Goal: Task Accomplishment & Management: Manage account settings

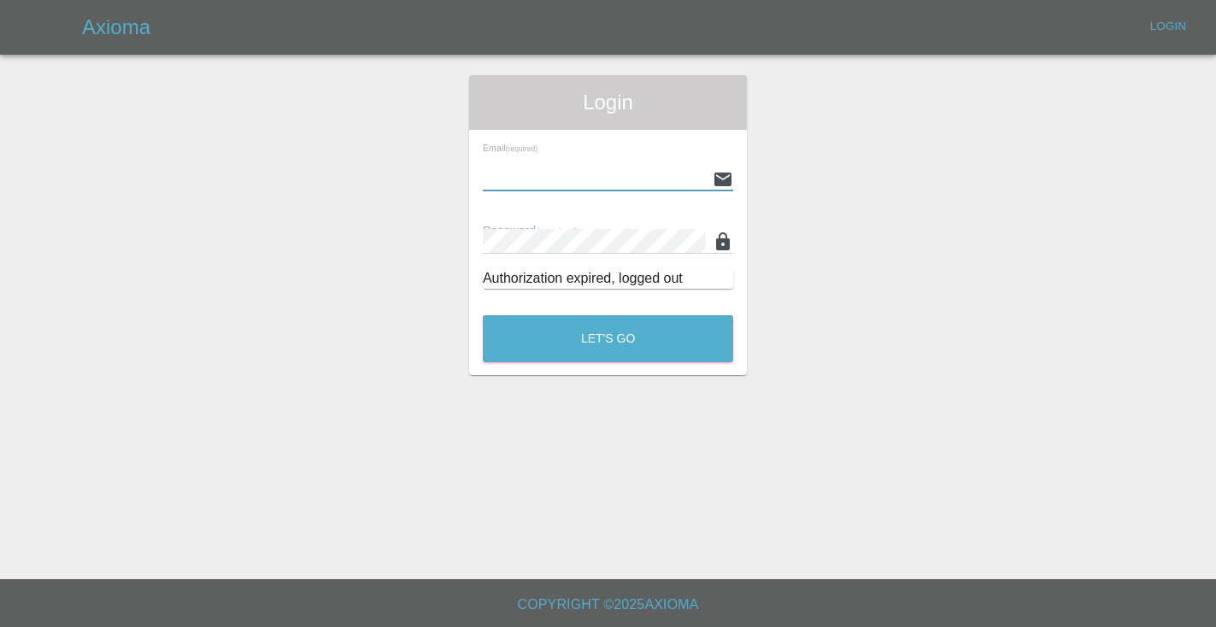
type input "[EMAIL_ADDRESS][DOMAIN_NAME]"
click at [608, 338] on button "Let's Go" at bounding box center [608, 338] width 250 height 47
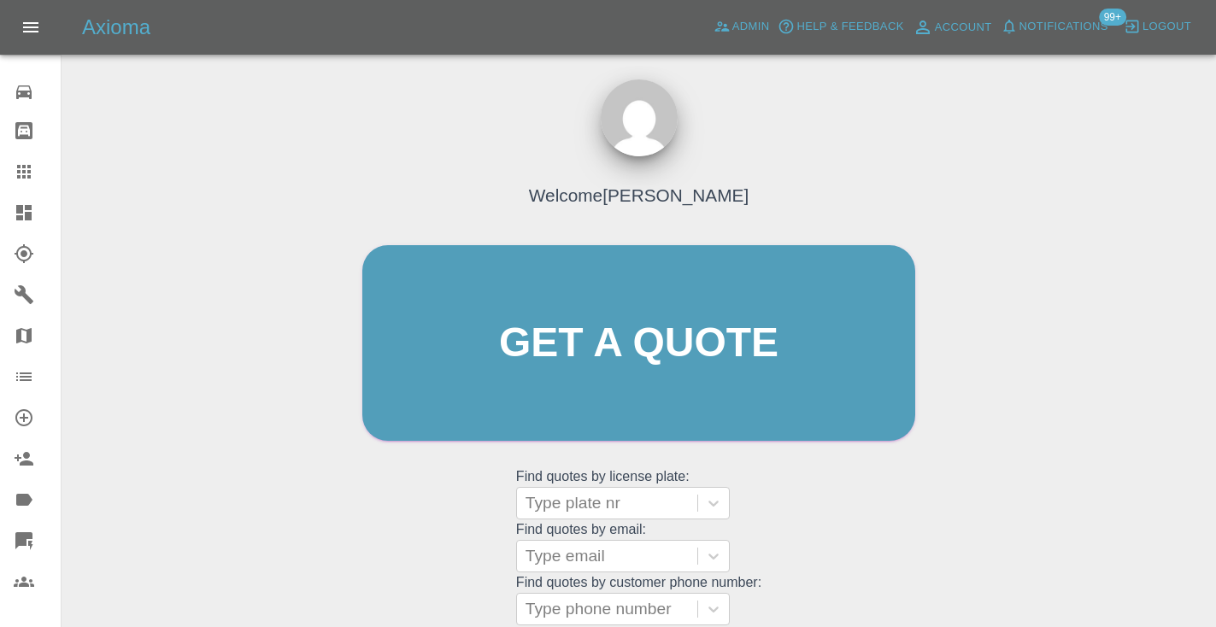
click at [888, 552] on div "Welcome [PERSON_NAME] Get a quote Get a quote Find quotes by license plate: Typ…" at bounding box center [638, 376] width 589 height 516
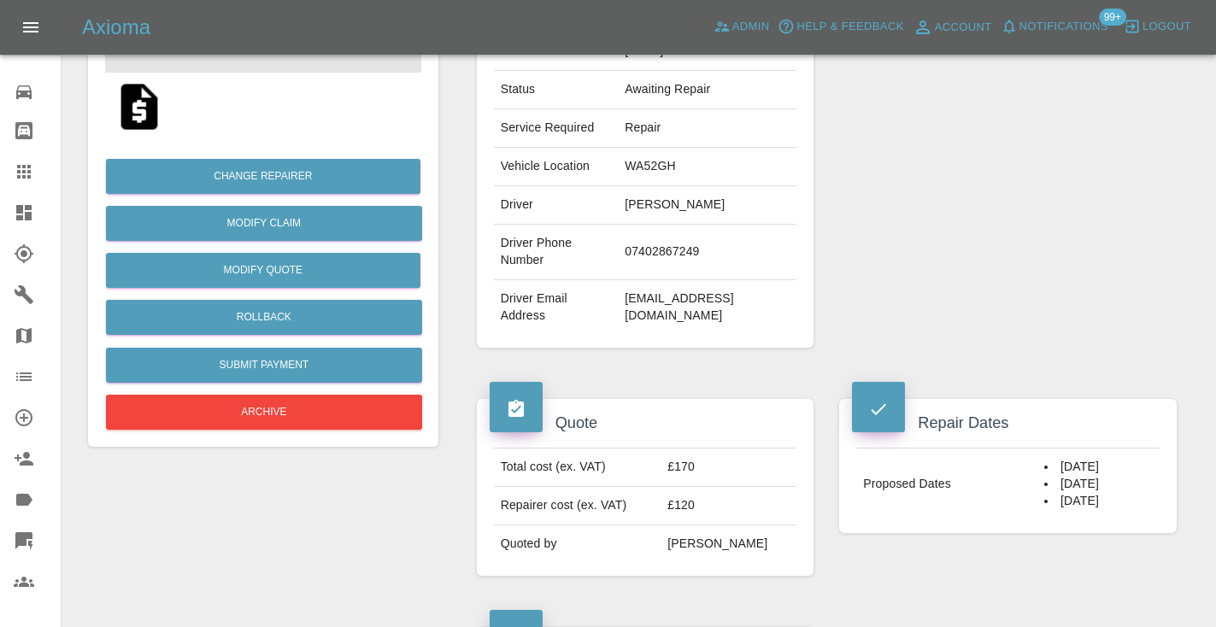
scroll to position [331, 0]
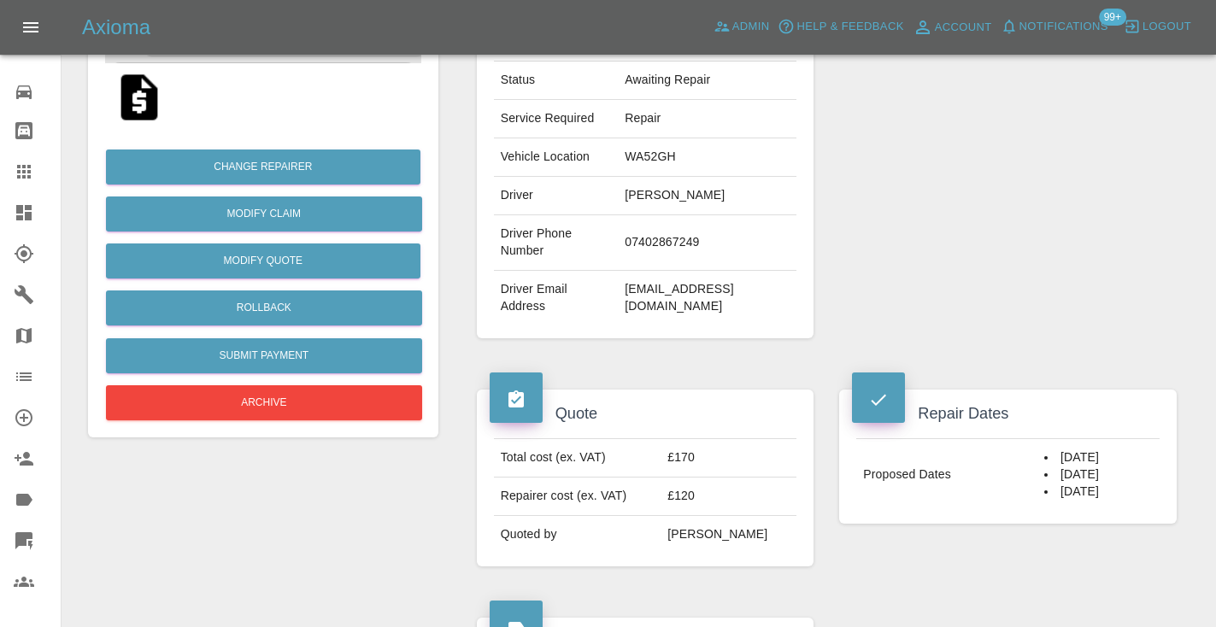
click at [651, 232] on td "07402867249" at bounding box center [707, 243] width 179 height 56
copy td "07402867249"
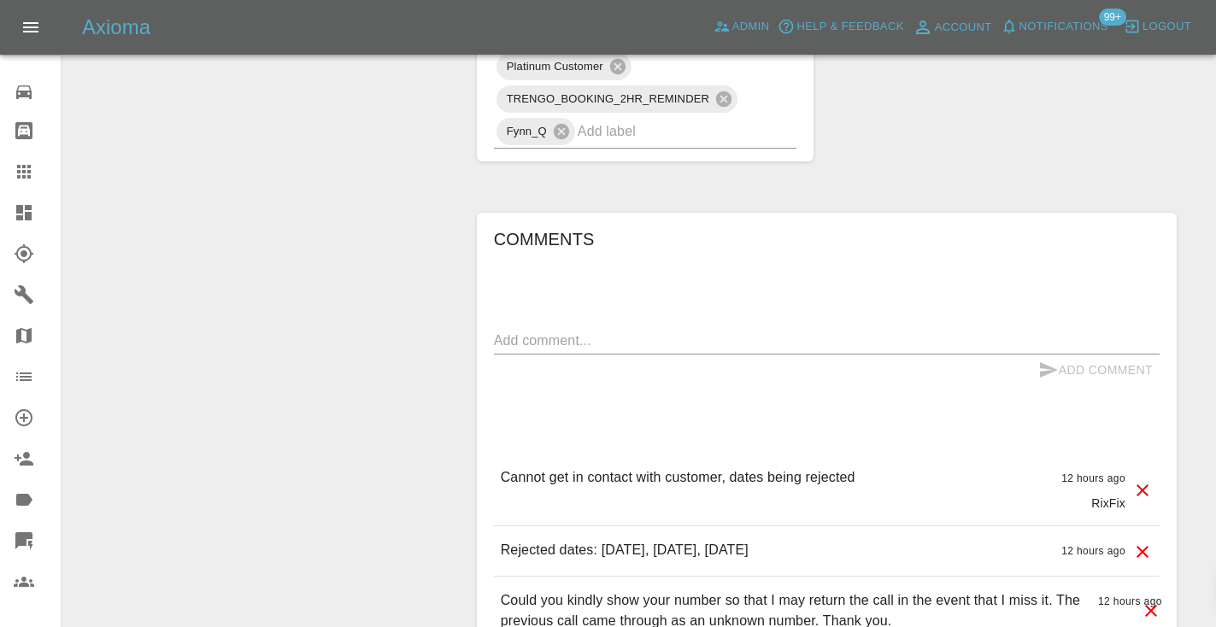
scroll to position [1360, 0]
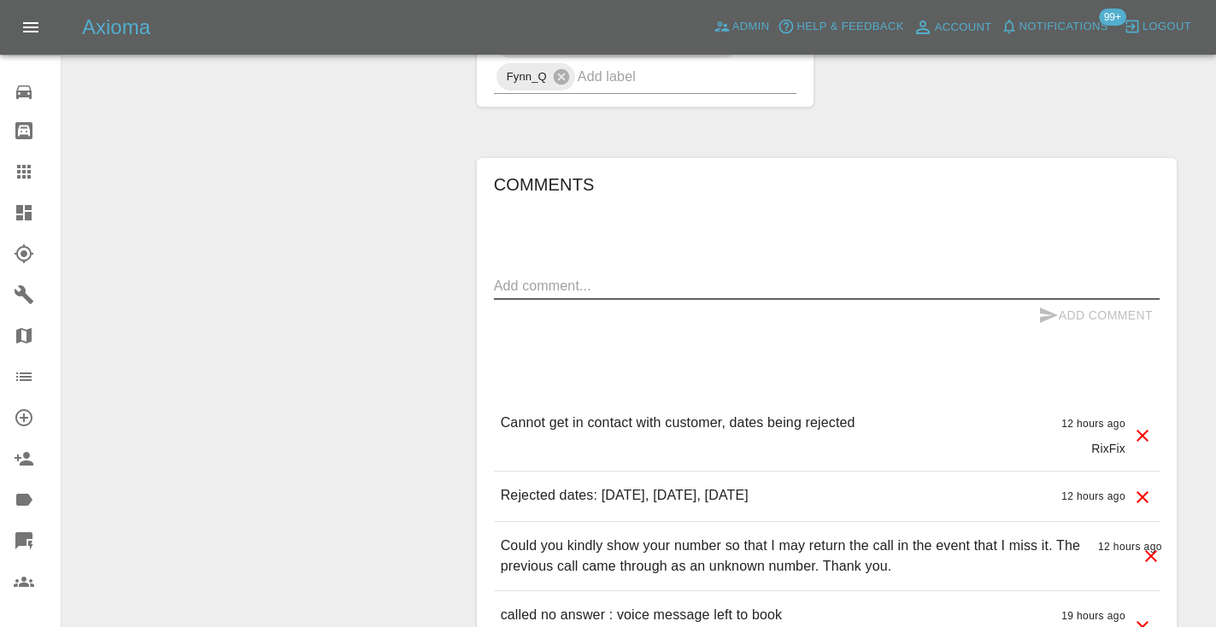
click at [532, 276] on textarea at bounding box center [827, 286] width 666 height 20
type textarea "called no answer : voice mailbox"
click at [1040, 308] on icon "submit" at bounding box center [1049, 315] width 18 height 15
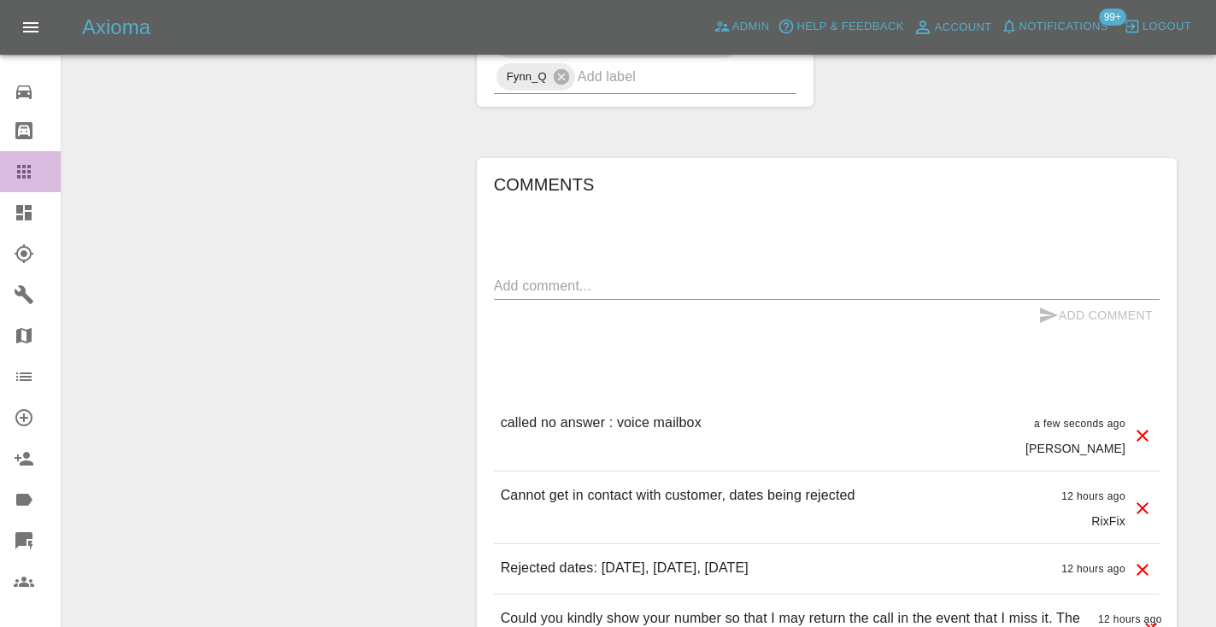
click at [21, 177] on icon at bounding box center [24, 172] width 14 height 14
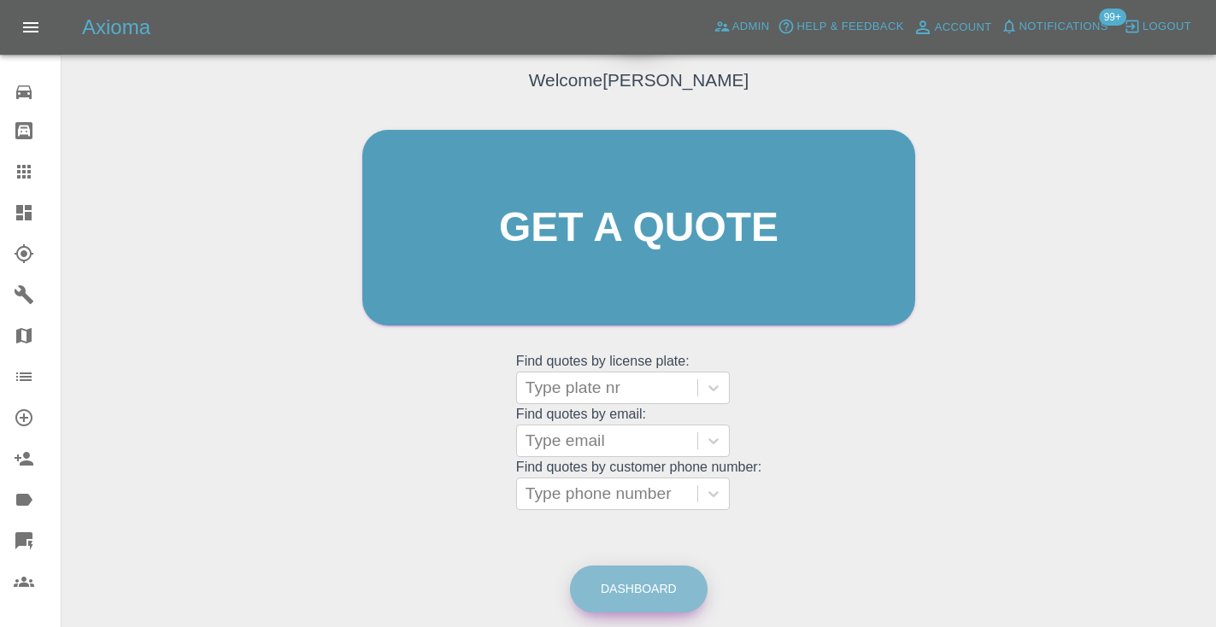
click at [662, 604] on link "Dashboard" at bounding box center [639, 589] width 138 height 47
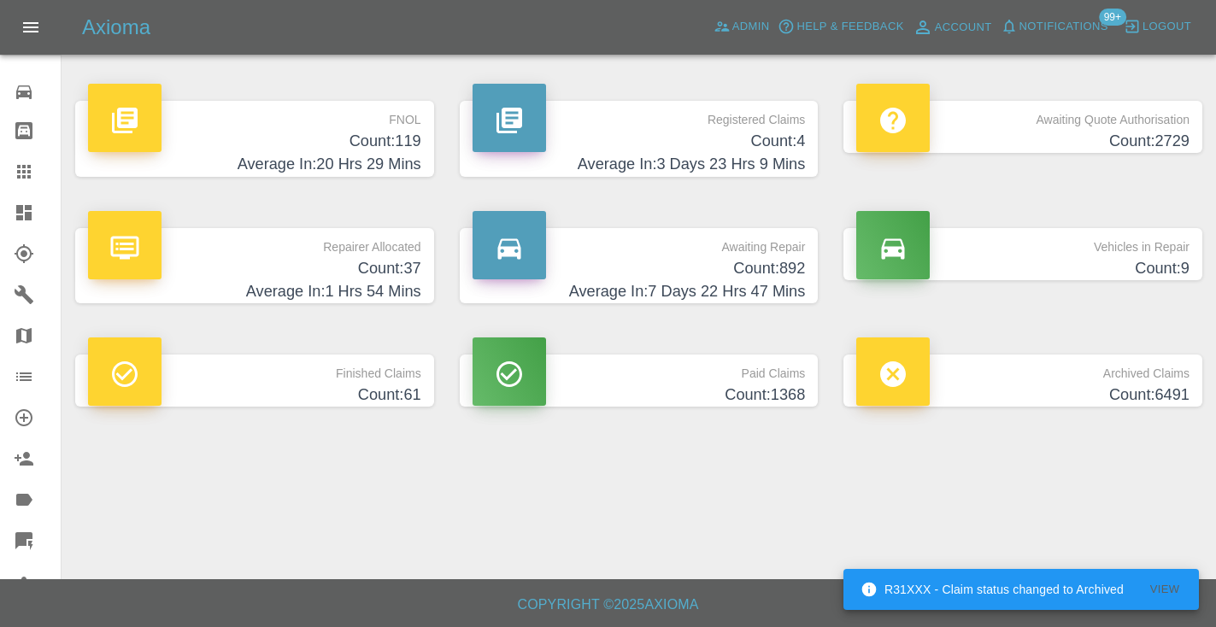
click at [777, 292] on h4 "Average In: 7 Days 22 Hrs 47 Mins" at bounding box center [639, 291] width 333 height 23
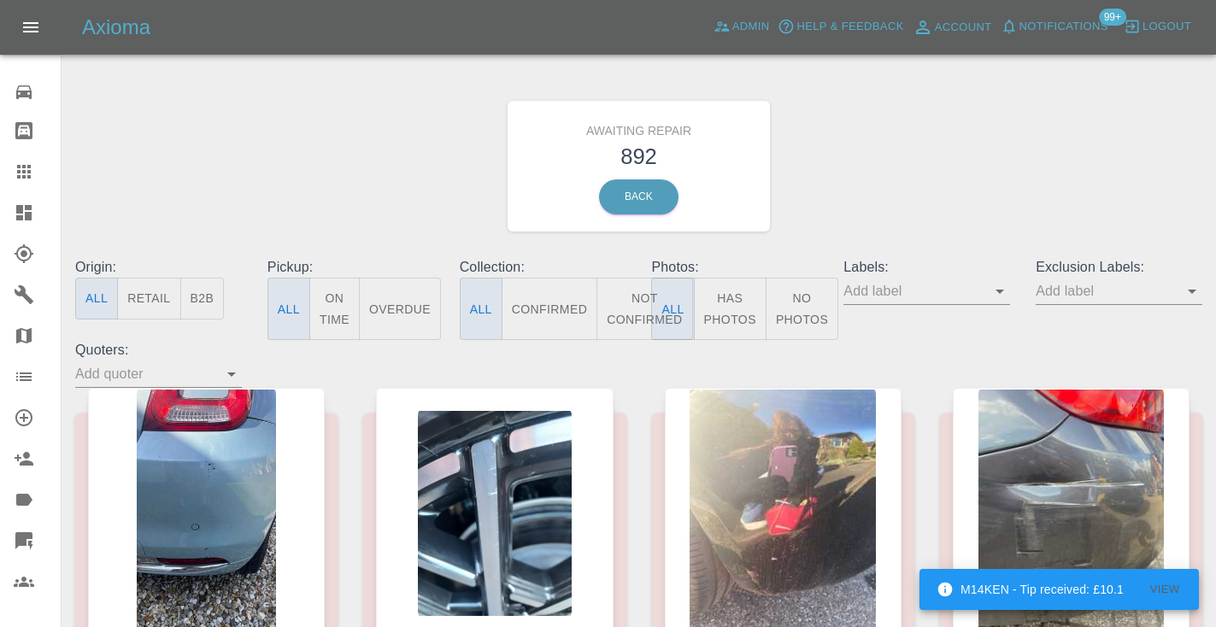
click at [639, 314] on button "Not Confirmed" at bounding box center [645, 309] width 96 height 62
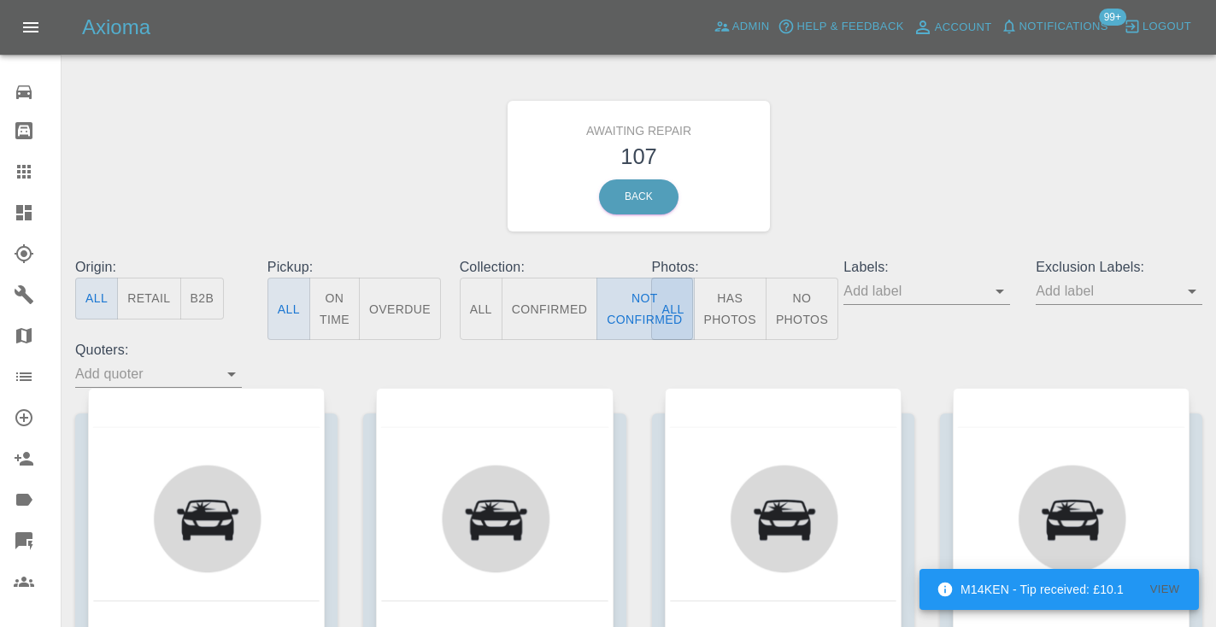
type button "false"
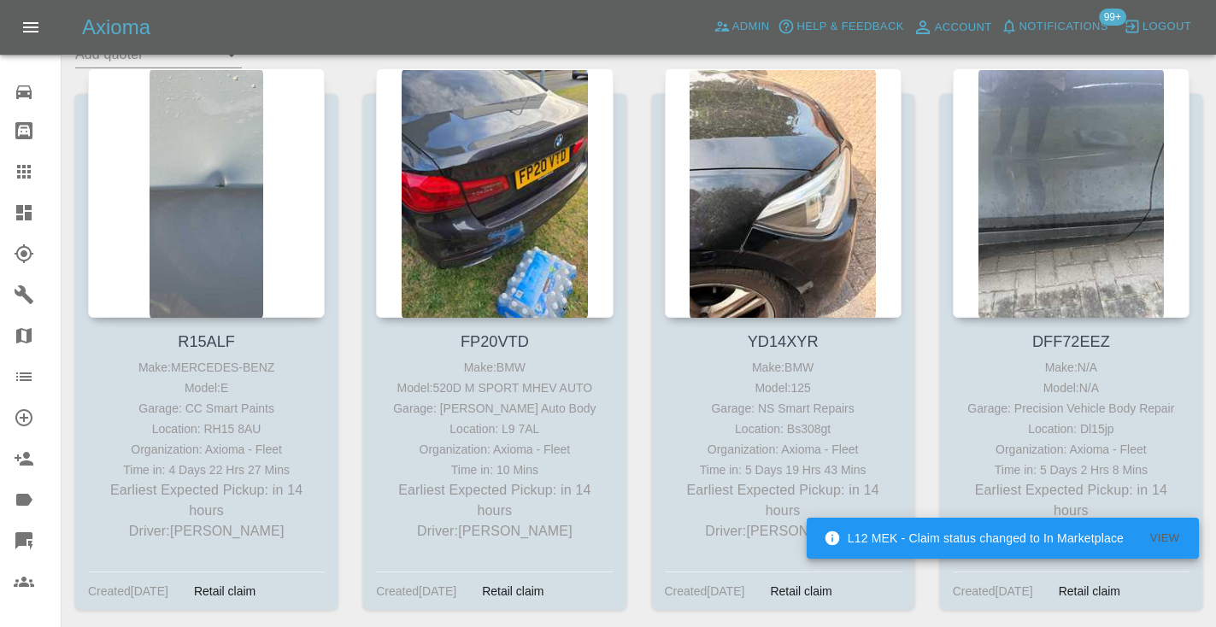
scroll to position [312, 0]
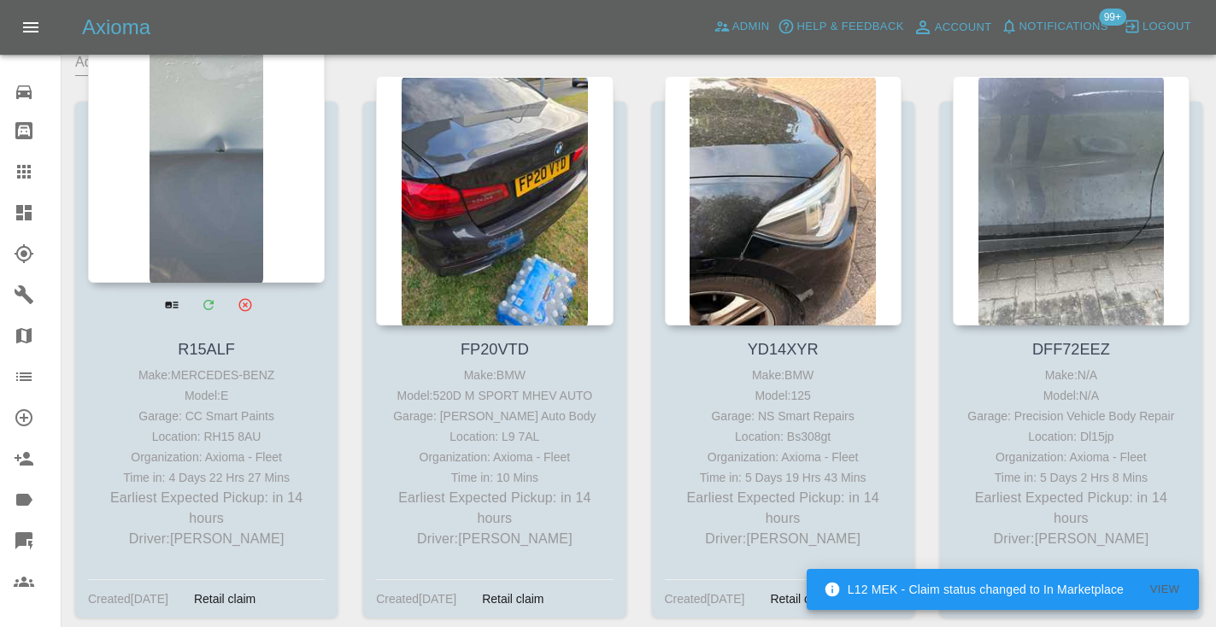
click at [242, 216] on div at bounding box center [206, 158] width 237 height 250
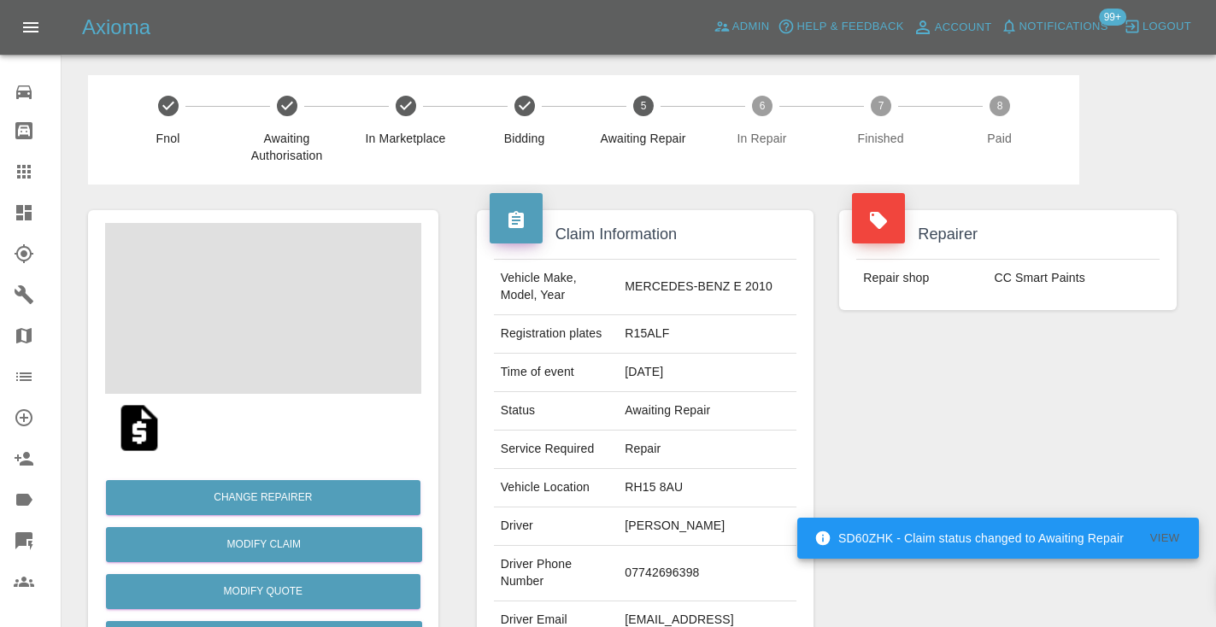
click at [690, 566] on td "07742696398" at bounding box center [707, 574] width 179 height 56
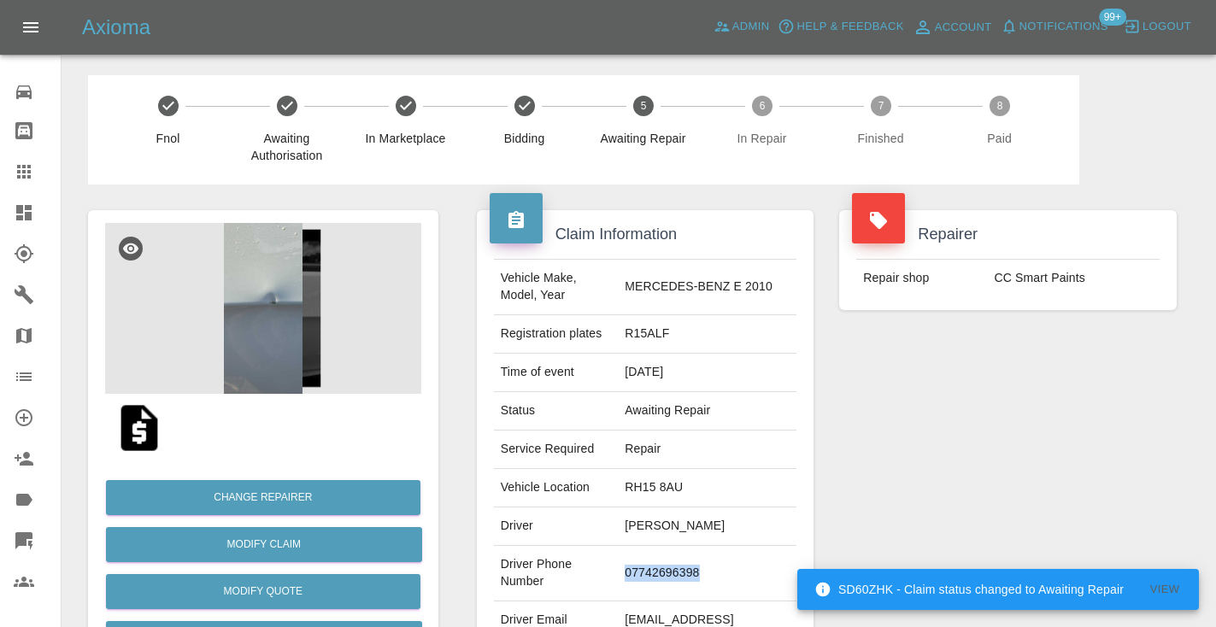
copy td "07742696398"
click at [973, 409] on div "Repairer Repair shop CC Smart Paints" at bounding box center [1008, 440] width 363 height 510
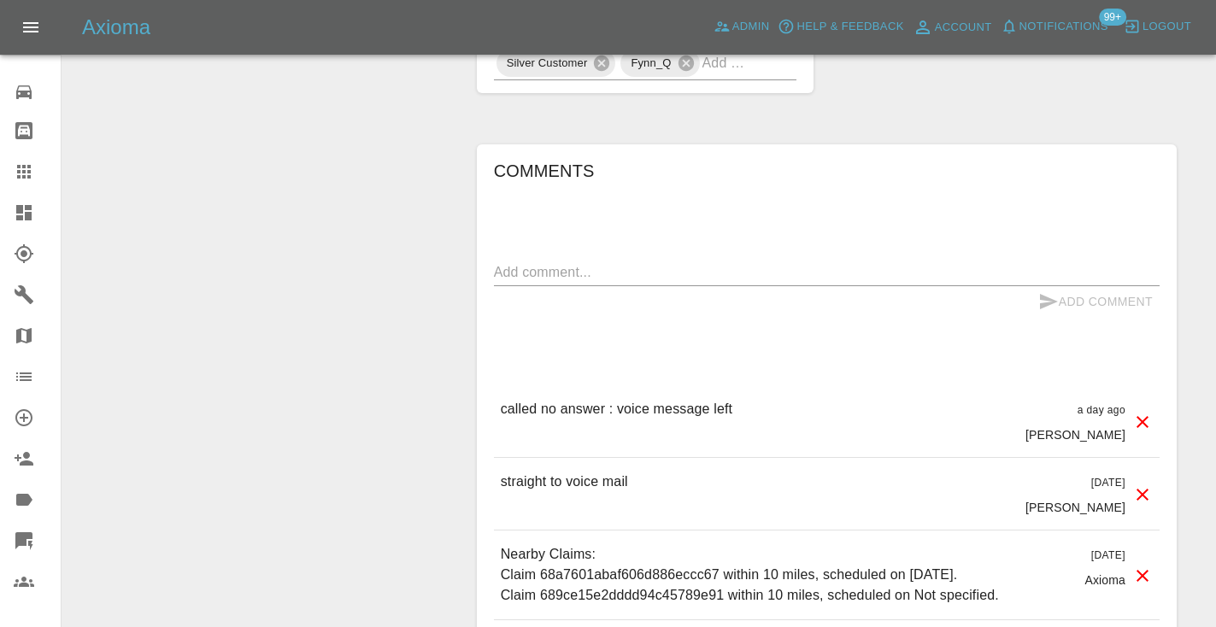
scroll to position [1253, 0]
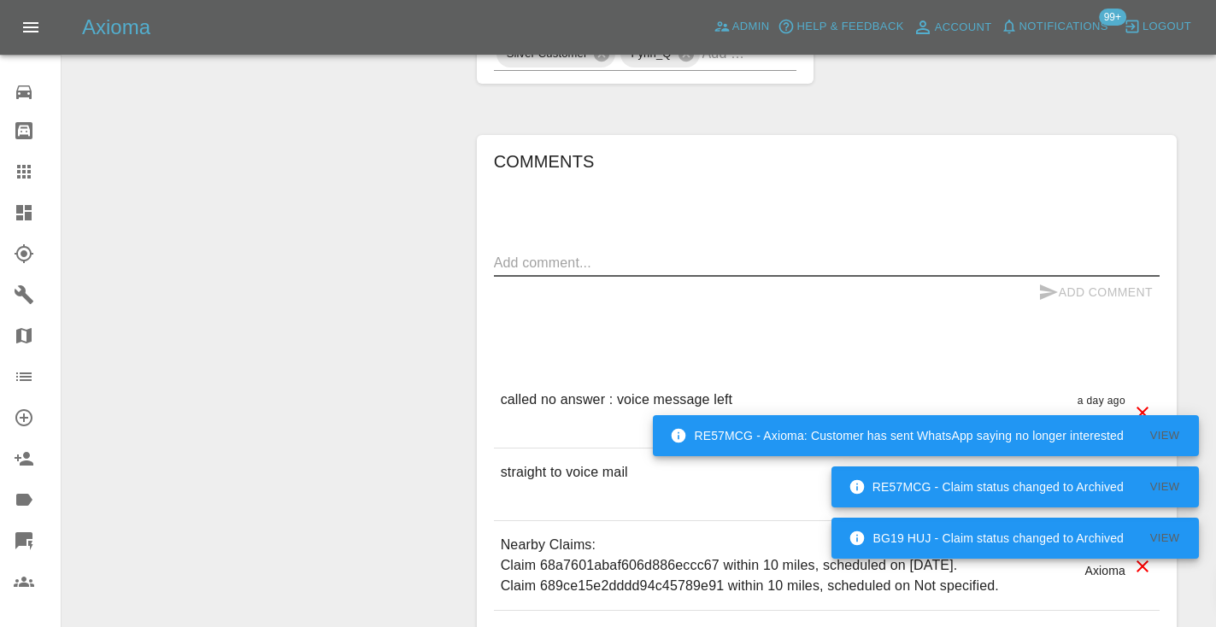
click at [516, 253] on textarea at bounding box center [827, 263] width 666 height 20
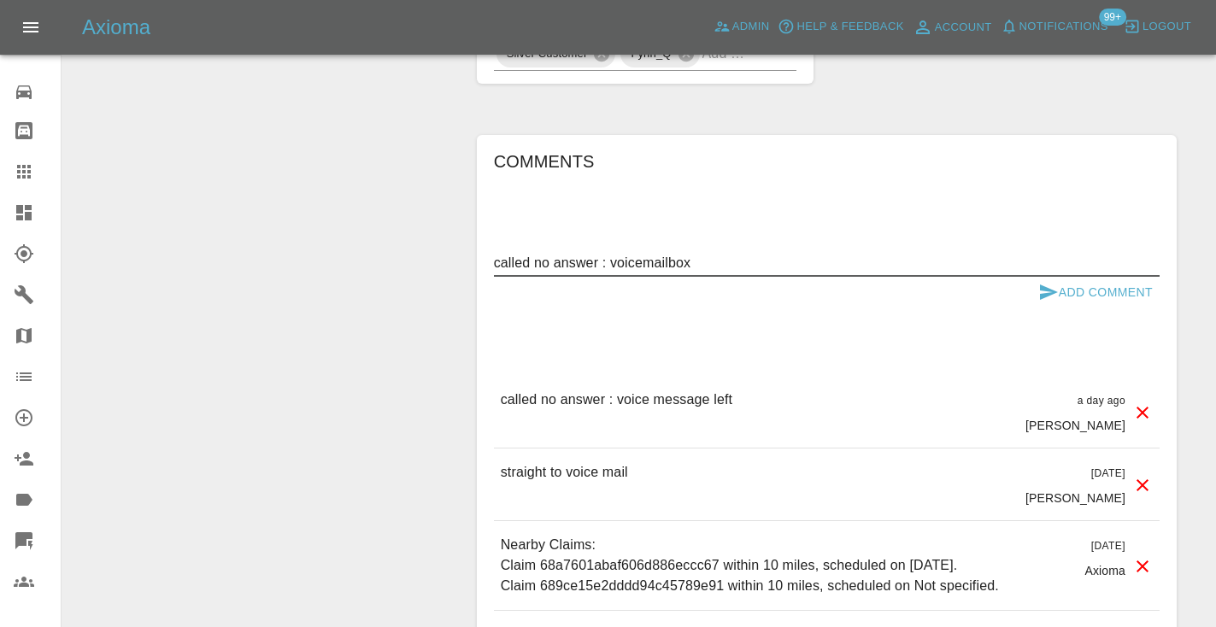
type textarea "called no answer : voicemailbox"
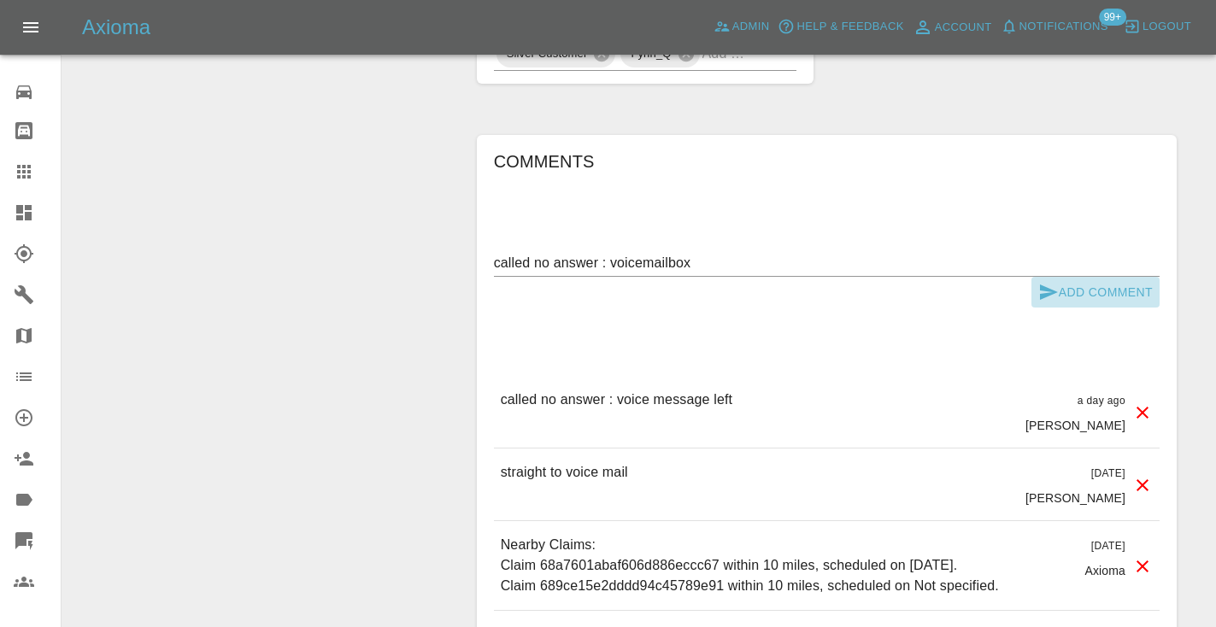
click at [1041, 282] on icon "submit" at bounding box center [1049, 292] width 21 height 21
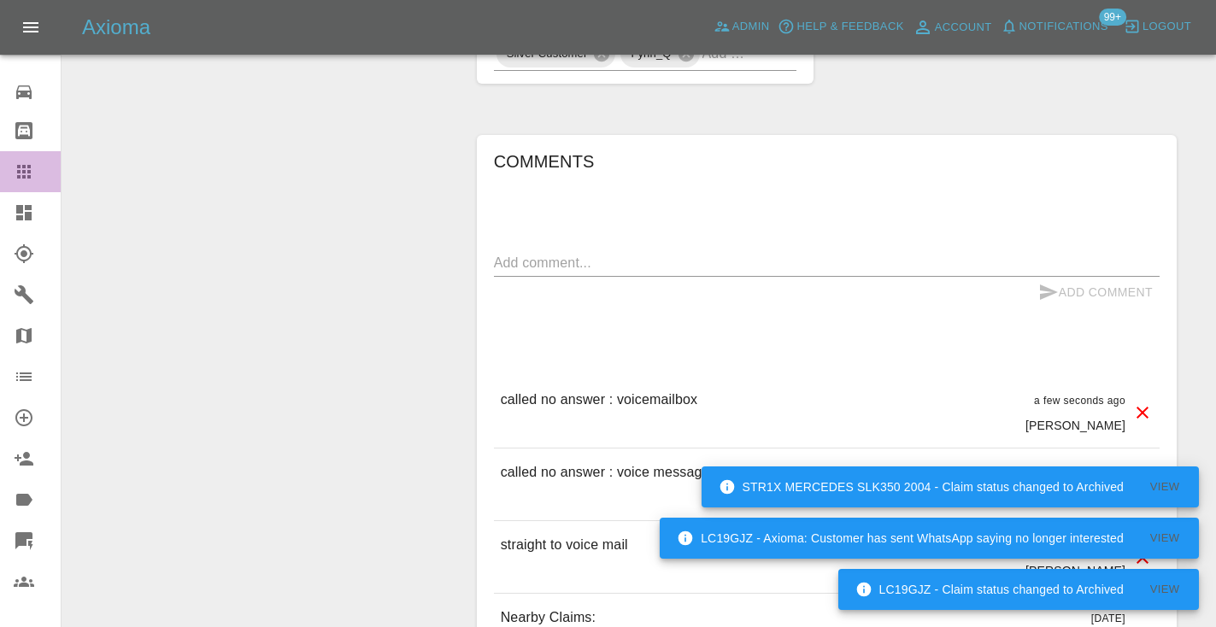
click at [31, 166] on icon at bounding box center [24, 172] width 14 height 14
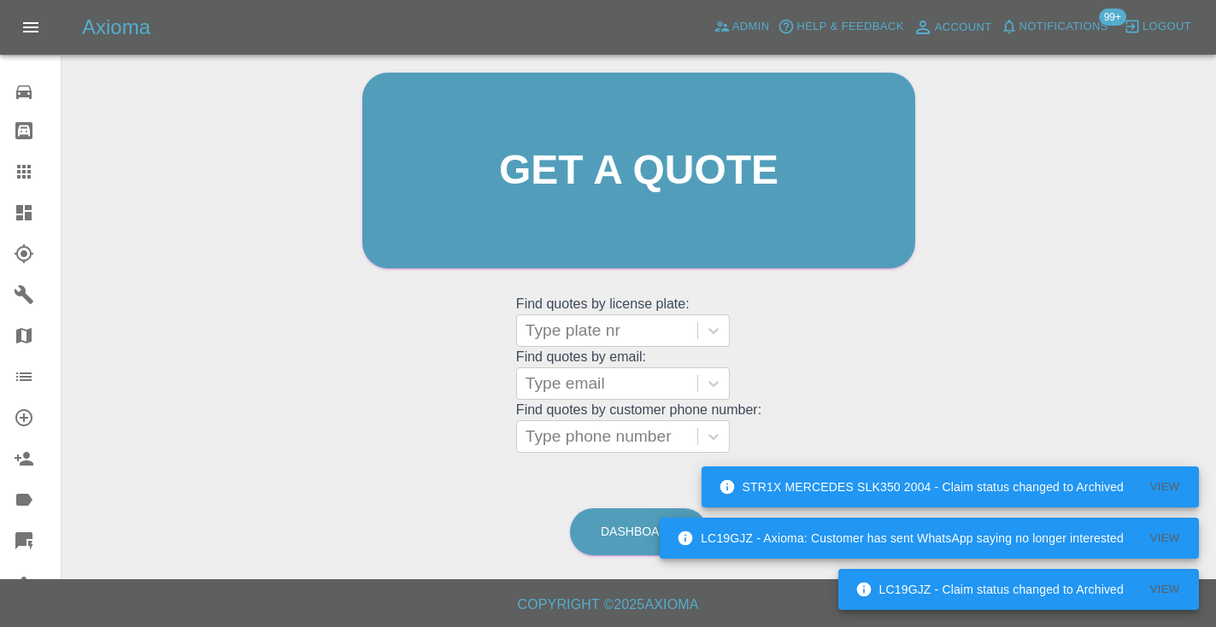
scroll to position [172, 0]
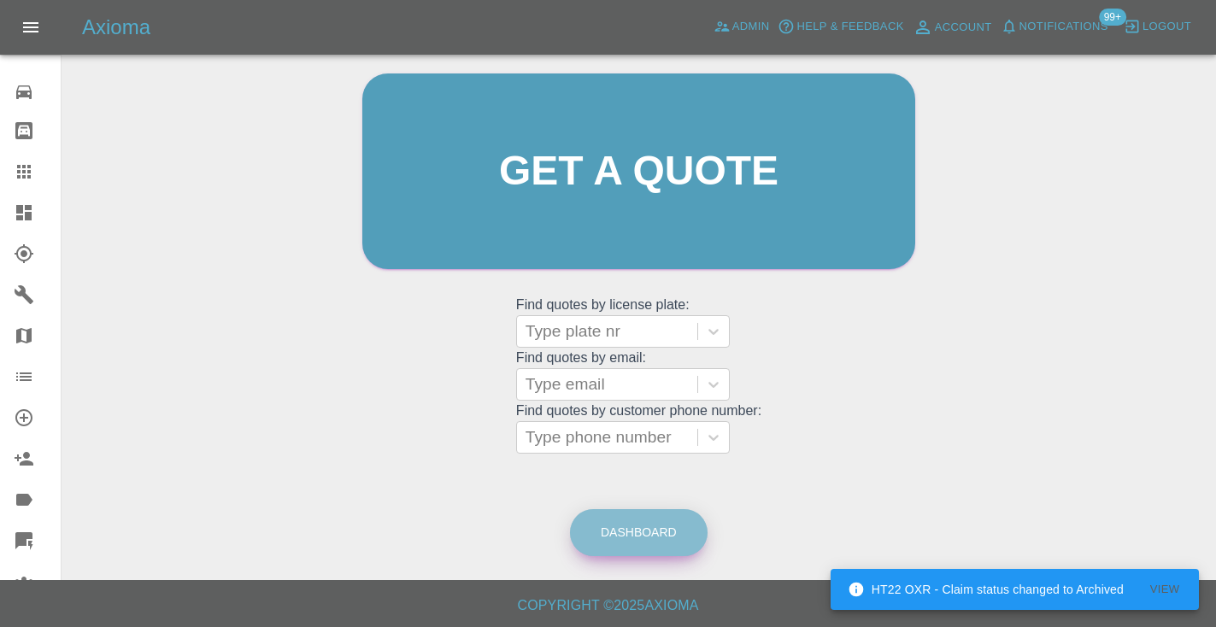
click at [623, 531] on link "Dashboard" at bounding box center [639, 532] width 138 height 47
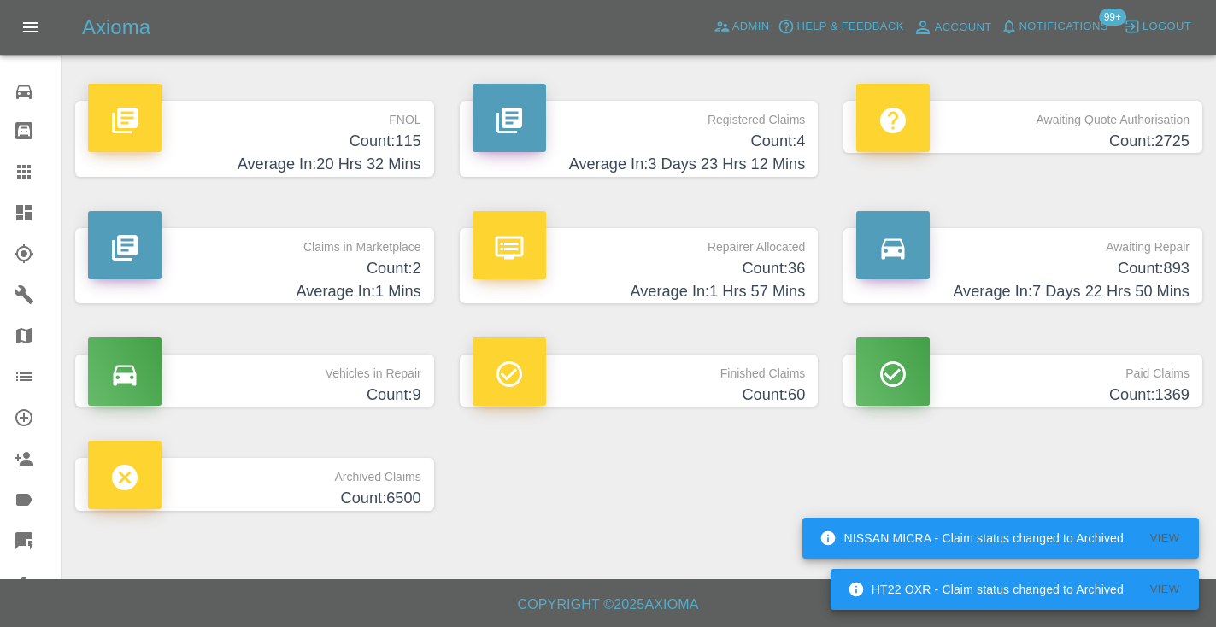
click at [1169, 279] on h4 "Count: 893" at bounding box center [1022, 268] width 333 height 23
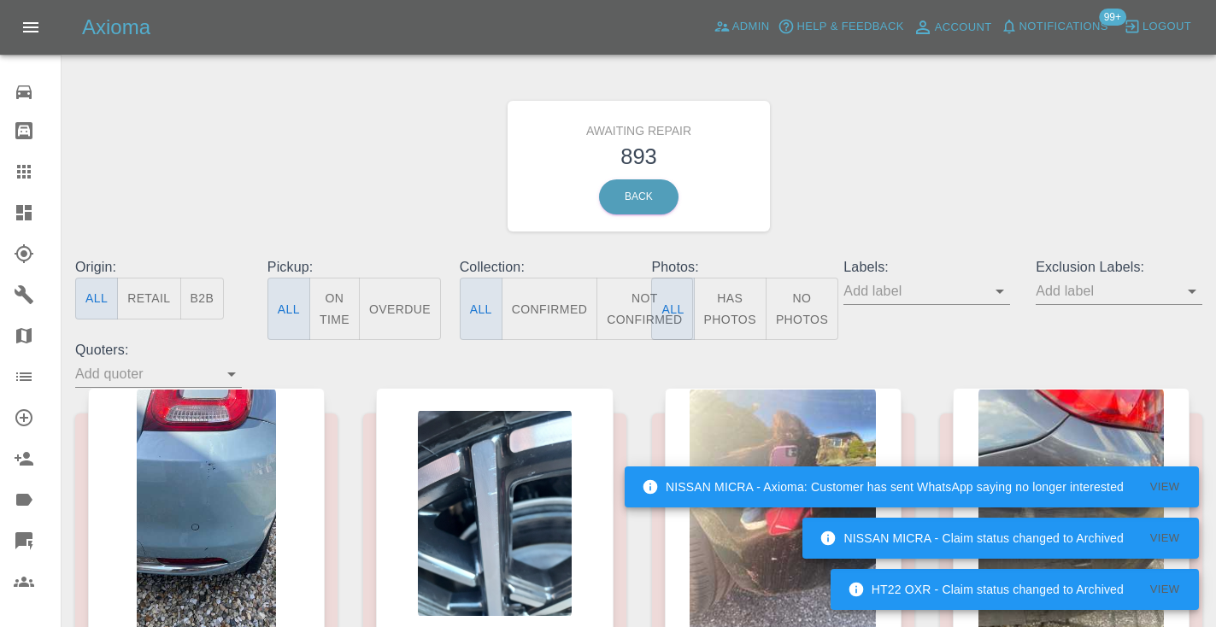
click at [608, 299] on button "Not Confirmed" at bounding box center [645, 309] width 96 height 62
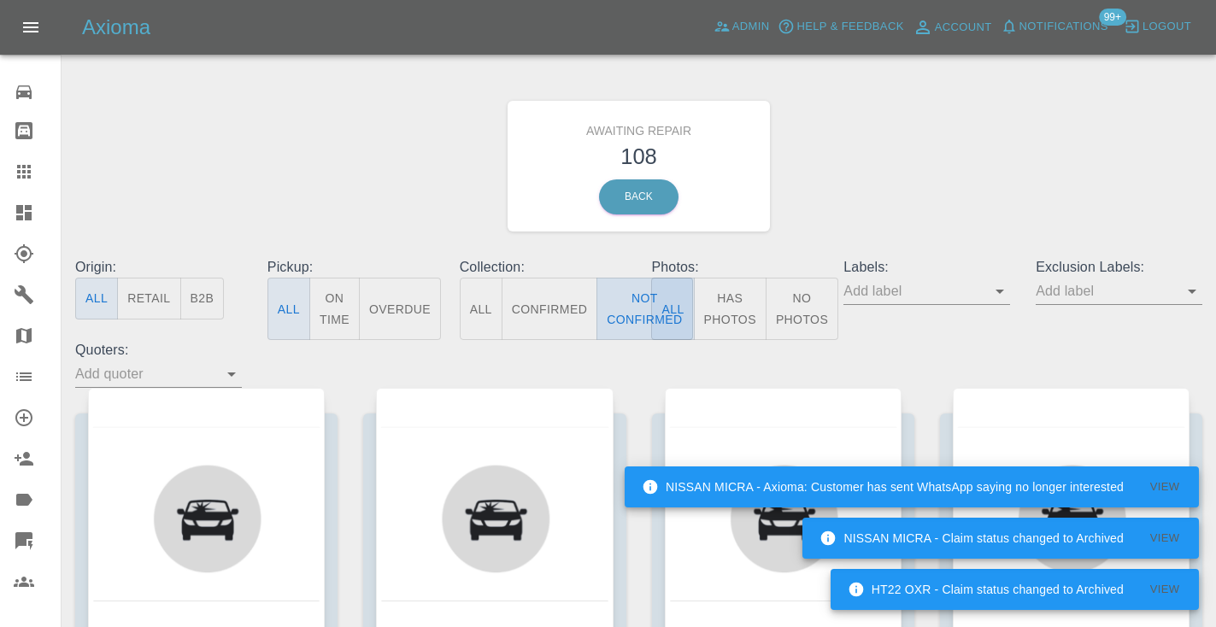
type button "false"
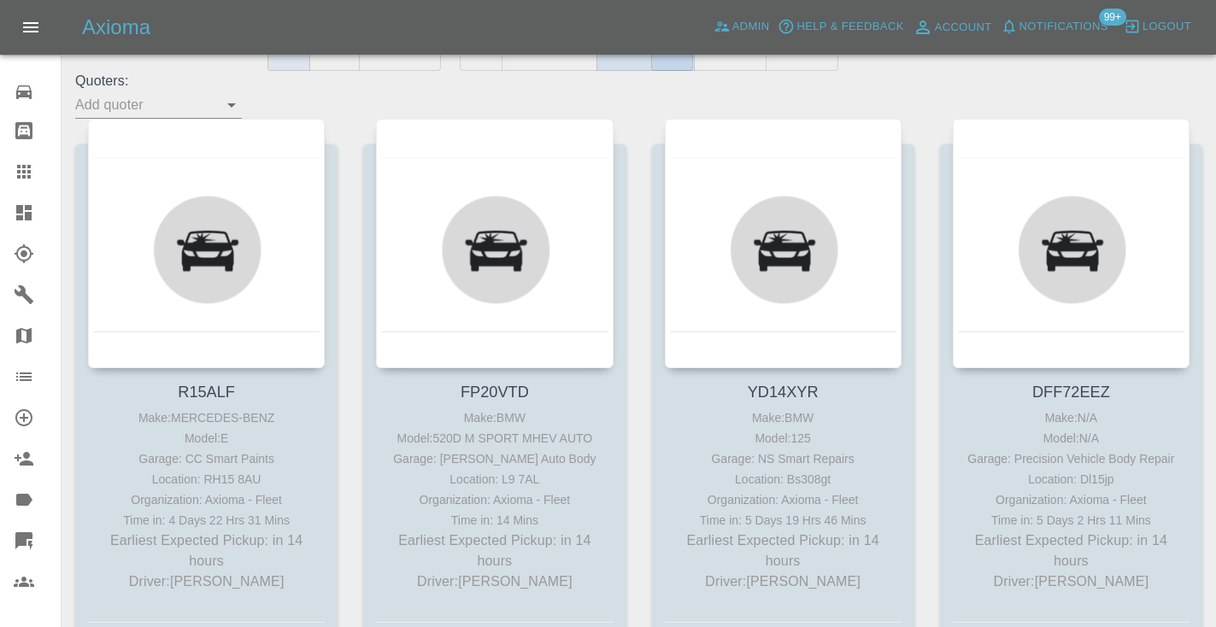
scroll to position [284, 0]
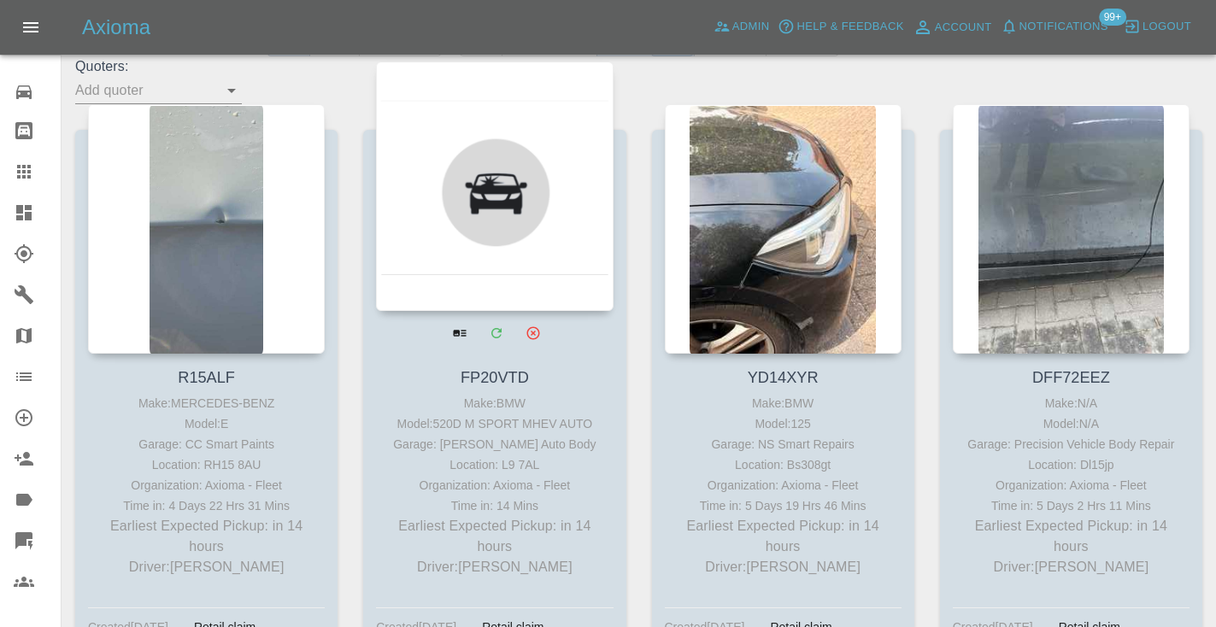
click at [487, 209] on div at bounding box center [494, 187] width 237 height 250
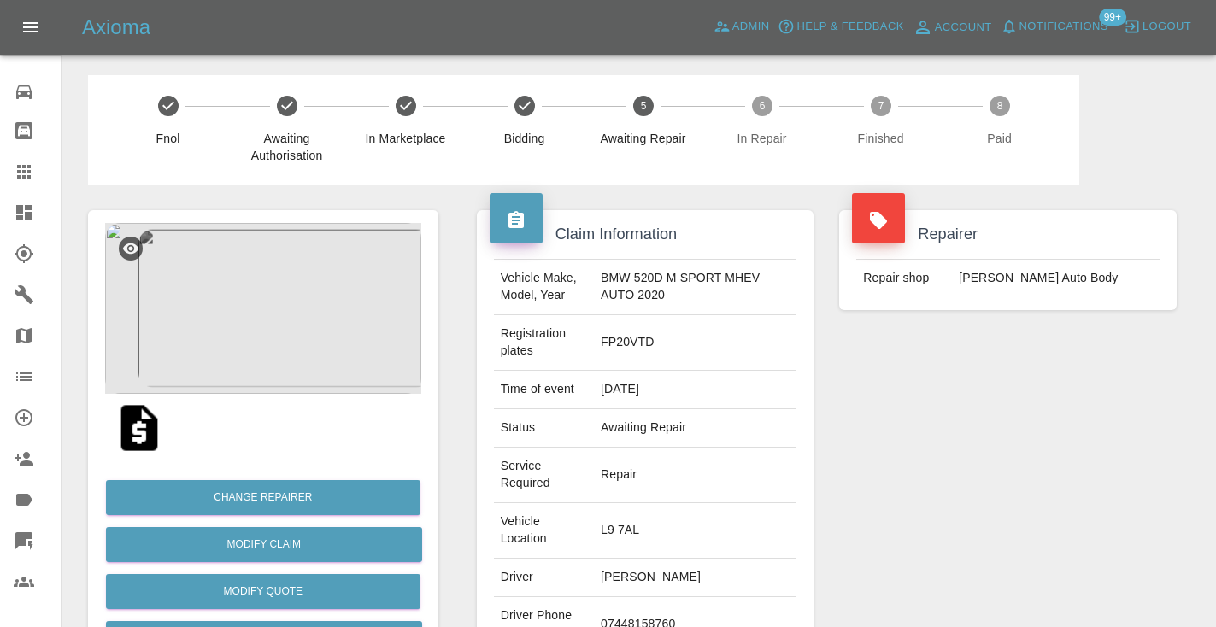
click at [667, 597] on td "07448158760" at bounding box center [695, 625] width 203 height 56
copy td "07448158760"
click at [1039, 472] on div "Repairer Repair shop Mike Murray Auto Body" at bounding box center [1008, 483] width 363 height 596
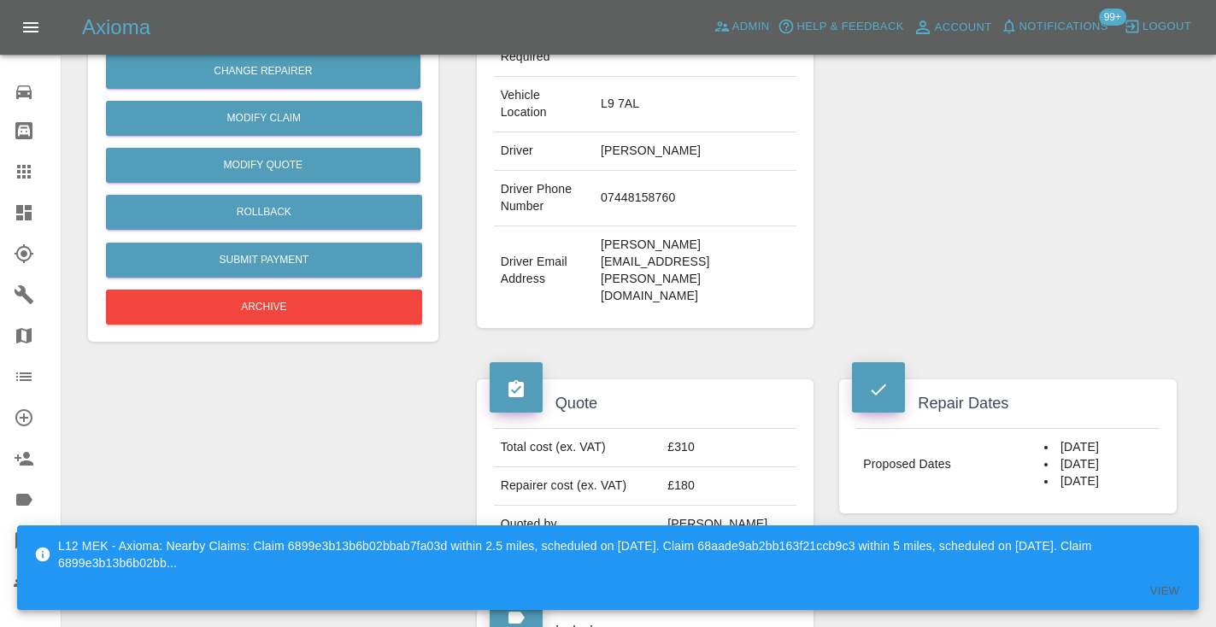
scroll to position [424, 0]
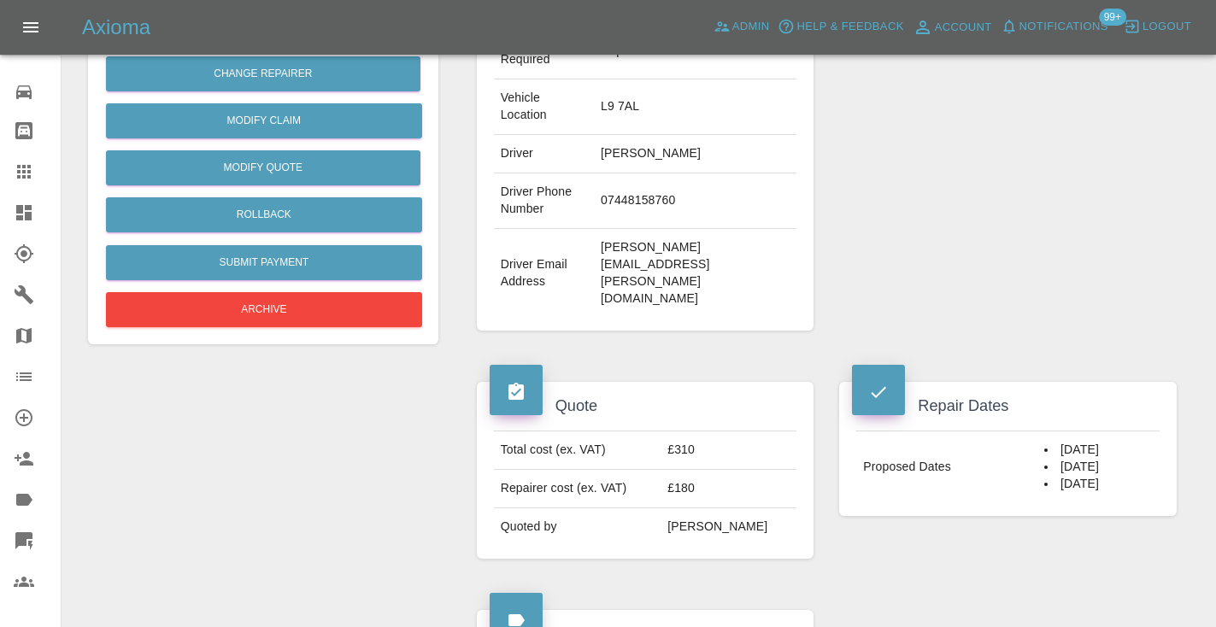
click at [1044, 164] on div "Repairer Repair shop Mike Murray Auto Body" at bounding box center [1008, 59] width 363 height 596
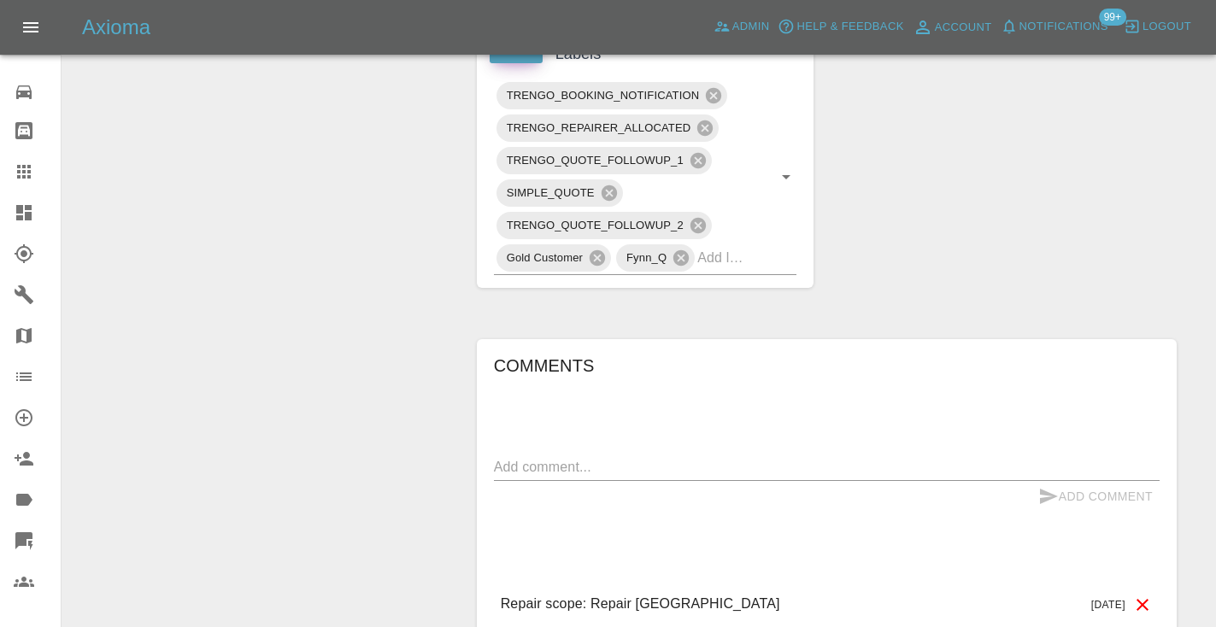
scroll to position [1019, 0]
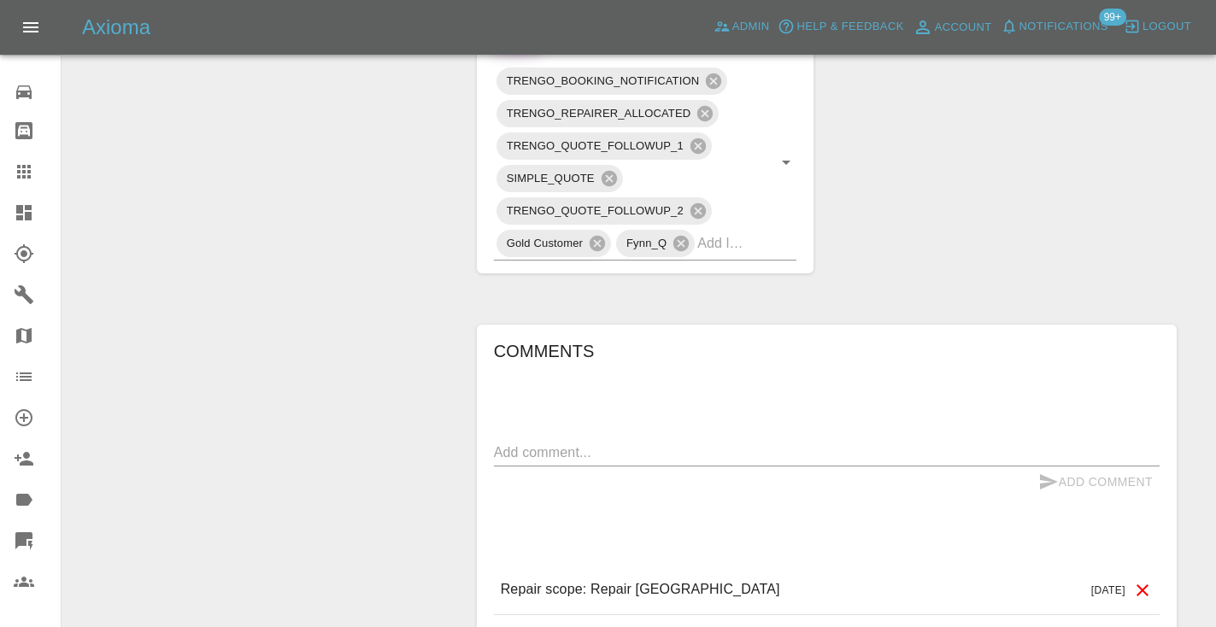
click at [544, 439] on div "x" at bounding box center [827, 452] width 666 height 27
type textarea "called : booking the 4th"
click at [1070, 467] on button "Add Comment" at bounding box center [1096, 483] width 128 height 32
click at [746, 230] on input "text" at bounding box center [722, 243] width 51 height 26
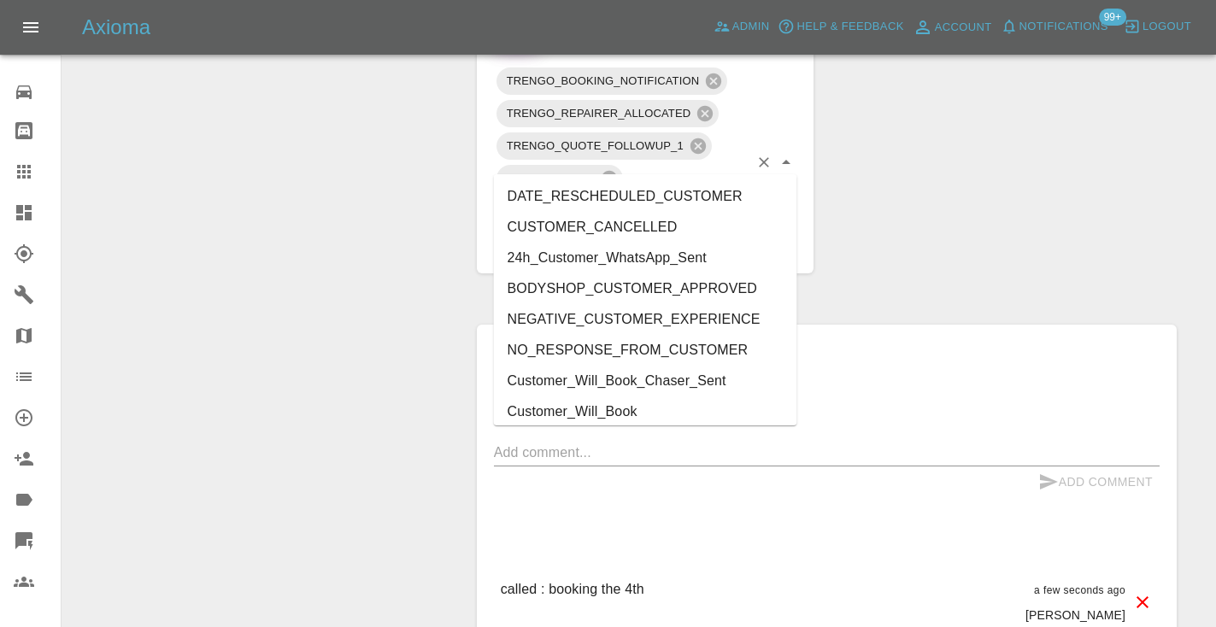
type input "cust"
click at [606, 416] on li "Customer_Will_Book" at bounding box center [645, 412] width 303 height 31
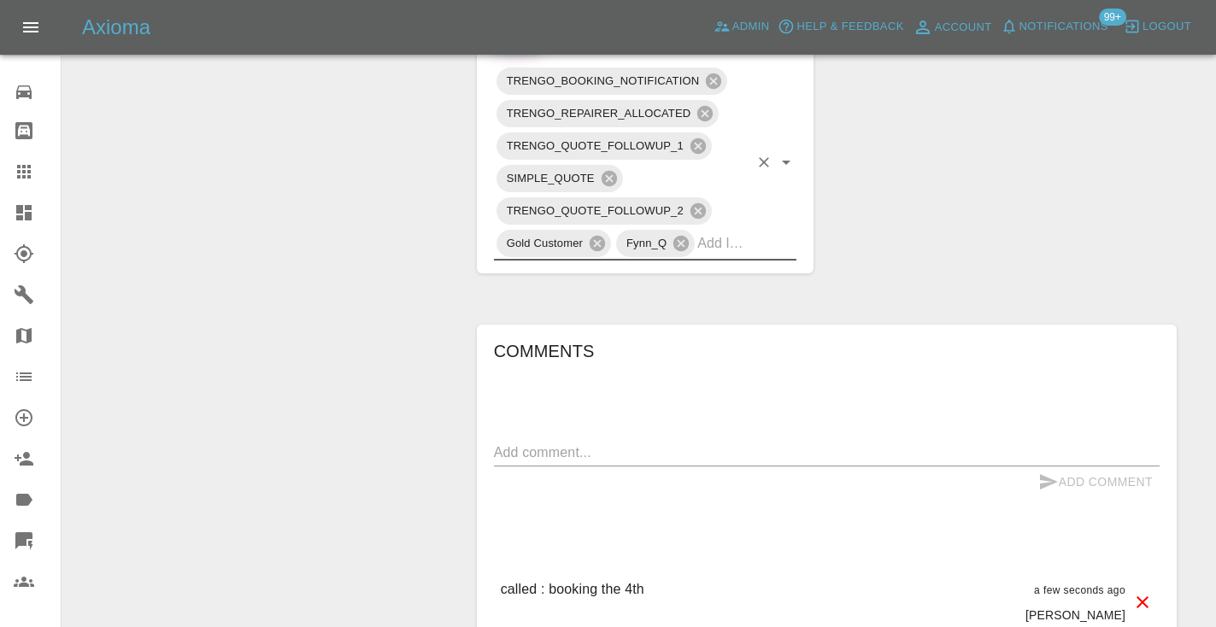
click at [32, 170] on icon at bounding box center [24, 172] width 21 height 21
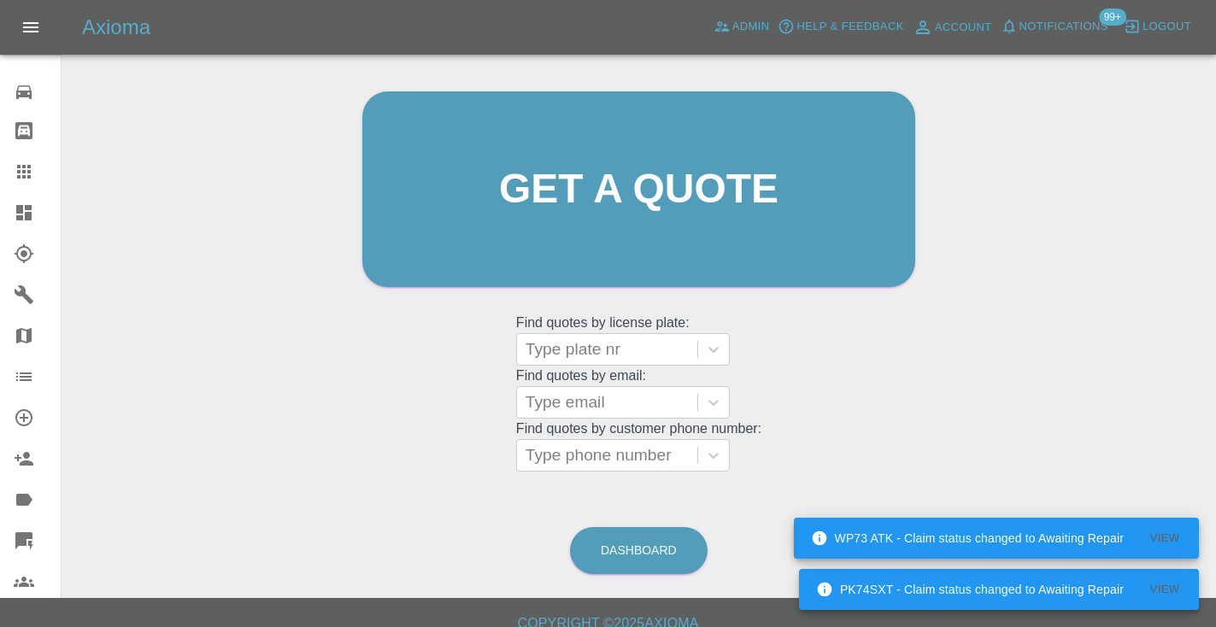
scroll to position [164, 0]
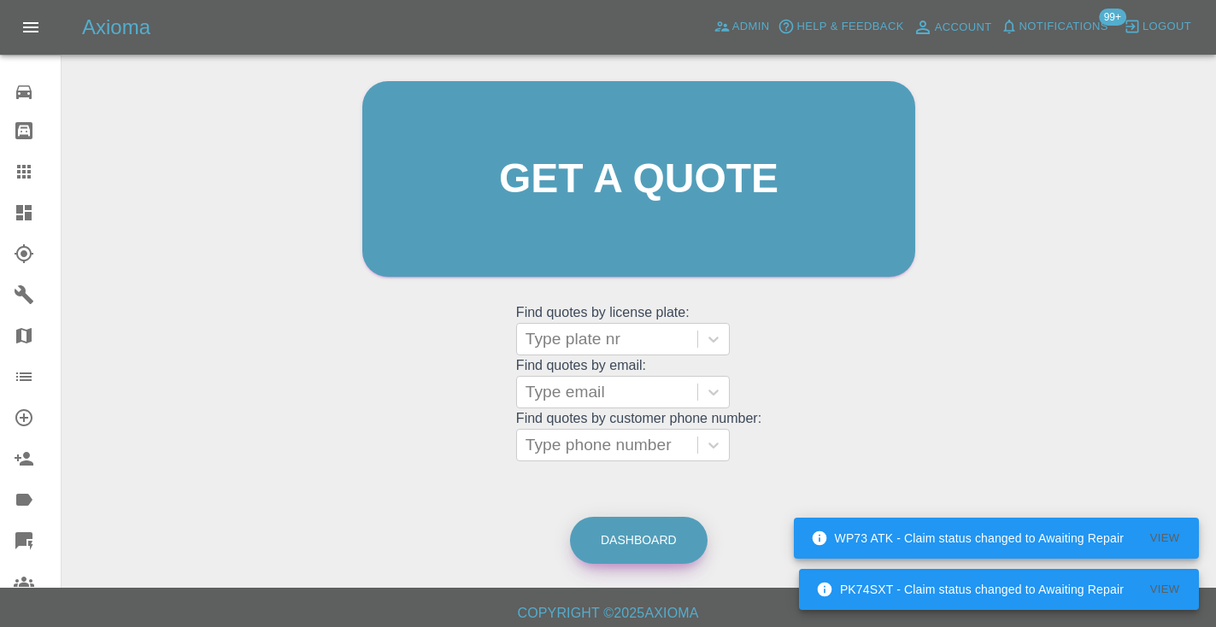
click at [655, 548] on link "Dashboard" at bounding box center [639, 540] width 138 height 47
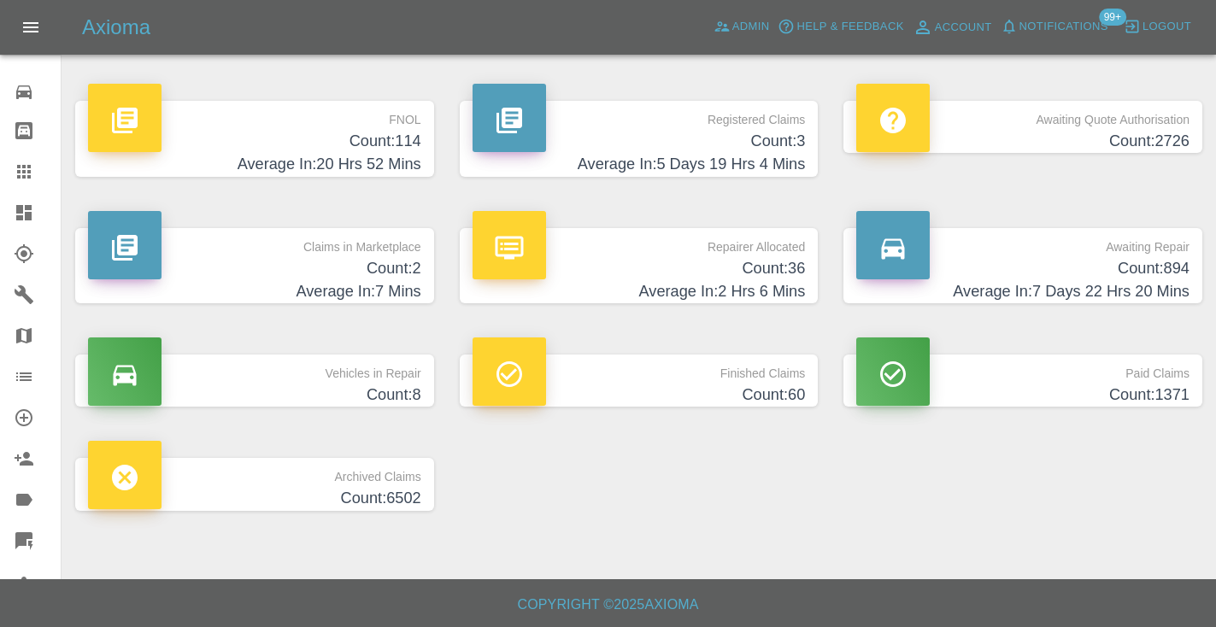
click at [1095, 282] on h4 "Average In: 7 Days 22 Hrs 20 Mins" at bounding box center [1022, 291] width 333 height 23
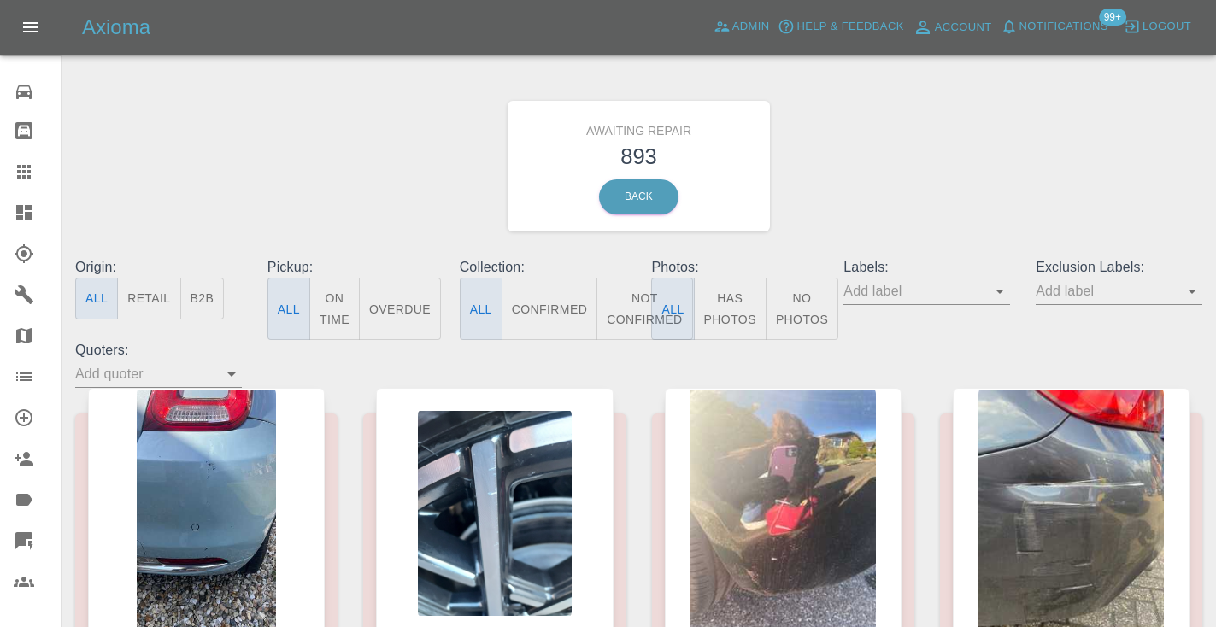
click at [631, 314] on button "Not Confirmed" at bounding box center [645, 309] width 96 height 62
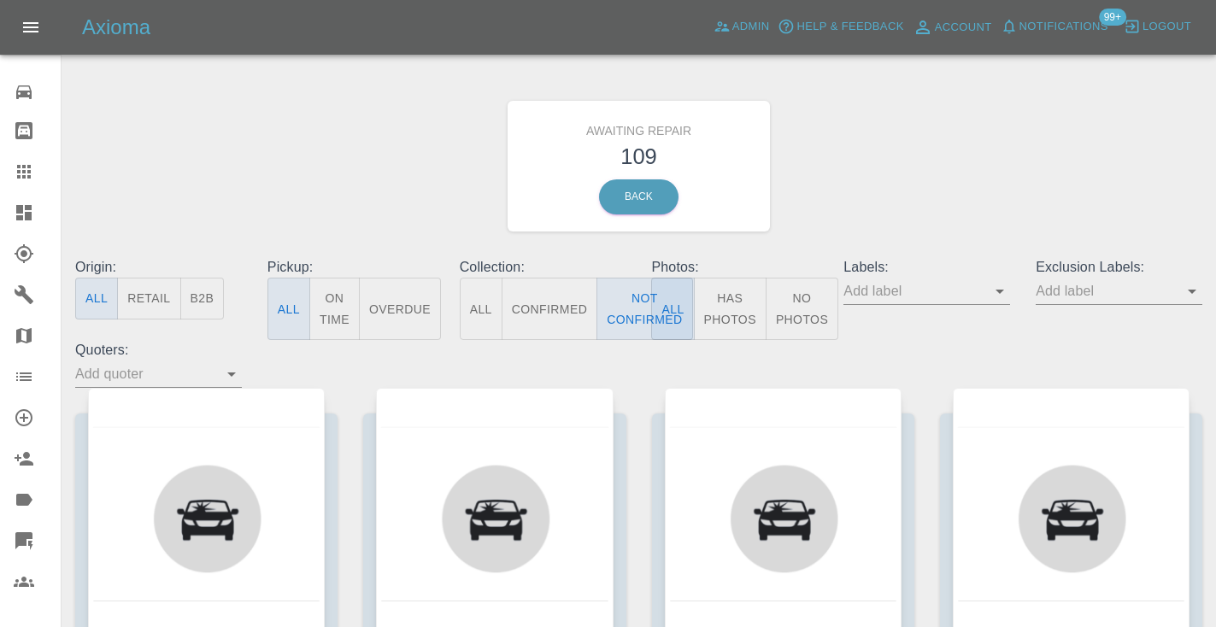
click at [982, 139] on div "Awaiting Repair 109 Back" at bounding box center [638, 166] width 1153 height 182
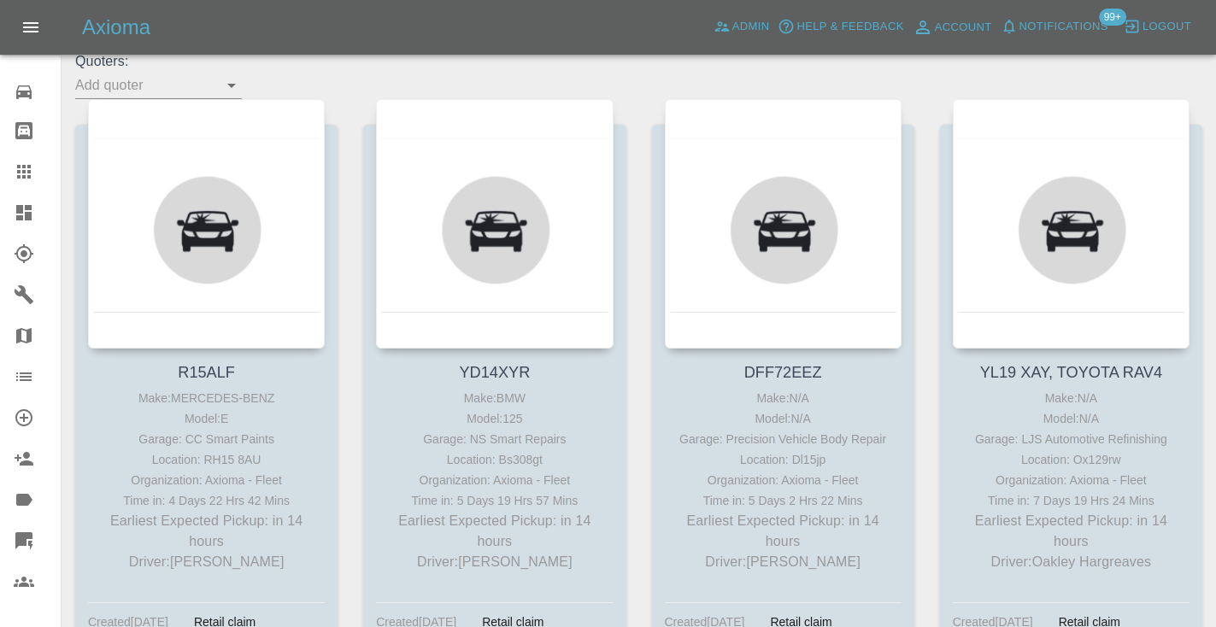
scroll to position [315, 0]
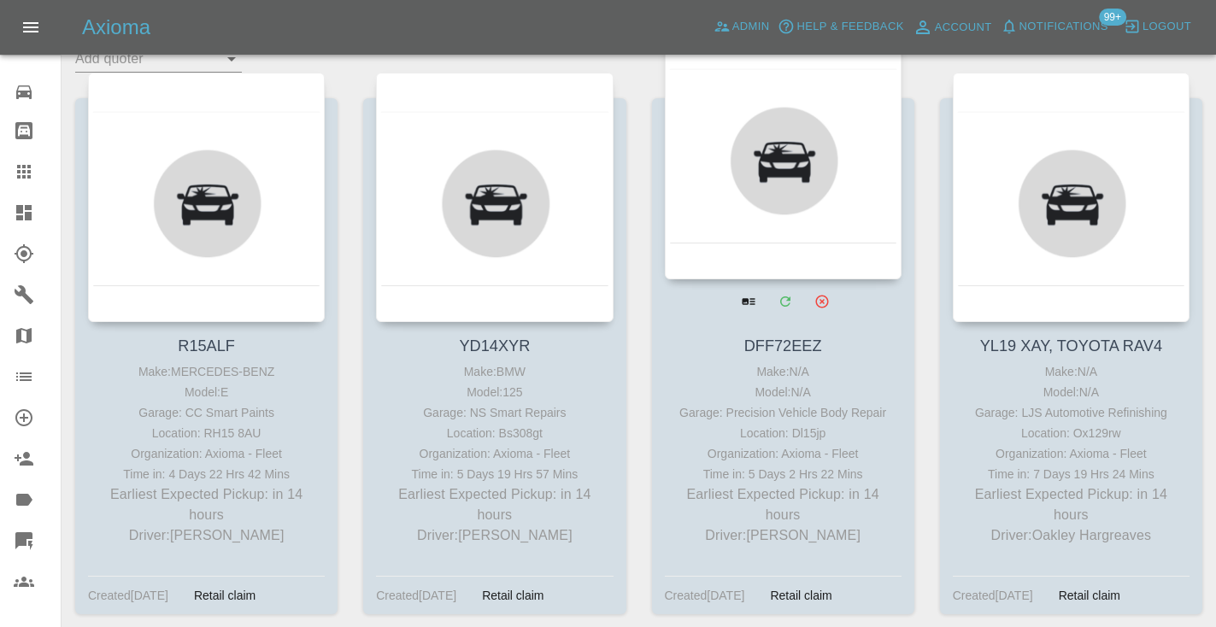
click at [797, 163] on div at bounding box center [783, 155] width 237 height 250
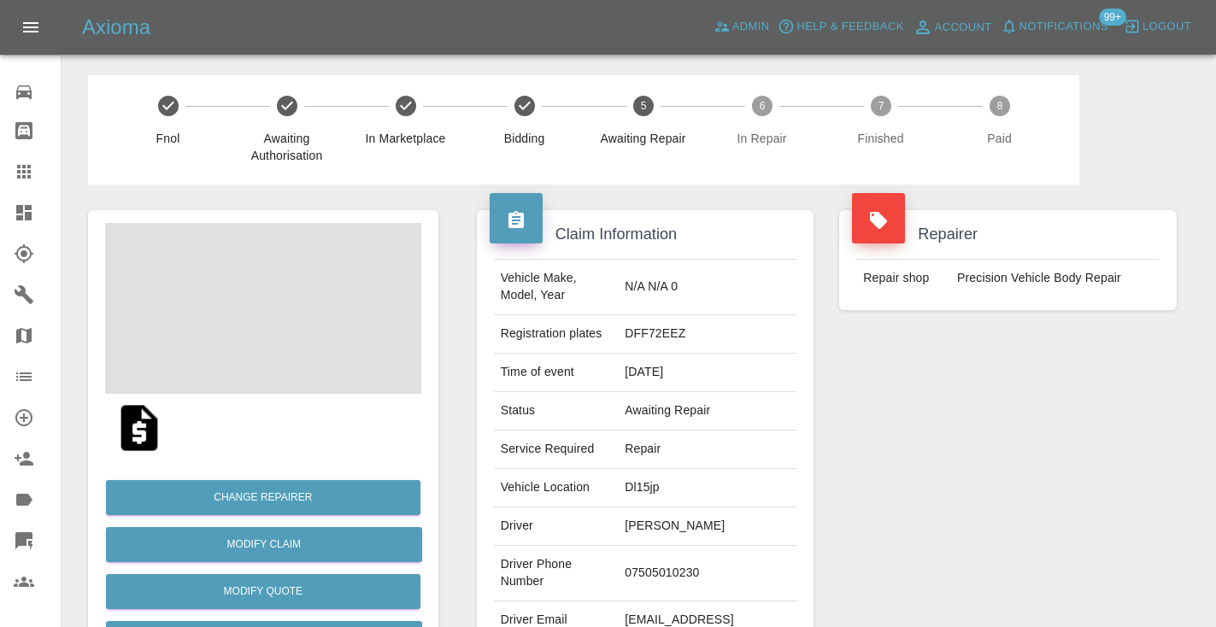
click at [694, 559] on td "07505010230" at bounding box center [707, 574] width 179 height 56
copy td "07505010230"
click at [924, 456] on div "Repairer Repair shop Precision Vehicle Body Repair" at bounding box center [1008, 440] width 363 height 510
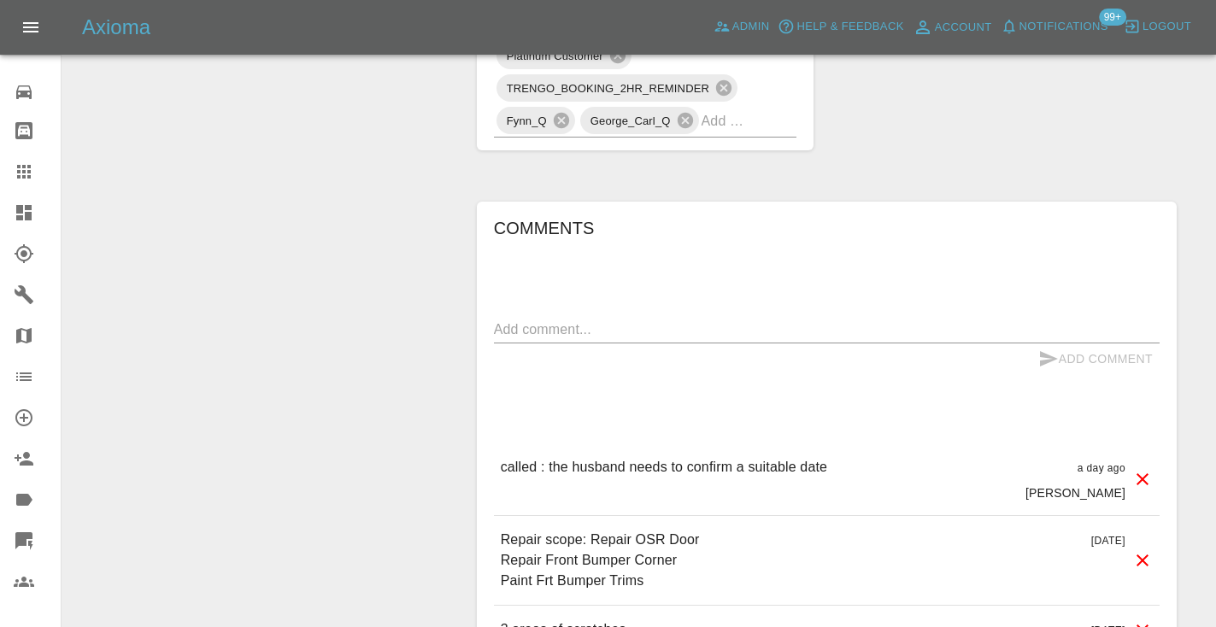
scroll to position [1372, 0]
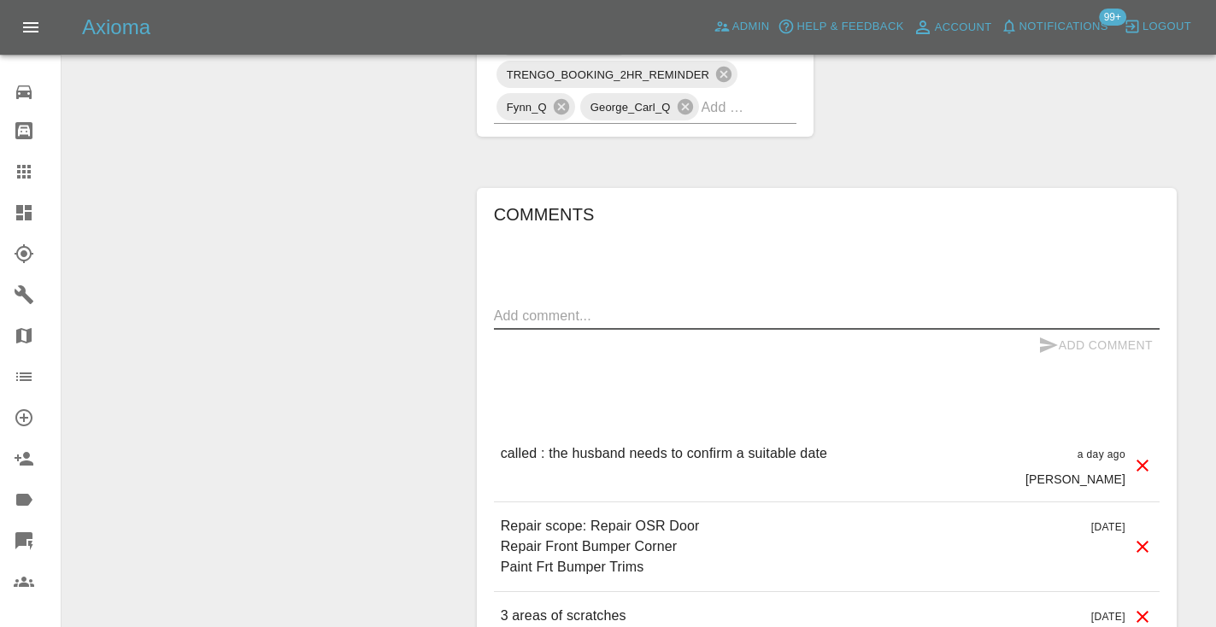
click at [540, 306] on textarea at bounding box center [827, 316] width 666 height 20
type textarea "as per note below"
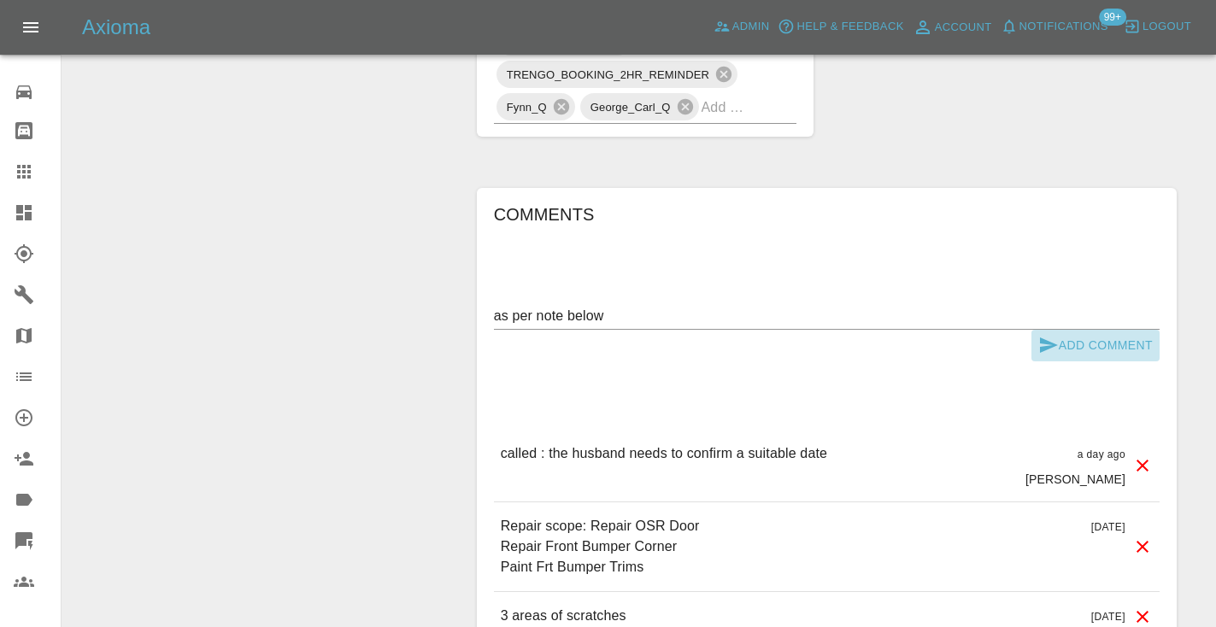
click at [1055, 335] on icon "submit" at bounding box center [1049, 345] width 21 height 21
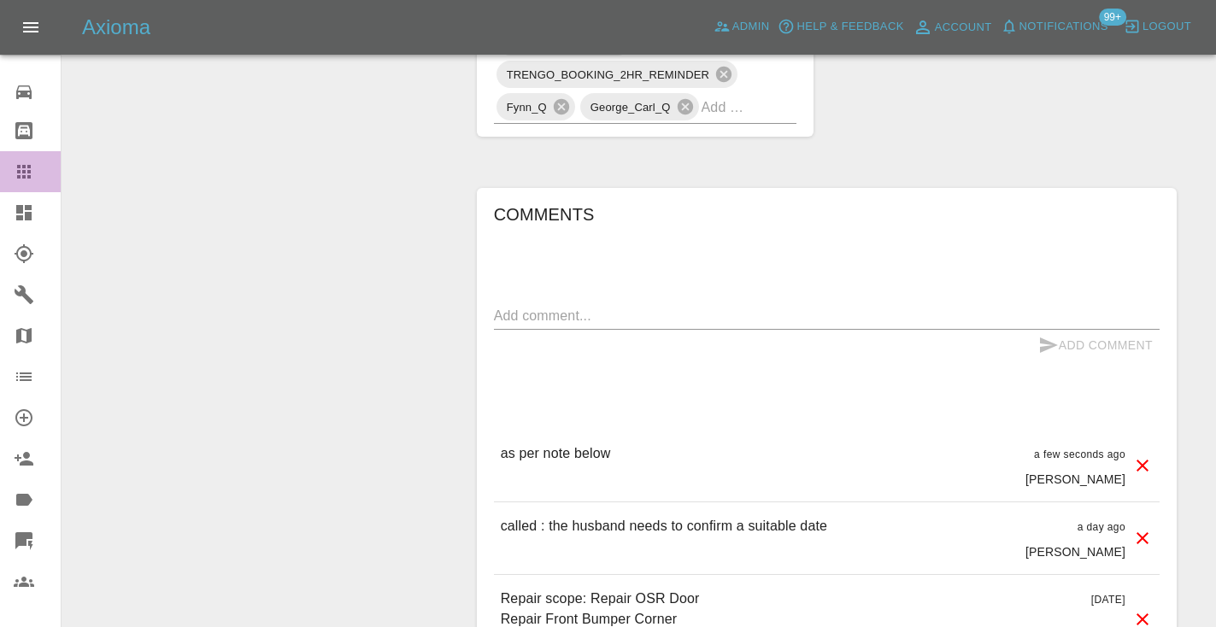
click at [31, 168] on icon at bounding box center [24, 172] width 14 height 14
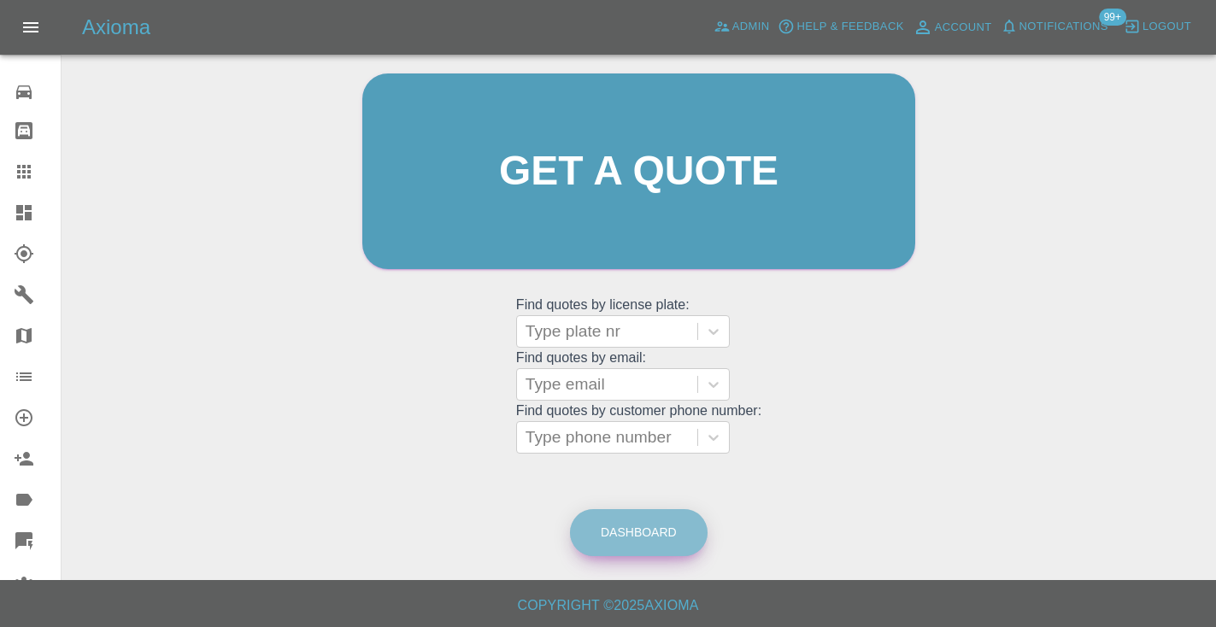
click at [662, 545] on link "Dashboard" at bounding box center [639, 532] width 138 height 47
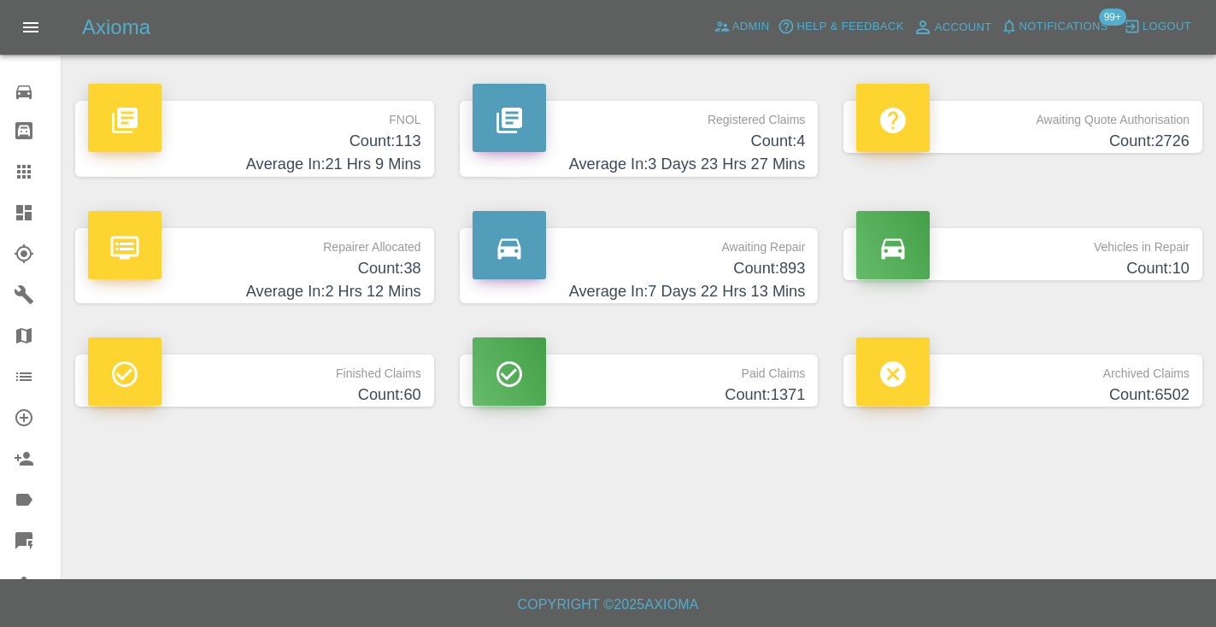
click at [759, 276] on h4 "Count: 893" at bounding box center [639, 268] width 333 height 23
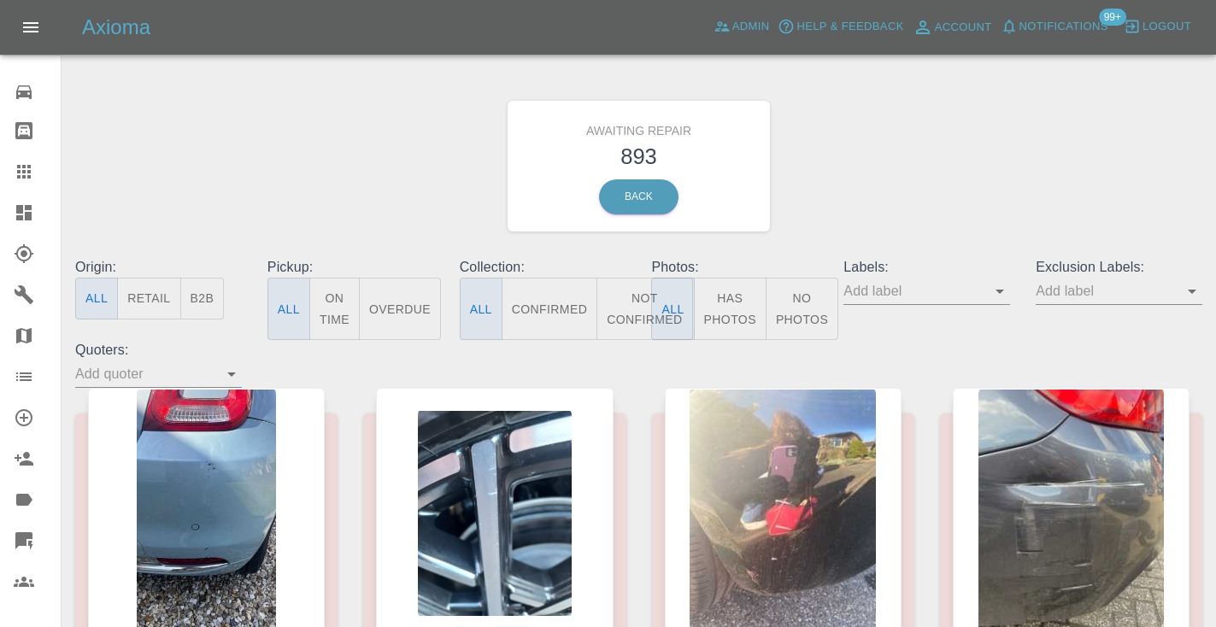
click at [623, 300] on button "Not Confirmed" at bounding box center [645, 309] width 96 height 62
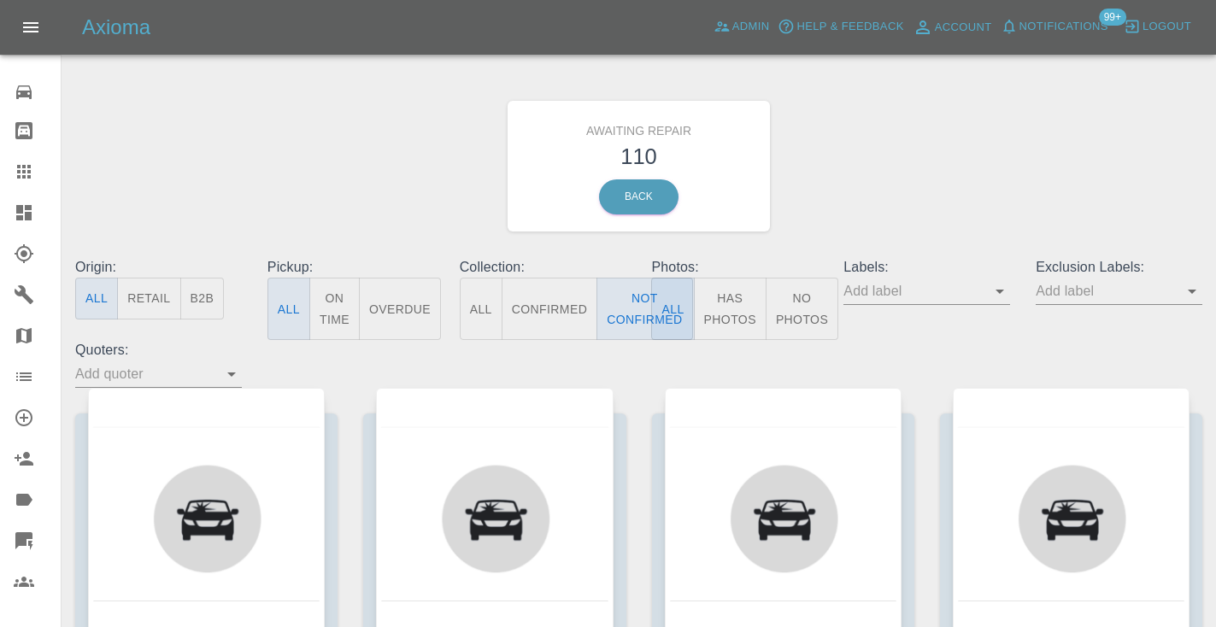
click at [929, 152] on div "Awaiting Repair 110 Back" at bounding box center [638, 166] width 1153 height 182
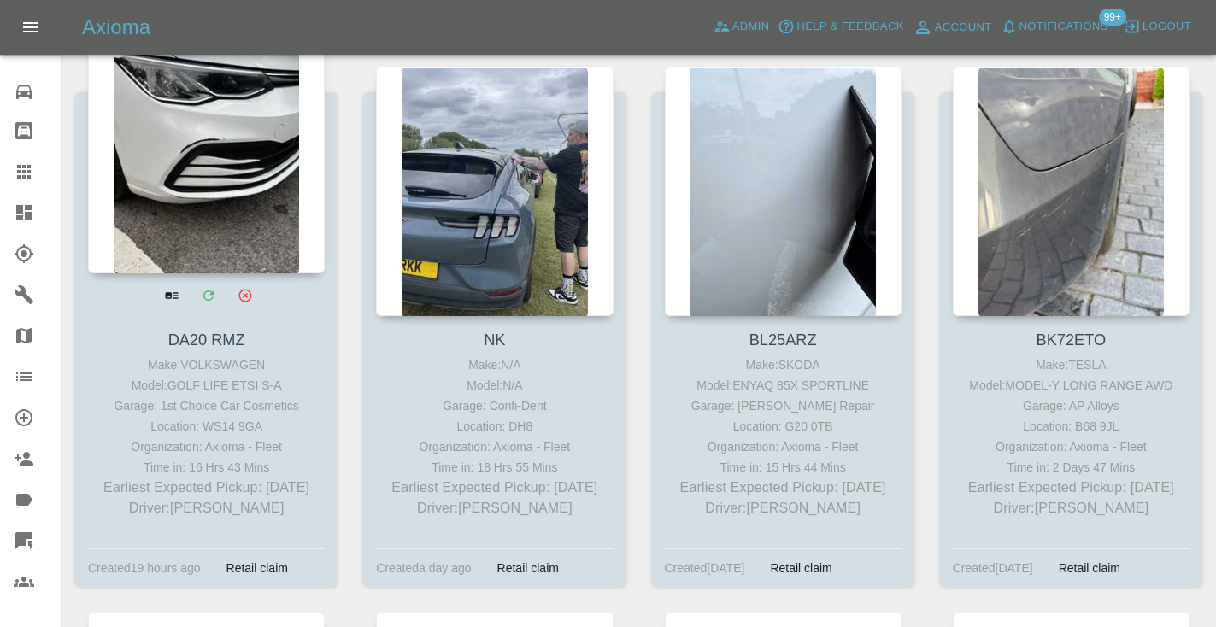
scroll to position [3178, 0]
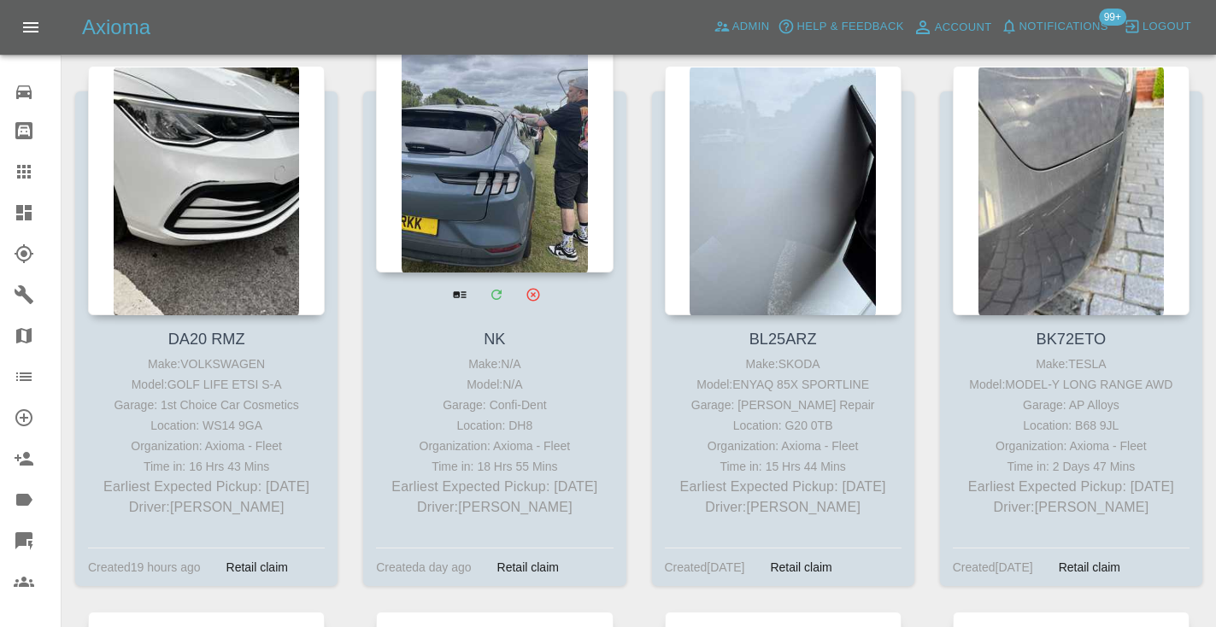
click at [483, 173] on div at bounding box center [494, 148] width 237 height 250
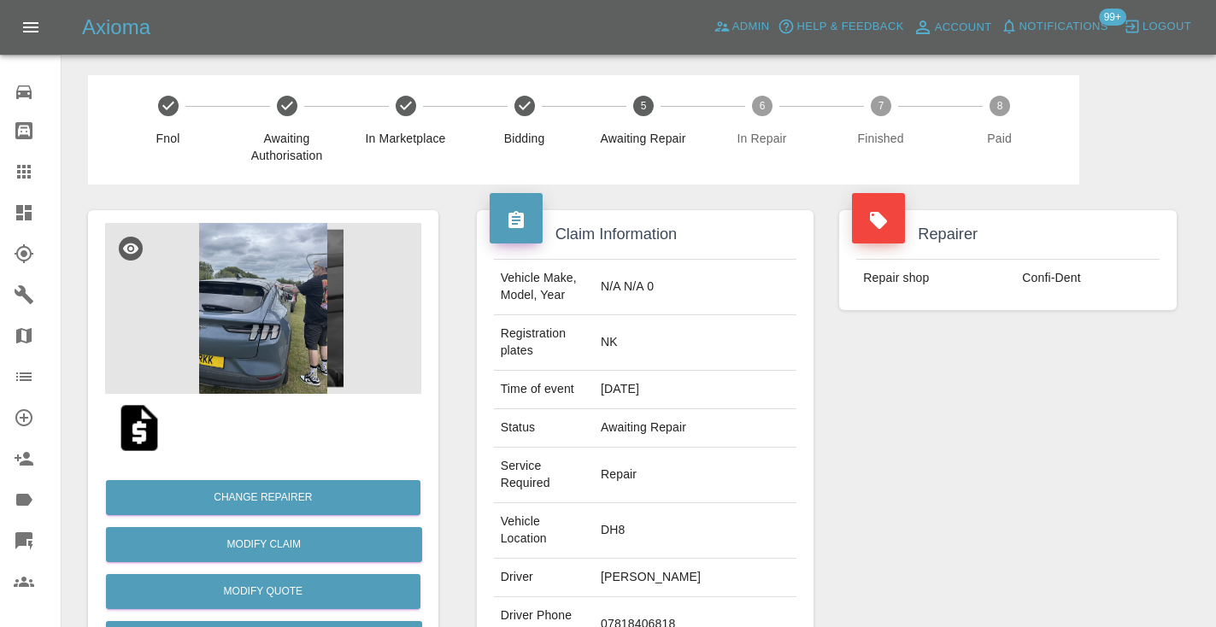
click at [632, 610] on td "07818406818" at bounding box center [695, 625] width 203 height 56
copy td "07818406818"
click at [958, 430] on div "Repairer Repair shop Confi-Dent" at bounding box center [1008, 483] width 363 height 596
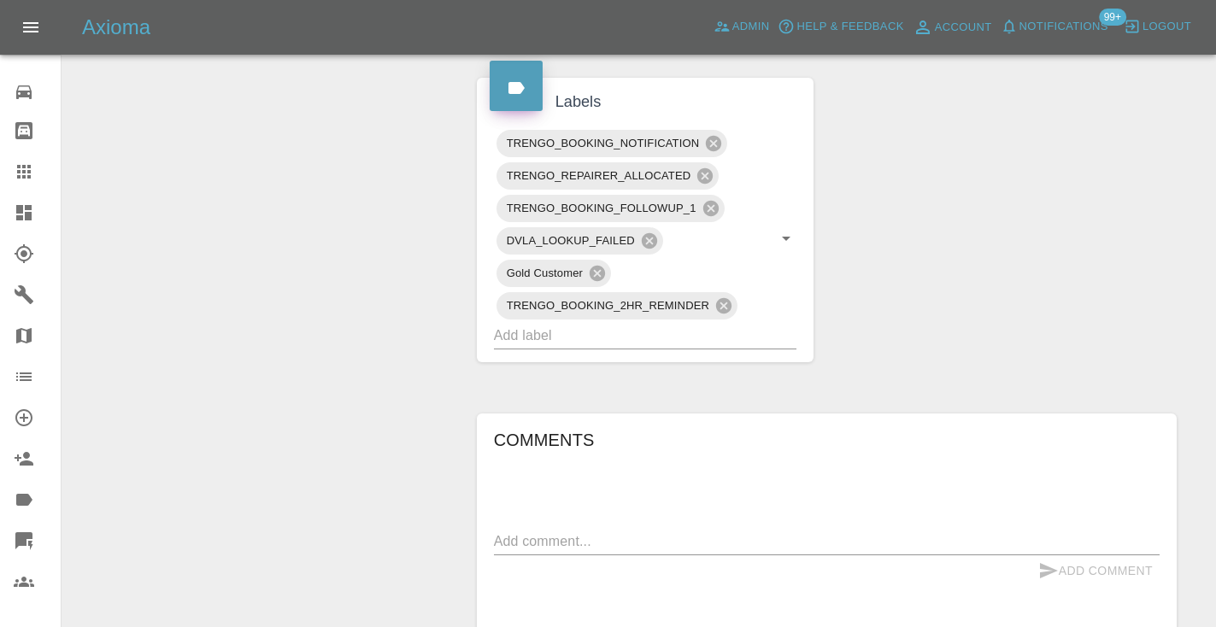
scroll to position [971, 0]
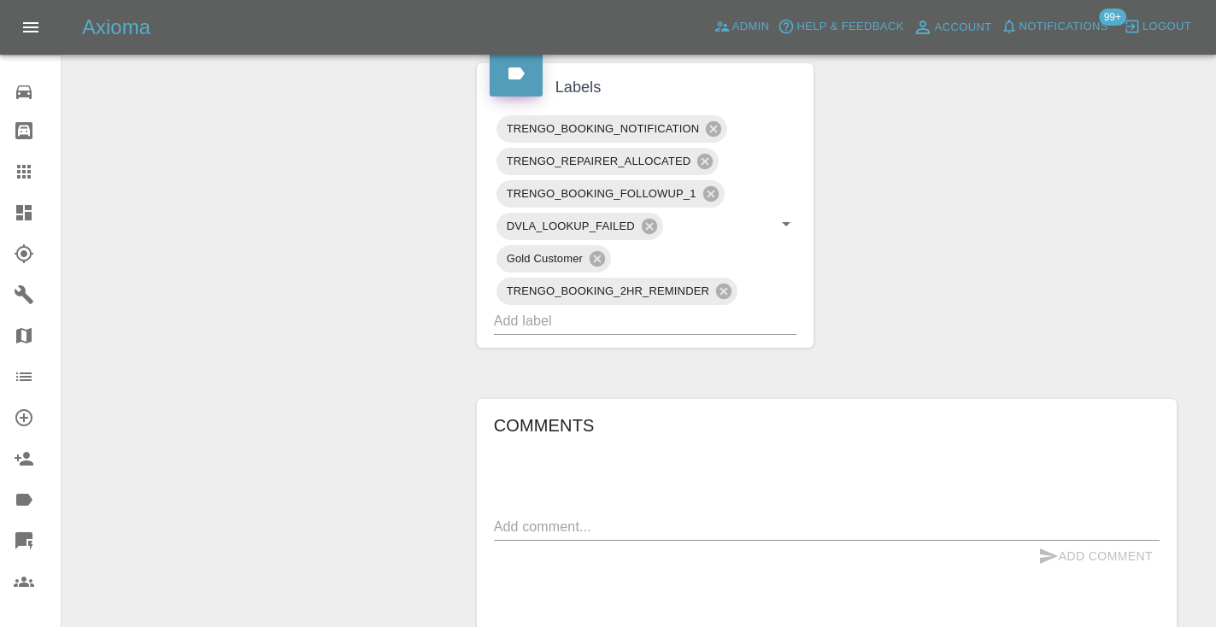
click at [535, 517] on textarea at bounding box center [827, 527] width 666 height 20
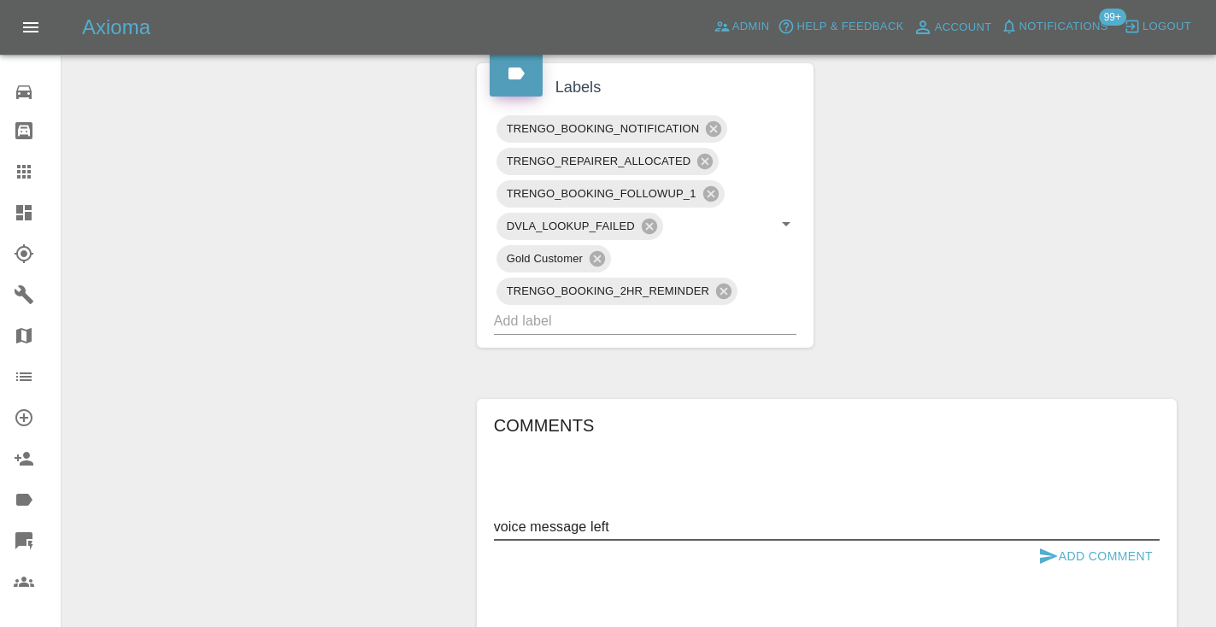
type textarea "voice message left"
click at [1060, 541] on button "Add Comment" at bounding box center [1096, 557] width 128 height 32
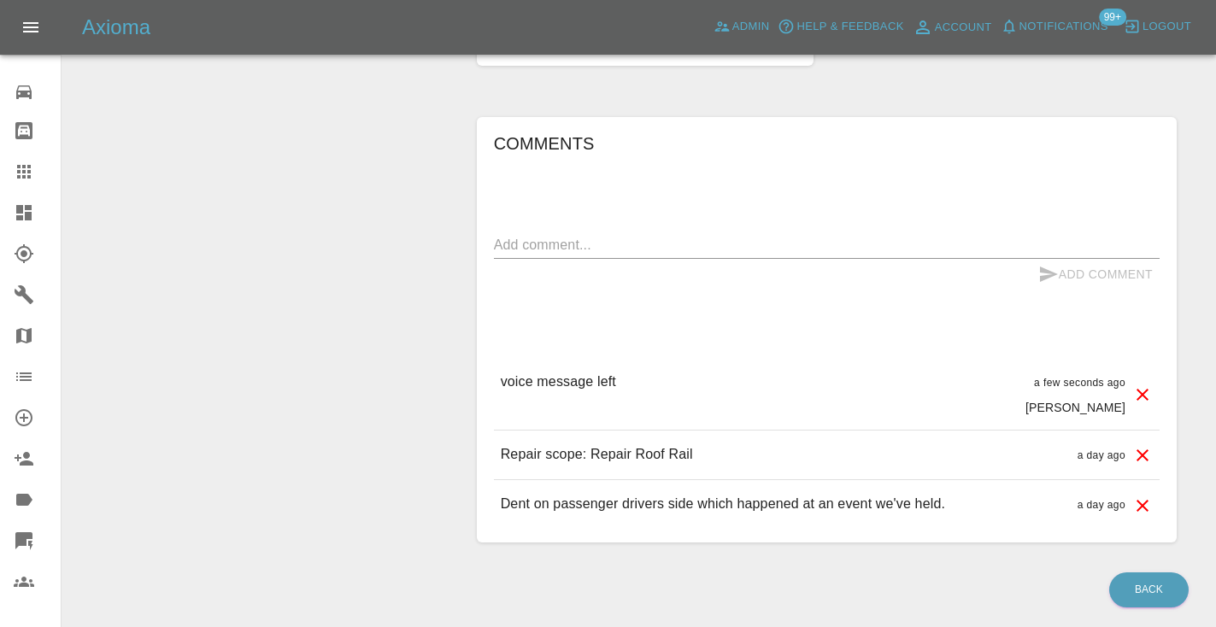
scroll to position [1254, 0]
click at [21, 170] on icon at bounding box center [24, 172] width 14 height 14
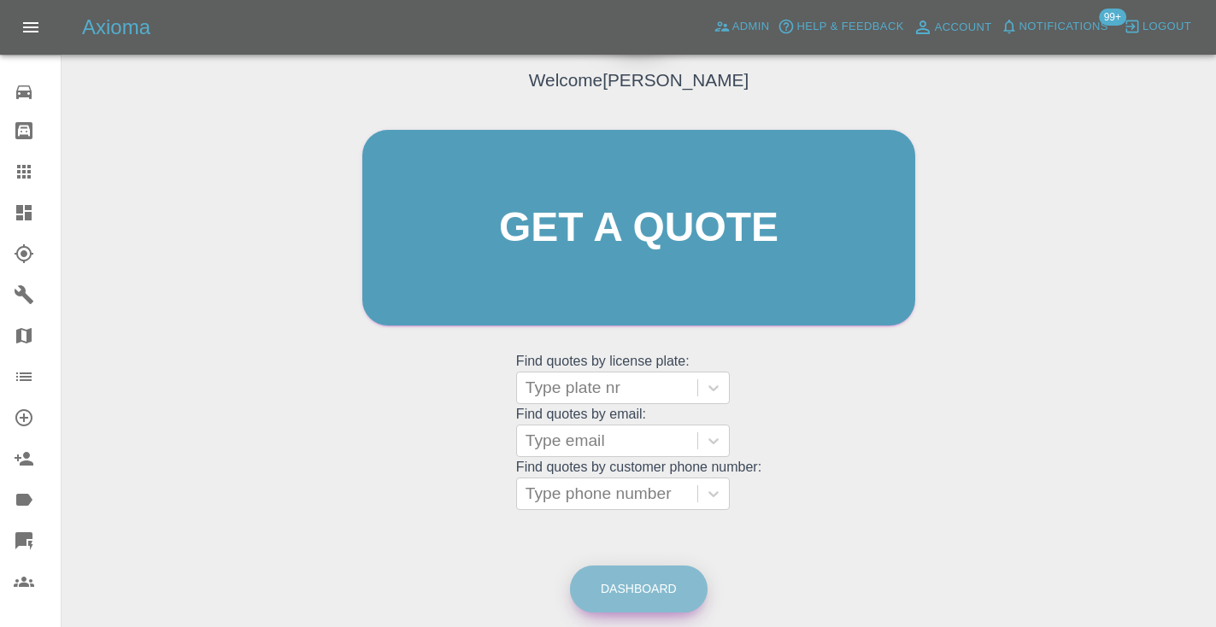
click at [595, 594] on link "Dashboard" at bounding box center [639, 589] width 138 height 47
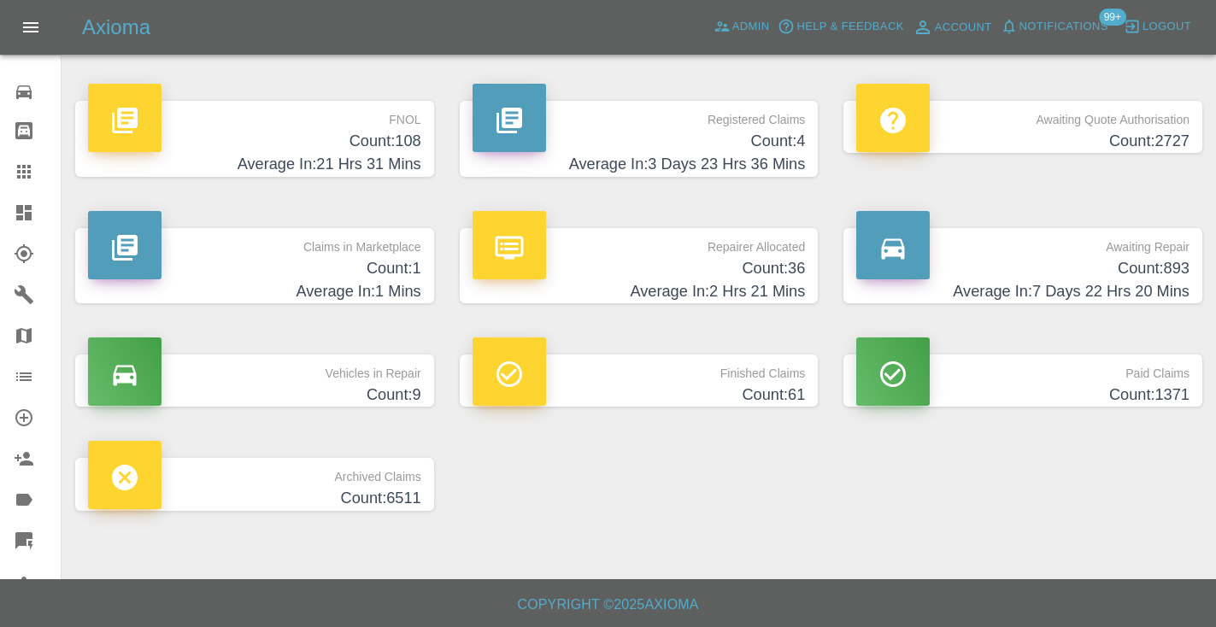
click at [1162, 280] on h4 "Average In: 7 Days 22 Hrs 20 Mins" at bounding box center [1022, 291] width 333 height 23
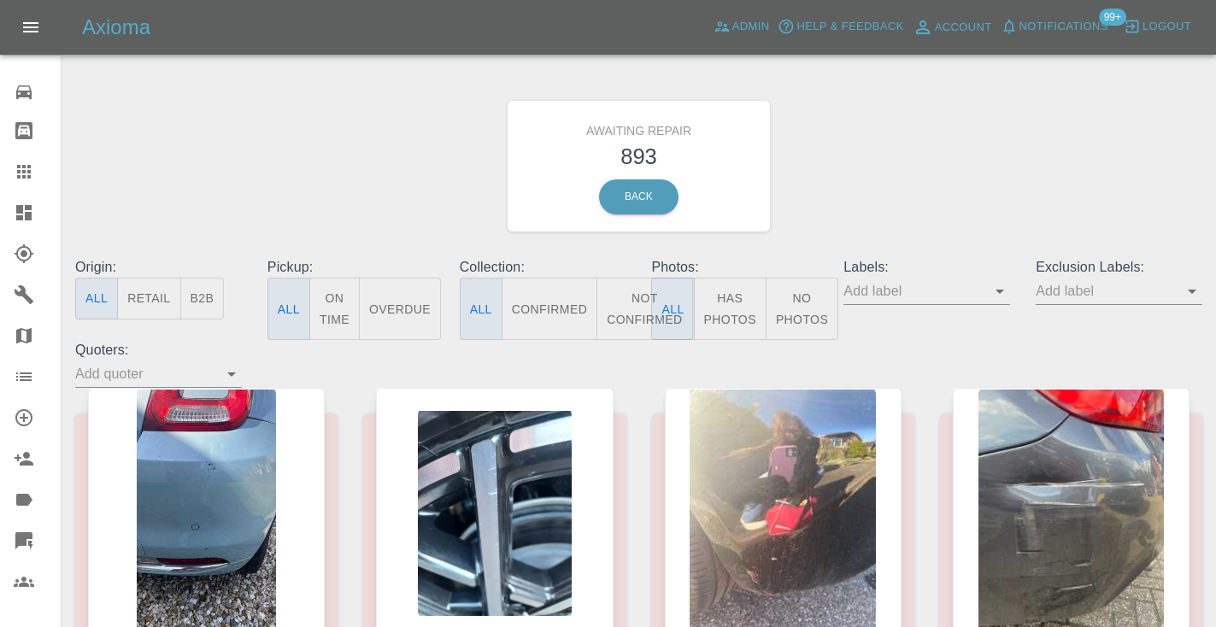
click at [619, 326] on button "Not Confirmed" at bounding box center [645, 309] width 96 height 62
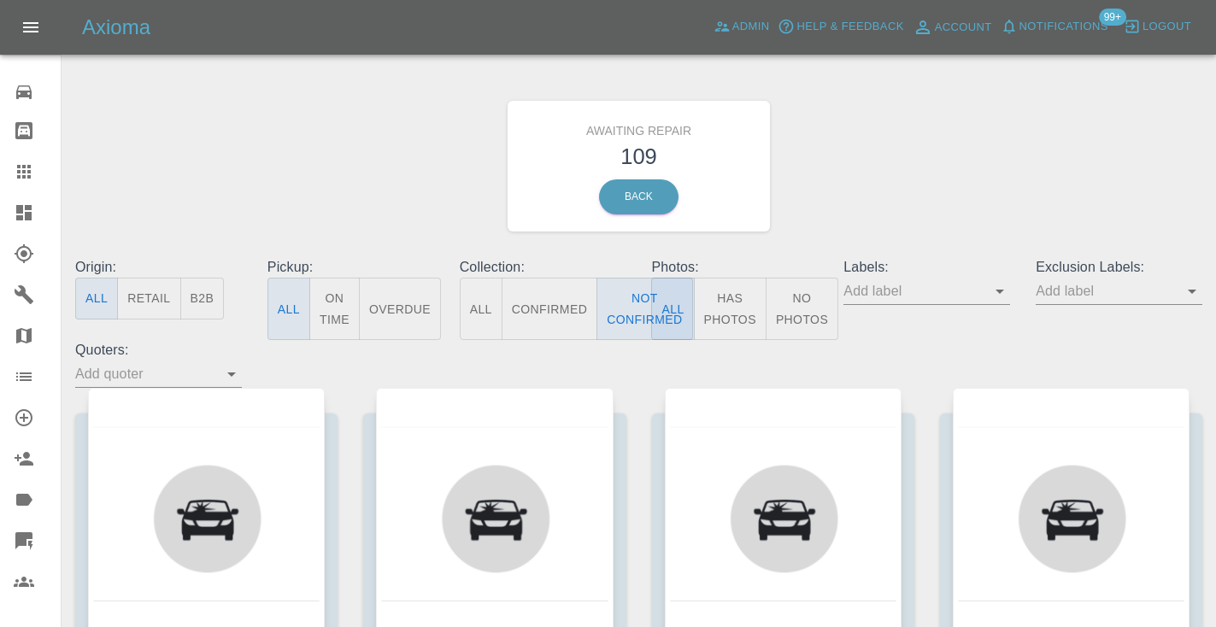
click at [810, 191] on div "Awaiting Repair 109 Back" at bounding box center [638, 166] width 1153 height 182
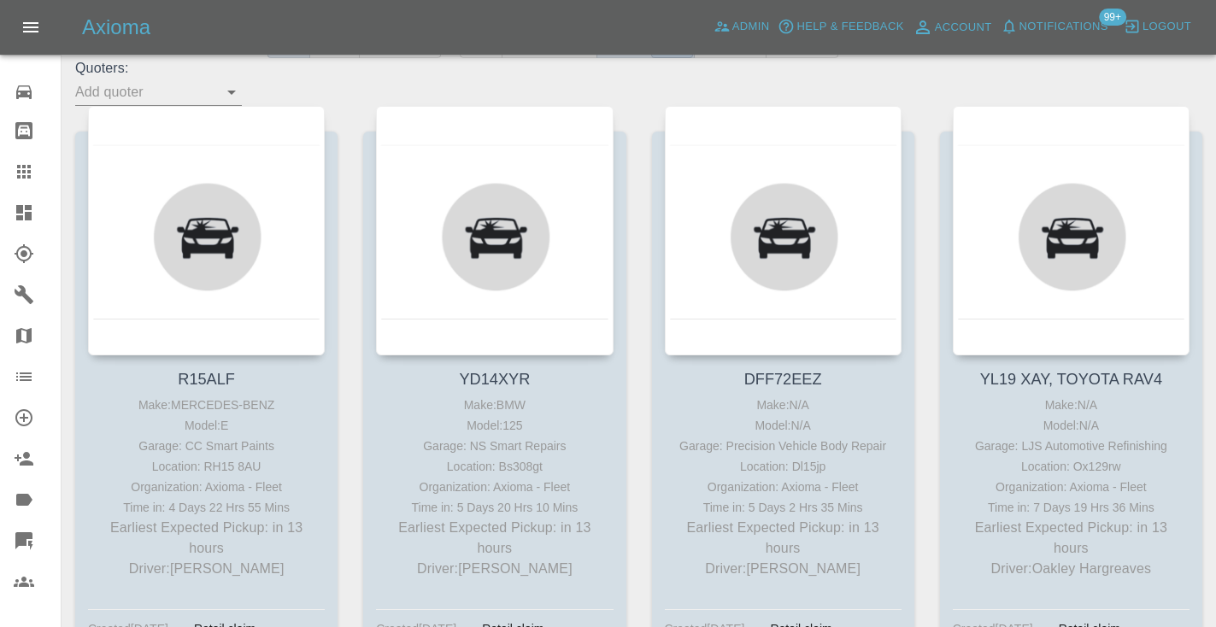
scroll to position [285, 0]
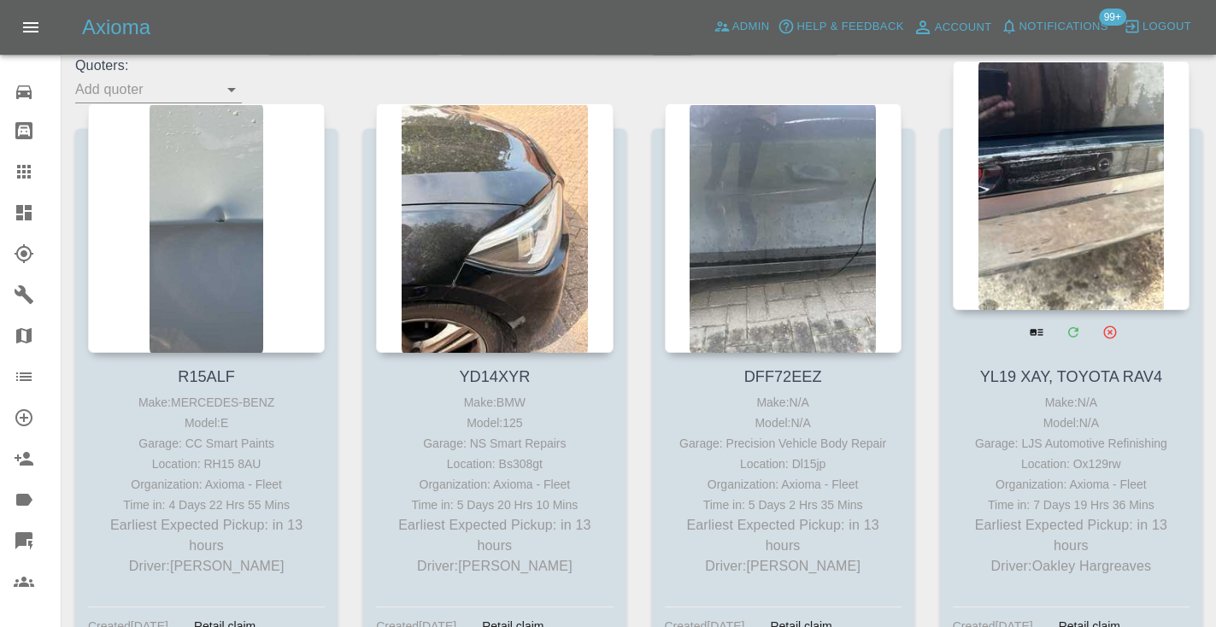
click at [1076, 140] on div at bounding box center [1071, 186] width 237 height 250
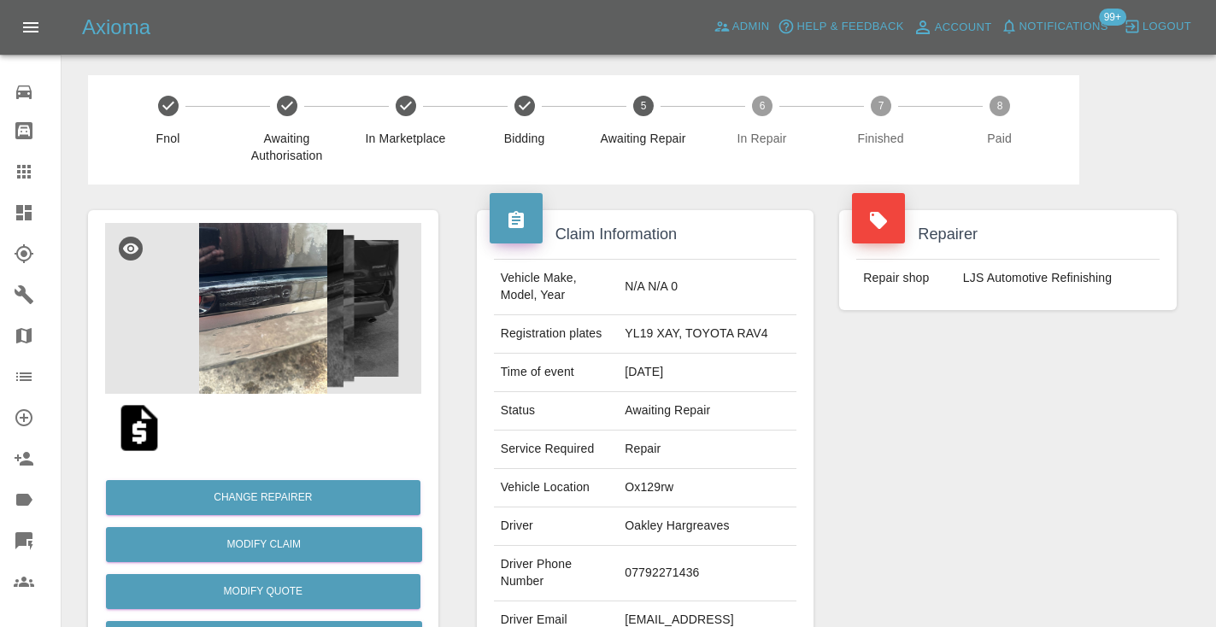
click at [678, 570] on td "07792271436" at bounding box center [707, 574] width 179 height 56
copy td "07792271436"
click at [921, 473] on div "Repairer Repair shop LJS Automotive Refinishing" at bounding box center [1008, 440] width 363 height 510
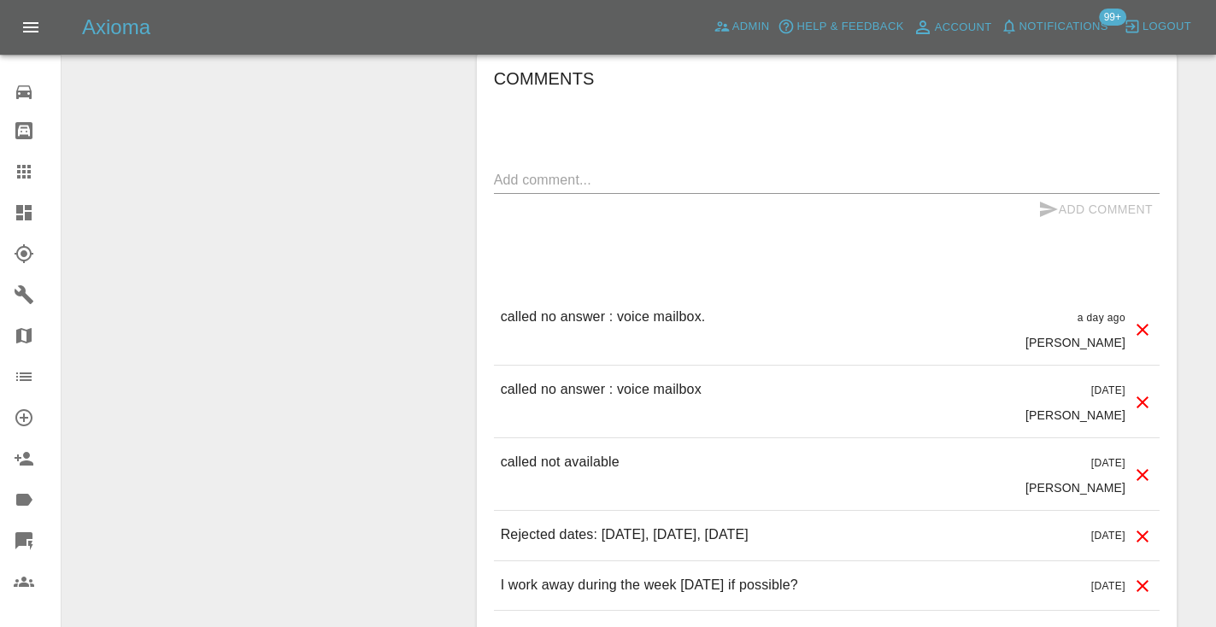
scroll to position [1501, 0]
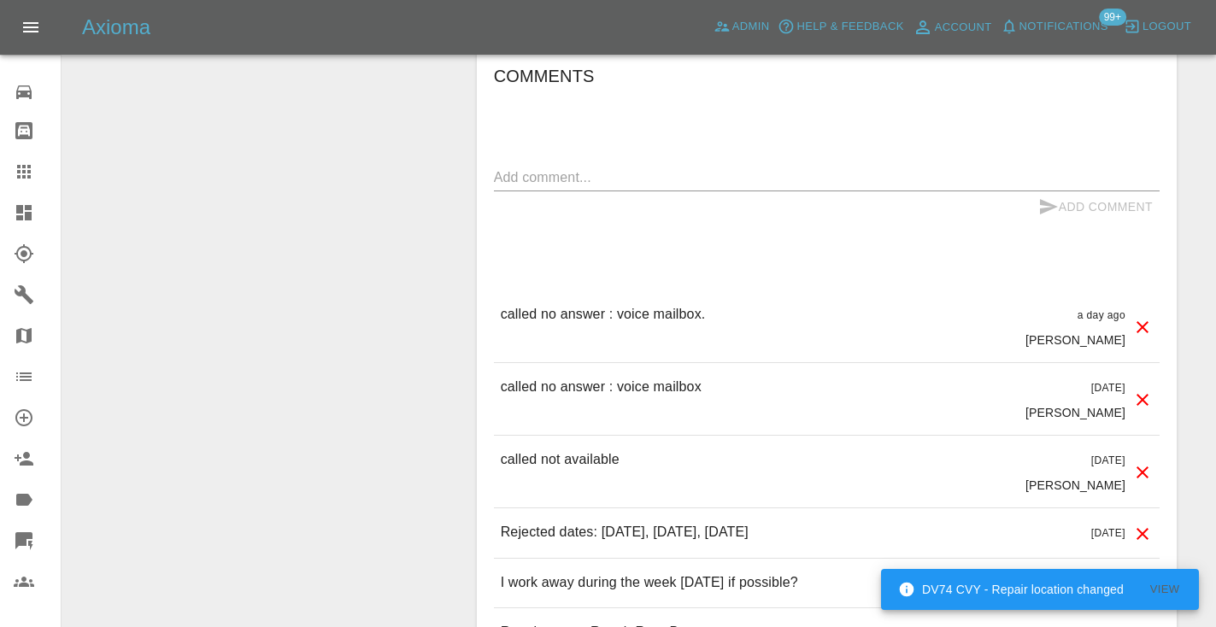
click at [557, 174] on textarea at bounding box center [827, 178] width 666 height 20
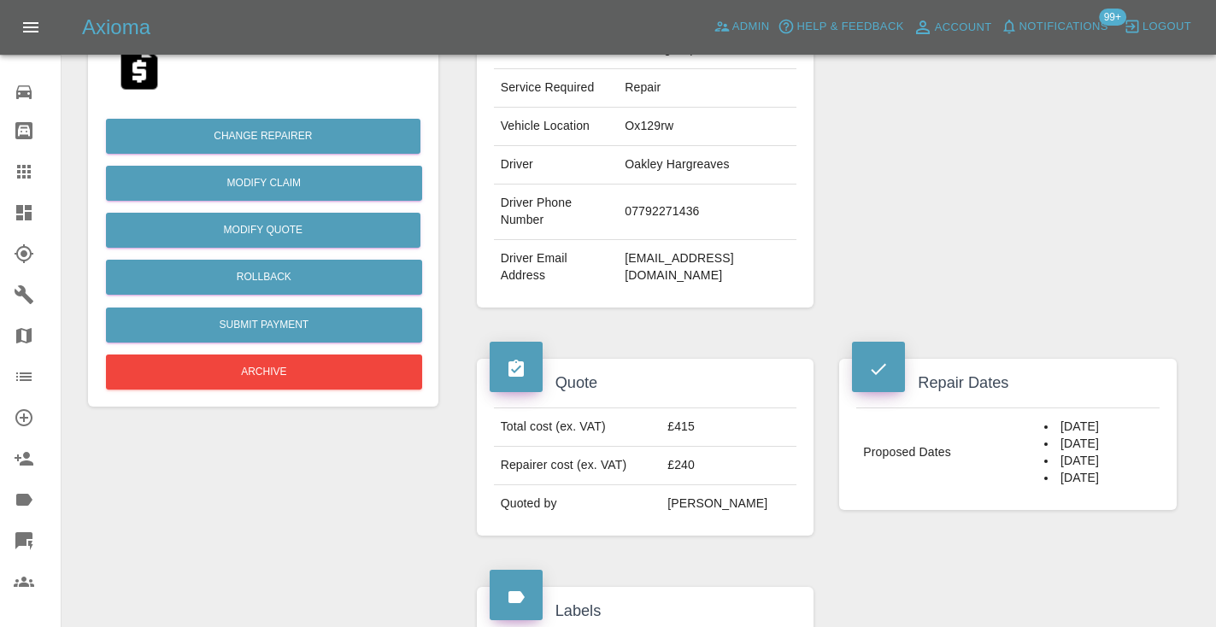
scroll to position [357, 0]
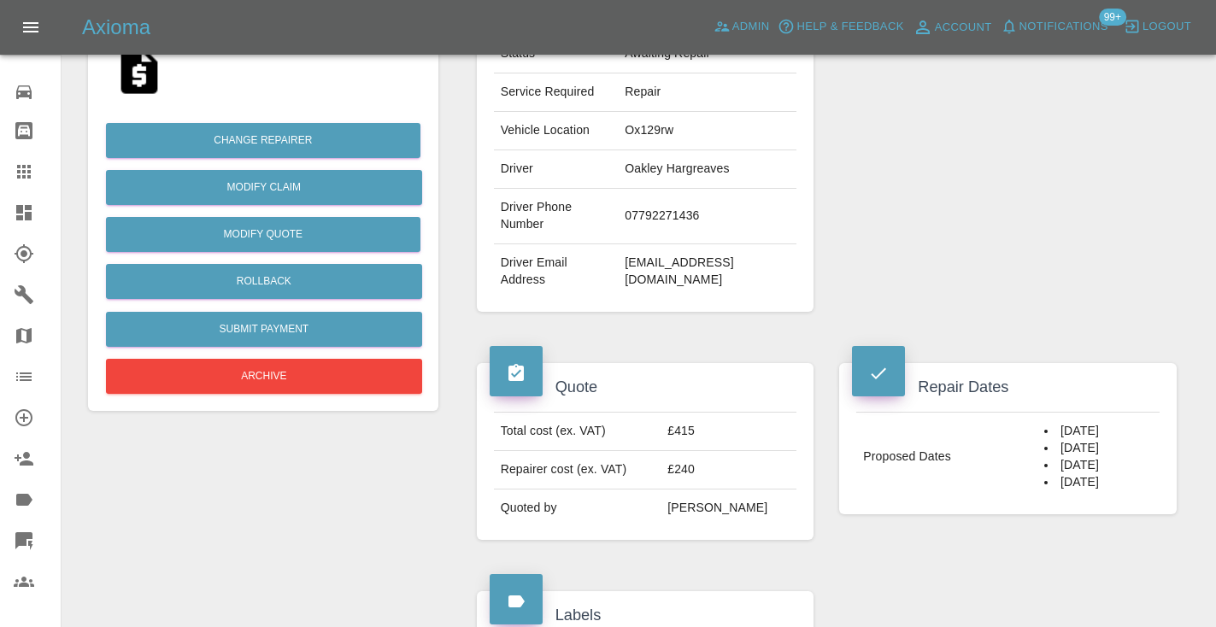
click at [895, 298] on div "Repairer Repair shop LJS Automotive Refinishing" at bounding box center [1008, 82] width 363 height 510
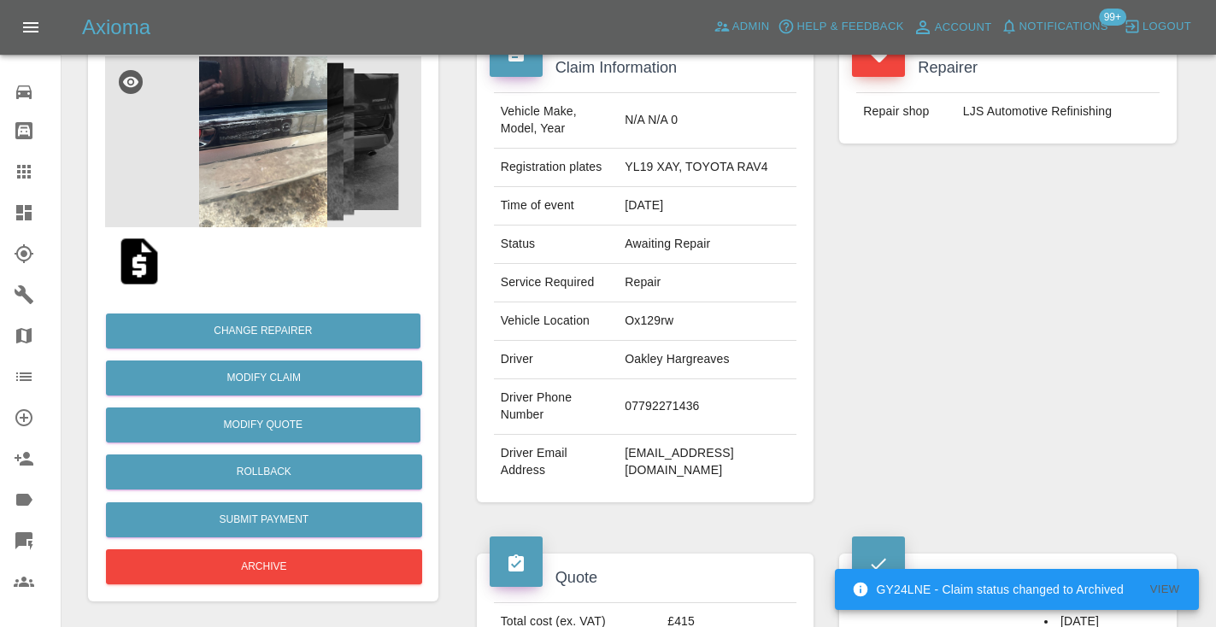
scroll to position [142, 0]
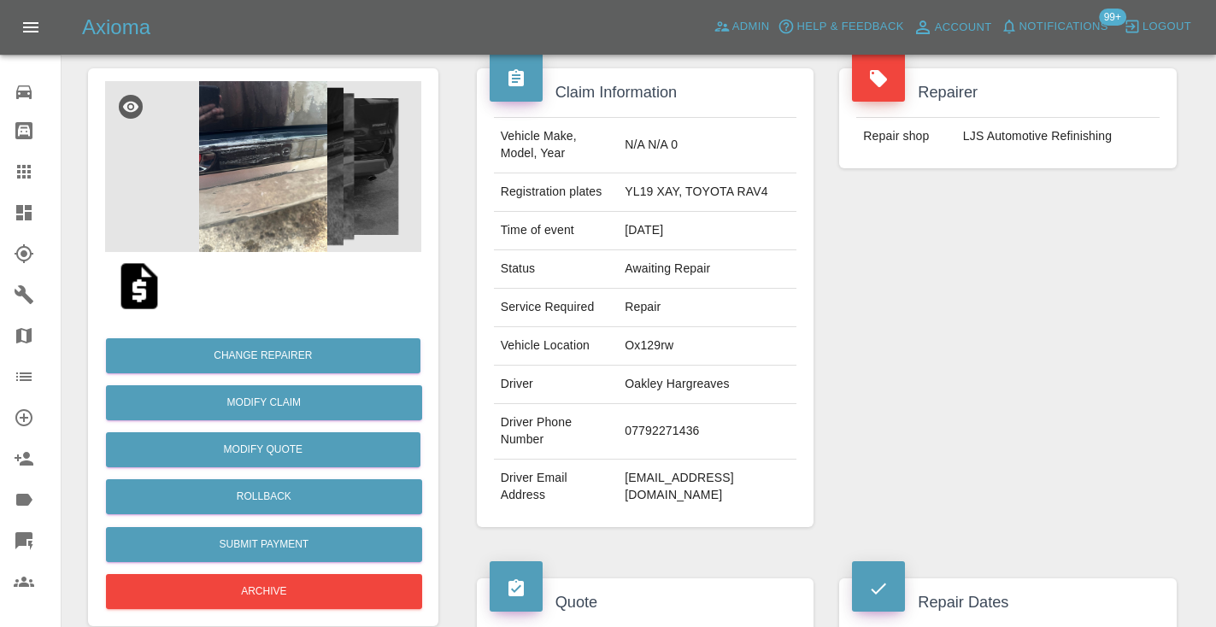
click at [901, 459] on div "Repairer Repair shop LJS Automotive Refinishing" at bounding box center [1008, 298] width 363 height 510
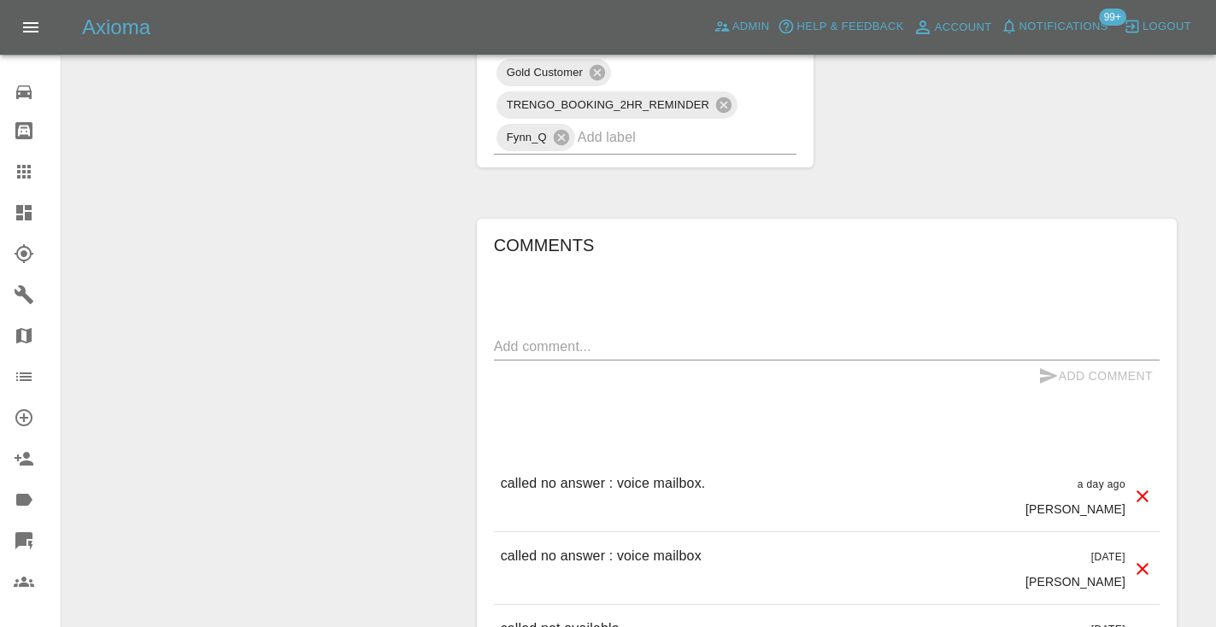
scroll to position [1334, 0]
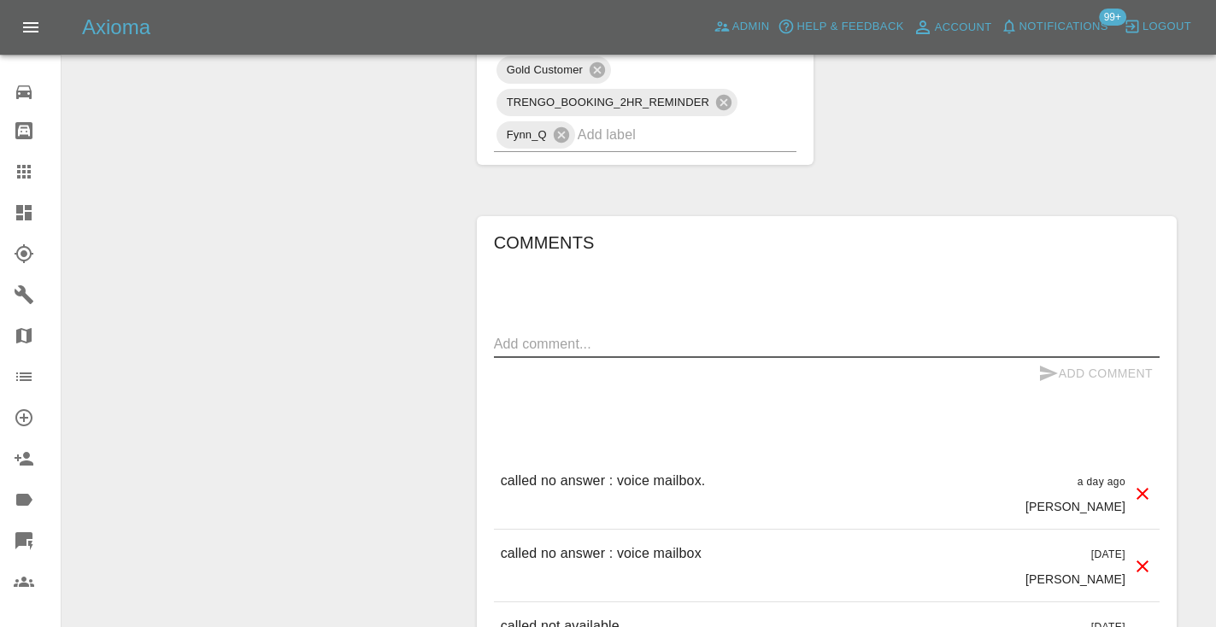
click at [532, 345] on textarea at bounding box center [827, 344] width 666 height 20
type textarea "called no answer : voice mailbox"
click at [1051, 369] on icon "submit" at bounding box center [1049, 373] width 21 height 21
click at [34, 174] on div at bounding box center [38, 172] width 48 height 21
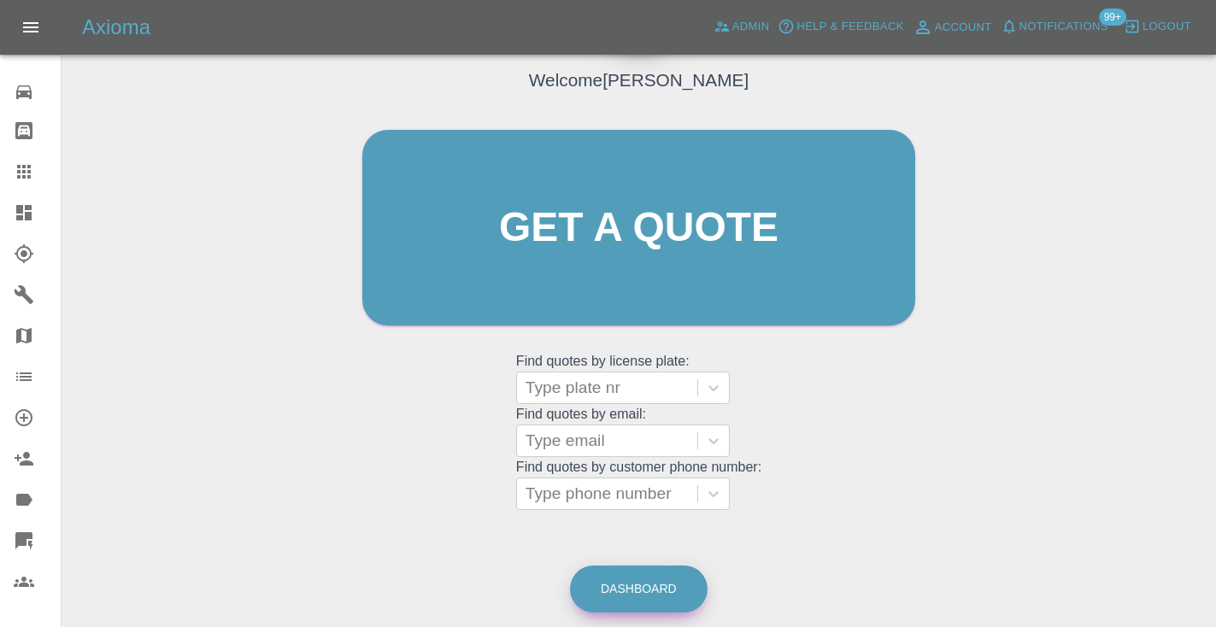
click at [623, 586] on link "Dashboard" at bounding box center [639, 589] width 138 height 47
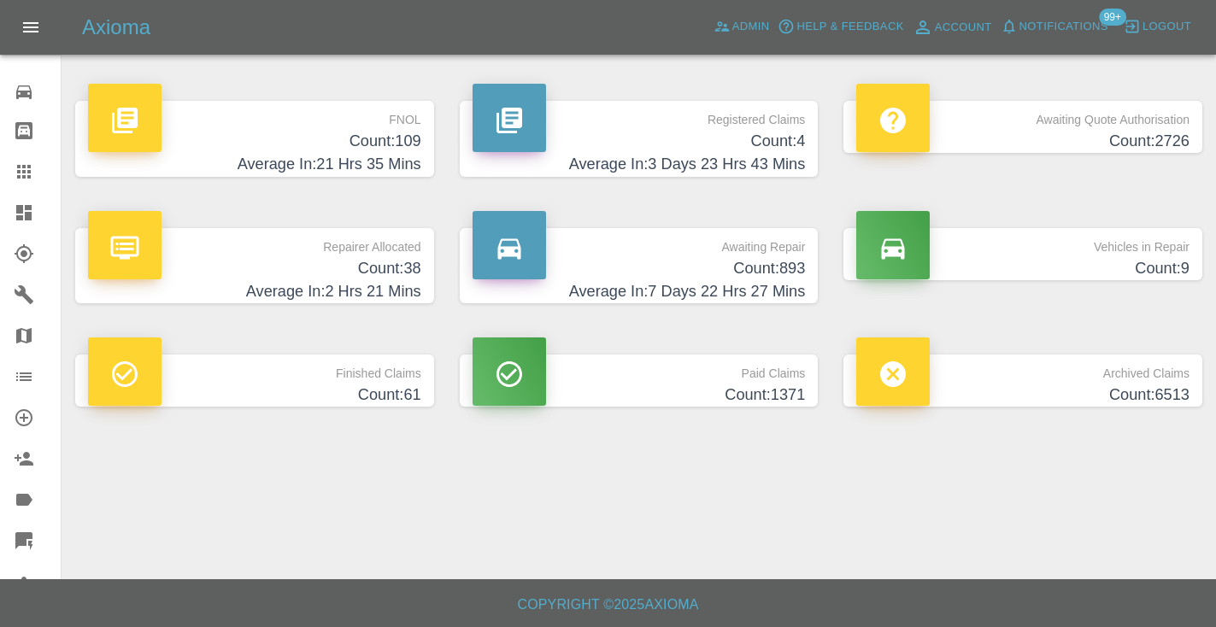
click at [724, 294] on h4 "Average In: 7 Days 22 Hrs 27 Mins" at bounding box center [639, 291] width 333 height 23
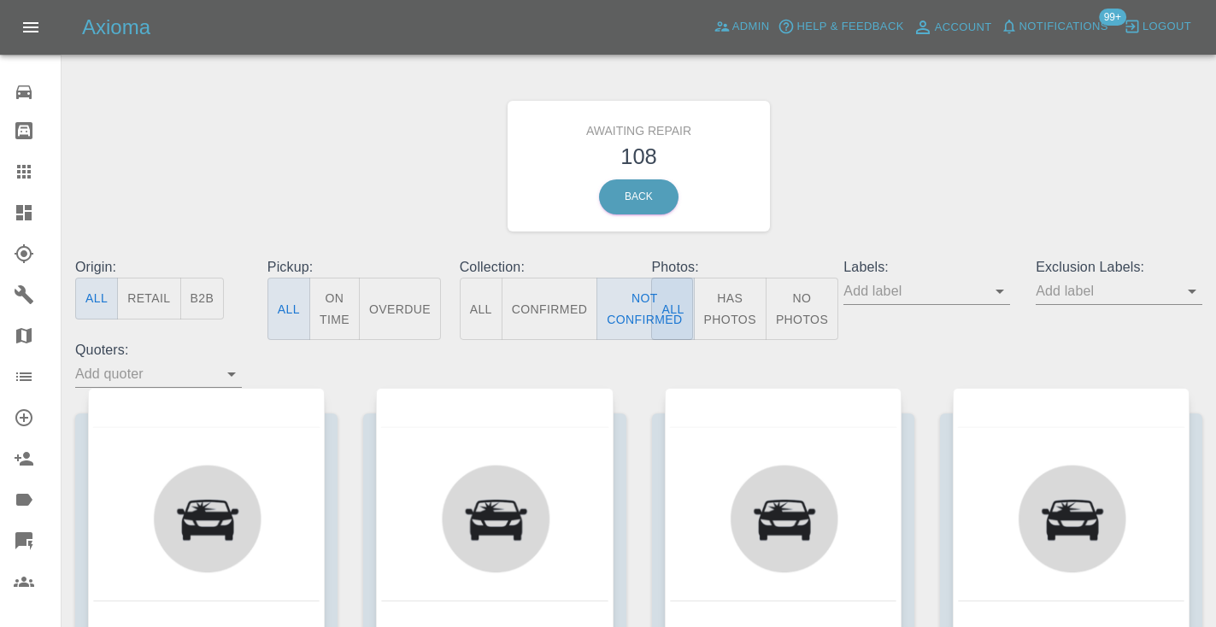
type button "false"
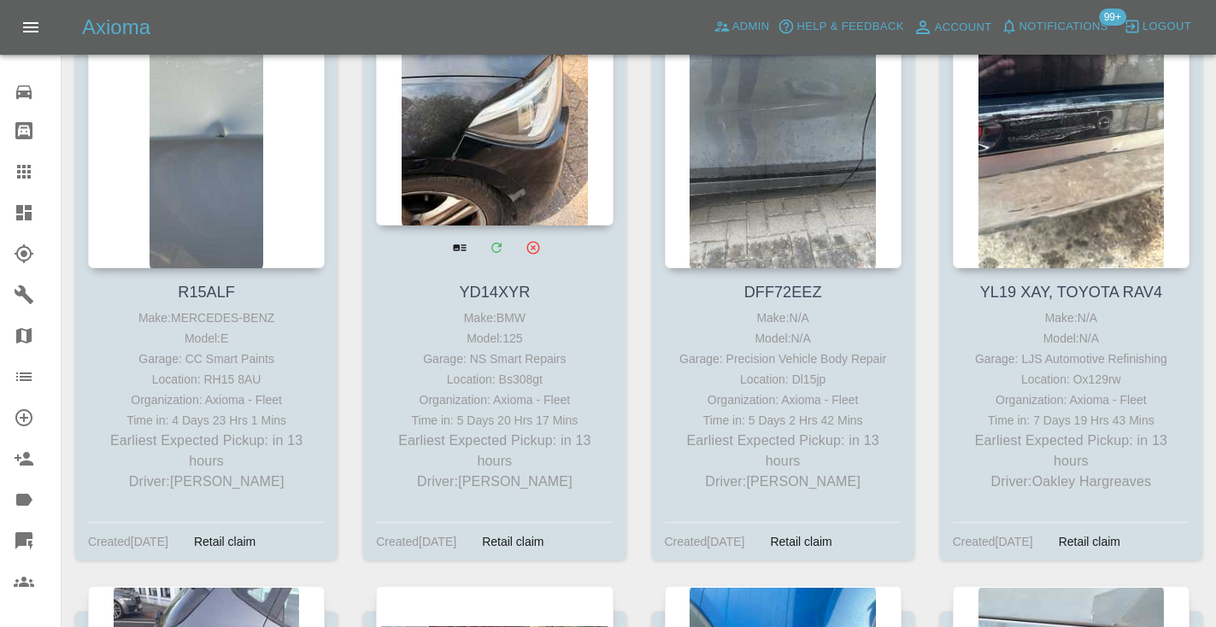
scroll to position [367, 0]
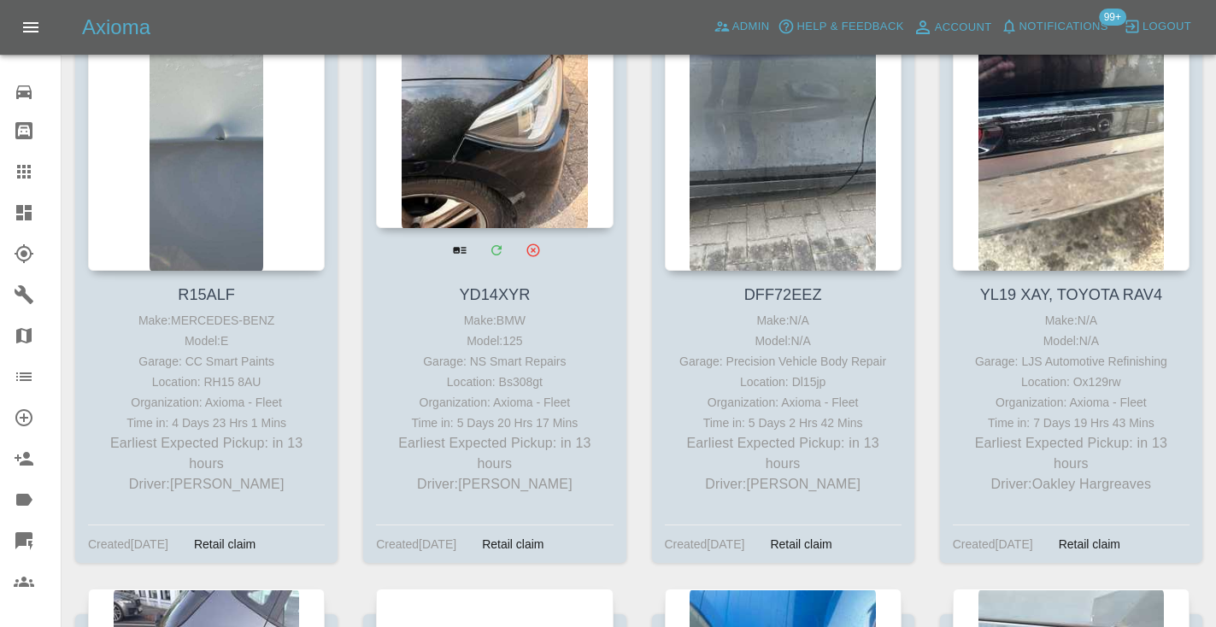
click at [524, 151] on div at bounding box center [494, 104] width 237 height 250
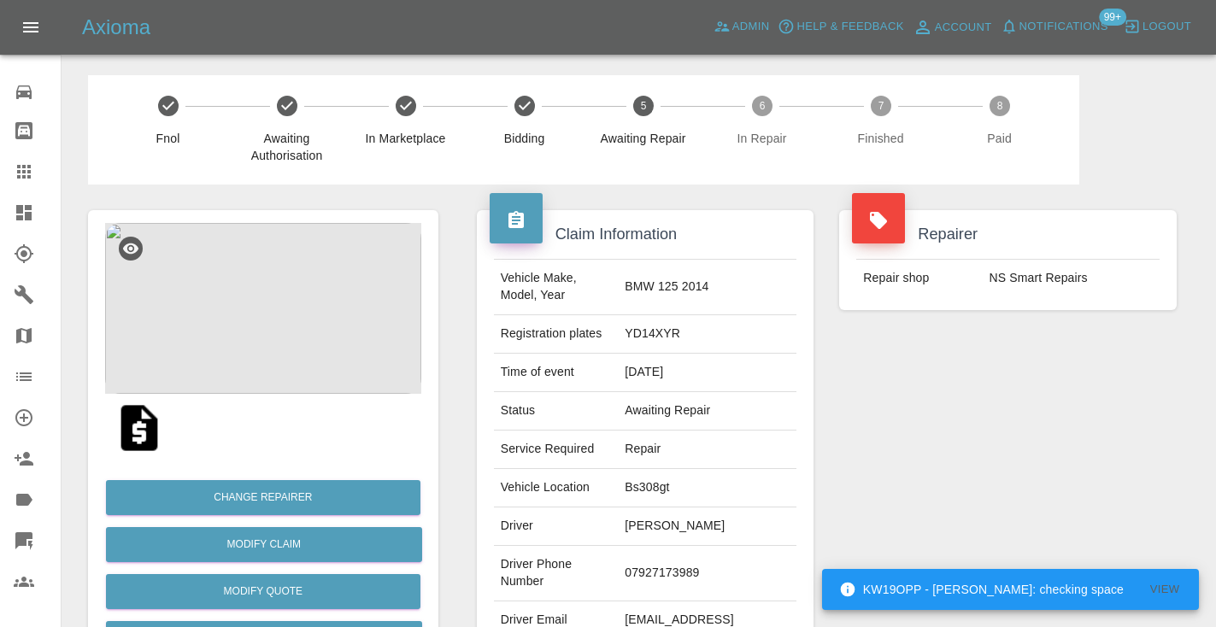
click at [671, 579] on td "07927173989" at bounding box center [707, 574] width 179 height 56
copy td "07927173989"
click at [974, 452] on div "Repairer Repair shop NS Smart Repairs" at bounding box center [1008, 440] width 363 height 510
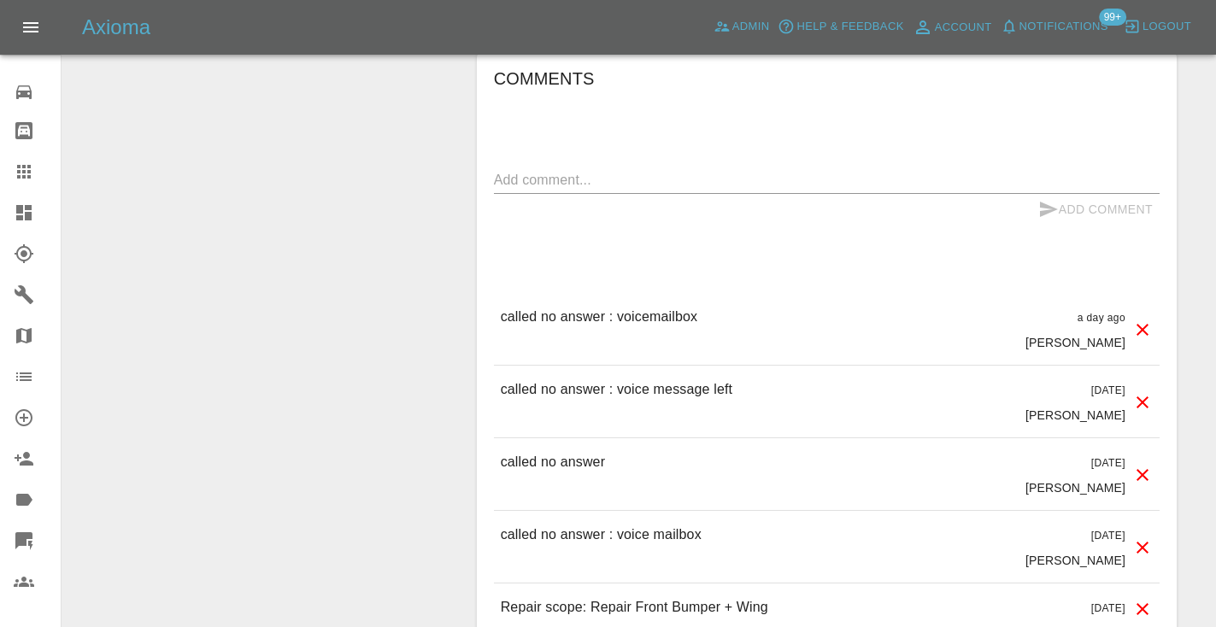
scroll to position [1408, 0]
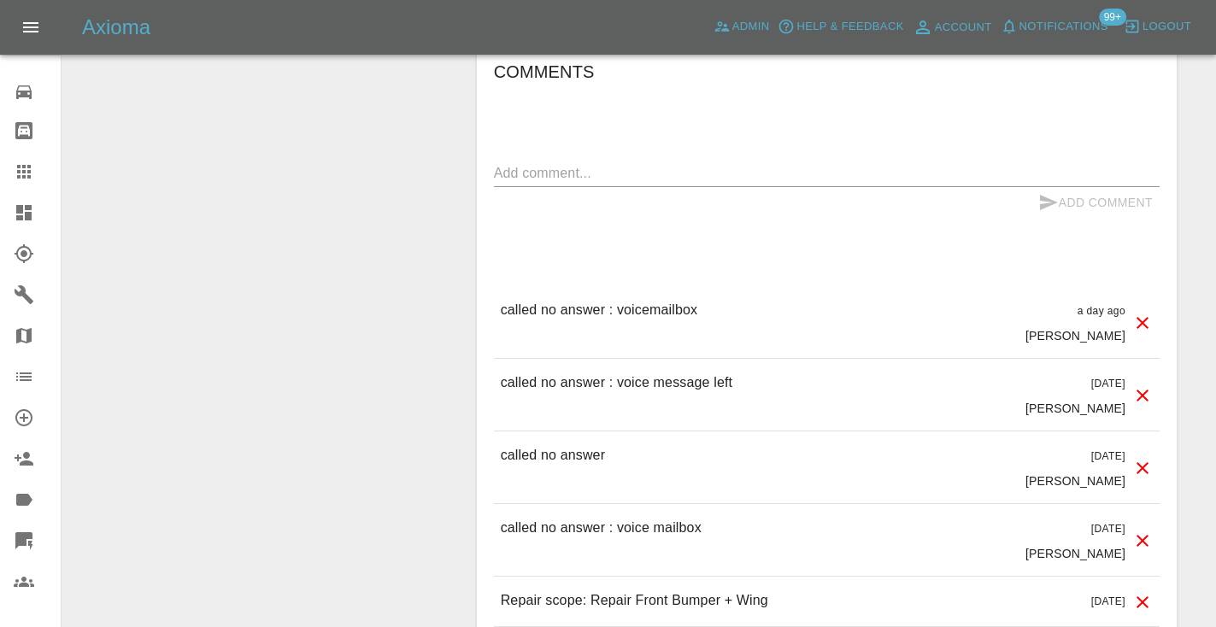
click at [527, 176] on textarea at bounding box center [827, 173] width 666 height 20
type textarea "call rejected"
click at [1047, 199] on icon "submit" at bounding box center [1049, 202] width 18 height 15
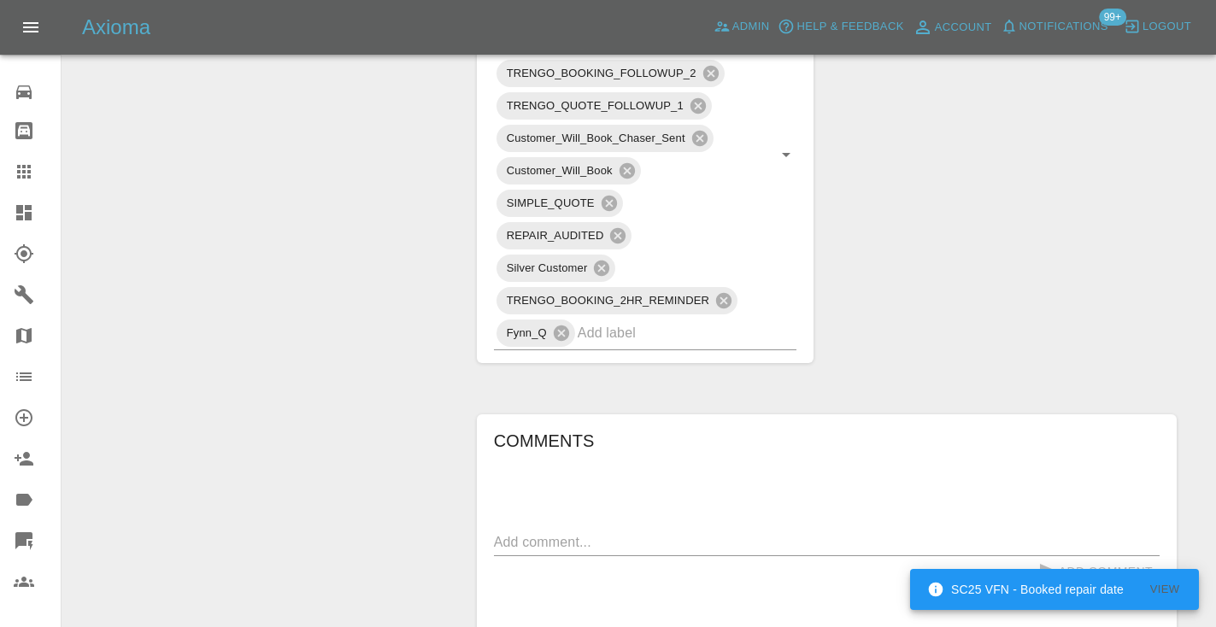
scroll to position [1032, 0]
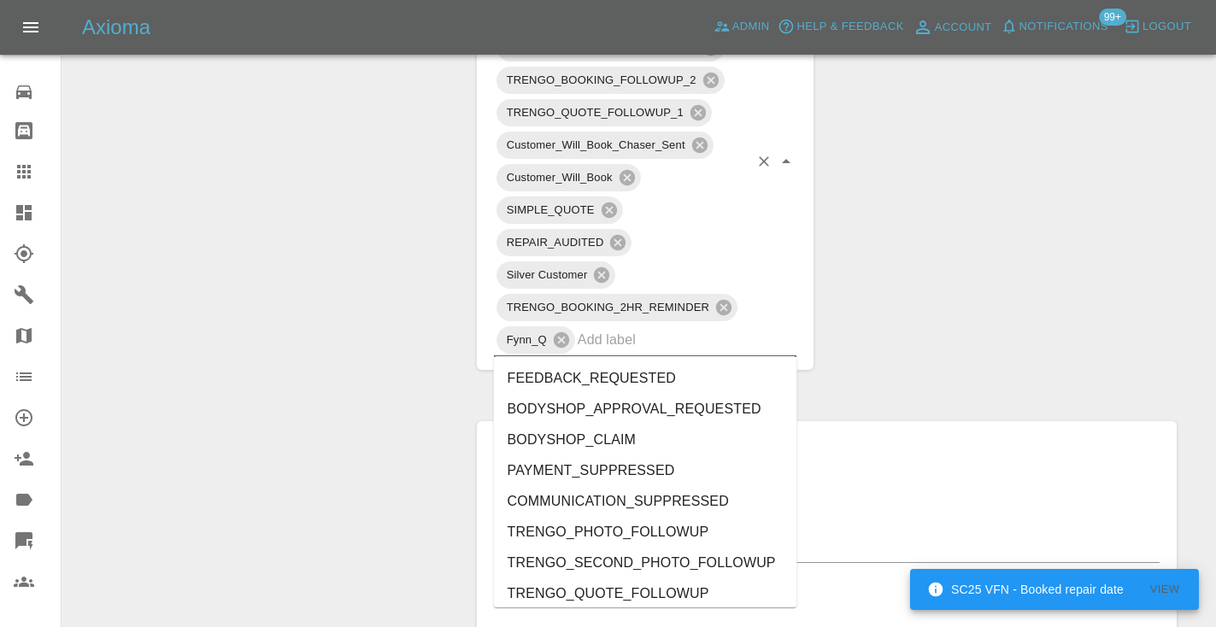
click at [616, 341] on input "text" at bounding box center [664, 340] width 172 height 26
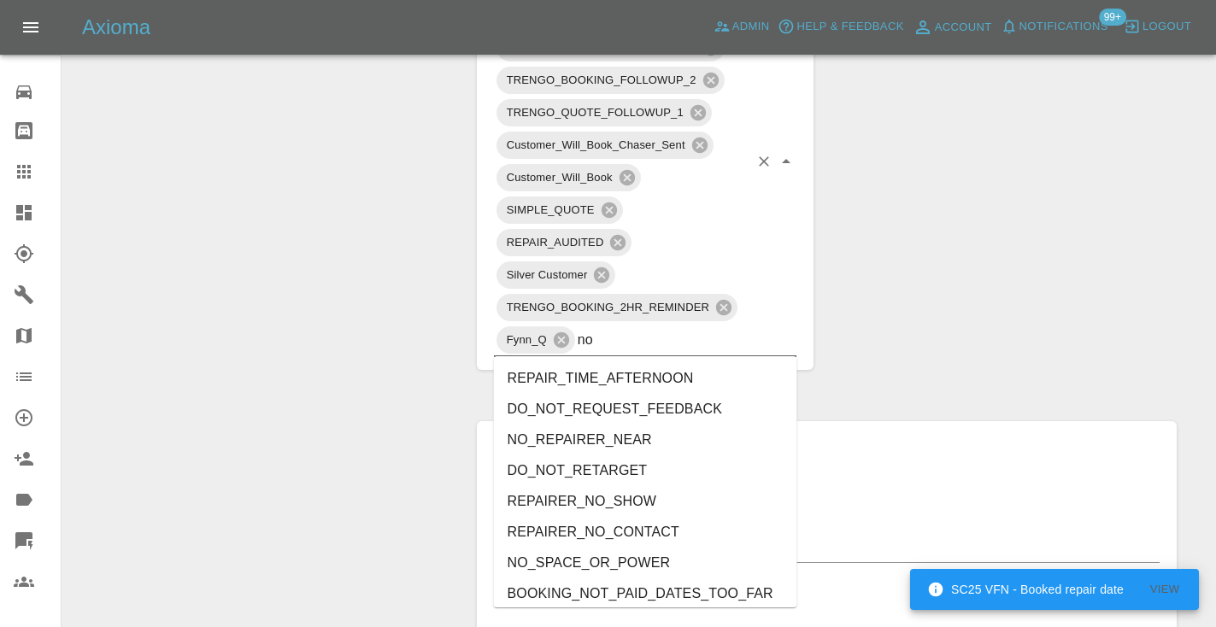
type input "no_"
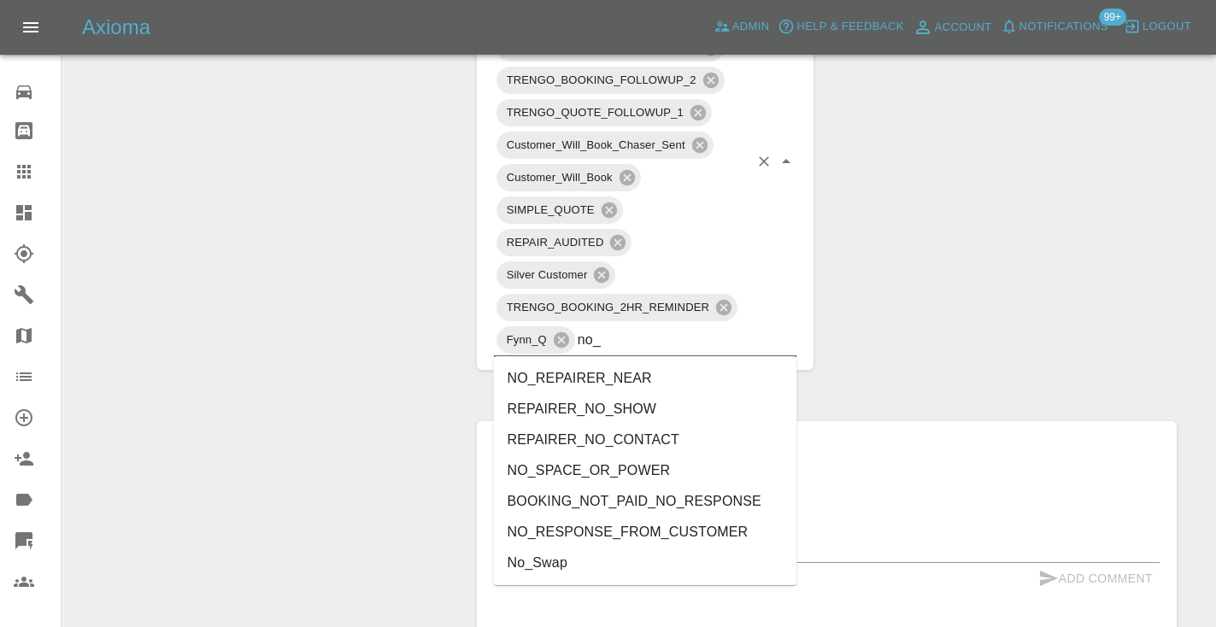
click at [649, 533] on li "NO_RESPONSE_FROM_CUSTOMER" at bounding box center [645, 532] width 303 height 31
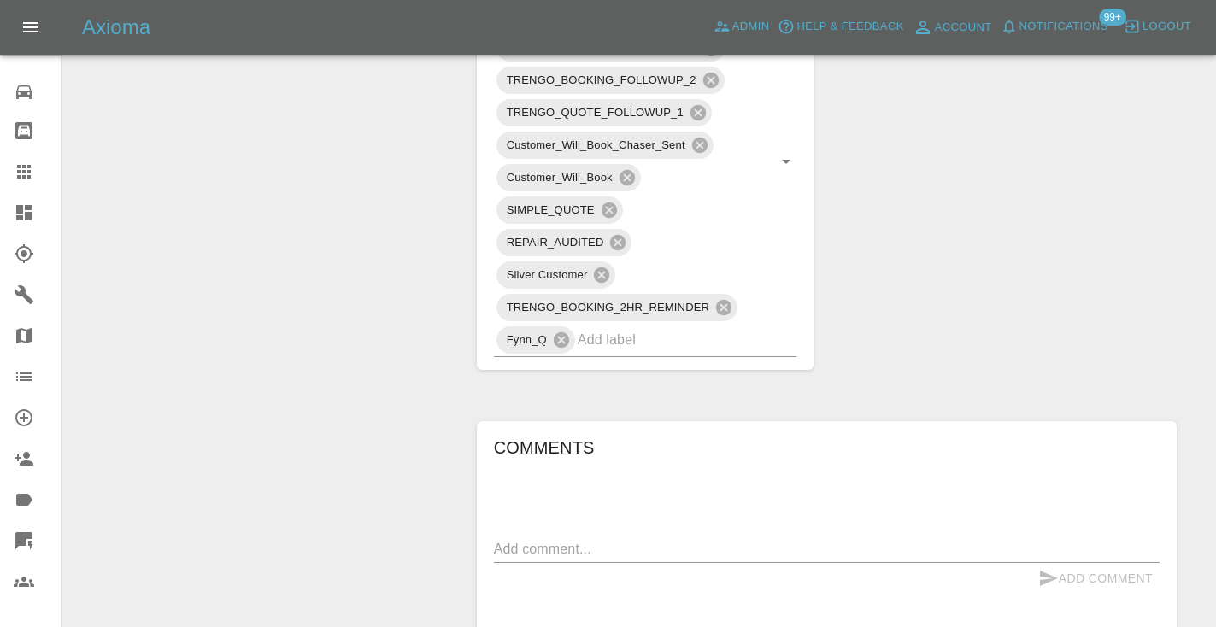
click at [378, 262] on div "Change Repairer Modify Claim Modify Quote Rollback Submit Payment Archive" at bounding box center [263, 158] width 376 height 2010
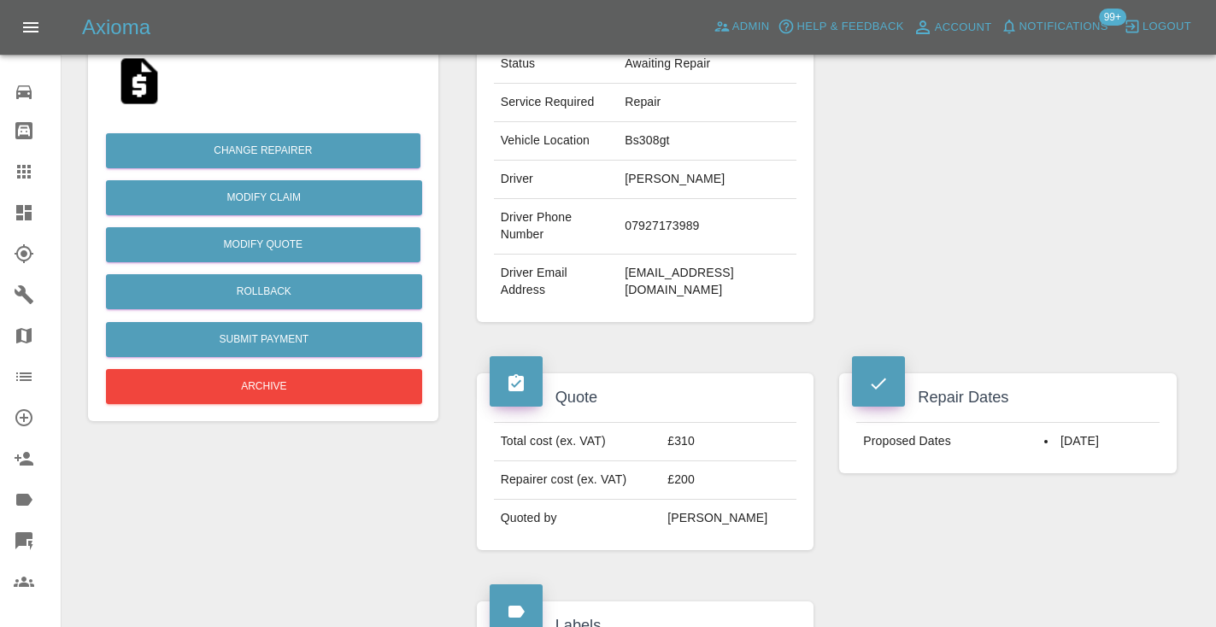
scroll to position [321, 0]
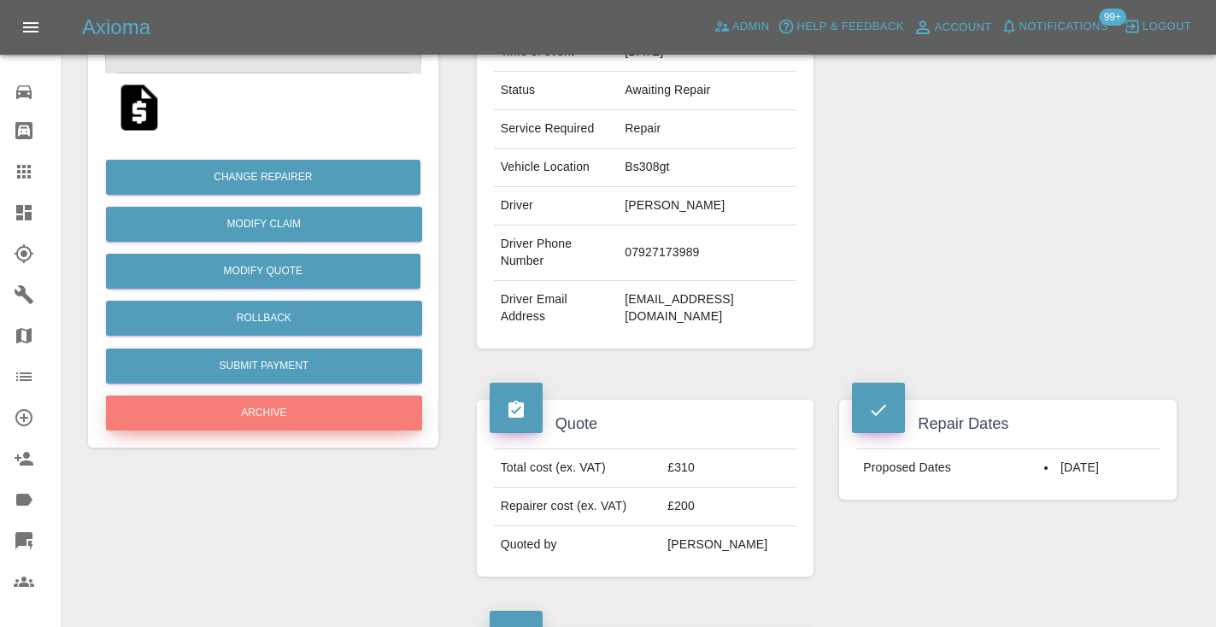
click at [300, 410] on button "Archive" at bounding box center [264, 413] width 316 height 35
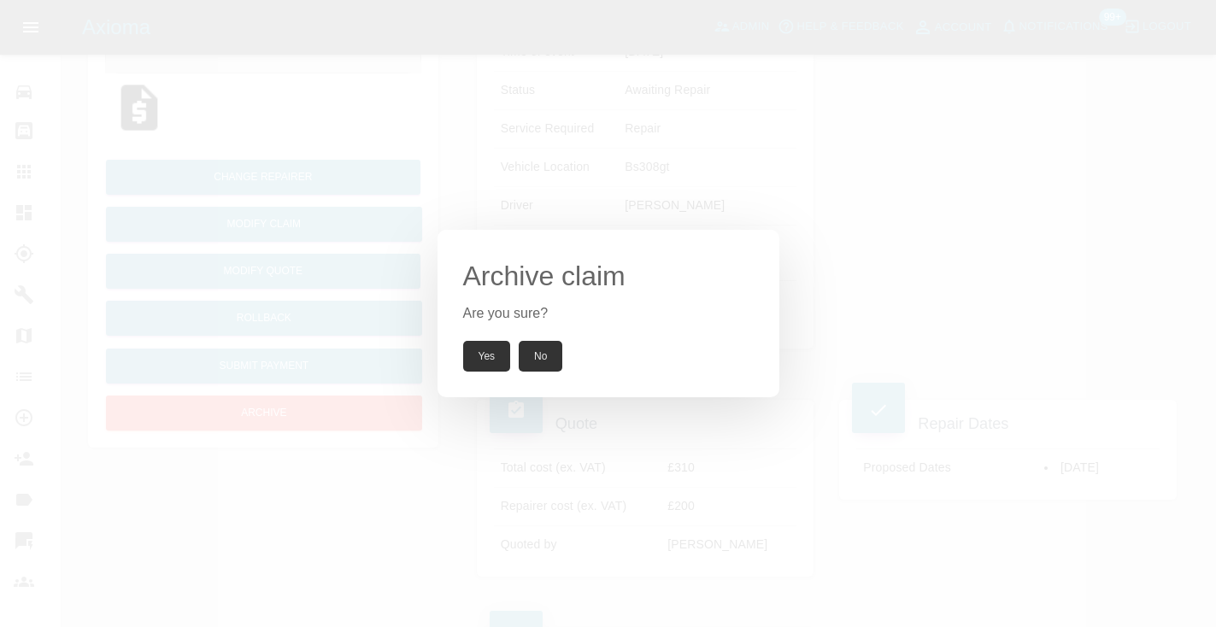
click at [491, 359] on button "Yes" at bounding box center [487, 356] width 48 height 31
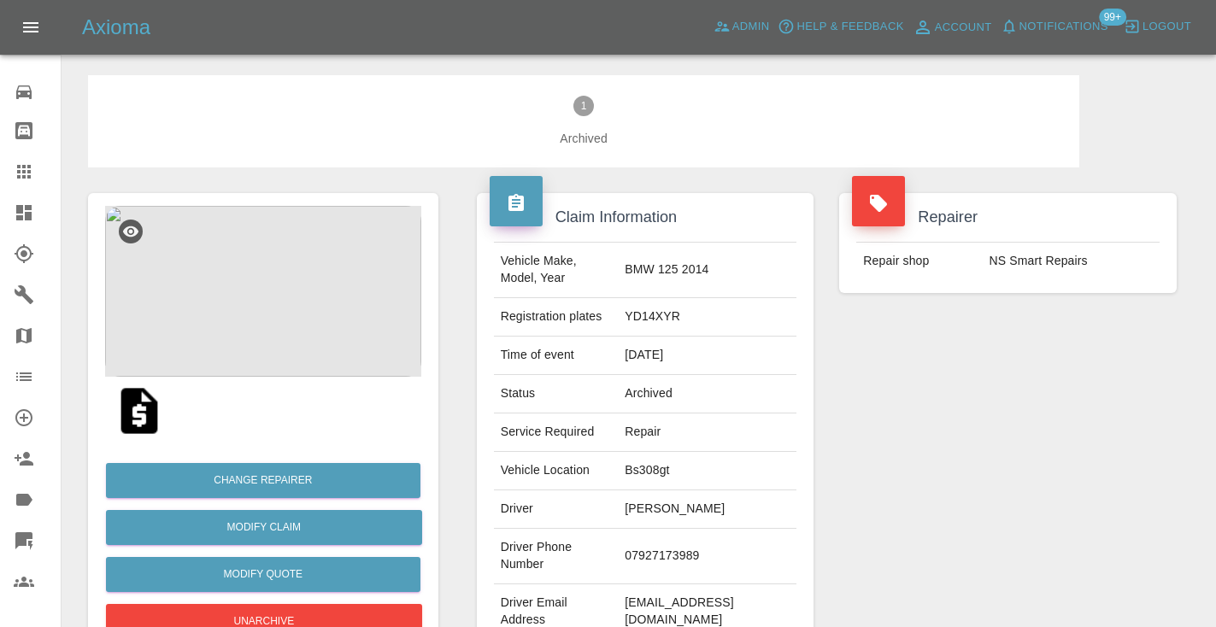
scroll to position [0, 0]
click at [27, 178] on icon at bounding box center [24, 172] width 14 height 14
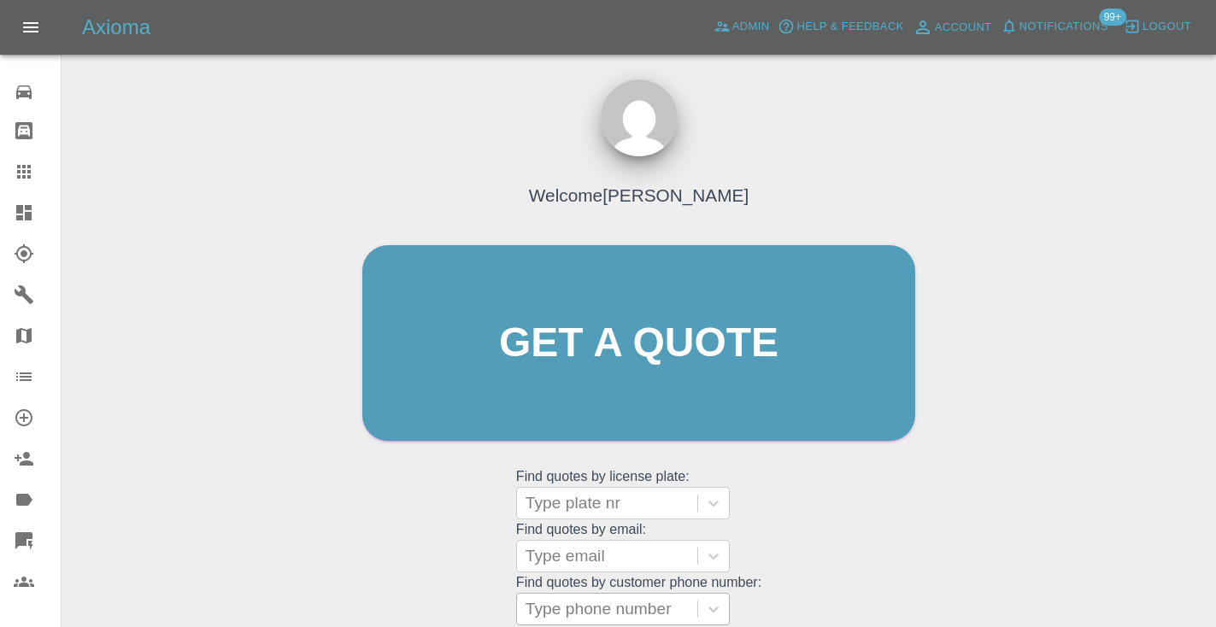
click at [598, 599] on div "Type phone number" at bounding box center [607, 609] width 163 height 21
paste input "07961862167"
type input "07961862167"
click at [922, 586] on div "Welcome Castro Get a quote Get a quote Find quotes by license plate: Type plate…" at bounding box center [638, 376] width 589 height 516
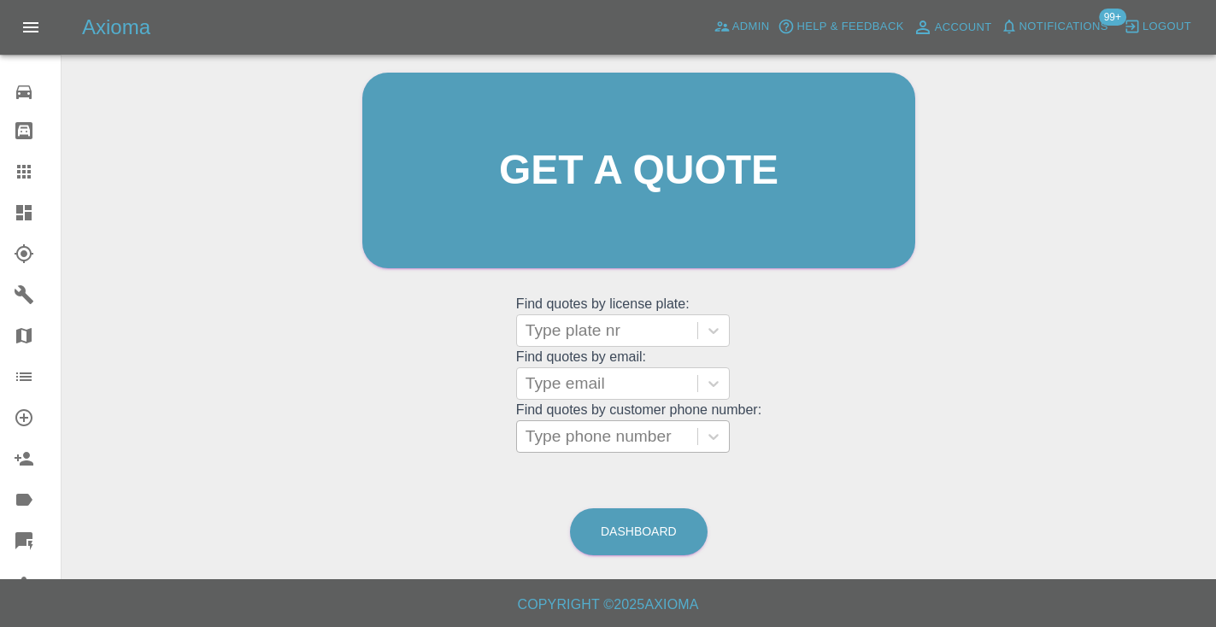
scroll to position [172, 0]
click at [556, 448] on div at bounding box center [607, 438] width 163 height 24
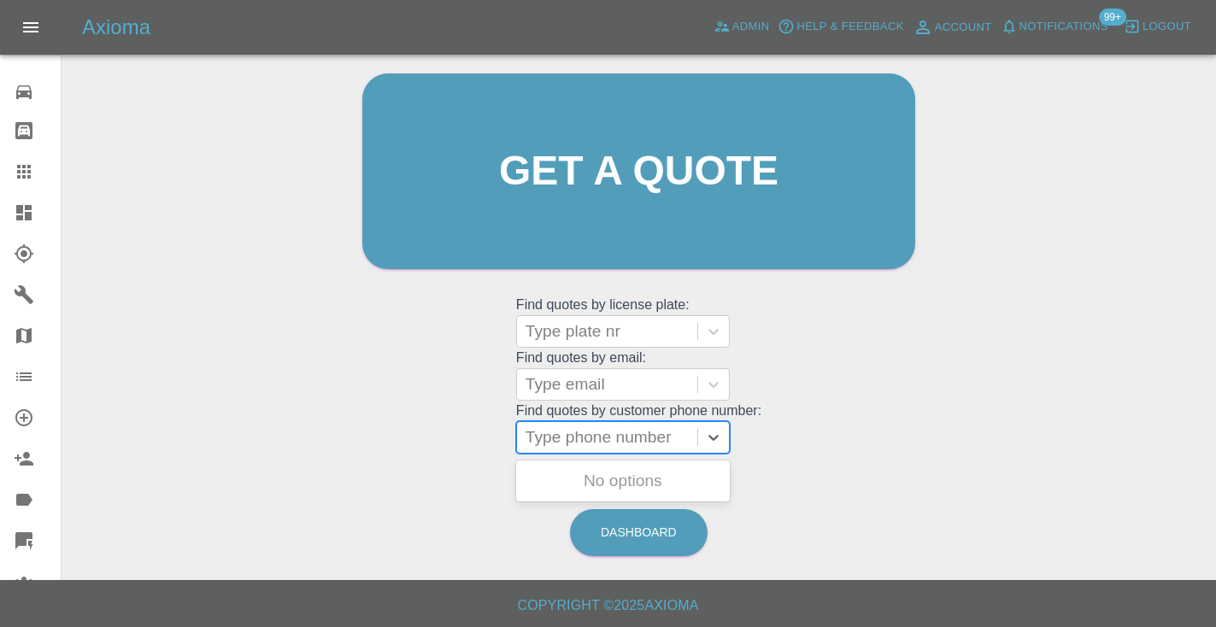
paste input "07961862167"
type input "07961862167"
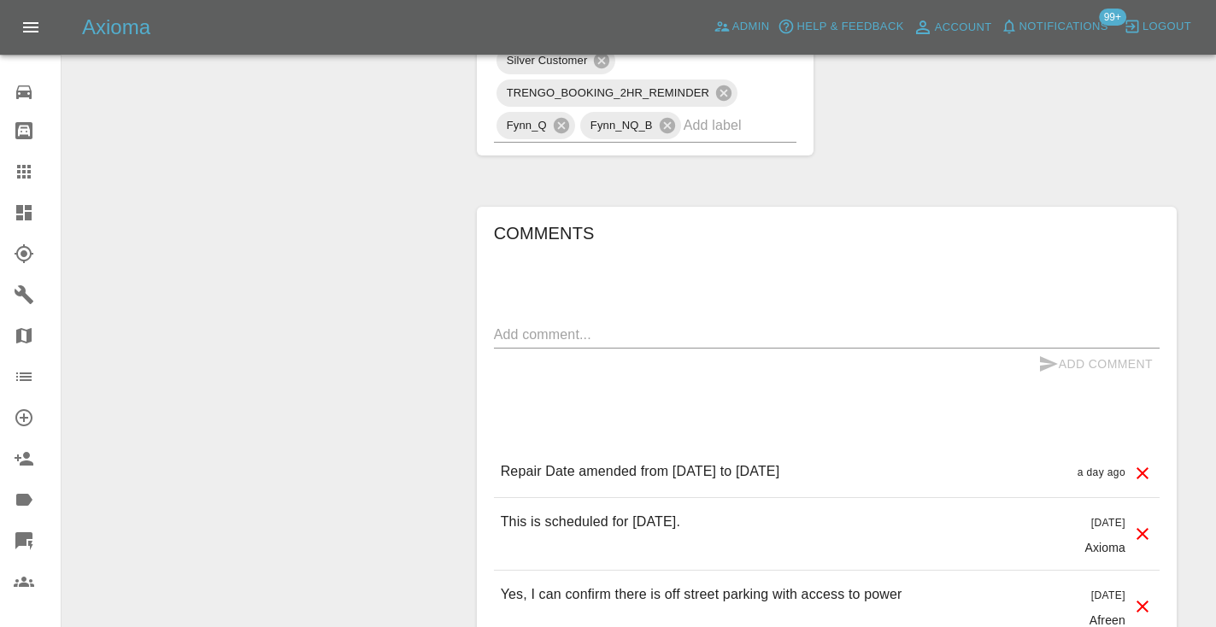
scroll to position [1497, 0]
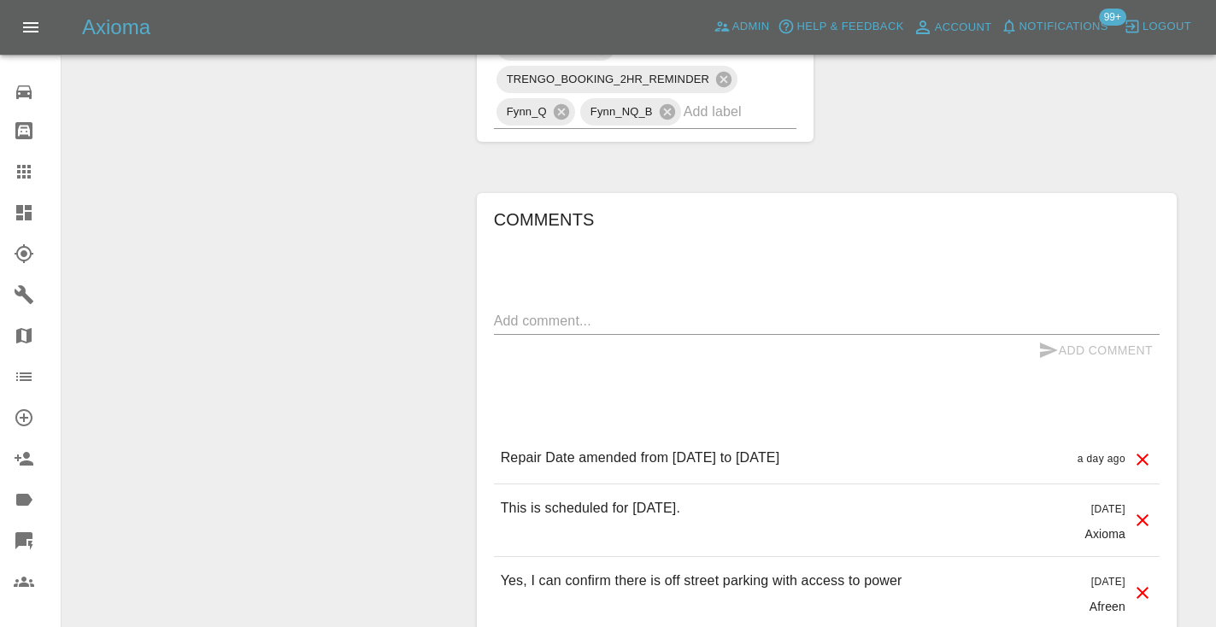
click at [530, 311] on textarea at bounding box center [827, 321] width 666 height 20
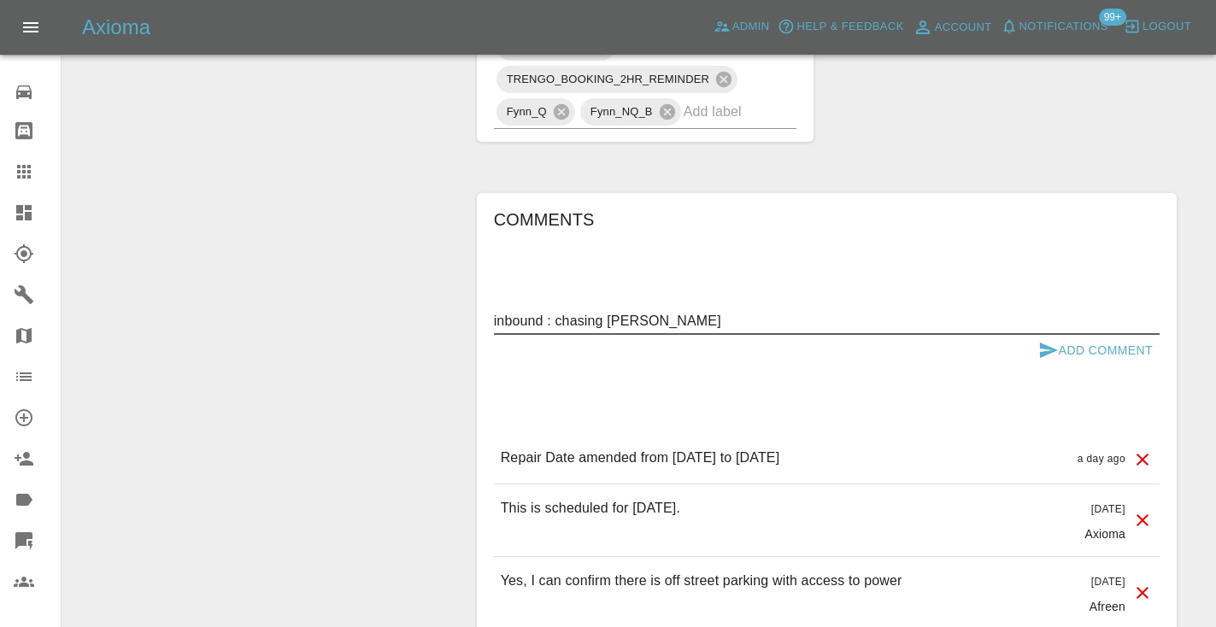
type textarea "inbound : chasing ETA"
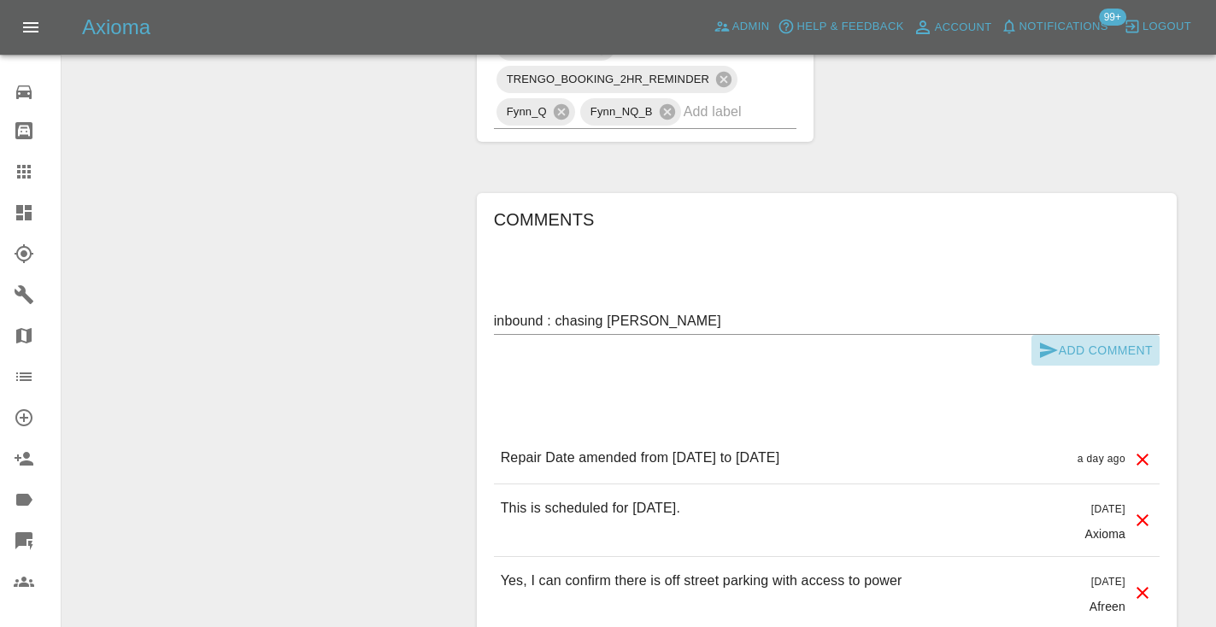
click at [1058, 335] on button "Add Comment" at bounding box center [1096, 351] width 128 height 32
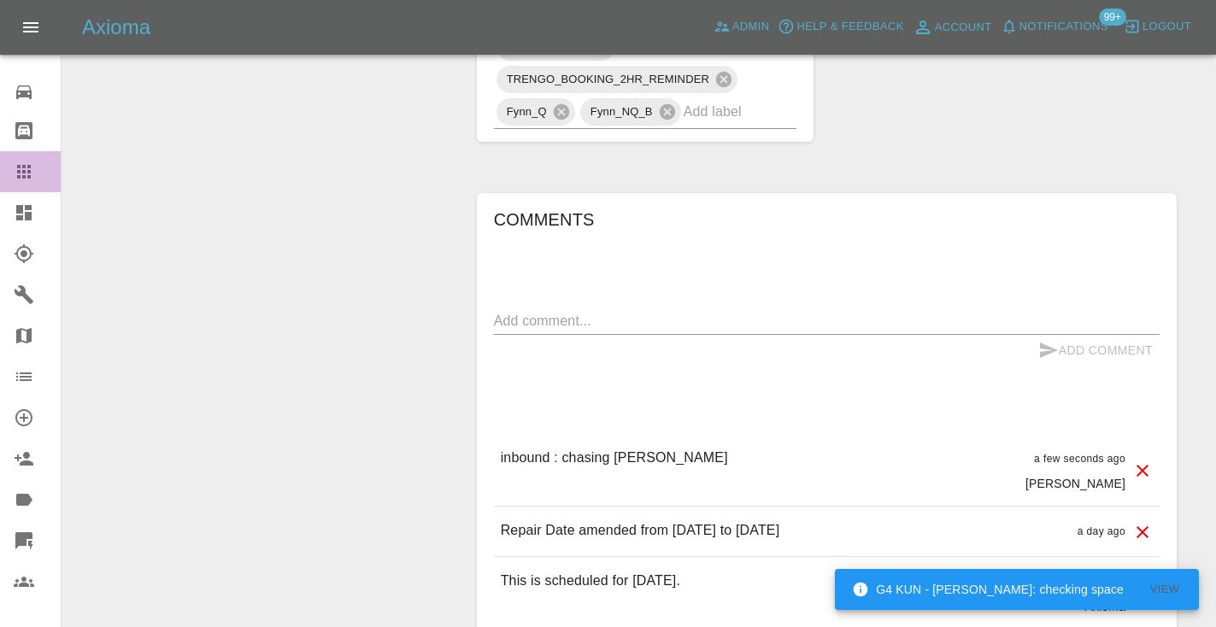
click at [28, 178] on icon at bounding box center [24, 172] width 14 height 14
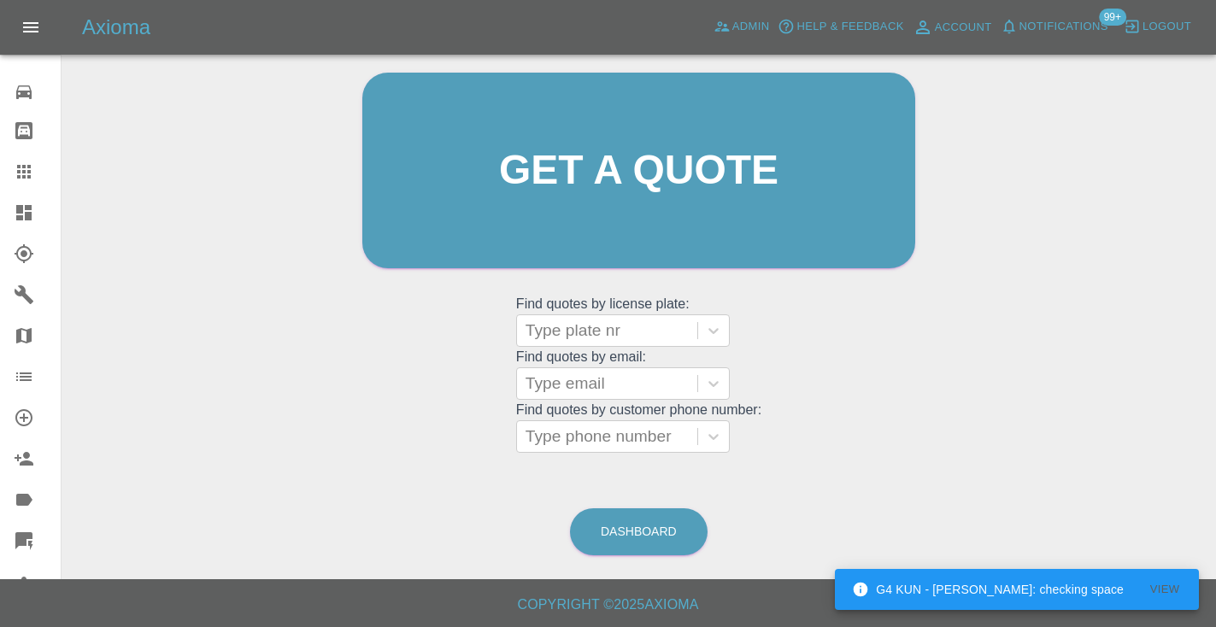
scroll to position [172, 0]
click at [659, 529] on link "Dashboard" at bounding box center [639, 532] width 138 height 47
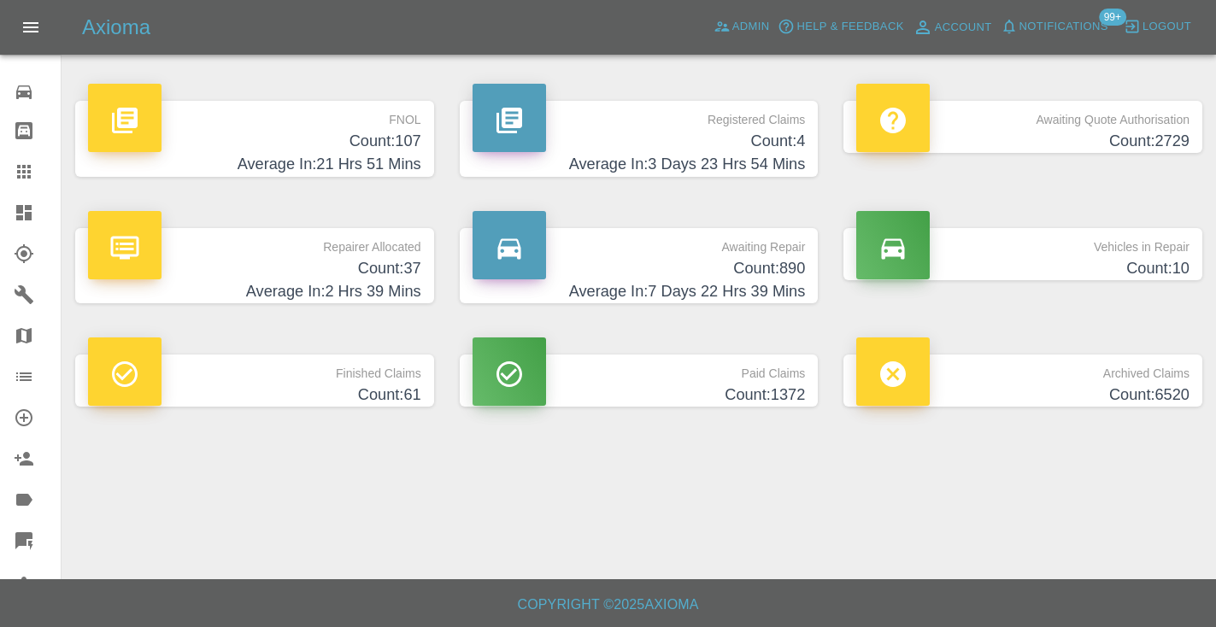
click at [795, 269] on h4 "Count: 890" at bounding box center [639, 268] width 333 height 23
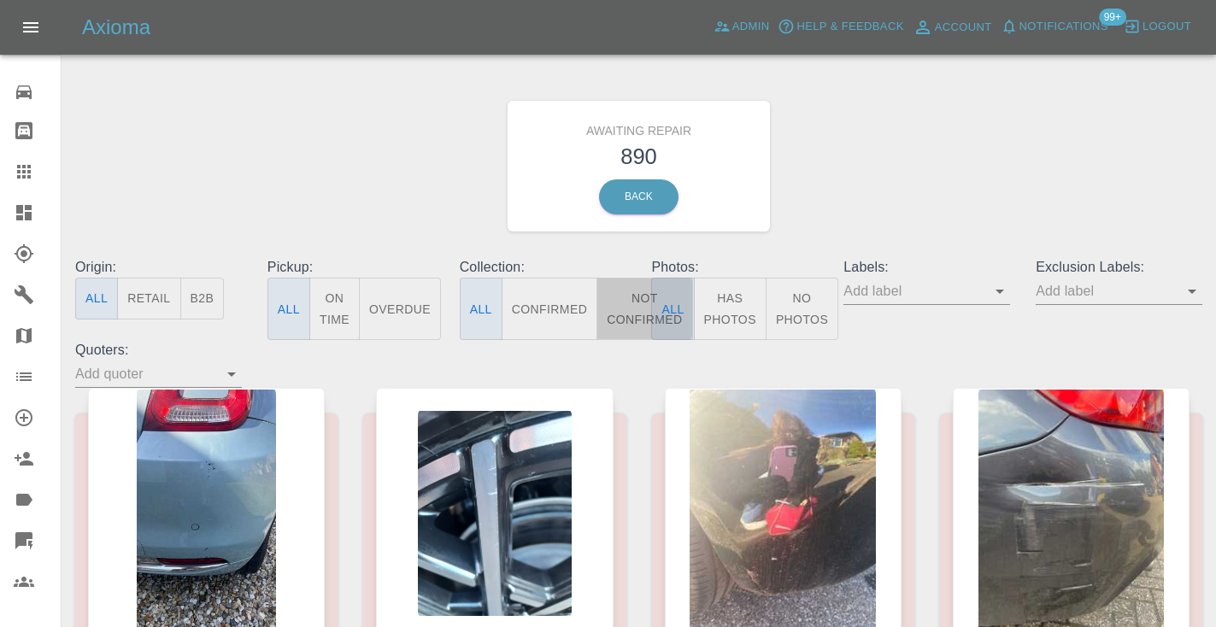
click at [633, 315] on button "Not Confirmed" at bounding box center [645, 309] width 96 height 62
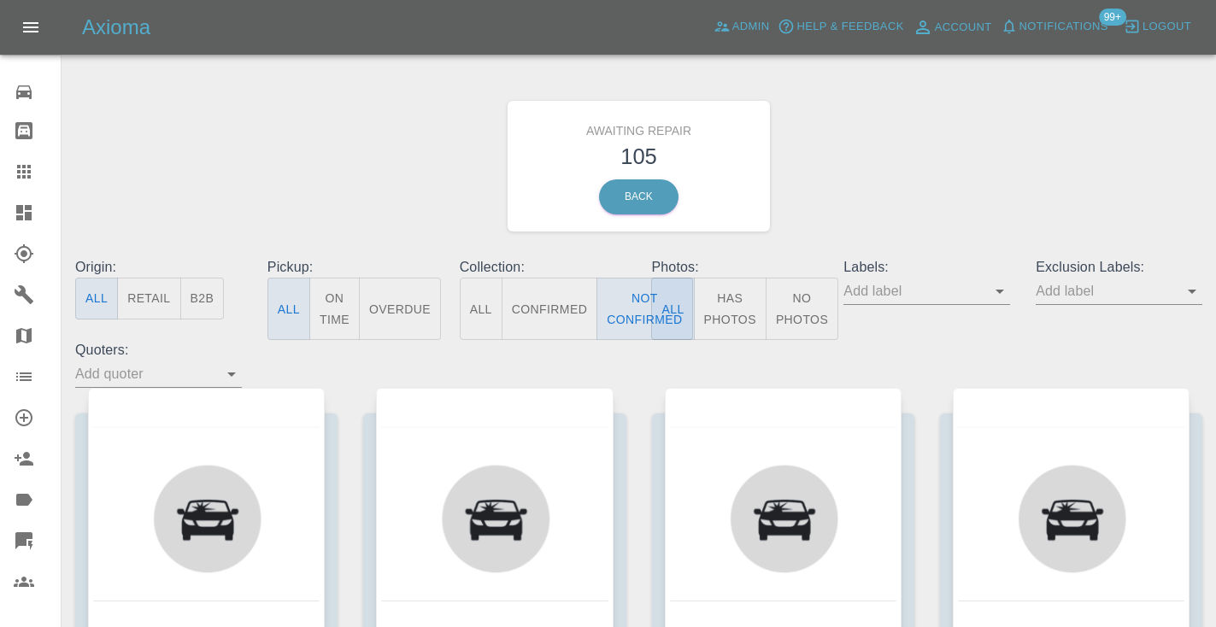
click at [926, 202] on div "Awaiting Repair 105 Back" at bounding box center [638, 166] width 1153 height 182
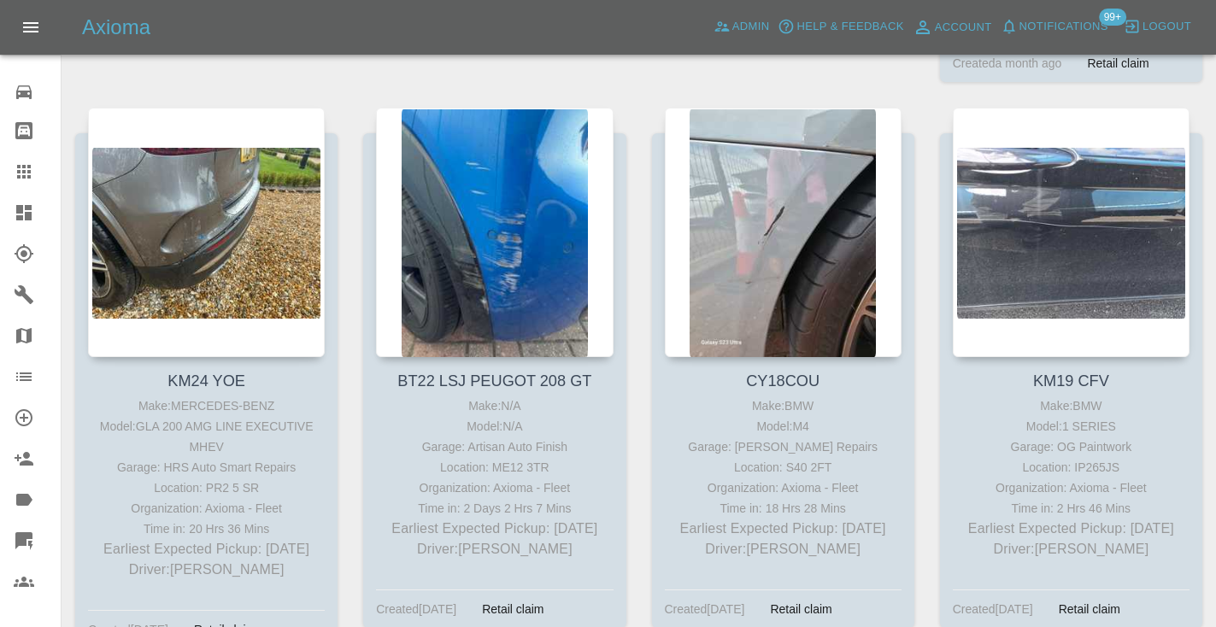
scroll to position [893, 0]
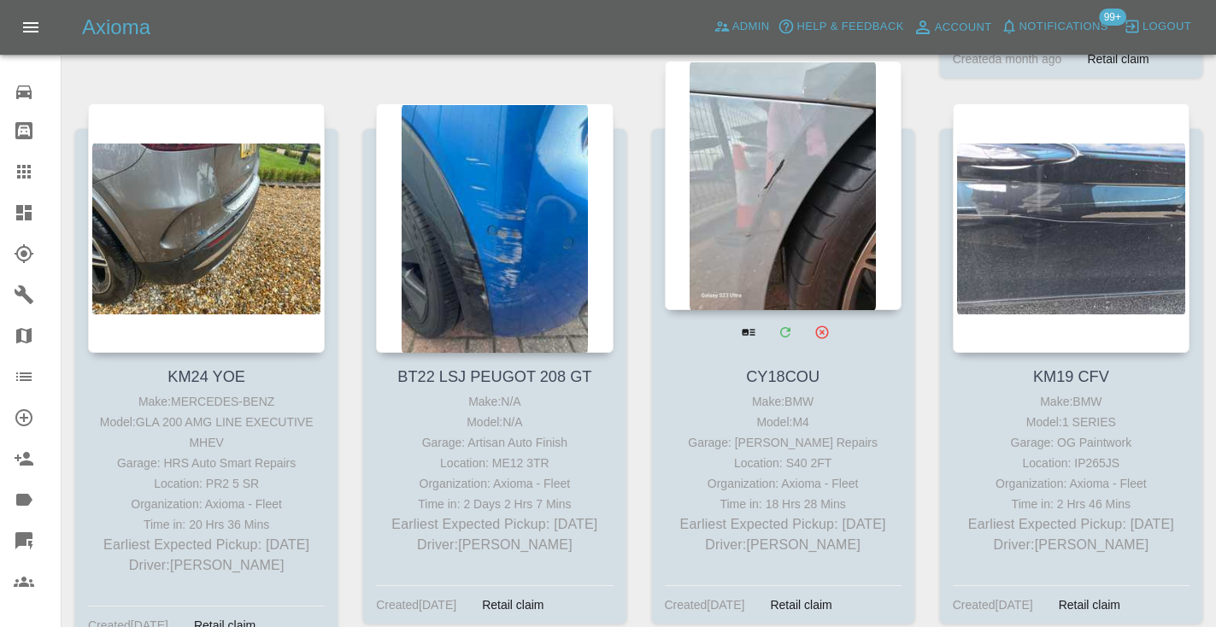
click at [822, 214] on div at bounding box center [783, 186] width 237 height 250
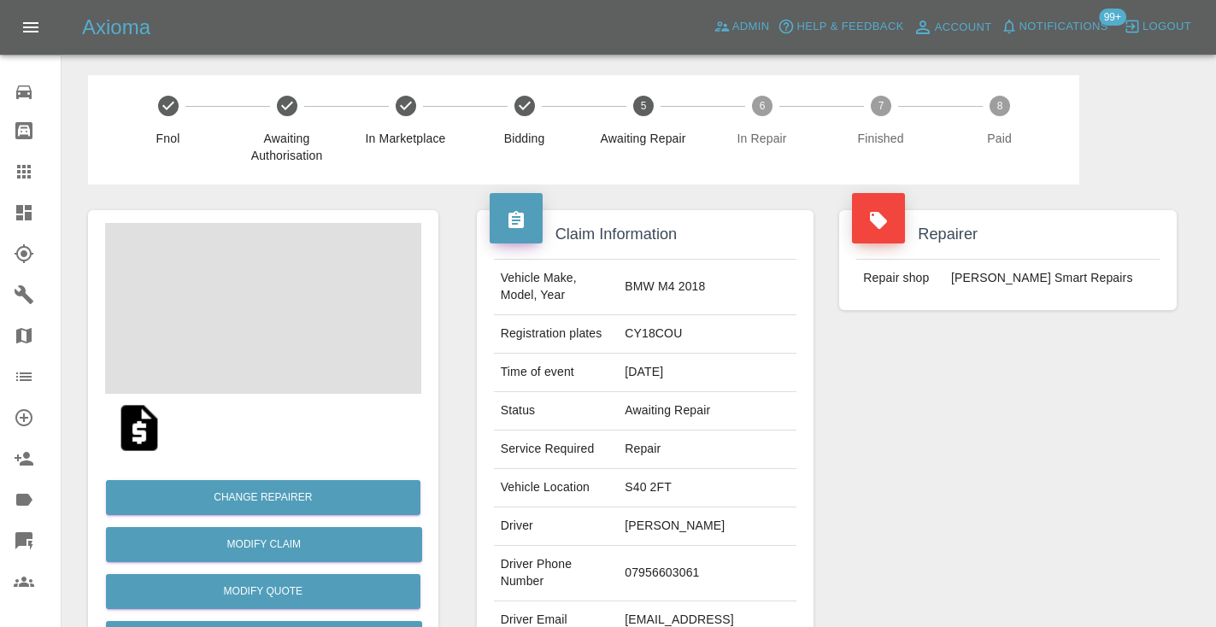
click at [683, 560] on td "07956603061" at bounding box center [707, 574] width 179 height 56
copy td "07956603061"
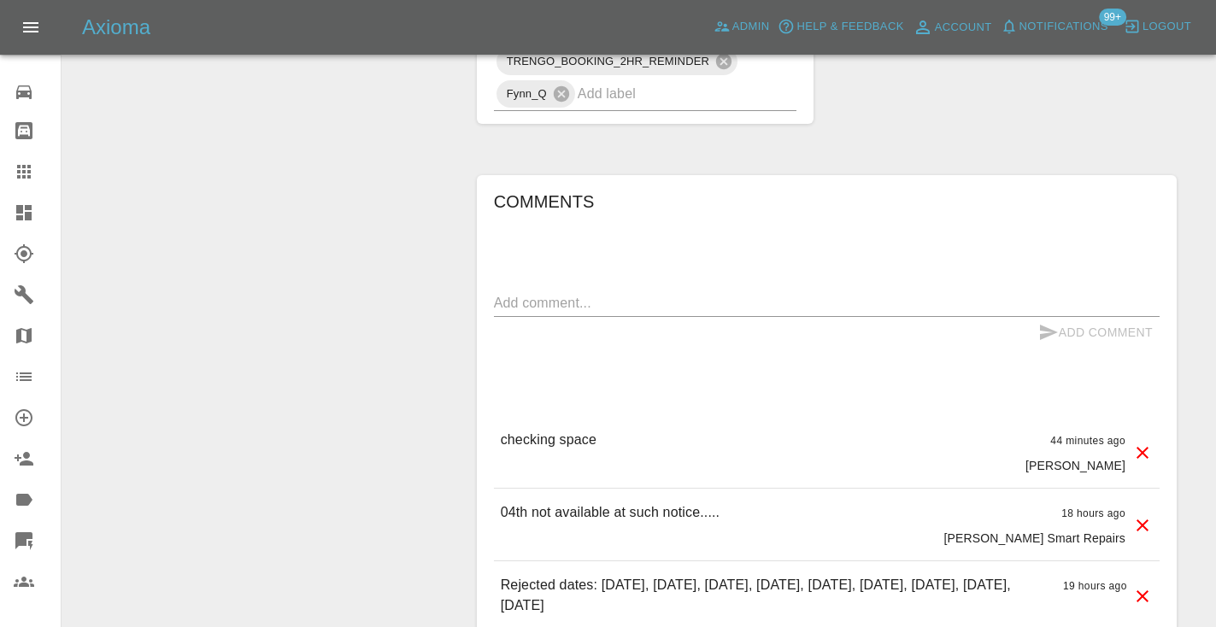
scroll to position [1417, 0]
click at [515, 296] on textarea at bounding box center [827, 306] width 666 height 20
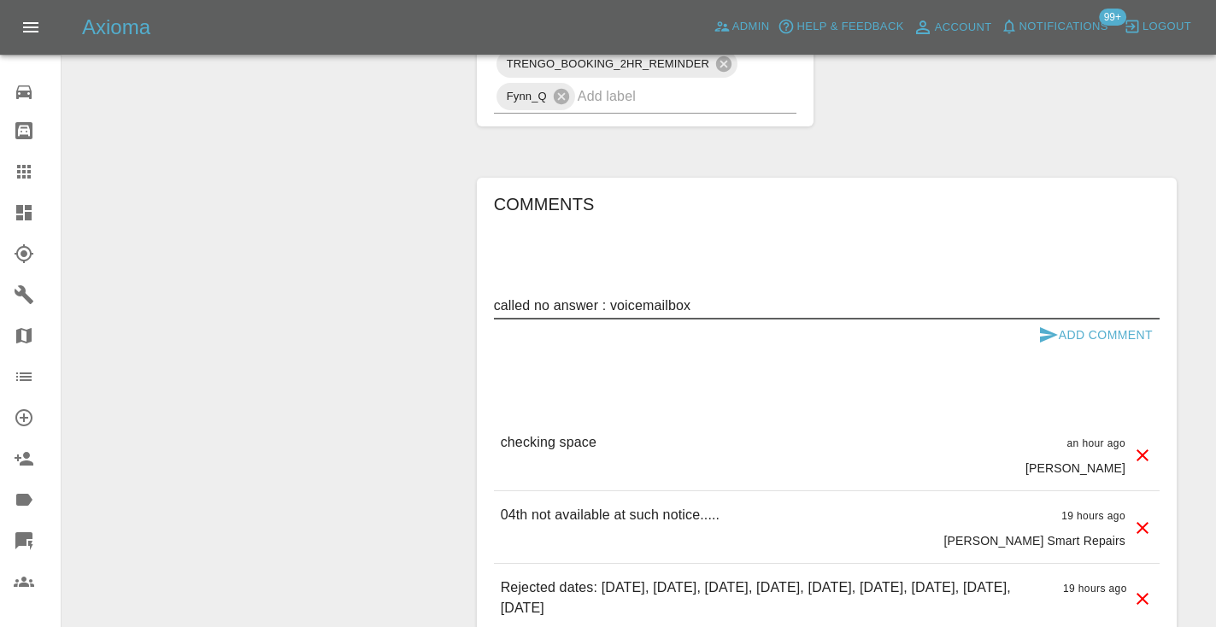
type textarea "called no answer : voicemailbox"
click at [1063, 320] on button "Add Comment" at bounding box center [1096, 336] width 128 height 32
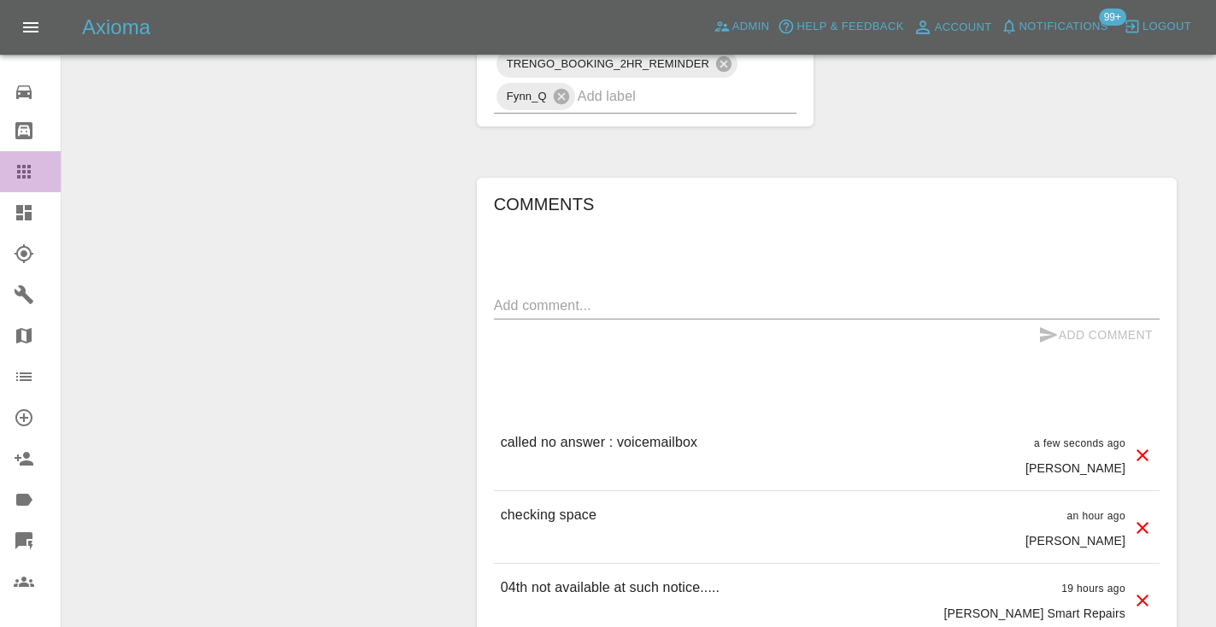
click at [35, 174] on div at bounding box center [38, 172] width 48 height 21
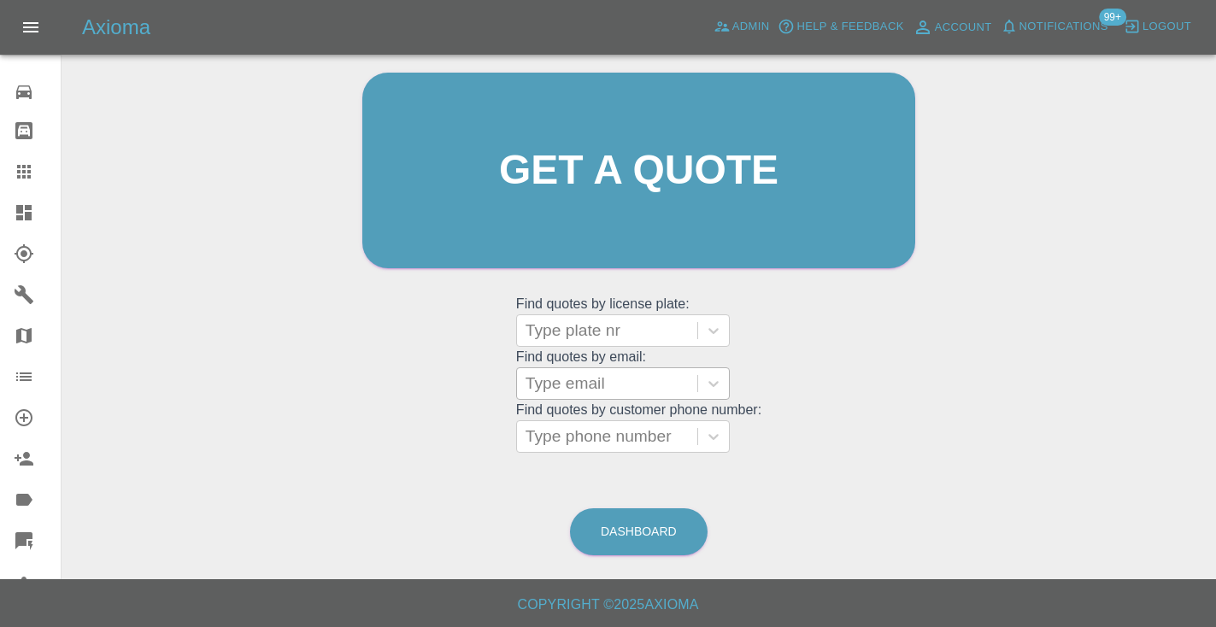
scroll to position [115, 0]
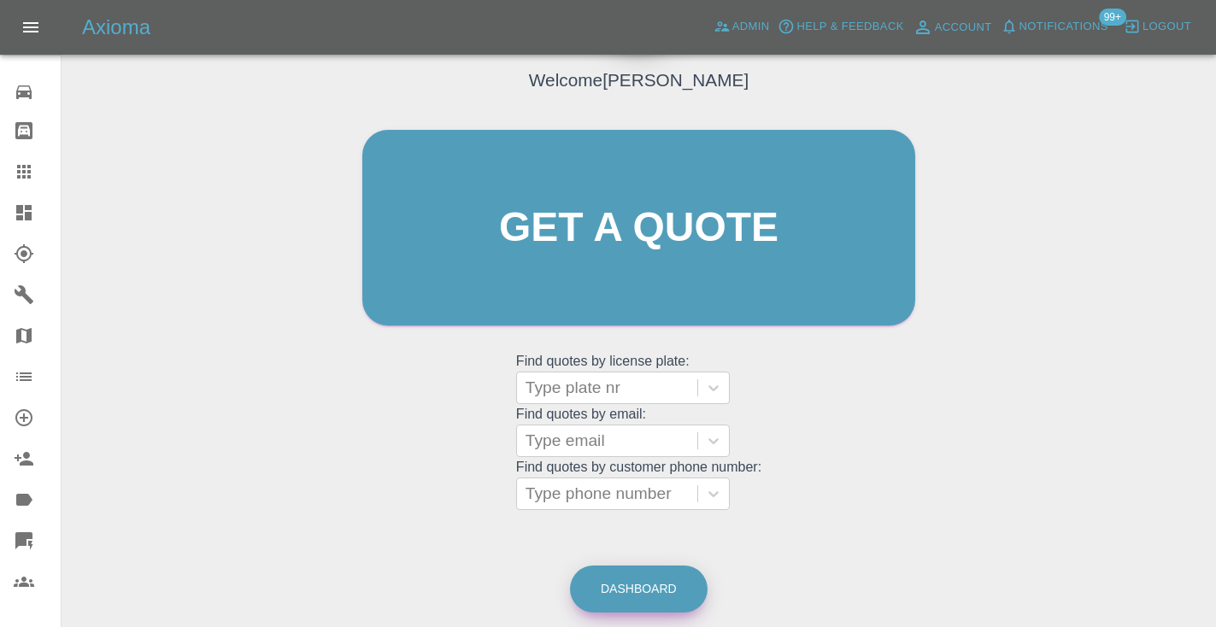
click at [642, 568] on link "Dashboard" at bounding box center [639, 589] width 138 height 47
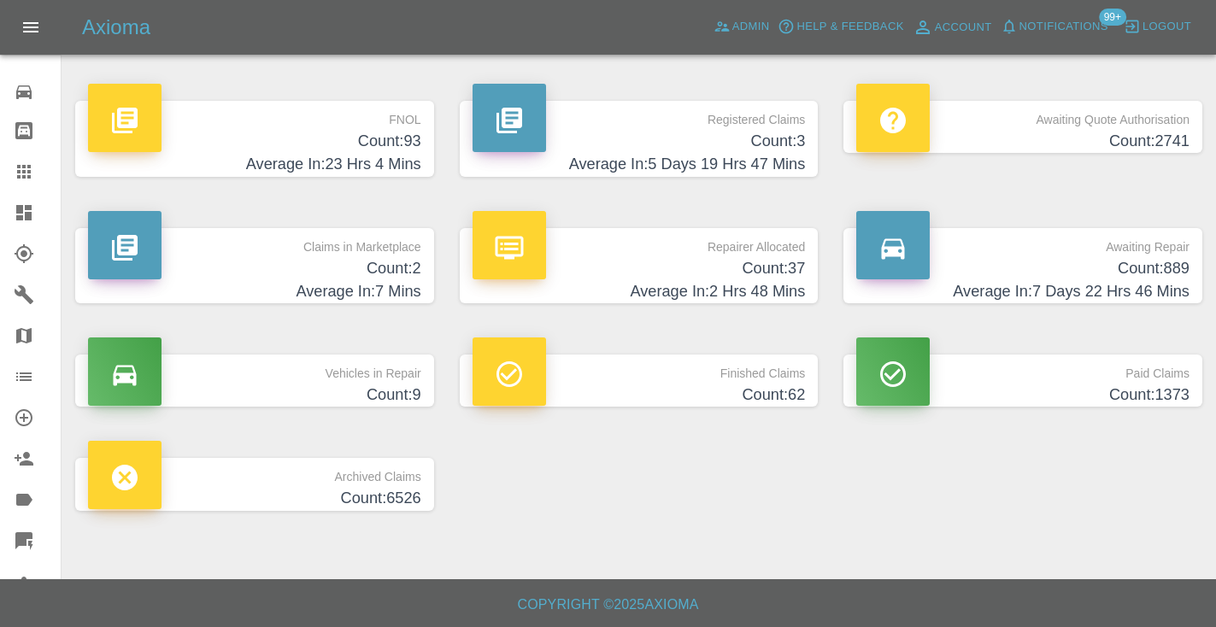
click at [1167, 252] on p "Awaiting Repair" at bounding box center [1022, 242] width 333 height 29
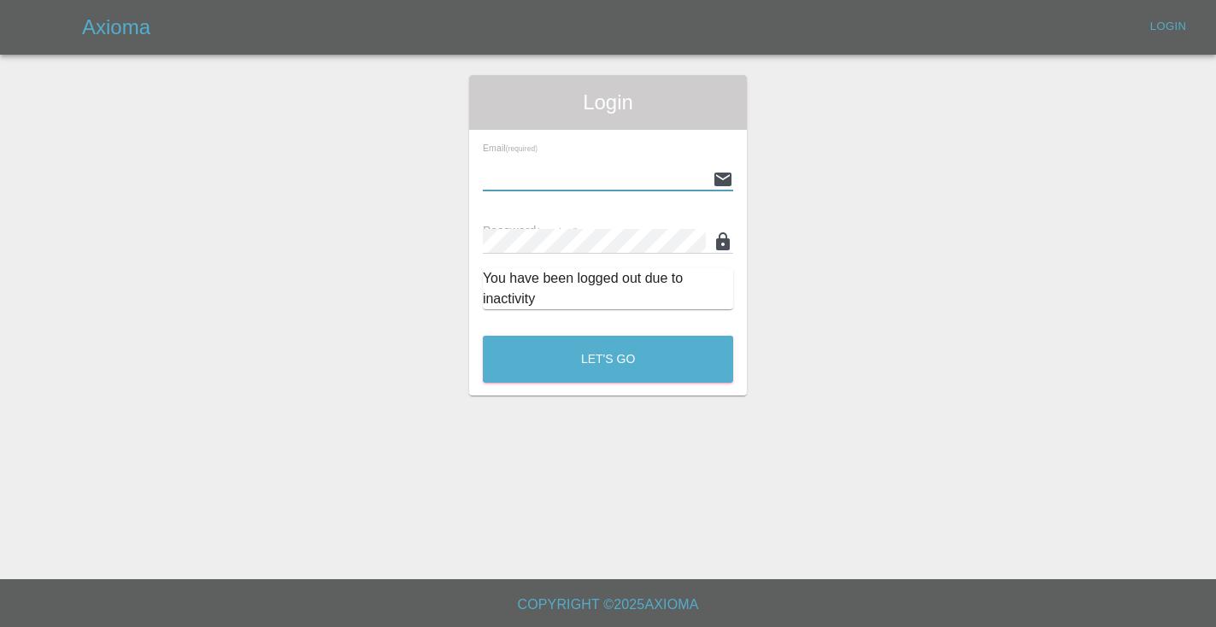
type input "[EMAIL_ADDRESS][DOMAIN_NAME]"
click at [608, 359] on button "Let's Go" at bounding box center [608, 359] width 250 height 47
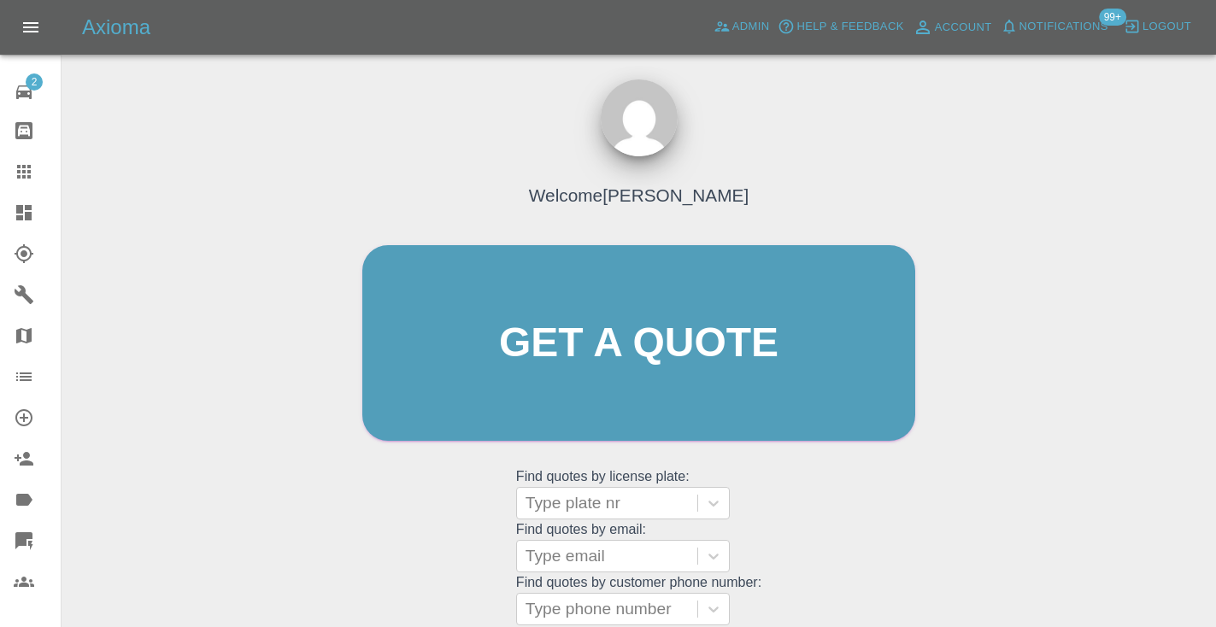
click at [886, 513] on div "Welcome [PERSON_NAME] Get a quote Get a quote Find quotes by license plate: Typ…" at bounding box center [638, 376] width 589 height 516
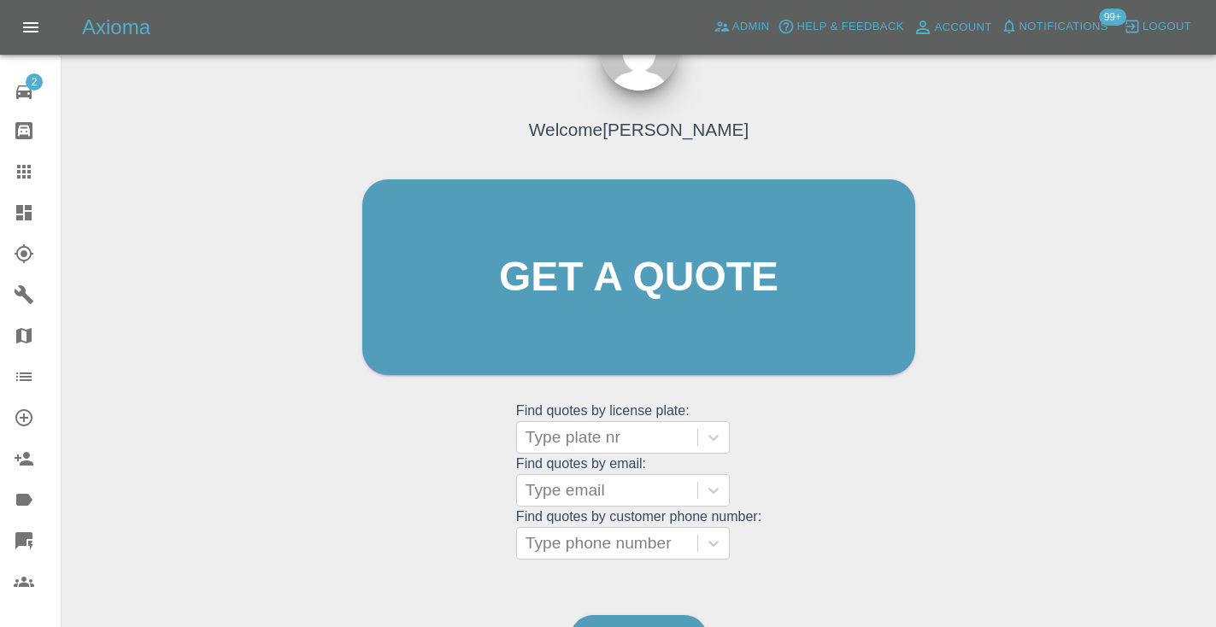
scroll to position [174, 0]
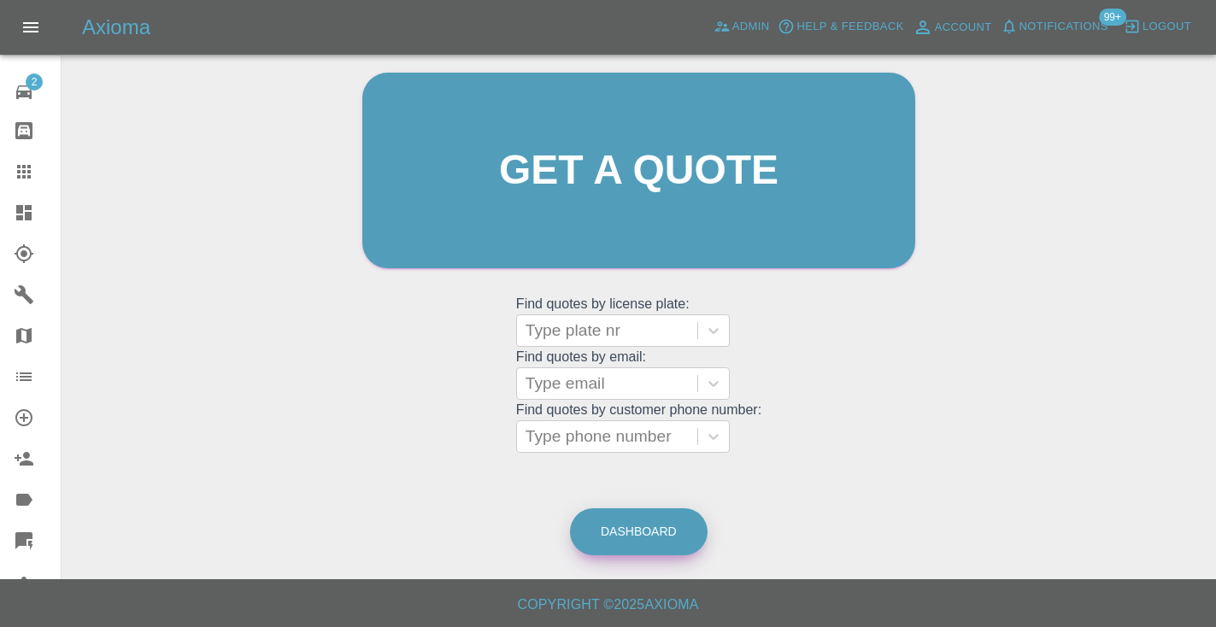
click at [668, 529] on link "Dashboard" at bounding box center [639, 532] width 138 height 47
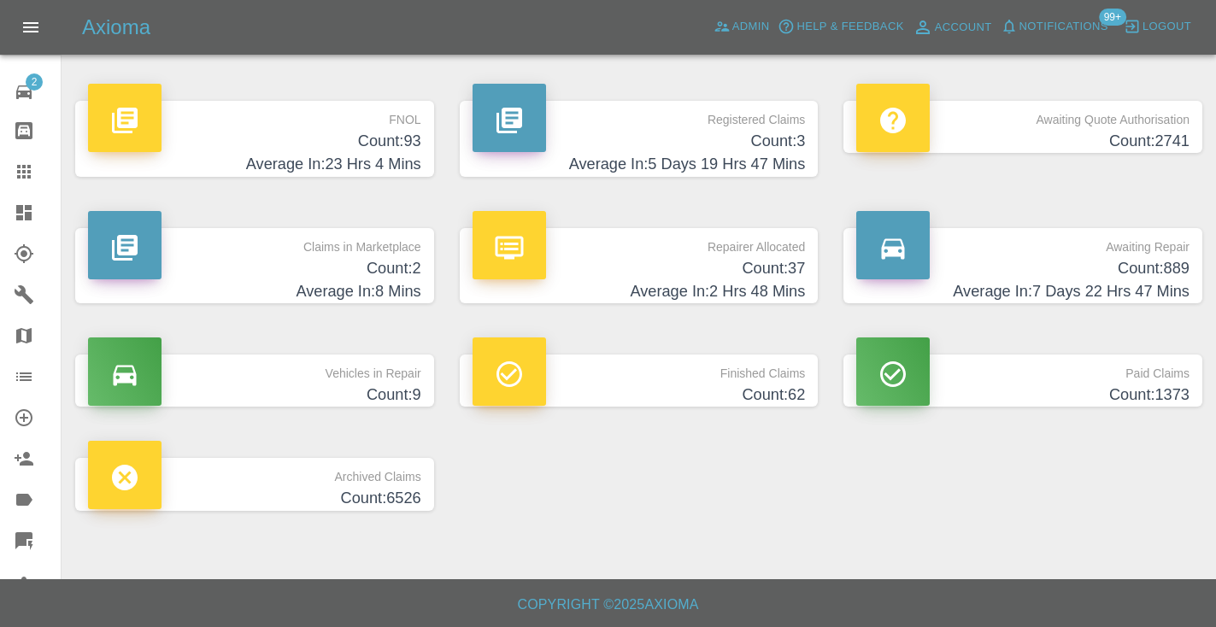
click at [1127, 279] on h4 "Count: 889" at bounding box center [1022, 268] width 333 height 23
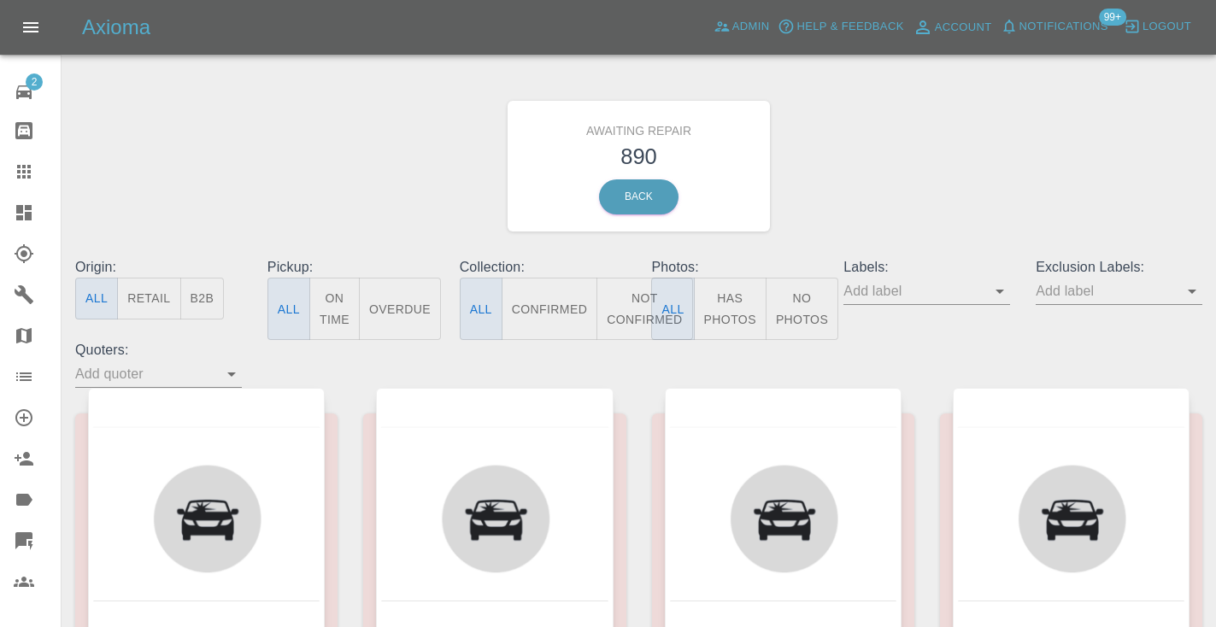
click at [633, 315] on button "Not Confirmed" at bounding box center [645, 309] width 96 height 62
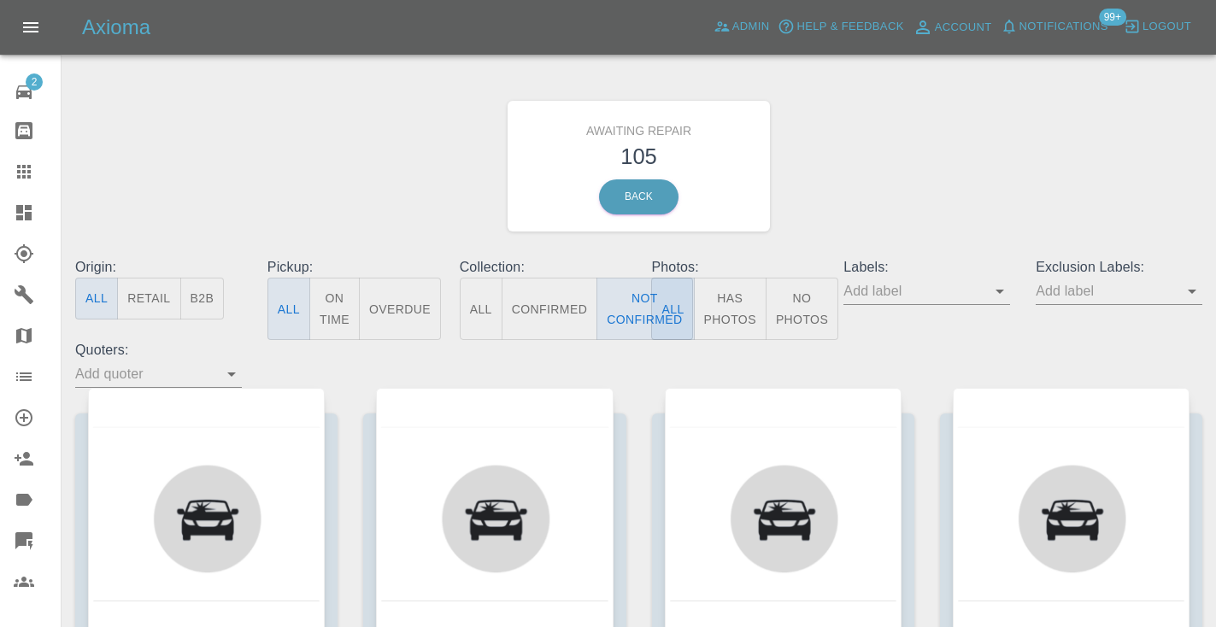
click at [978, 154] on div "Awaiting Repair 105 Back" at bounding box center [638, 166] width 1153 height 182
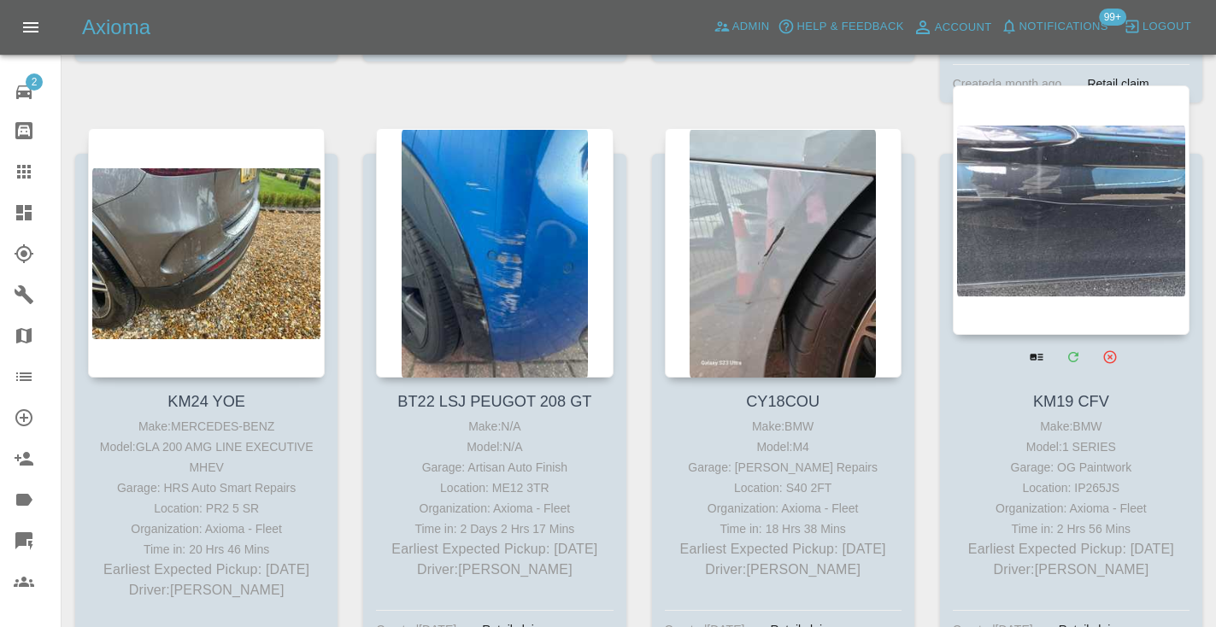
scroll to position [856, 0]
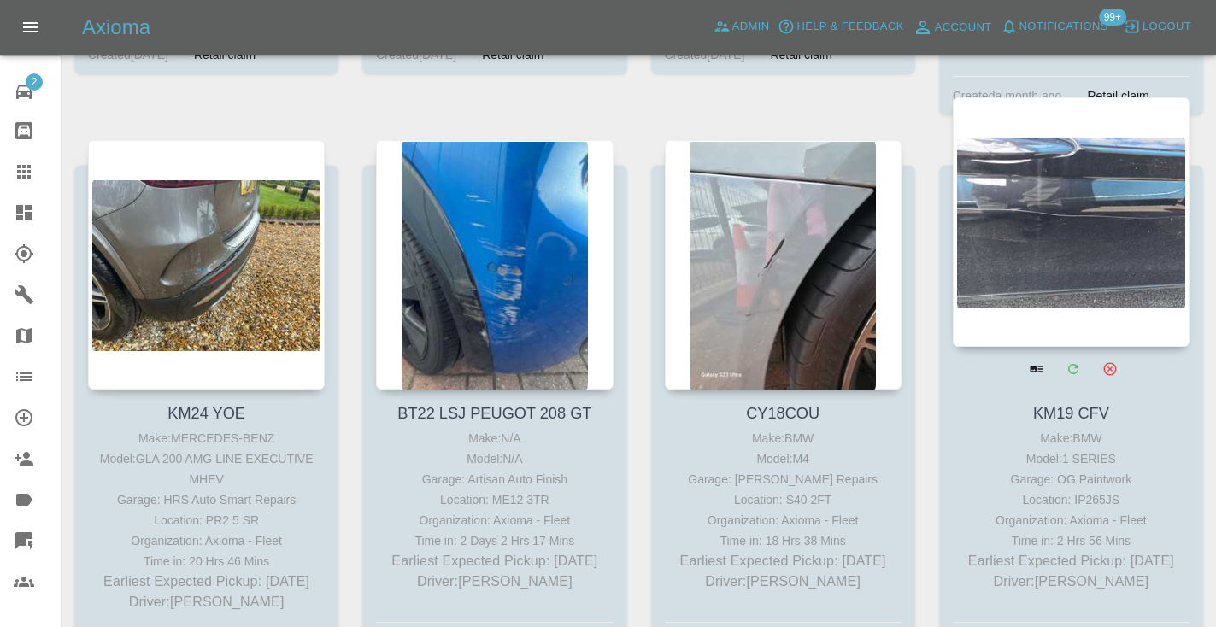
click at [1056, 181] on div at bounding box center [1071, 222] width 237 height 250
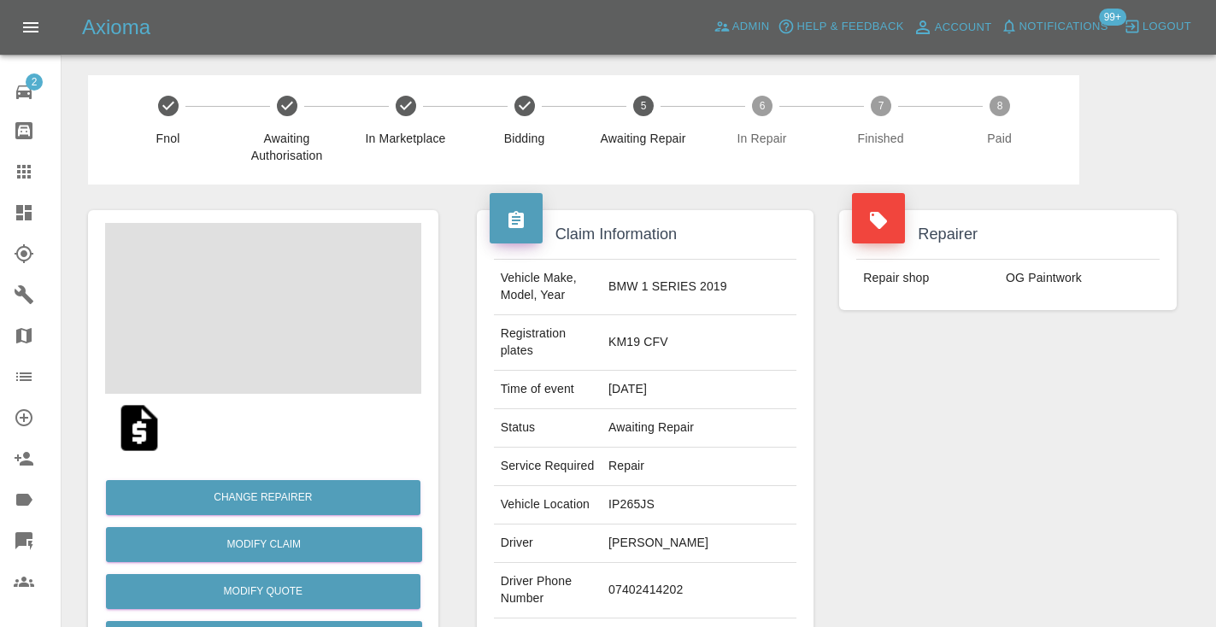
click at [667, 577] on td "07402414202" at bounding box center [699, 591] width 195 height 56
copy td "07402414202"
click at [1006, 427] on div "Repairer Repair shop OG Paintwork" at bounding box center [1008, 457] width 363 height 544
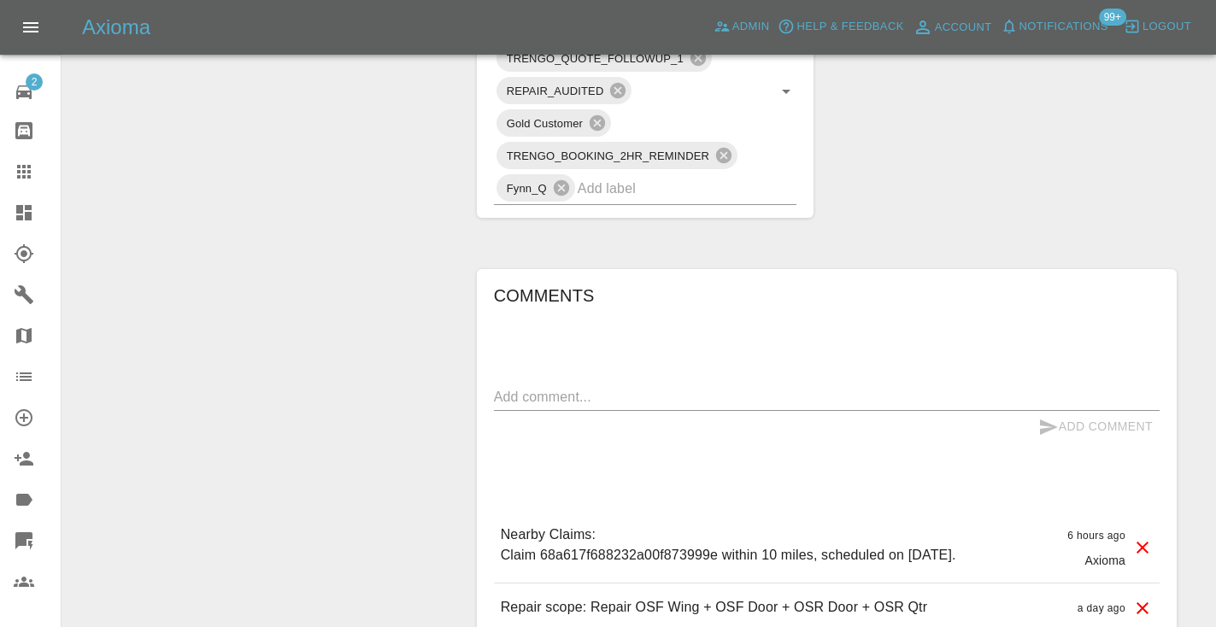
scroll to position [1241, 0]
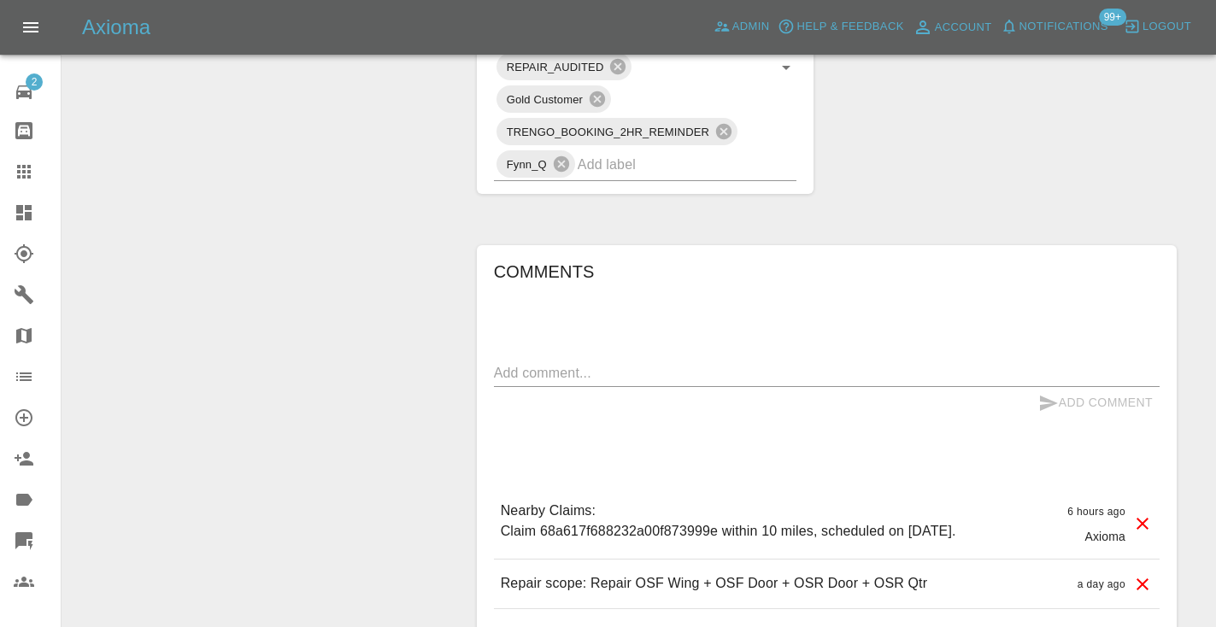
click at [520, 363] on textarea at bounding box center [827, 373] width 666 height 20
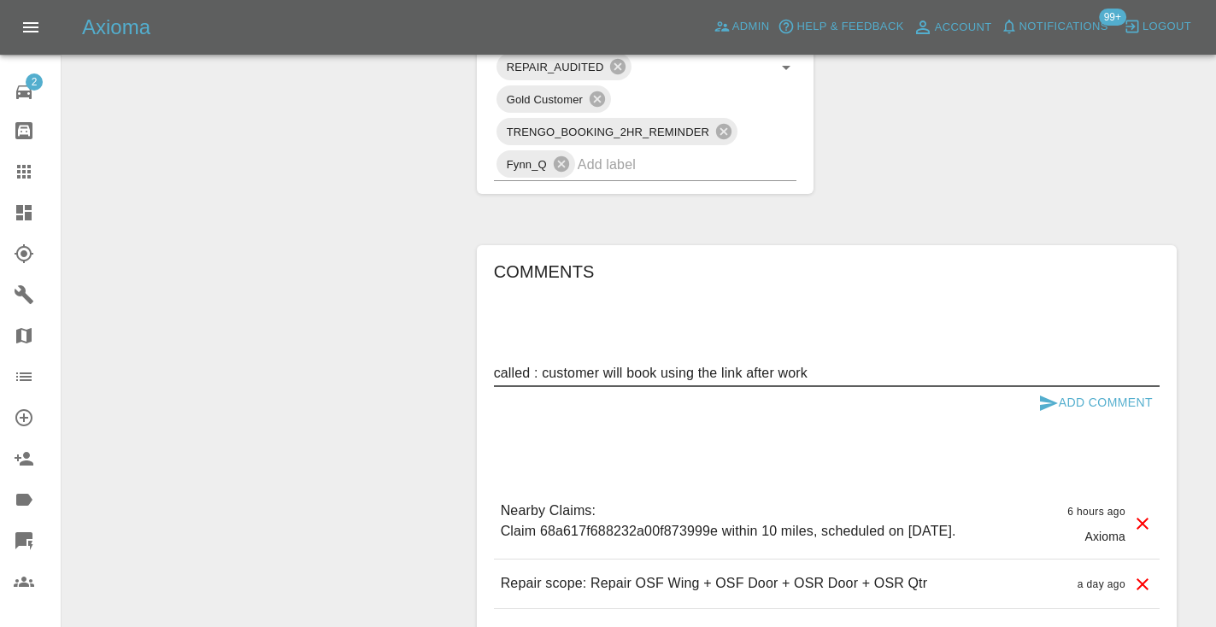
type textarea "called : customer will book using the link after work"
click at [1060, 387] on button "Add Comment" at bounding box center [1096, 403] width 128 height 32
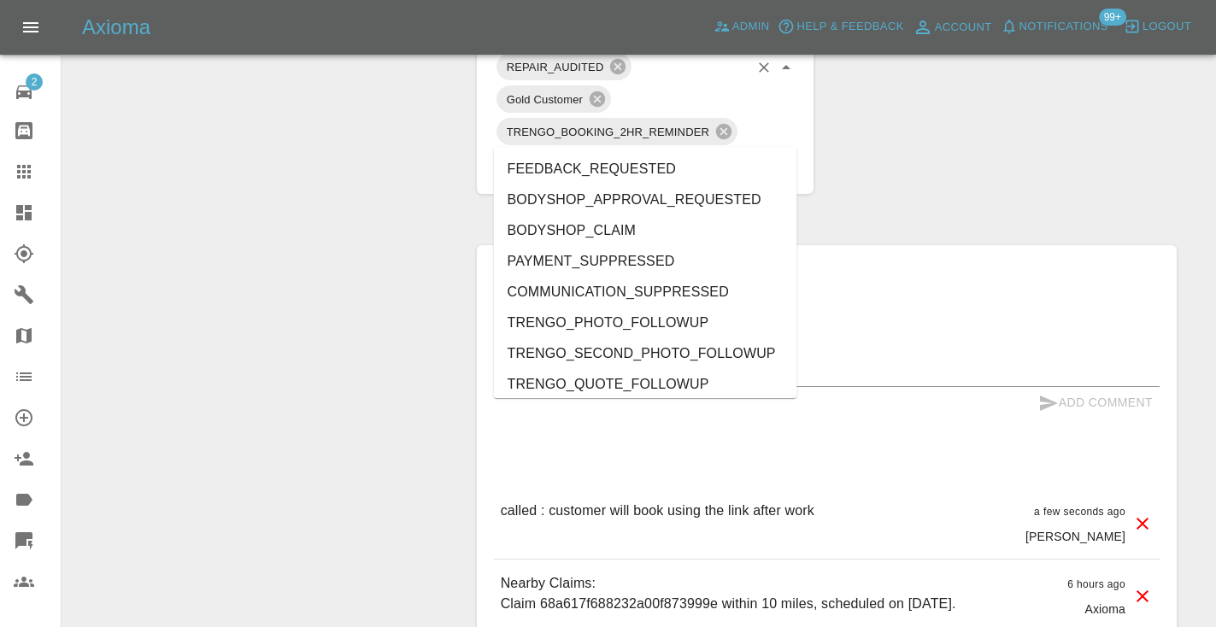
click at [639, 151] on input "text" at bounding box center [664, 164] width 172 height 26
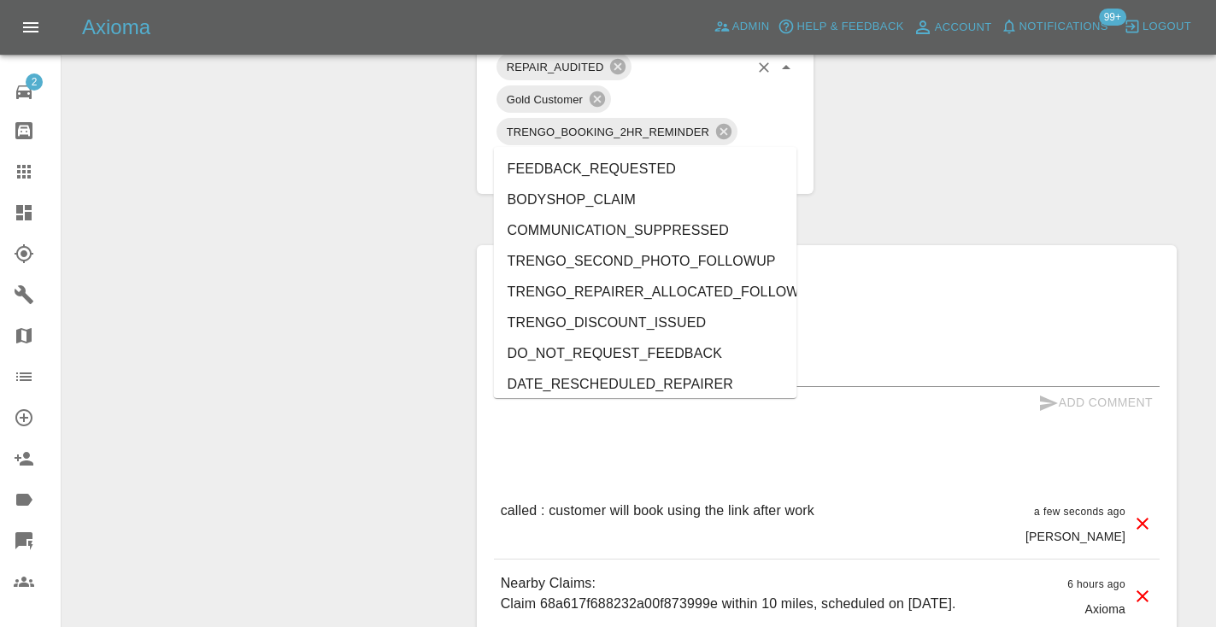
type input "cust"
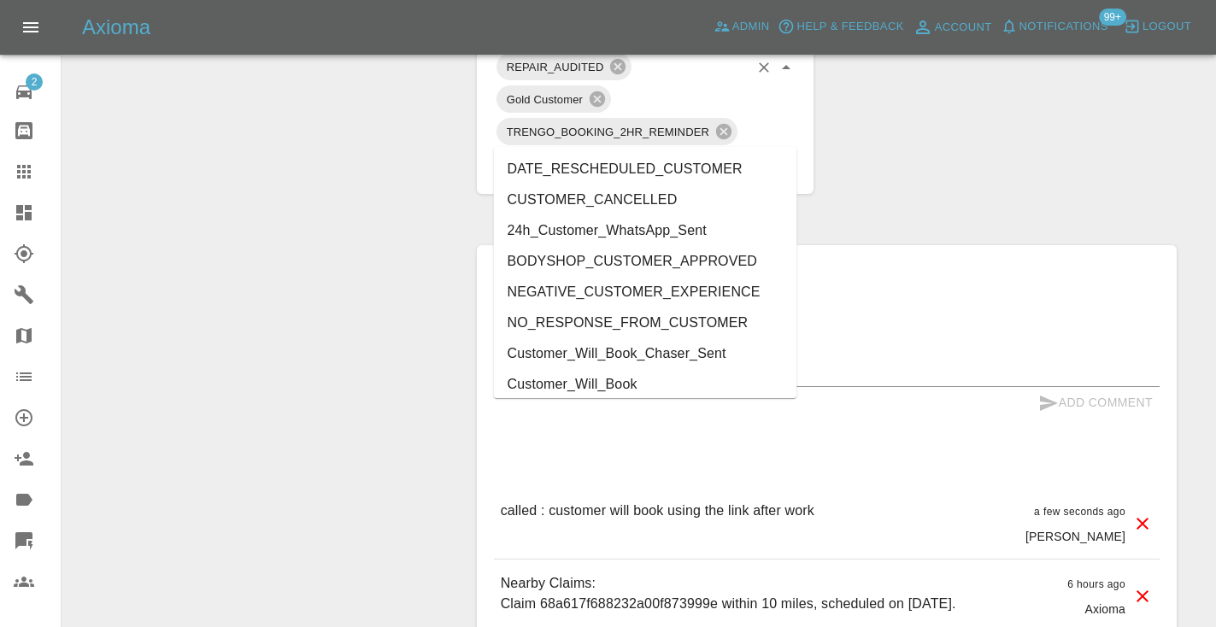
click at [626, 382] on li "Customer_Will_Book" at bounding box center [645, 384] width 303 height 31
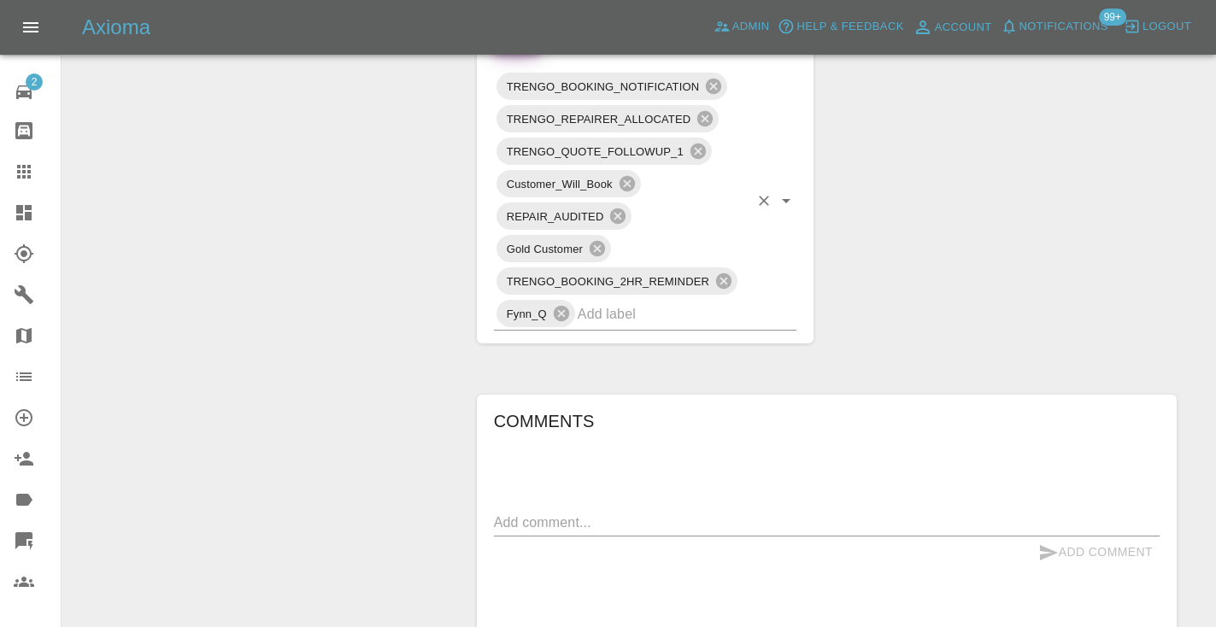
scroll to position [1121, 0]
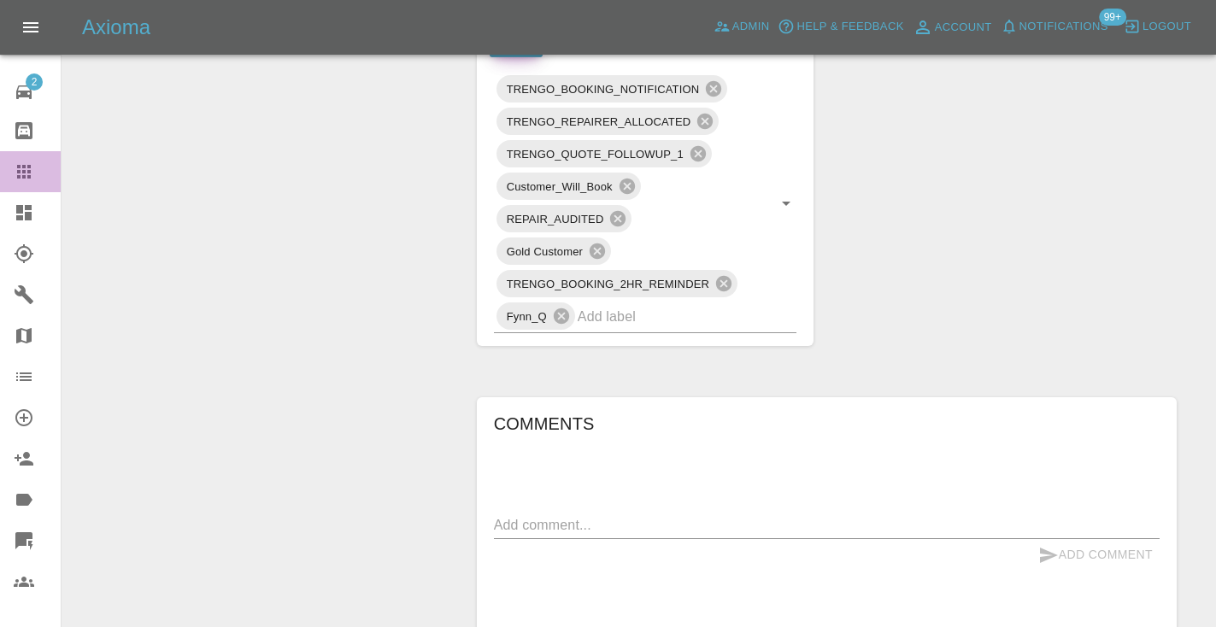
click at [26, 179] on icon at bounding box center [24, 172] width 21 height 21
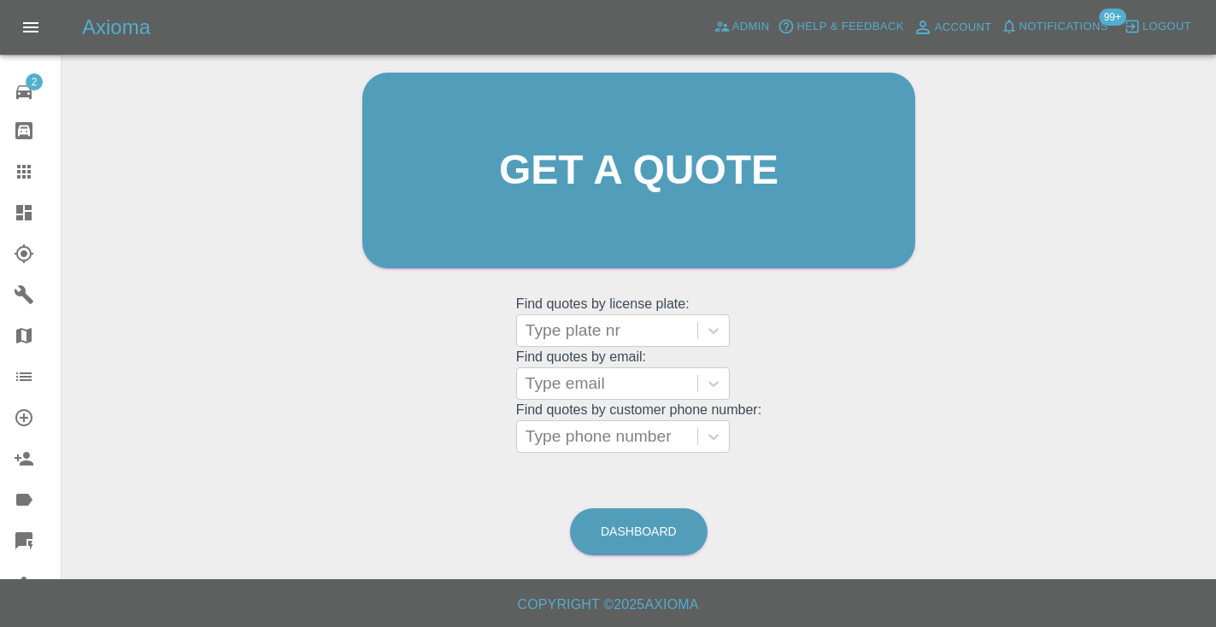
scroll to position [115, 0]
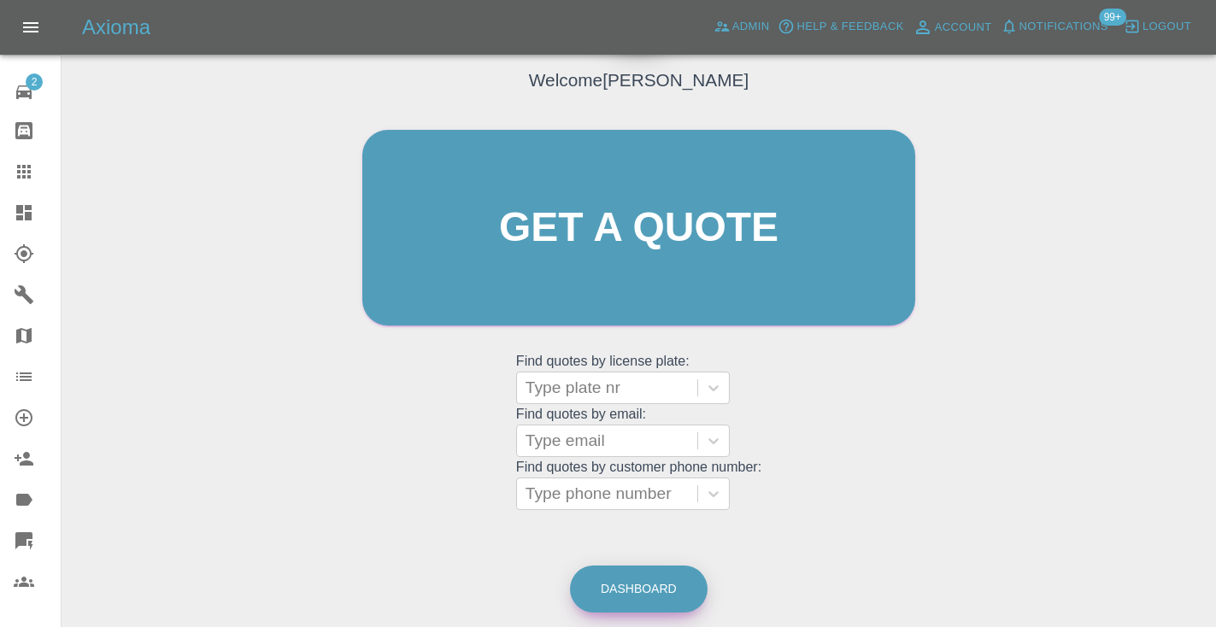
click at [657, 592] on link "Dashboard" at bounding box center [639, 589] width 138 height 47
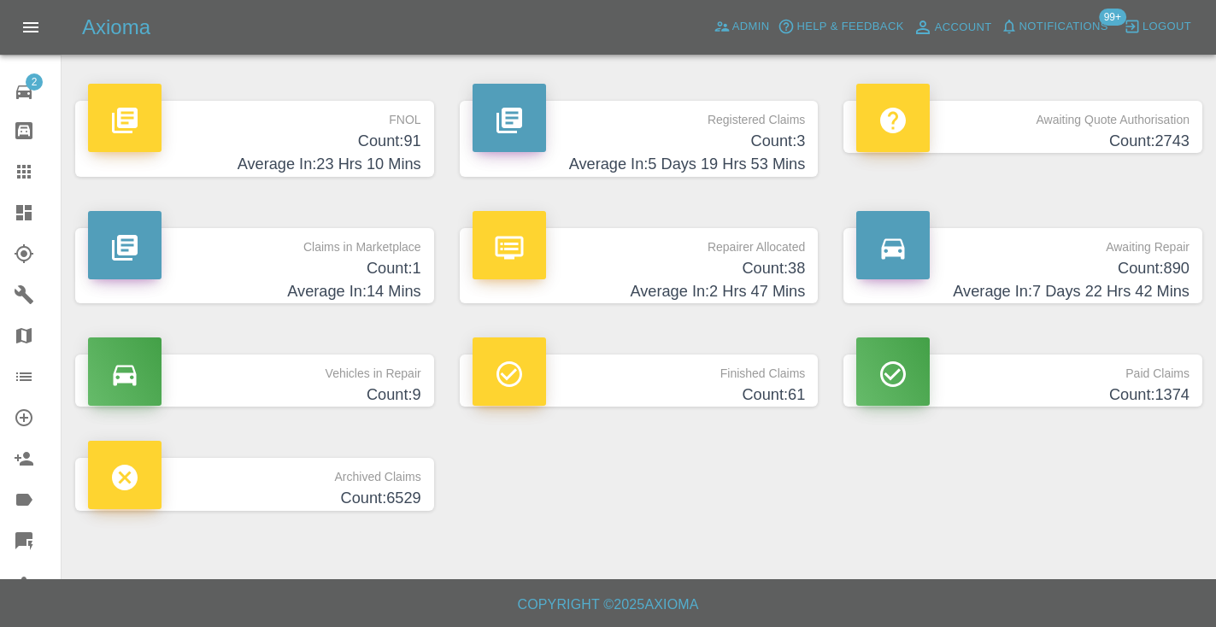
click at [1145, 261] on h4 "Count: 890" at bounding box center [1022, 268] width 333 height 23
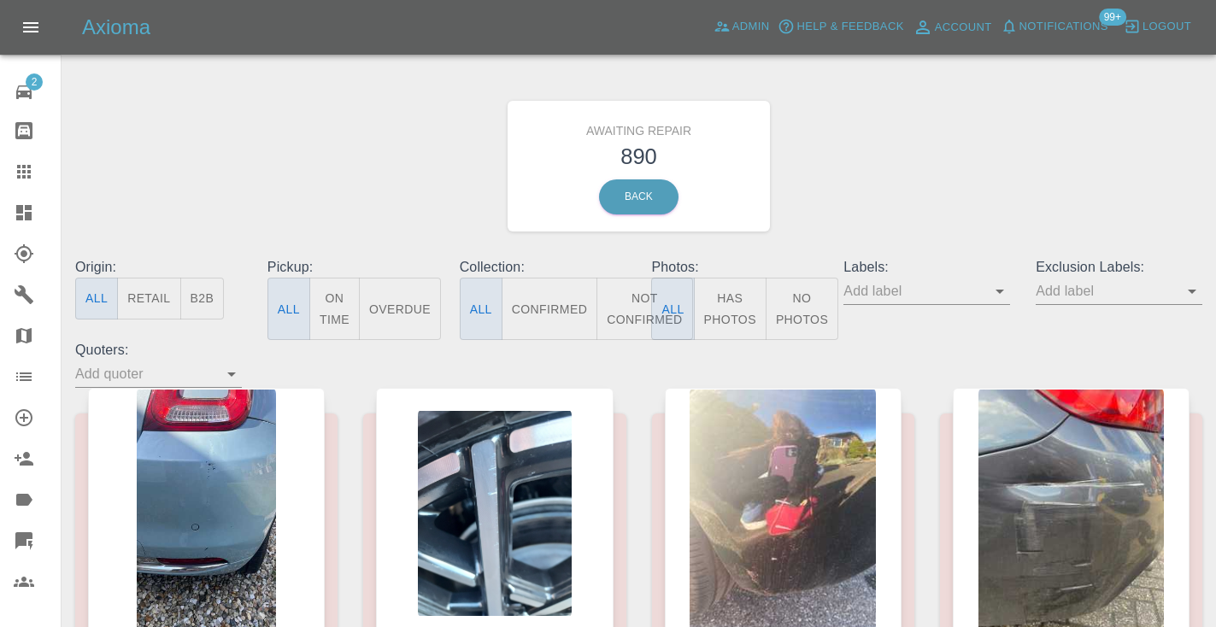
click at [611, 305] on button "Not Confirmed" at bounding box center [645, 309] width 96 height 62
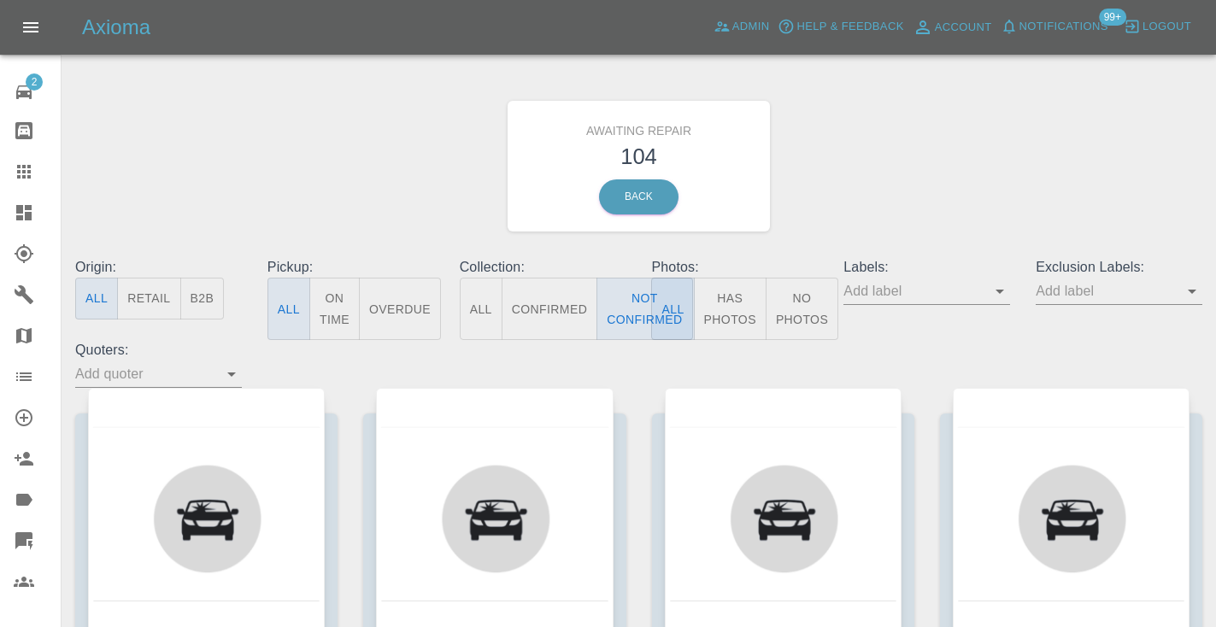
click at [973, 191] on div "Awaiting Repair 104 Back" at bounding box center [638, 166] width 1153 height 182
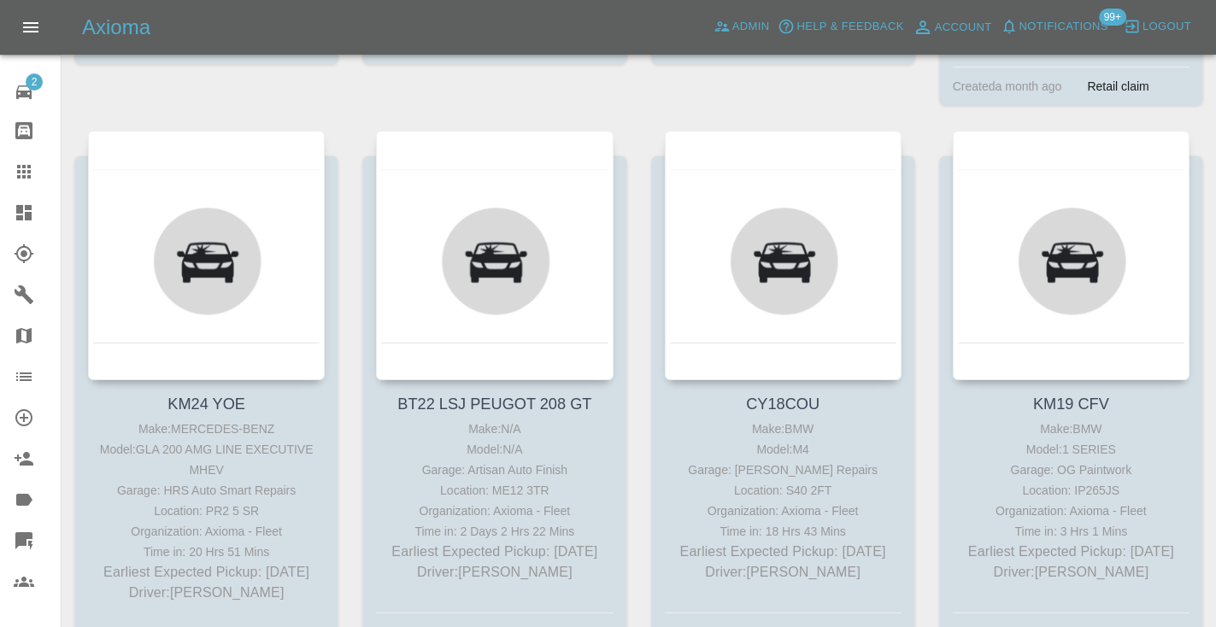
scroll to position [868, 0]
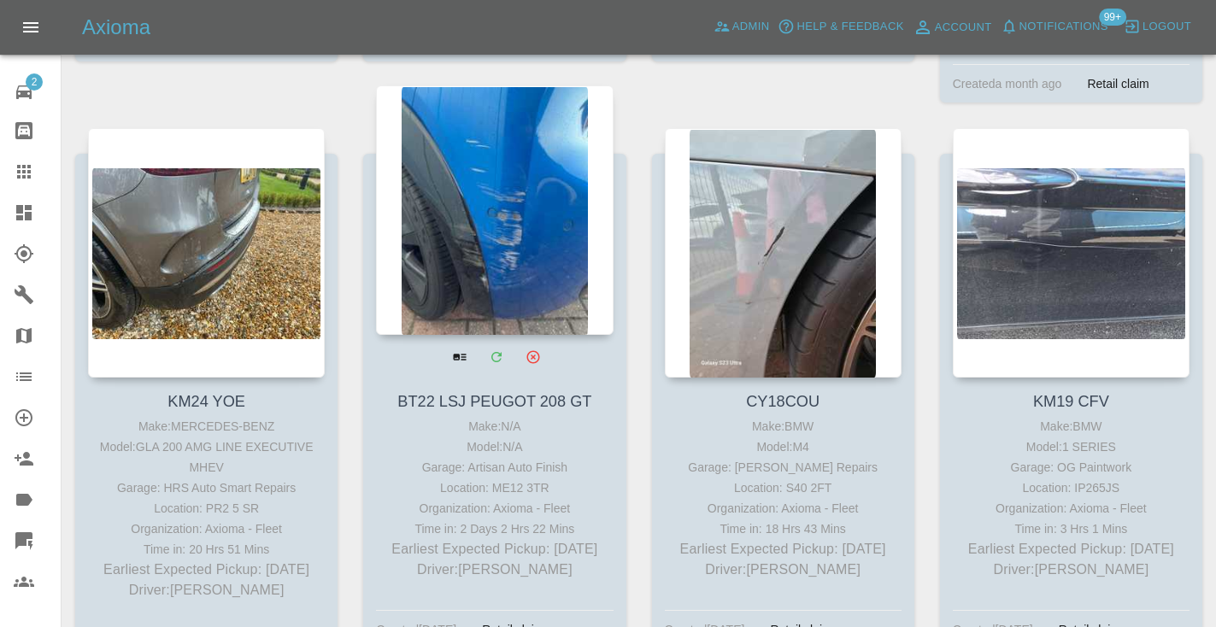
click at [449, 246] on div at bounding box center [494, 210] width 237 height 250
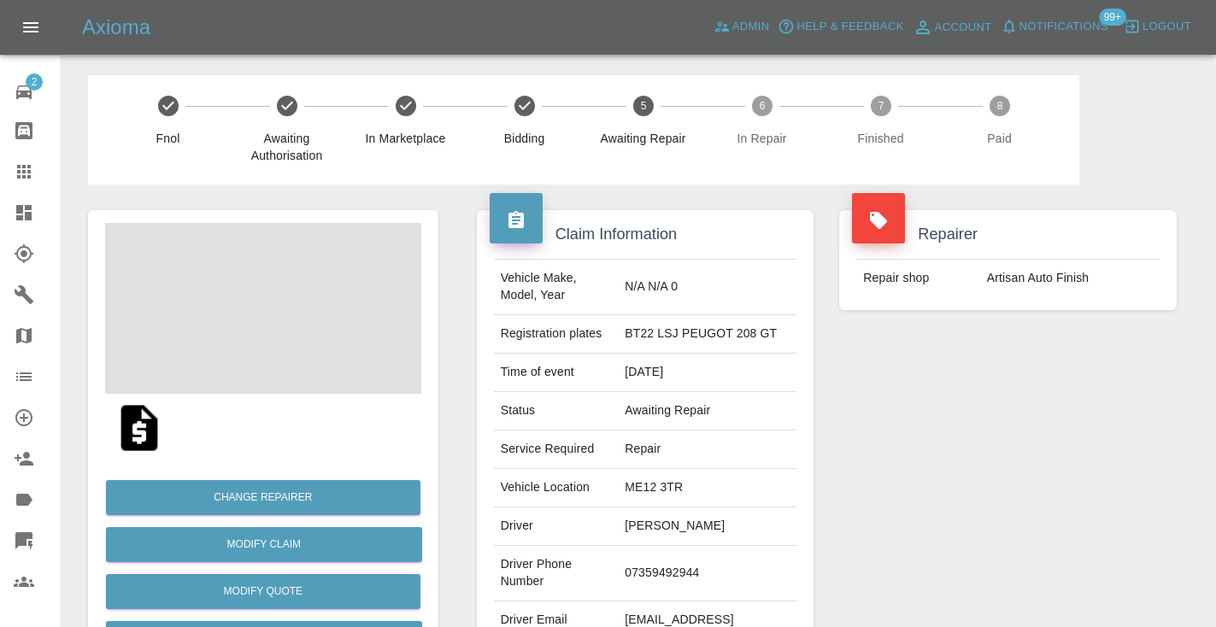
click at [692, 581] on td "07359492944" at bounding box center [707, 574] width 179 height 56
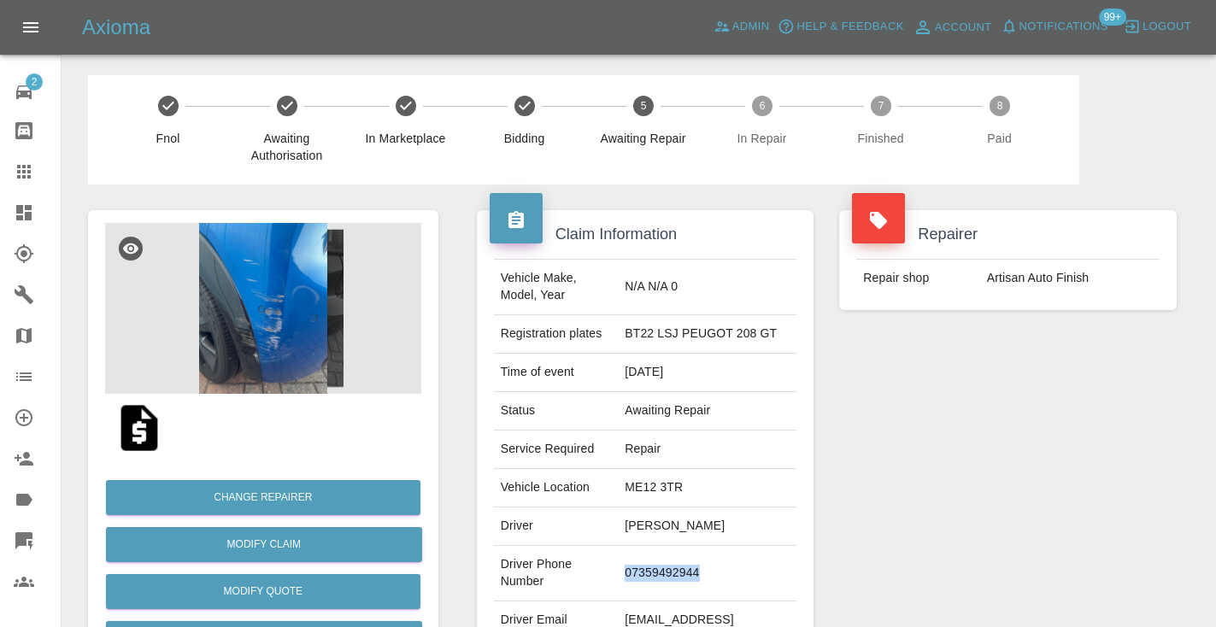
click at [692, 581] on td "07359492944" at bounding box center [707, 574] width 179 height 56
copy td "07359492944"
click at [1170, 524] on div "Repairer Repair shop Artisan Auto Finish" at bounding box center [1008, 440] width 363 height 510
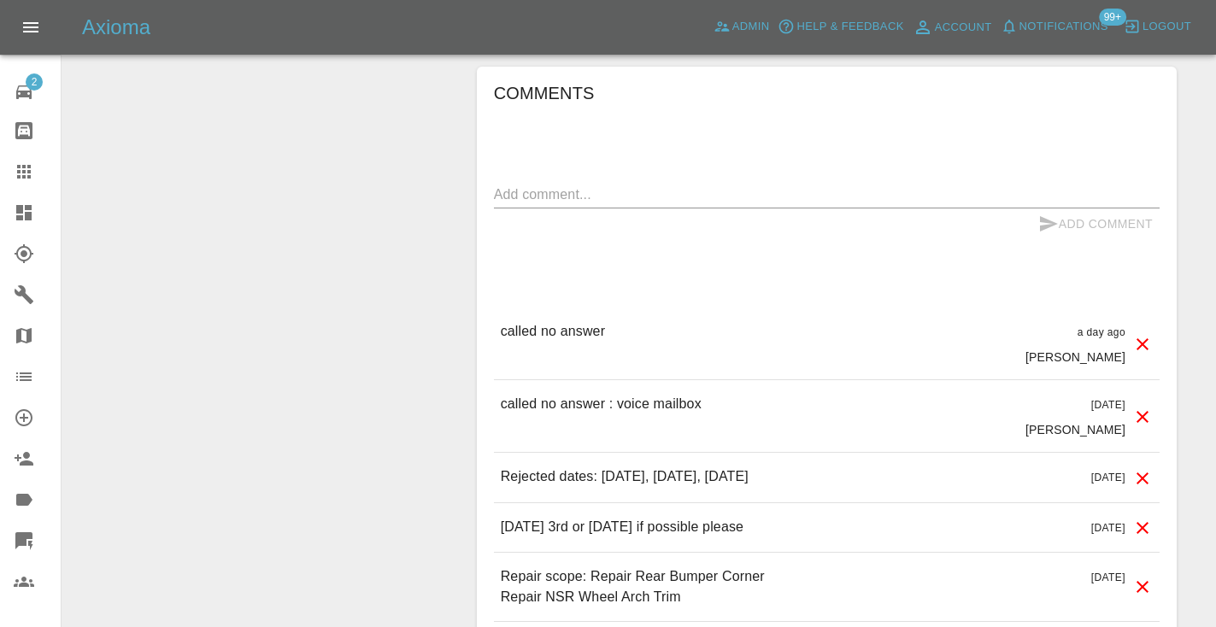
scroll to position [1291, 0]
click at [523, 183] on textarea at bounding box center [827, 193] width 666 height 20
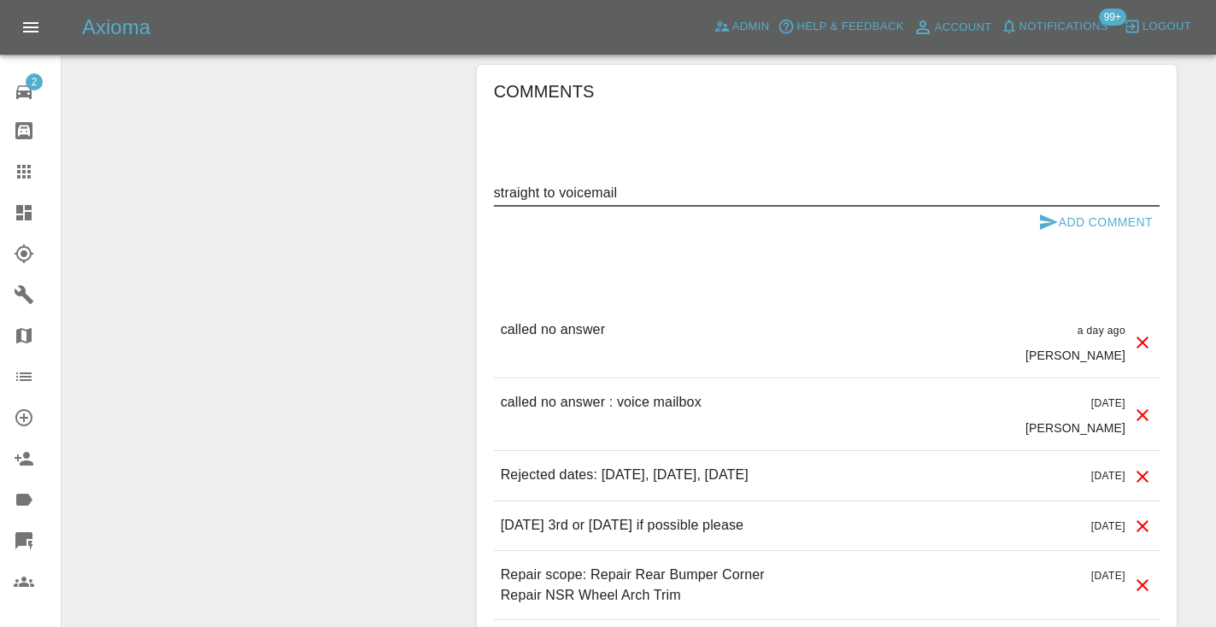
type textarea "straight to voicemail"
click at [1039, 207] on button "Add Comment" at bounding box center [1096, 223] width 128 height 32
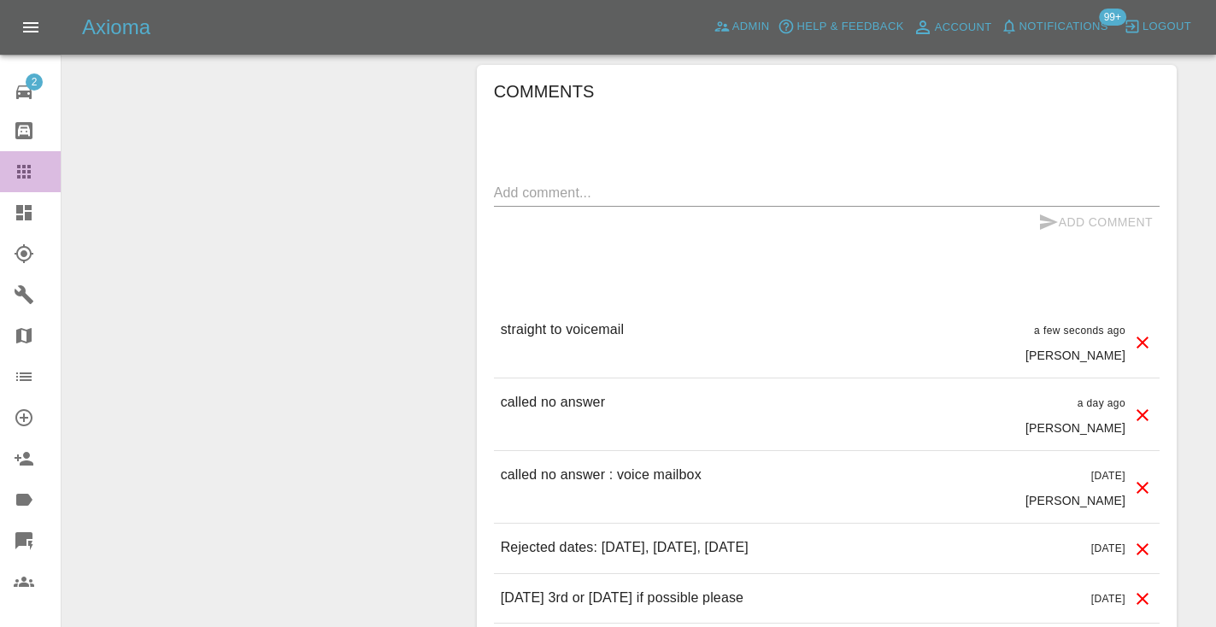
click at [19, 171] on icon at bounding box center [24, 172] width 14 height 14
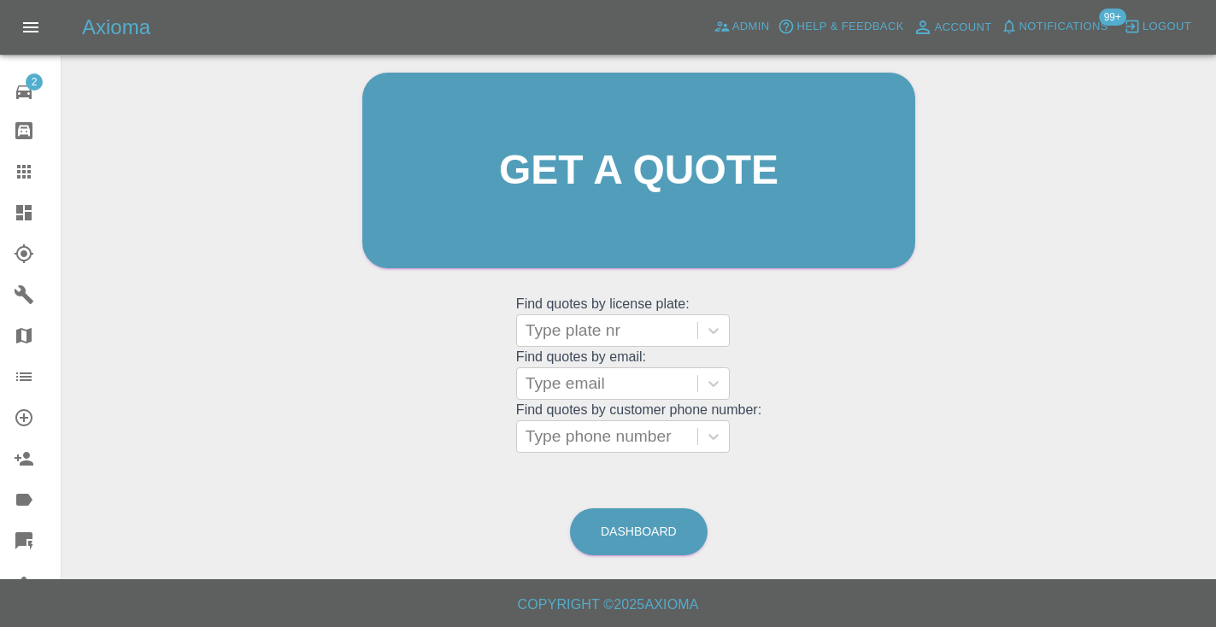
scroll to position [172, 0]
click at [647, 527] on link "Dashboard" at bounding box center [639, 532] width 138 height 47
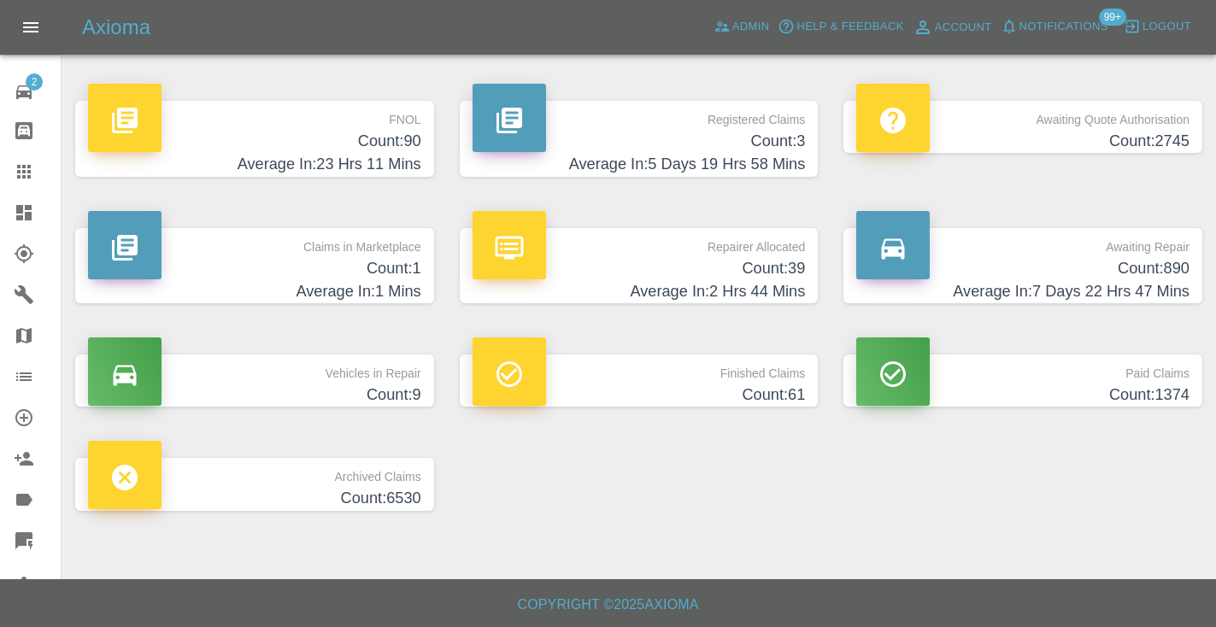
click at [1127, 270] on h4 "Count: 890" at bounding box center [1022, 268] width 333 height 23
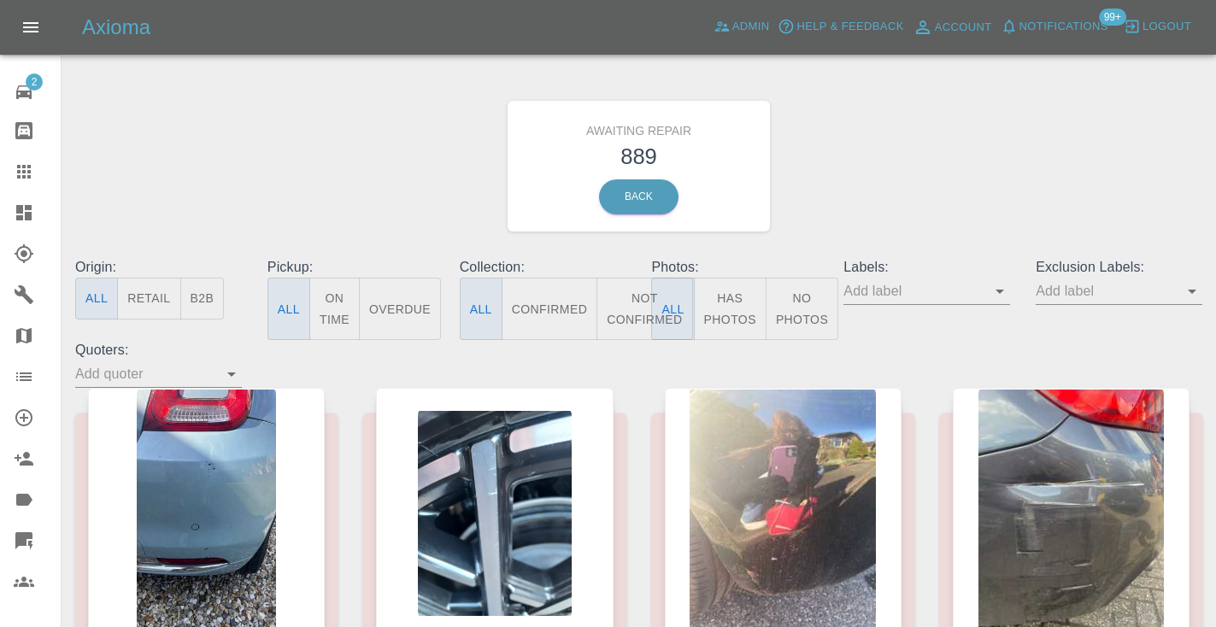
click at [642, 309] on button "Not Confirmed" at bounding box center [645, 309] width 96 height 62
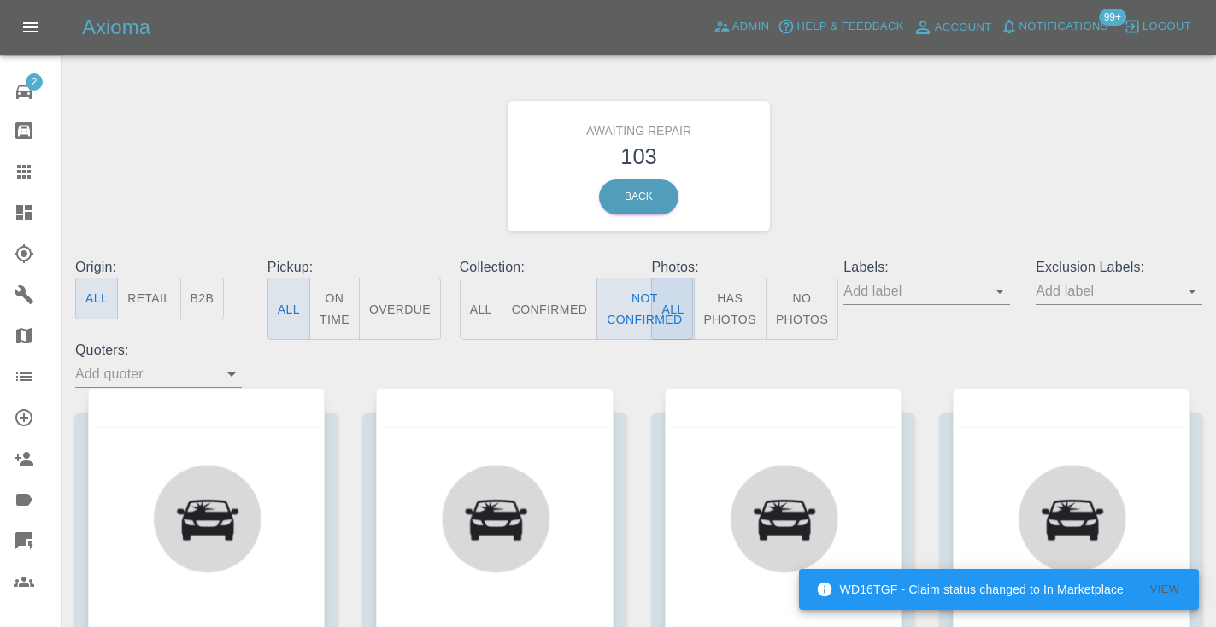
click at [868, 179] on div "Awaiting Repair 103 Back" at bounding box center [638, 166] width 1153 height 182
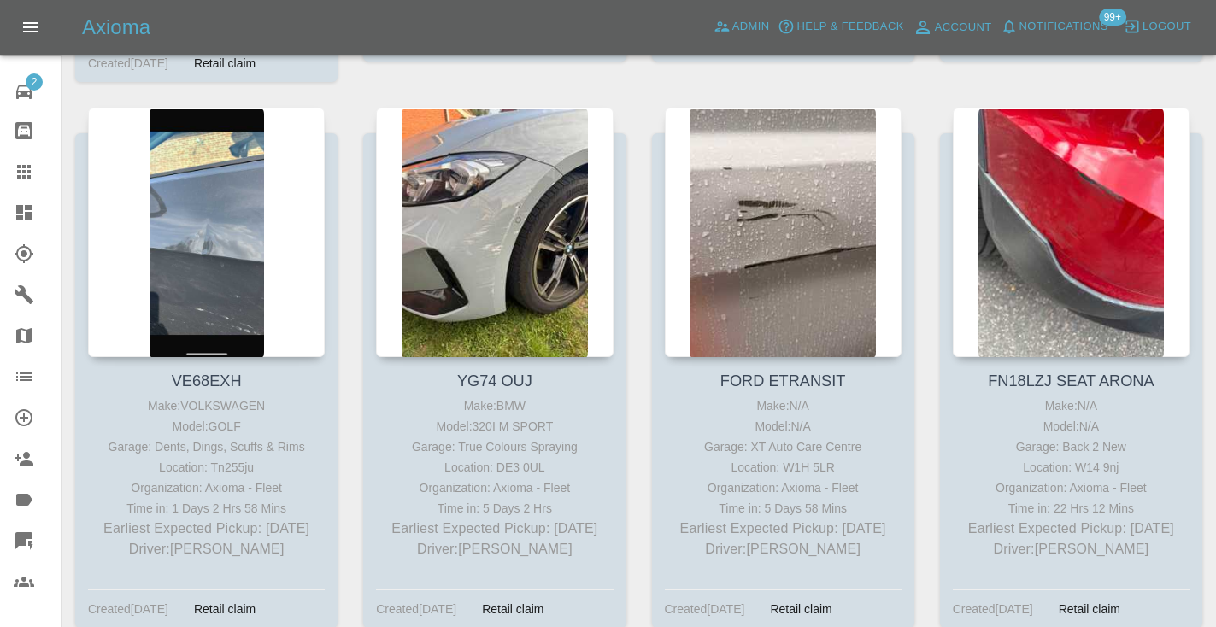
scroll to position [1467, 0]
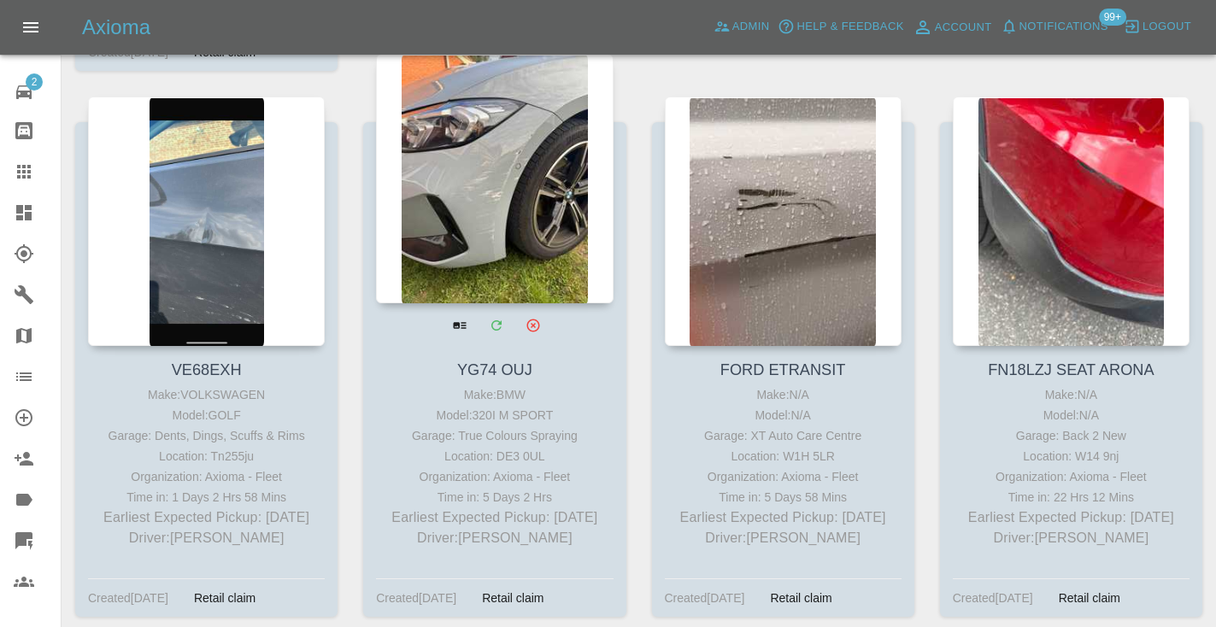
click at [500, 159] on div at bounding box center [494, 179] width 237 height 250
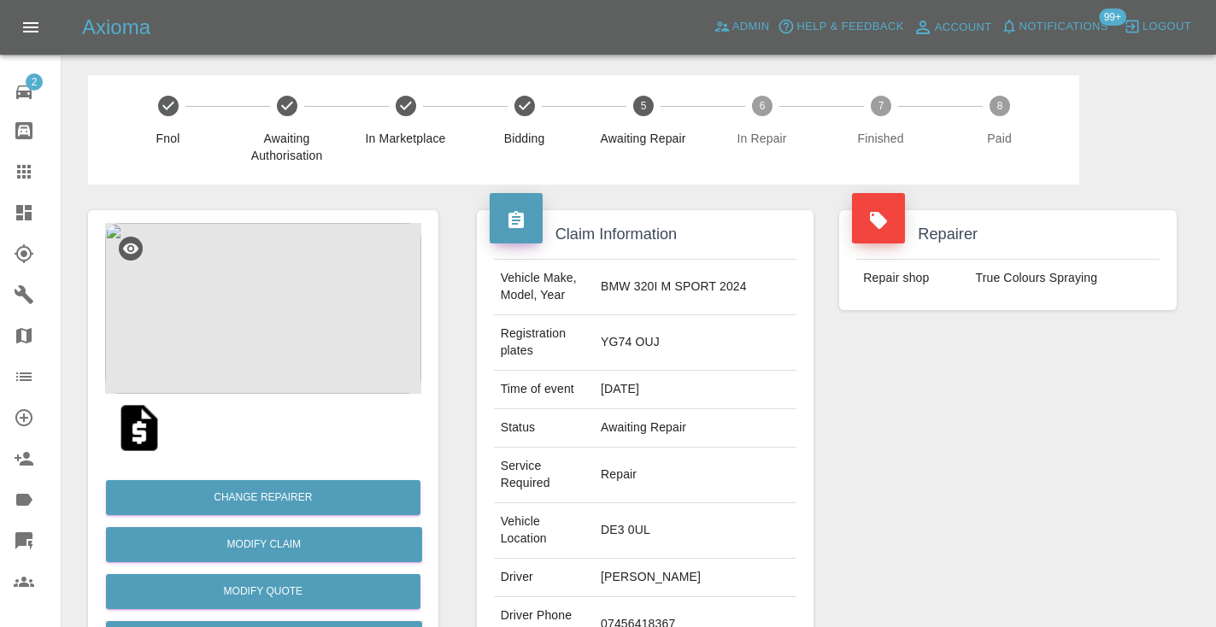
click at [684, 597] on td "07456418367" at bounding box center [695, 625] width 203 height 56
copy td "07456418367"
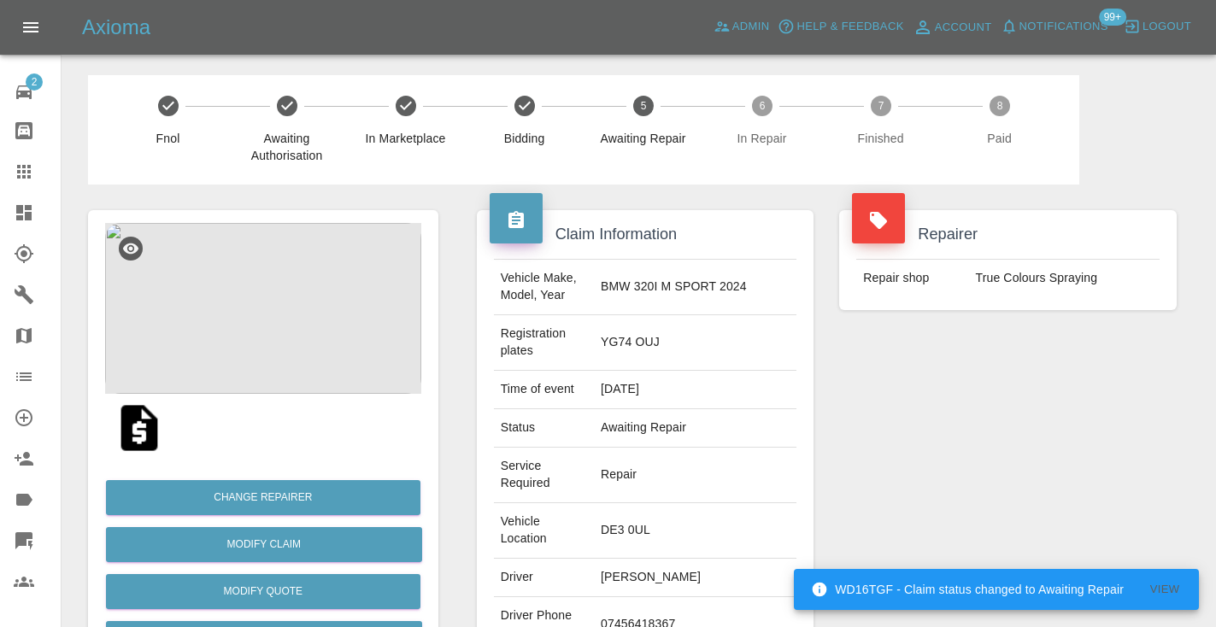
click at [927, 486] on div "Repairer Repair shop True Colours Spraying" at bounding box center [1008, 483] width 363 height 596
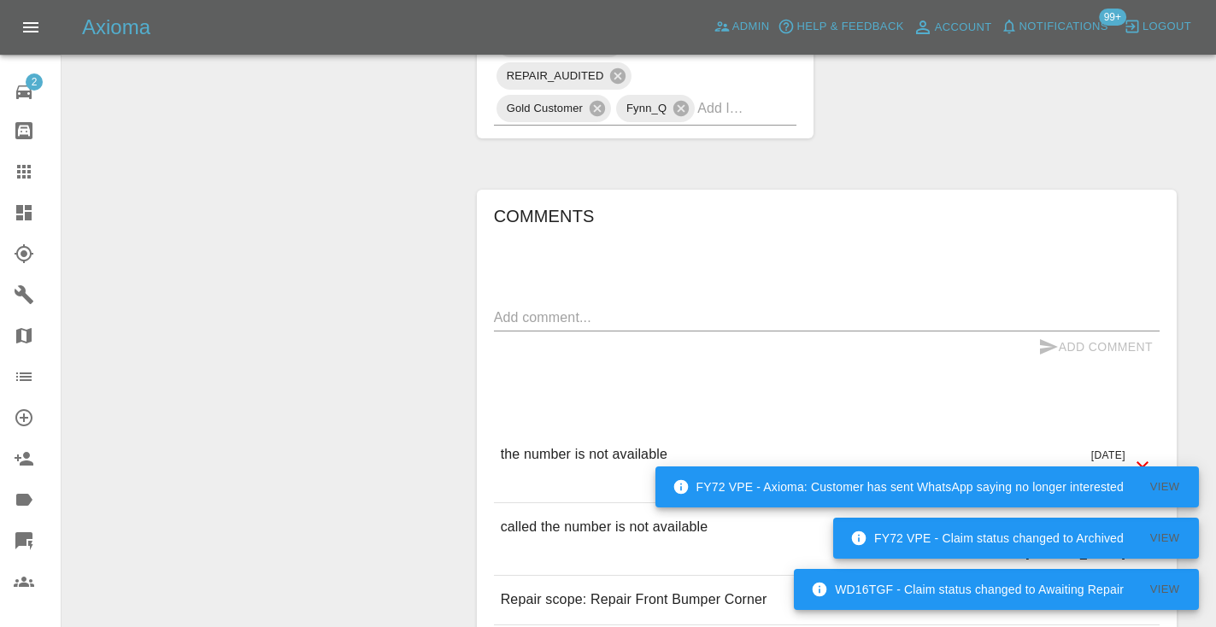
scroll to position [1334, 0]
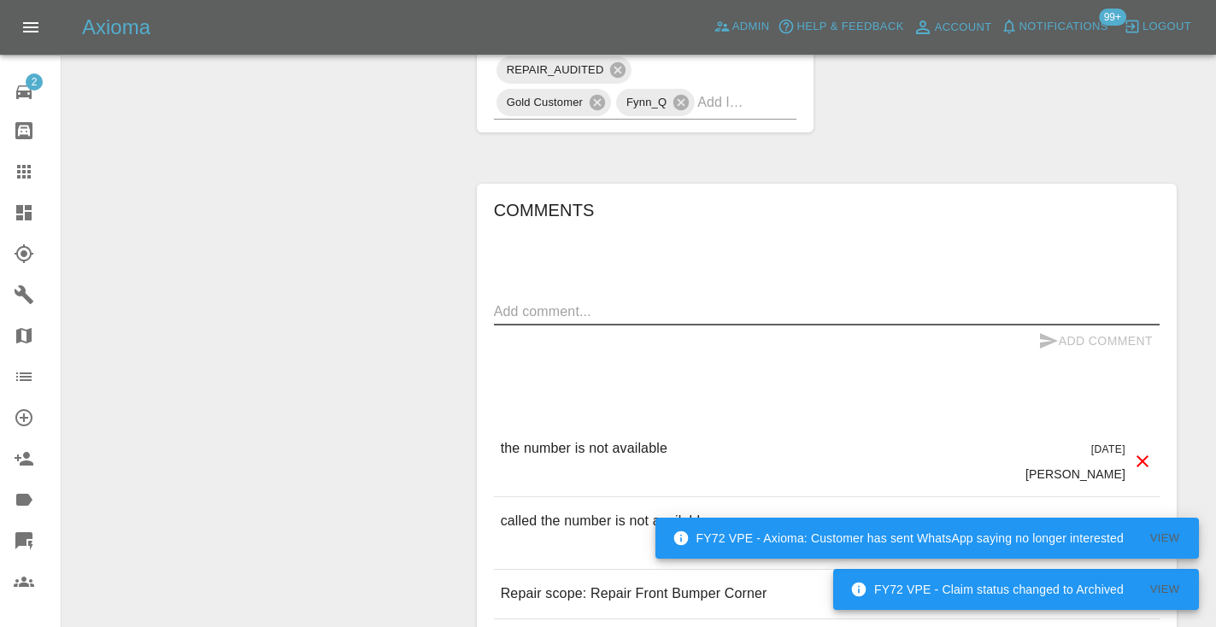
click at [512, 302] on textarea at bounding box center [827, 312] width 666 height 20
type textarea "c"
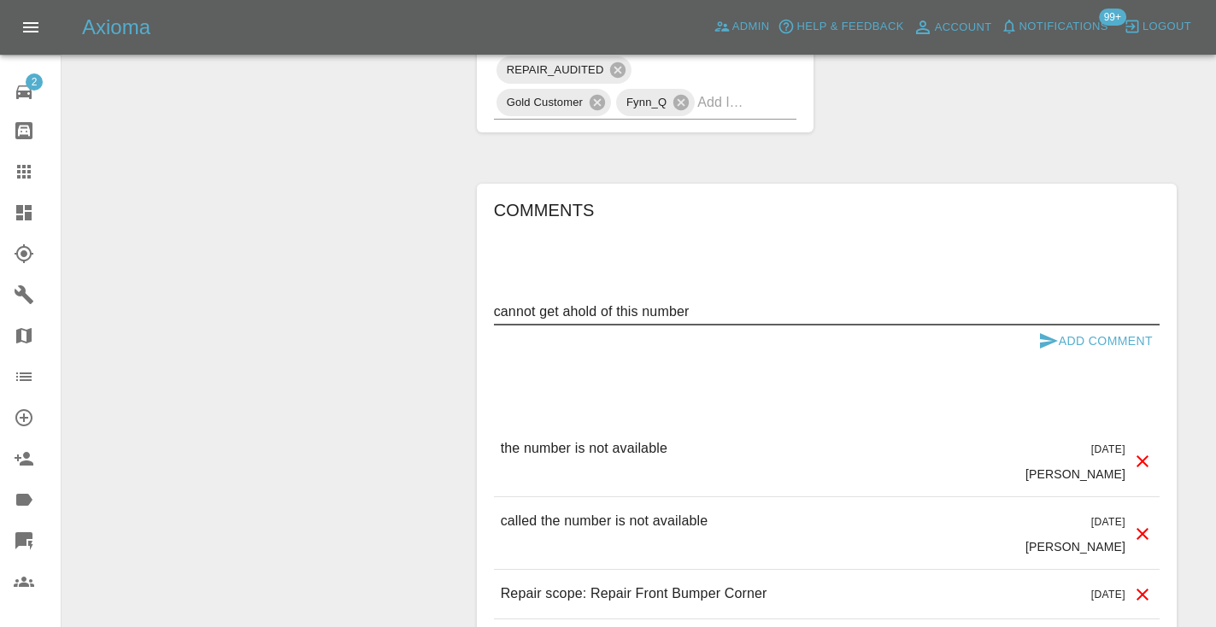
type textarea "cannot get ahold of this number"
click at [1050, 331] on icon "submit" at bounding box center [1049, 341] width 21 height 21
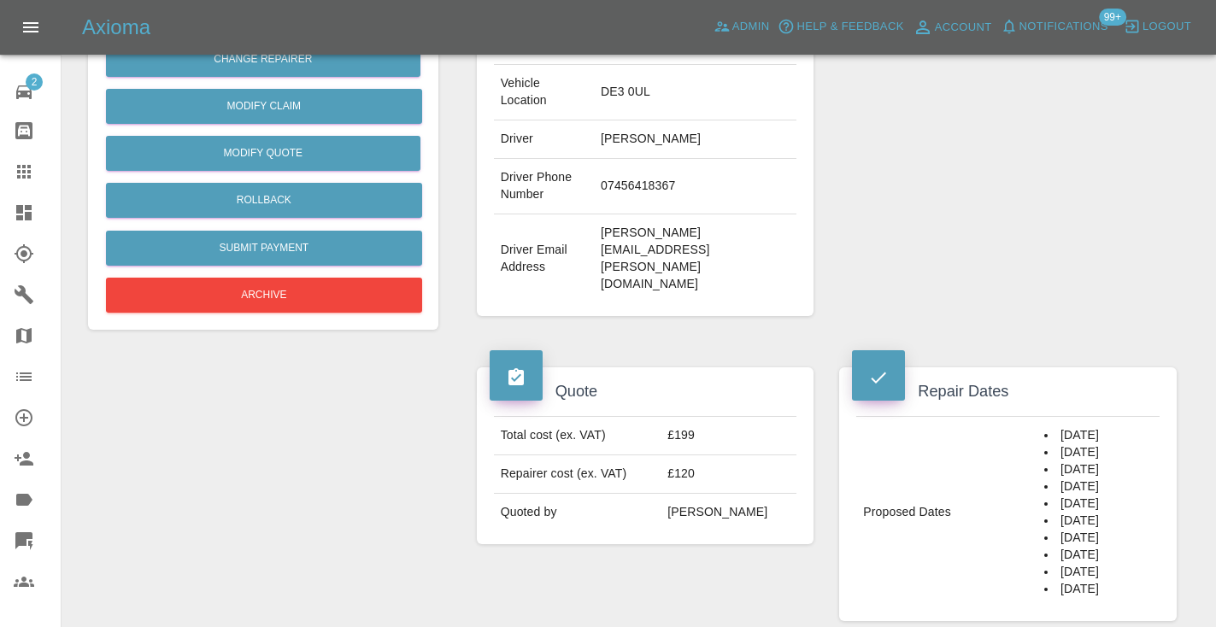
scroll to position [393, 0]
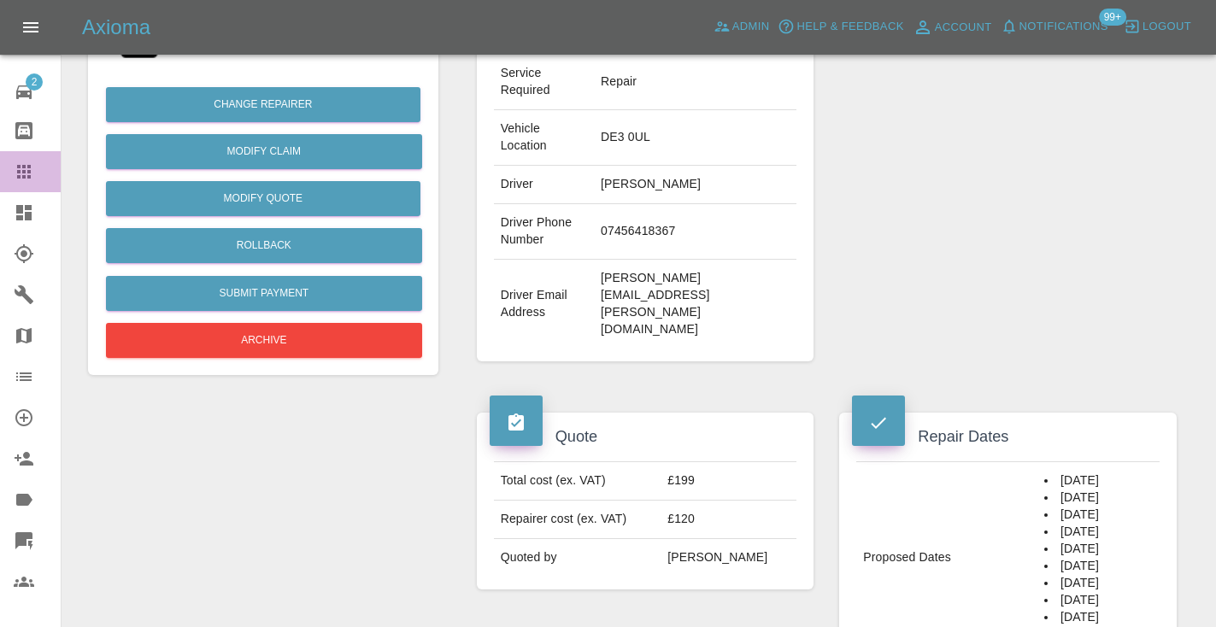
click at [29, 173] on icon at bounding box center [24, 172] width 14 height 14
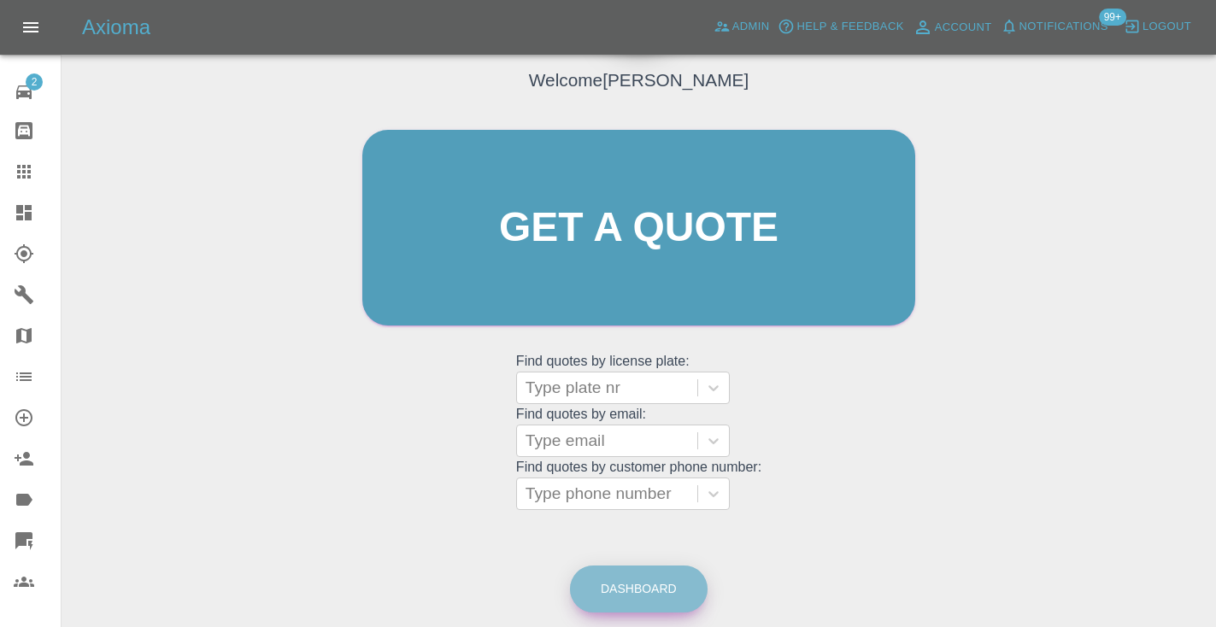
click at [631, 571] on link "Dashboard" at bounding box center [639, 589] width 138 height 47
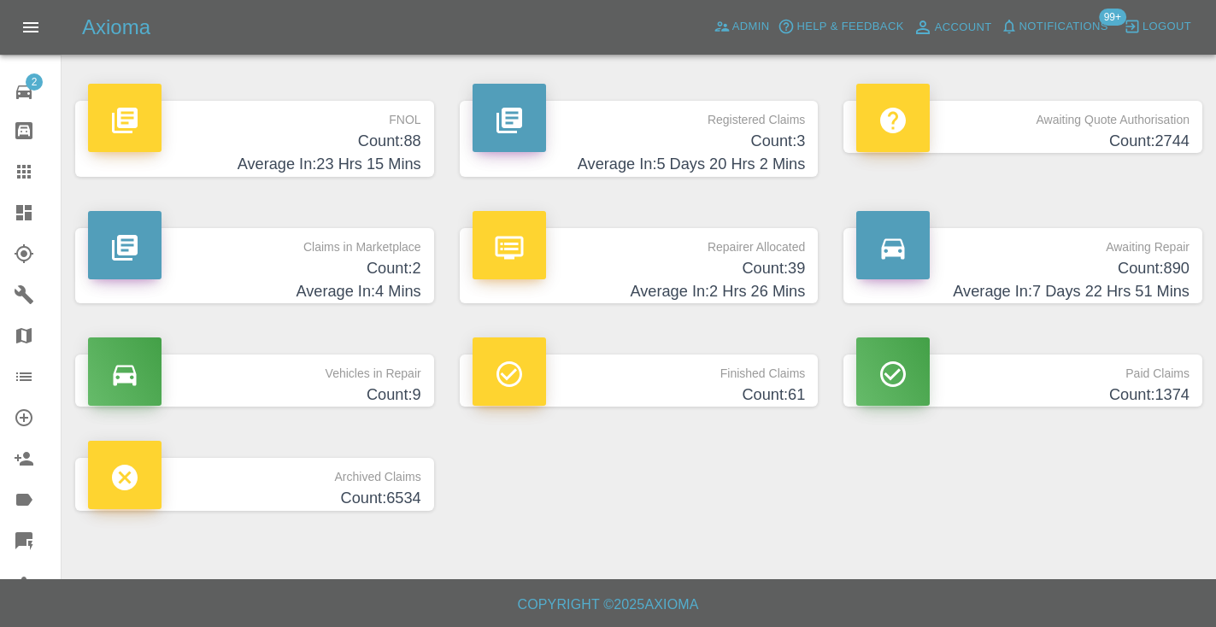
click at [1168, 261] on h4 "Count: 890" at bounding box center [1022, 268] width 333 height 23
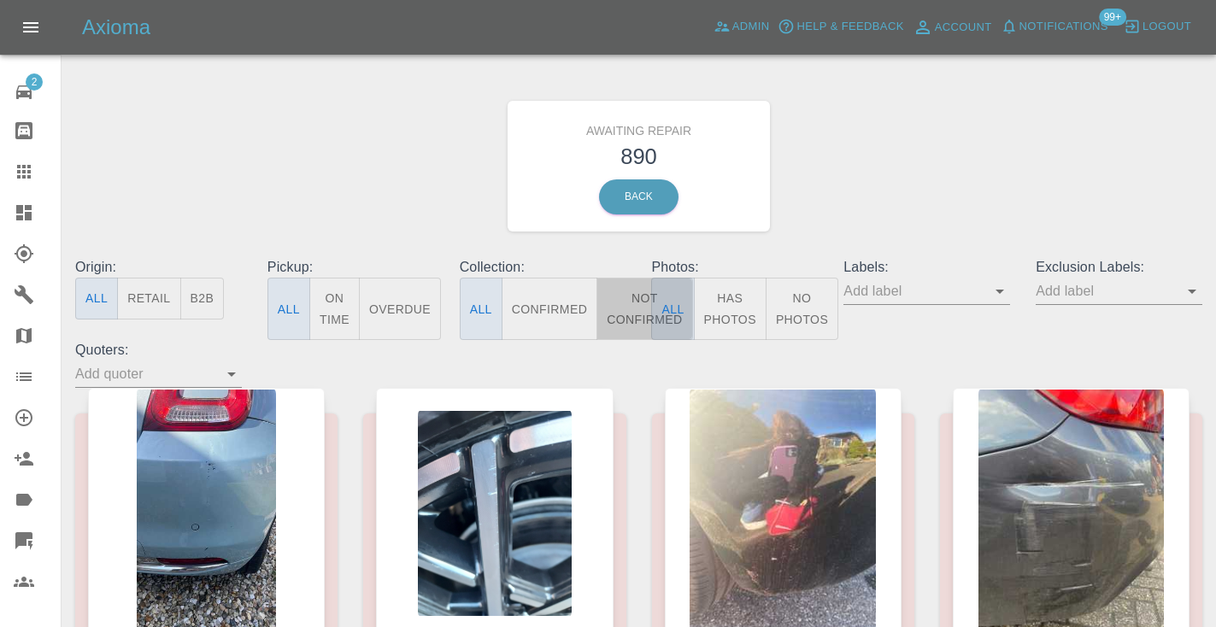
click at [641, 319] on button "Not Confirmed" at bounding box center [645, 309] width 96 height 62
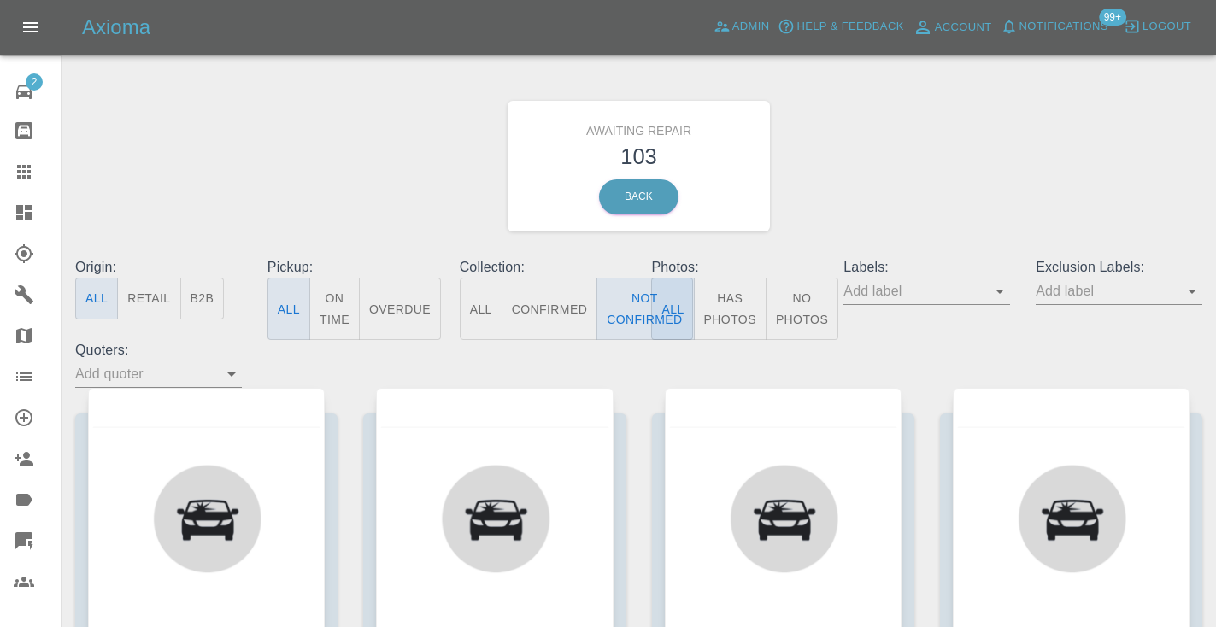
click at [996, 109] on div "Awaiting Repair 103 Back" at bounding box center [638, 166] width 1153 height 182
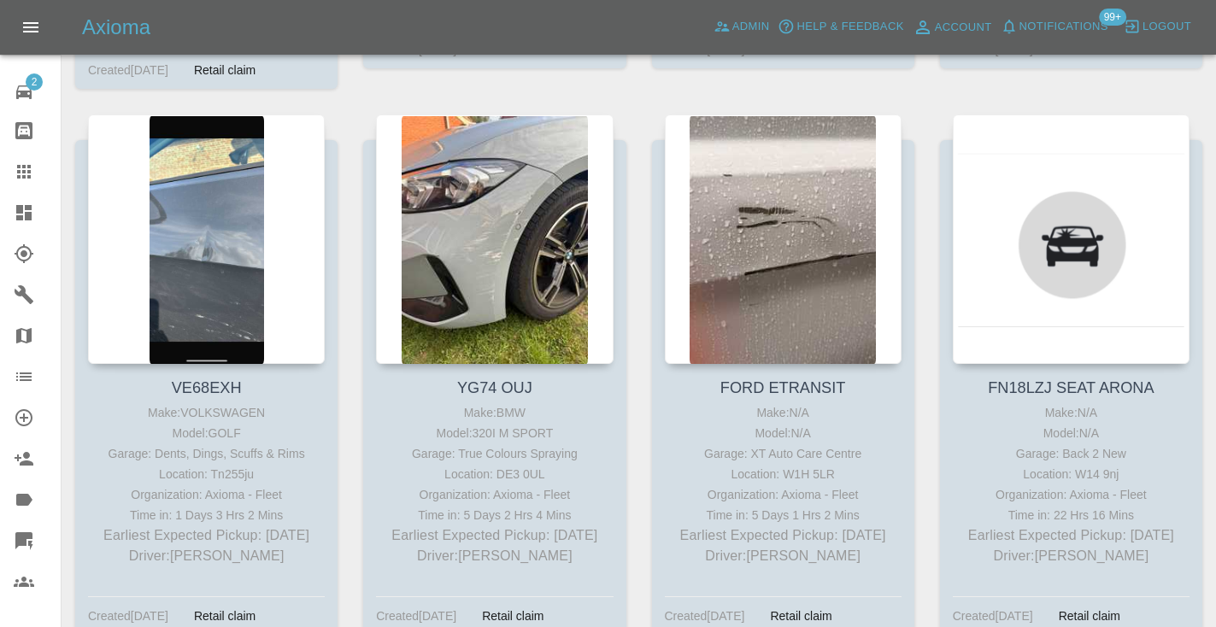
scroll to position [1462, 0]
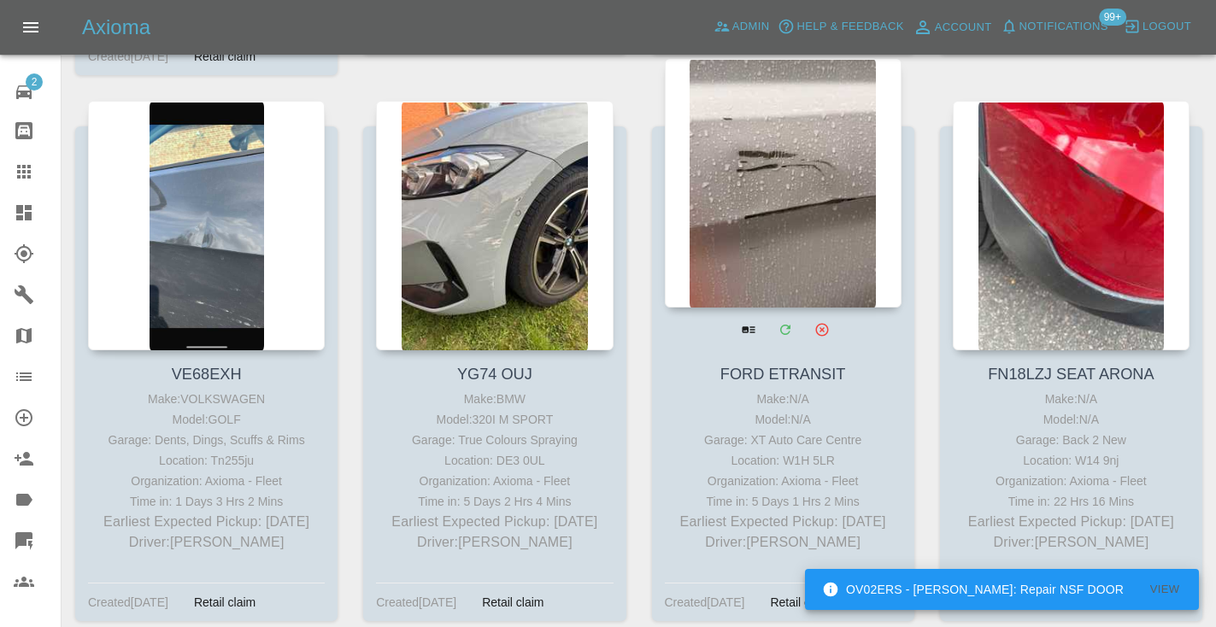
click at [775, 192] on div at bounding box center [783, 183] width 237 height 250
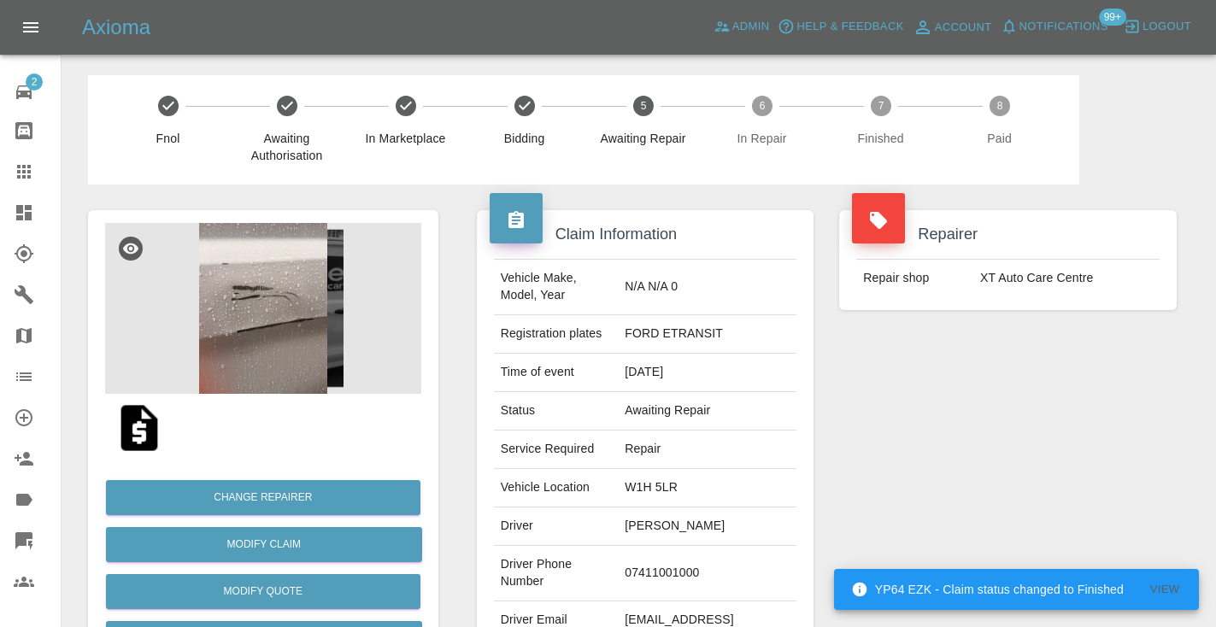
click at [716, 548] on td "07411001000" at bounding box center [707, 574] width 179 height 56
copy td "07411001000"
click at [919, 448] on div "Repairer Repair shop XT Auto Care Centre" at bounding box center [1008, 440] width 363 height 510
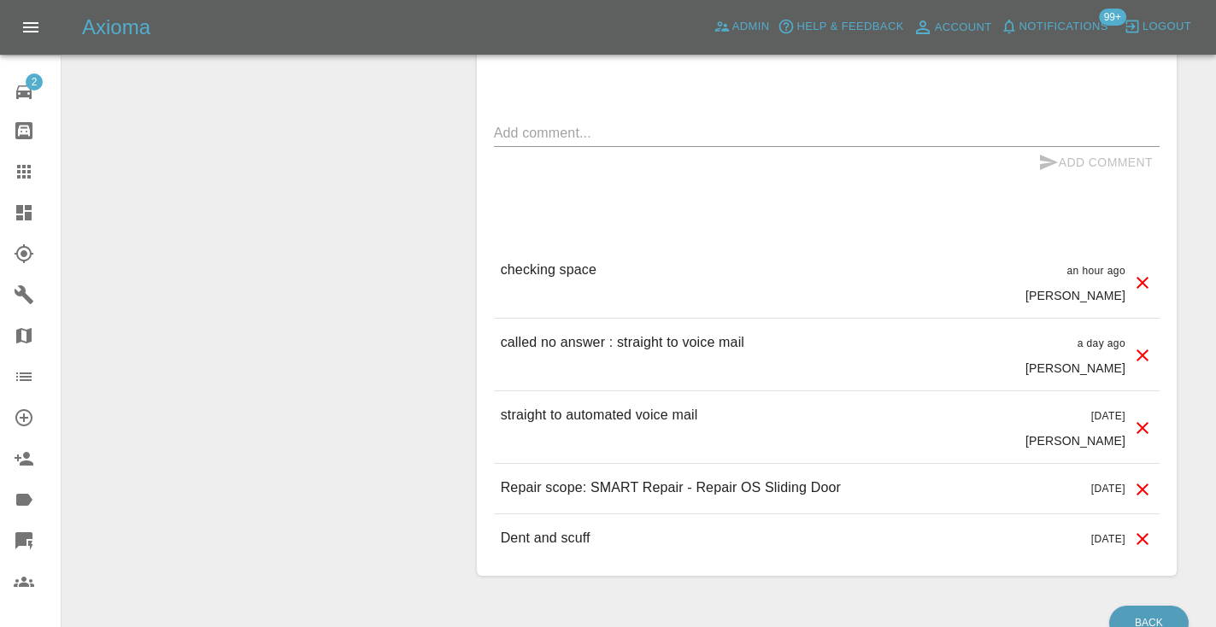
scroll to position [1352, 0]
click at [587, 118] on div "x" at bounding box center [827, 131] width 666 height 27
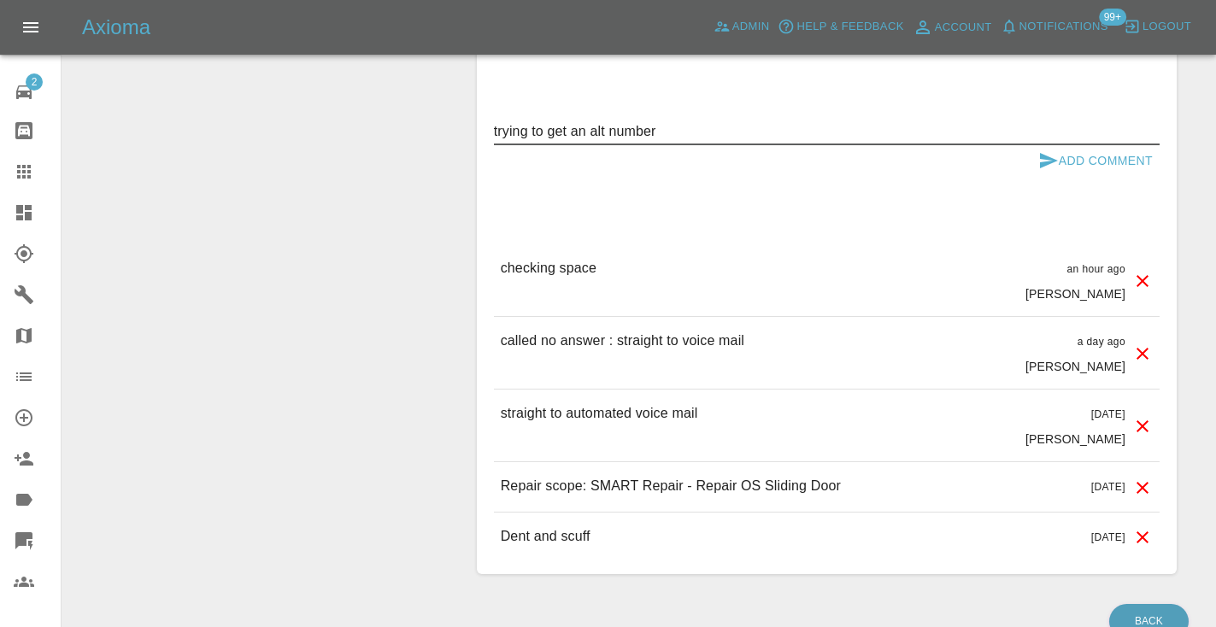
type textarea "trying to get an alt number"
click at [1074, 145] on button "Add Comment" at bounding box center [1096, 161] width 128 height 32
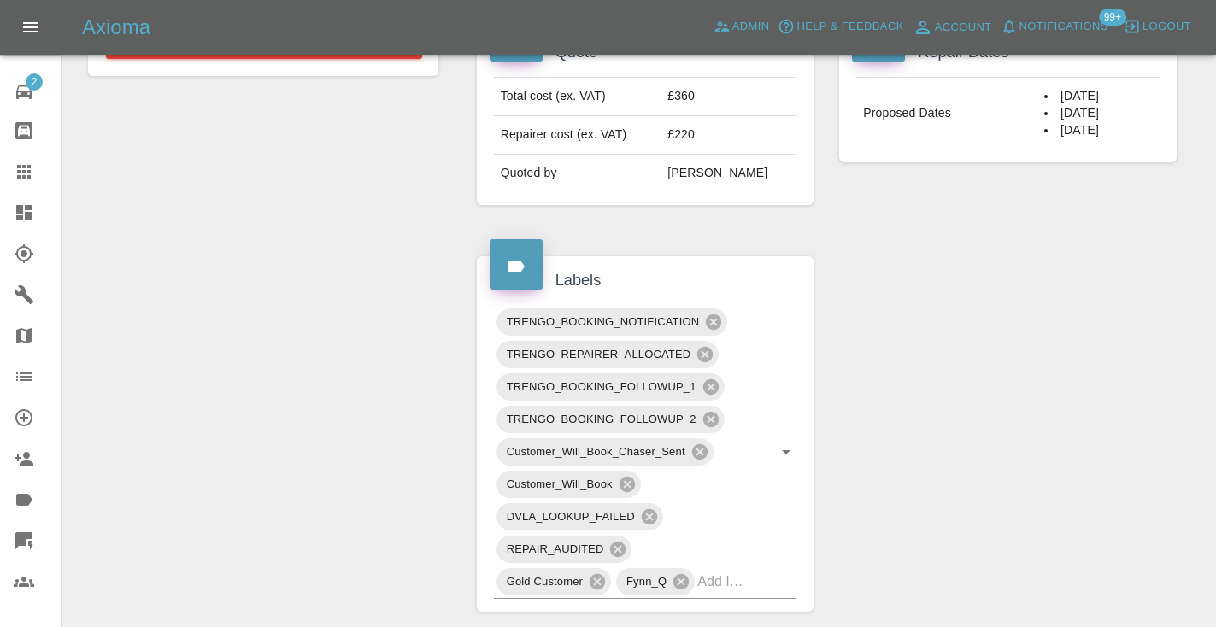
click at [44, 174] on div at bounding box center [38, 172] width 48 height 21
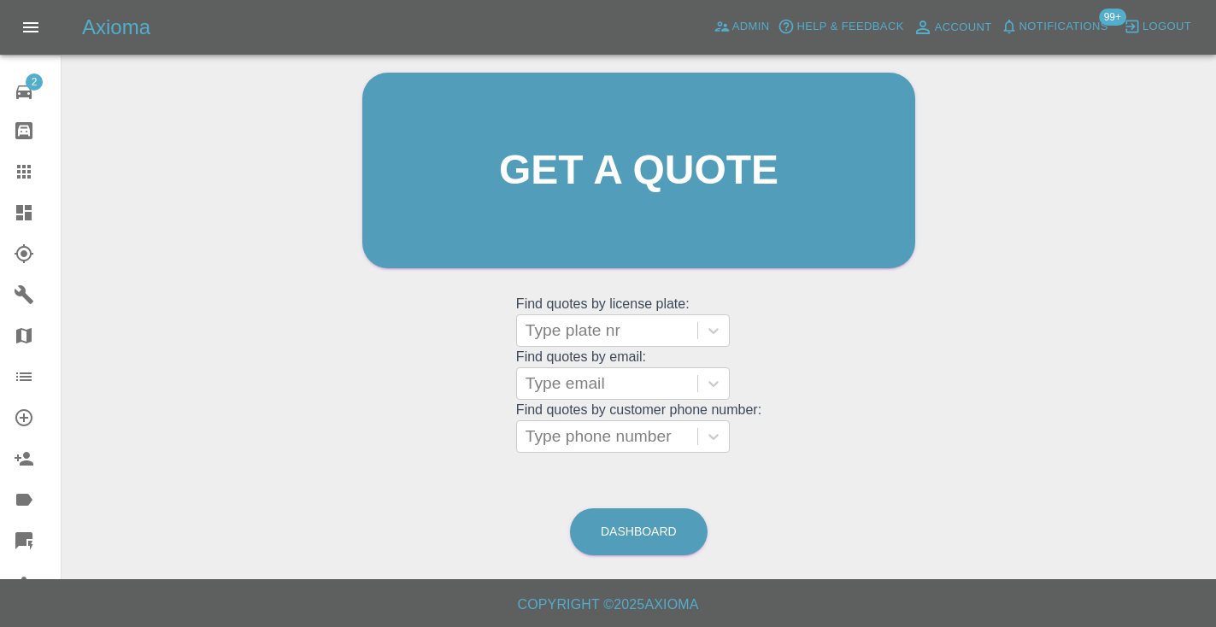
scroll to position [115, 0]
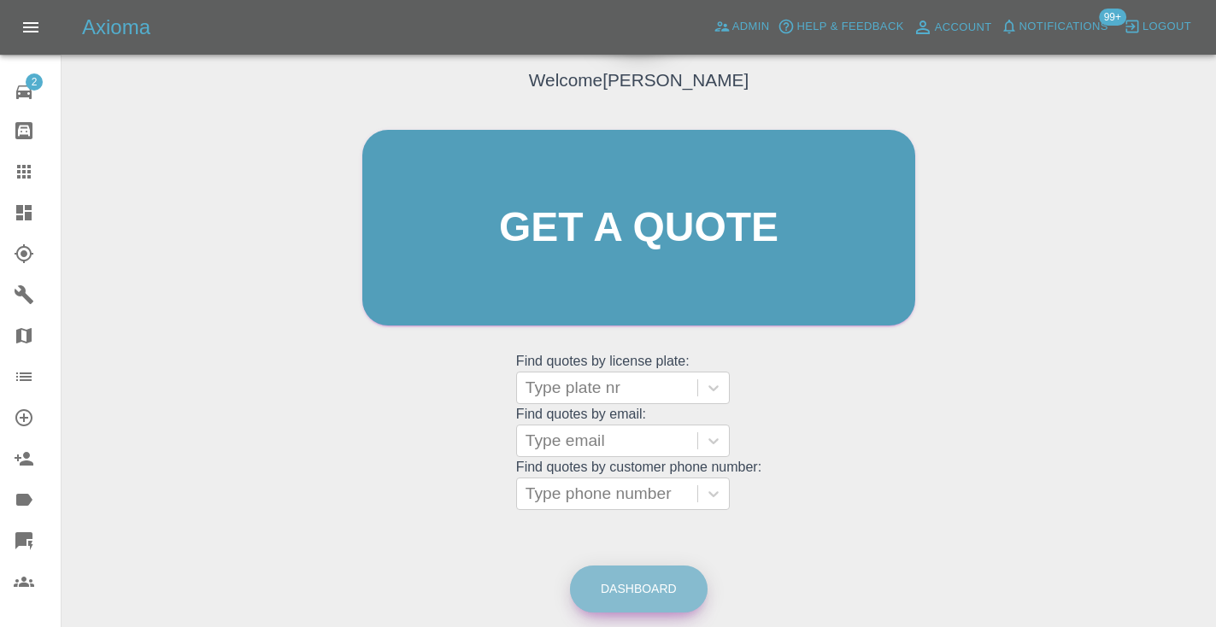
click at [622, 587] on link "Dashboard" at bounding box center [639, 589] width 138 height 47
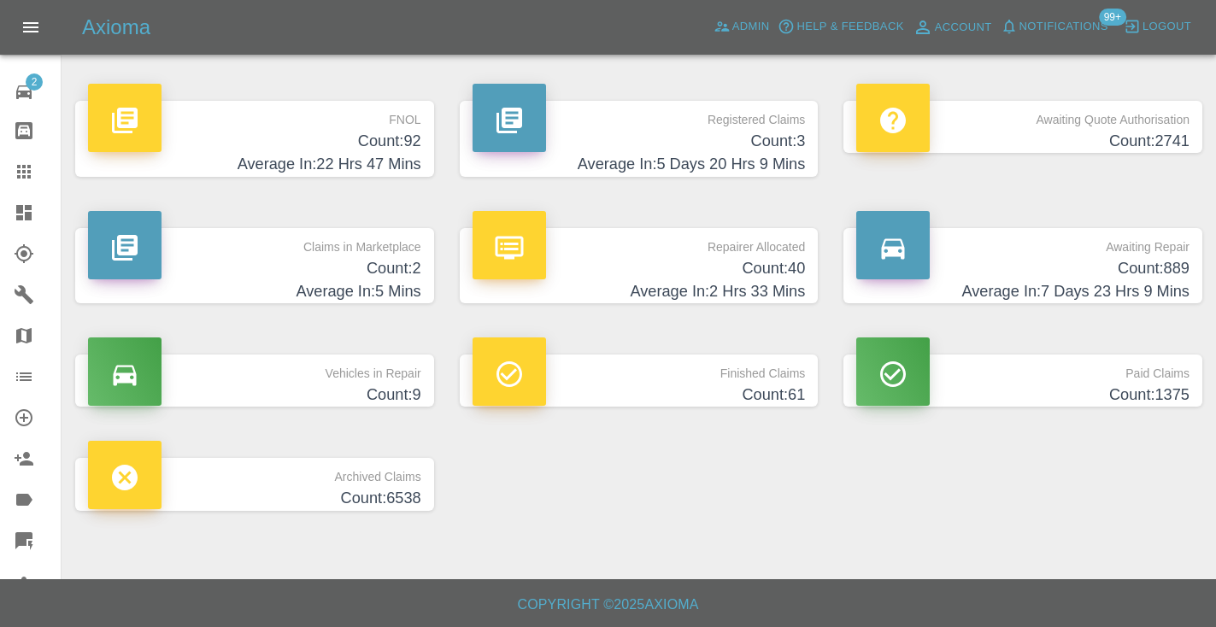
click at [1125, 276] on h4 "Count: 889" at bounding box center [1022, 268] width 333 height 23
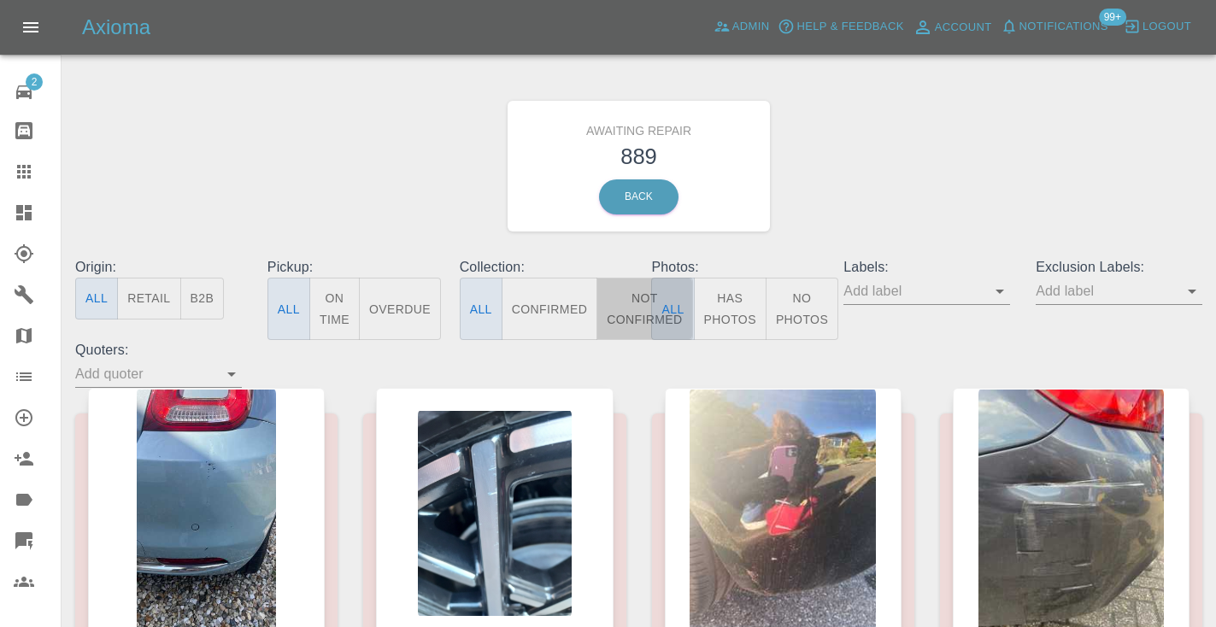
click at [639, 298] on button "Not Confirmed" at bounding box center [645, 309] width 96 height 62
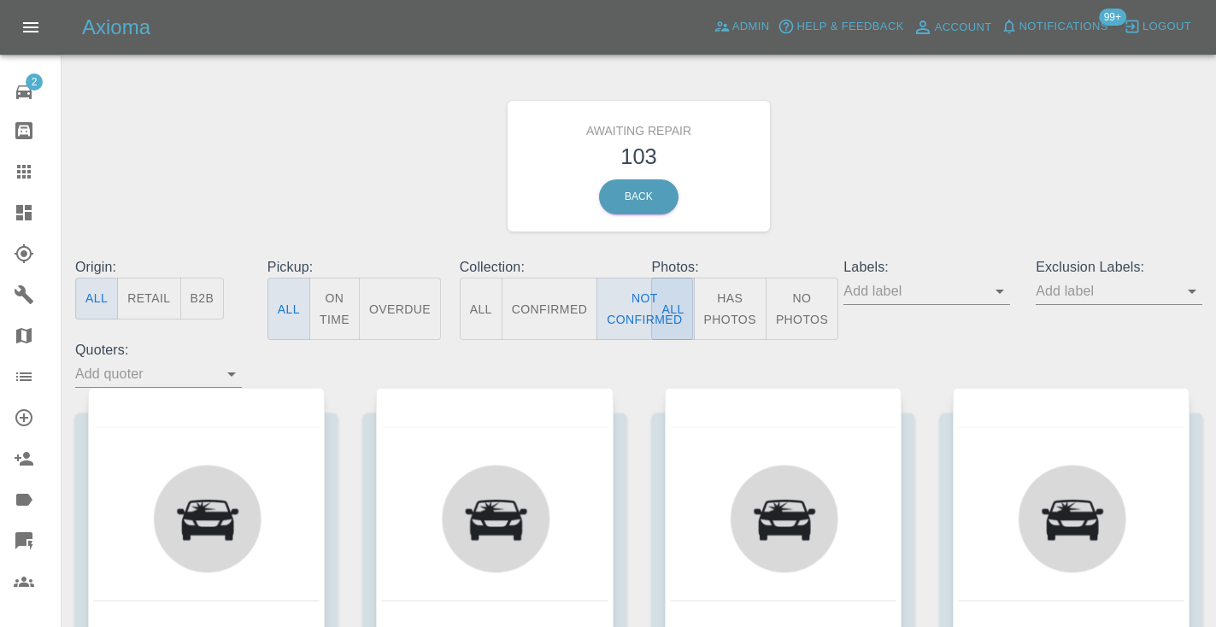
click at [902, 183] on div "Awaiting Repair 103 Back" at bounding box center [638, 166] width 1153 height 182
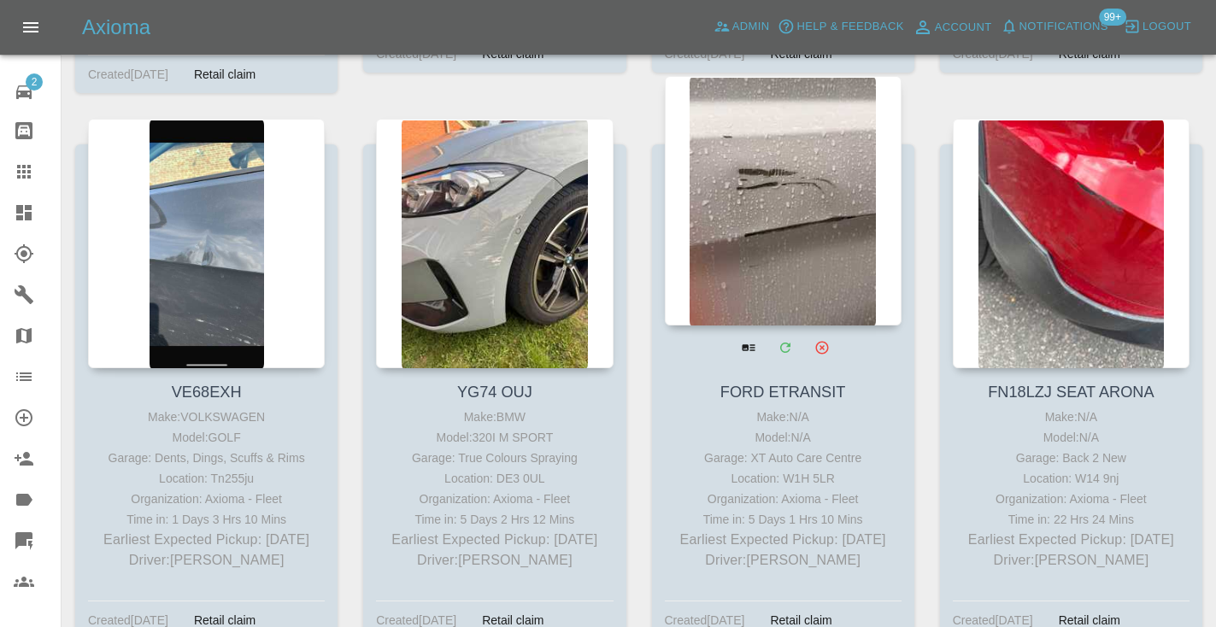
scroll to position [1424, 0]
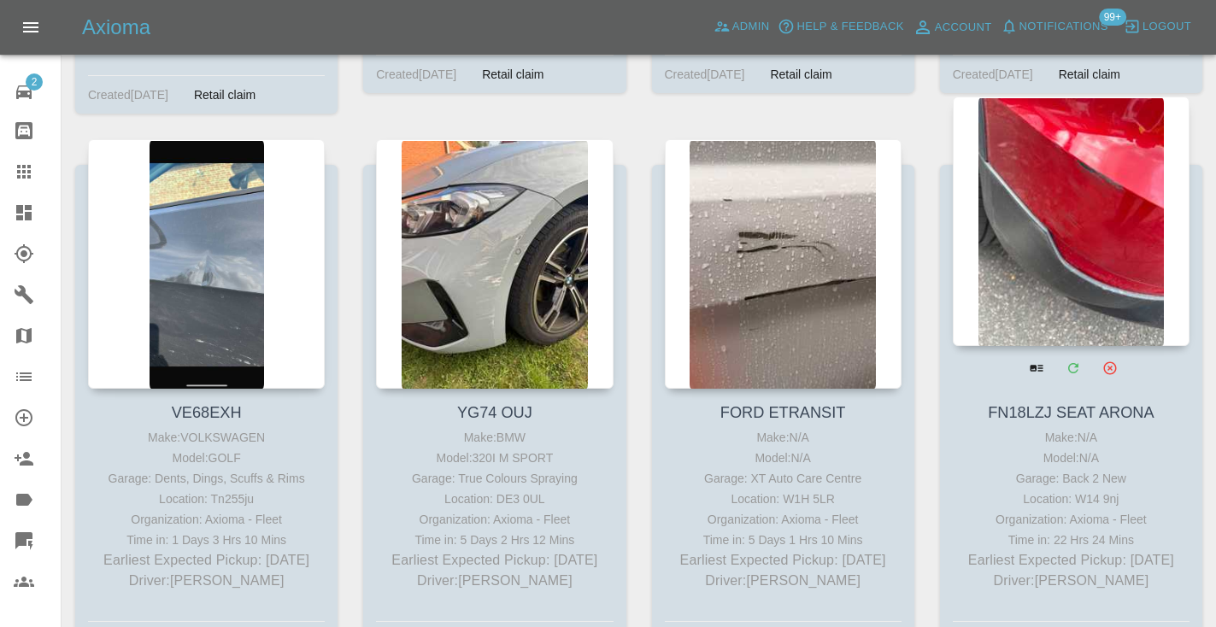
click at [1125, 213] on div at bounding box center [1071, 222] width 237 height 250
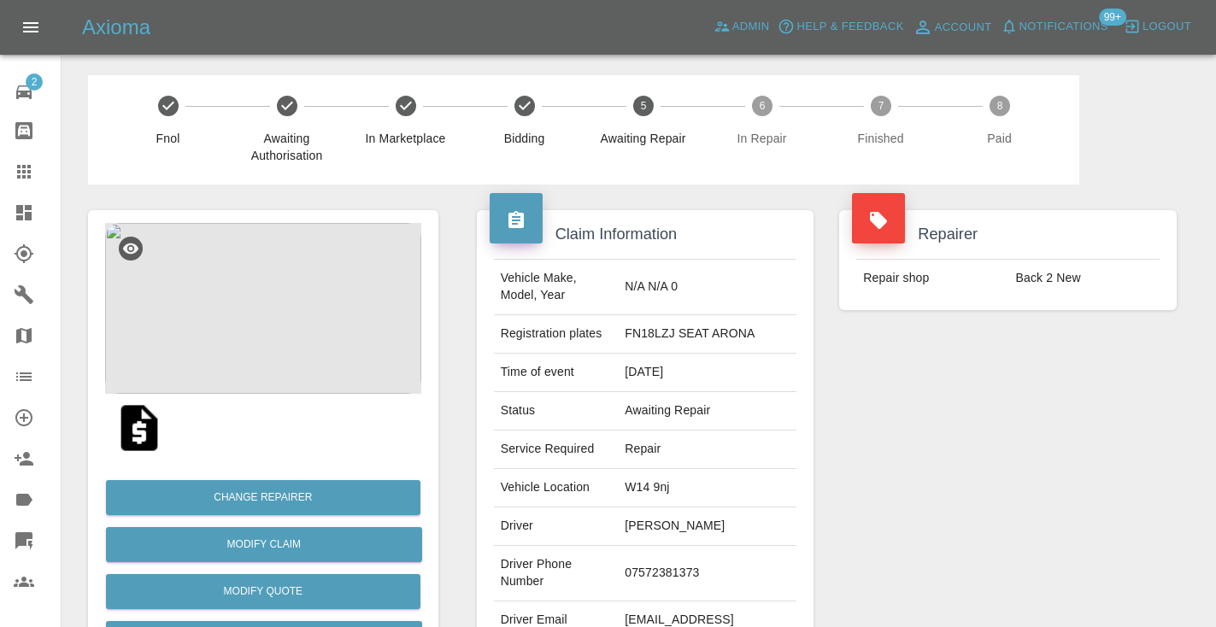
click at [708, 562] on td "07572381373" at bounding box center [707, 574] width 179 height 56
copy td "07572381373"
click at [1013, 472] on div "Repairer Repair shop Back 2 New" at bounding box center [1008, 440] width 363 height 510
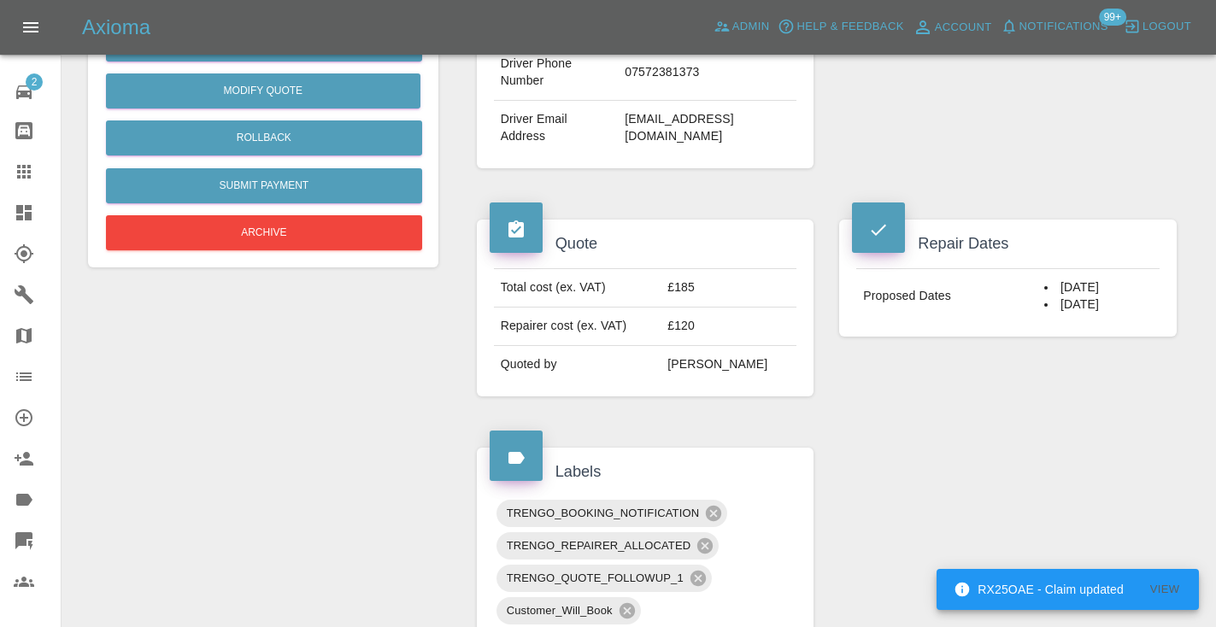
scroll to position [480, 0]
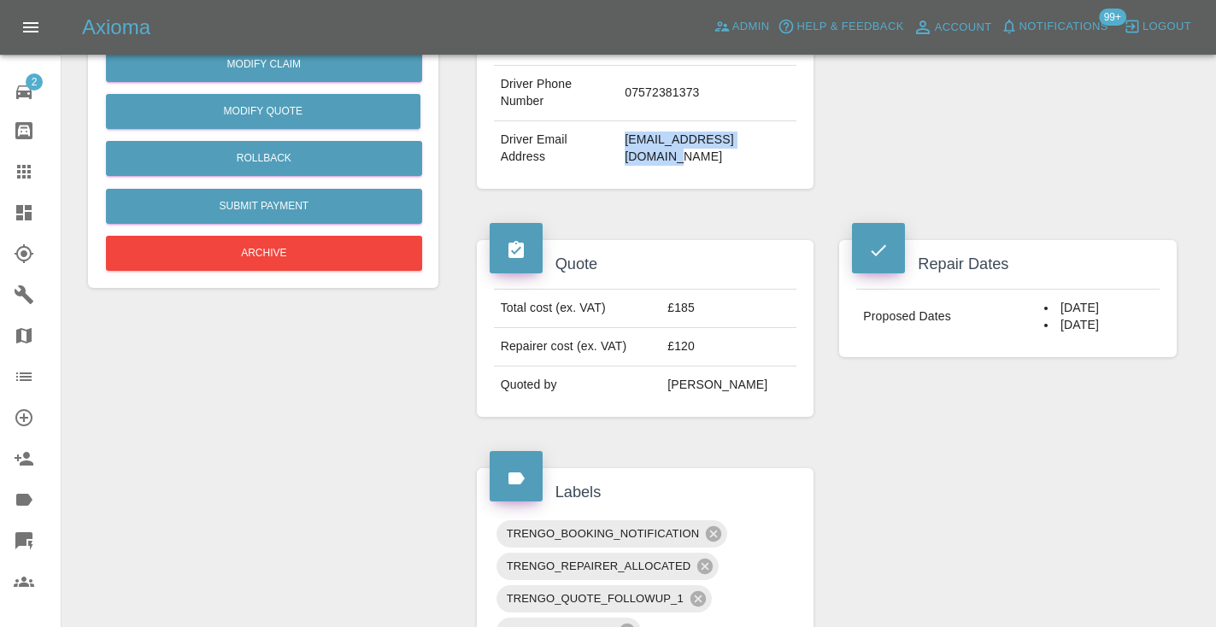
drag, startPoint x: 792, startPoint y: 126, endPoint x: 656, endPoint y: 121, distance: 136.8
click at [656, 121] on td "nastinede@hotmail.co.uk" at bounding box center [707, 148] width 179 height 55
copy td "nastinede@hotmail.co.uk"
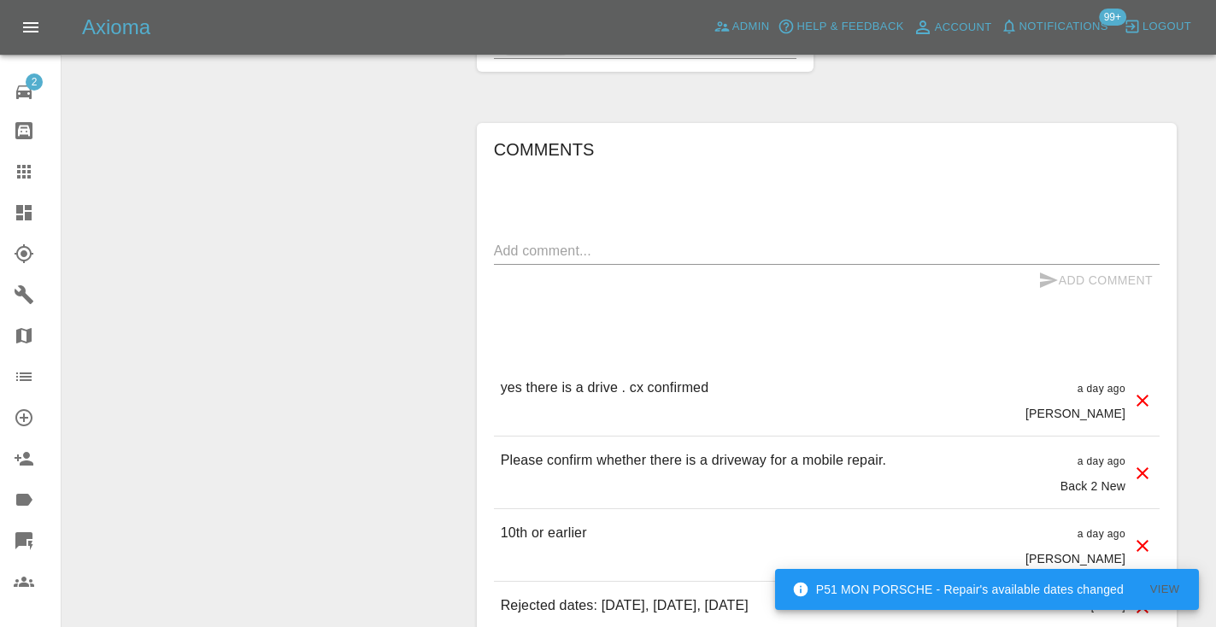
scroll to position [1268, 0]
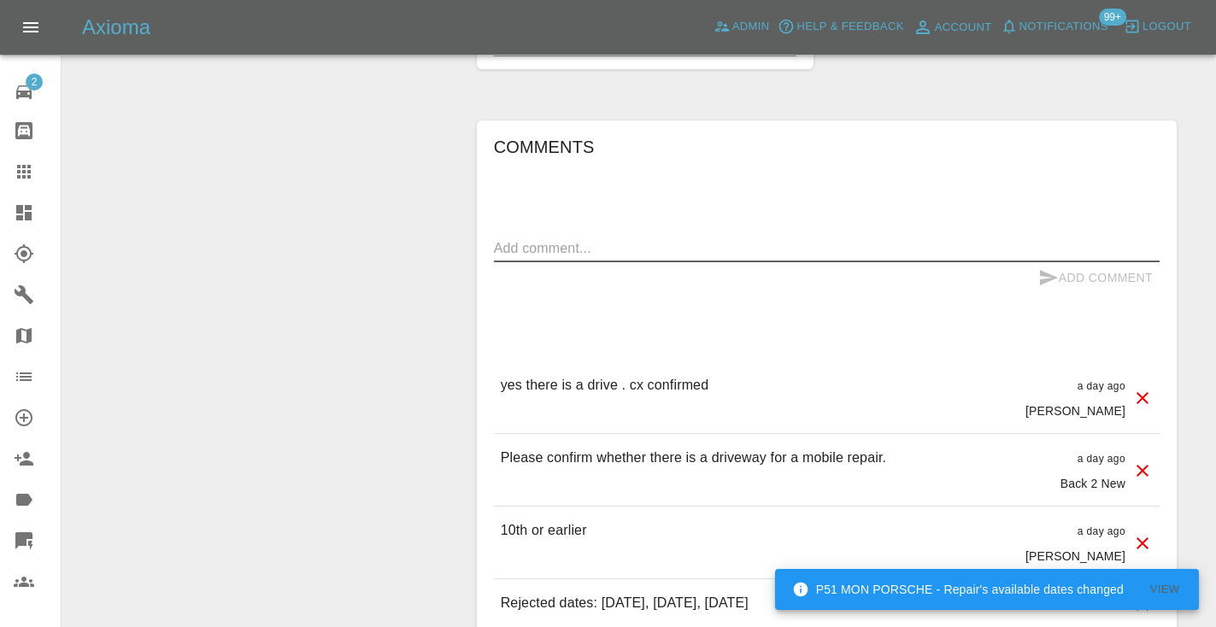
click at [530, 238] on textarea at bounding box center [827, 248] width 666 height 20
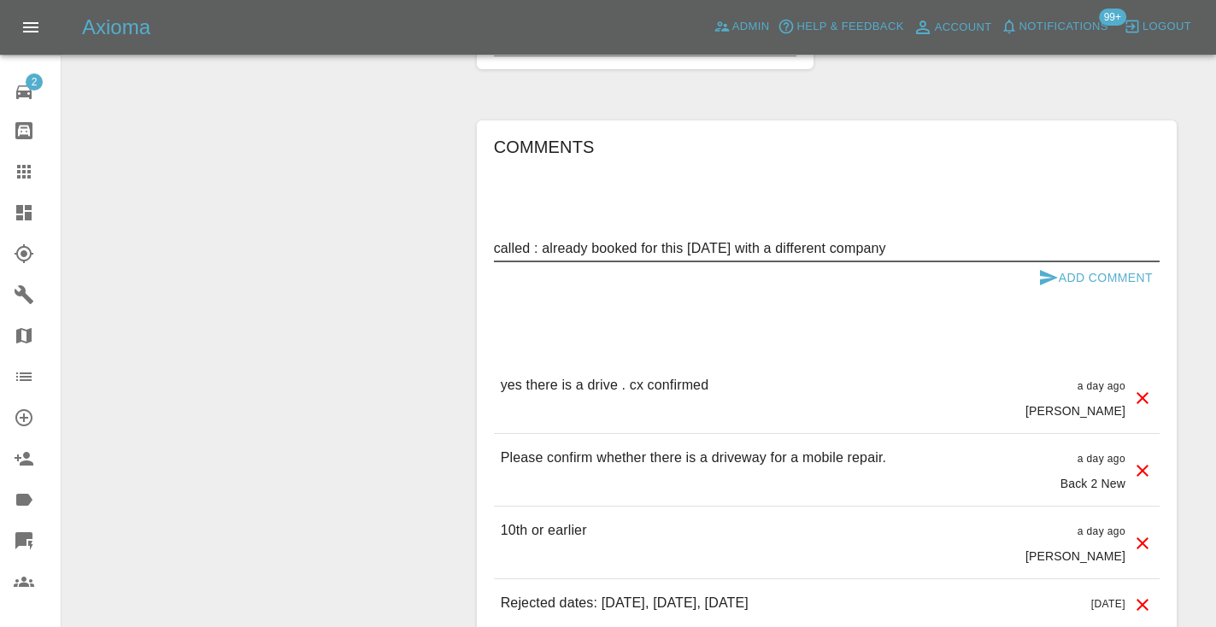
type textarea "called : already booked for this coming Friday with a different company"
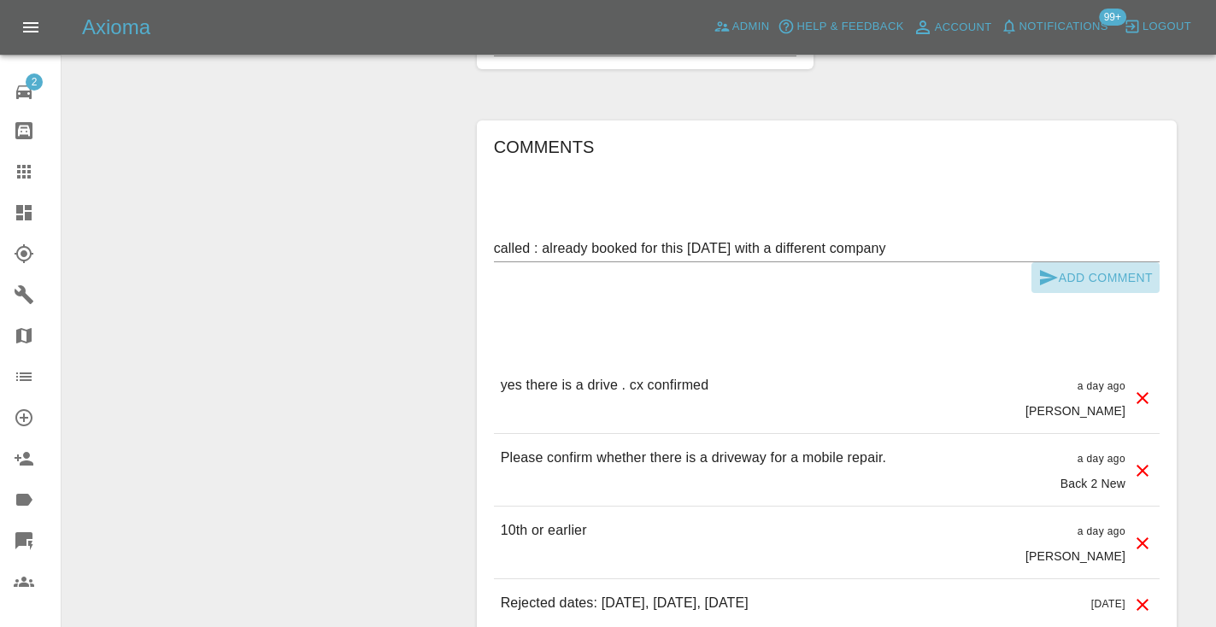
click at [1041, 270] on icon "submit" at bounding box center [1049, 277] width 18 height 15
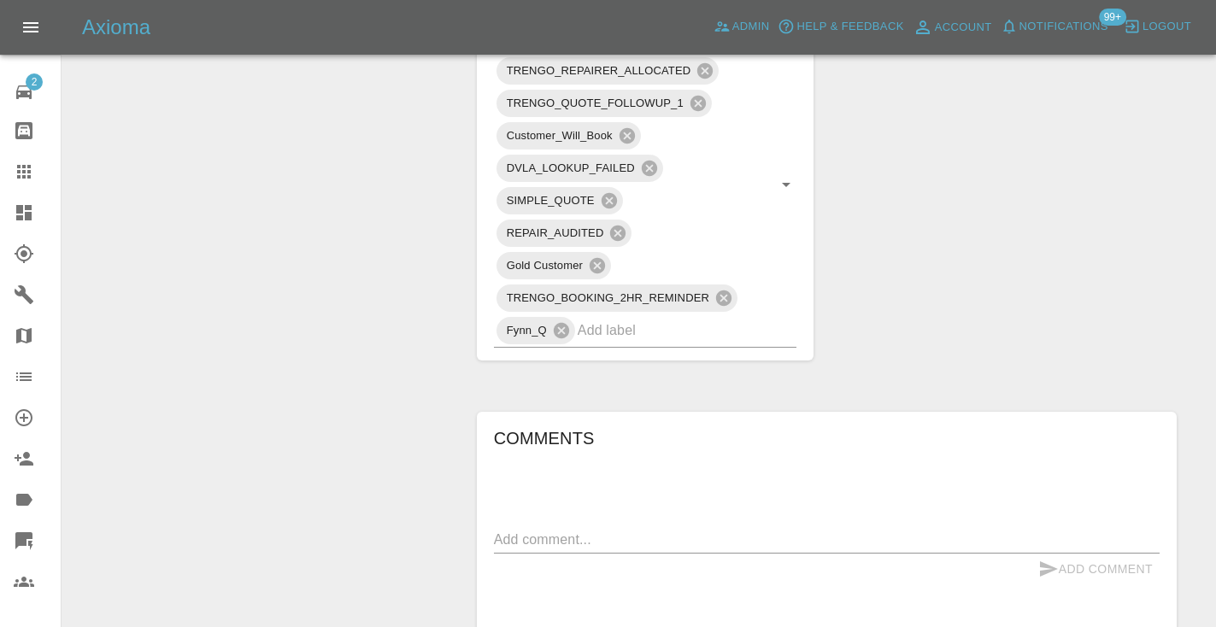
scroll to position [974, 0]
click at [624, 320] on input "text" at bounding box center [664, 333] width 172 height 26
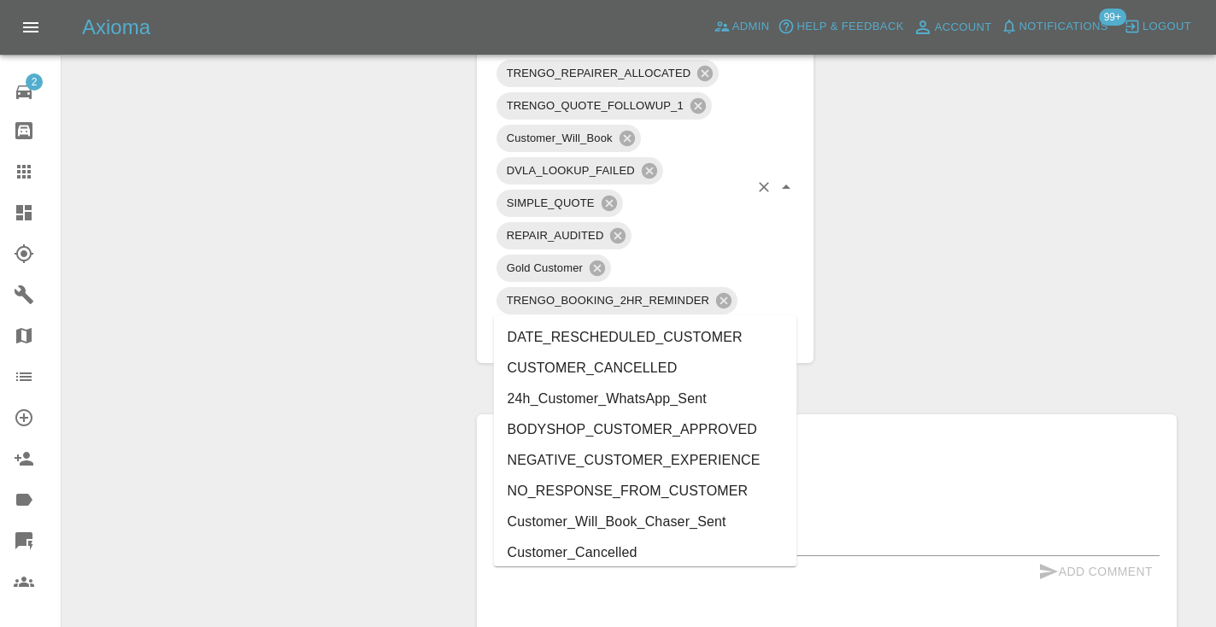
type input "cust"
click at [625, 368] on li "CUSTOMER_CANCELLED" at bounding box center [645, 368] width 303 height 31
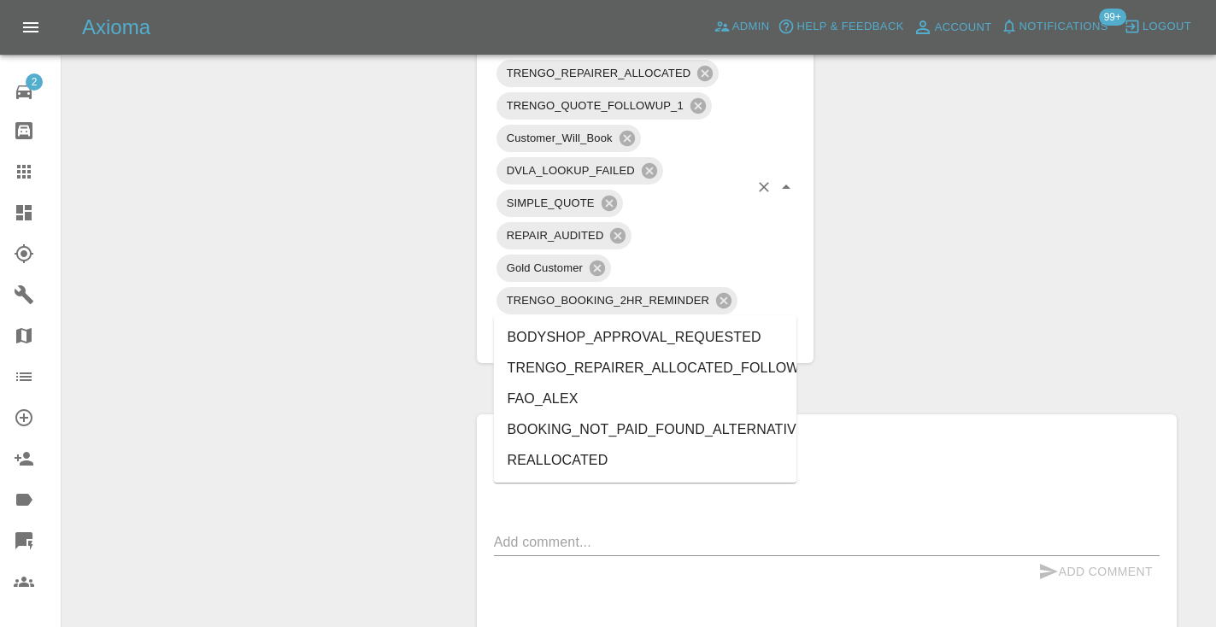
type input "alt"
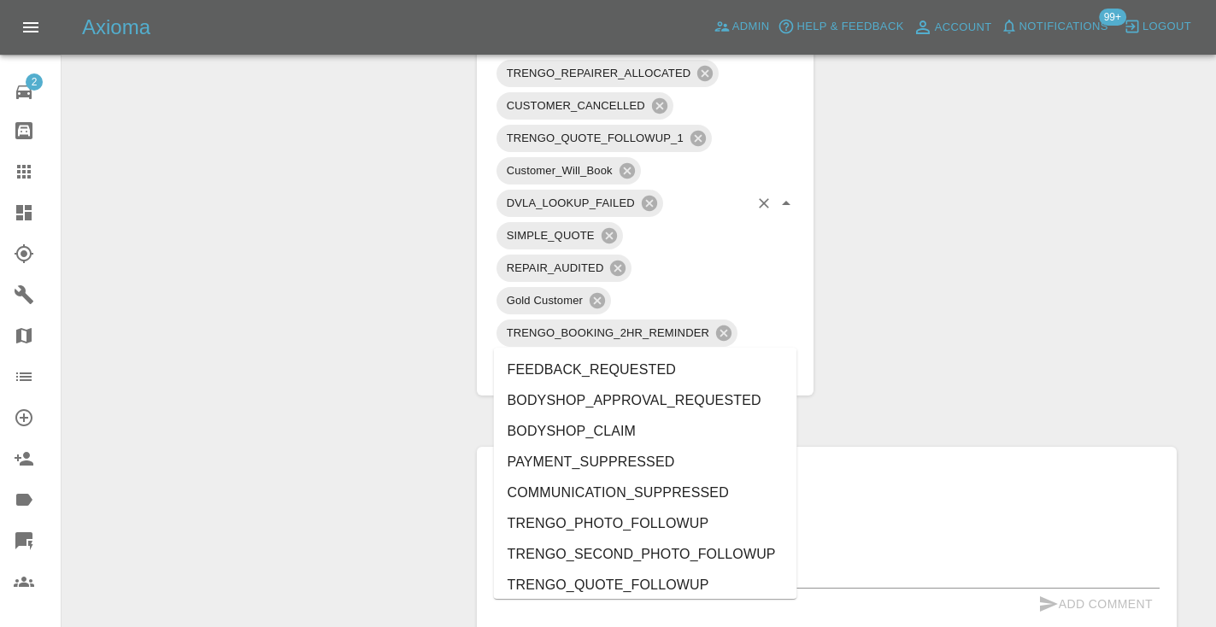
click at [684, 352] on input "text" at bounding box center [664, 365] width 172 height 26
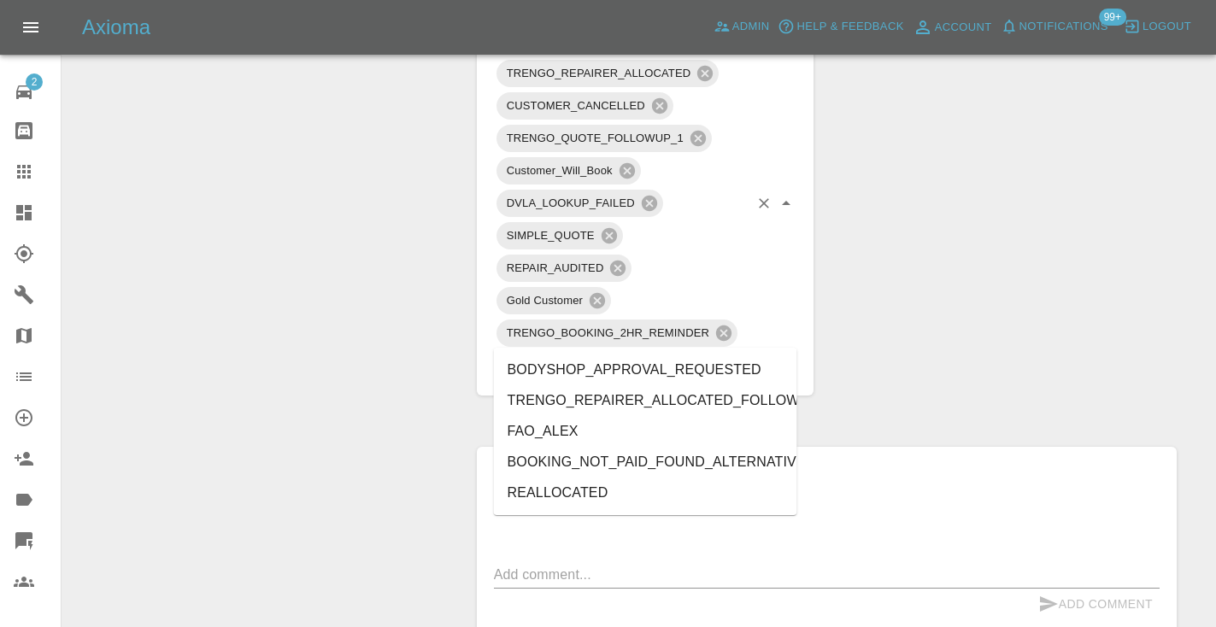
type input "alt"
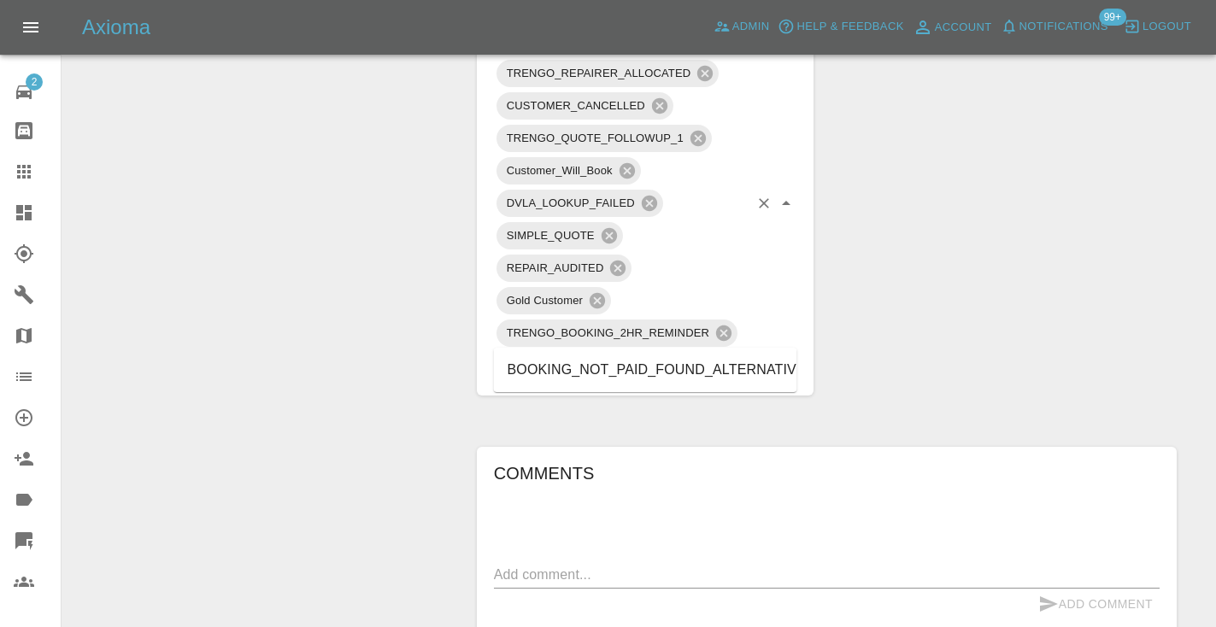
click at [743, 366] on li "BOOKING_NOT_PAID_FOUND_ALTERNATIVE" at bounding box center [645, 370] width 303 height 31
click at [324, 230] on div "Change Repairer Modify Claim Modify Quote Rollback Submit Payment Archive" at bounding box center [263, 314] width 376 height 2206
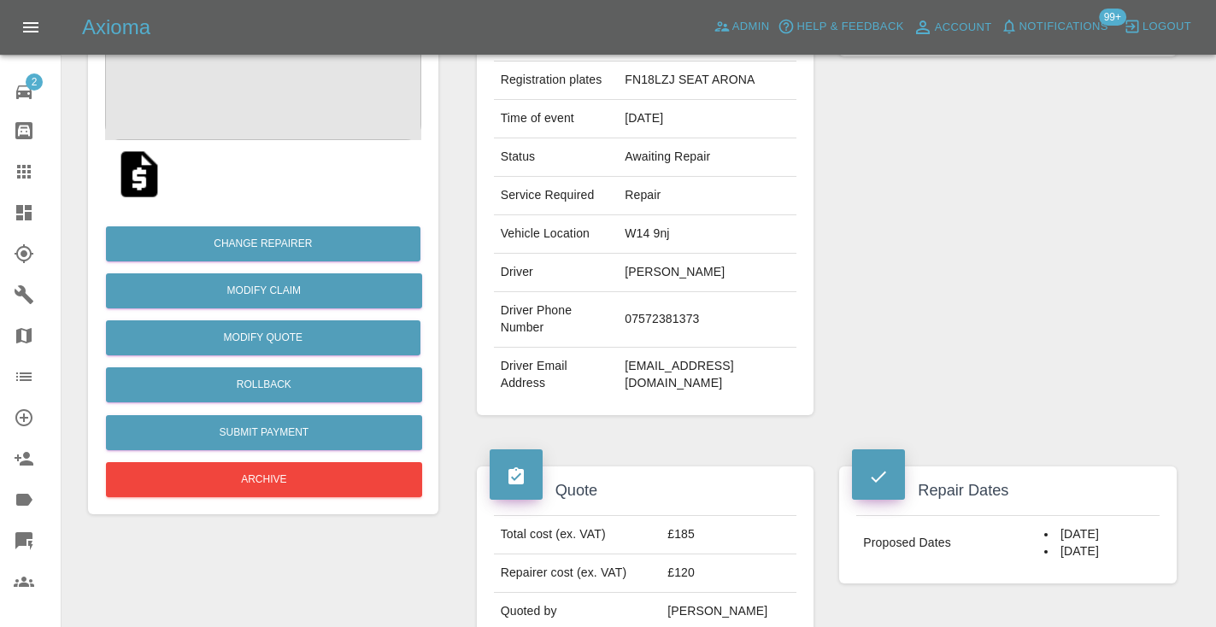
scroll to position [251, 0]
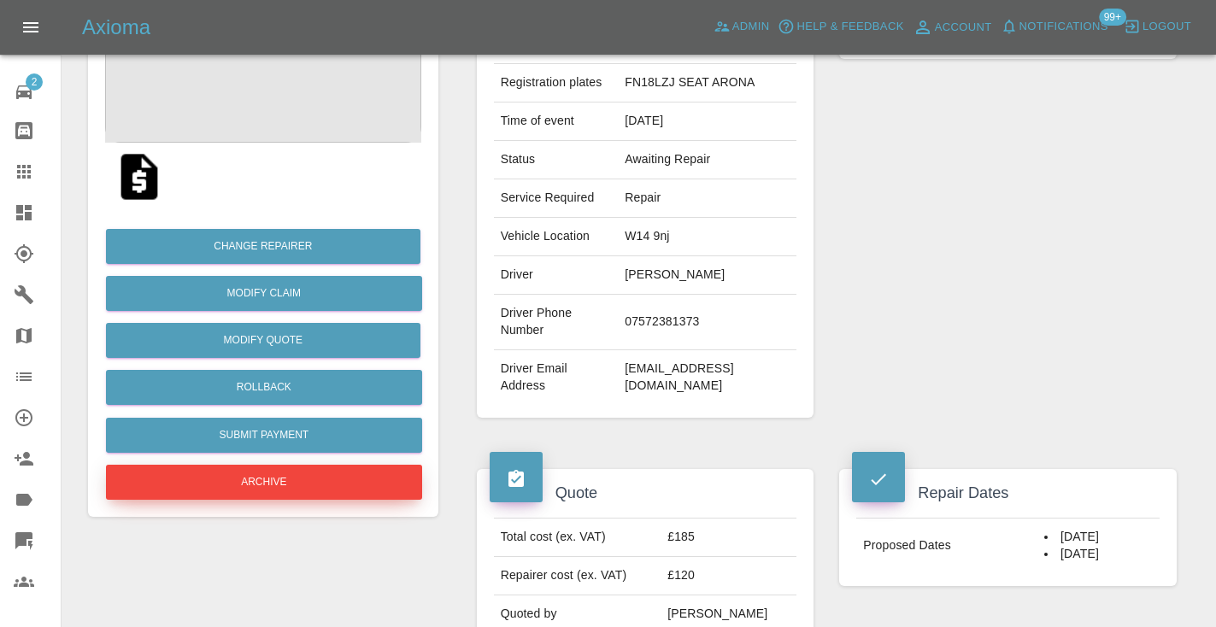
click at [278, 485] on button "Archive" at bounding box center [264, 482] width 316 height 35
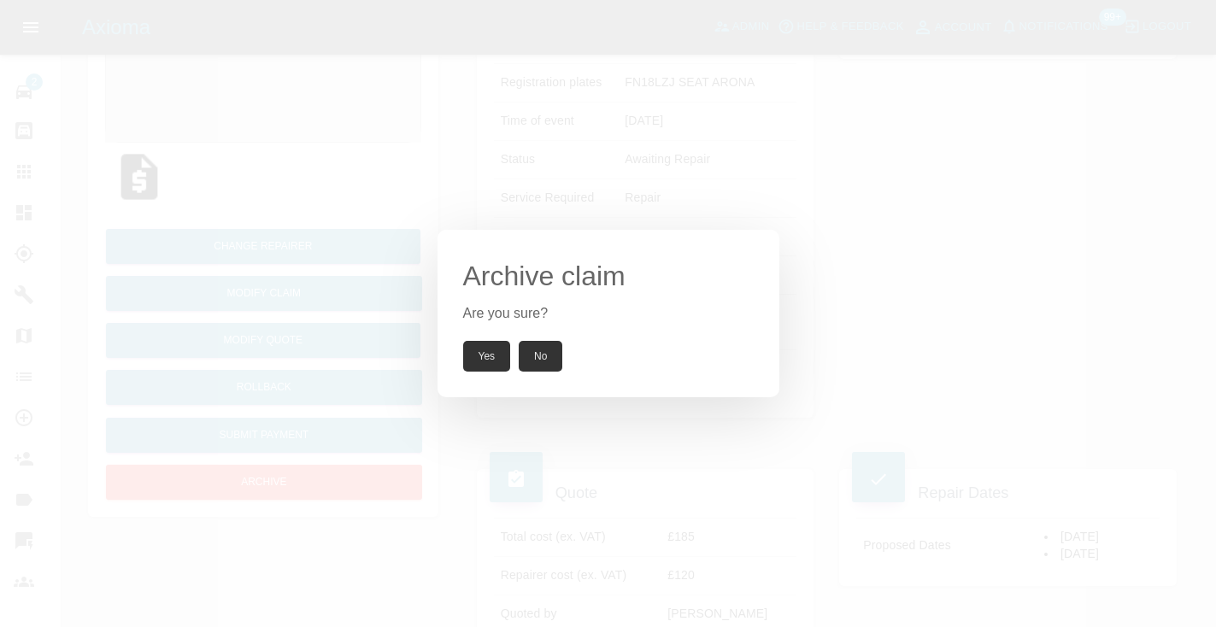
click at [503, 346] on button "Yes" at bounding box center [487, 356] width 48 height 31
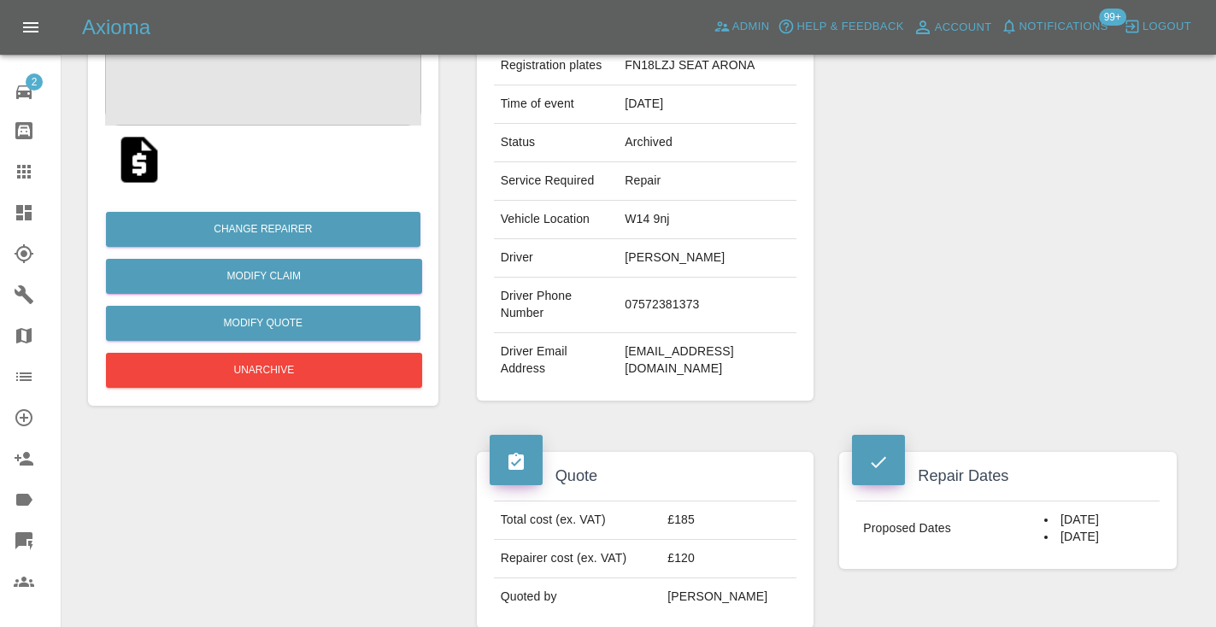
click at [43, 177] on div at bounding box center [38, 172] width 48 height 21
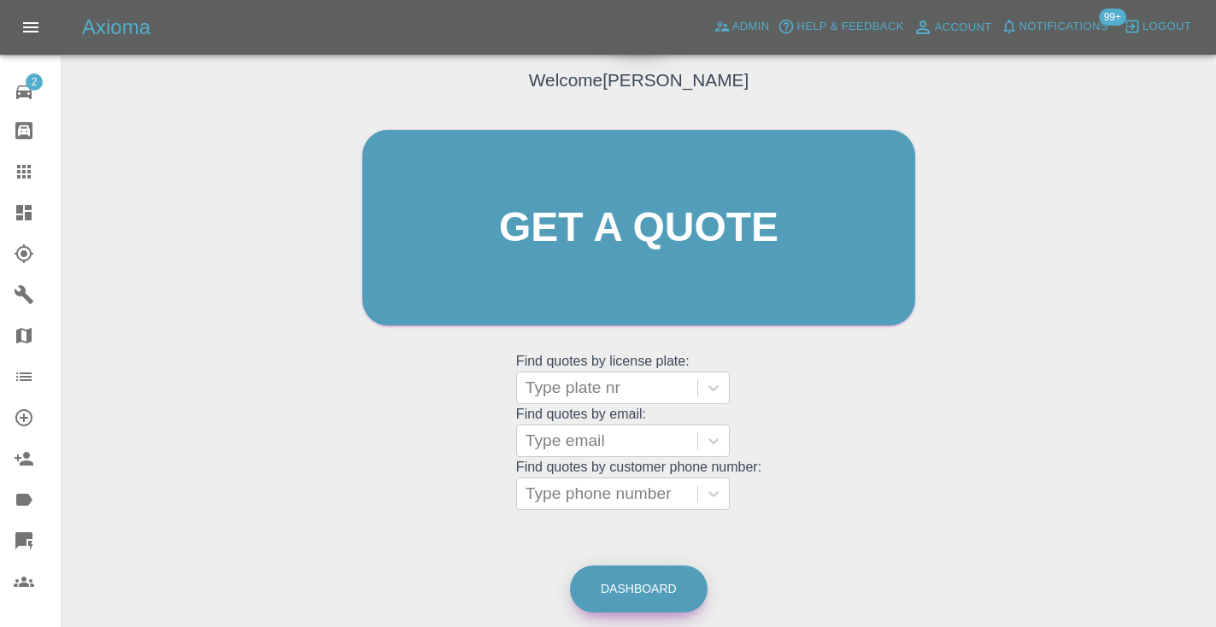
click at [651, 576] on link "Dashboard" at bounding box center [639, 589] width 138 height 47
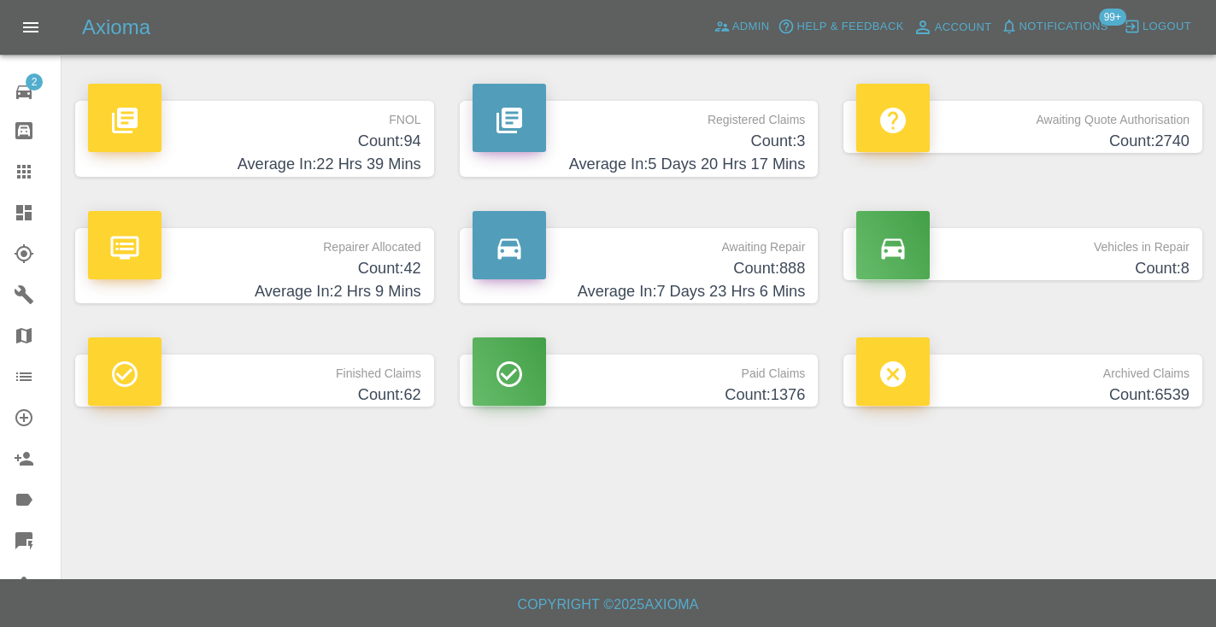
click at [760, 270] on h4 "Count: 888" at bounding box center [639, 268] width 333 height 23
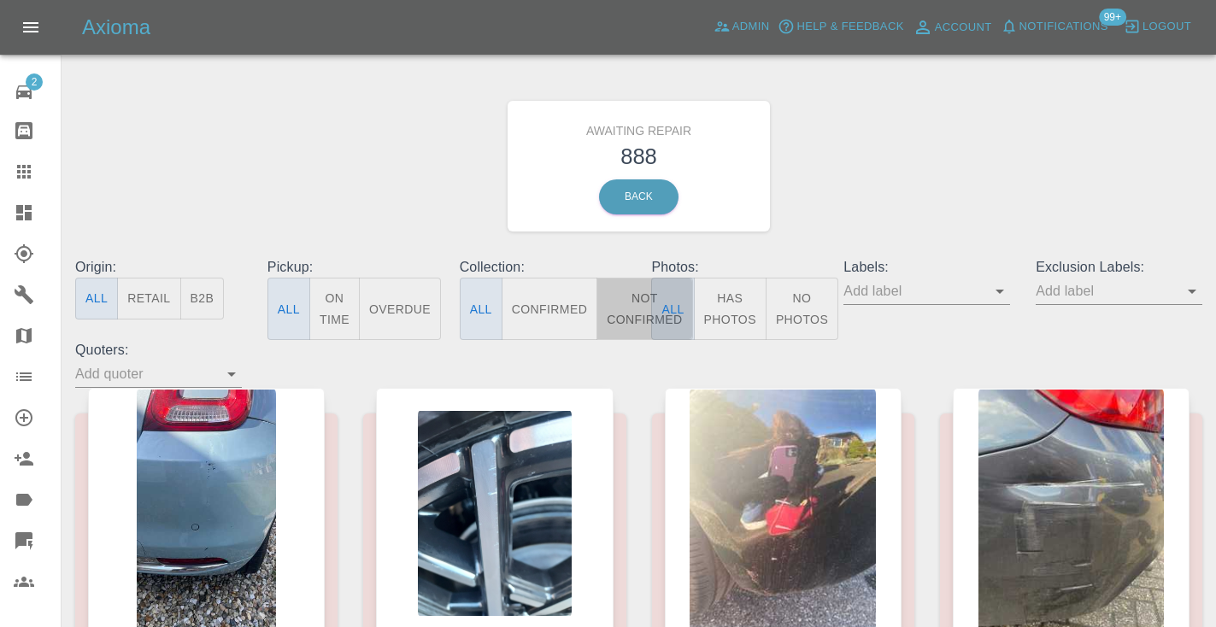
click at [628, 311] on button "Not Confirmed" at bounding box center [645, 309] width 96 height 62
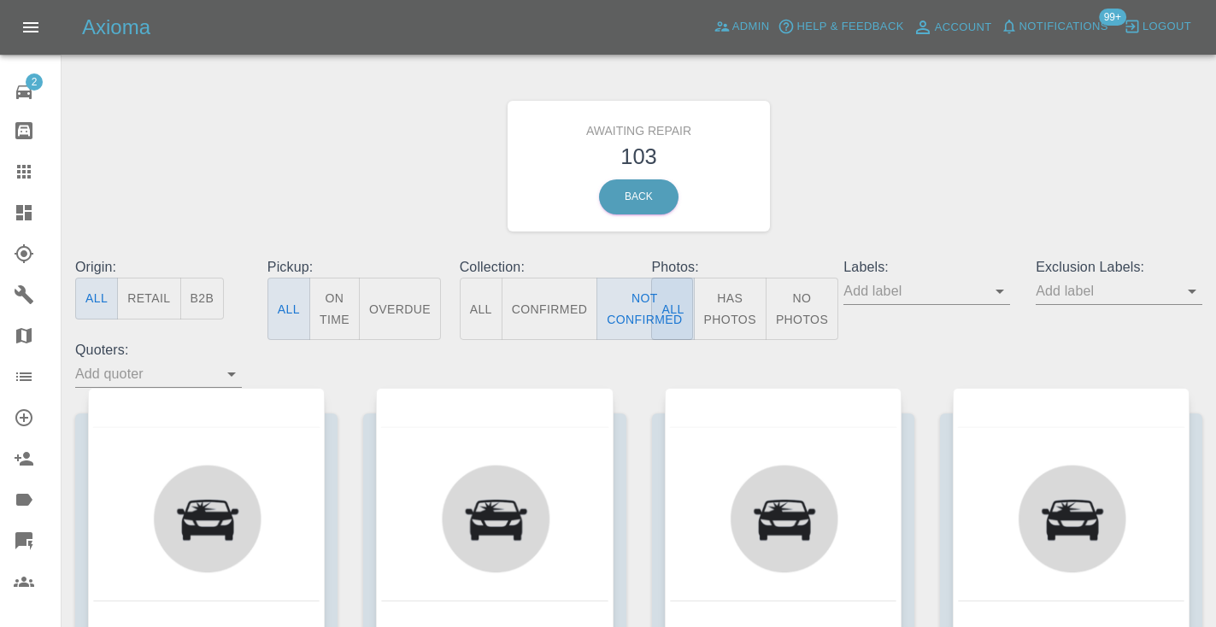
click at [939, 164] on div "Awaiting Repair 103 Back" at bounding box center [638, 166] width 1153 height 182
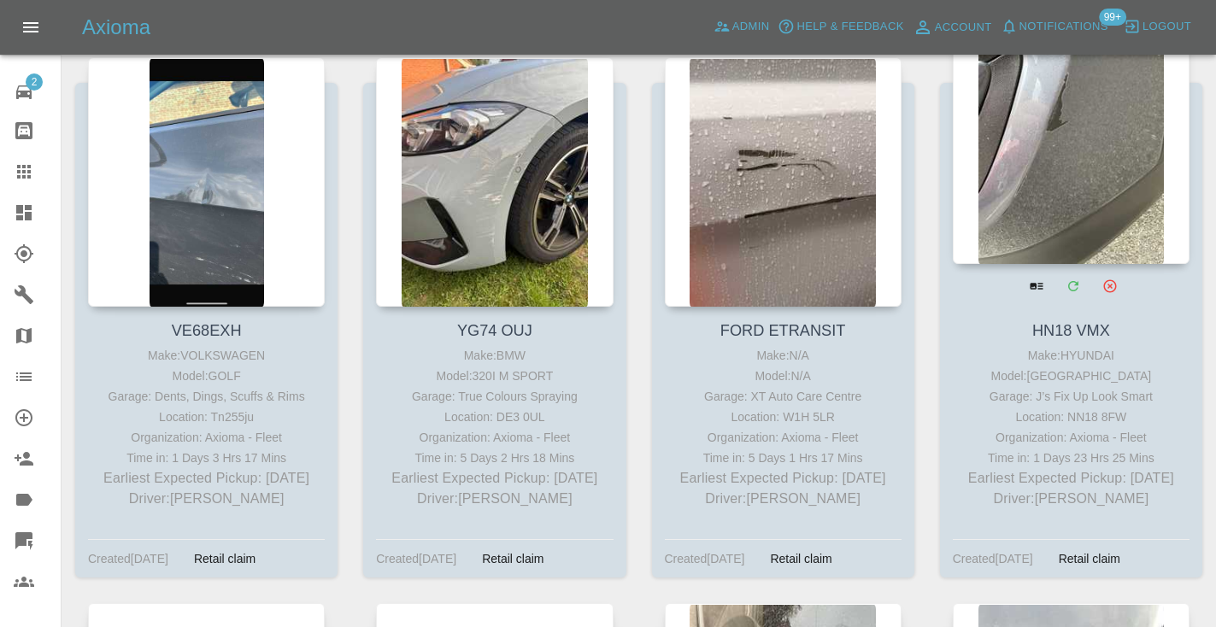
scroll to position [1484, 0]
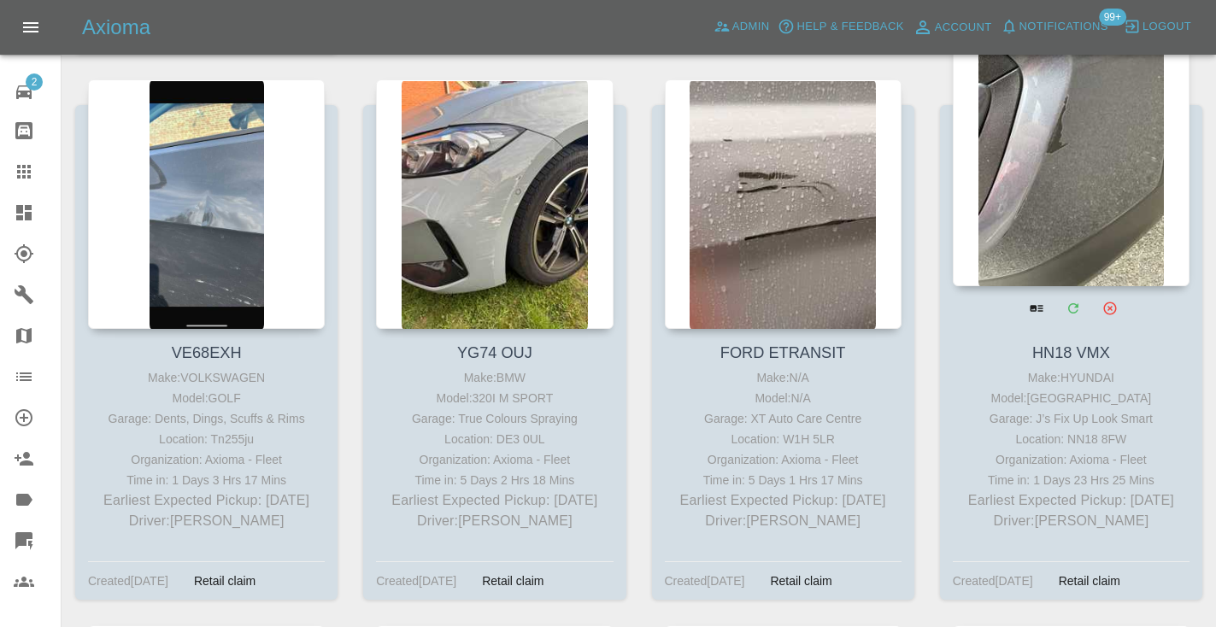
click at [1162, 152] on div at bounding box center [1071, 162] width 237 height 250
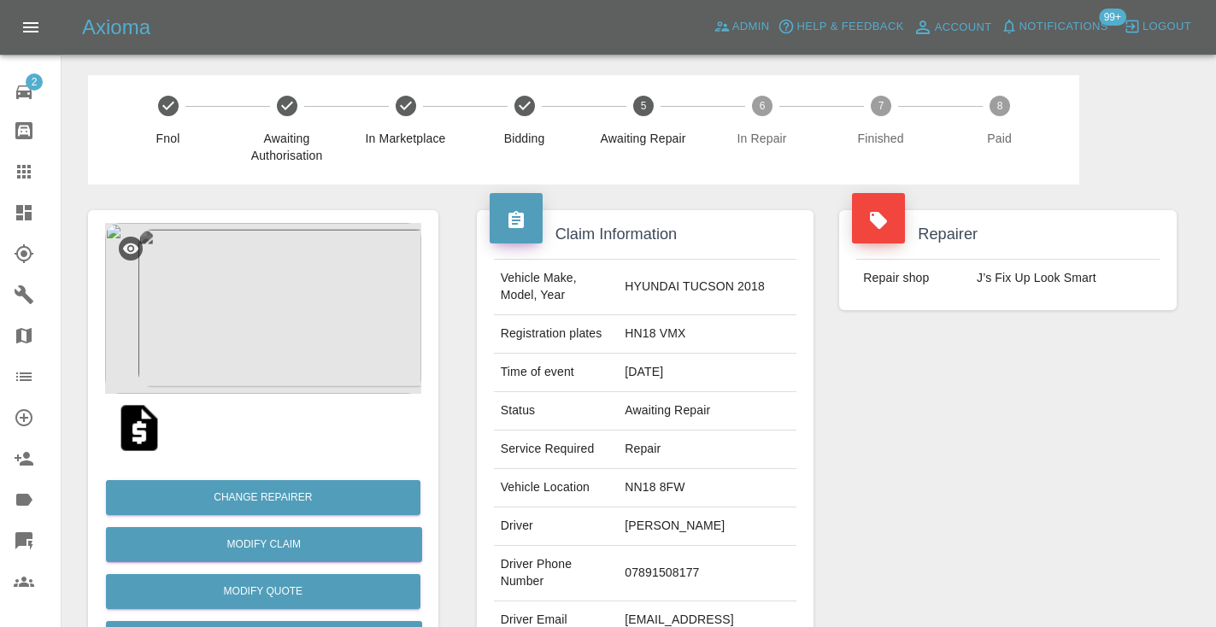
click at [710, 556] on td "07891508177" at bounding box center [707, 574] width 179 height 56
copy td "07891508177"
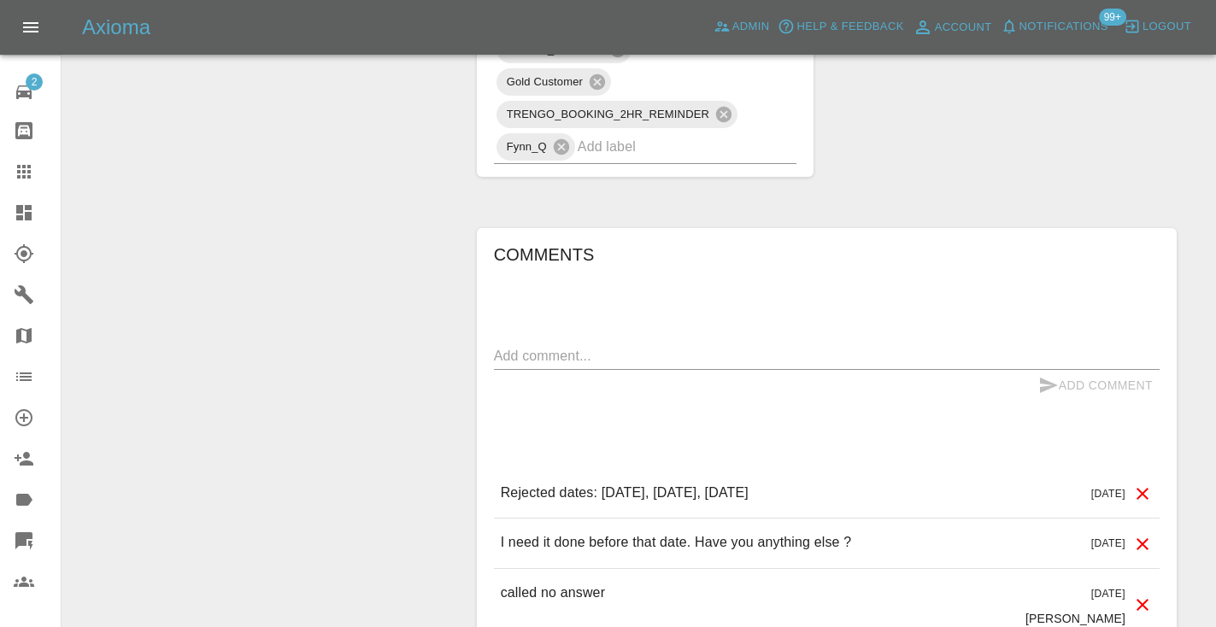
scroll to position [1174, 0]
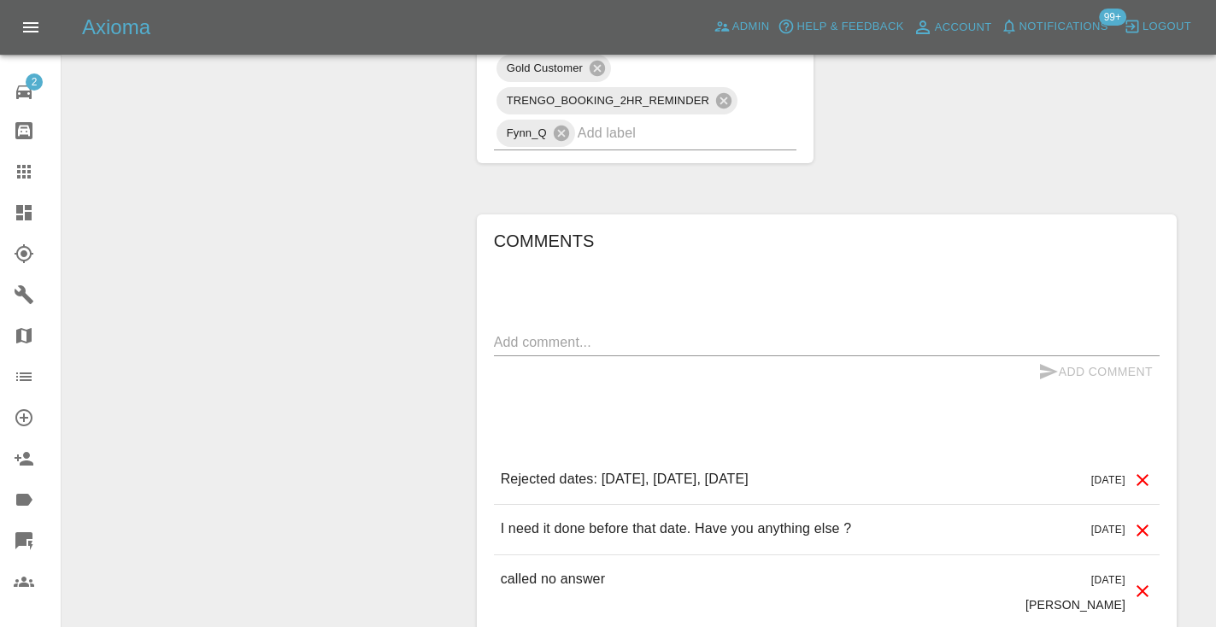
click at [515, 333] on textarea at bounding box center [827, 343] width 666 height 20
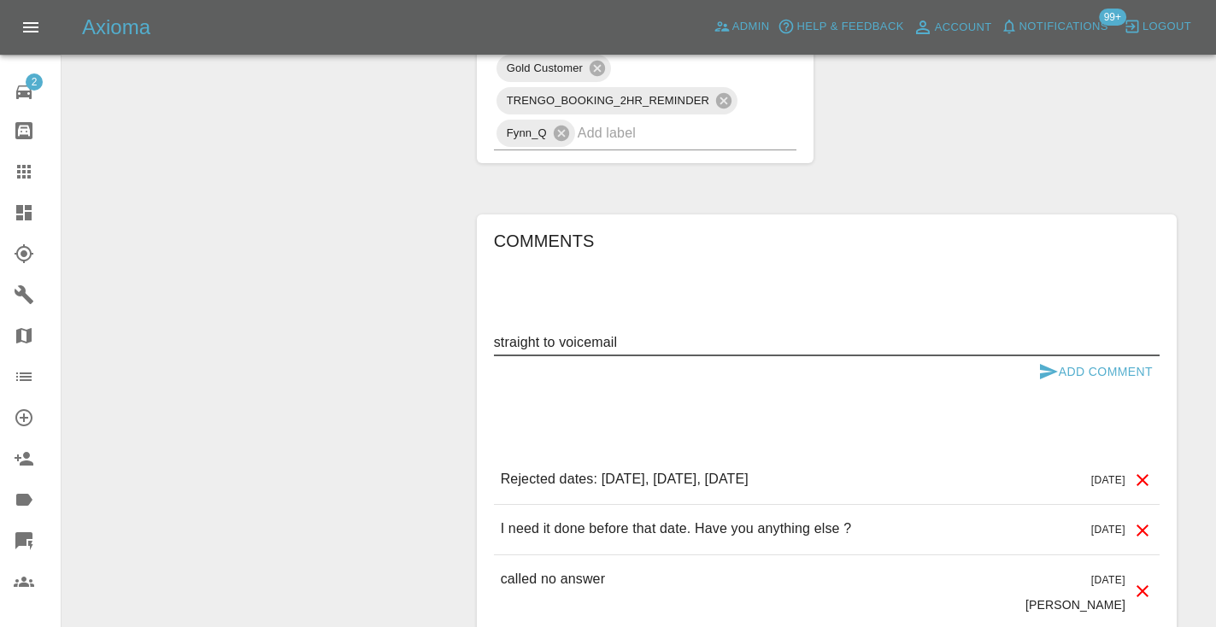
type textarea "straight to voicemail"
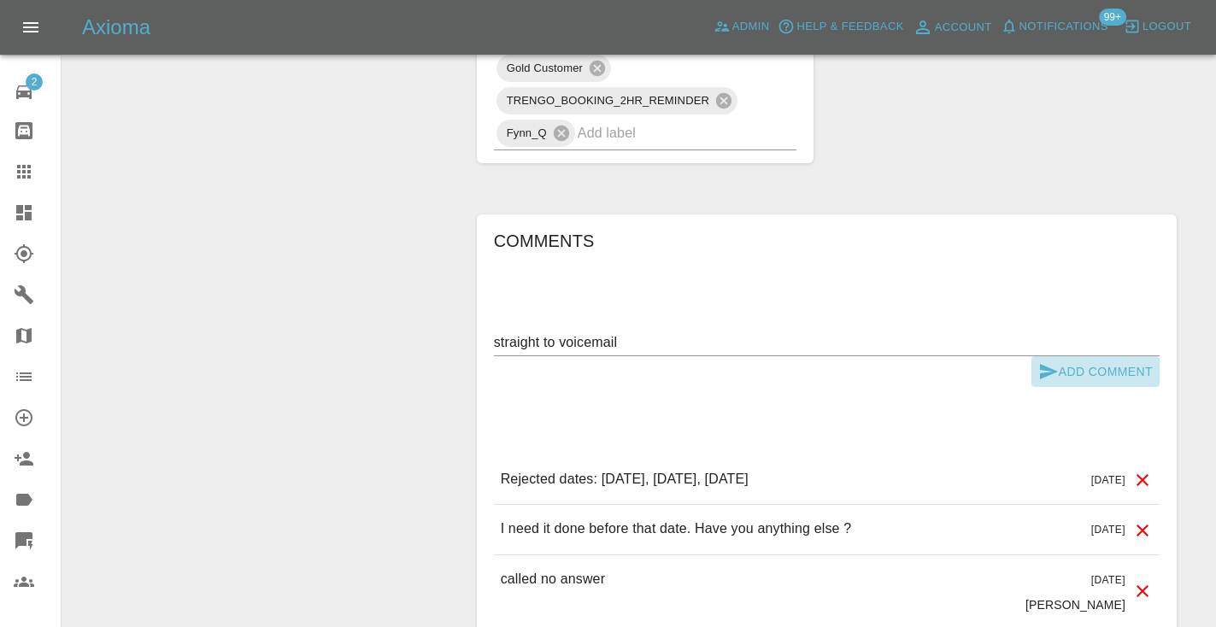
click at [1058, 356] on button "Add Comment" at bounding box center [1096, 372] width 128 height 32
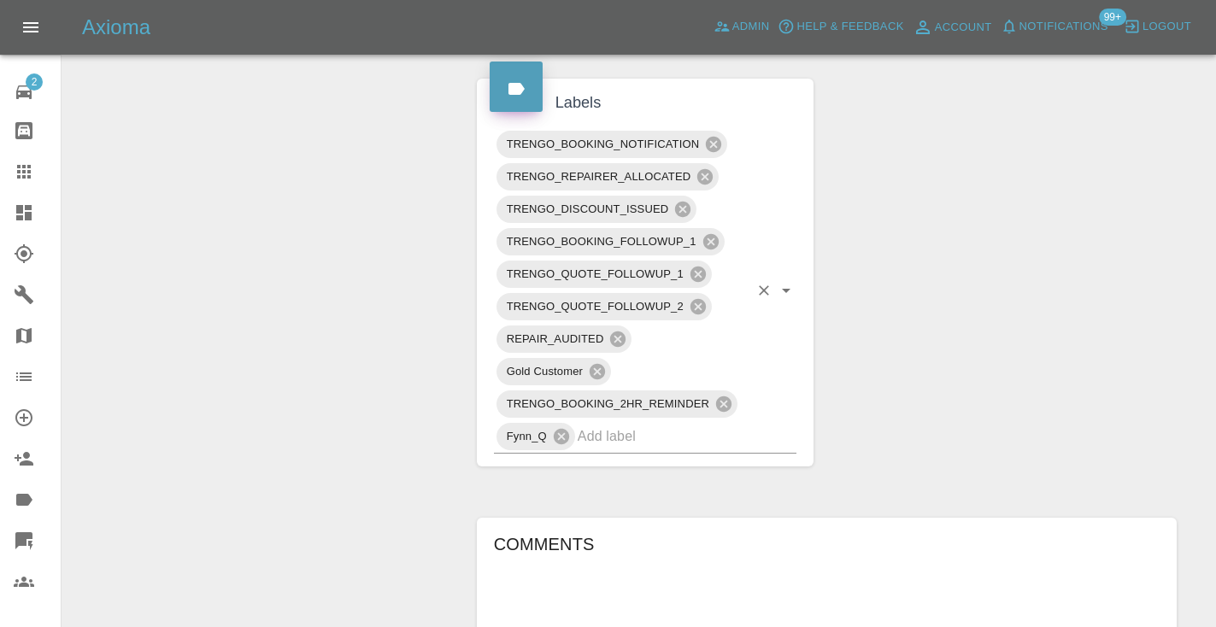
scroll to position [884, 0]
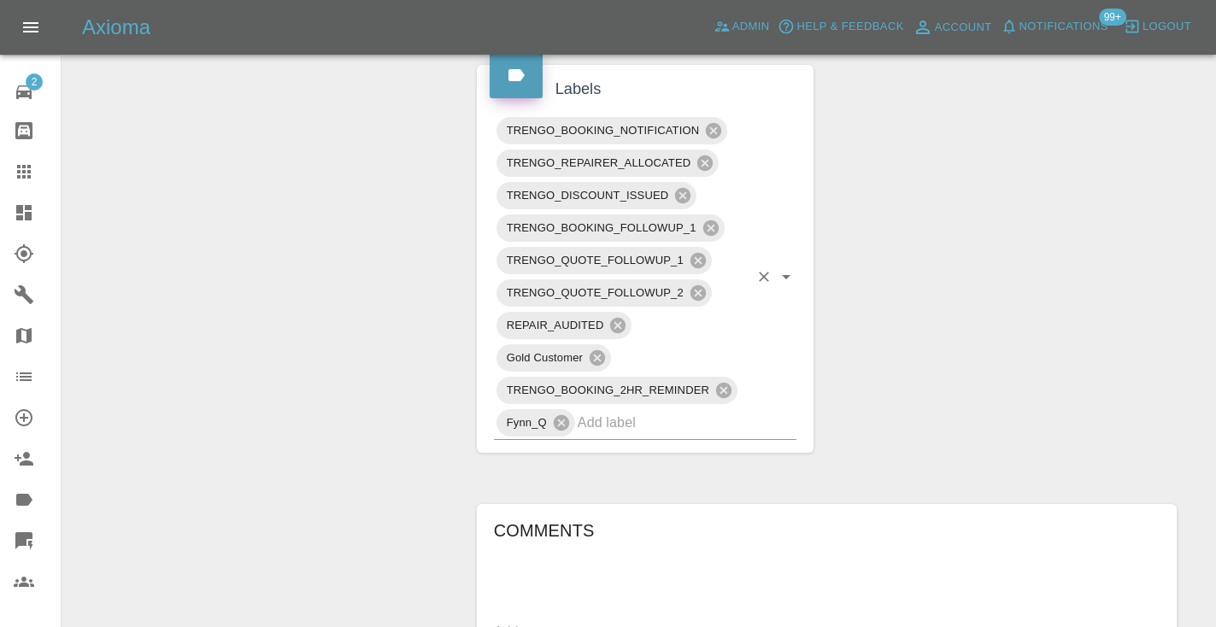
click at [626, 409] on input "text" at bounding box center [664, 422] width 172 height 26
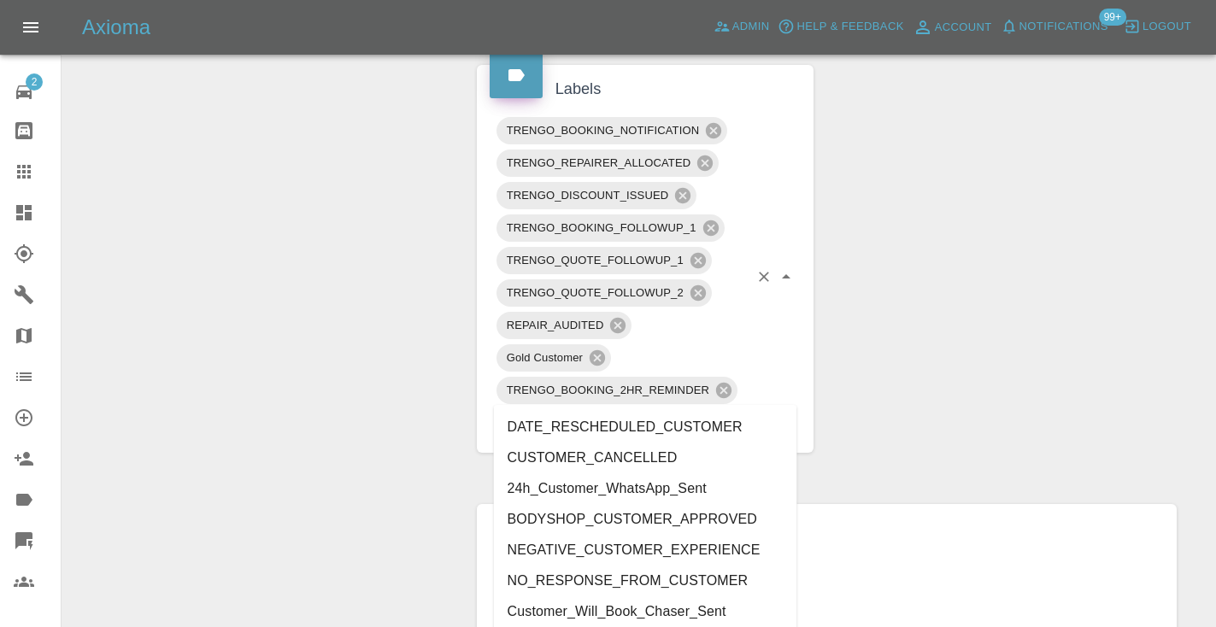
type input "customer_"
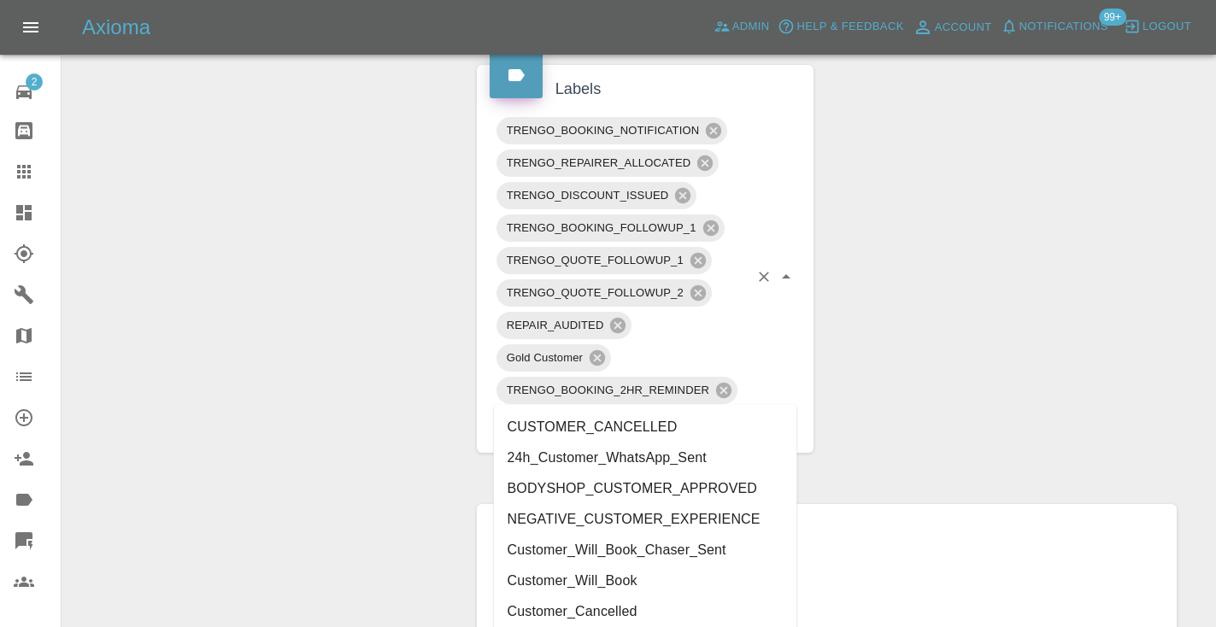
click at [596, 575] on li "Customer_Will_Book" at bounding box center [645, 581] width 303 height 31
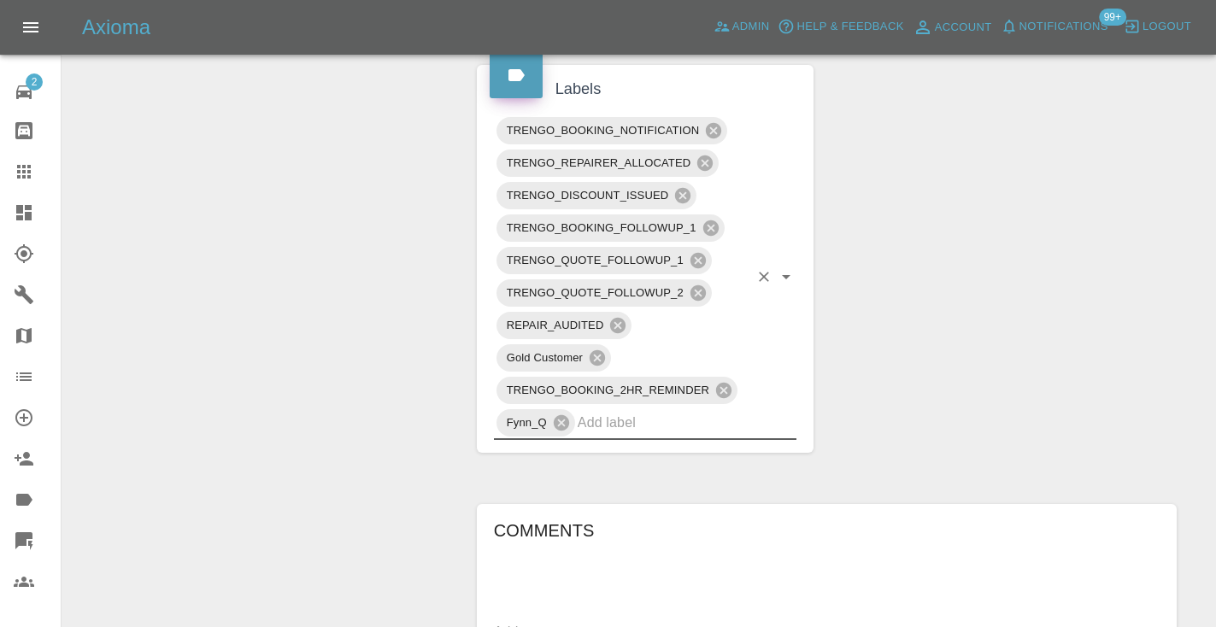
click at [362, 342] on div "Change Repairer Modify Claim Modify Quote Rollback Submit Payment Archive" at bounding box center [263, 224] width 376 height 1846
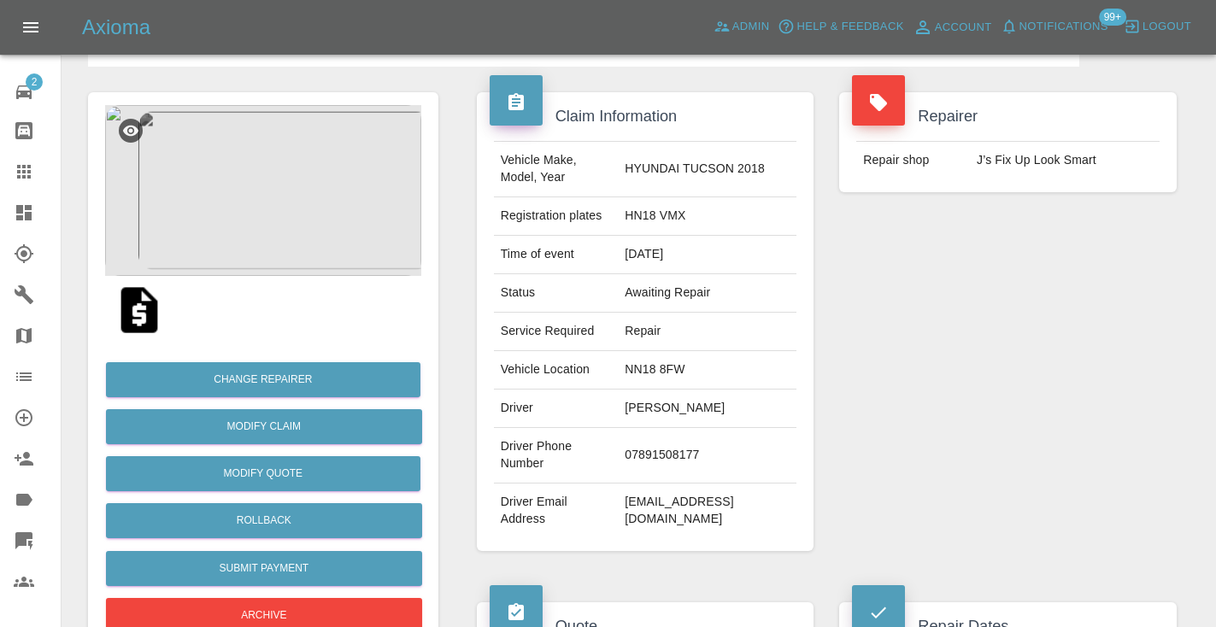
scroll to position [107, 0]
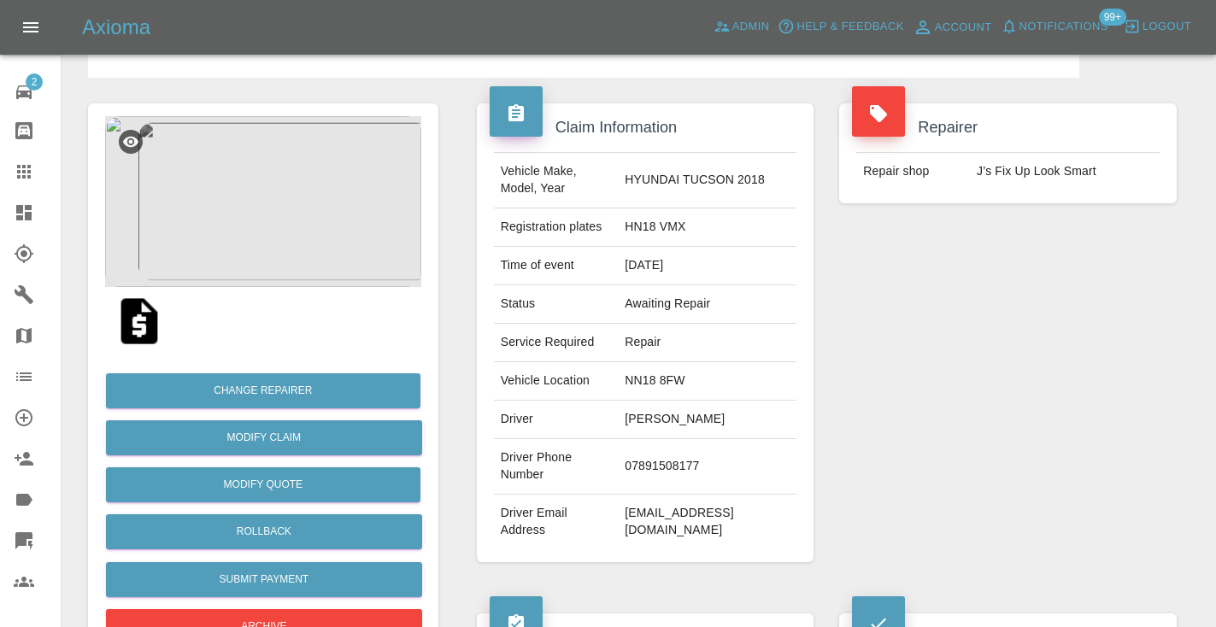
click at [23, 177] on icon at bounding box center [24, 172] width 14 height 14
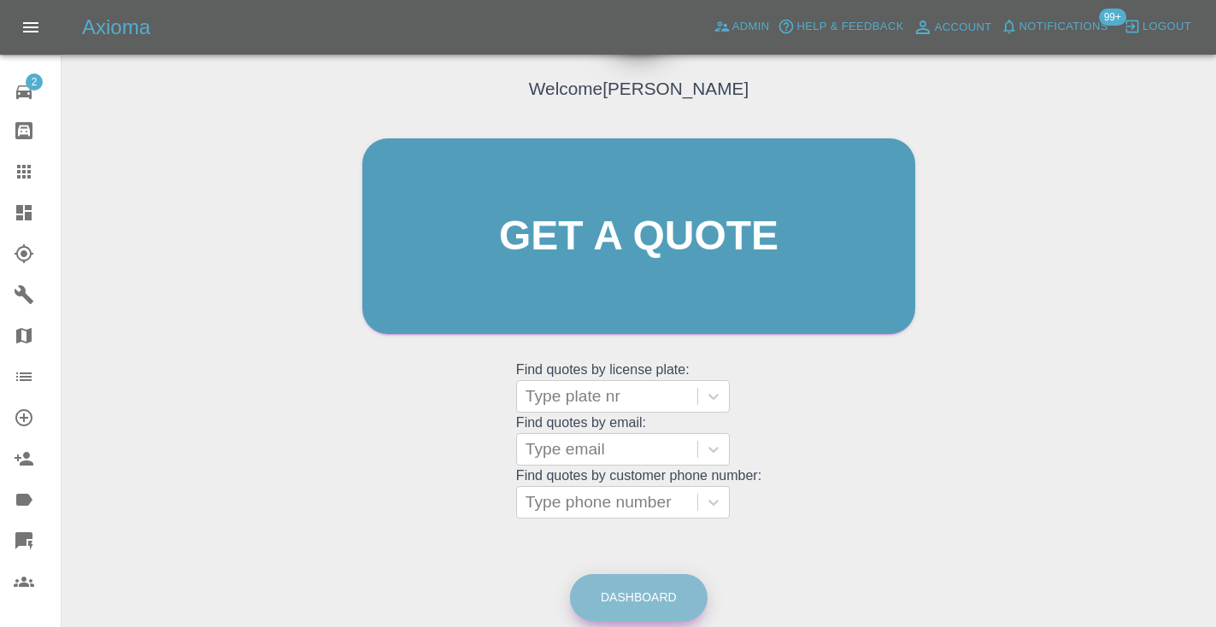
click at [624, 593] on link "Dashboard" at bounding box center [639, 597] width 138 height 47
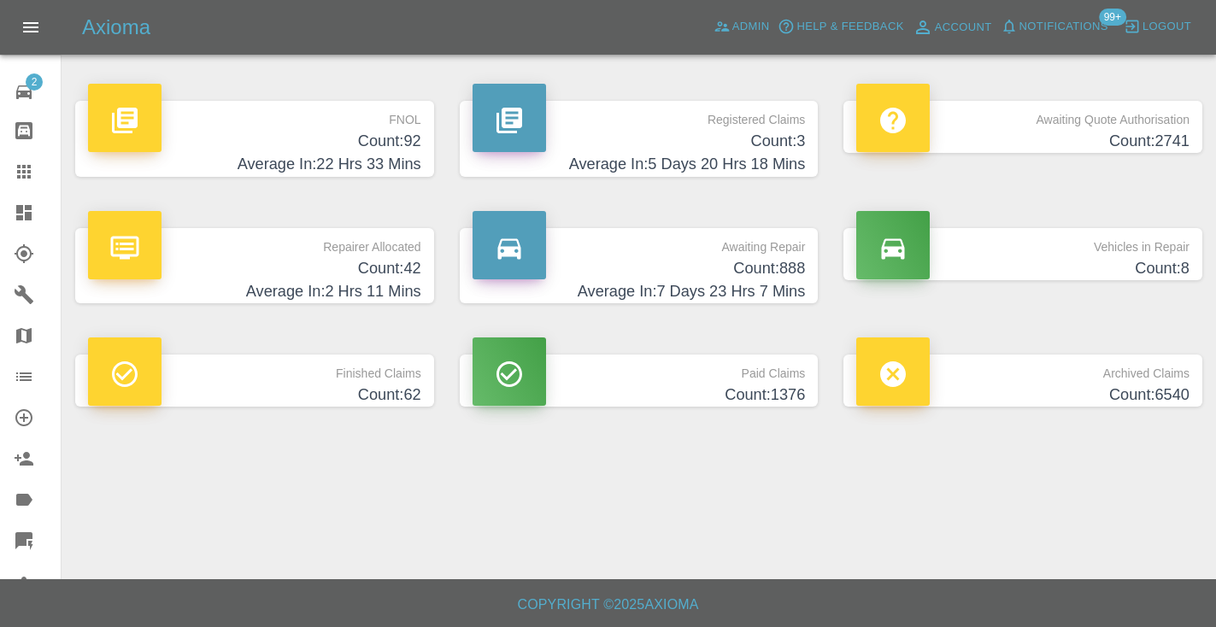
click at [784, 265] on h4 "Count: 888" at bounding box center [639, 268] width 333 height 23
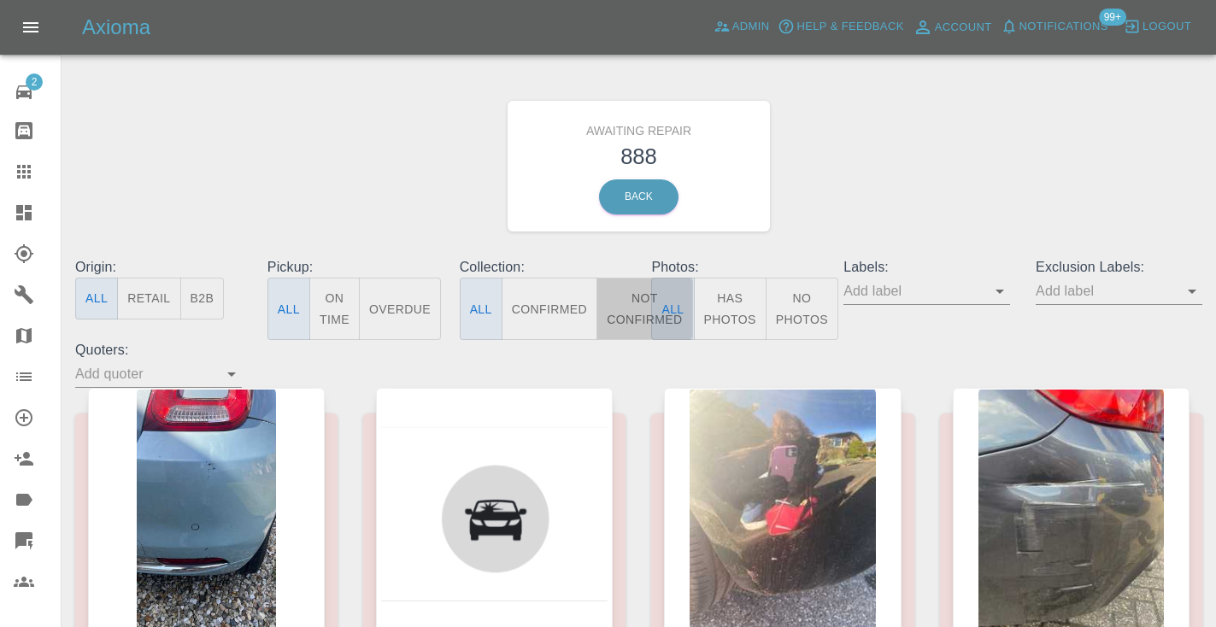
click at [633, 297] on button "Not Confirmed" at bounding box center [645, 309] width 96 height 62
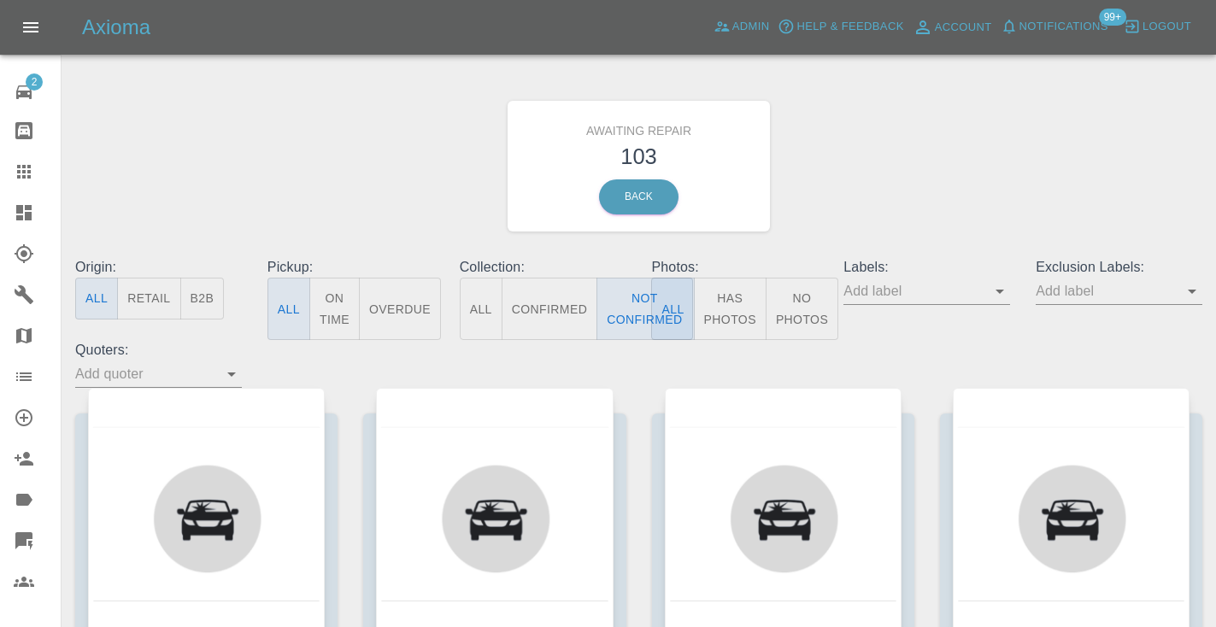
click at [962, 132] on div "Awaiting Repair 103 Back" at bounding box center [638, 166] width 1153 height 182
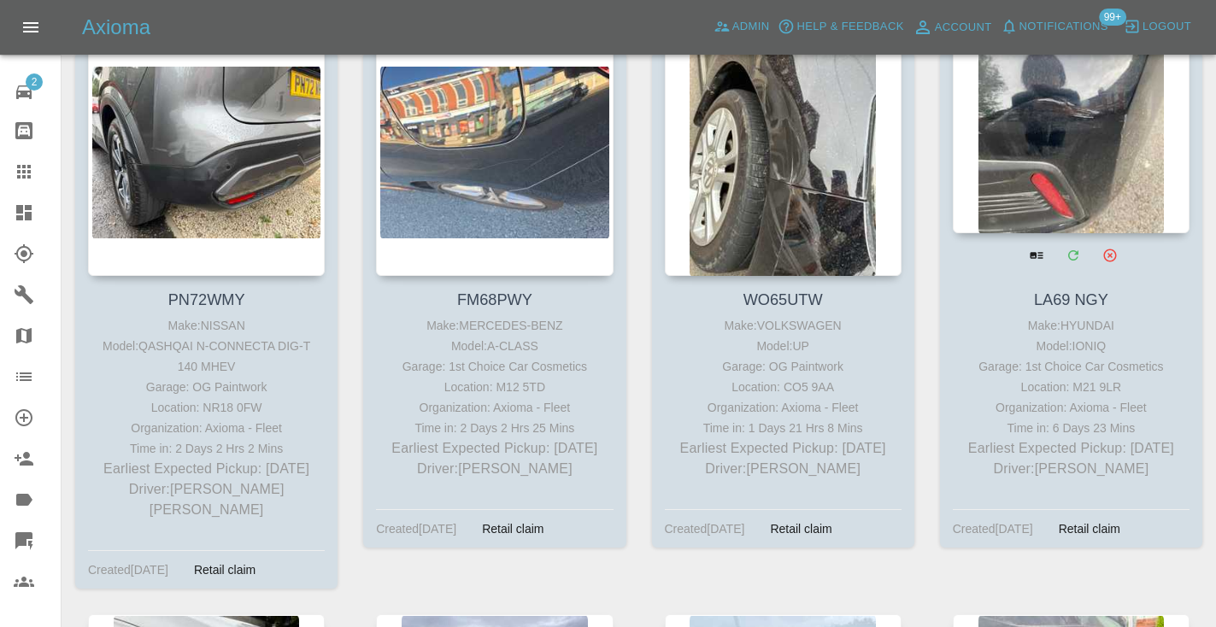
scroll to position [2078, 0]
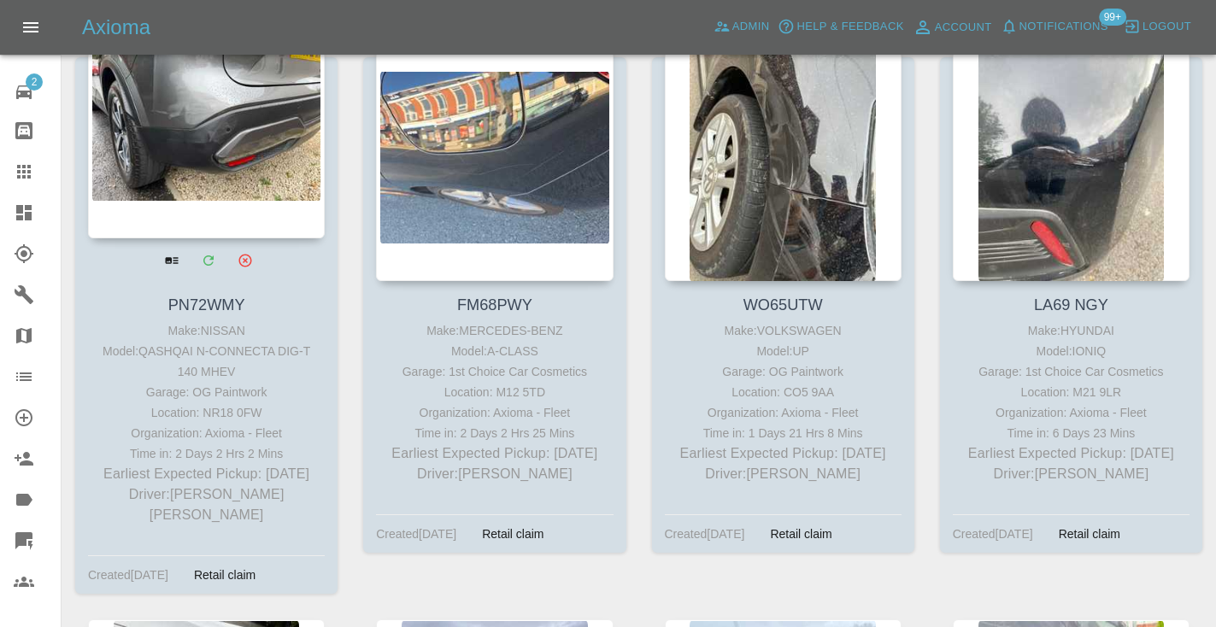
click at [275, 119] on div at bounding box center [206, 114] width 237 height 250
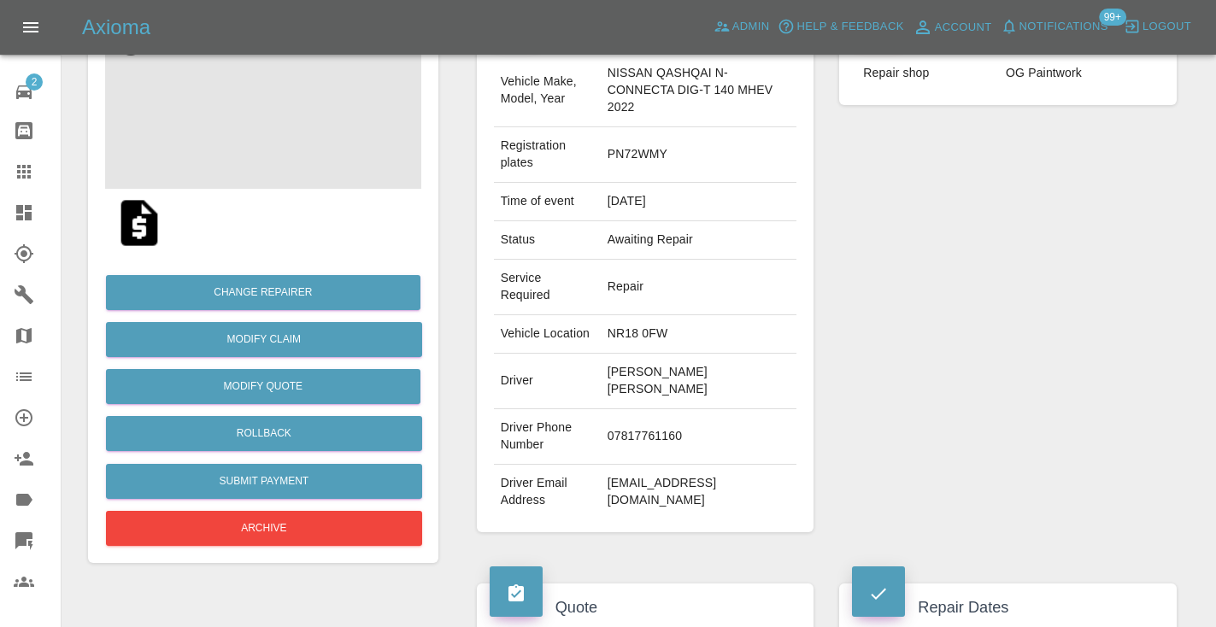
scroll to position [220, 0]
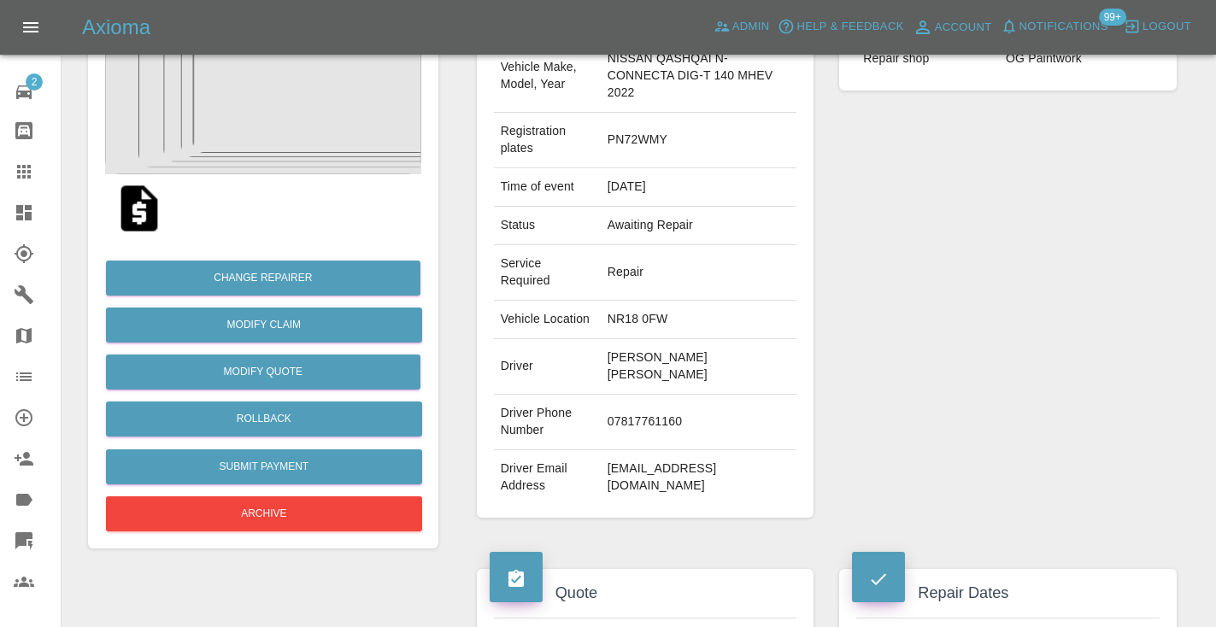
click at [623, 401] on td "07817761160" at bounding box center [699, 423] width 197 height 56
copy td "07817761160"
click at [1020, 290] on div "Repairer Repair shop OG Paintwork" at bounding box center [1008, 254] width 363 height 579
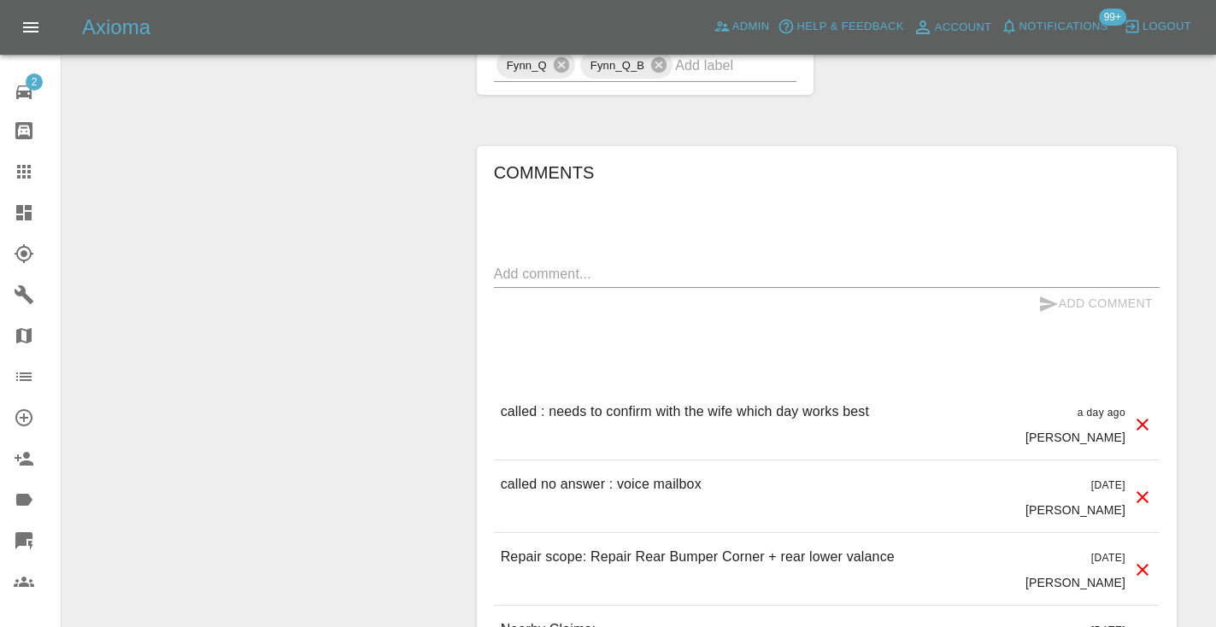
scroll to position [1704, 0]
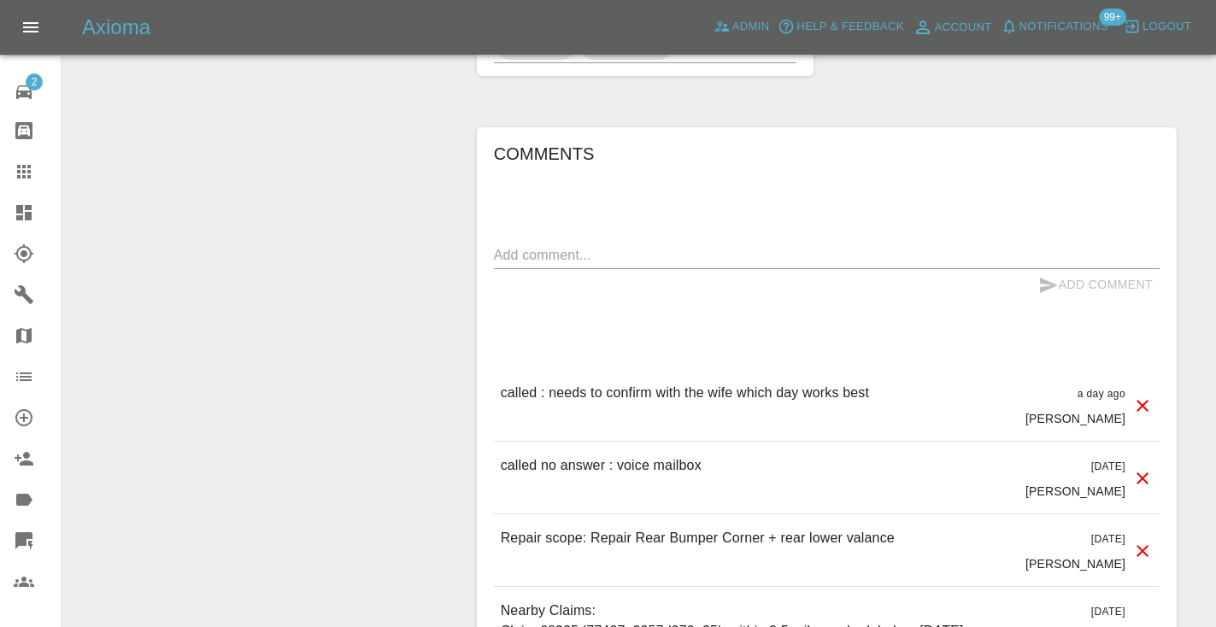
click at [580, 245] on textarea at bounding box center [827, 255] width 666 height 20
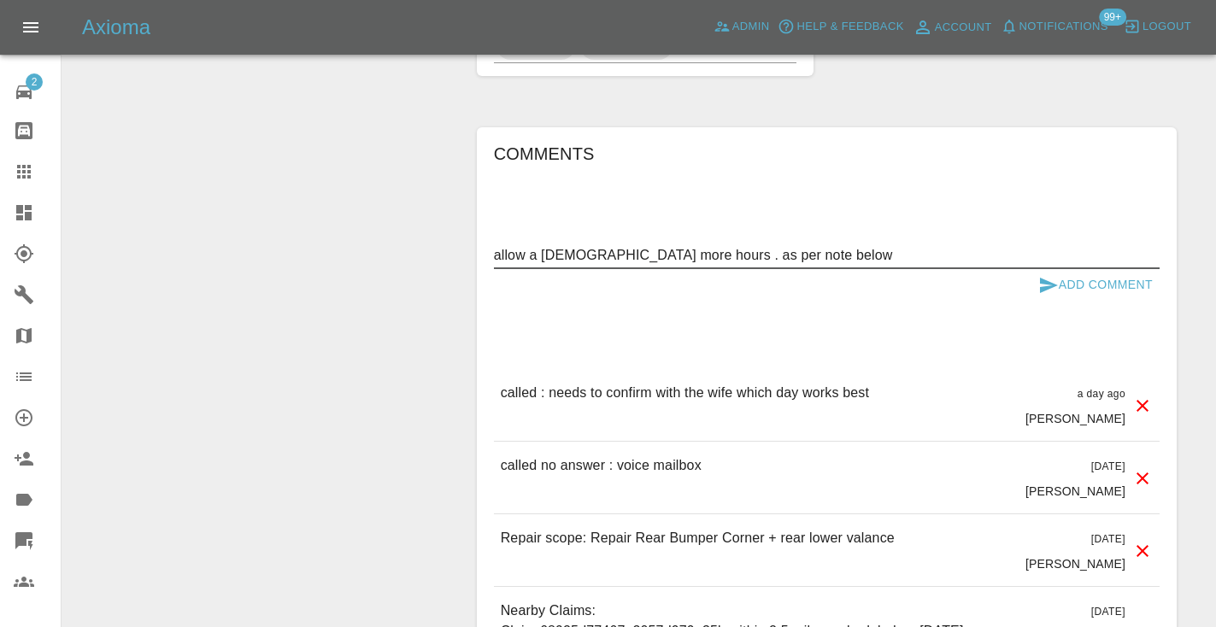
type textarea "allow a fe more hours . as per note below"
click at [1054, 278] on icon "submit" at bounding box center [1049, 285] width 18 height 15
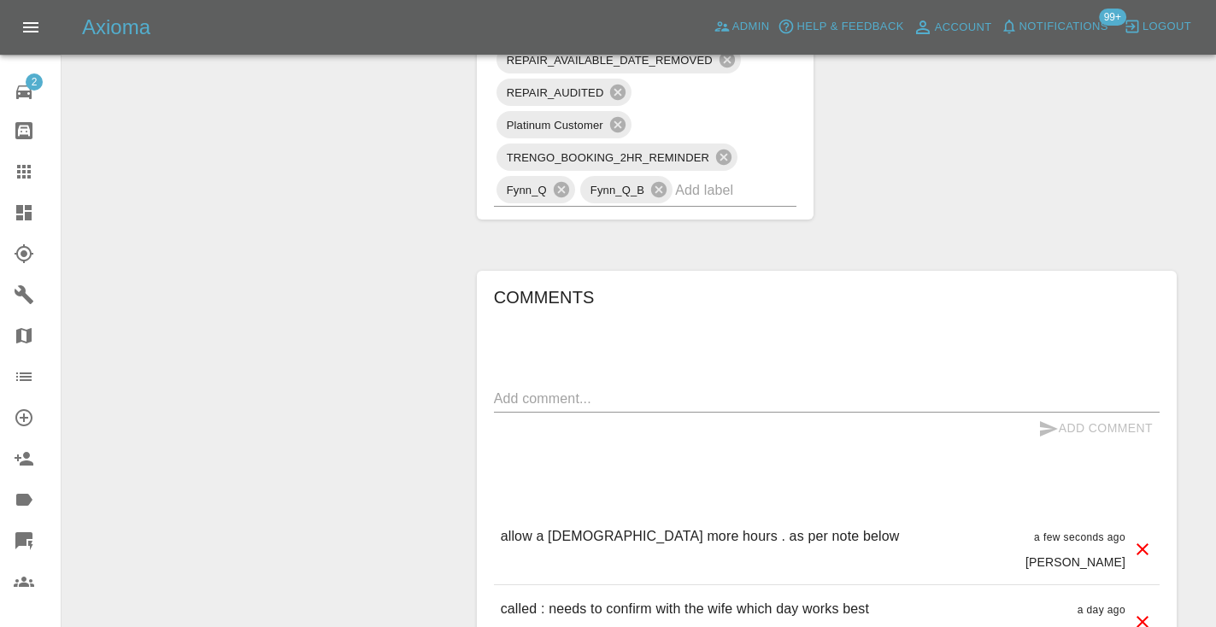
scroll to position [1586, 0]
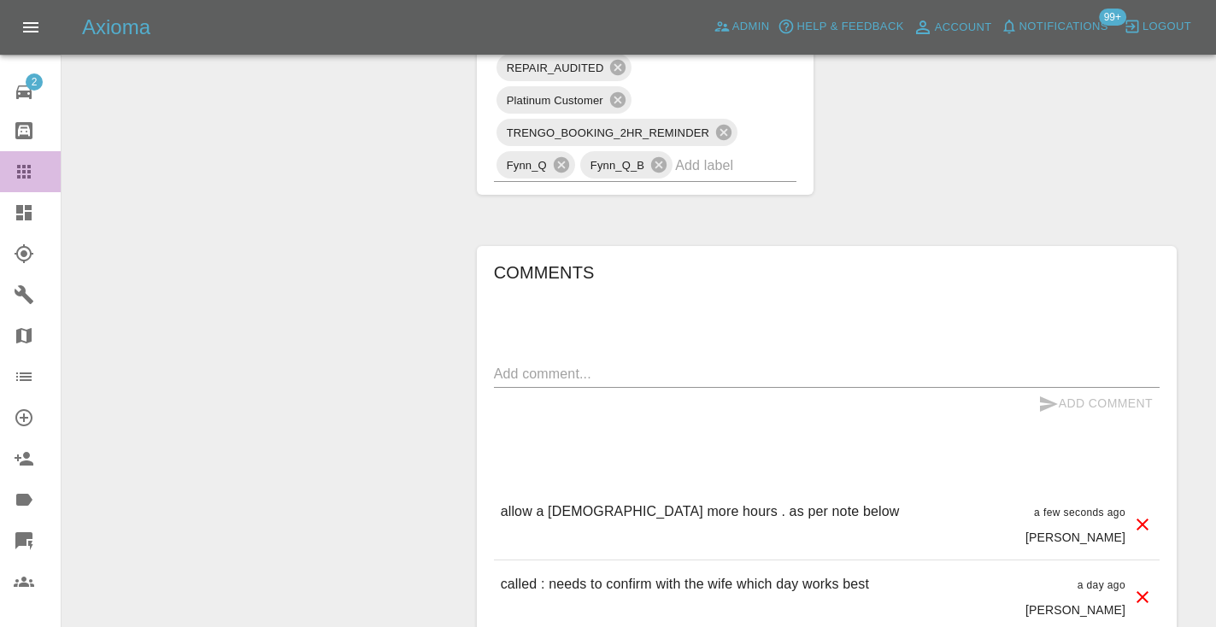
click at [16, 168] on icon at bounding box center [24, 172] width 21 height 21
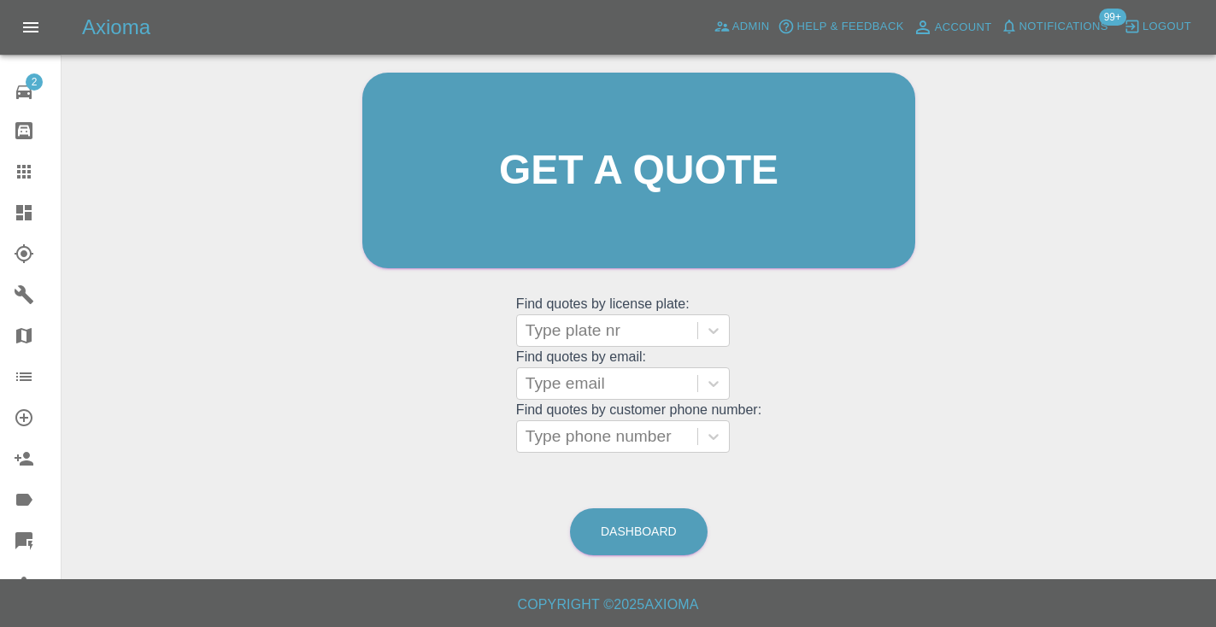
scroll to position [172, 0]
click at [633, 546] on link "Dashboard" at bounding box center [639, 532] width 138 height 47
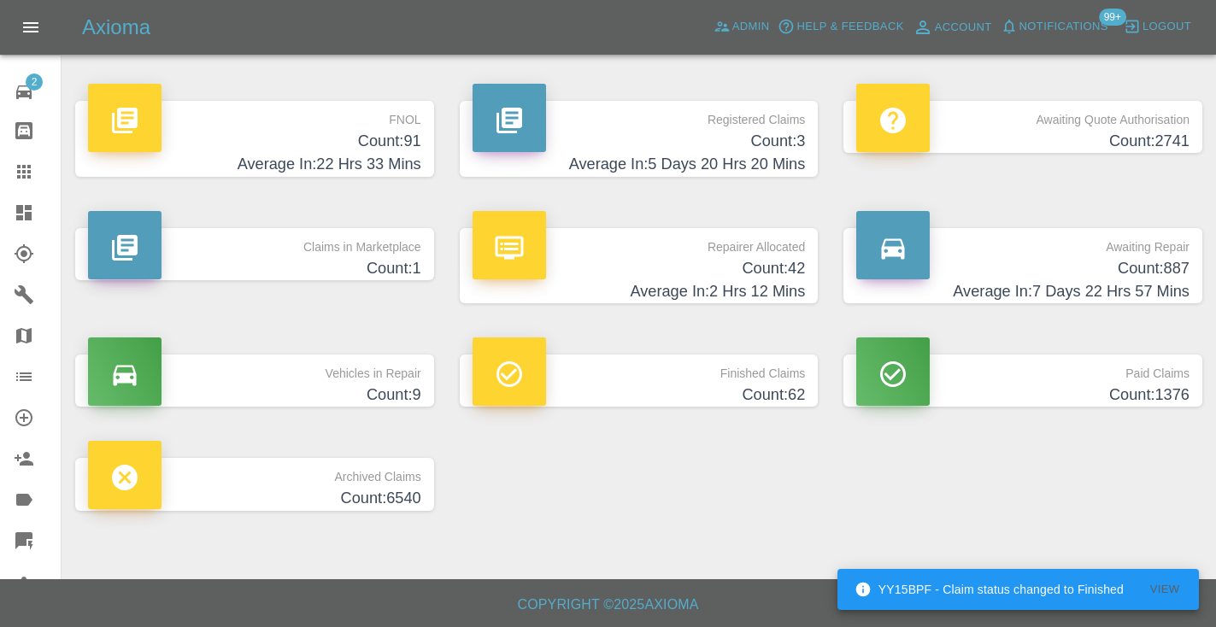
click at [1128, 283] on h4 "Average In: 7 Days 22 Hrs 57 Mins" at bounding box center [1022, 291] width 333 height 23
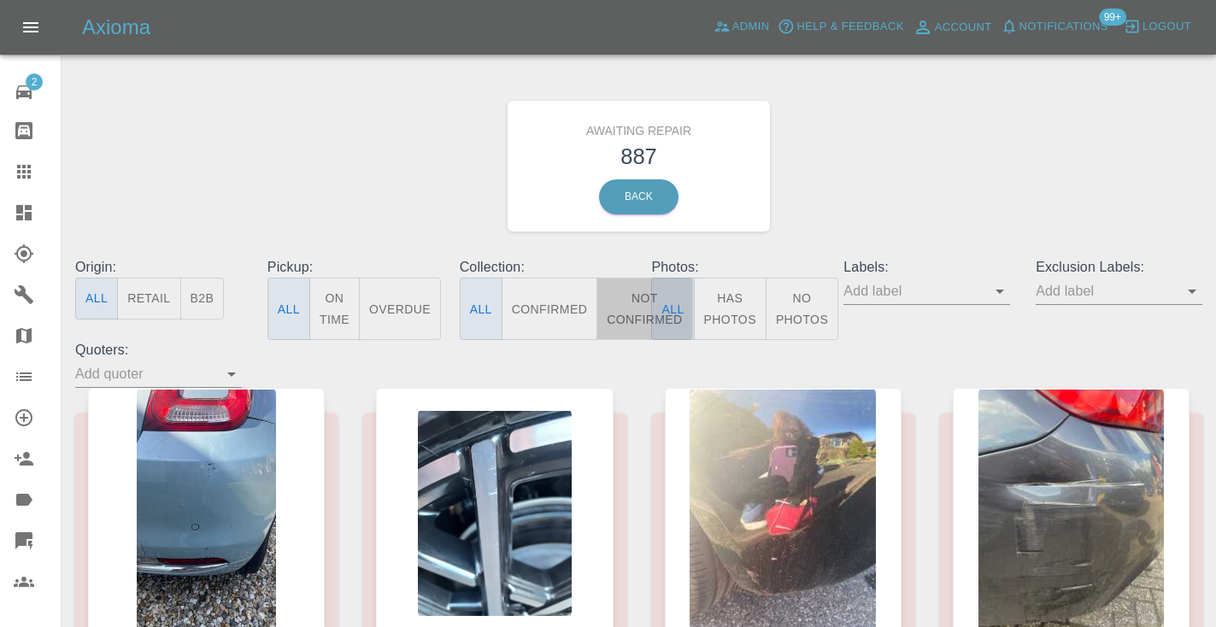
click at [634, 302] on button "Not Confirmed" at bounding box center [645, 309] width 96 height 62
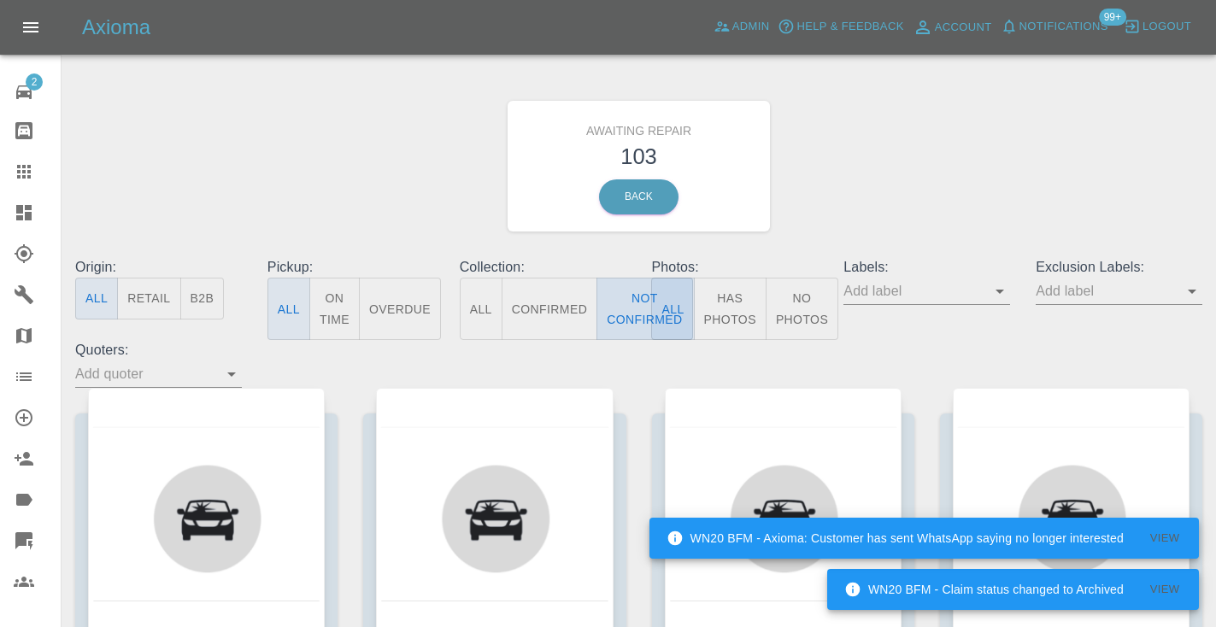
click at [640, 303] on button "Not Confirmed" at bounding box center [645, 309] width 96 height 62
click at [885, 140] on div "Awaiting Repair 103 Back" at bounding box center [638, 166] width 1153 height 182
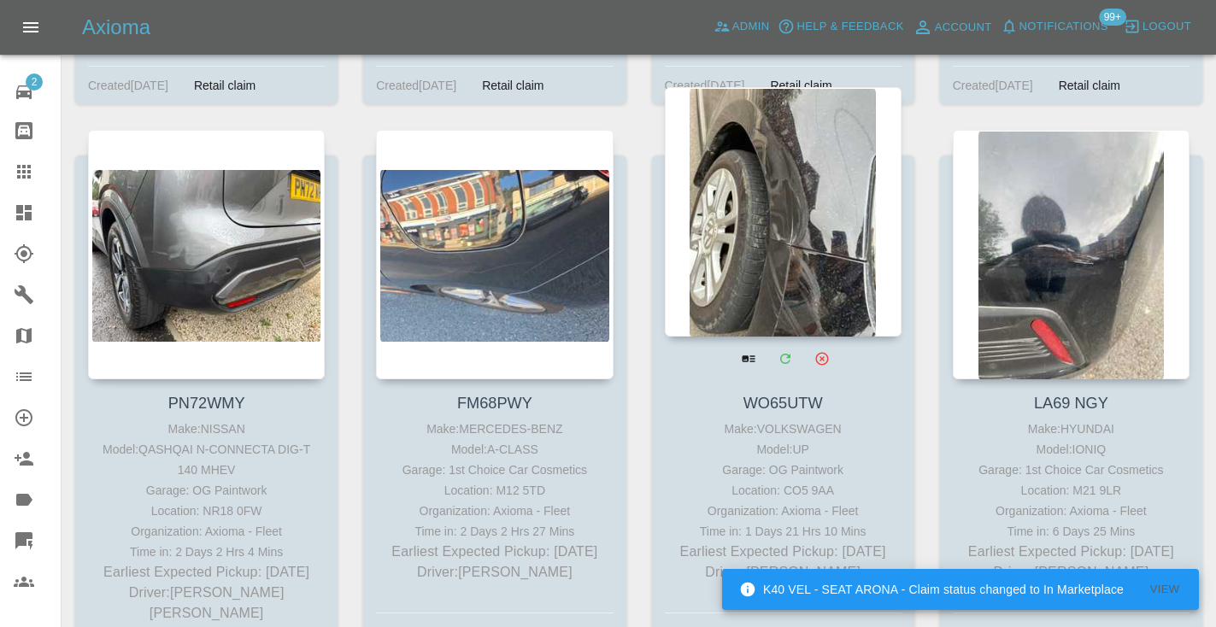
scroll to position [1973, 0]
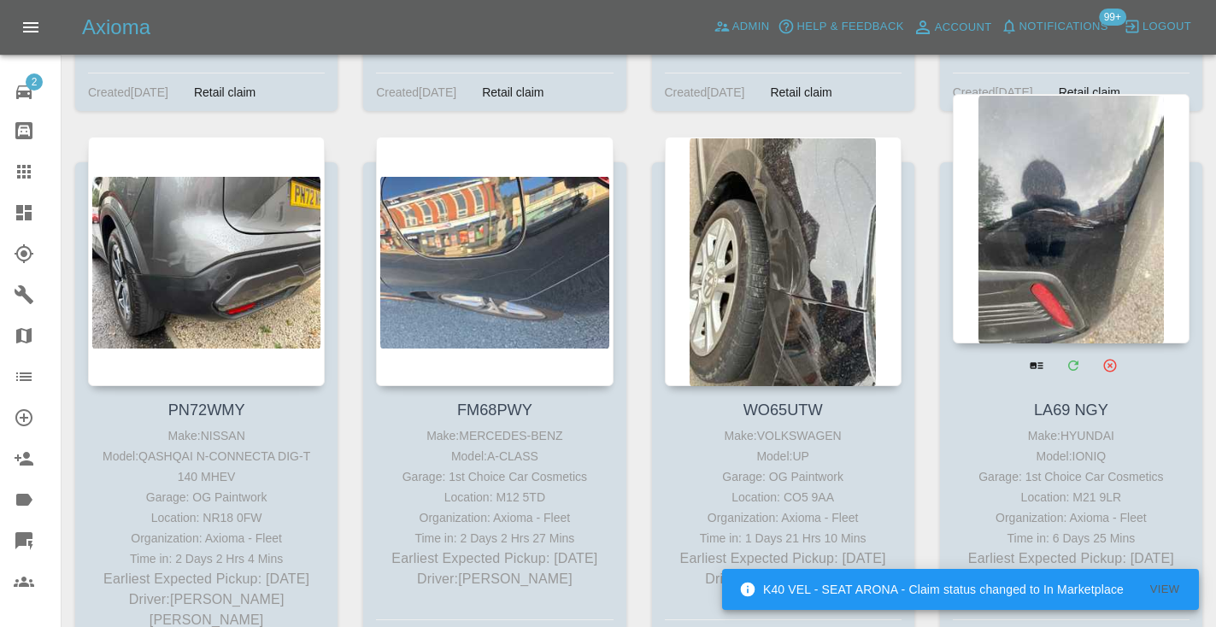
click at [1077, 204] on div at bounding box center [1071, 219] width 237 height 250
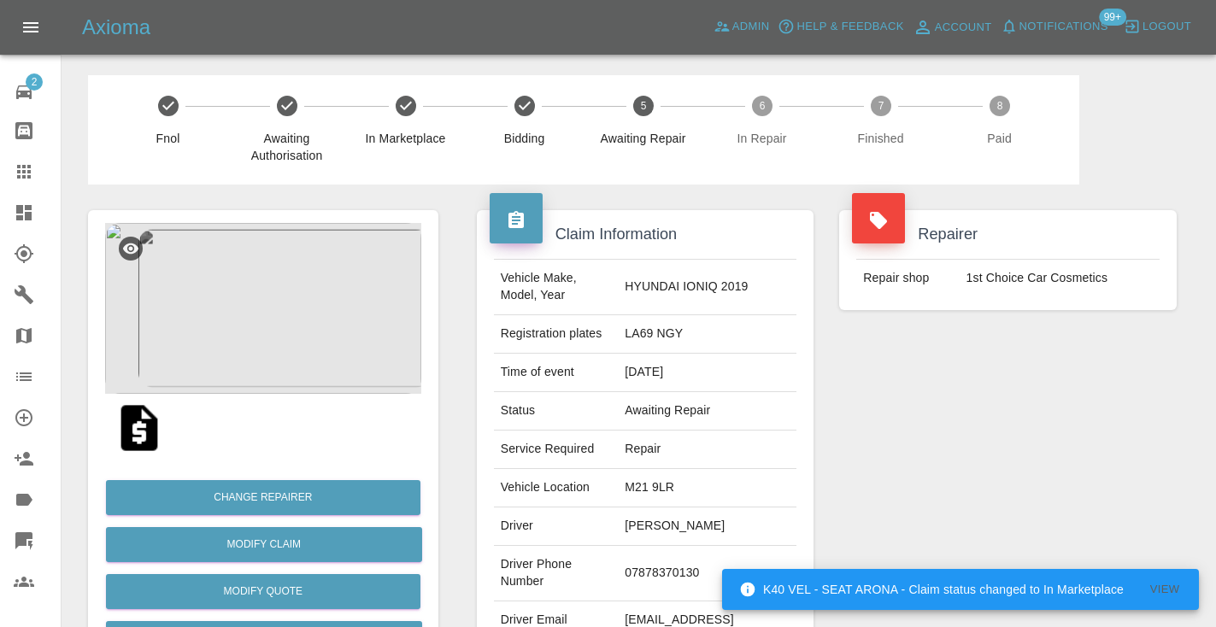
click at [675, 563] on td "07878370130" at bounding box center [707, 574] width 179 height 56
copy td "07878370130"
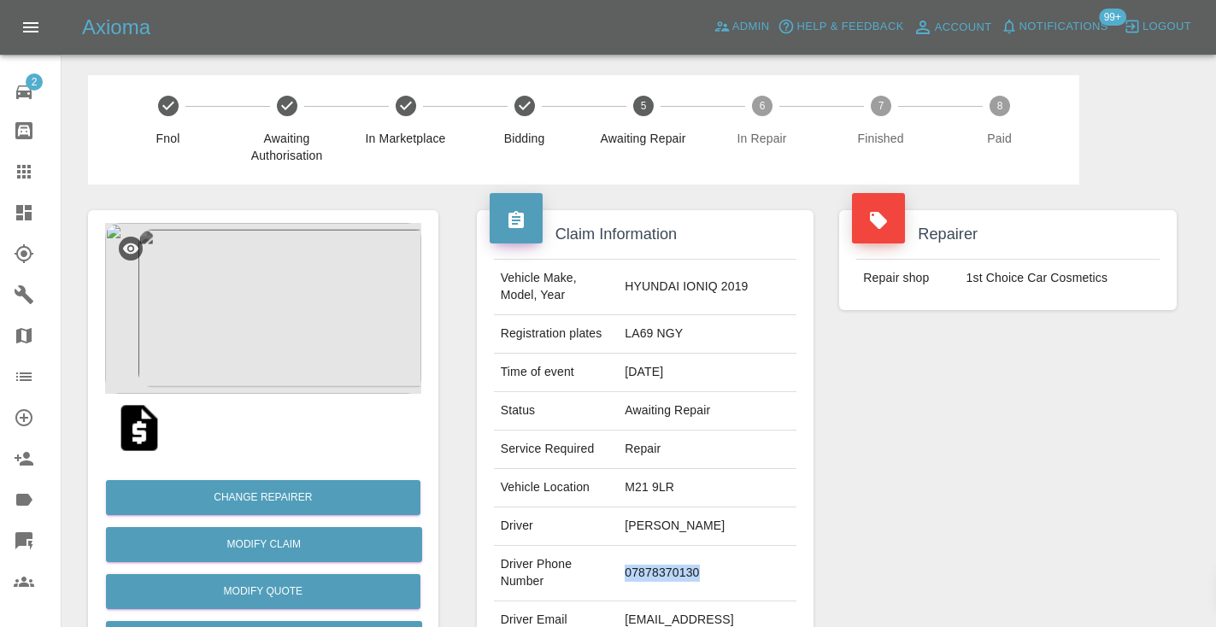
click at [964, 455] on div "Repairer Repair shop 1st Choice Car Cosmetics" at bounding box center [1008, 440] width 363 height 510
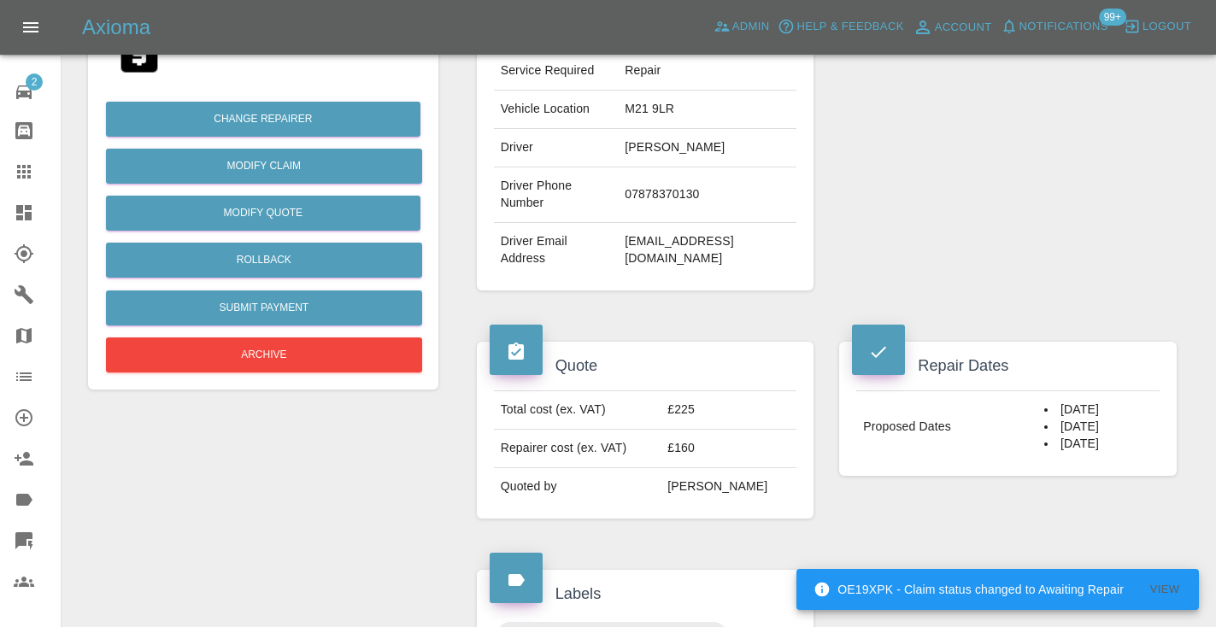
scroll to position [350, 0]
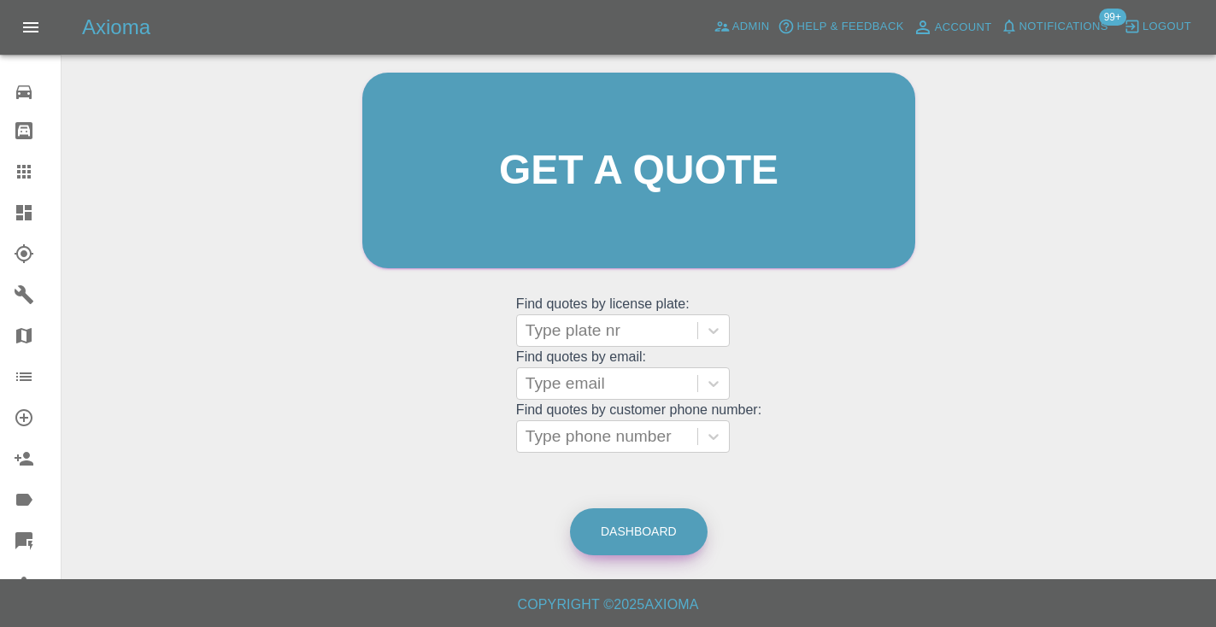
scroll to position [174, 0]
click at [656, 524] on link "Dashboard" at bounding box center [639, 532] width 138 height 47
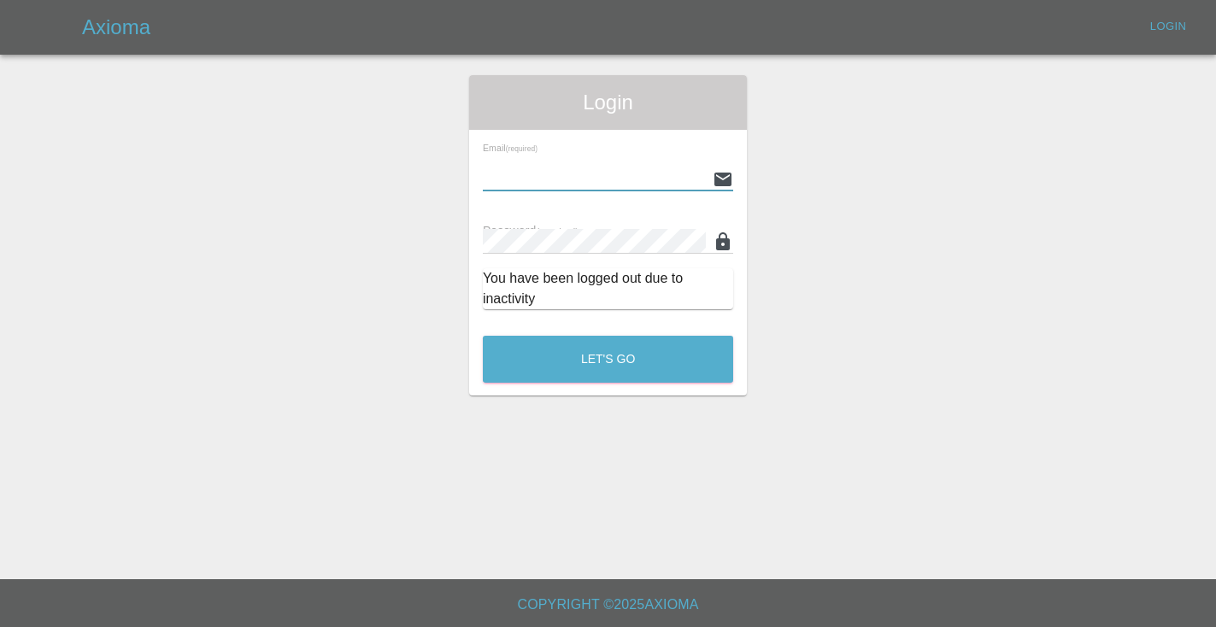
type input "[EMAIL_ADDRESS][DOMAIN_NAME]"
click at [608, 359] on button "Let's Go" at bounding box center [608, 359] width 250 height 47
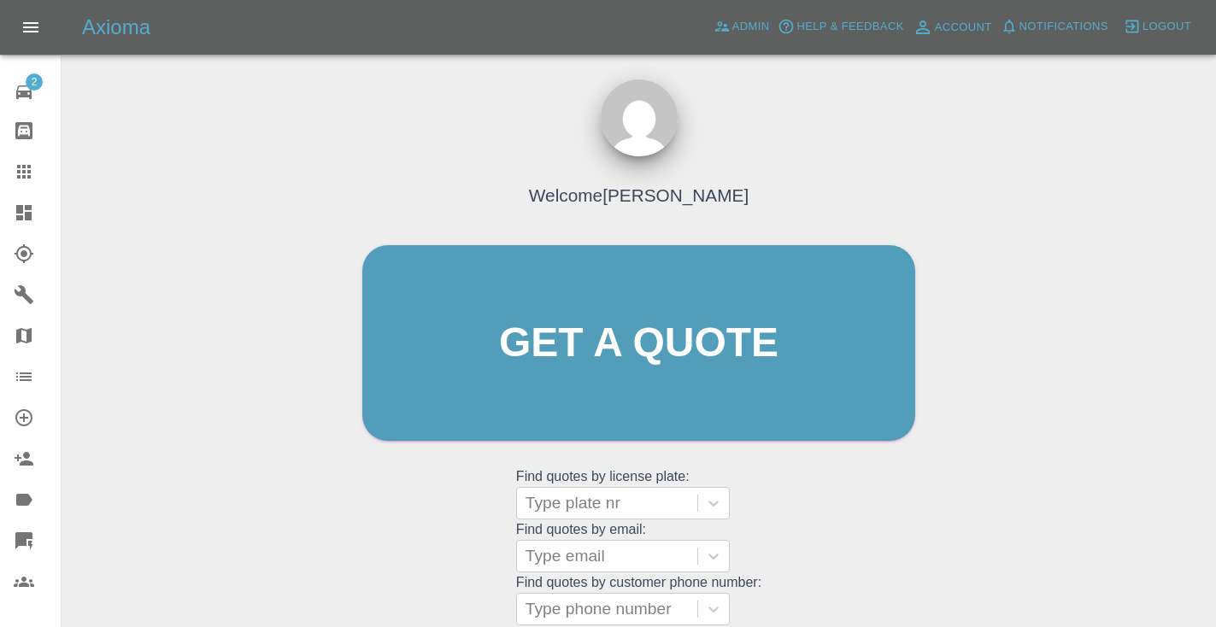
click at [895, 549] on div "Welcome [PERSON_NAME] Get a quote Get a quote Find quotes by license plate: Typ…" at bounding box center [638, 376] width 589 height 516
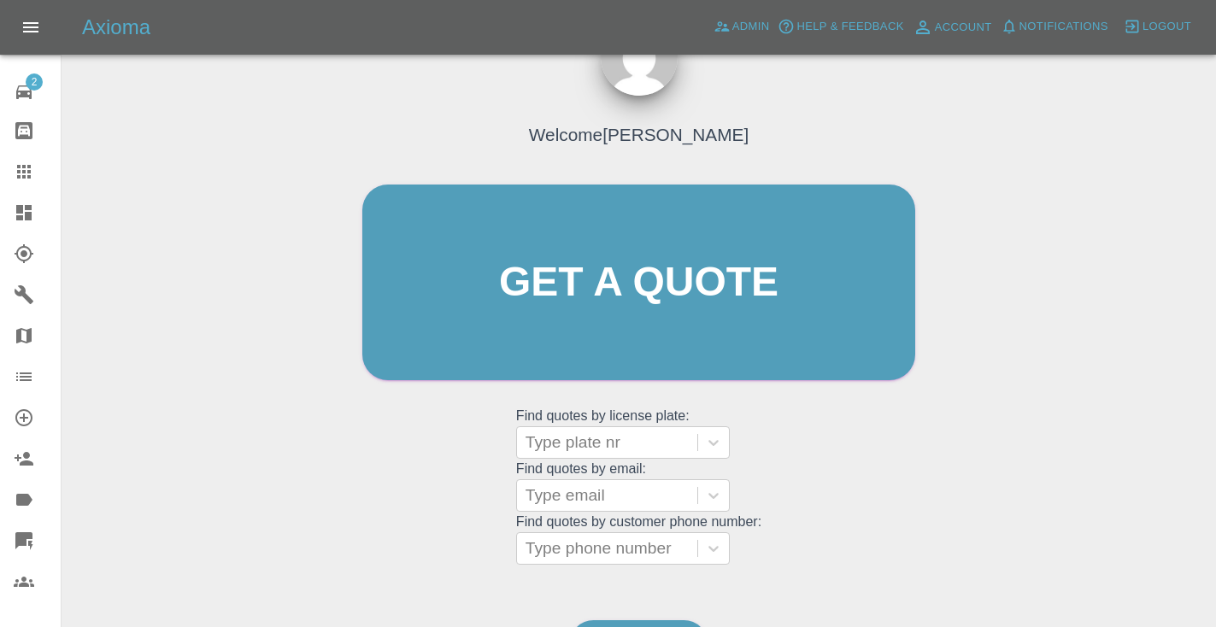
scroll to position [173, 0]
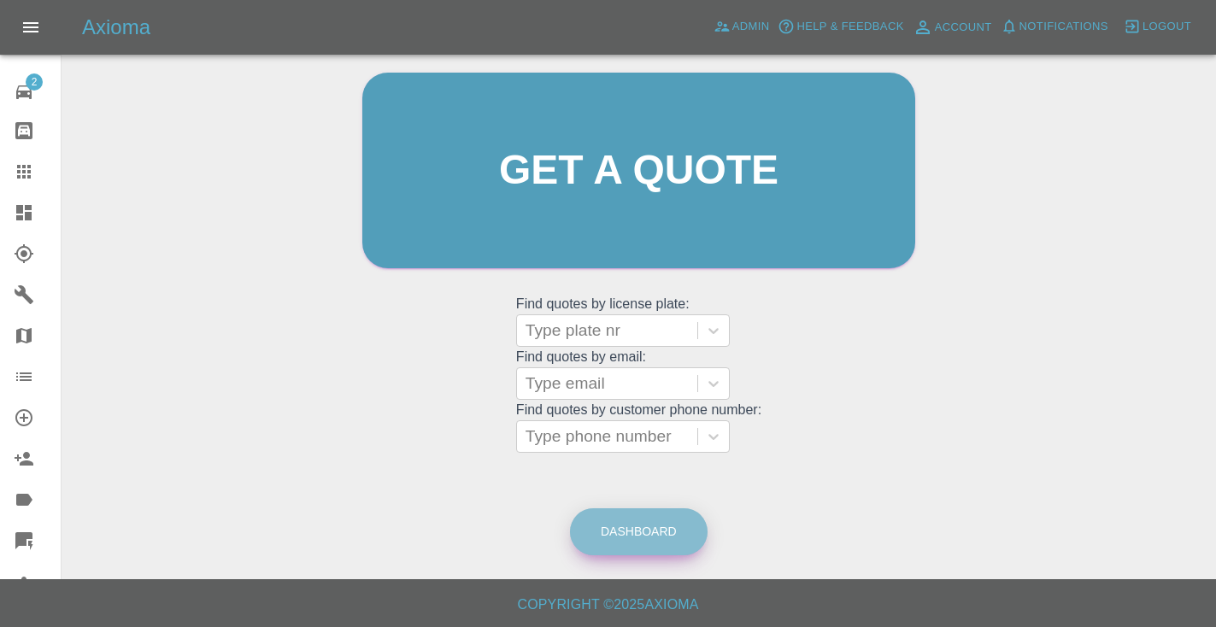
click at [667, 539] on link "Dashboard" at bounding box center [639, 532] width 138 height 47
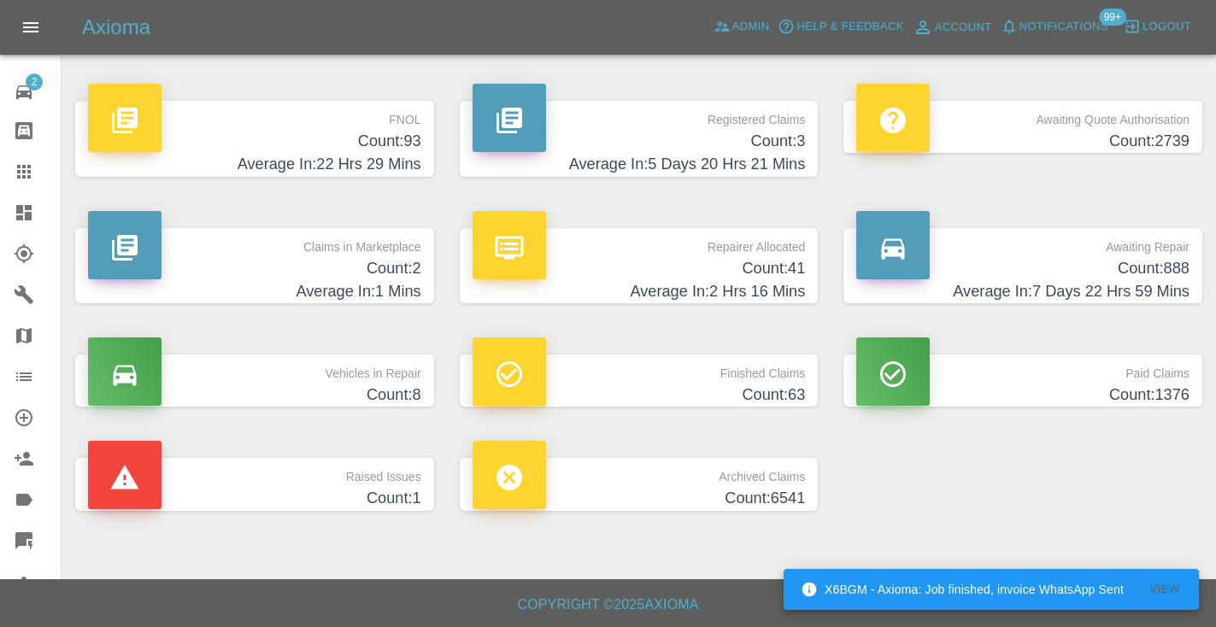
click at [1156, 266] on h4 "Count: 888" at bounding box center [1022, 268] width 333 height 23
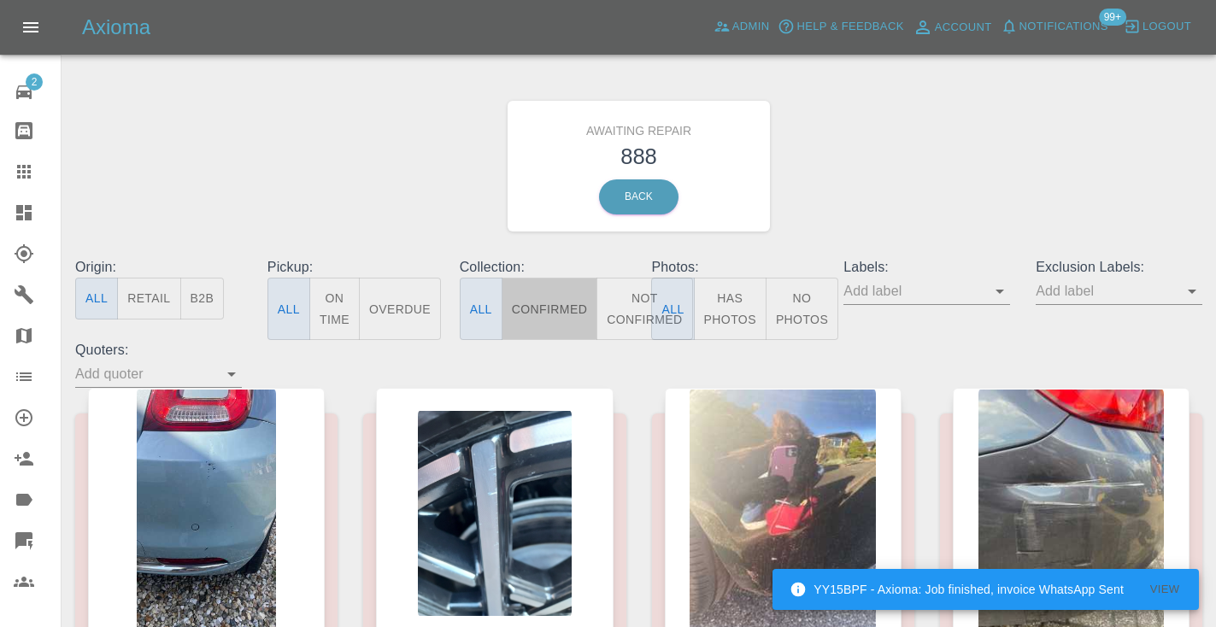
click at [580, 313] on button "Confirmed" at bounding box center [550, 309] width 96 height 62
click at [644, 309] on button "Not Confirmed" at bounding box center [645, 309] width 96 height 62
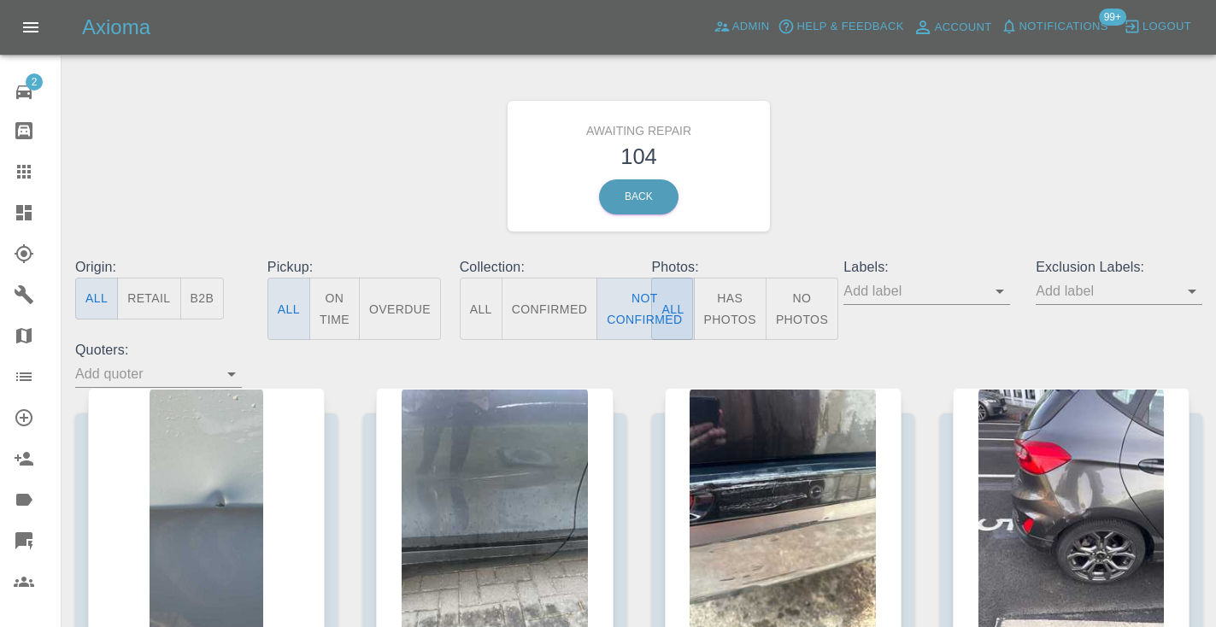
click at [896, 186] on div "Awaiting Repair 104 Back" at bounding box center [638, 166] width 1153 height 182
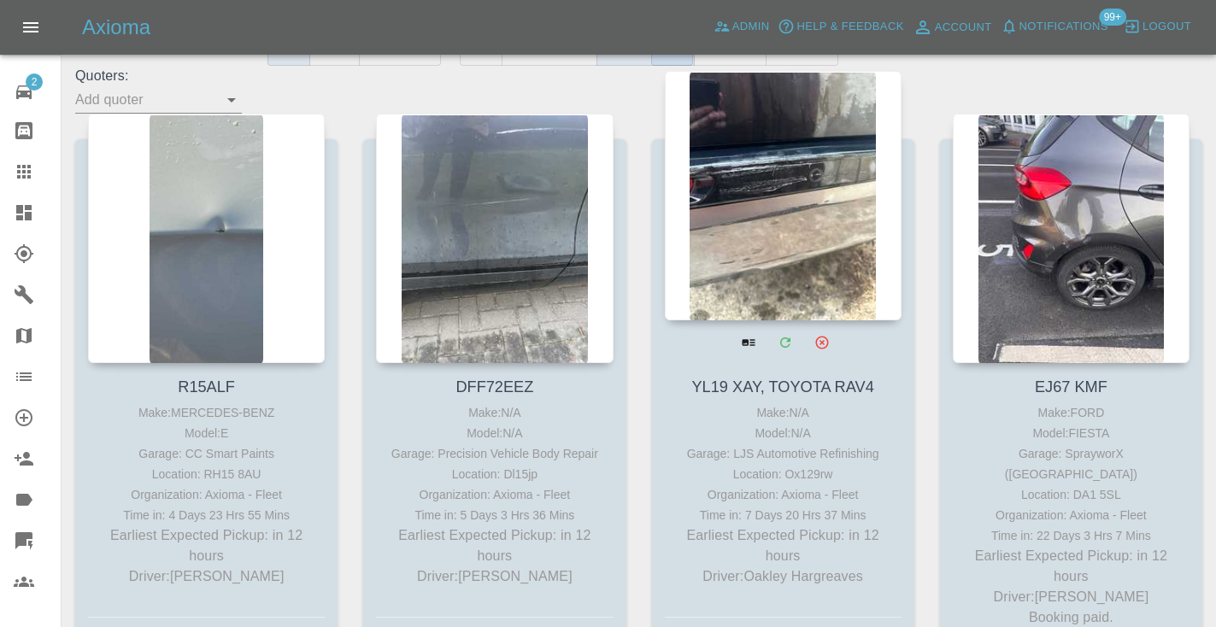
scroll to position [272, 0]
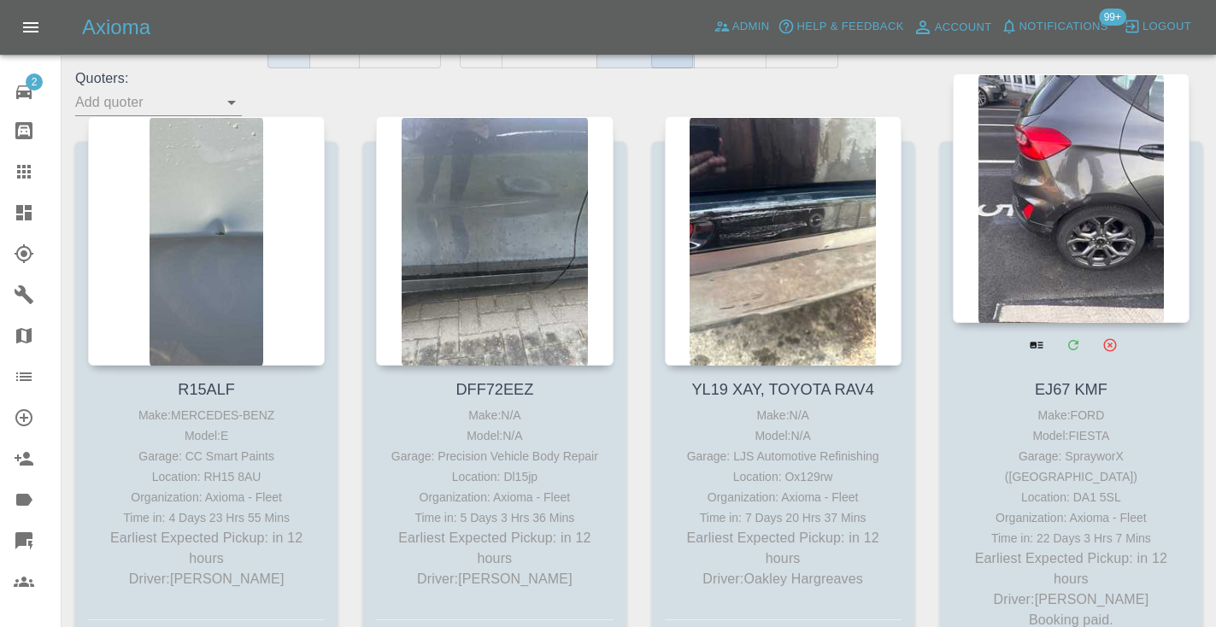
click at [1121, 190] on div at bounding box center [1071, 199] width 237 height 250
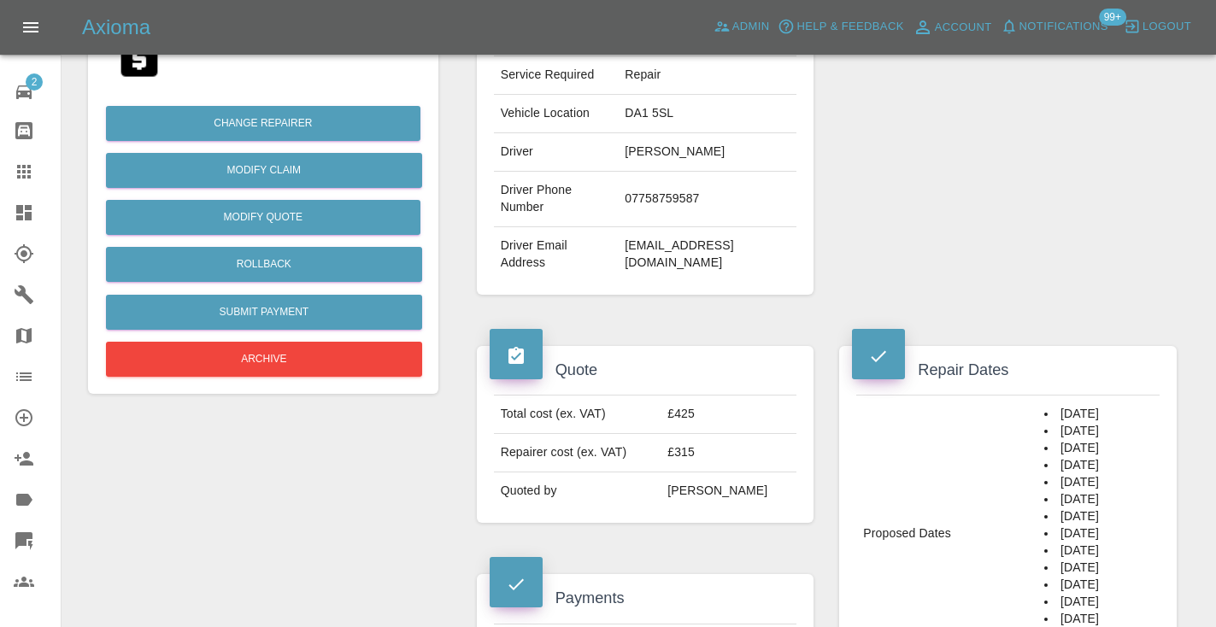
scroll to position [370, 0]
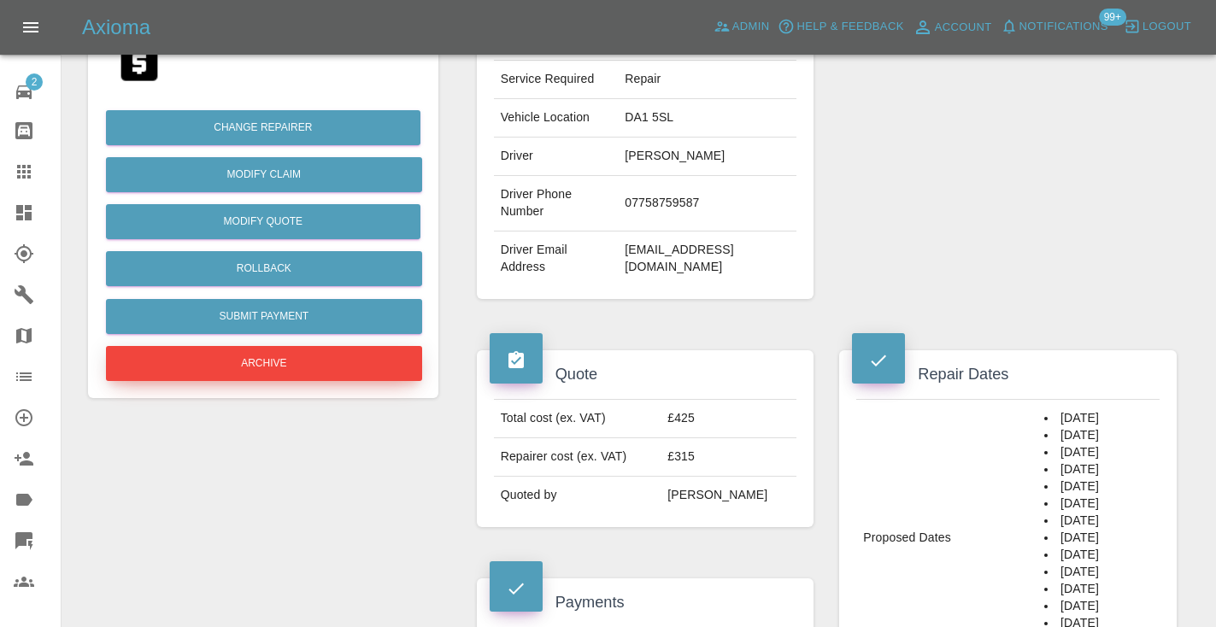
click at [321, 369] on button "Archive" at bounding box center [264, 363] width 316 height 35
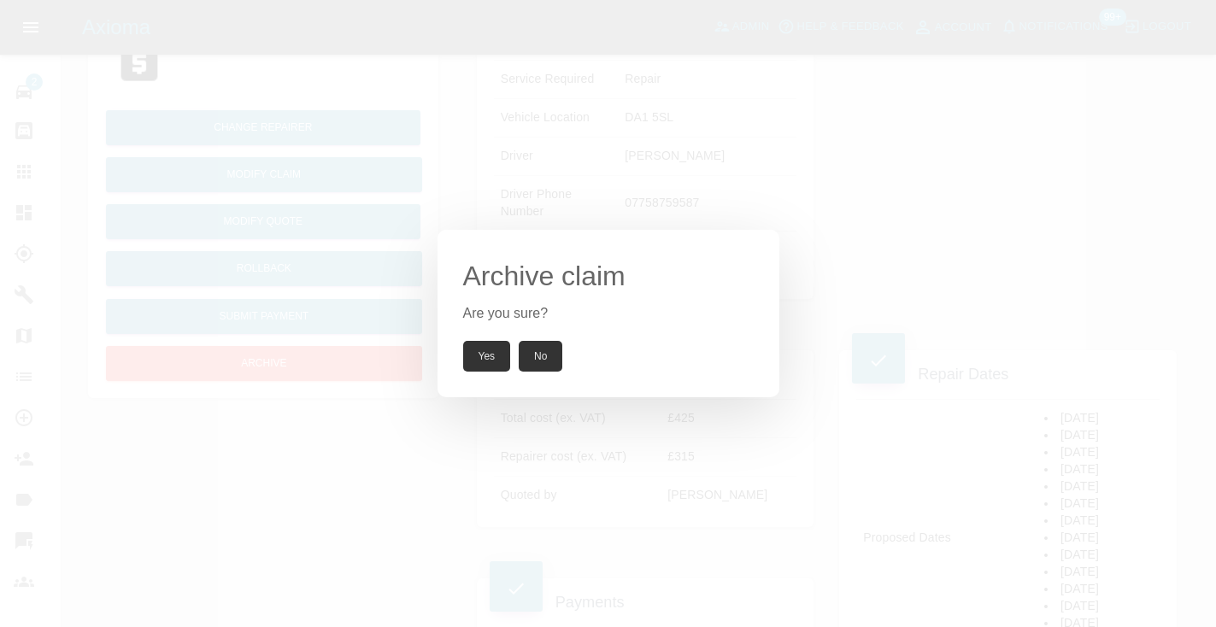
click at [506, 354] on button "Yes" at bounding box center [487, 356] width 48 height 31
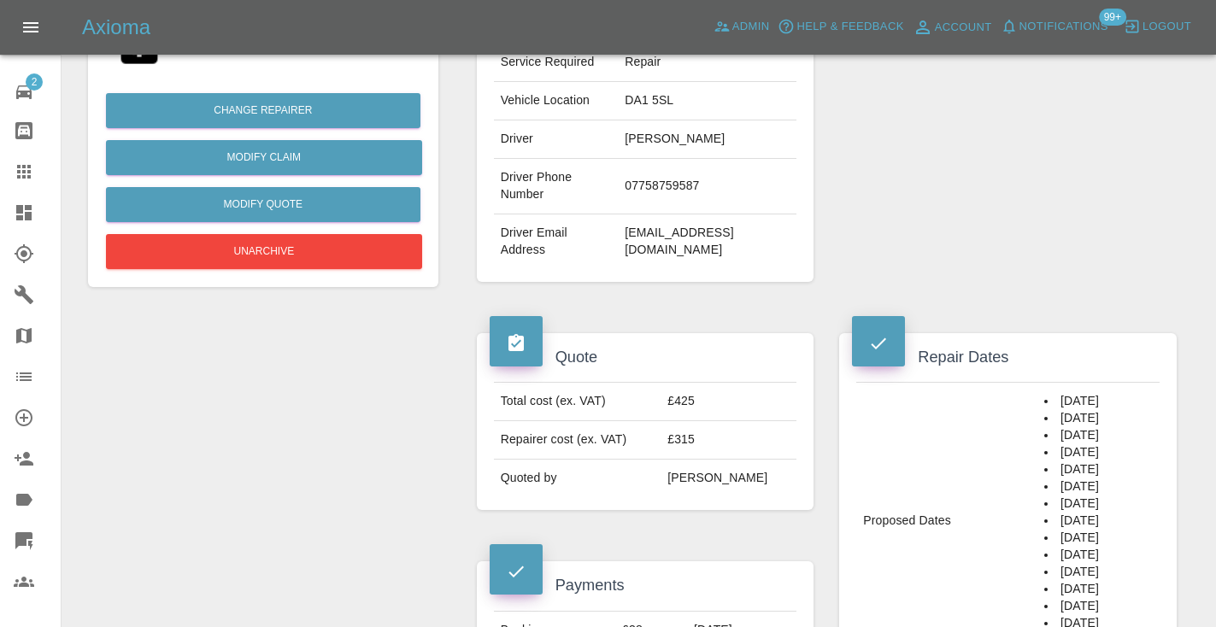
click at [32, 178] on icon at bounding box center [24, 172] width 21 height 21
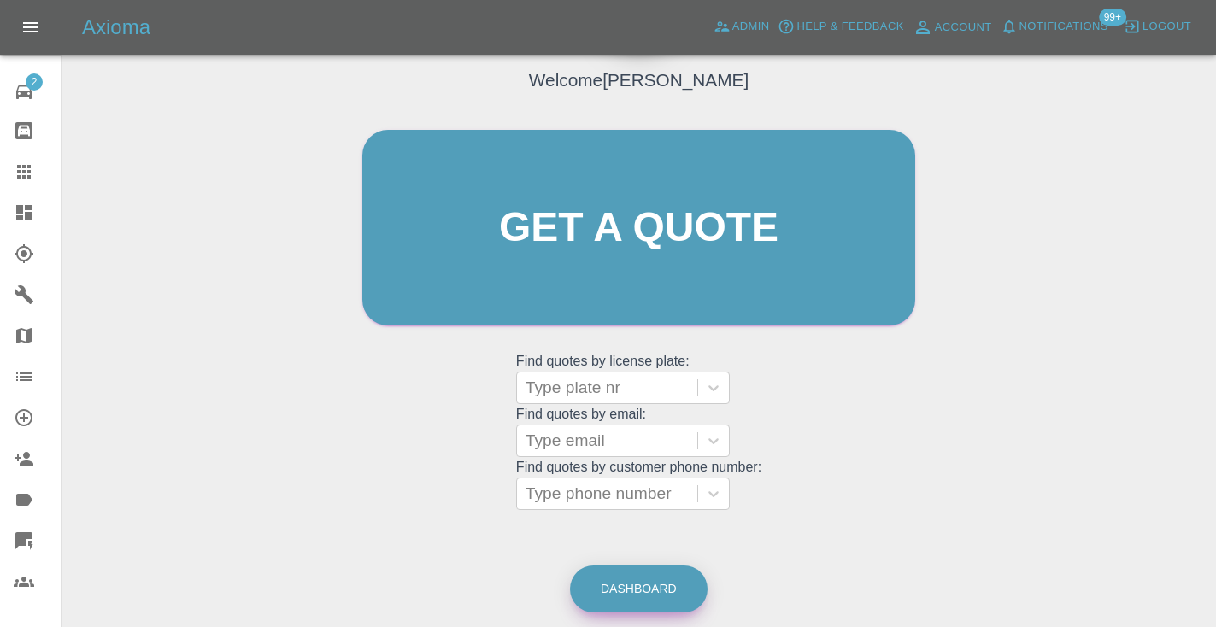
click at [646, 603] on link "Dashboard" at bounding box center [639, 589] width 138 height 47
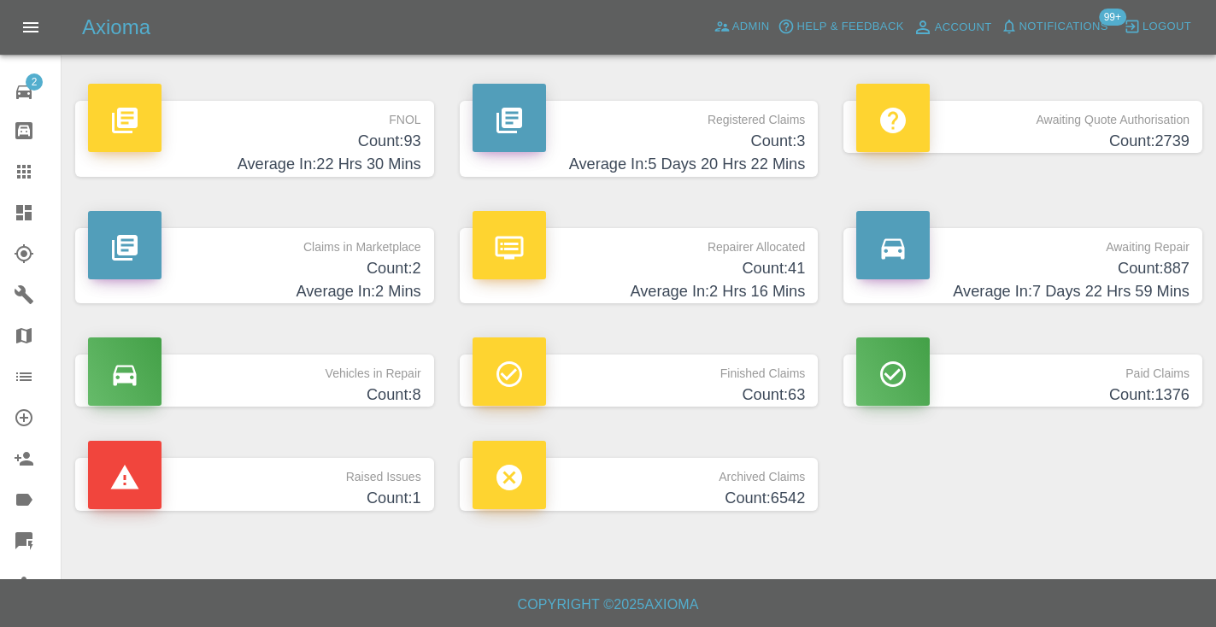
click at [1174, 286] on h4 "Average In: 7 Days 22 Hrs 59 Mins" at bounding box center [1022, 291] width 333 height 23
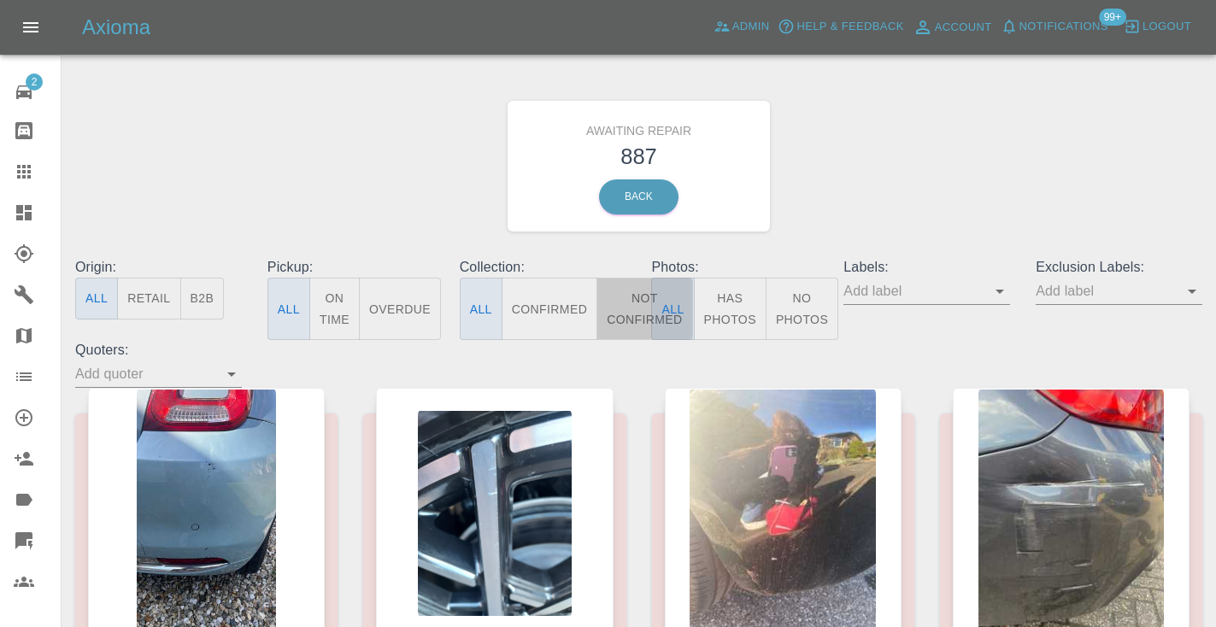
click at [634, 326] on button "Not Confirmed" at bounding box center [645, 309] width 96 height 62
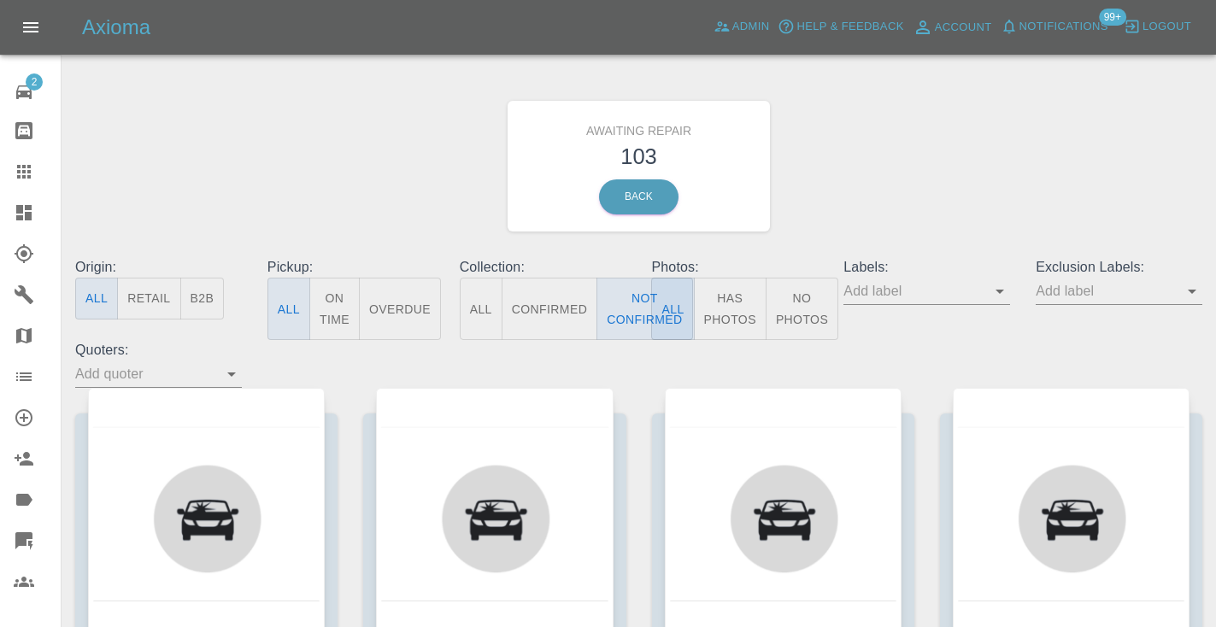
click at [897, 184] on div "Awaiting Repair 103 Back" at bounding box center [638, 166] width 1153 height 182
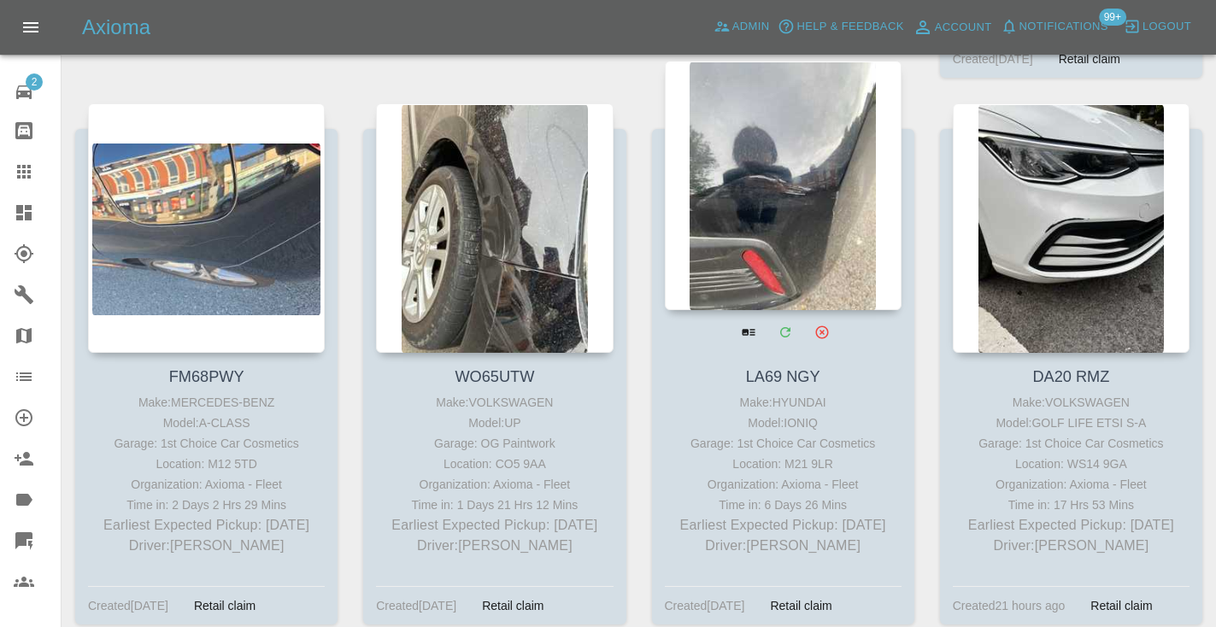
scroll to position [1981, 0]
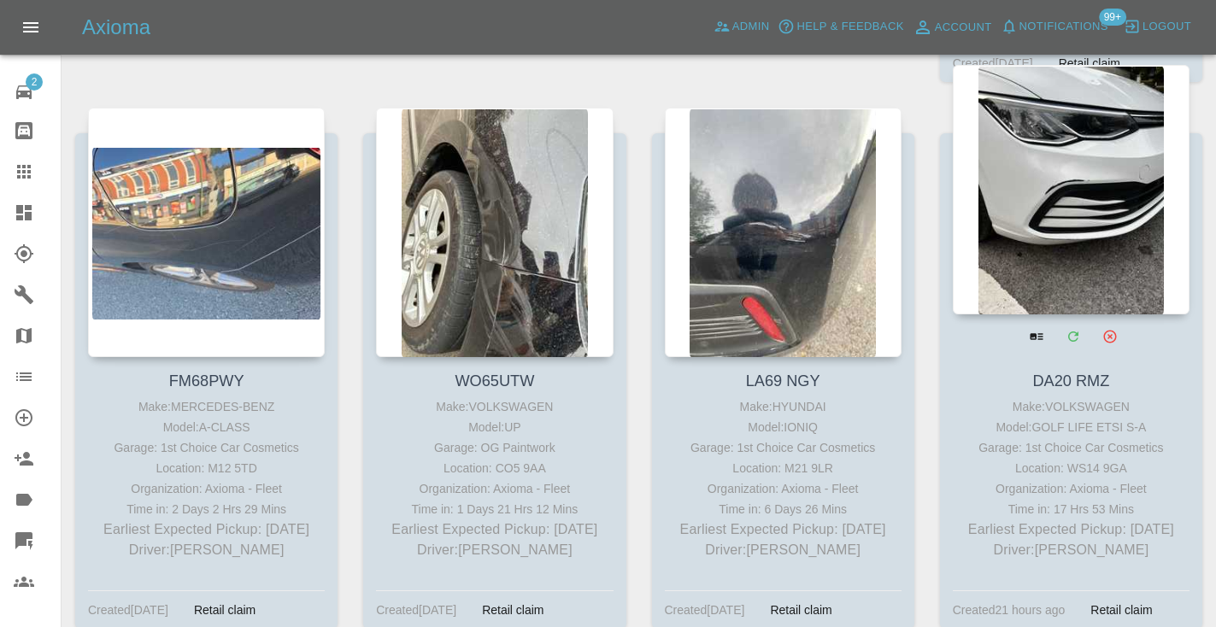
click at [1088, 168] on div at bounding box center [1071, 190] width 237 height 250
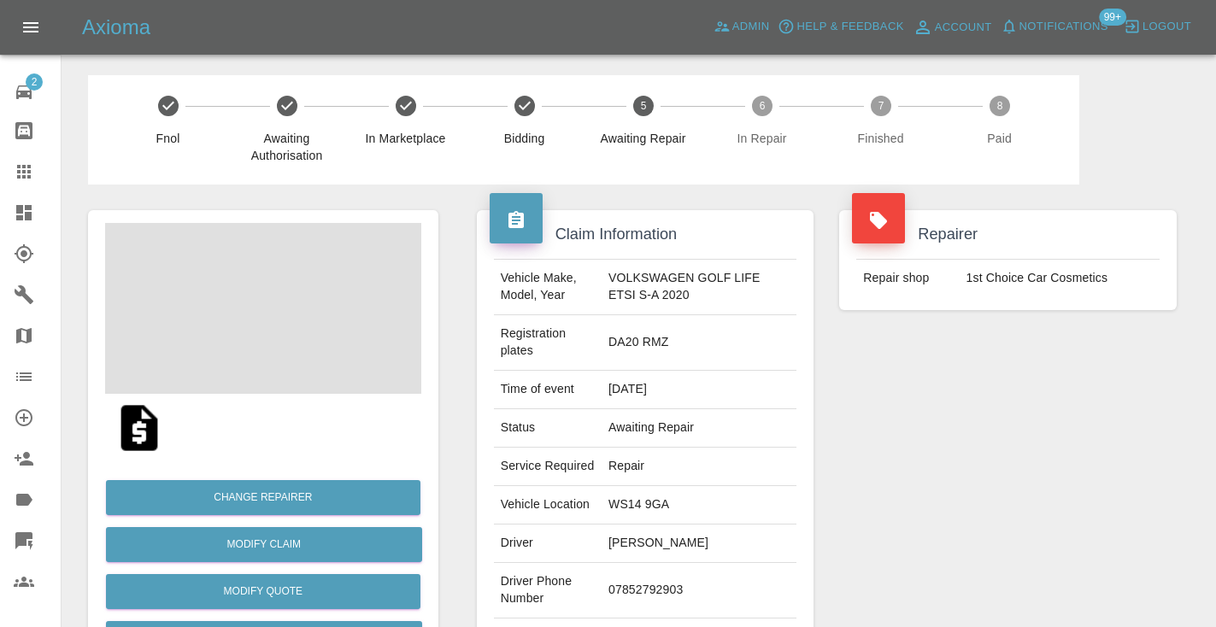
click at [654, 565] on td "07852792903" at bounding box center [699, 591] width 195 height 56
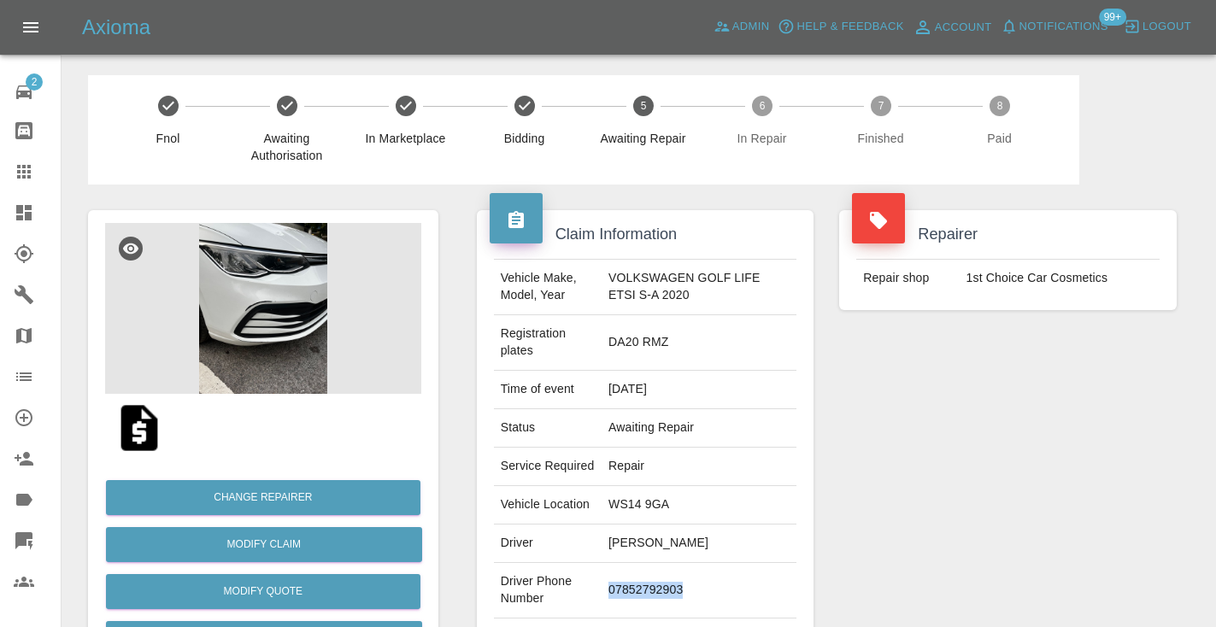
click at [654, 565] on td "07852792903" at bounding box center [699, 591] width 195 height 56
copy td "07852792903"
click at [915, 444] on div "Repairer Repair shop 1st Choice Car Cosmetics" at bounding box center [1008, 457] width 363 height 544
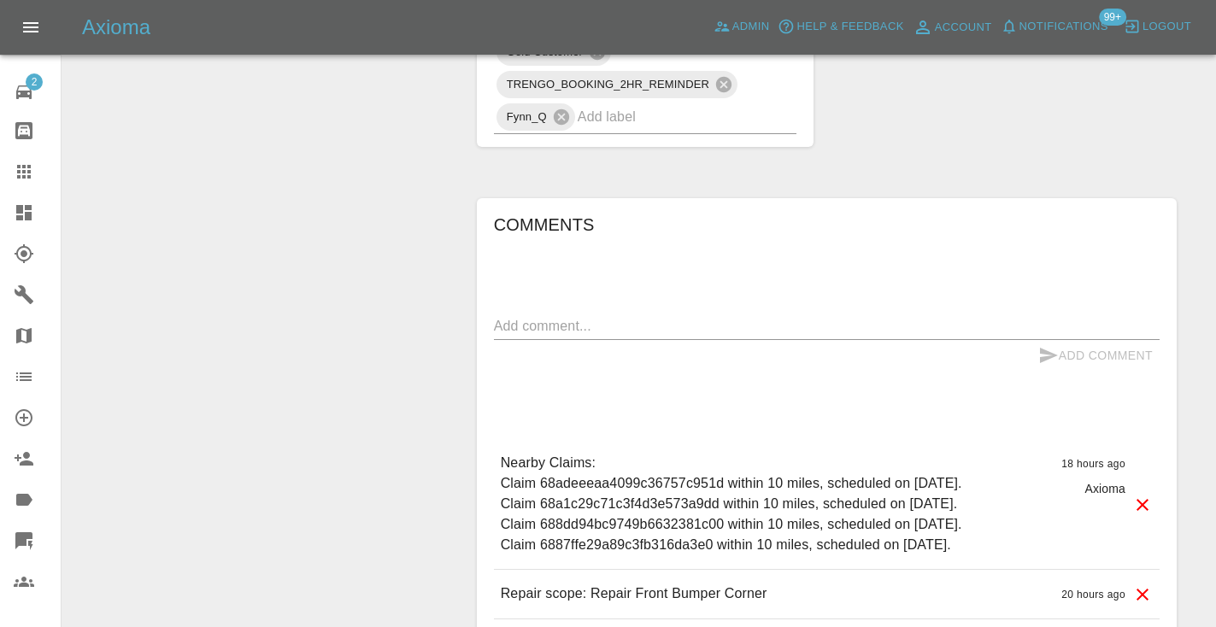
scroll to position [1171, 0]
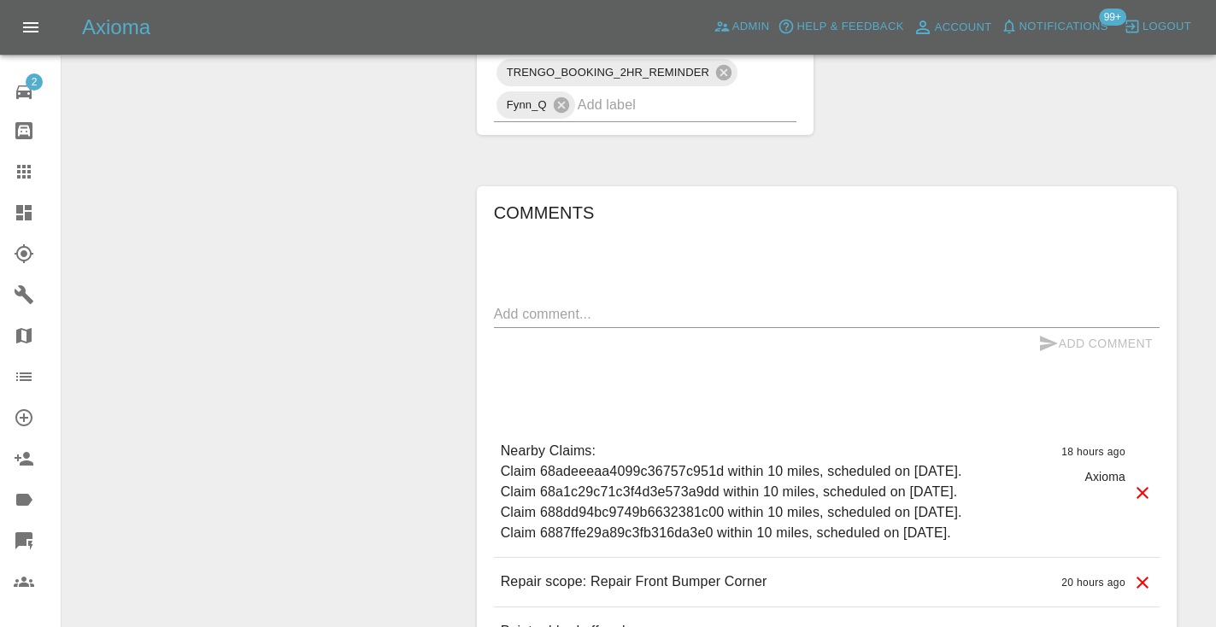
click at [576, 304] on textarea at bounding box center [827, 314] width 666 height 20
type textarea "called no answer : voice message left"
click at [1063, 328] on button "Add Comment" at bounding box center [1096, 344] width 128 height 32
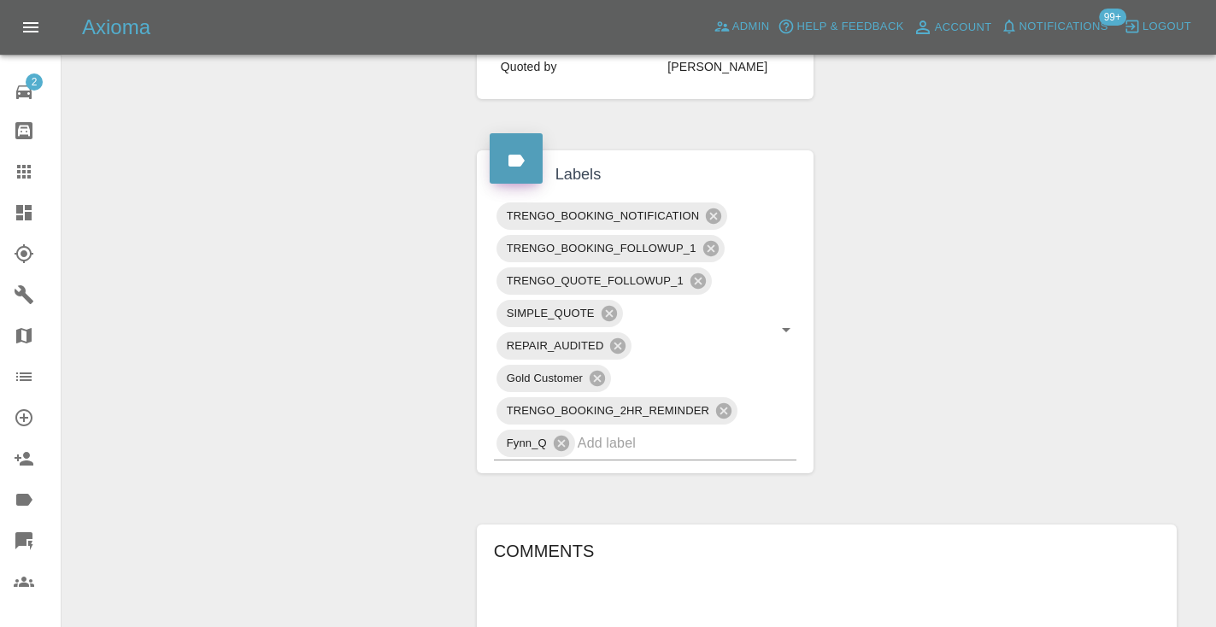
scroll to position [806, 0]
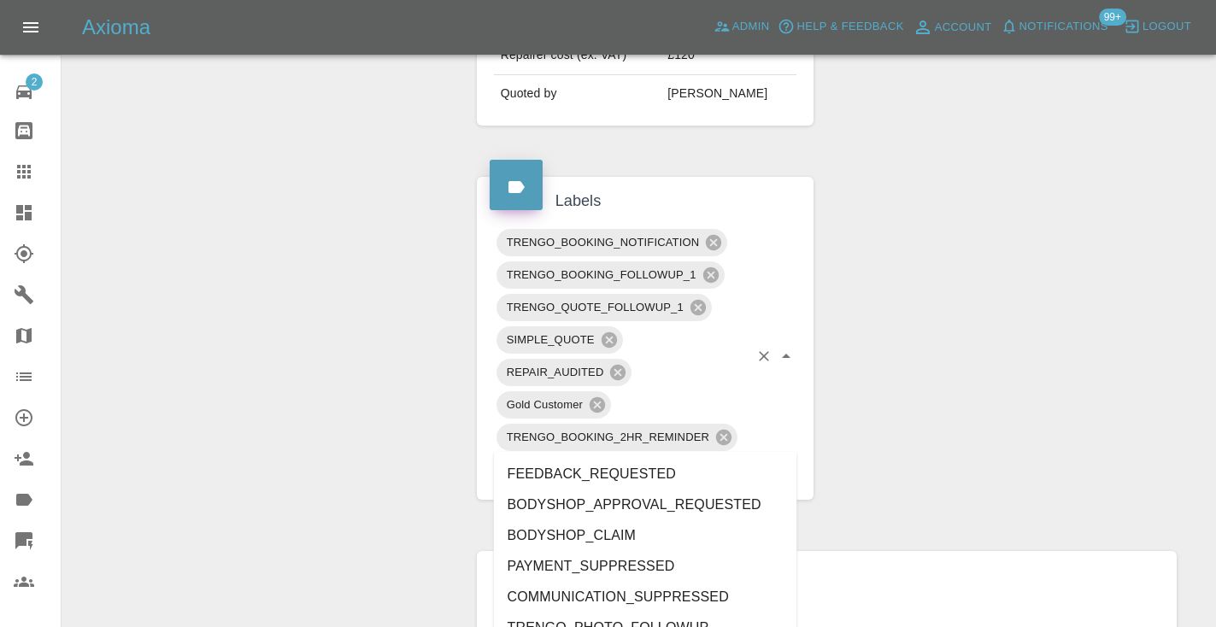
click at [624, 456] on input "text" at bounding box center [664, 469] width 172 height 26
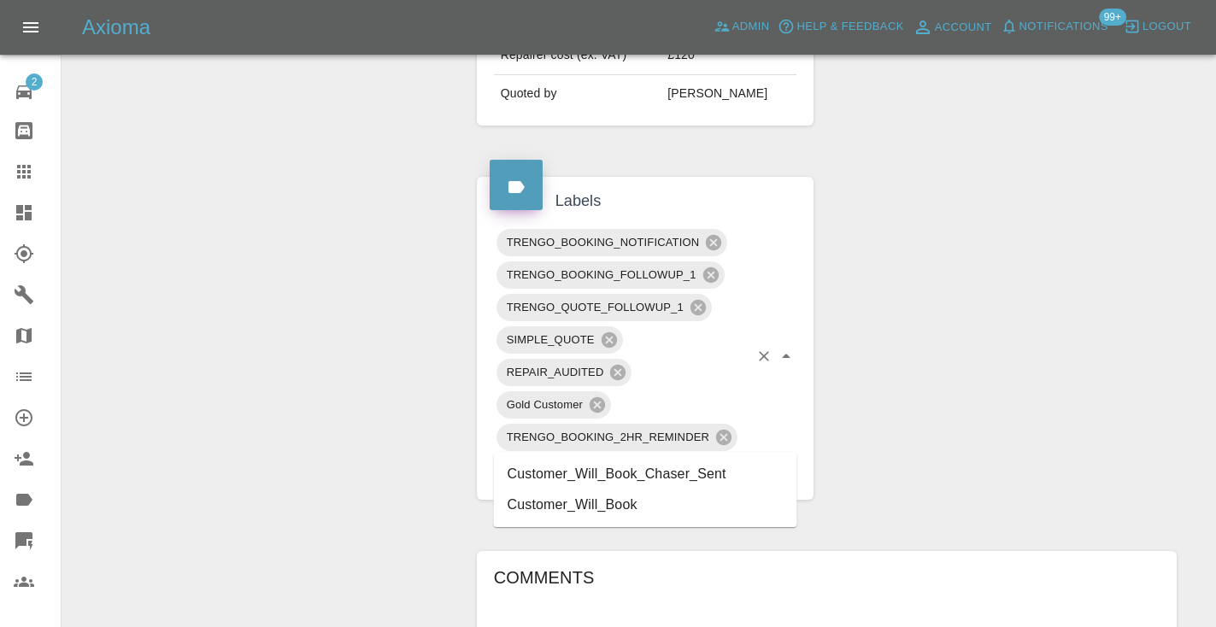
type input "customer_will"
click at [585, 497] on li "Customer_Will_Book" at bounding box center [645, 505] width 303 height 31
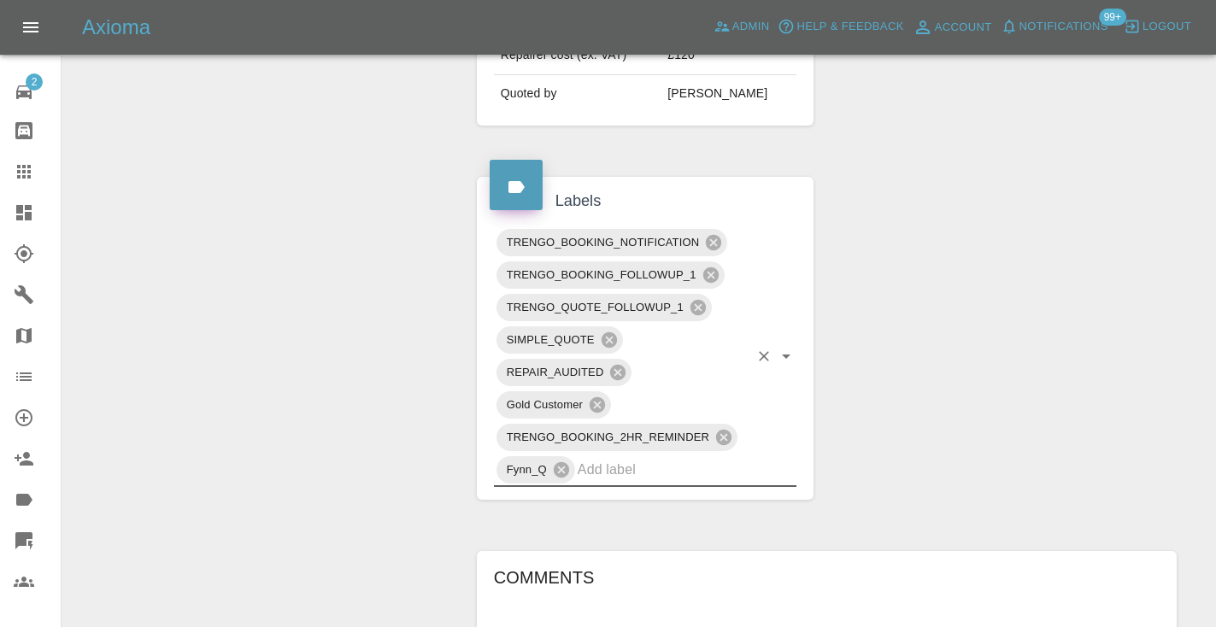
click at [309, 346] on div "Change Repairer Modify Claim Modify Quote Rollback Submit Payment Archive" at bounding box center [263, 256] width 376 height 1755
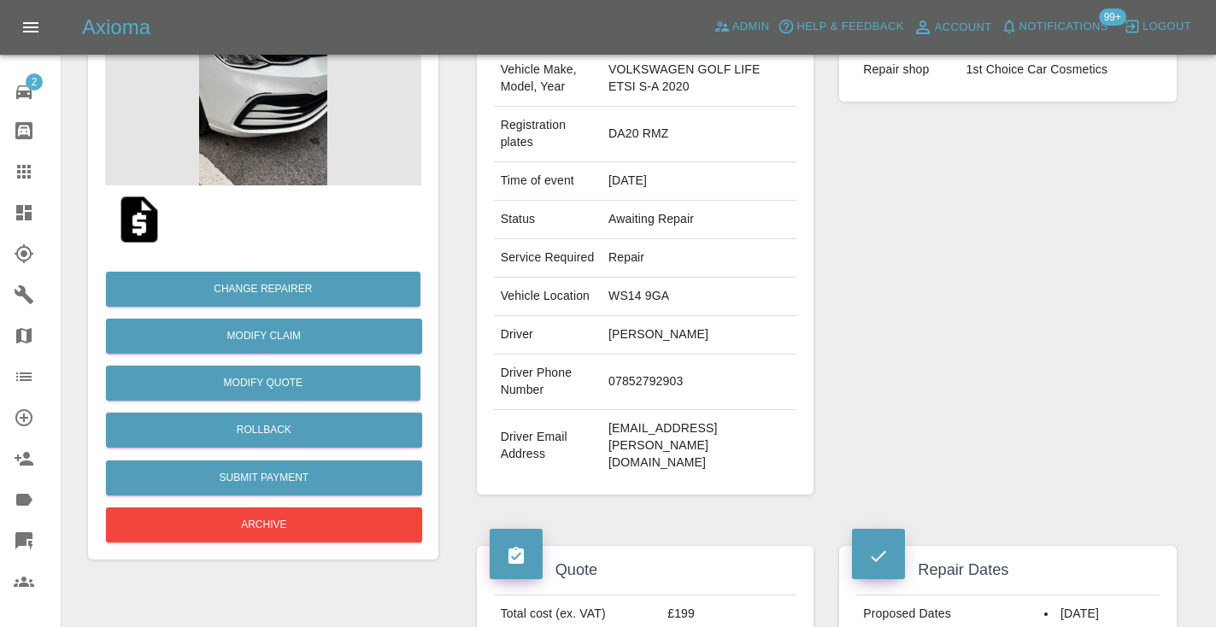
scroll to position [195, 0]
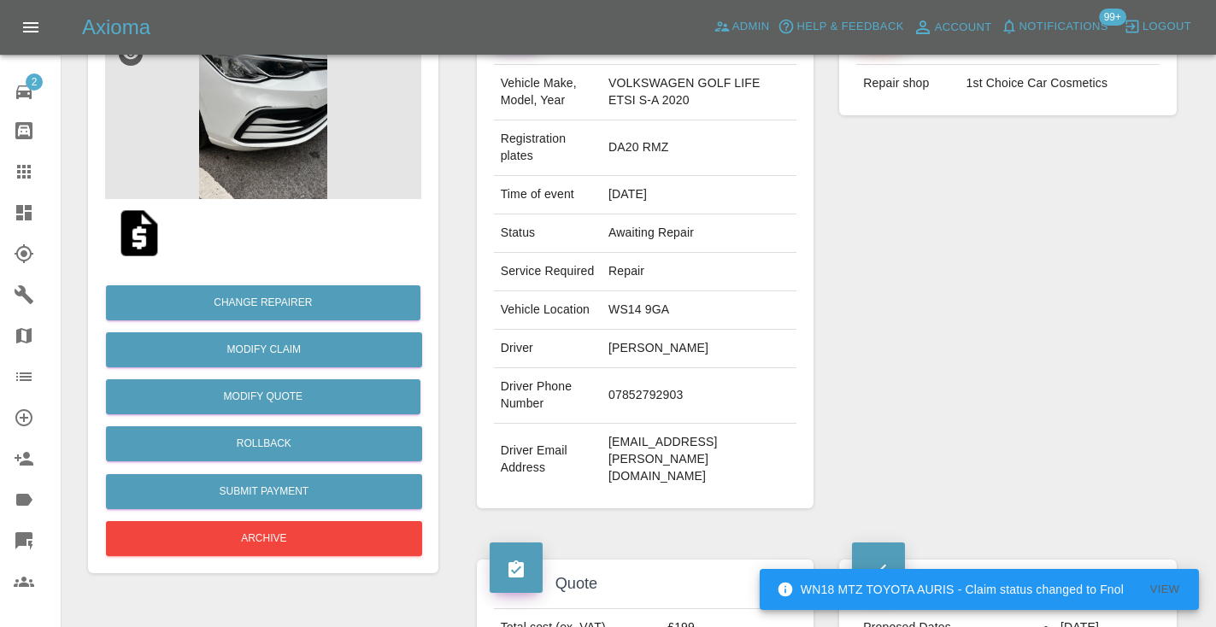
click at [16, 167] on icon at bounding box center [24, 172] width 21 height 21
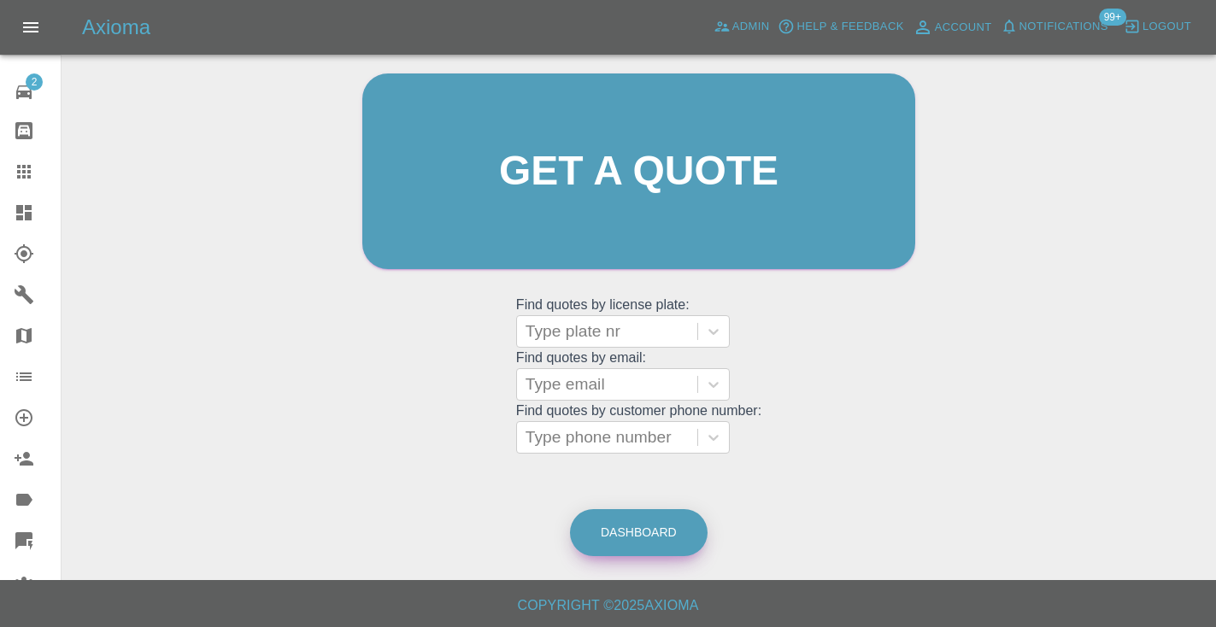
click at [662, 542] on link "Dashboard" at bounding box center [639, 532] width 138 height 47
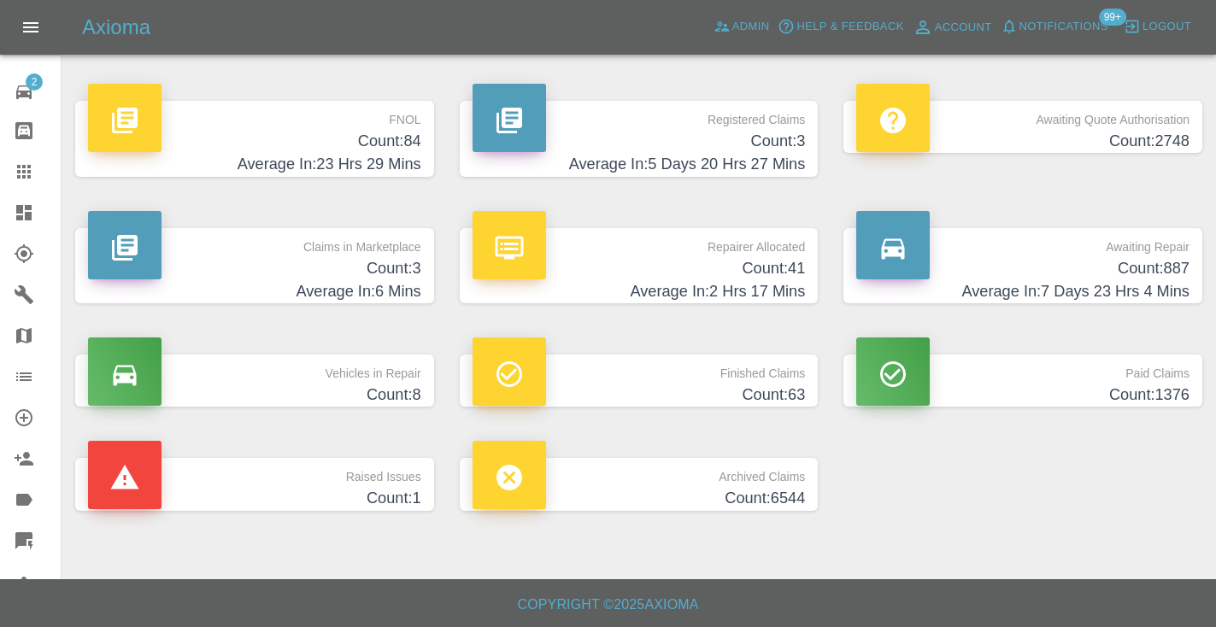
click at [1131, 275] on h4 "Count: 887" at bounding box center [1022, 268] width 333 height 23
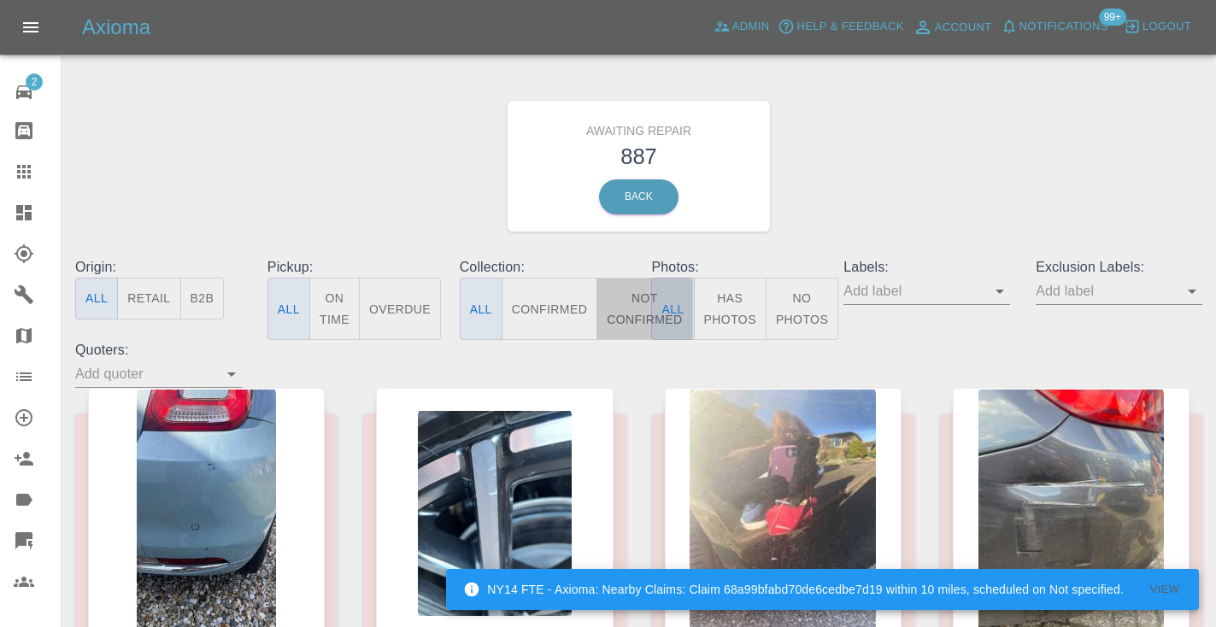
click at [639, 302] on button "Not Confirmed" at bounding box center [645, 309] width 96 height 62
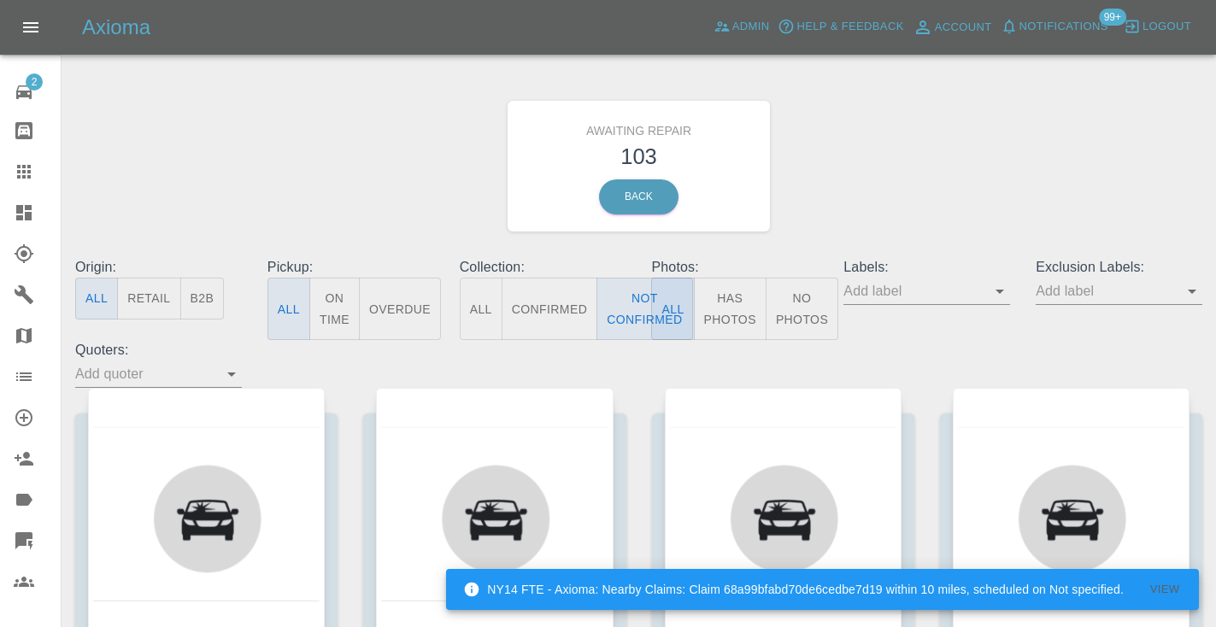
click at [1021, 151] on div "Awaiting Repair 103 Back" at bounding box center [638, 166] width 1153 height 182
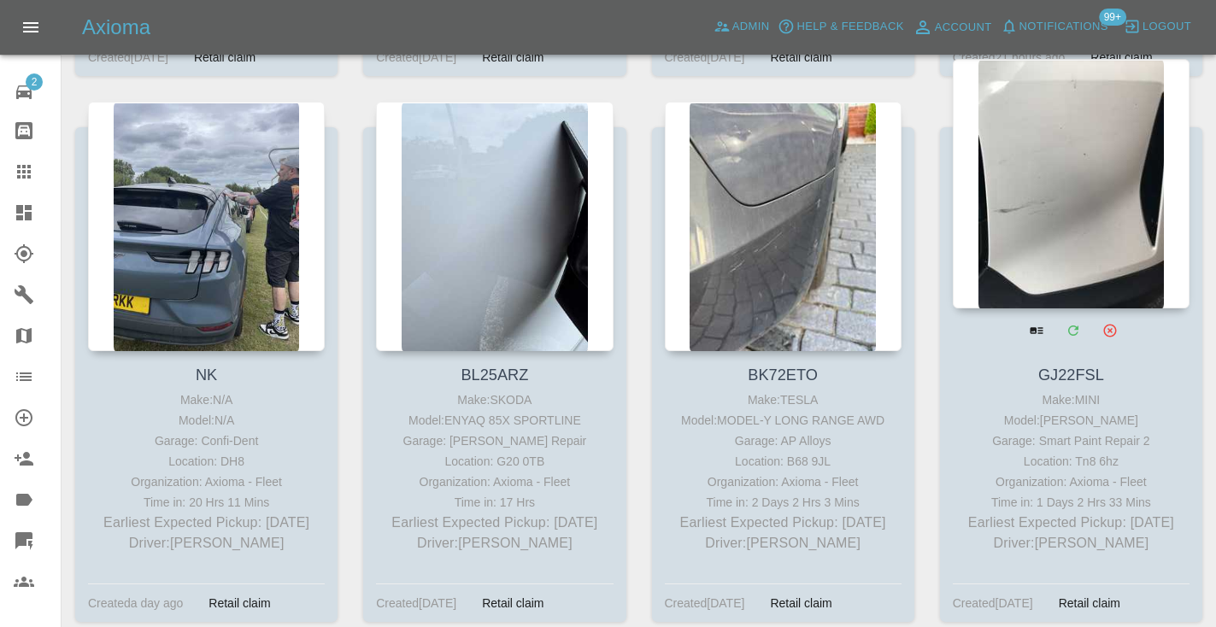
scroll to position [2528, 0]
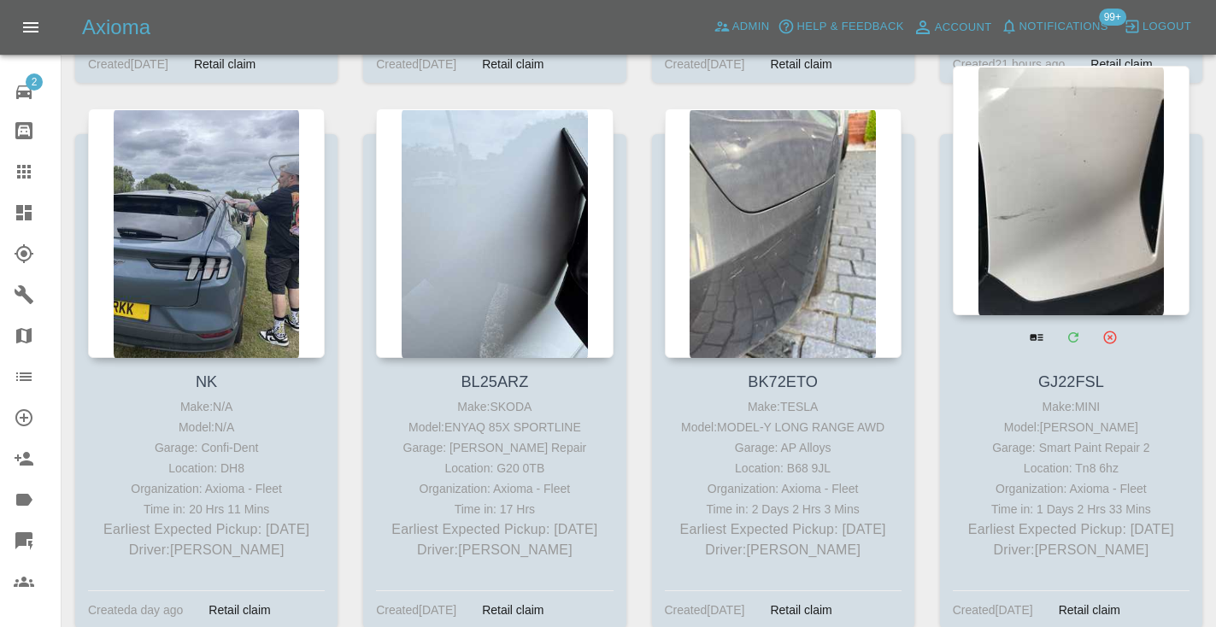
click at [1085, 150] on div at bounding box center [1071, 191] width 237 height 250
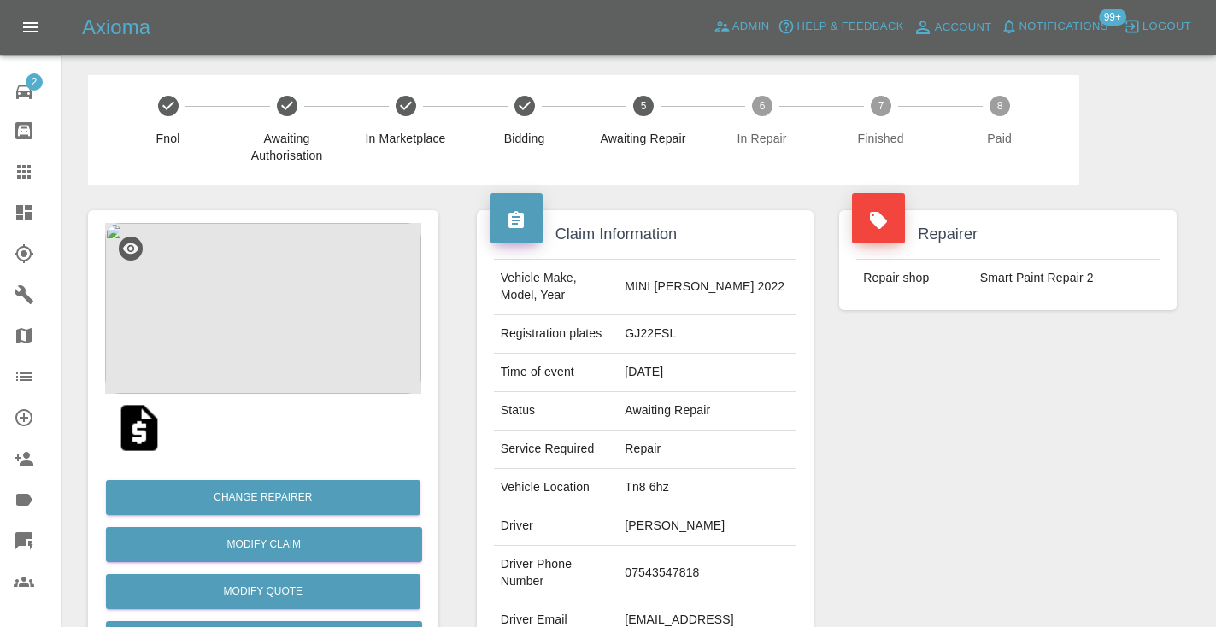
click at [688, 546] on td "07543547818" at bounding box center [707, 574] width 179 height 56
copy td "07543547818"
click at [1159, 449] on div "Repairer Repair shop Smart Paint Repair 2" at bounding box center [1008, 440] width 363 height 510
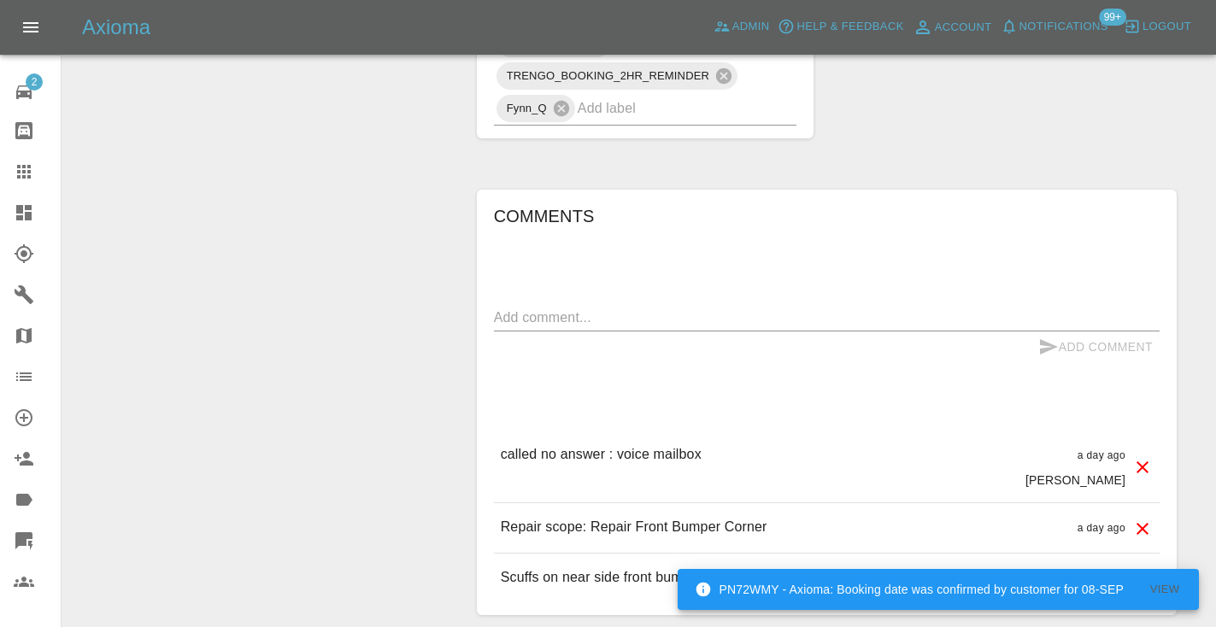
scroll to position [1205, 0]
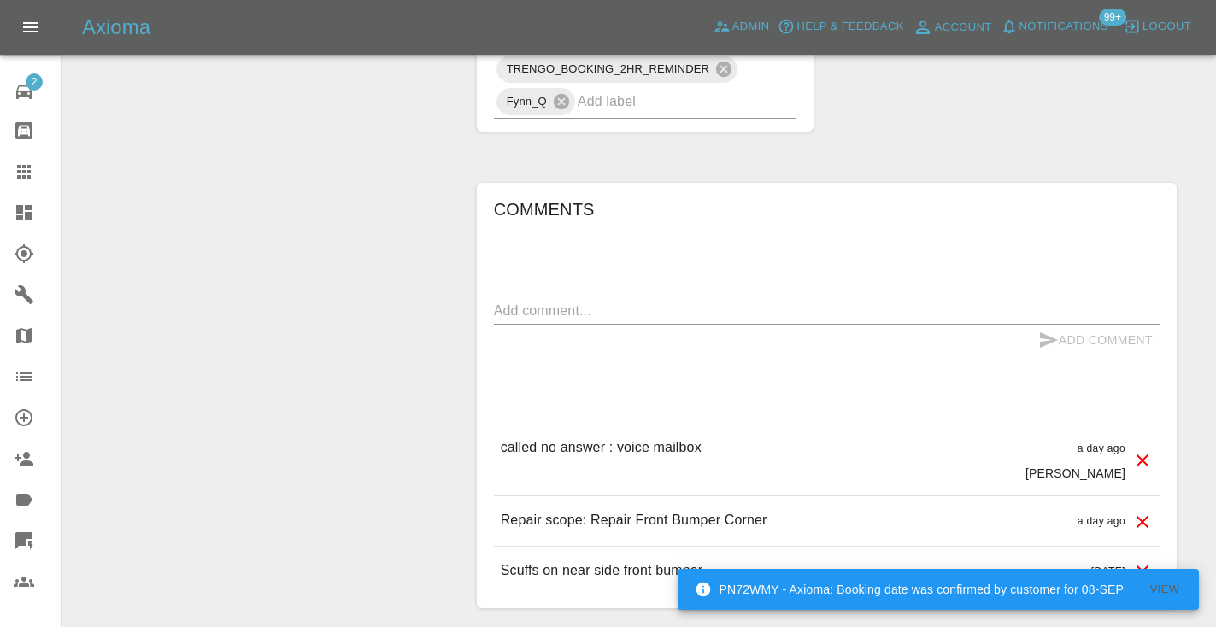
click at [625, 301] on textarea at bounding box center [827, 311] width 666 height 20
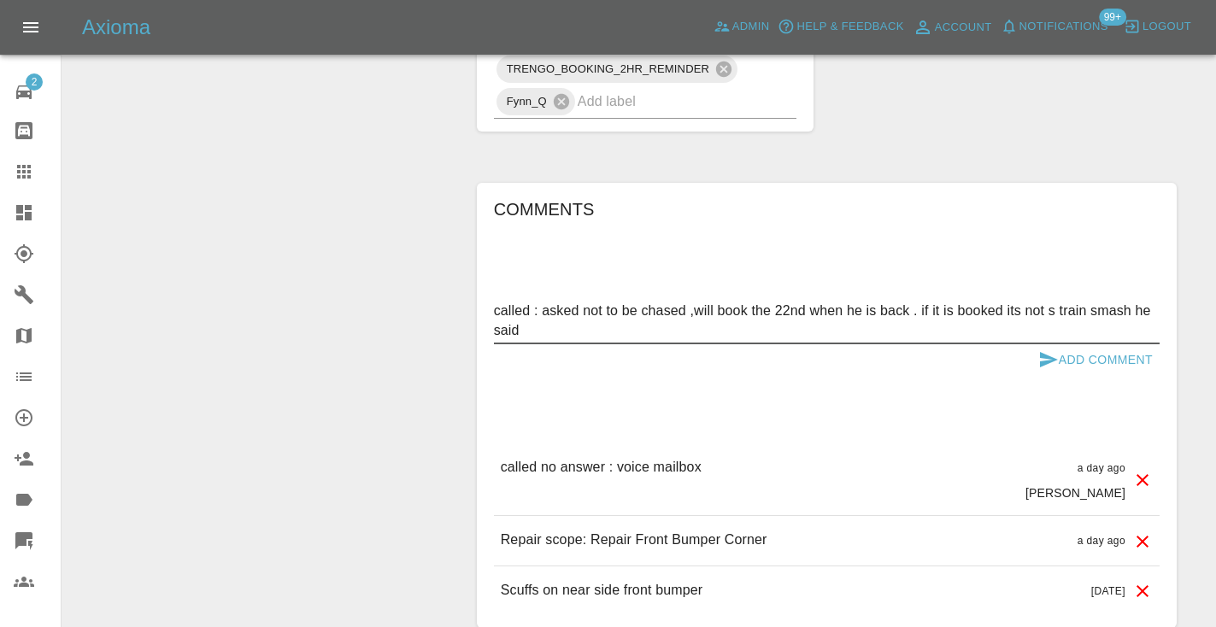
click at [1055, 301] on textarea "called : asked not to be chased ,will book the 22nd when he is back . if it is …" at bounding box center [827, 320] width 666 height 39
click at [550, 301] on textarea "called : asked not to be chased ,will book the 22nd when he is back . if it is …" at bounding box center [827, 320] width 666 height 39
type textarea "called : asked not to be chased ,will book the 22nd when he is back . if it is …"
click at [1047, 350] on icon "submit" at bounding box center [1049, 360] width 21 height 21
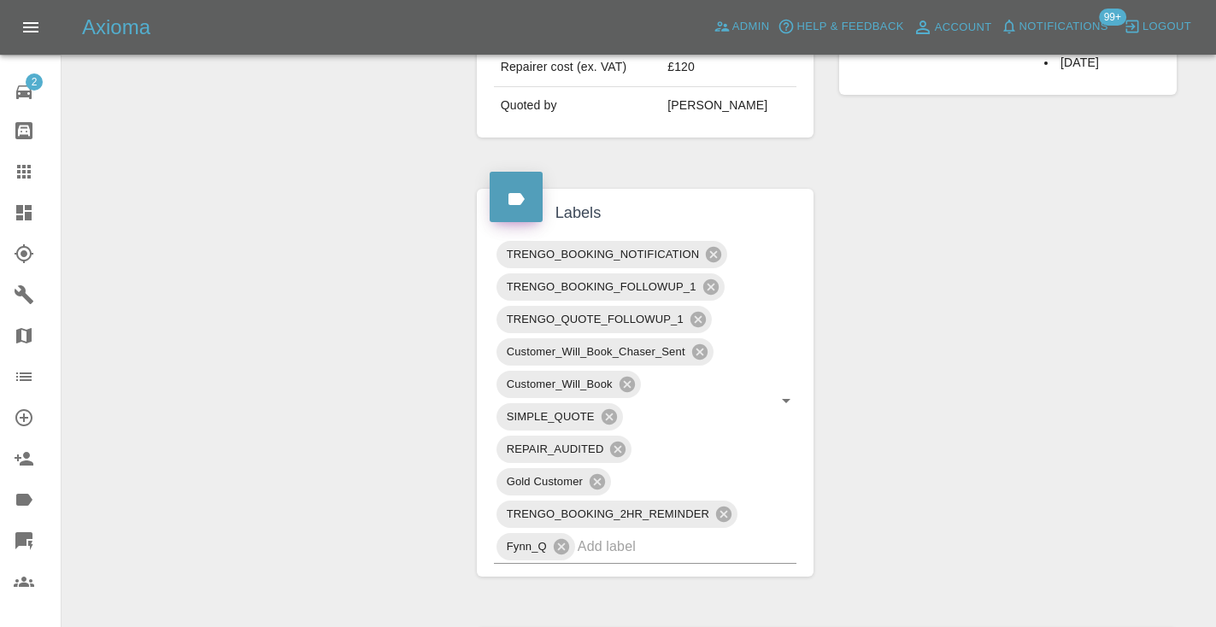
scroll to position [717, 0]
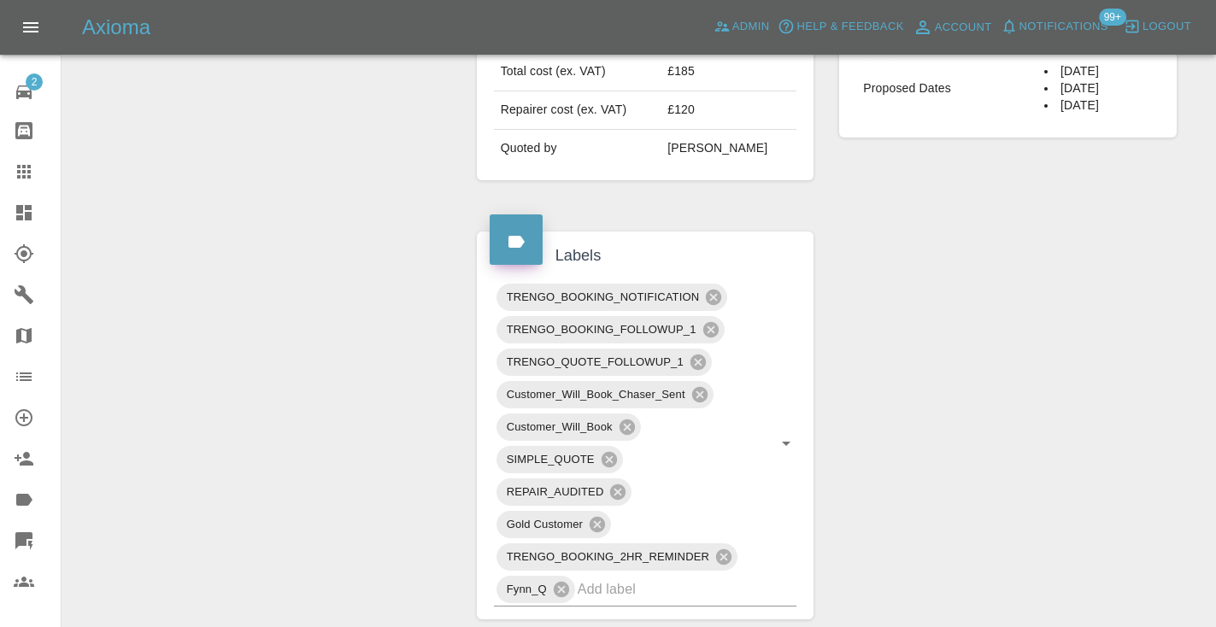
click at [16, 169] on icon at bounding box center [24, 172] width 21 height 21
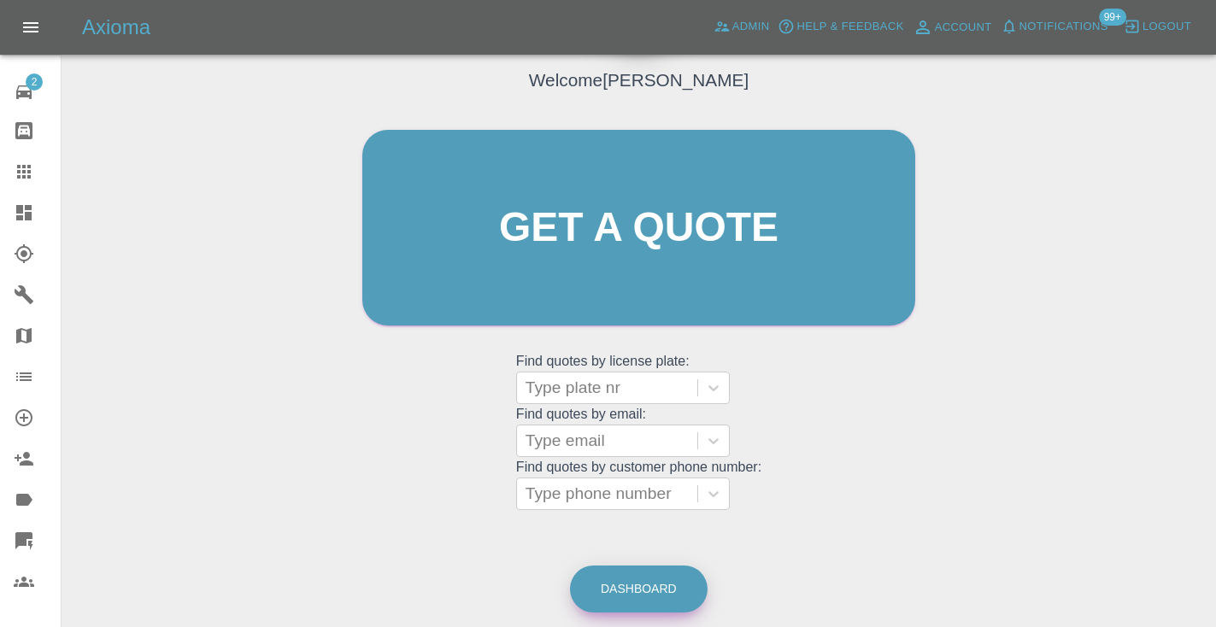
click at [602, 572] on link "Dashboard" at bounding box center [639, 589] width 138 height 47
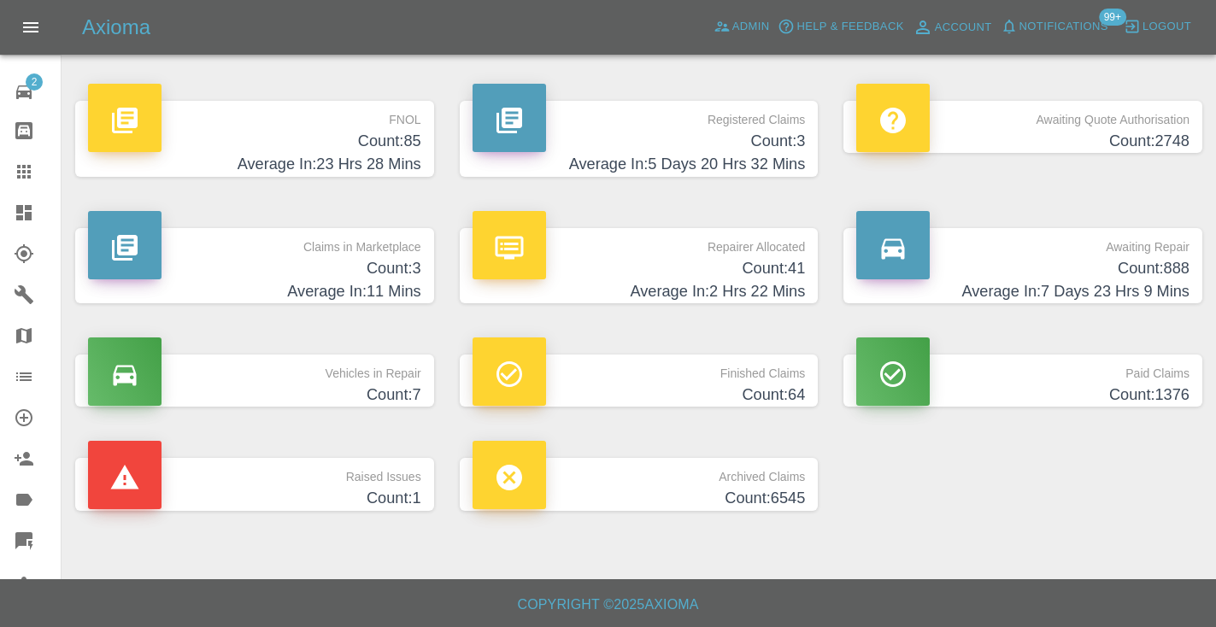
click at [1171, 265] on h4 "Count: 888" at bounding box center [1022, 268] width 333 height 23
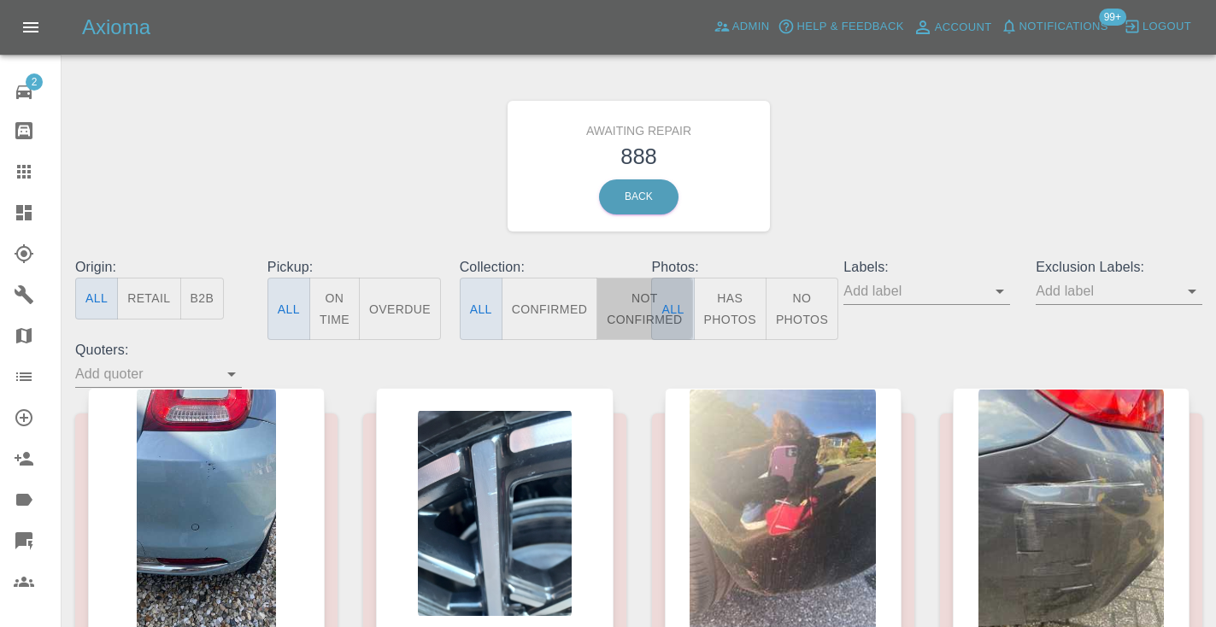
click at [631, 311] on button "Not Confirmed" at bounding box center [645, 309] width 96 height 62
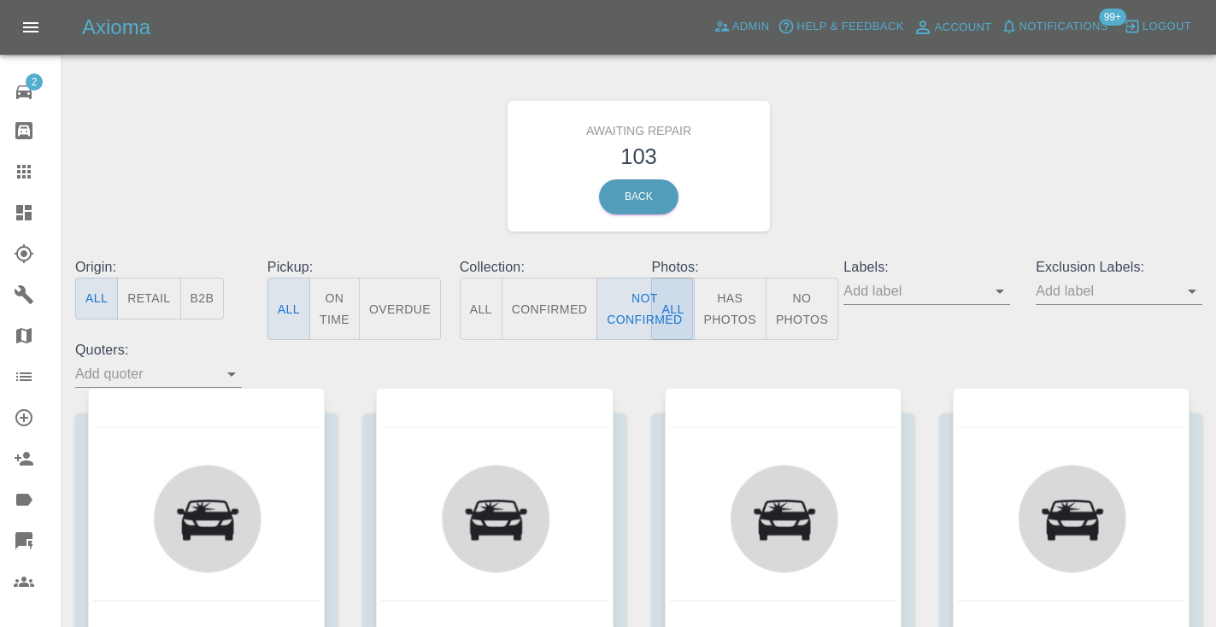
click at [943, 181] on div "Awaiting Repair 103 Back" at bounding box center [638, 166] width 1153 height 182
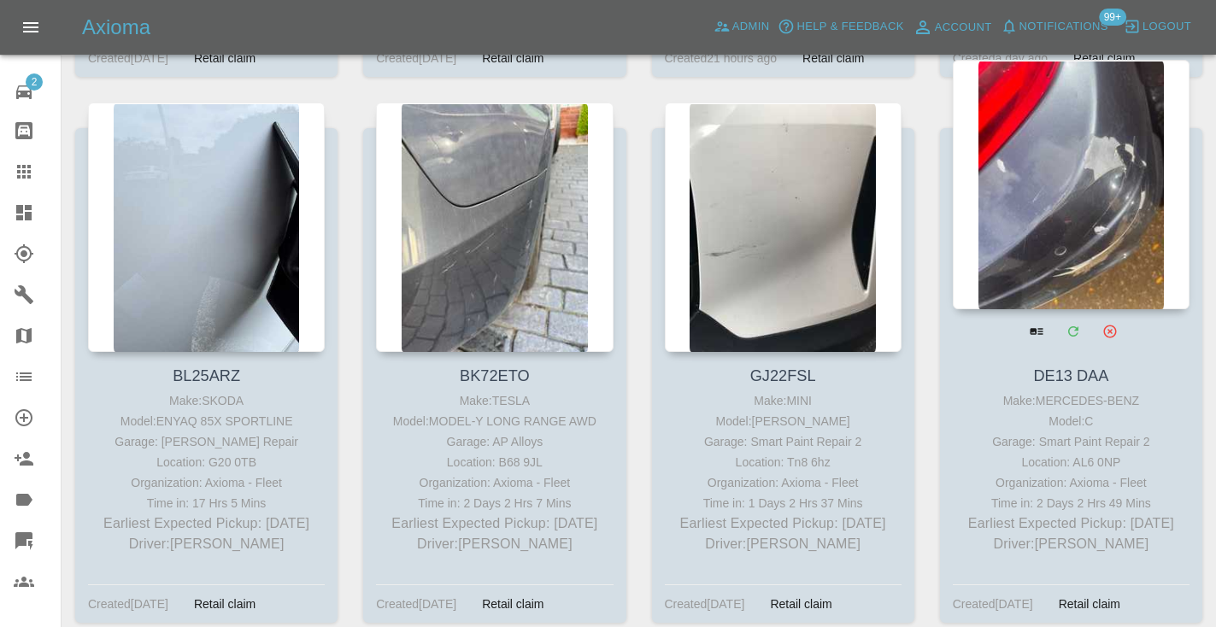
scroll to position [2487, 0]
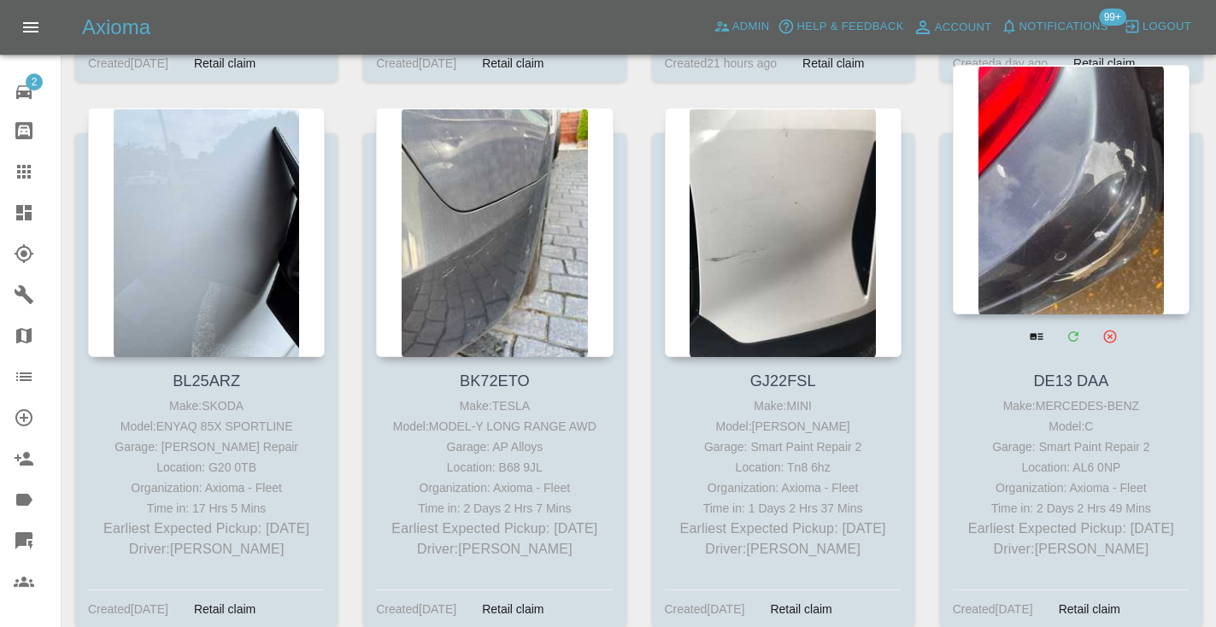
click at [1045, 197] on div at bounding box center [1071, 190] width 237 height 250
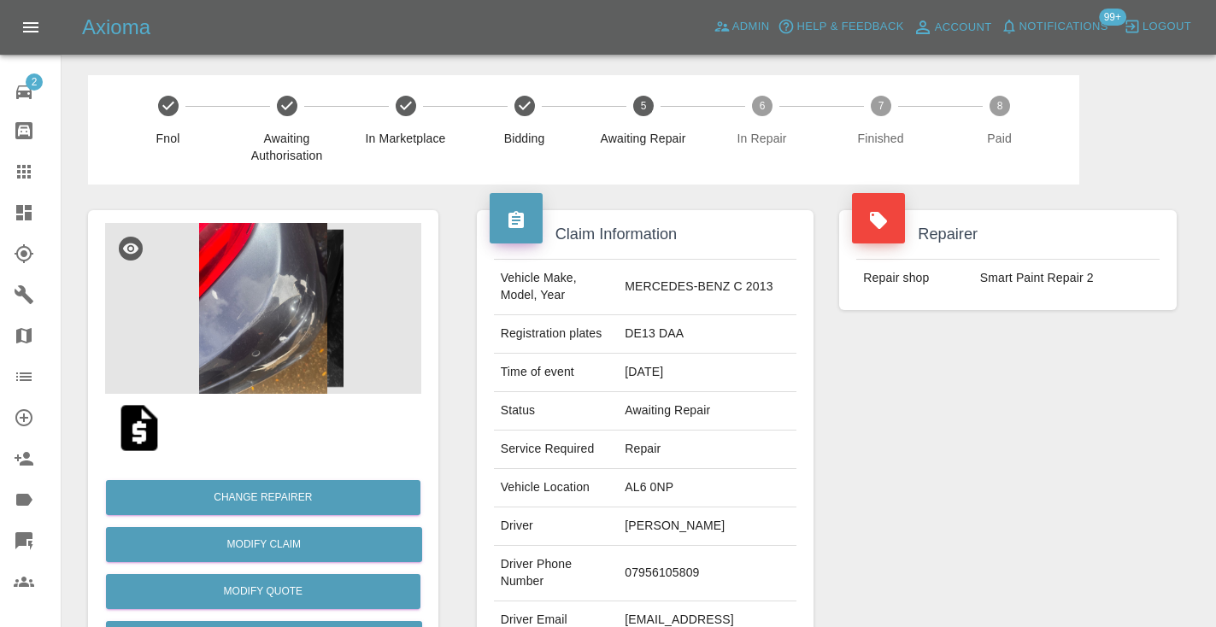
click at [693, 562] on td "07956105809" at bounding box center [707, 574] width 179 height 56
copy td "07956105809"
click at [998, 456] on div "Repairer Repair shop Smart Paint Repair 2" at bounding box center [1008, 440] width 363 height 510
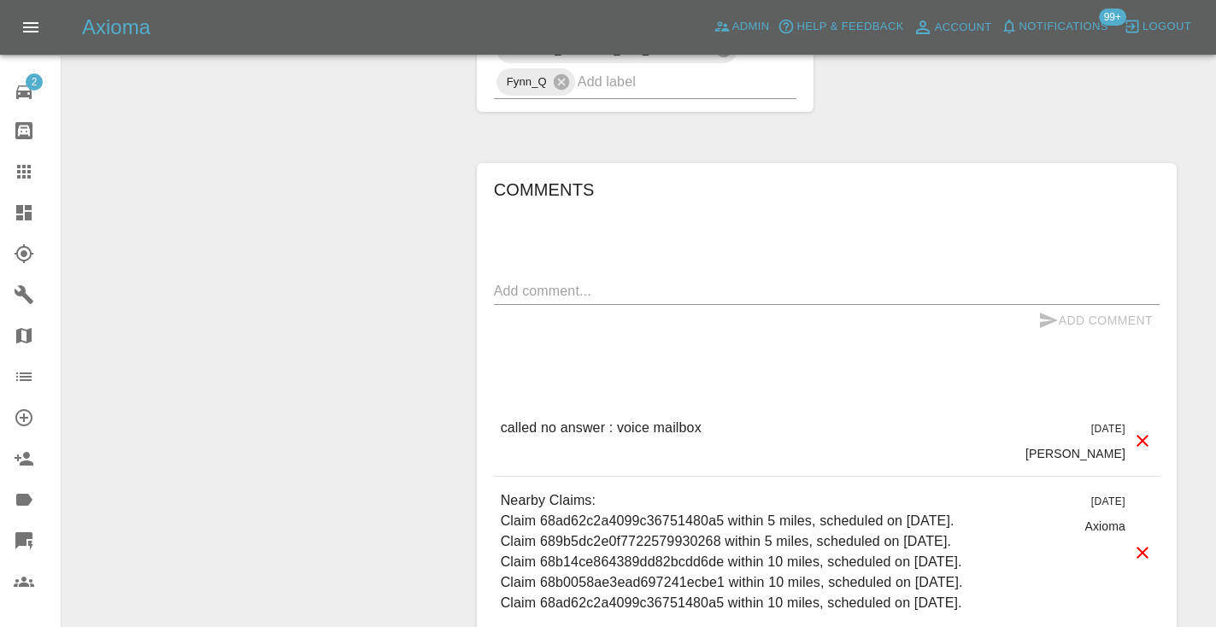
scroll to position [1164, 0]
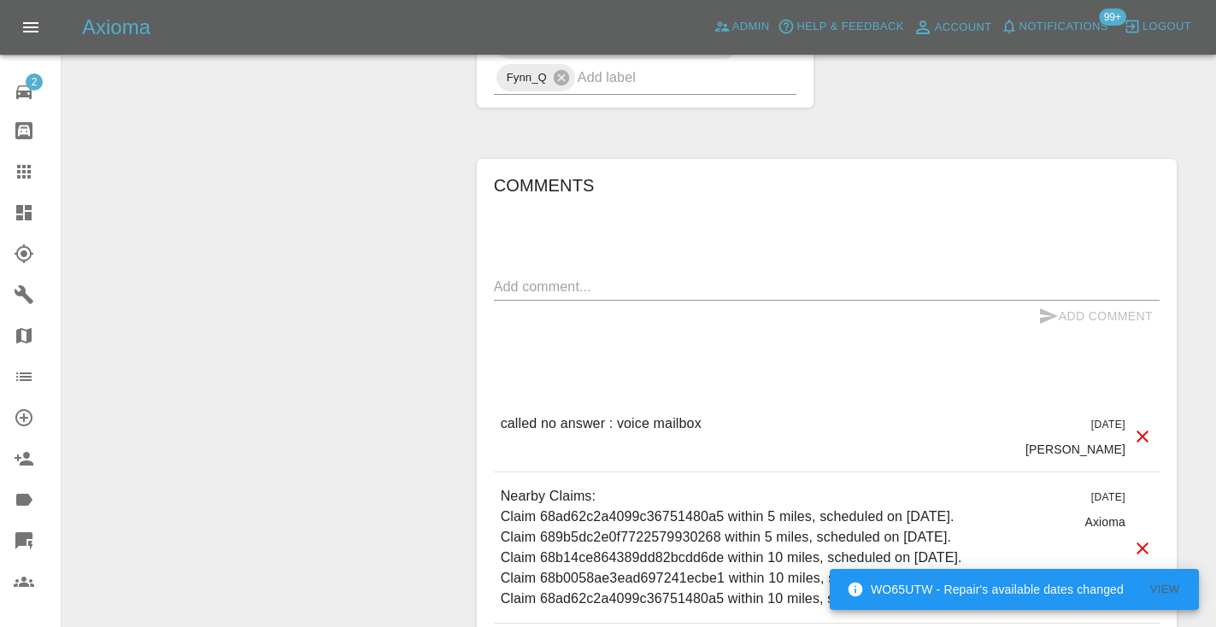
click at [970, 321] on div "Comments x Add Comment called no answer : voice mailbox [DATE] [PERSON_NAME] ca…" at bounding box center [827, 457] width 666 height 571
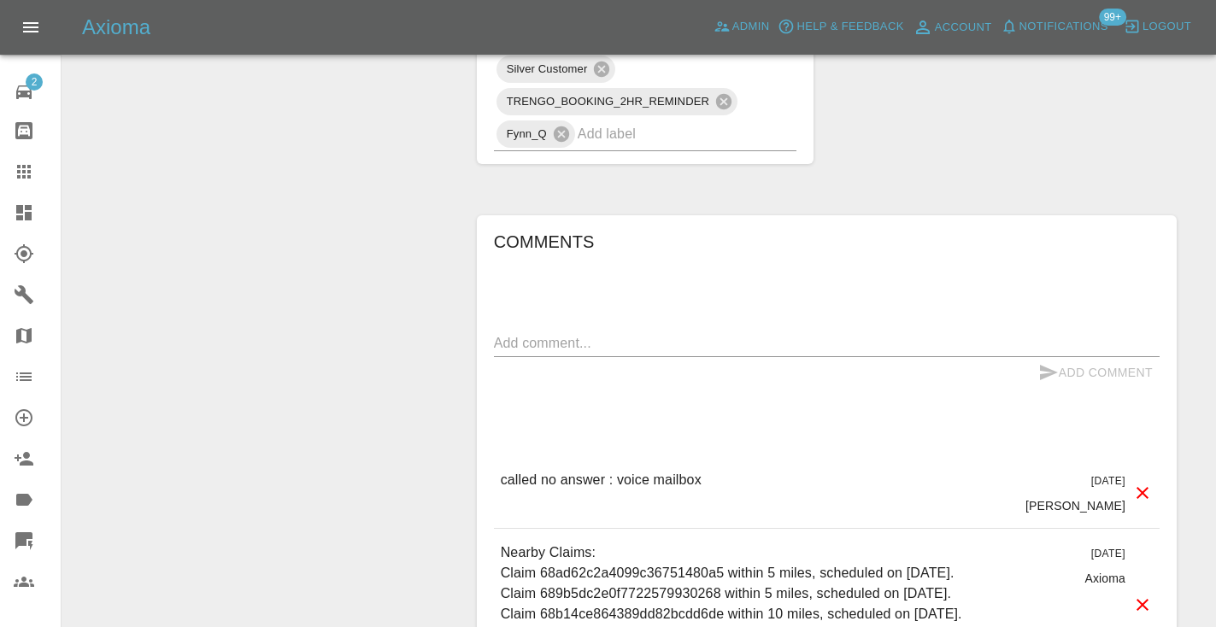
scroll to position [1110, 0]
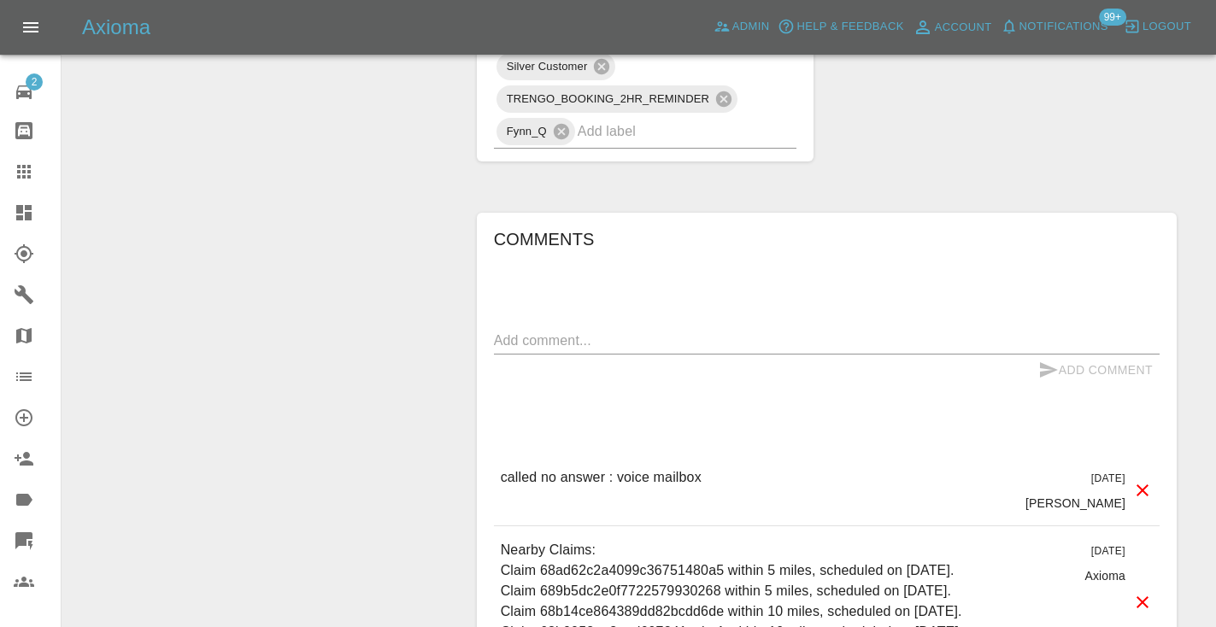
click at [533, 289] on div "Comments x Add Comment called no answer : voice mailbox [DATE] [PERSON_NAME] ca…" at bounding box center [827, 511] width 666 height 571
click at [527, 331] on textarea at bounding box center [827, 341] width 666 height 20
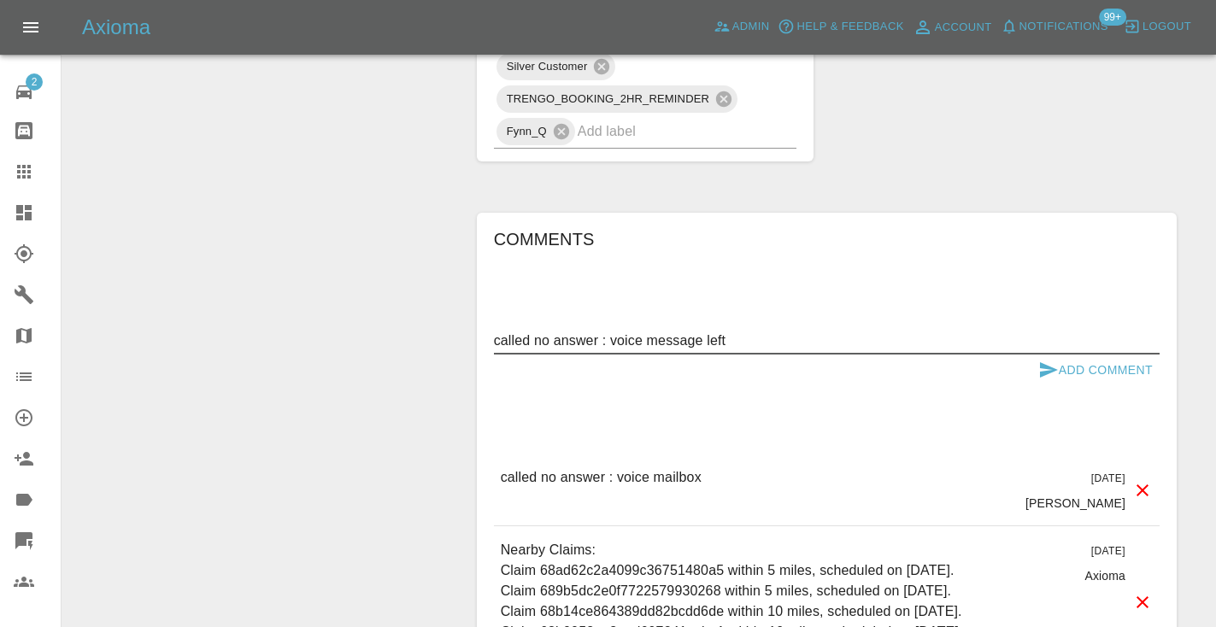
type textarea "called no answer : voice message left"
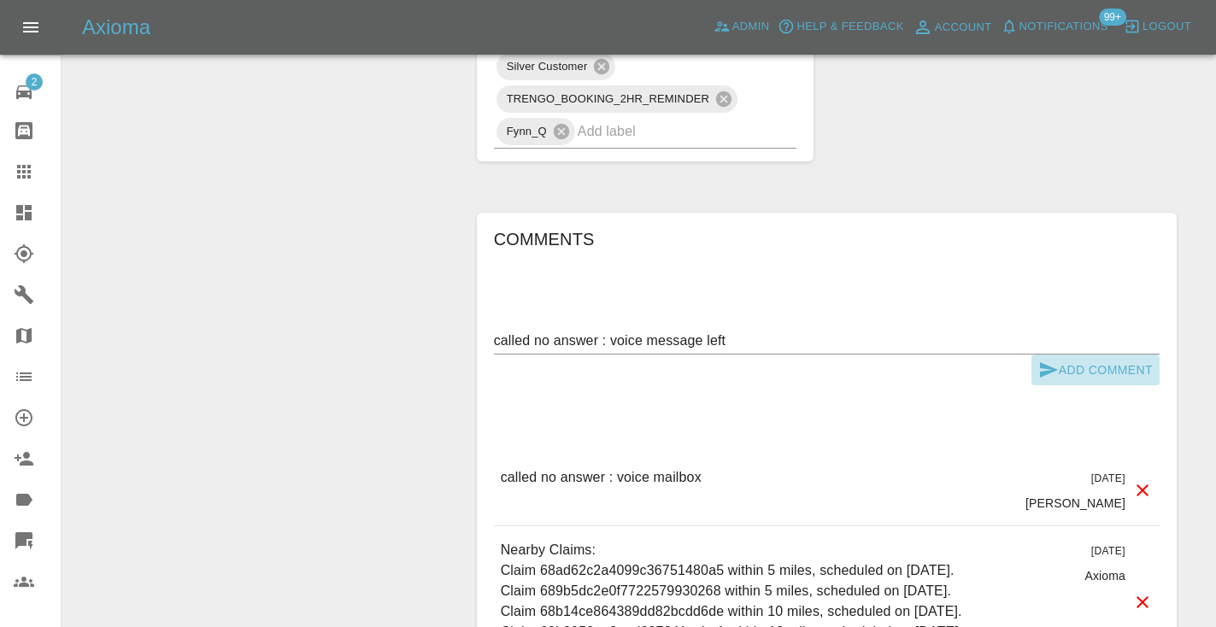
click at [1039, 360] on icon "submit" at bounding box center [1049, 370] width 21 height 21
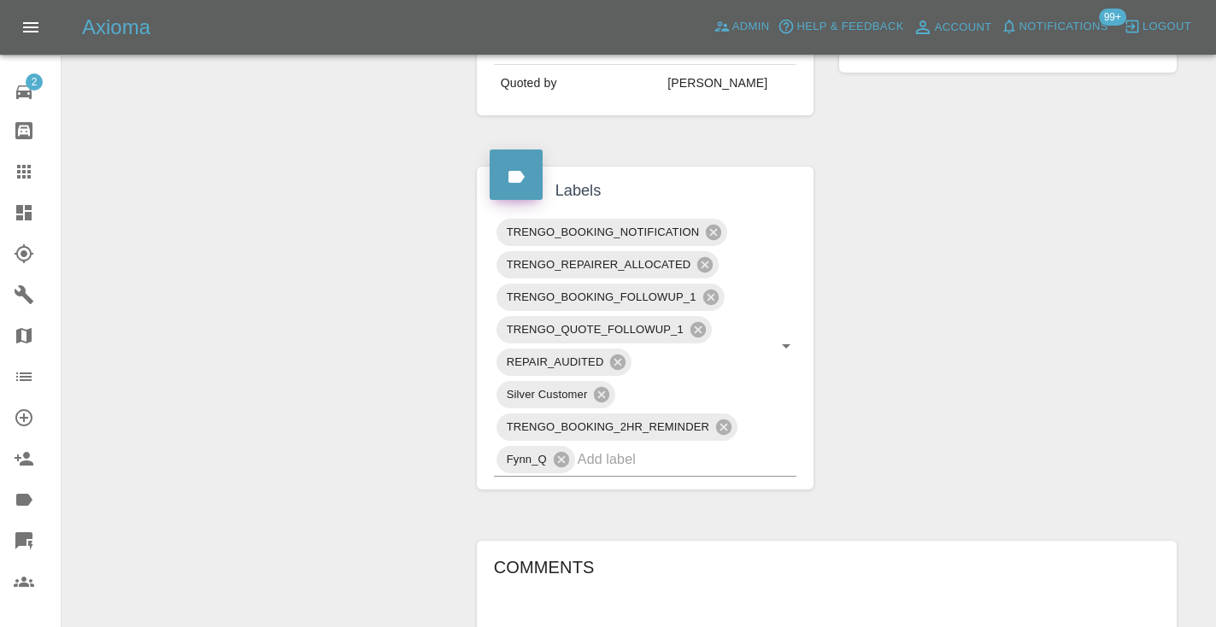
scroll to position [775, 0]
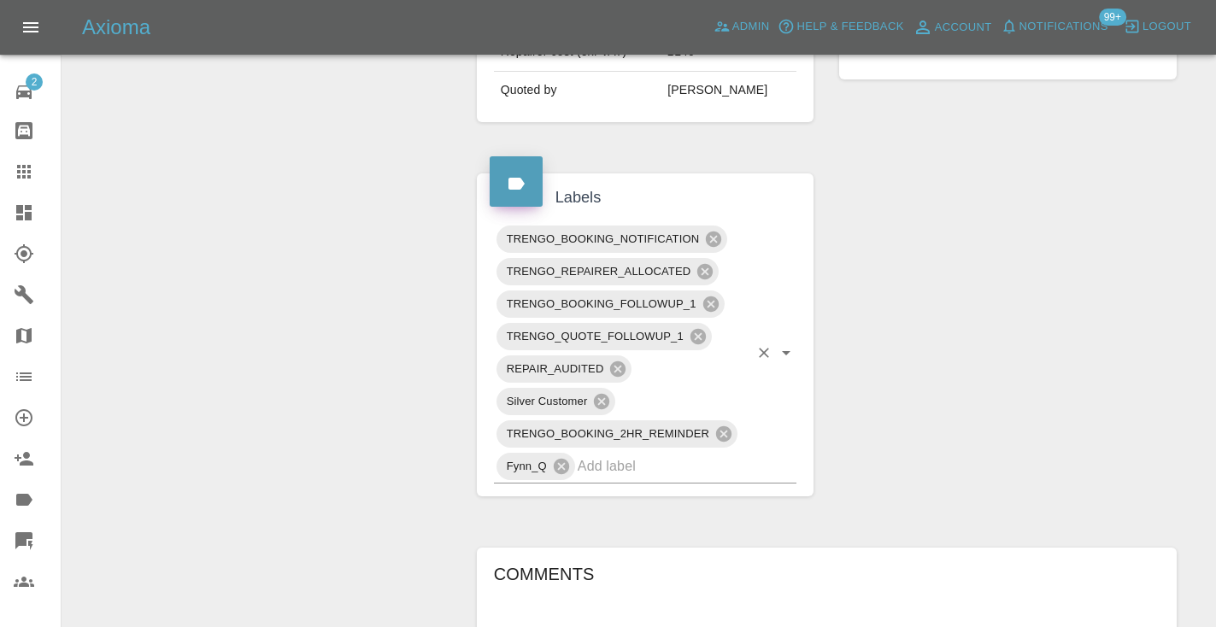
click at [599, 453] on input "text" at bounding box center [664, 466] width 172 height 26
type input "customer_will"
click at [594, 509] on li "Customer_Will_Book" at bounding box center [645, 501] width 303 height 31
click at [268, 297] on div "Change Repairer Modify Claim Modify Quote Rollback Submit Payment Archive" at bounding box center [263, 325] width 376 height 1833
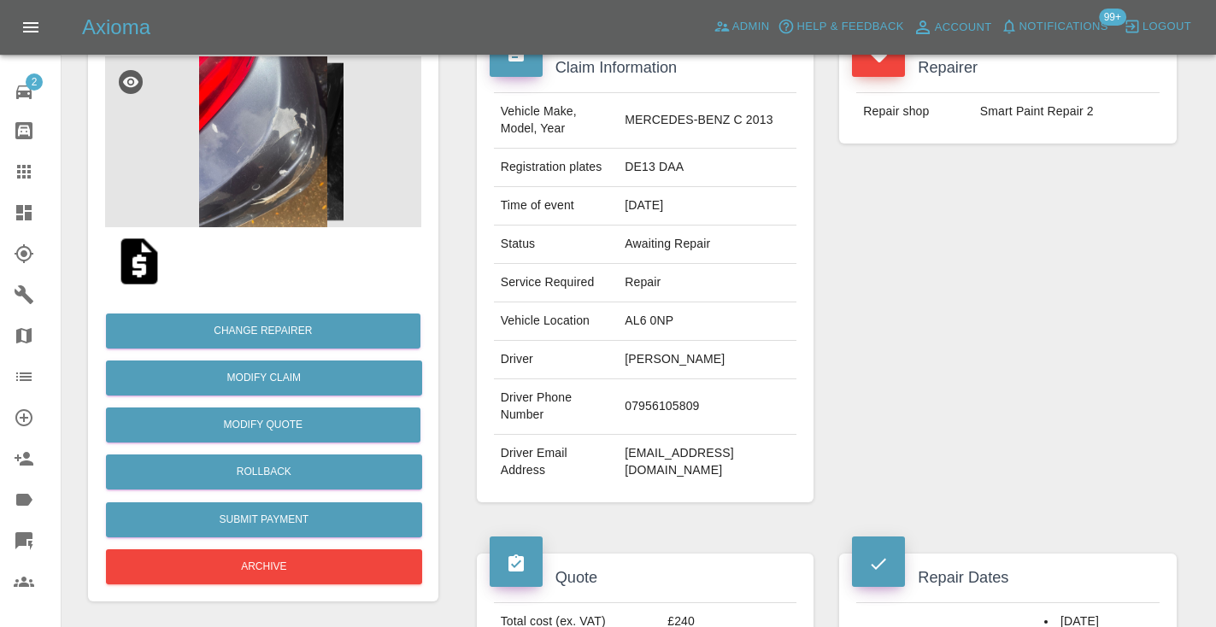
scroll to position [166, 0]
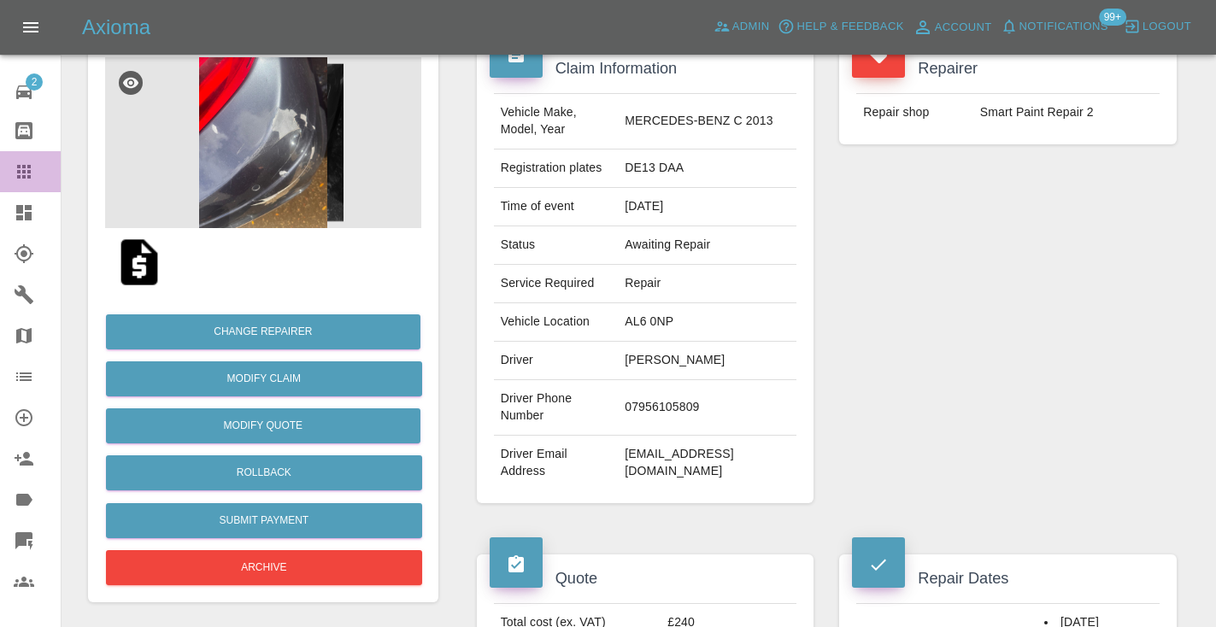
click at [26, 176] on icon at bounding box center [24, 172] width 14 height 14
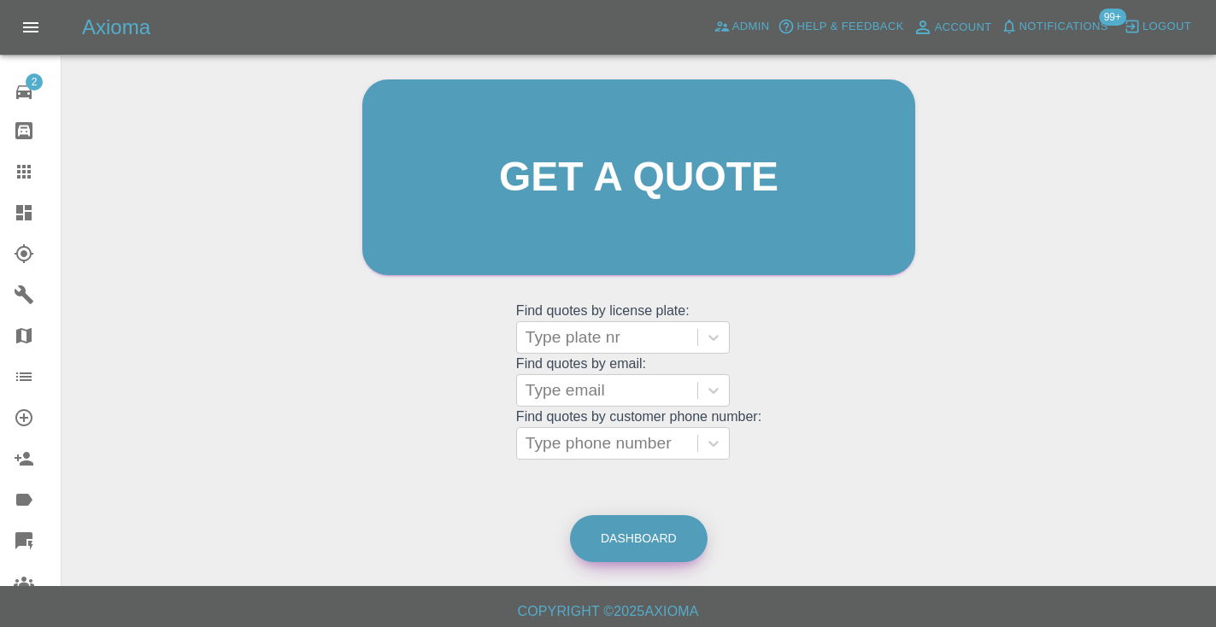
click at [650, 538] on link "Dashboard" at bounding box center [639, 538] width 138 height 47
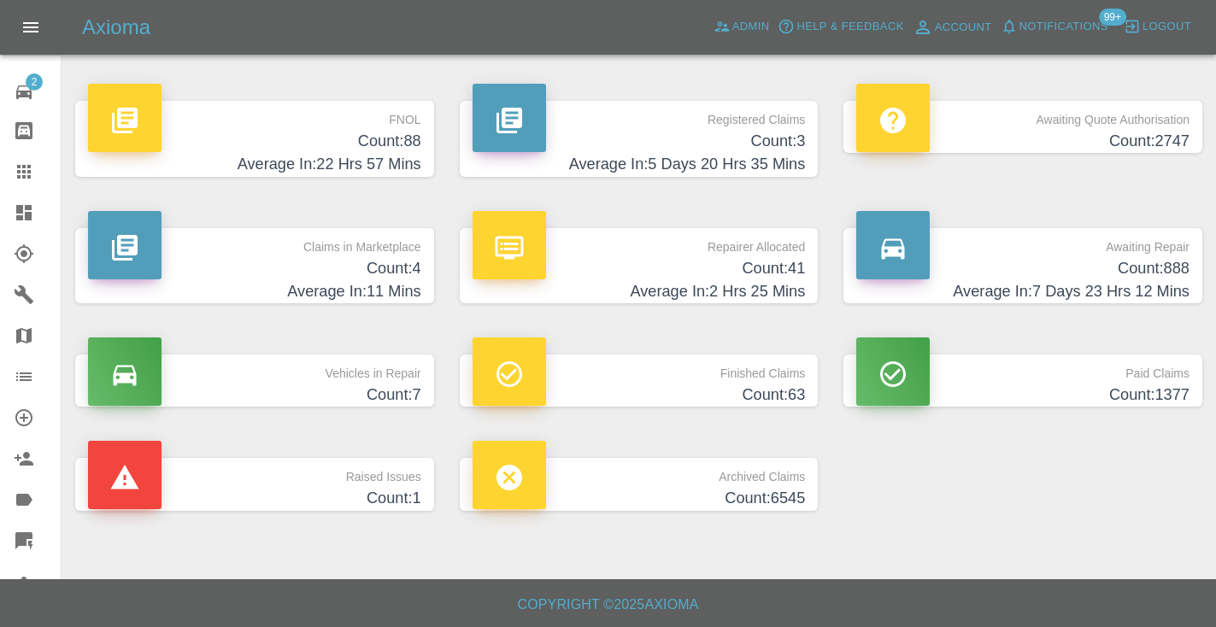
click at [1121, 276] on h4 "Count: 888" at bounding box center [1022, 268] width 333 height 23
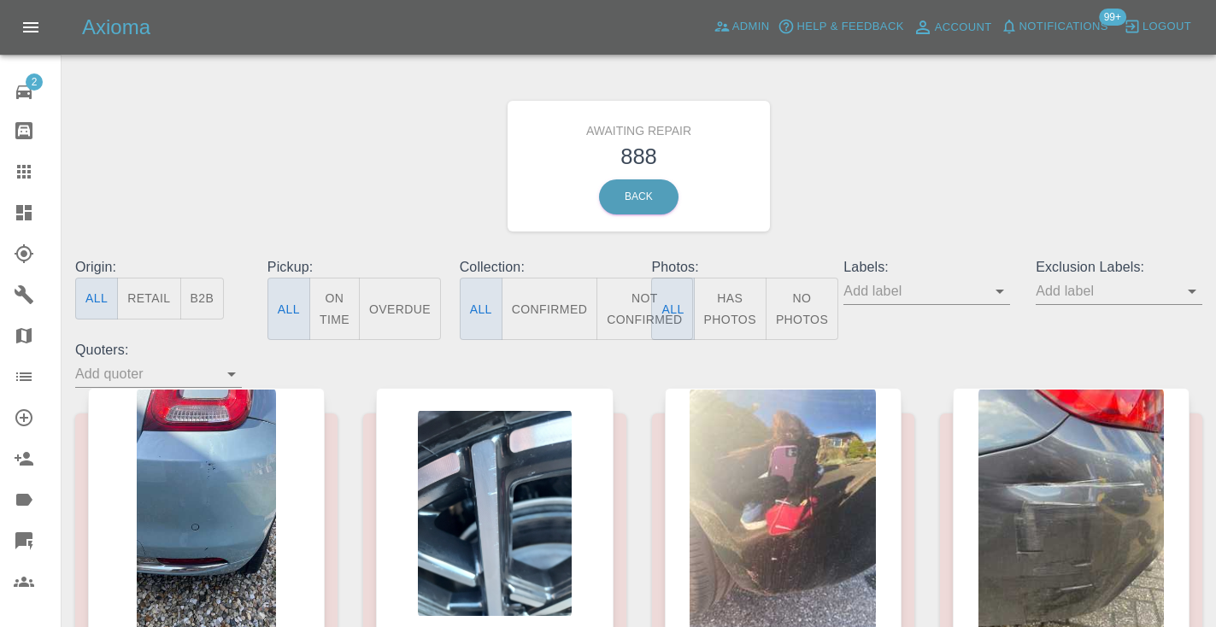
drag, startPoint x: 633, startPoint y: 295, endPoint x: 739, endPoint y: 245, distance: 117.0
click at [633, 296] on button "Not Confirmed" at bounding box center [645, 309] width 96 height 62
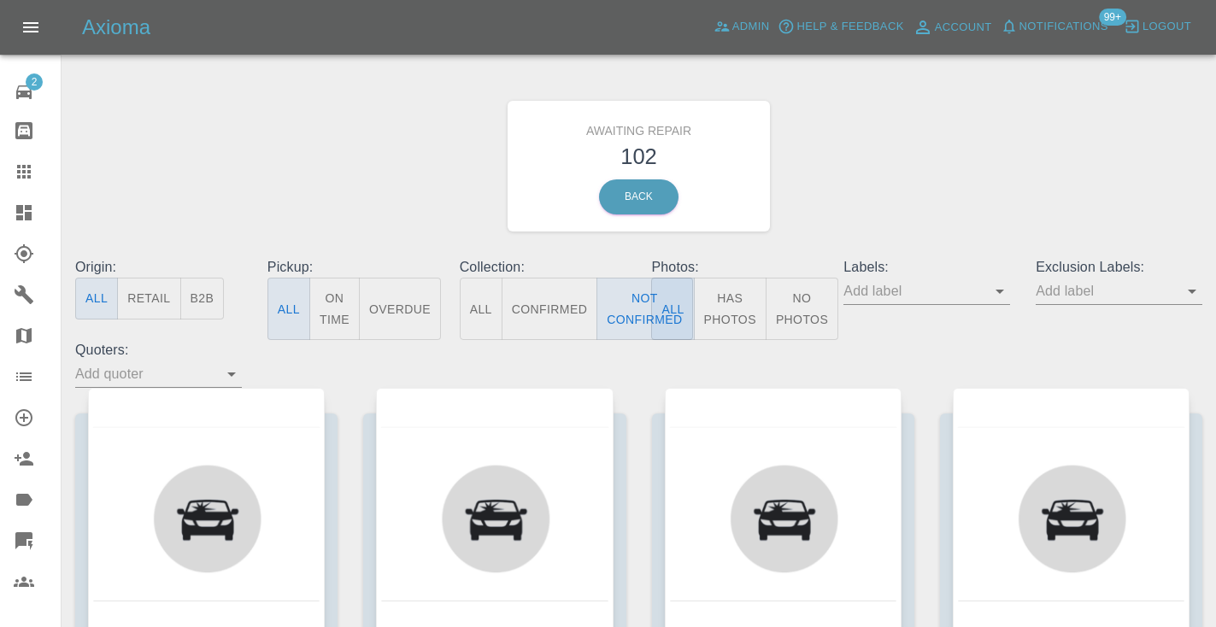
click at [903, 179] on div "Awaiting Repair 102 Back" at bounding box center [638, 166] width 1153 height 182
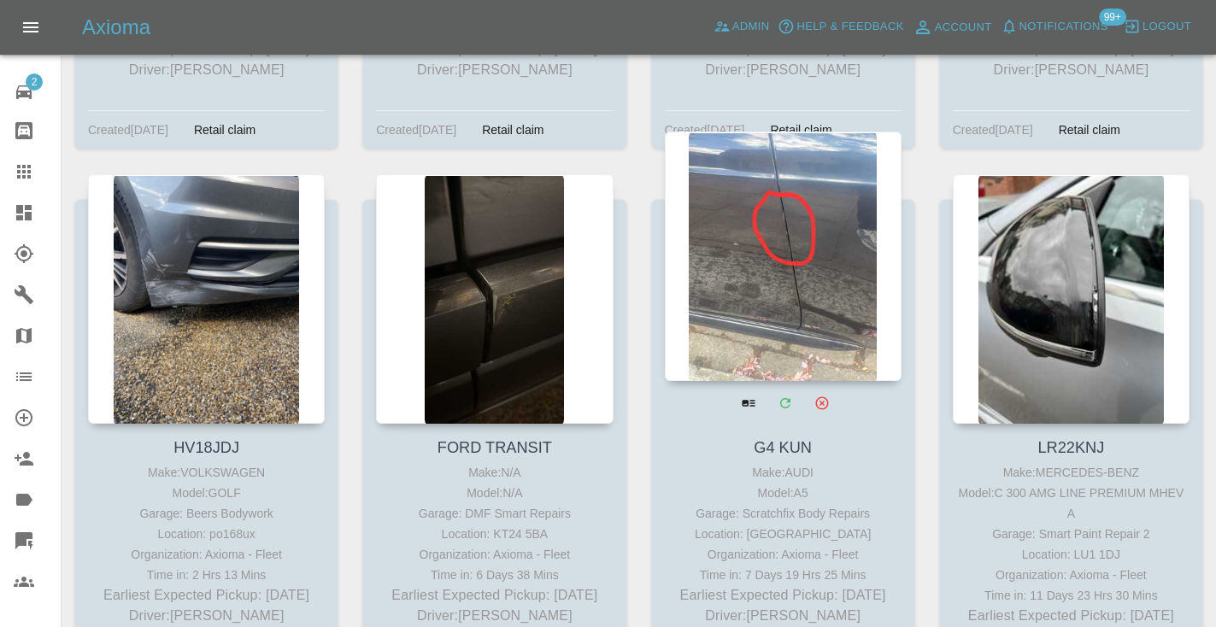
scroll to position [4641, 0]
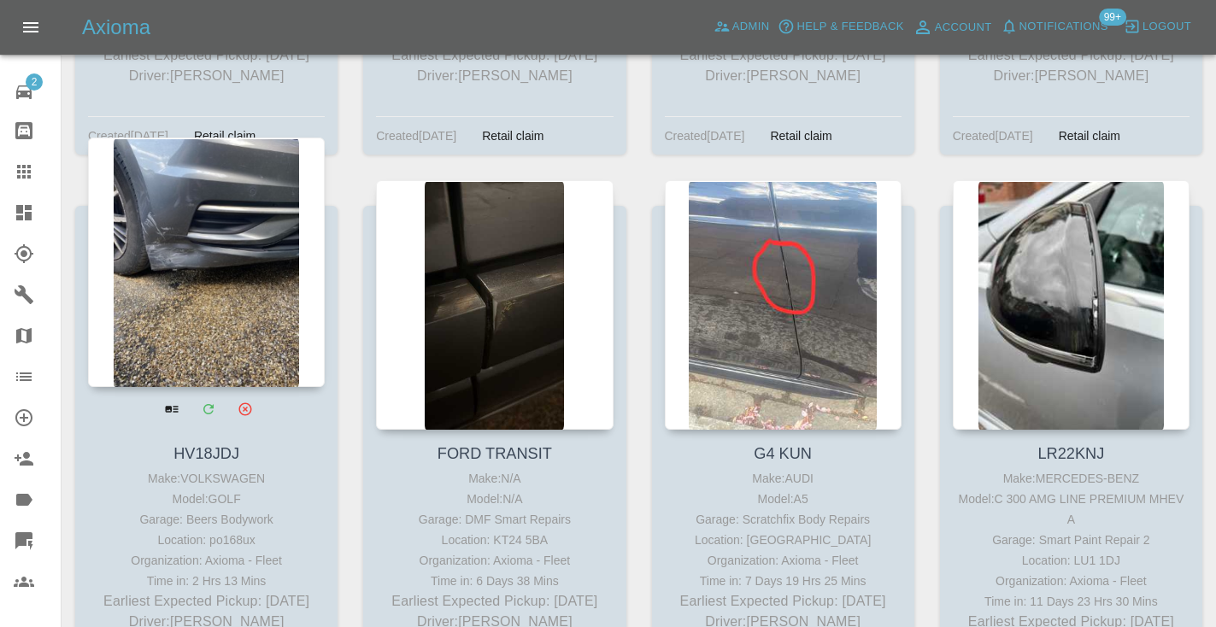
click at [238, 259] on div at bounding box center [206, 263] width 237 height 250
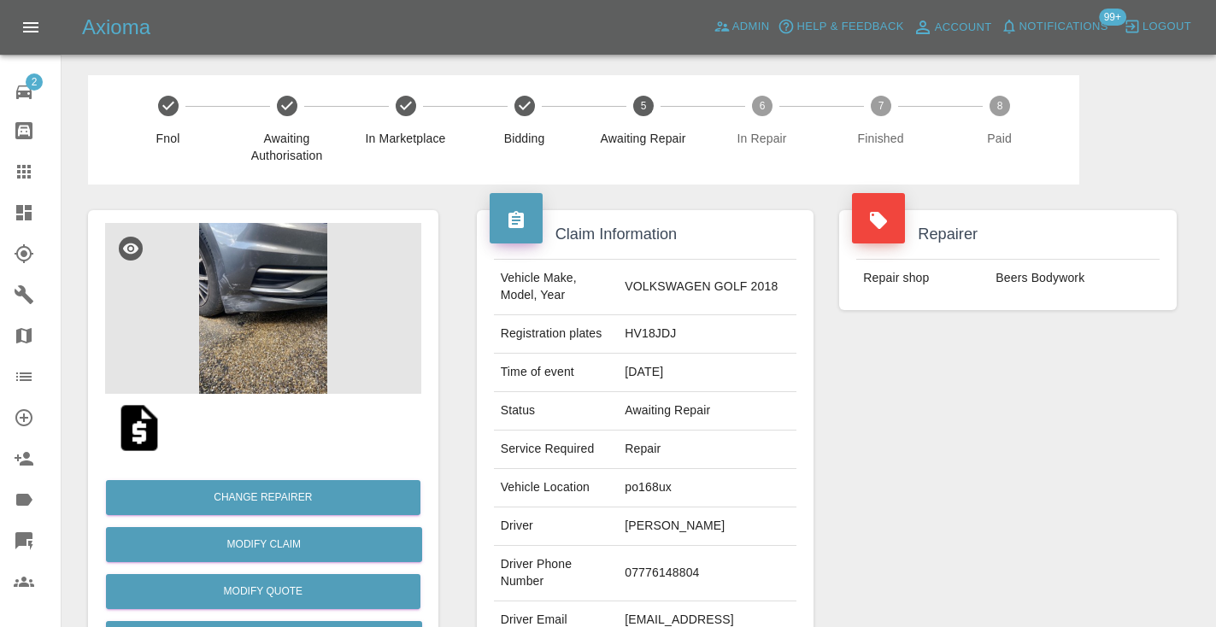
click at [717, 567] on td "07776148804" at bounding box center [707, 574] width 179 height 56
copy td "07776148804"
click at [851, 433] on div "Repairer Repair shop Beers Bodywork" at bounding box center [1008, 440] width 363 height 510
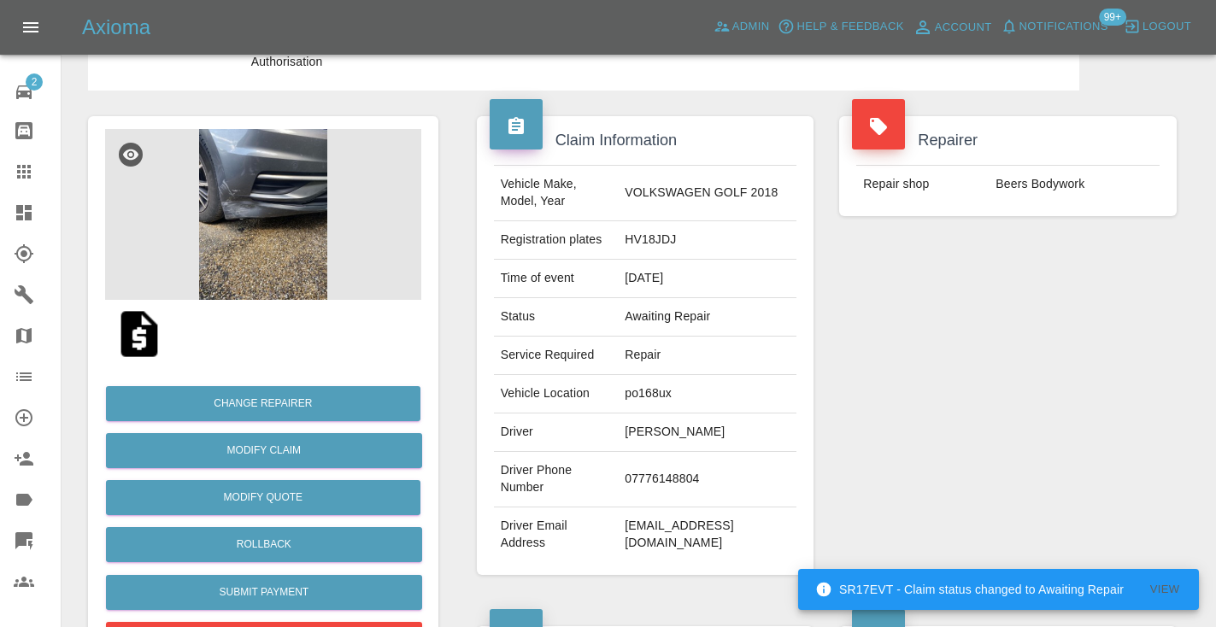
scroll to position [79, 0]
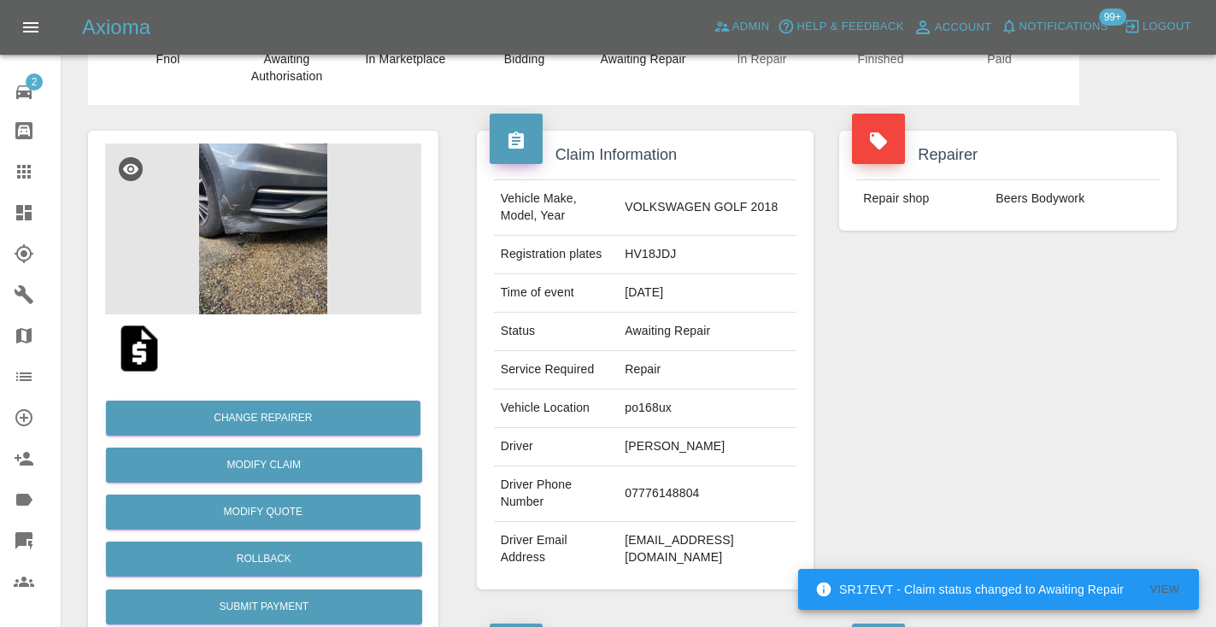
click at [256, 227] on img at bounding box center [263, 229] width 316 height 171
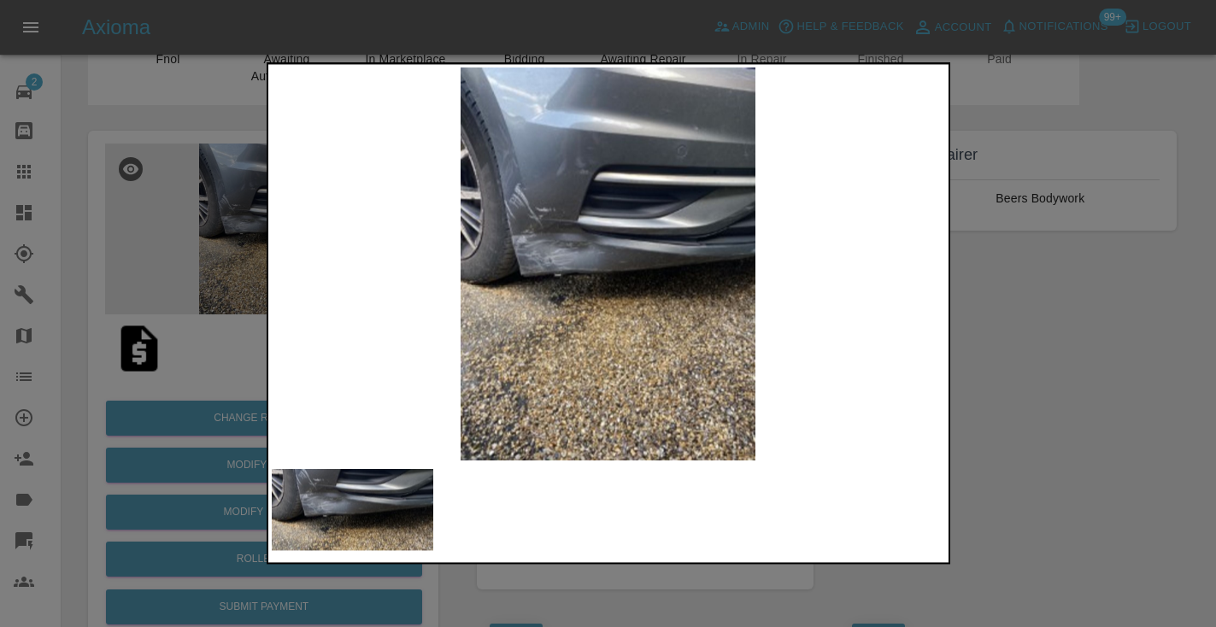
click at [1097, 347] on div at bounding box center [608, 313] width 1216 height 627
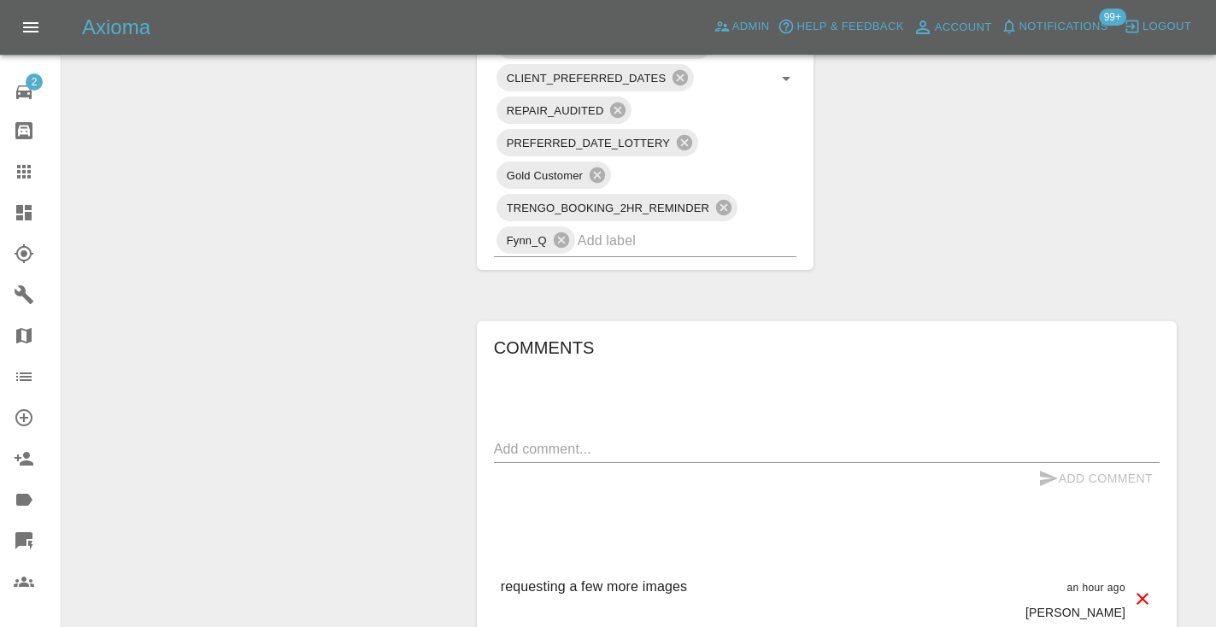
scroll to position [1180, 0]
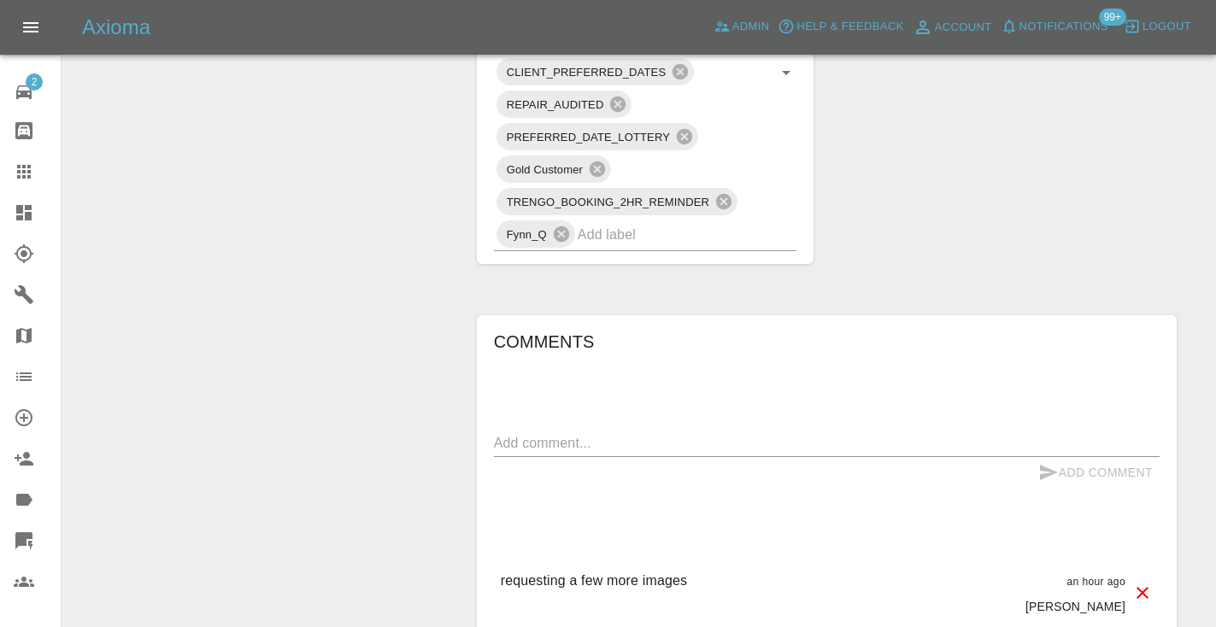
click at [563, 433] on textarea at bounding box center [827, 443] width 666 height 20
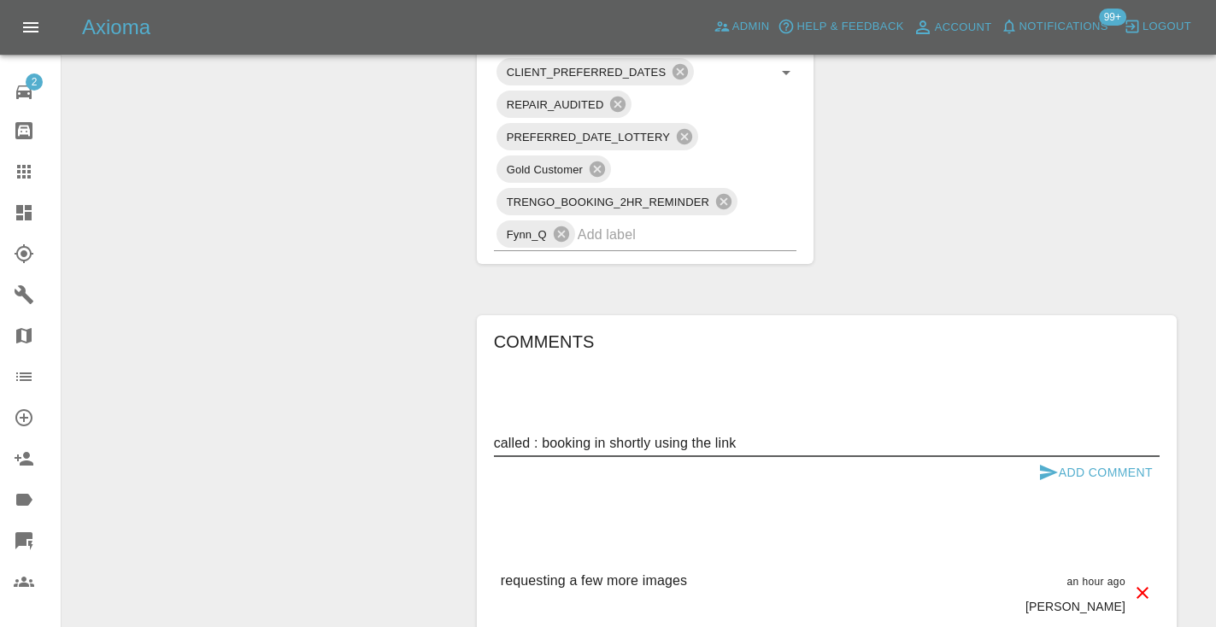
type textarea "called : booking in shortly using the link"
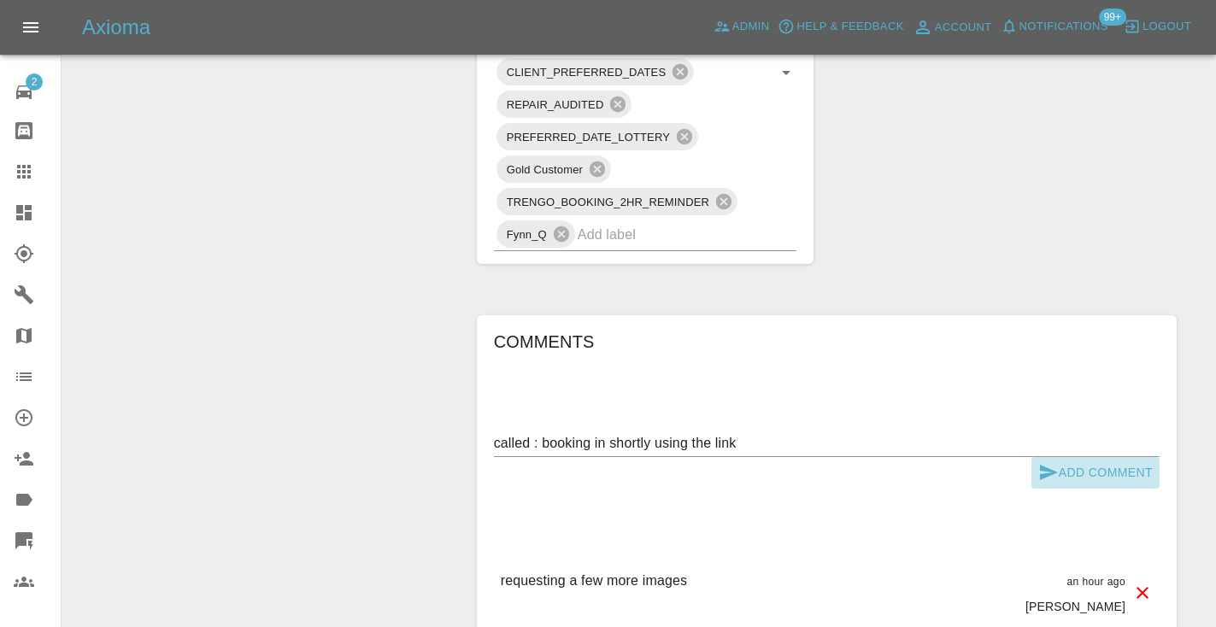
click at [1048, 462] on icon "submit" at bounding box center [1049, 472] width 21 height 21
click at [614, 221] on input "text" at bounding box center [664, 234] width 172 height 26
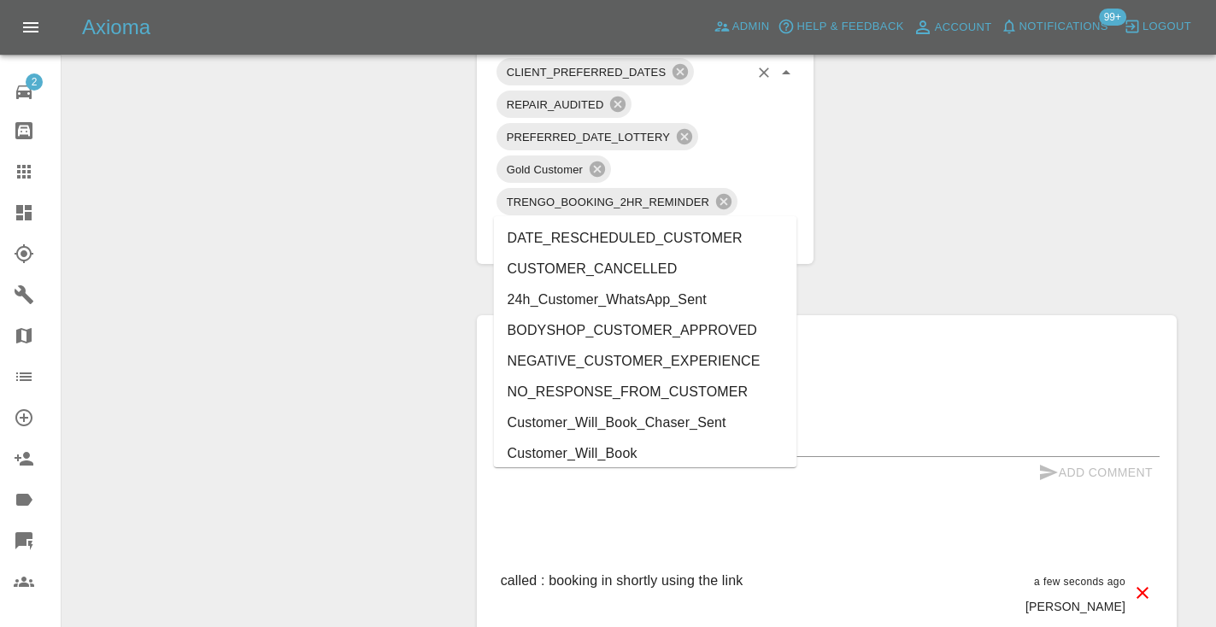
type input "cust"
click at [622, 448] on li "Customer_Will_Book" at bounding box center [645, 453] width 303 height 31
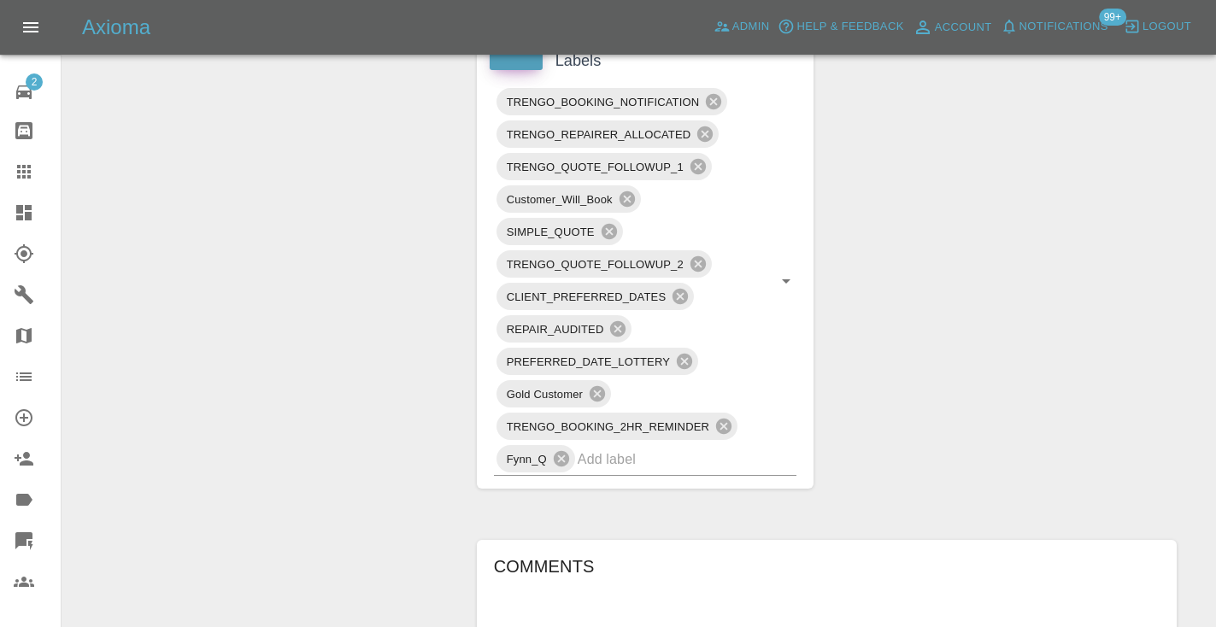
scroll to position [942, 0]
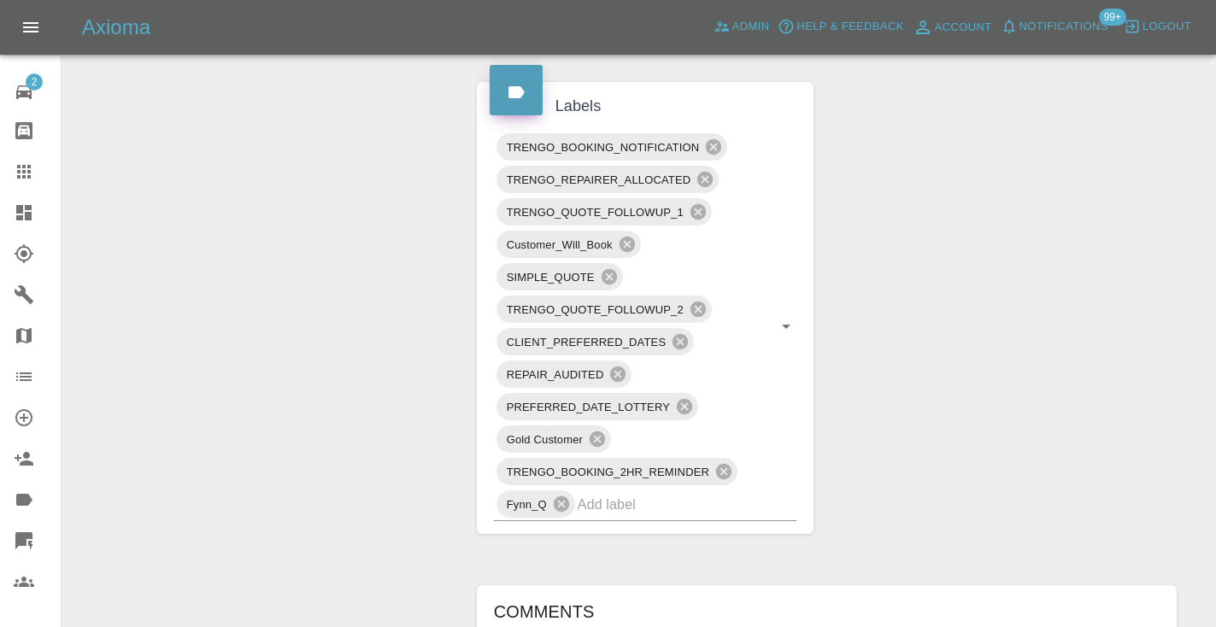
click at [26, 177] on icon at bounding box center [24, 172] width 14 height 14
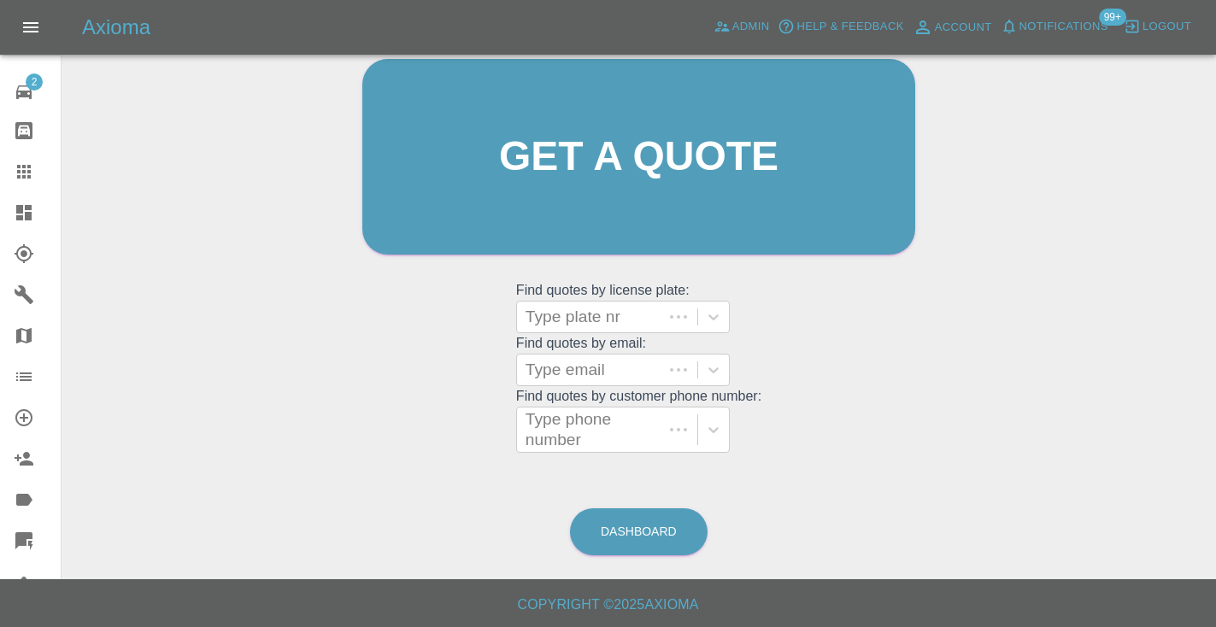
scroll to position [115, 0]
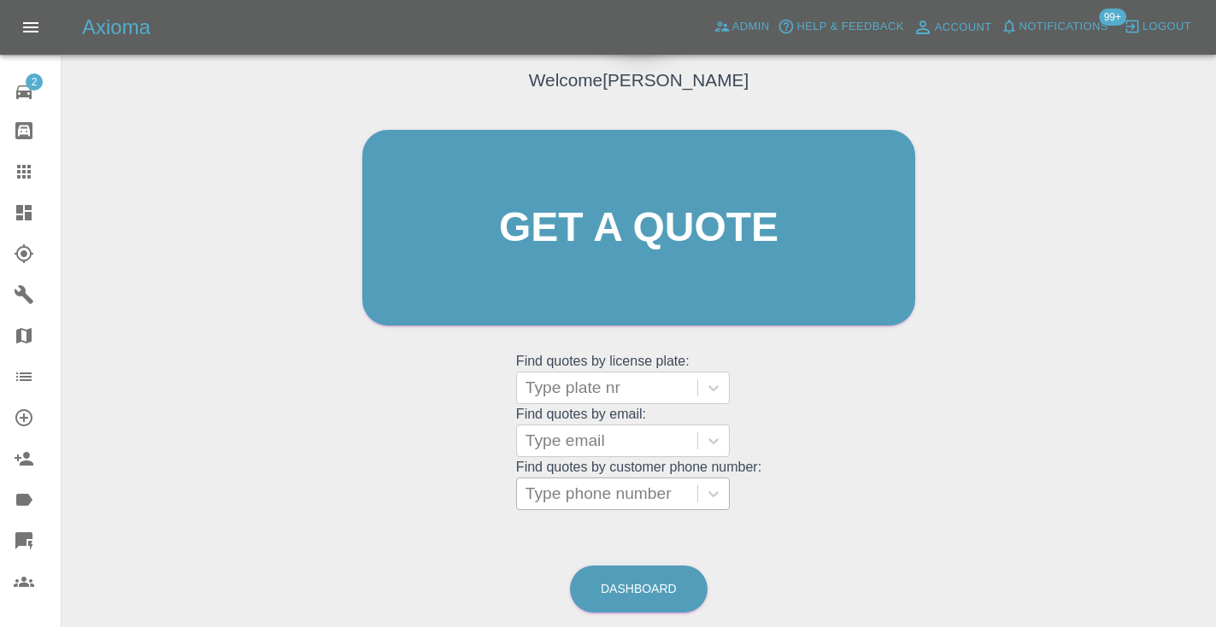
click at [634, 491] on div "Type phone number" at bounding box center [607, 494] width 163 height 21
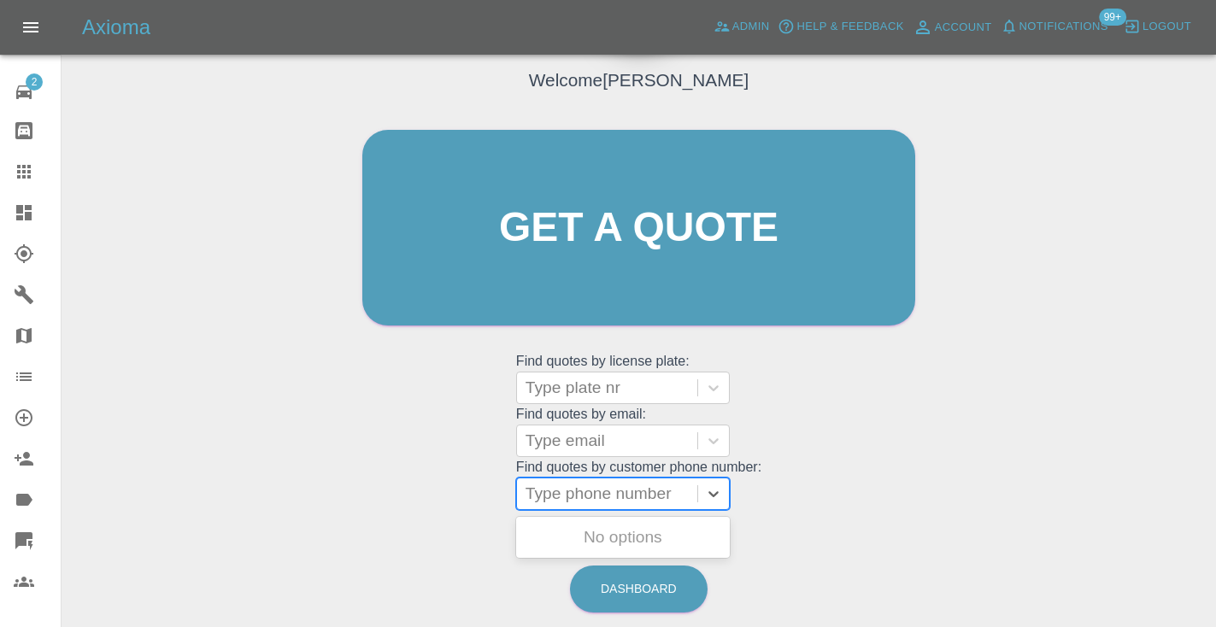
paste input "07798656364"
type input "07798656364"
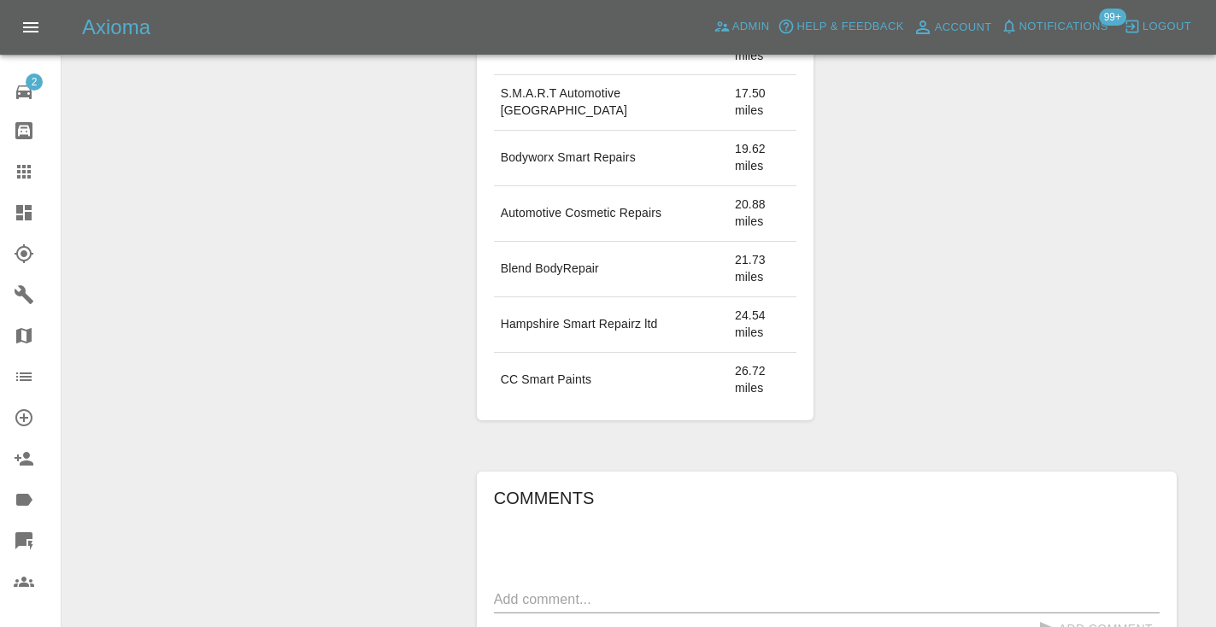
scroll to position [1245, 0]
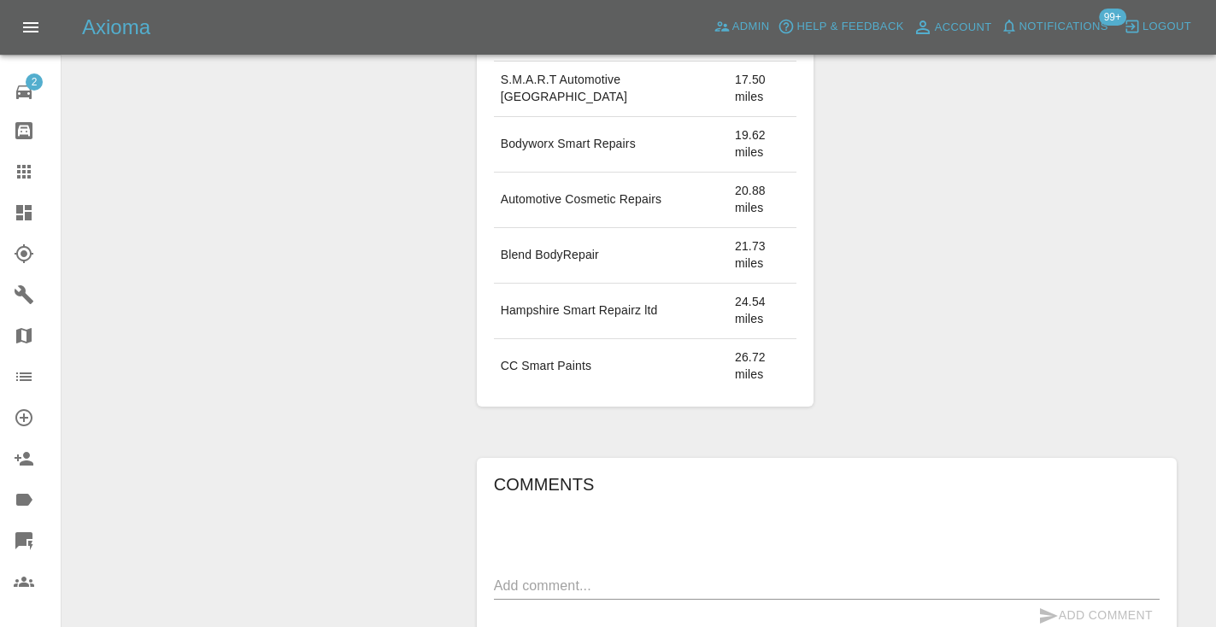
click at [553, 576] on textarea at bounding box center [827, 586] width 666 height 20
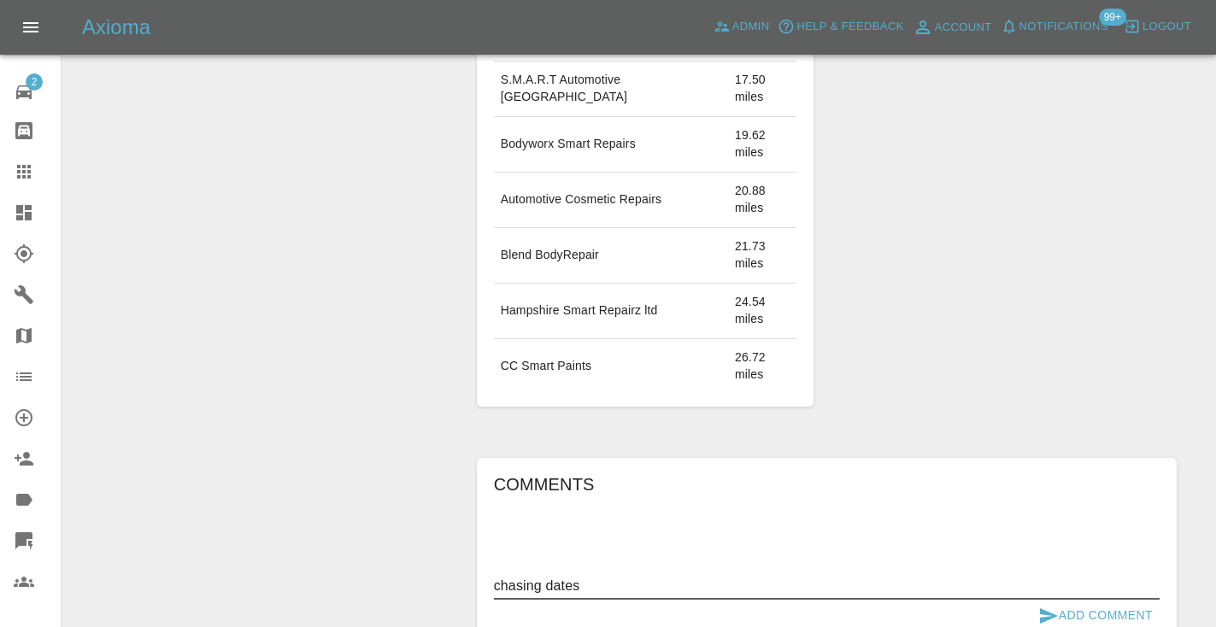
type textarea "chasing dates"
click at [1059, 600] on button "Add Comment" at bounding box center [1096, 616] width 128 height 32
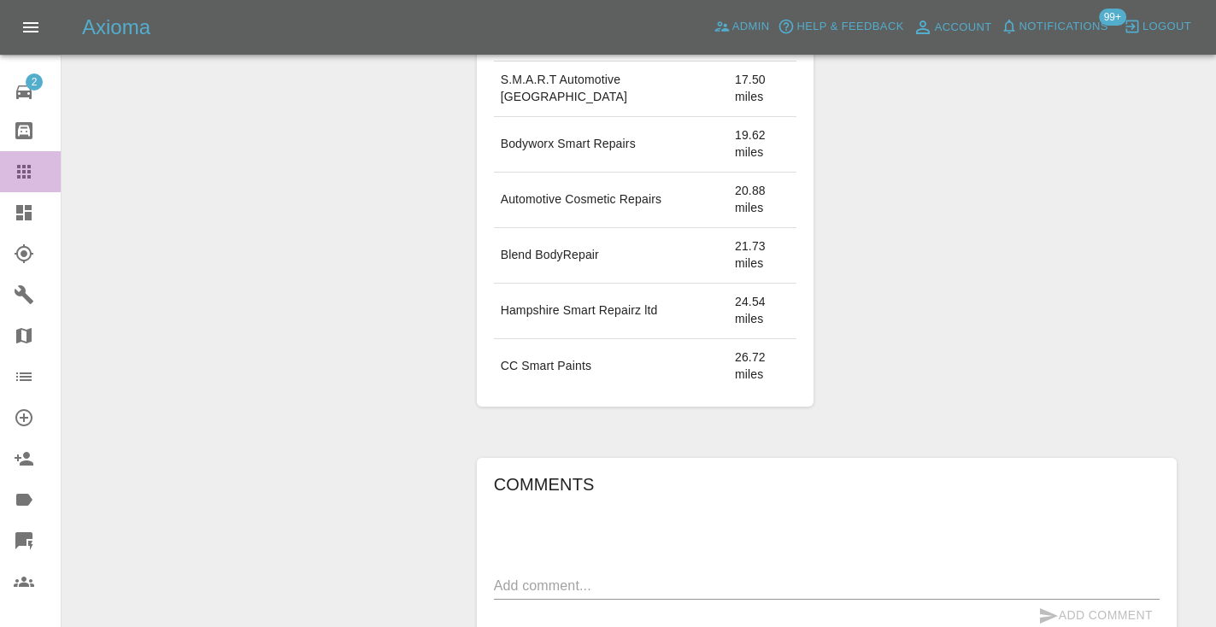
click at [24, 168] on icon at bounding box center [24, 172] width 14 height 14
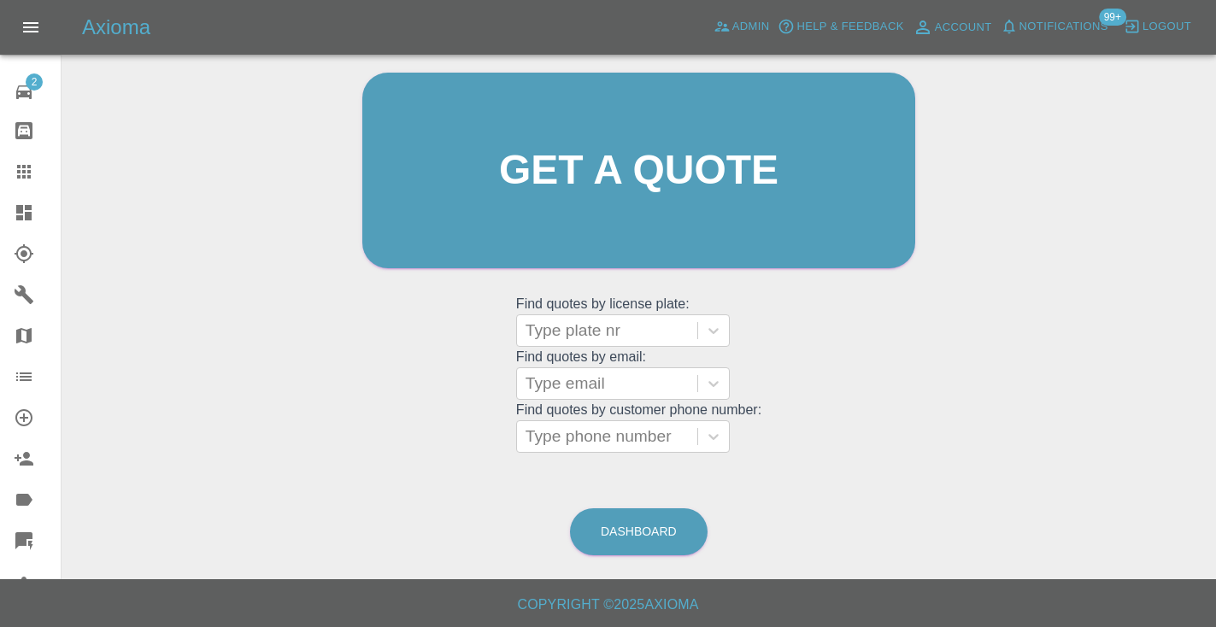
scroll to position [172, 0]
click at [609, 529] on link "Dashboard" at bounding box center [639, 532] width 138 height 47
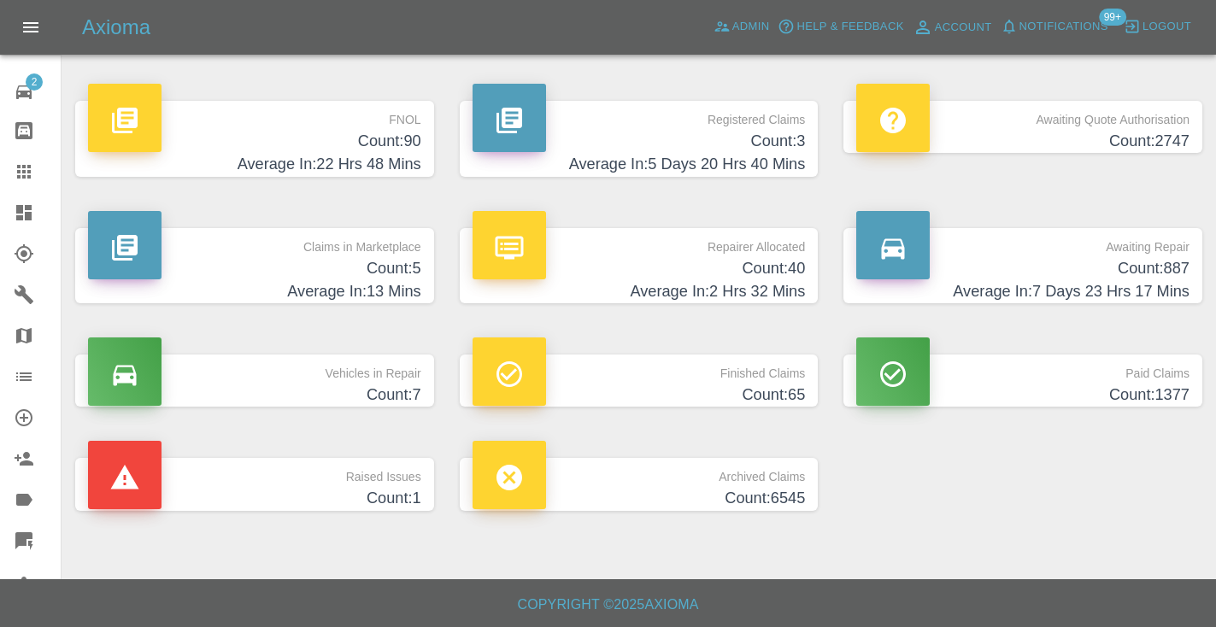
click at [1129, 250] on p "Awaiting Repair" at bounding box center [1022, 242] width 333 height 29
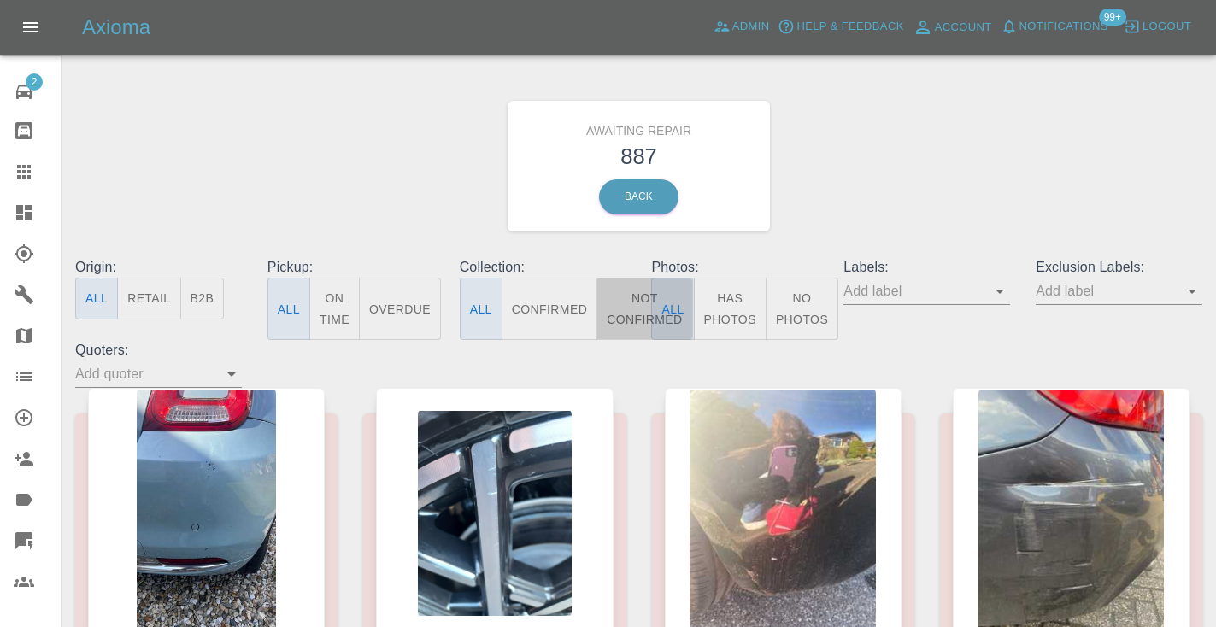
click at [627, 318] on button "Not Confirmed" at bounding box center [645, 309] width 96 height 62
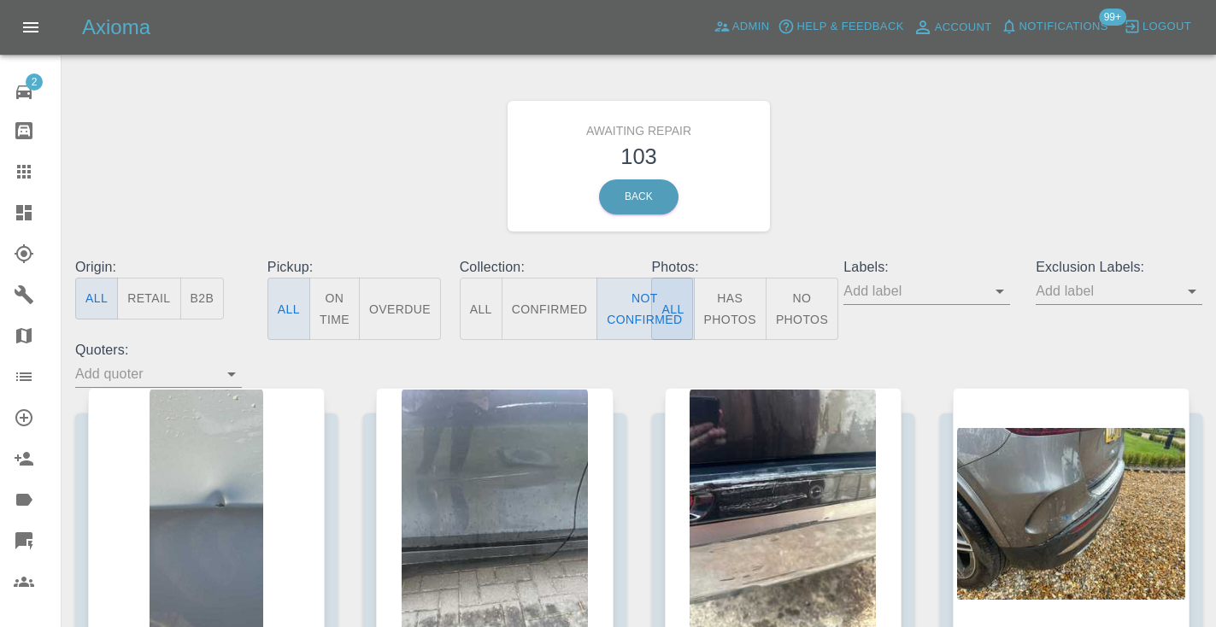
click at [839, 178] on div "Awaiting Repair 103 Back" at bounding box center [638, 166] width 1153 height 182
click at [622, 304] on button "Not Confirmed" at bounding box center [645, 309] width 96 height 62
click at [623, 304] on button "Not Confirmed" at bounding box center [645, 309] width 96 height 62
click at [881, 136] on div "Awaiting Repair 103 Back" at bounding box center [638, 166] width 1153 height 182
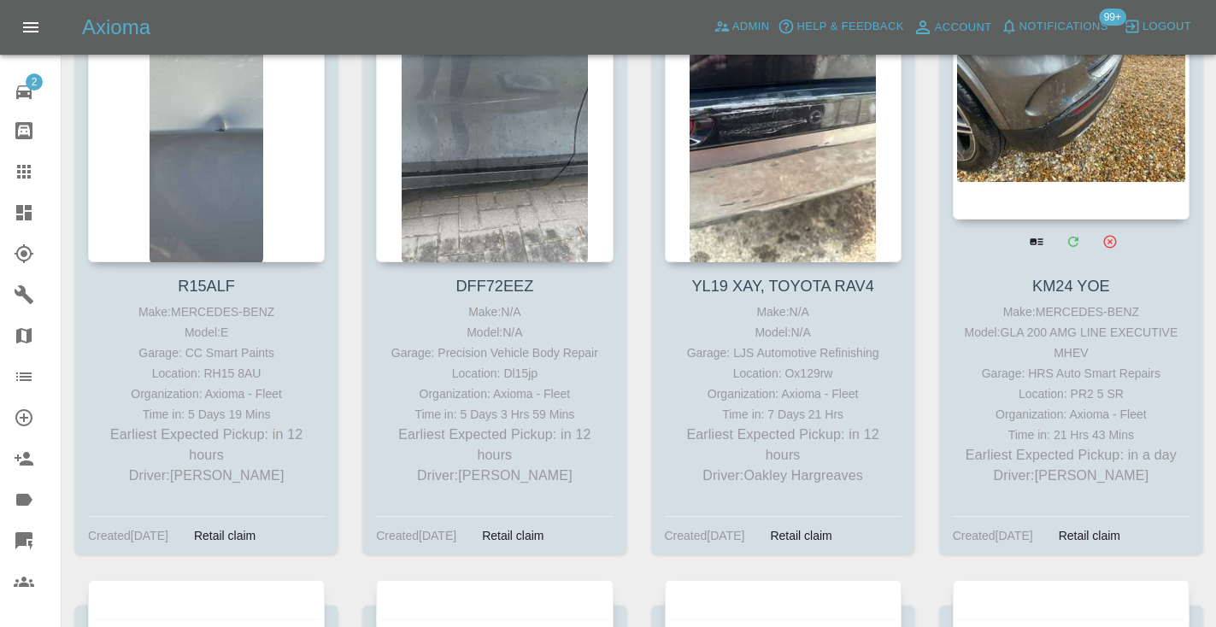
scroll to position [374, 0]
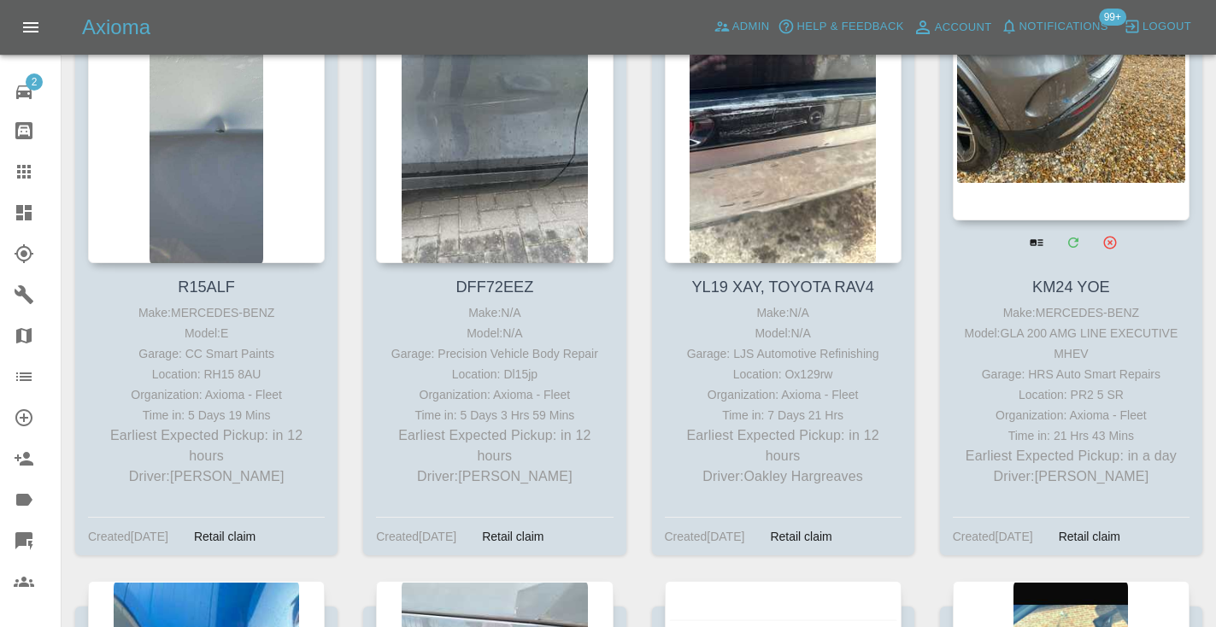
click at [1103, 148] on div at bounding box center [1071, 96] width 237 height 250
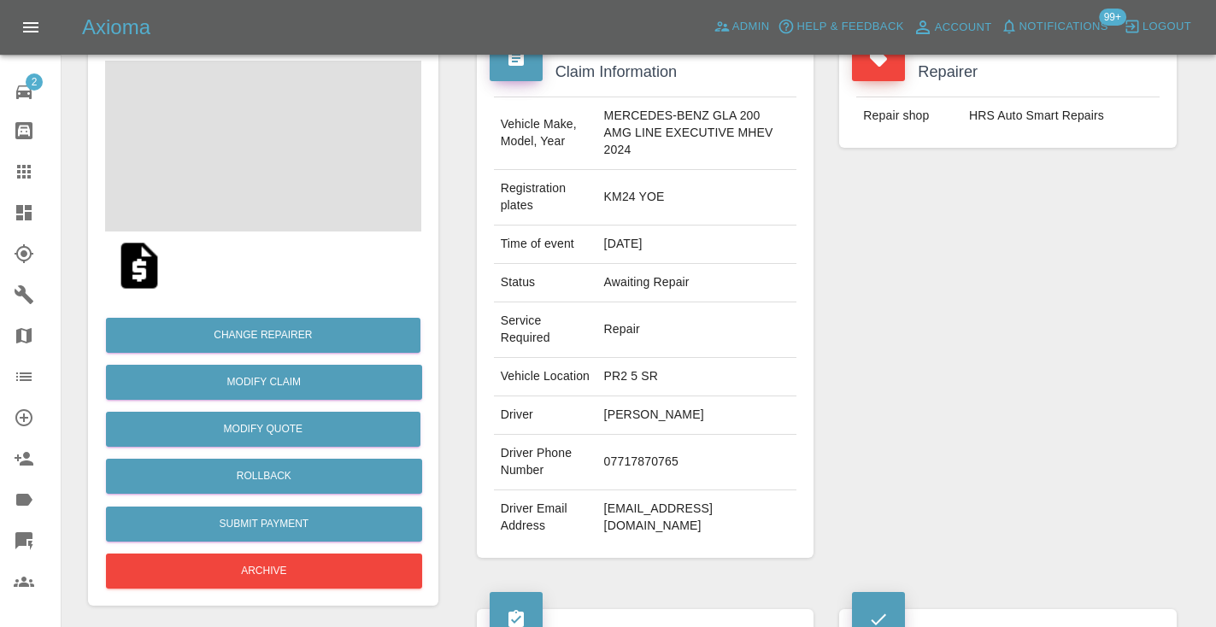
scroll to position [187, 0]
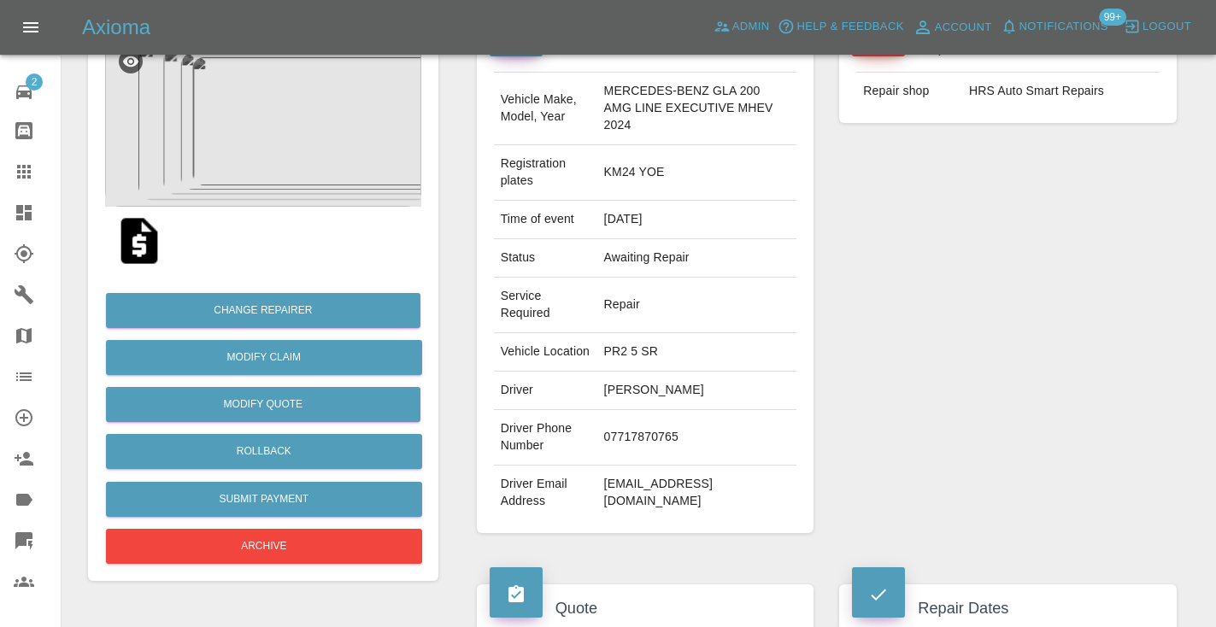
click at [643, 442] on td "07717870765" at bounding box center [697, 438] width 200 height 56
copy td "07717870765"
click at [869, 356] on div "Repairer Repair shop HRS Auto Smart Repairs" at bounding box center [1008, 278] width 363 height 562
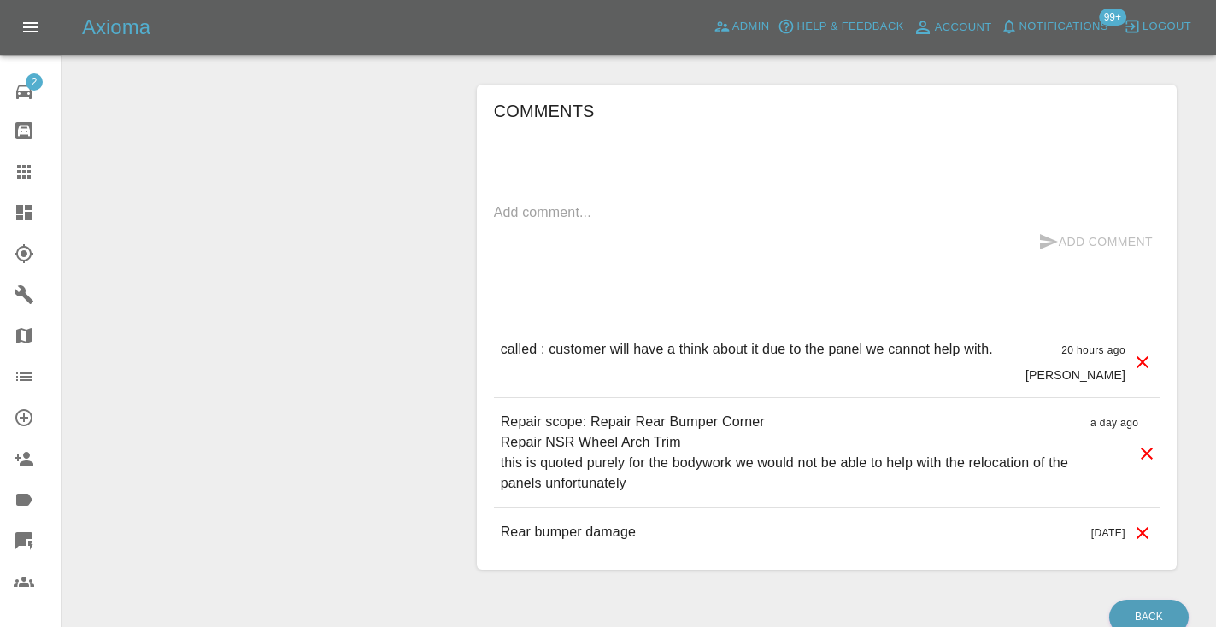
scroll to position [1467, 0]
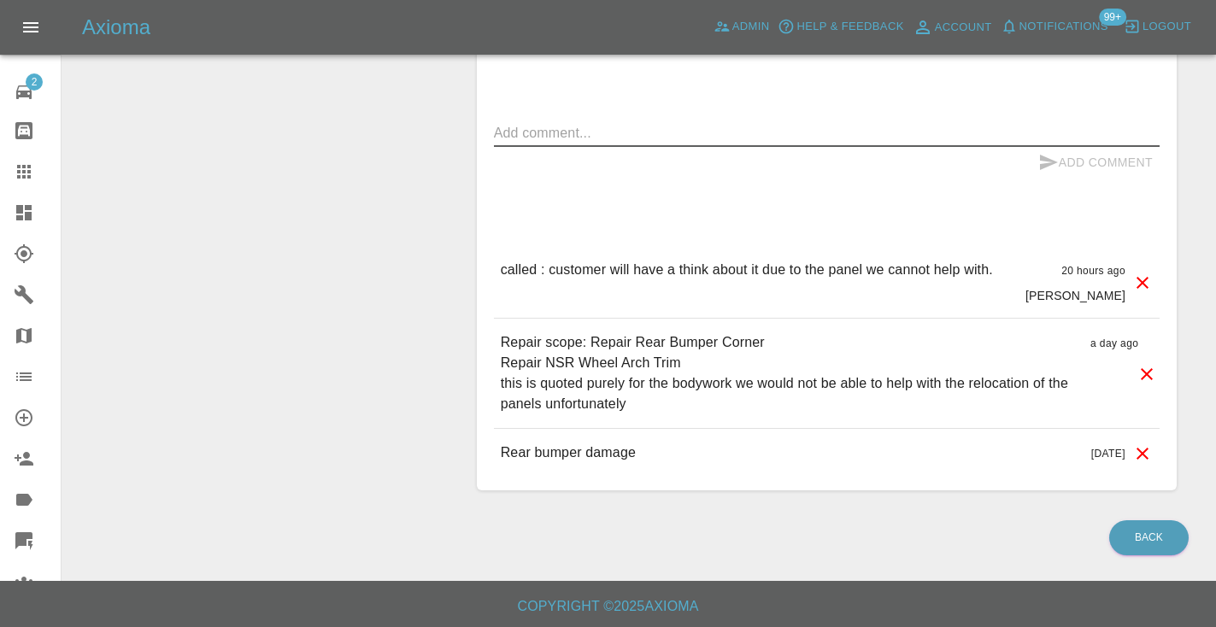
click at [616, 135] on textarea at bounding box center [827, 133] width 666 height 20
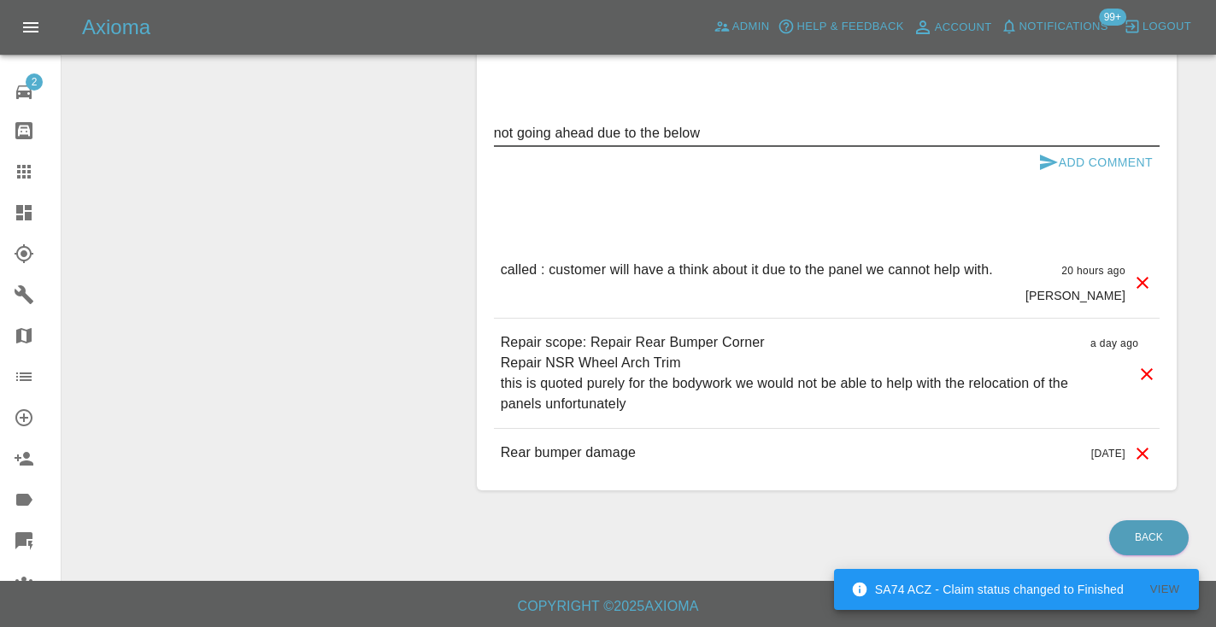
type textarea "not going ahead due to the below"
click at [1068, 150] on button "Add Comment" at bounding box center [1096, 163] width 128 height 32
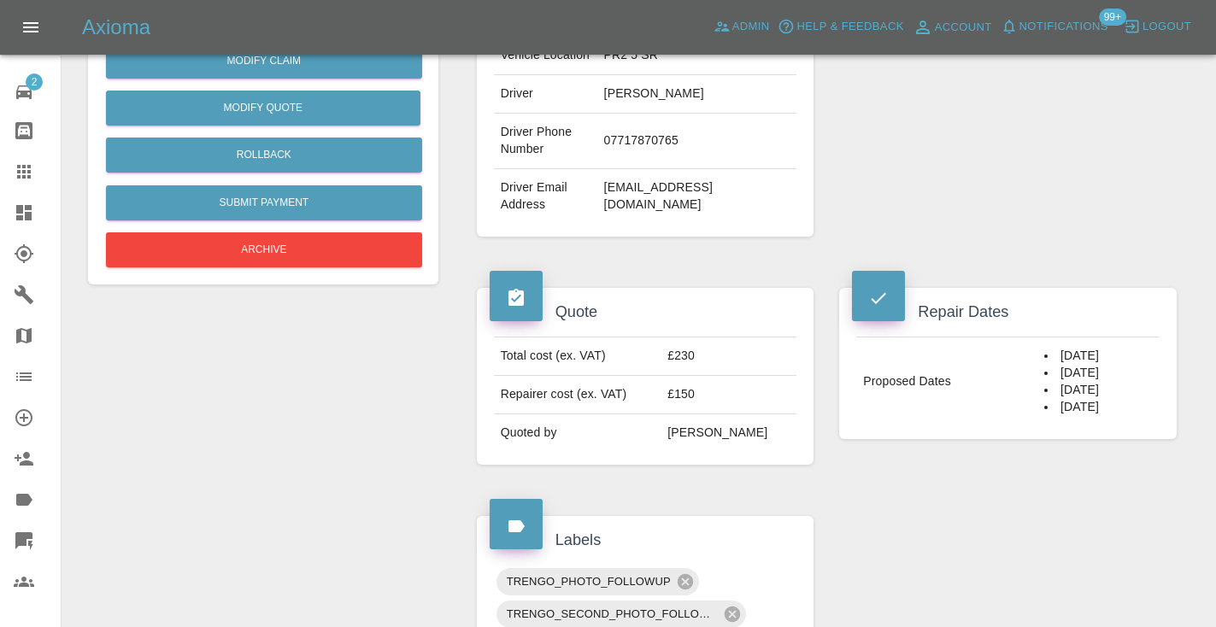
scroll to position [477, 0]
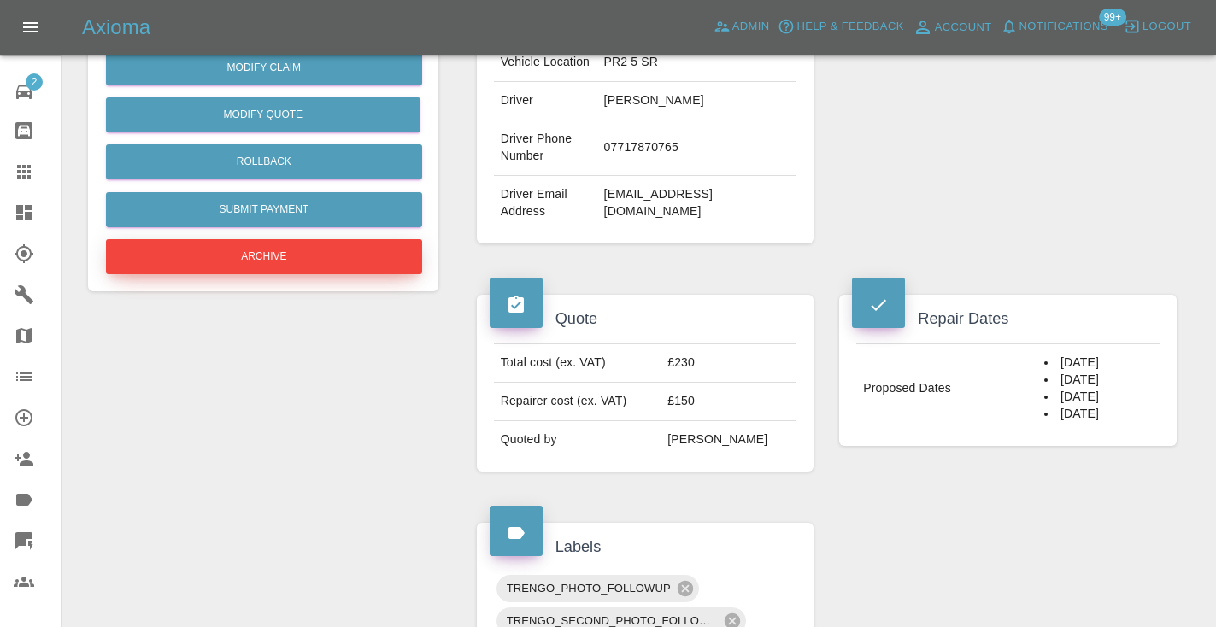
click at [284, 260] on button "Archive" at bounding box center [264, 256] width 316 height 35
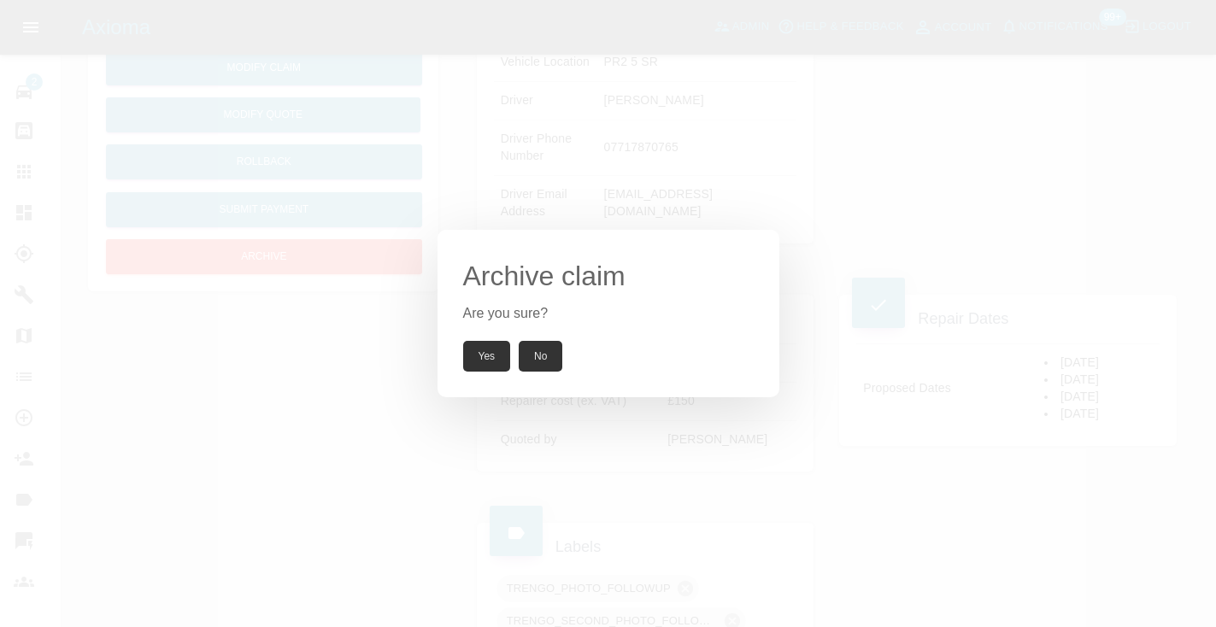
click at [485, 356] on button "Yes" at bounding box center [487, 356] width 48 height 31
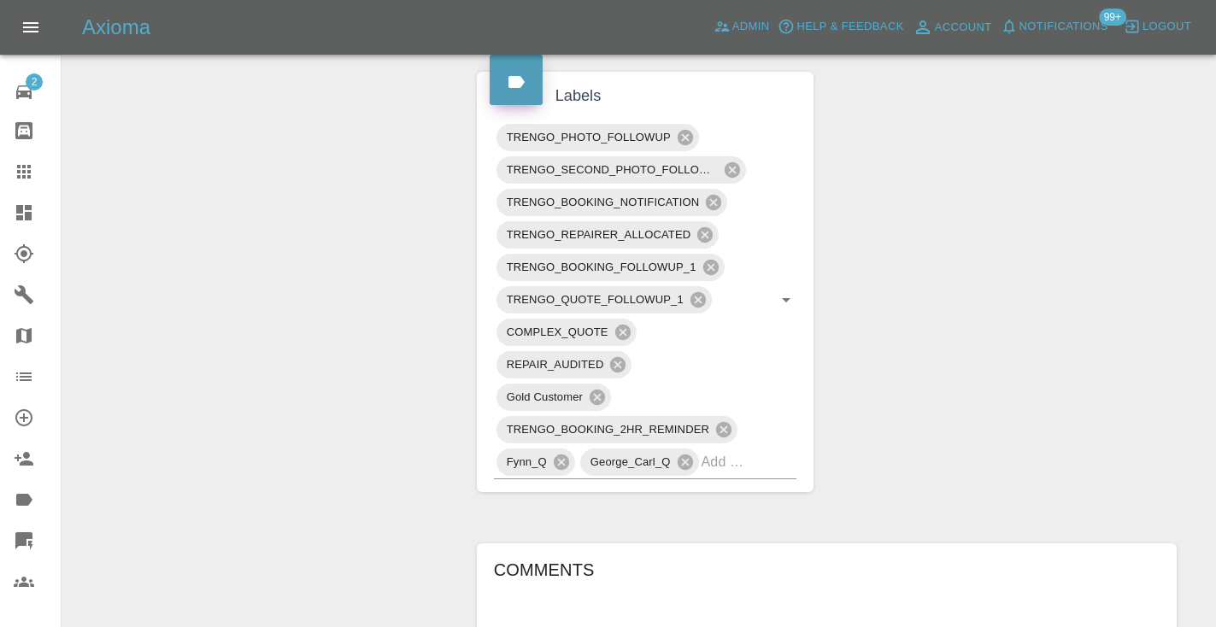
scroll to position [918, 0]
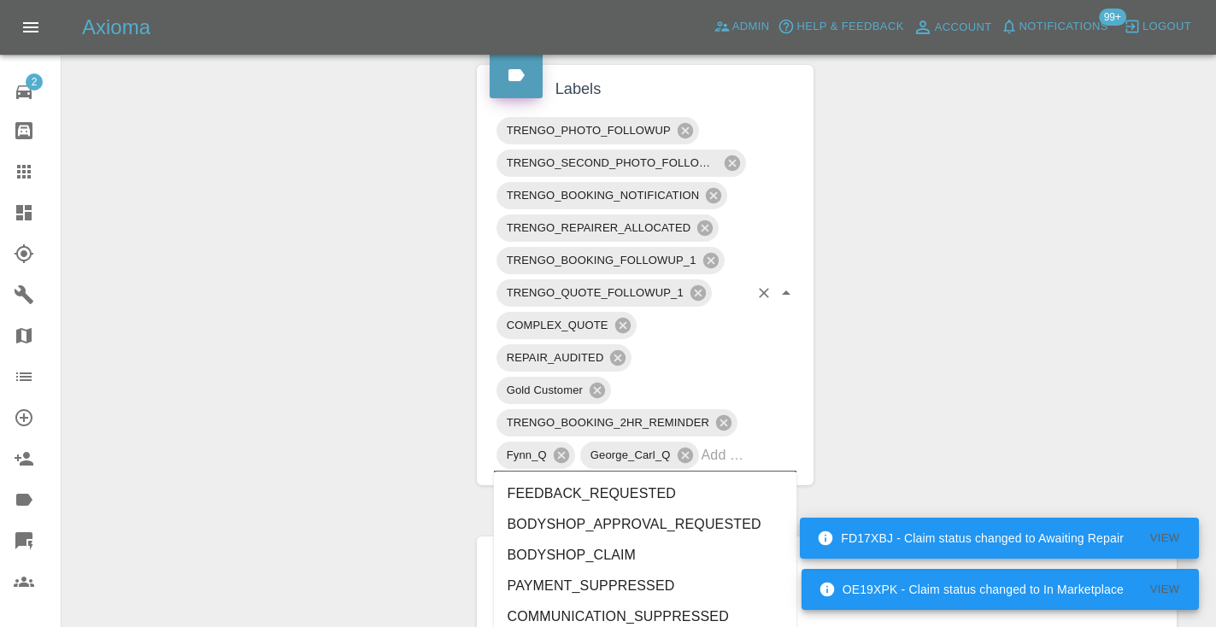
click at [746, 450] on input "text" at bounding box center [726, 455] width 48 height 26
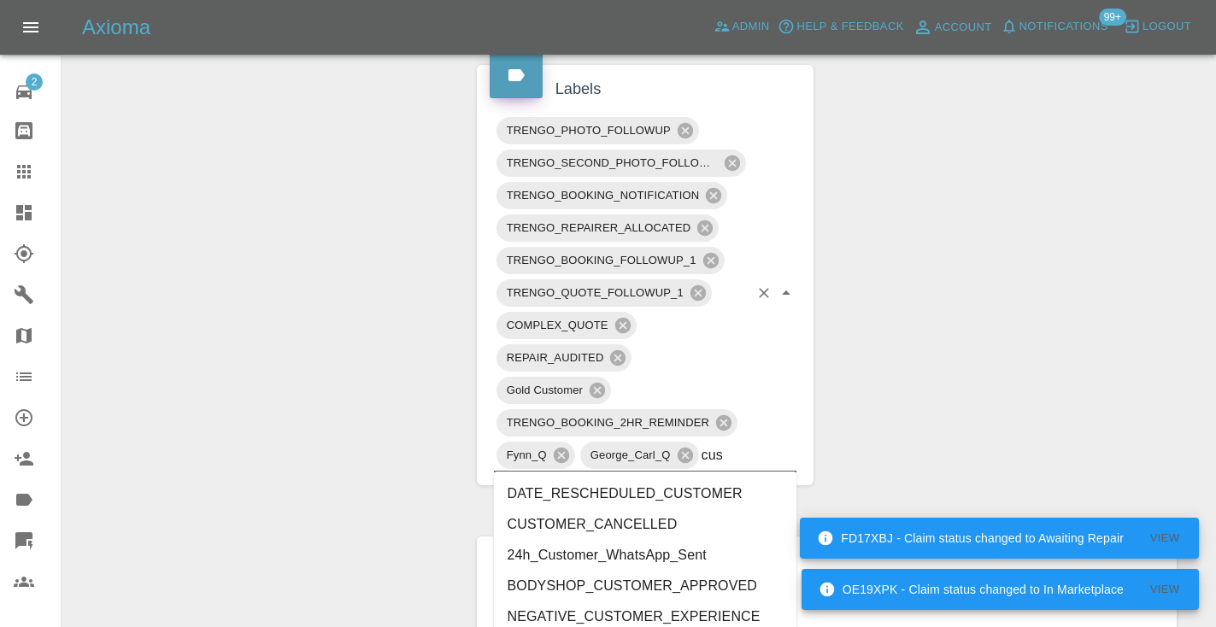
type input "cust"
click at [668, 527] on li "CUSTOMER_CANCELLED" at bounding box center [645, 524] width 303 height 31
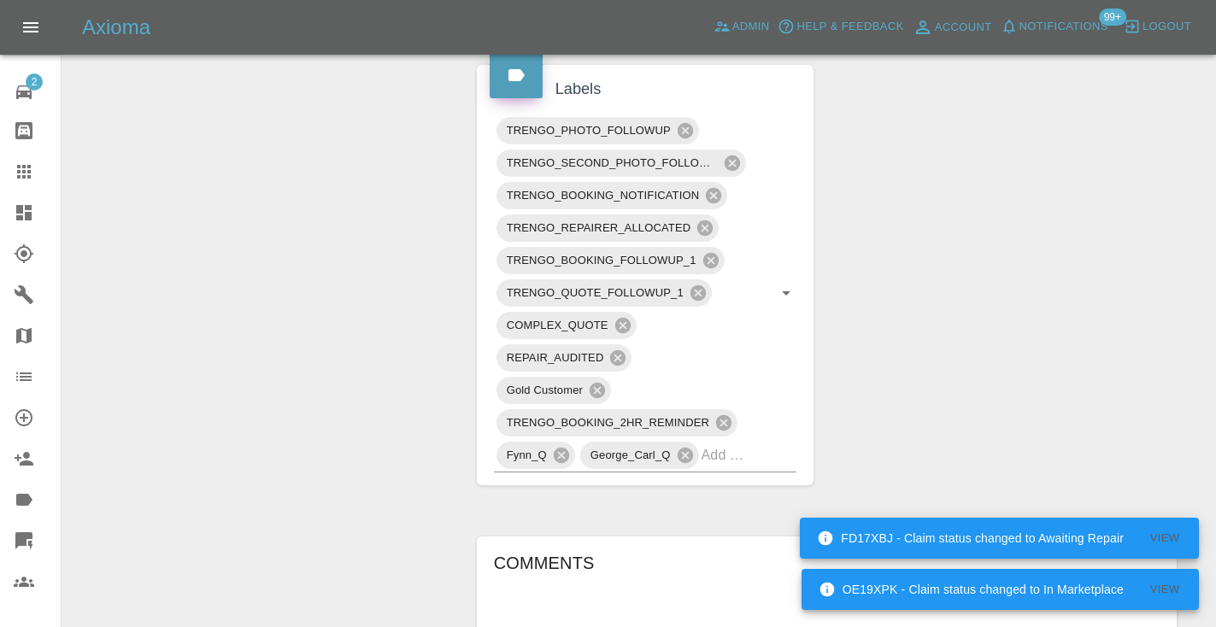
click at [226, 290] on div "Change Repairer Modify Claim Modify Quote Unarchive" at bounding box center [263, 185] width 376 height 1871
click at [34, 172] on div at bounding box center [38, 172] width 48 height 21
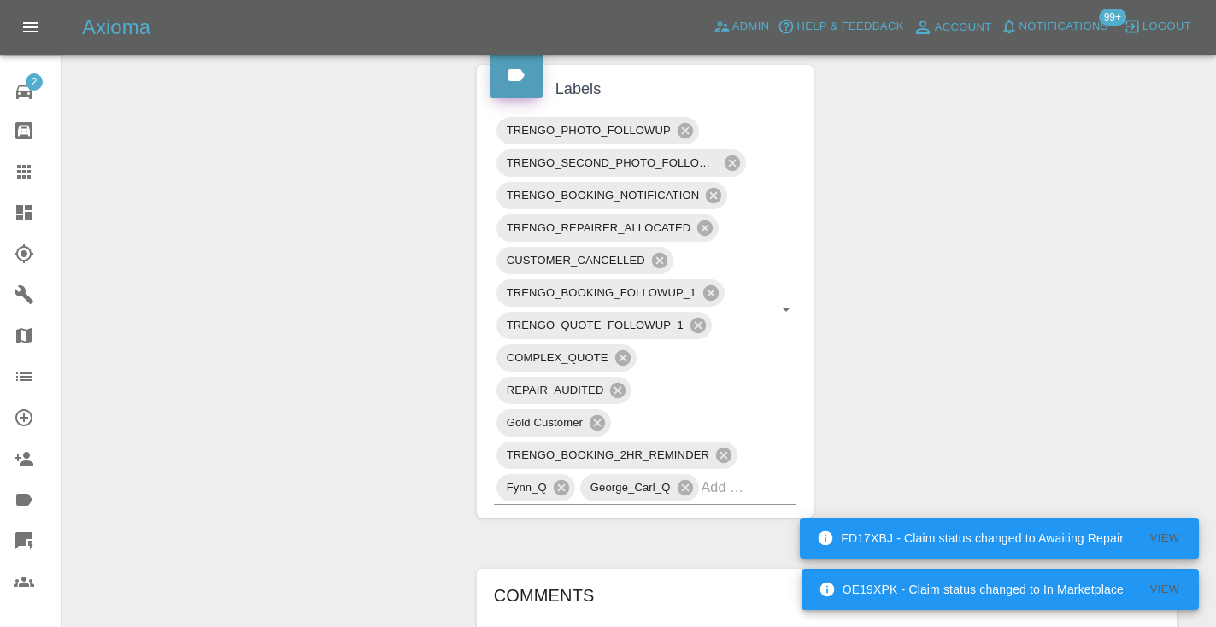
scroll to position [129, 0]
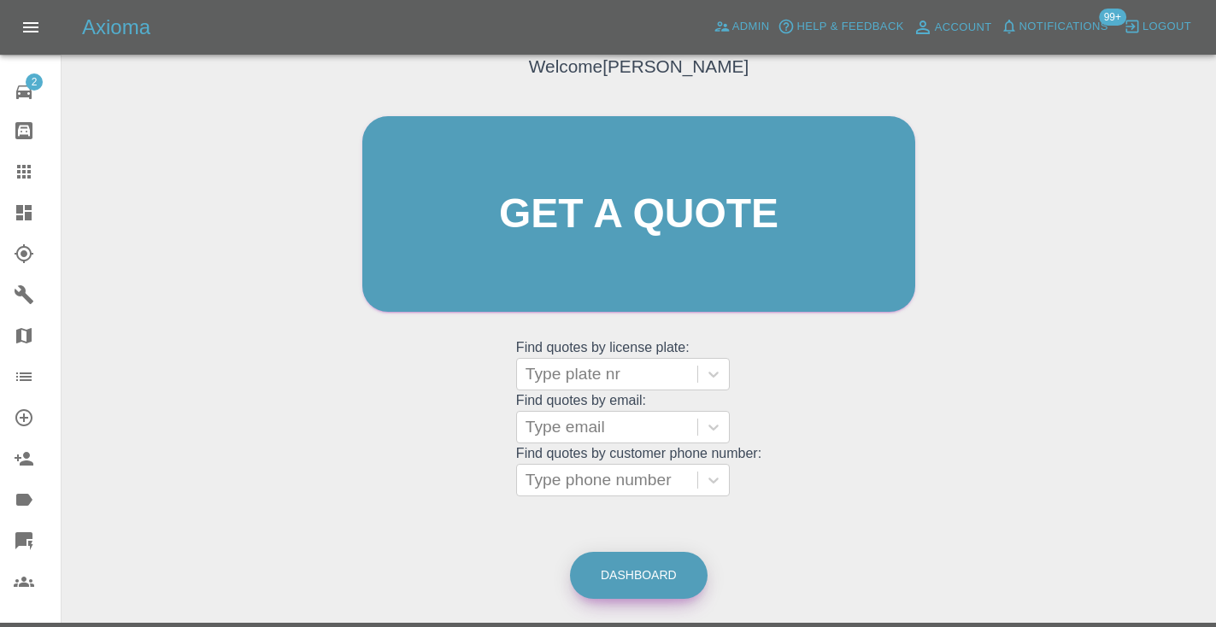
click at [615, 562] on link "Dashboard" at bounding box center [639, 575] width 138 height 47
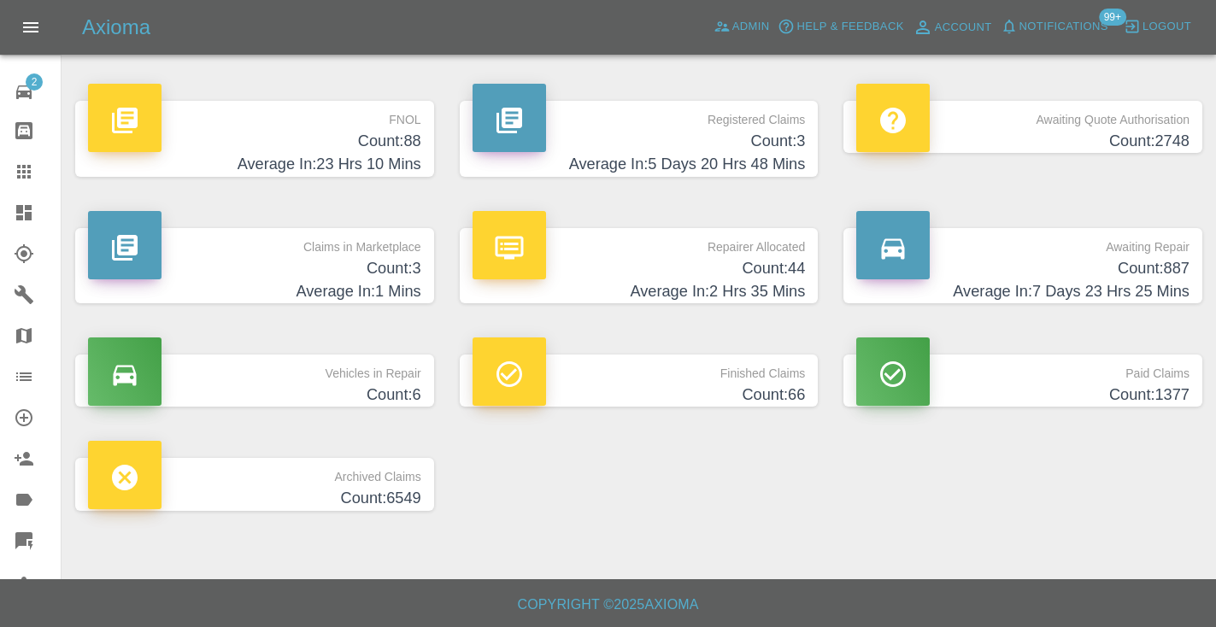
click at [1151, 262] on h4 "Count: 887" at bounding box center [1022, 268] width 333 height 23
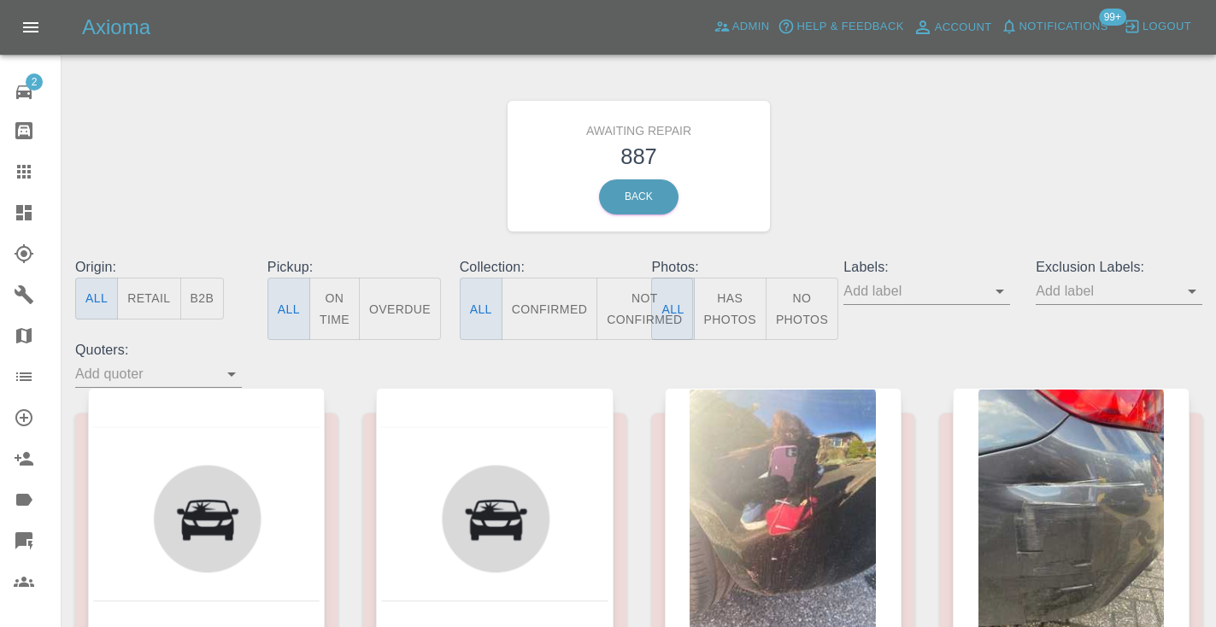
click at [642, 301] on button "Not Confirmed" at bounding box center [645, 309] width 96 height 62
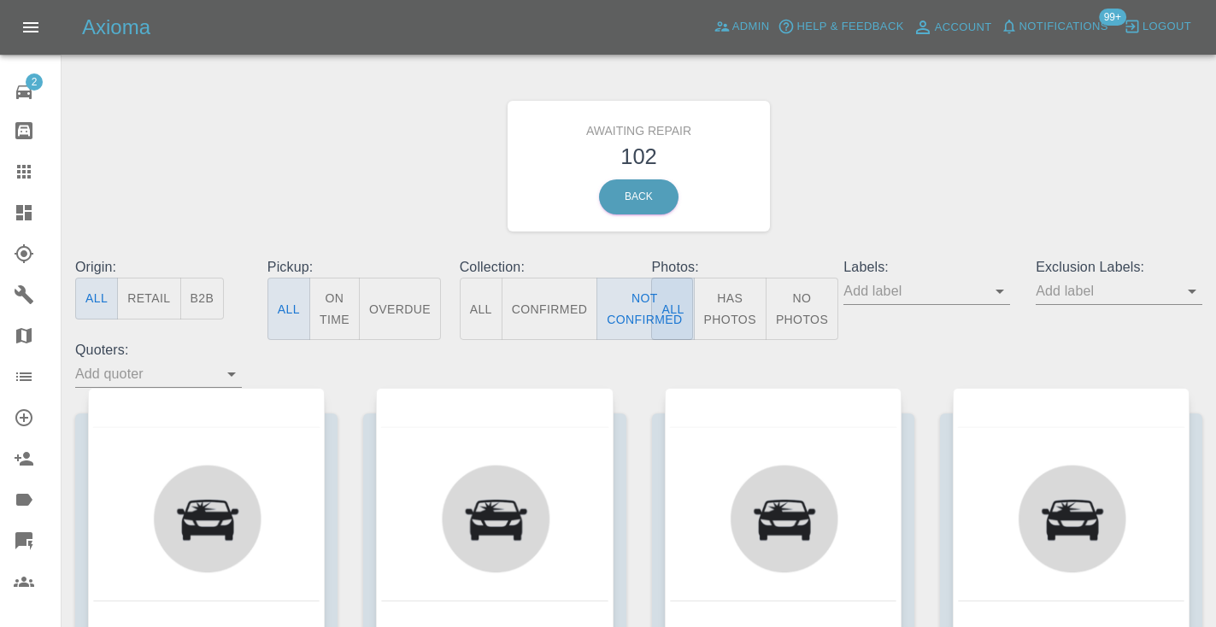
click at [952, 168] on div "Awaiting Repair 102 Back" at bounding box center [638, 166] width 1153 height 182
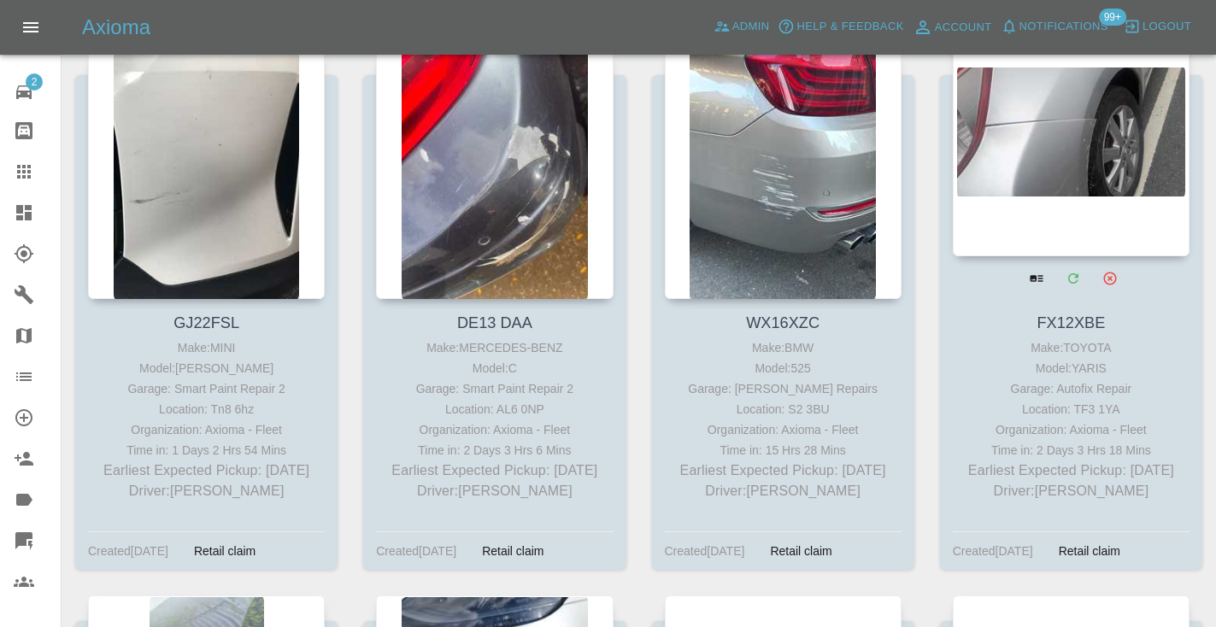
scroll to position [2543, 0]
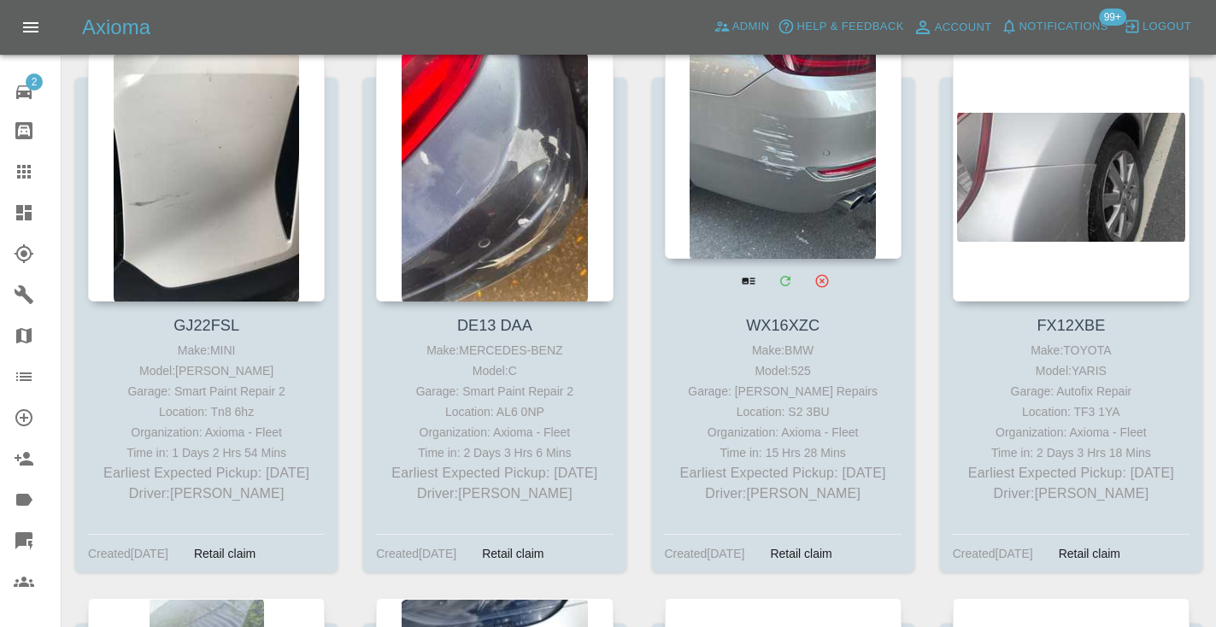
click at [789, 171] on div at bounding box center [783, 134] width 237 height 250
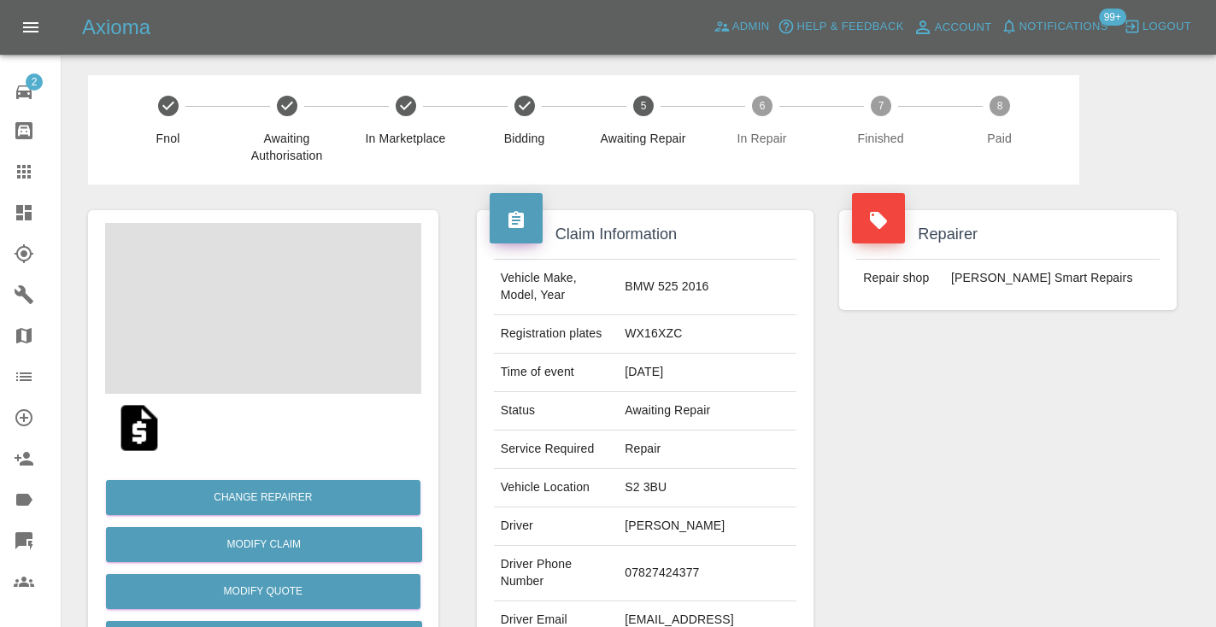
click at [669, 561] on td "07827424377" at bounding box center [707, 574] width 179 height 56
copy td "07827424377"
click at [1111, 369] on div "Repairer Repair shop [PERSON_NAME] Repairs" at bounding box center [1008, 440] width 363 height 510
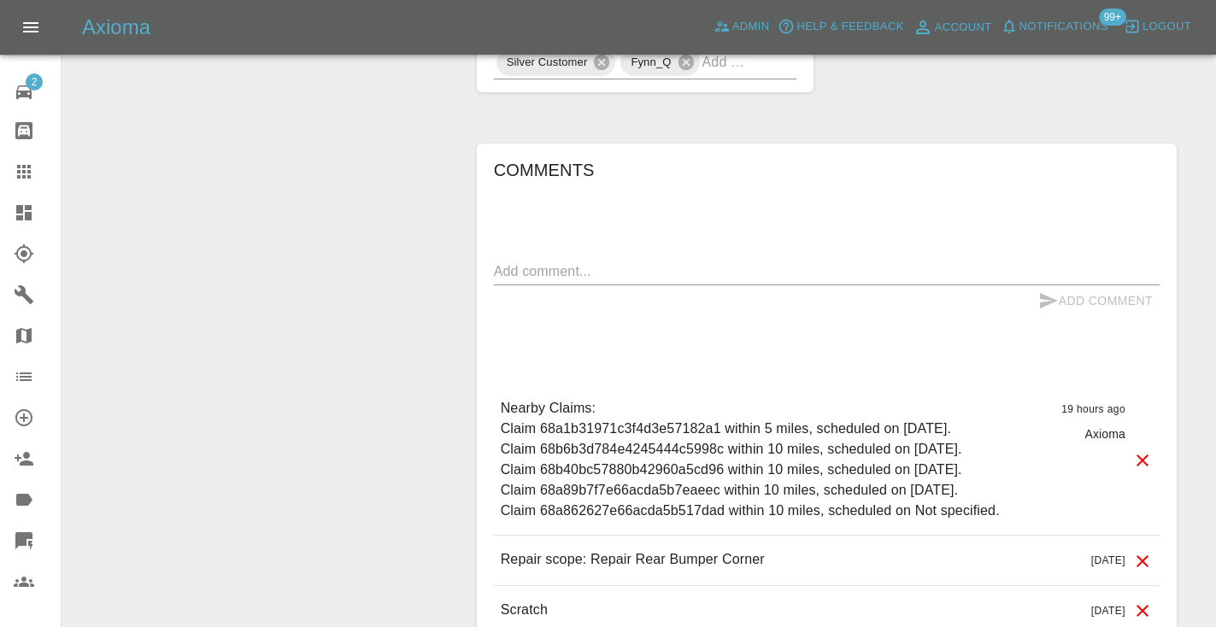
scroll to position [1345, 0]
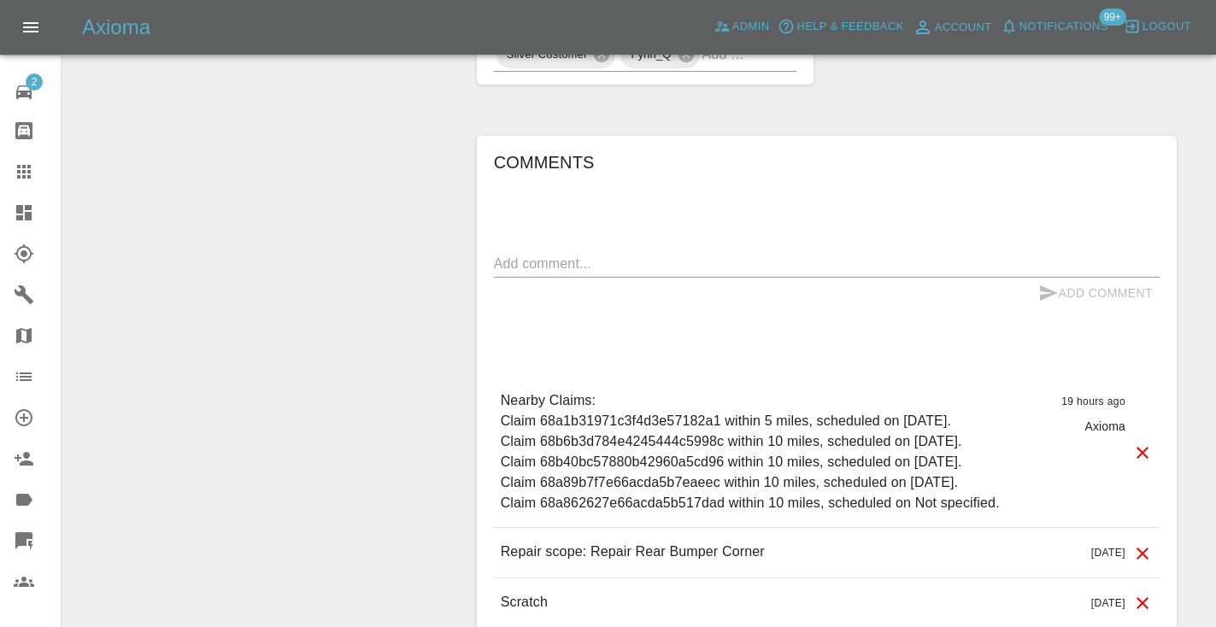
click at [540, 254] on textarea at bounding box center [827, 264] width 666 height 20
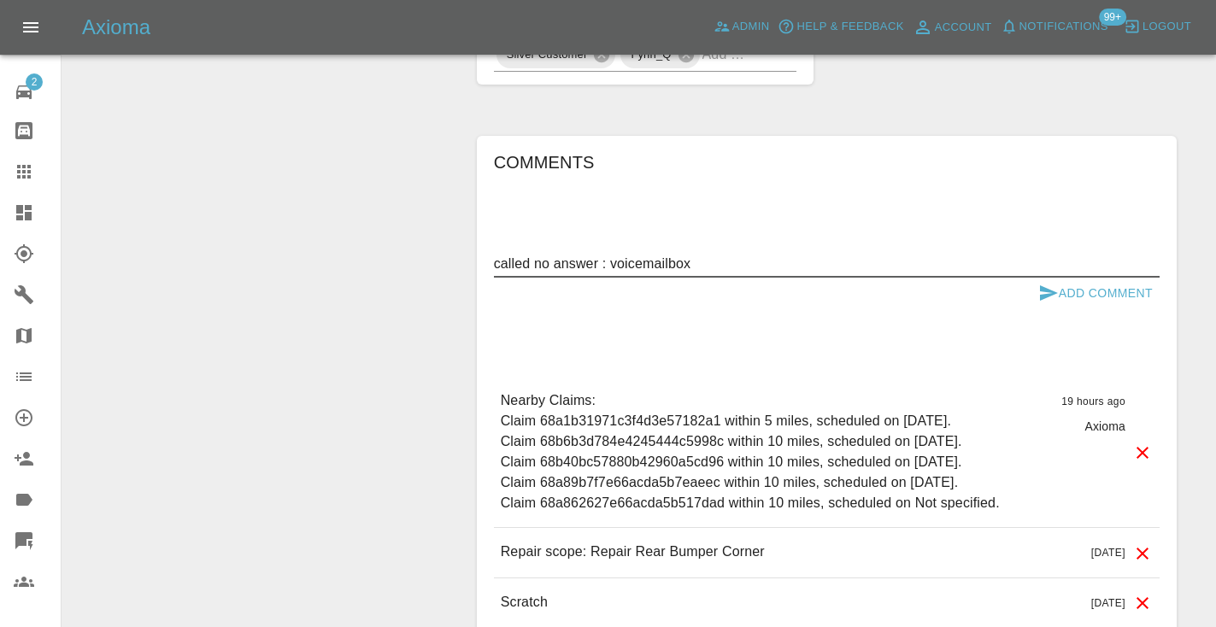
type textarea "called no answer : voicemailbox"
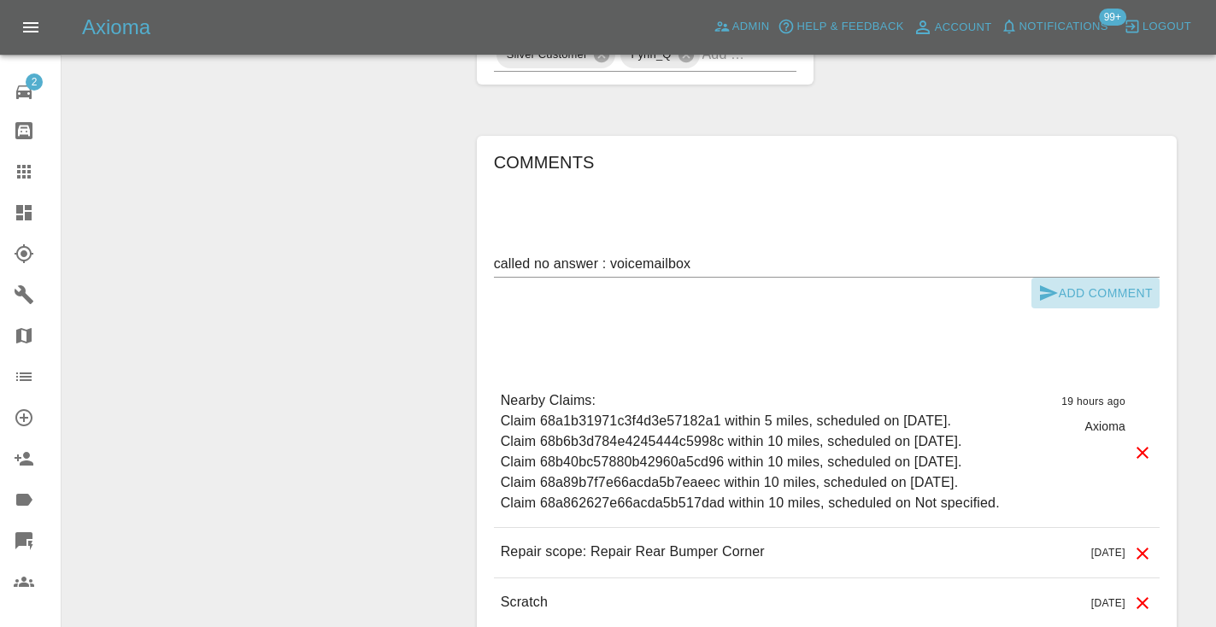
click at [1056, 283] on icon "submit" at bounding box center [1049, 293] width 21 height 21
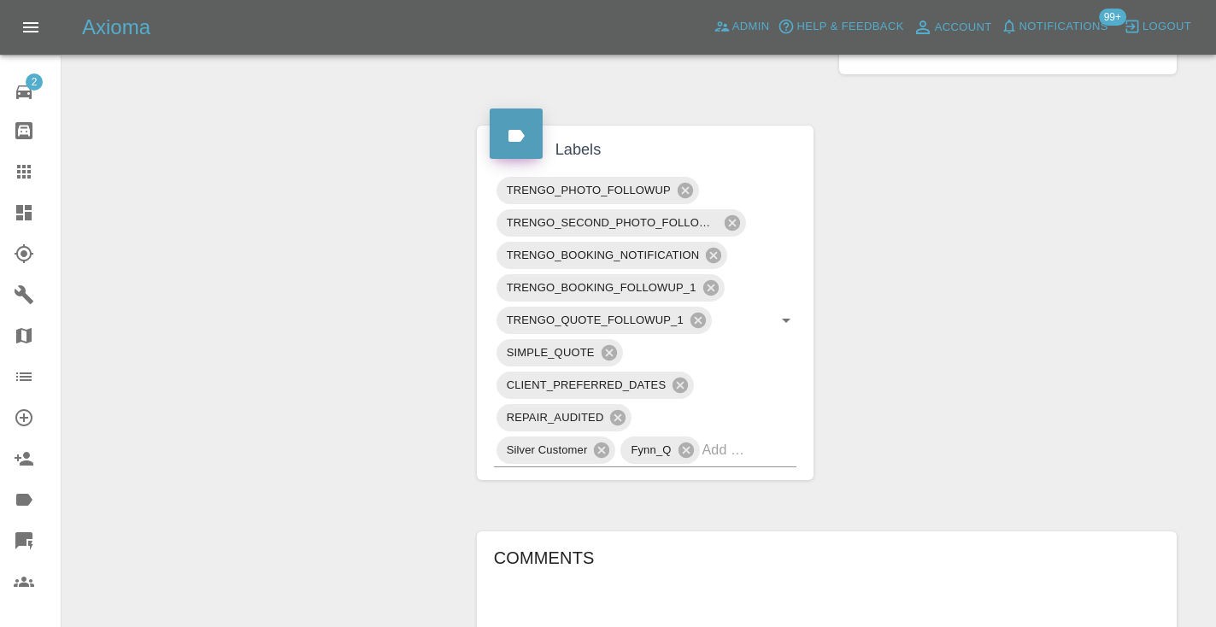
scroll to position [935, 0]
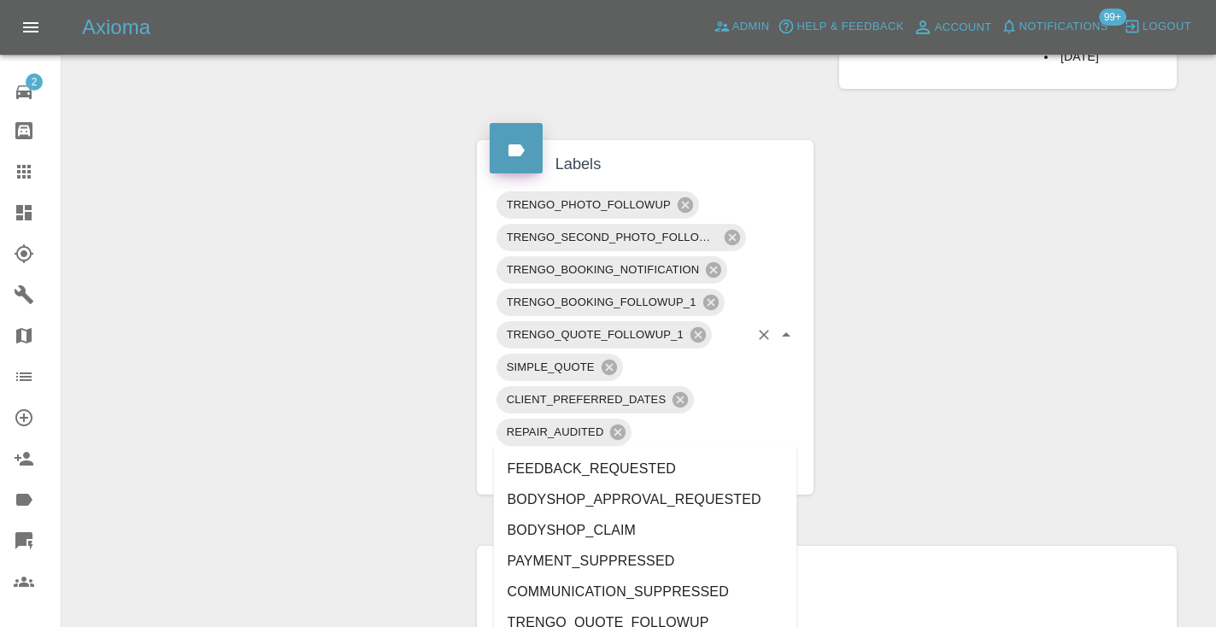
click at [750, 440] on div "TRENGO_PHOTO_FOLLOWUP TRENGO_SECOND_PHOTO_FOLLOWUP TRENGO_BOOKING_NOTIFICATION …" at bounding box center [645, 335] width 303 height 293
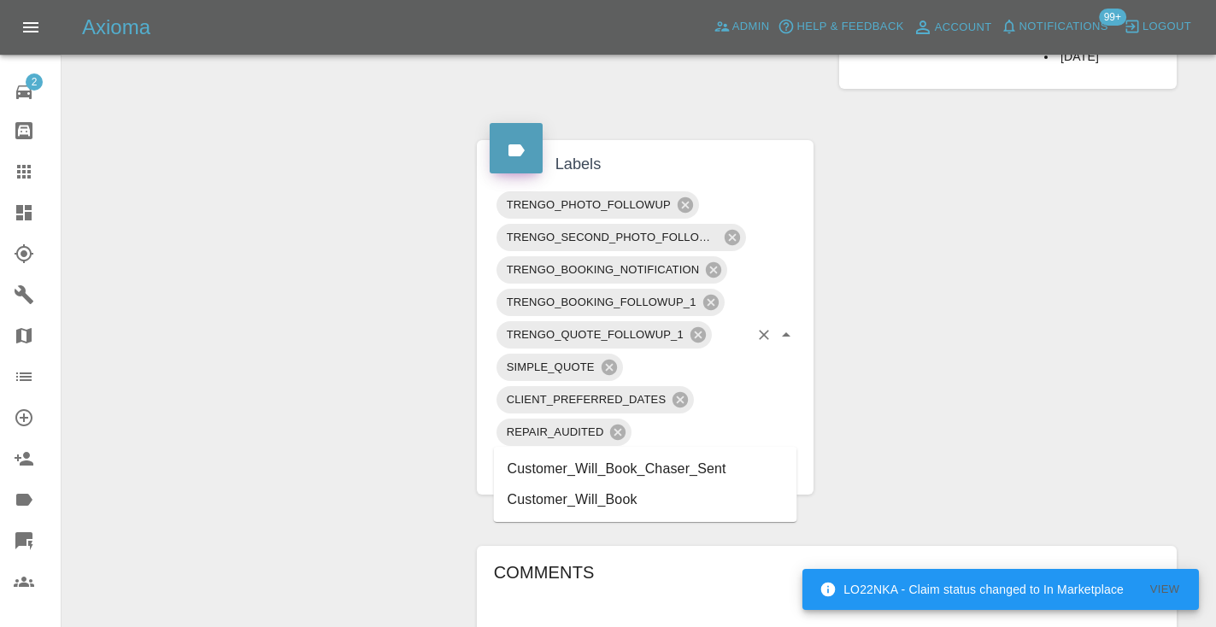
type input "customer_will"
click at [750, 508] on li "Customer_Will_Book" at bounding box center [645, 500] width 303 height 31
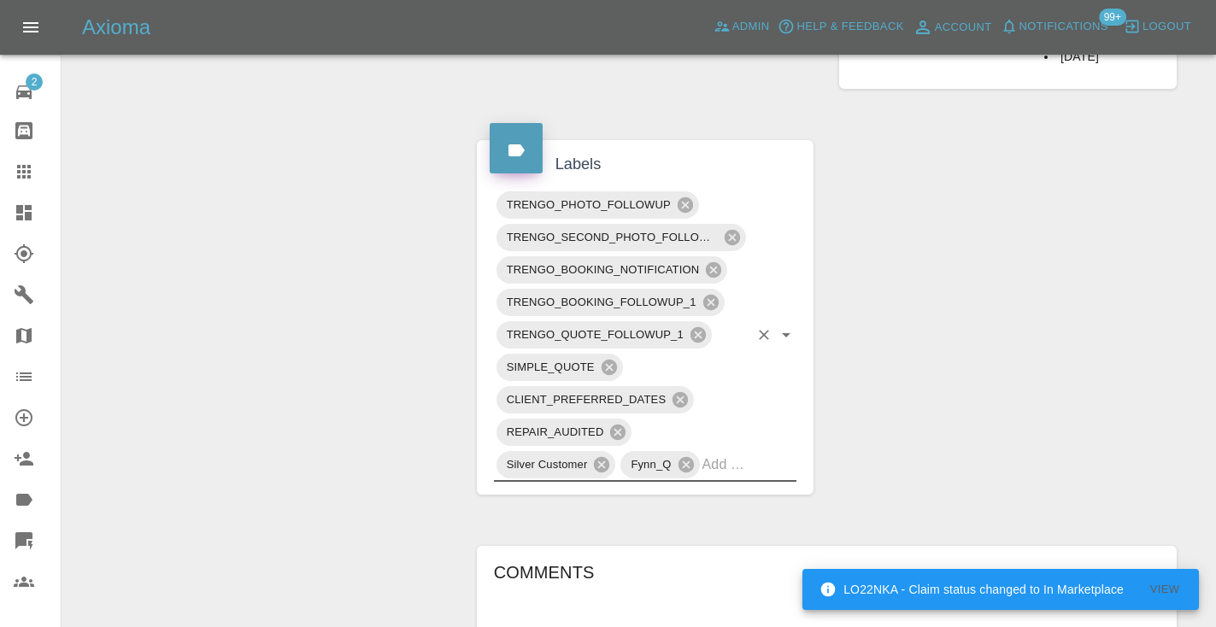
click at [239, 319] on div "Change Repairer Modify Claim Modify Quote Rollback Submit Payment Archive" at bounding box center [263, 199] width 376 height 1899
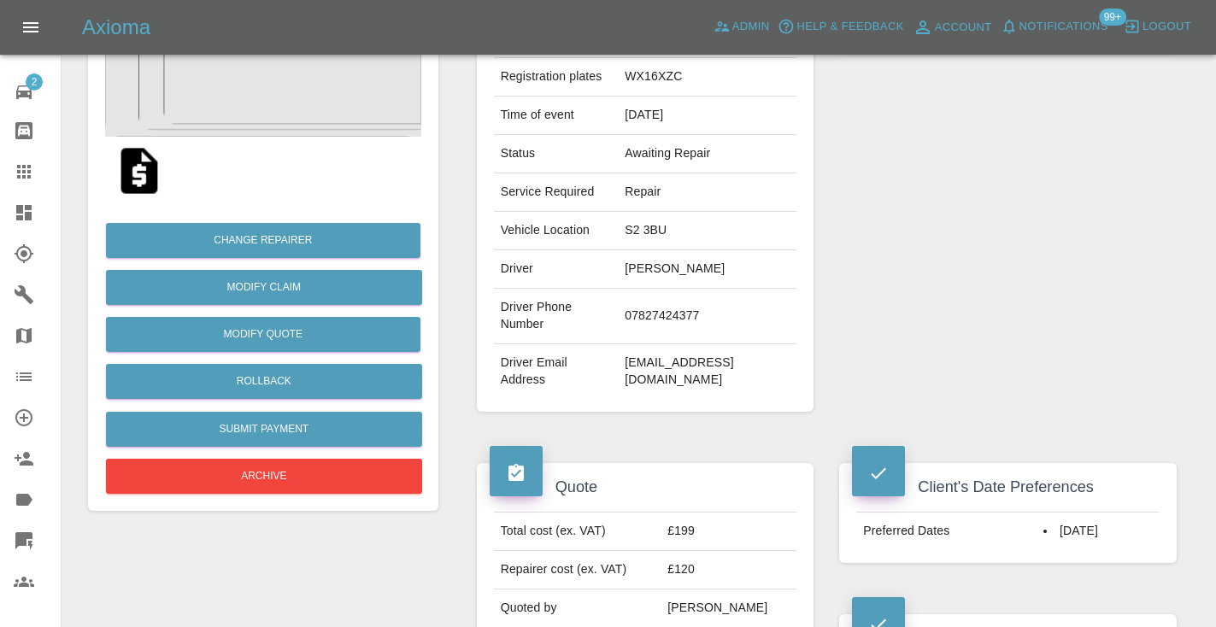
scroll to position [260, 0]
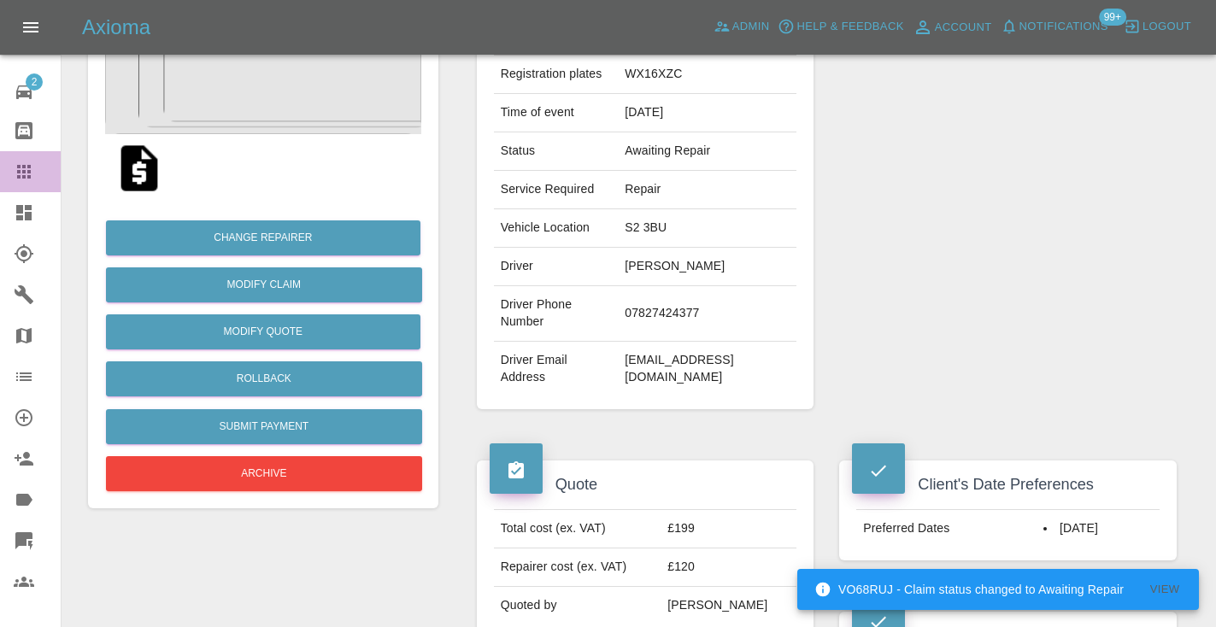
click at [29, 182] on link "Claims" at bounding box center [30, 171] width 61 height 41
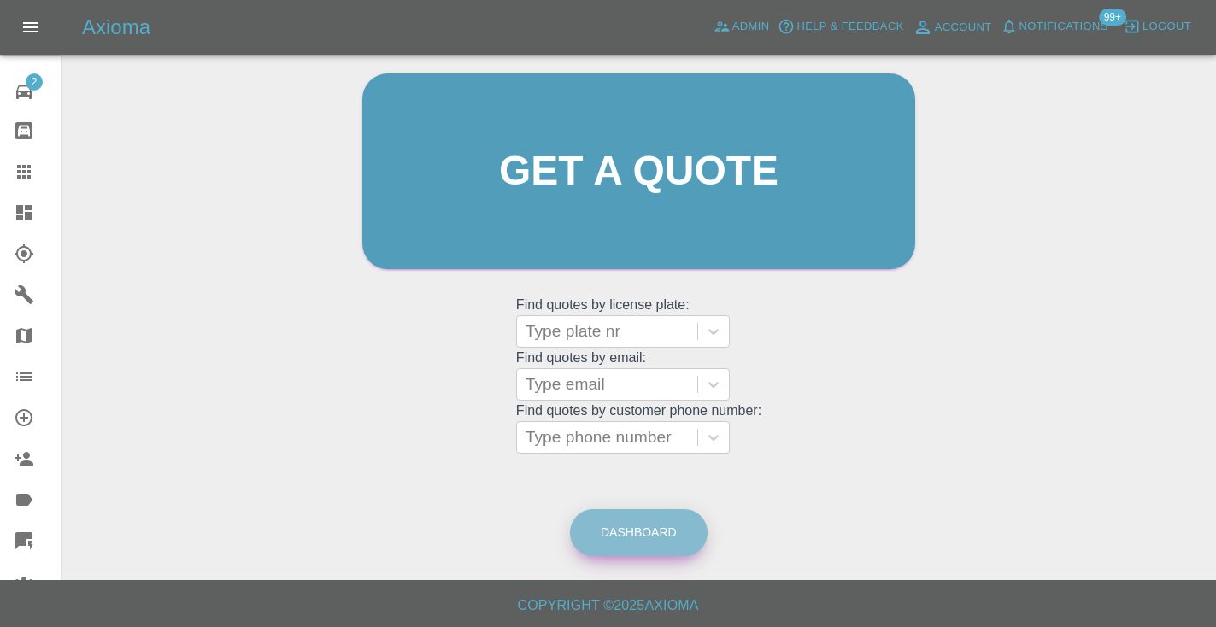
click at [656, 535] on link "Dashboard" at bounding box center [639, 532] width 138 height 47
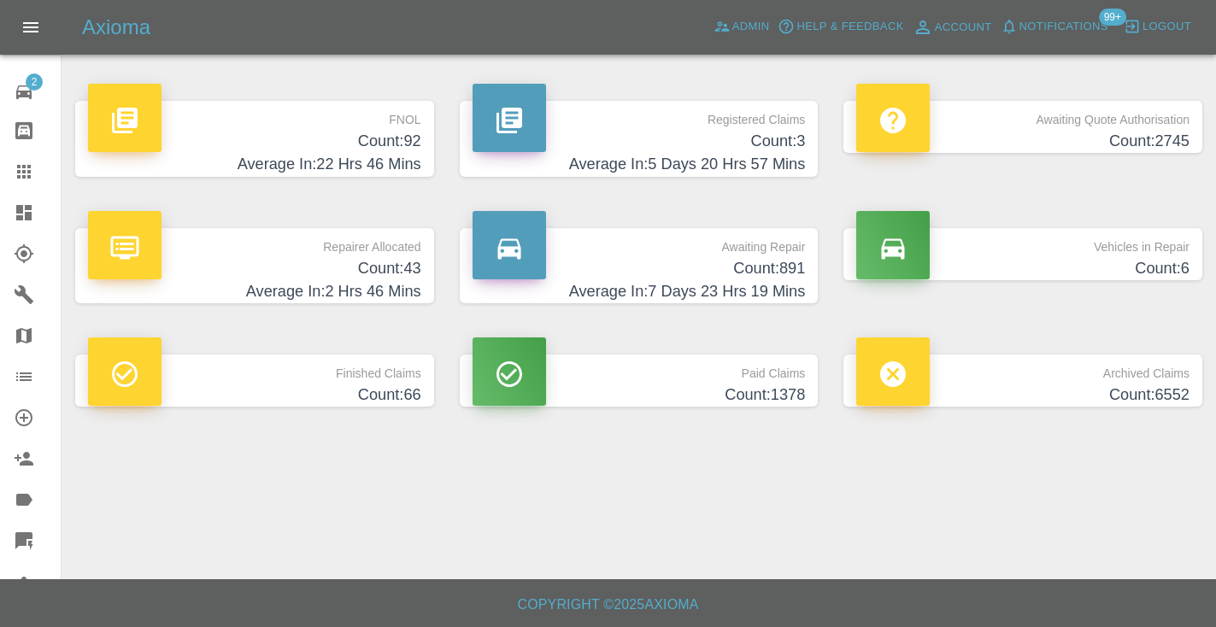
click at [744, 289] on h4 "Average In: 7 Days 23 Hrs 19 Mins" at bounding box center [639, 291] width 333 height 23
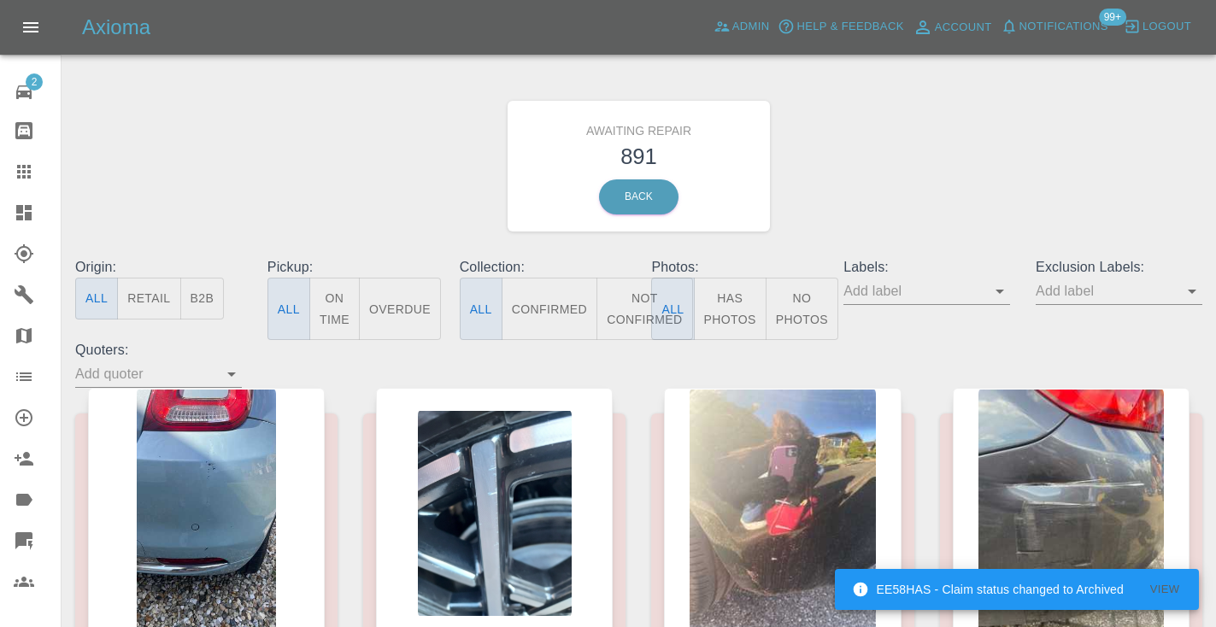
click at [636, 307] on button "Not Confirmed" at bounding box center [645, 309] width 96 height 62
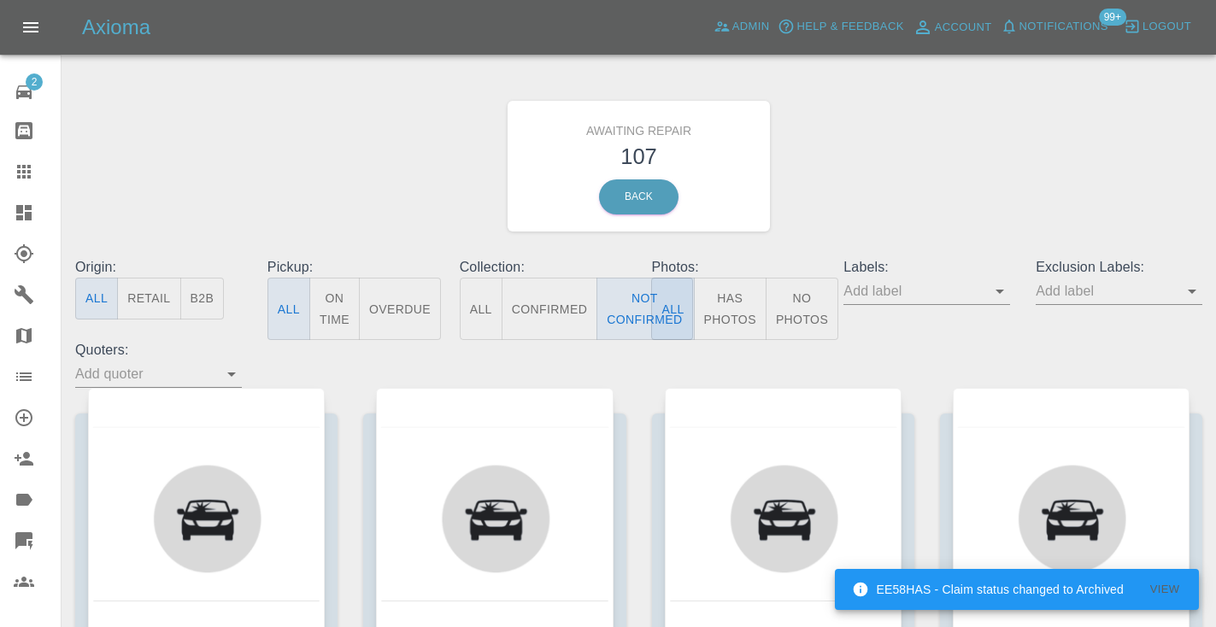
click at [909, 145] on div "Awaiting Repair 107 Back" at bounding box center [638, 166] width 1153 height 182
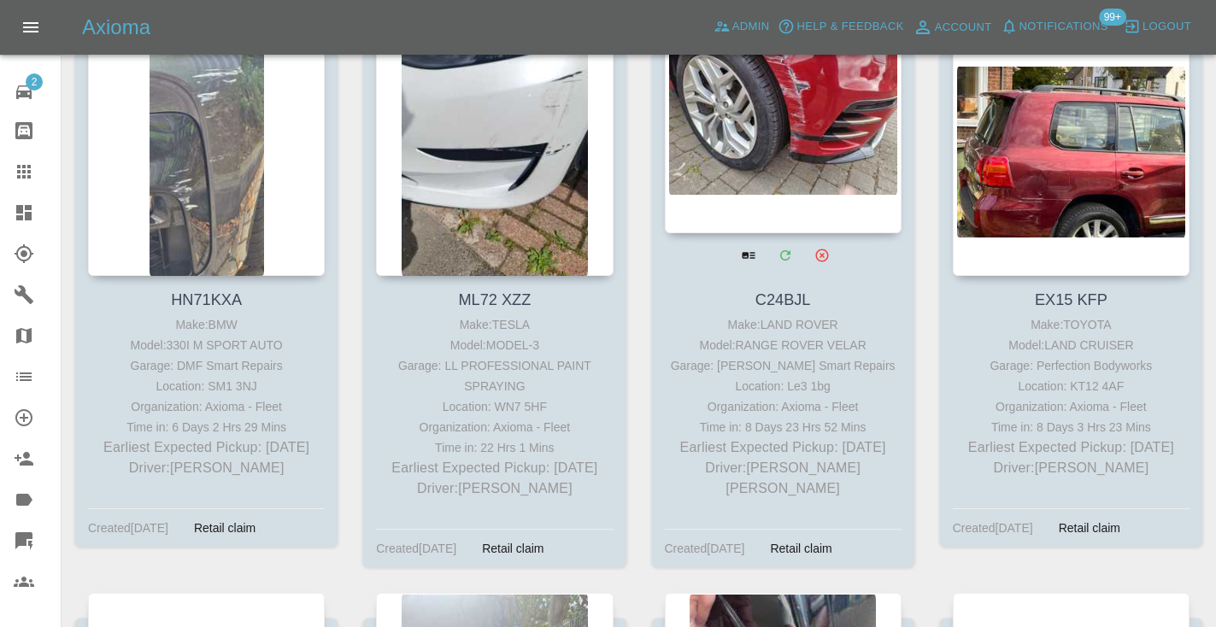
scroll to position [3087, 0]
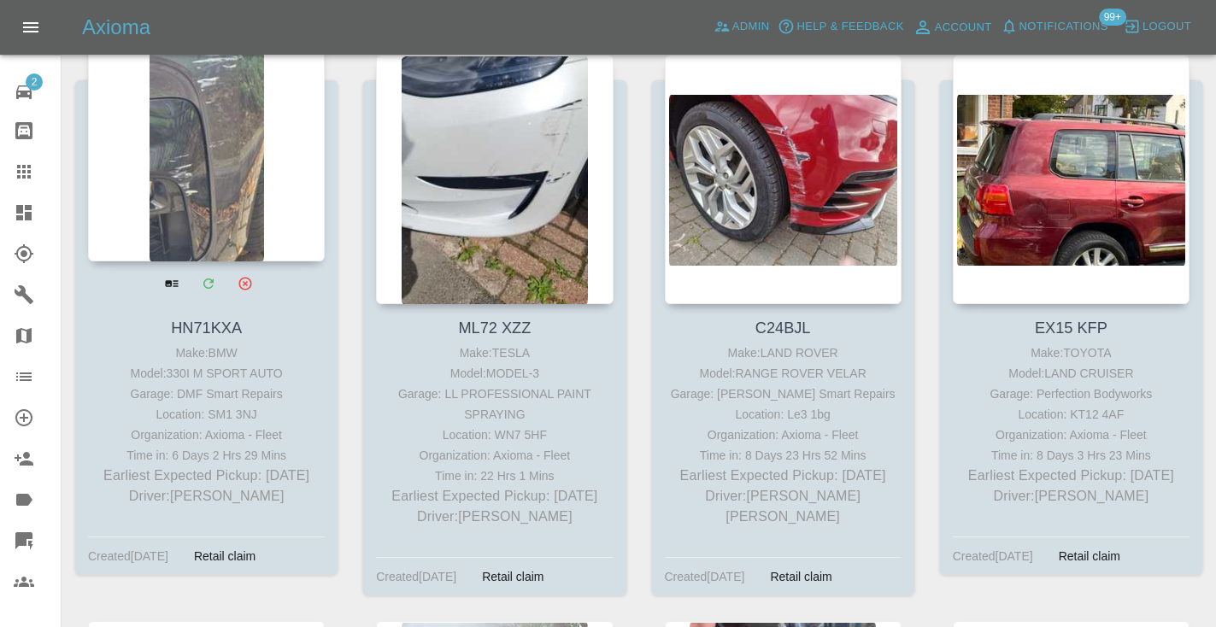
click at [221, 174] on div at bounding box center [206, 137] width 237 height 250
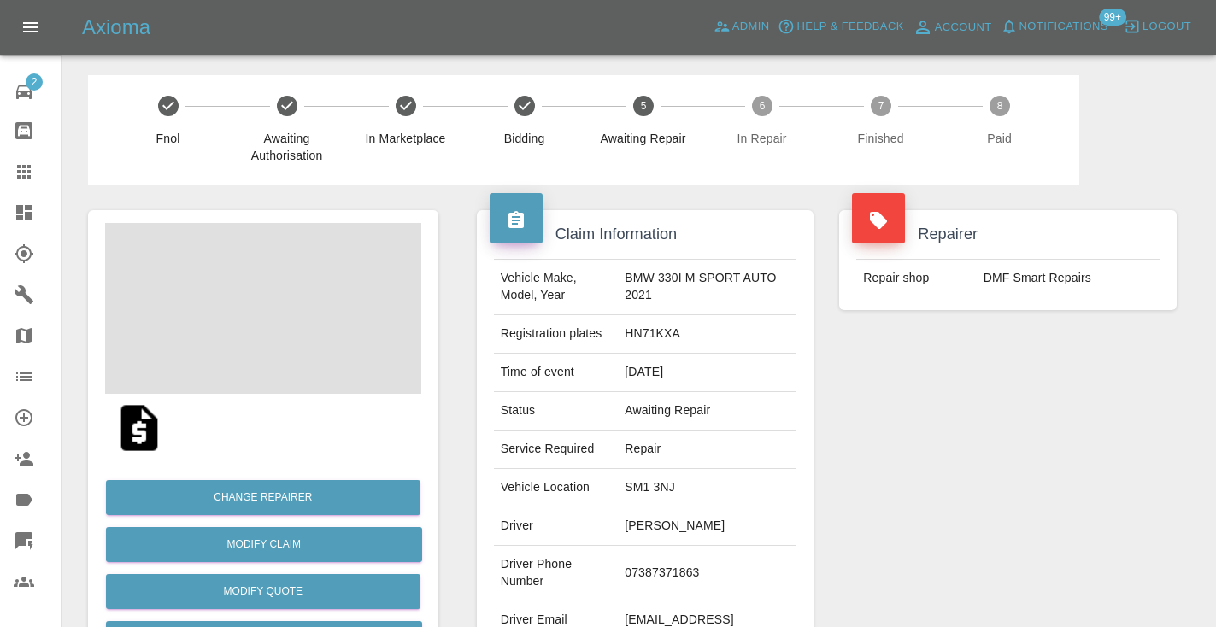
click at [663, 581] on td "07387371863" at bounding box center [707, 574] width 179 height 56
click at [661, 568] on td "07387371863" at bounding box center [707, 574] width 179 height 56
copy td "07387371863"
click at [918, 456] on div "Repairer Repair shop DMF Smart Repairs" at bounding box center [1008, 440] width 363 height 510
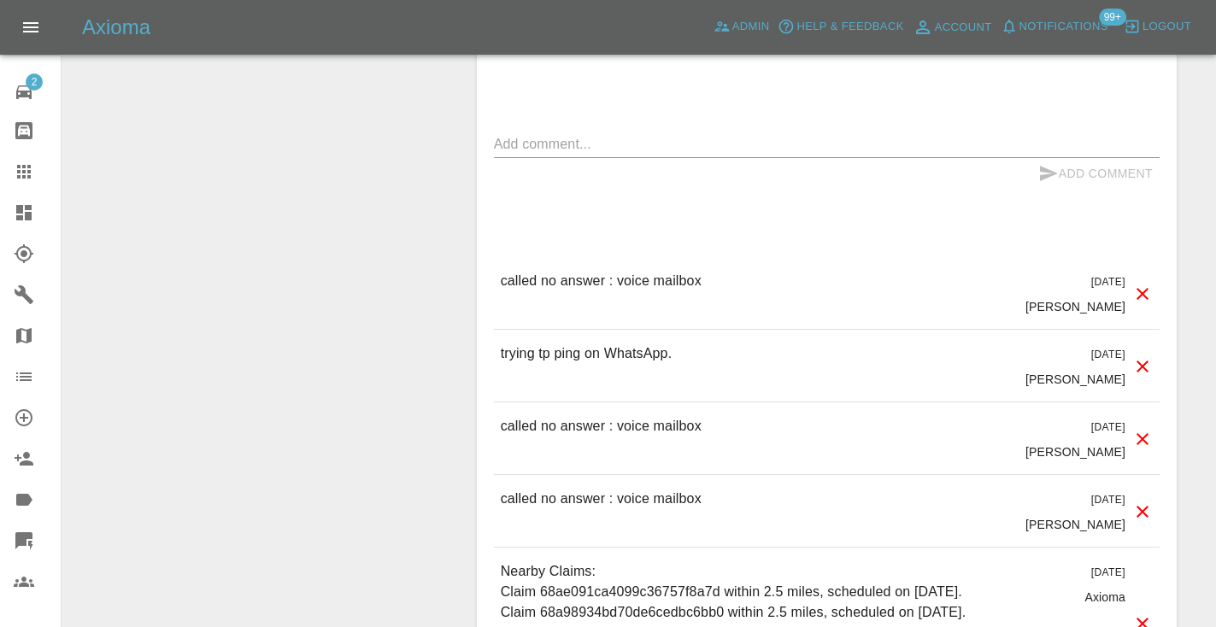
scroll to position [1534, 0]
click at [550, 132] on textarea at bounding box center [827, 142] width 666 height 20
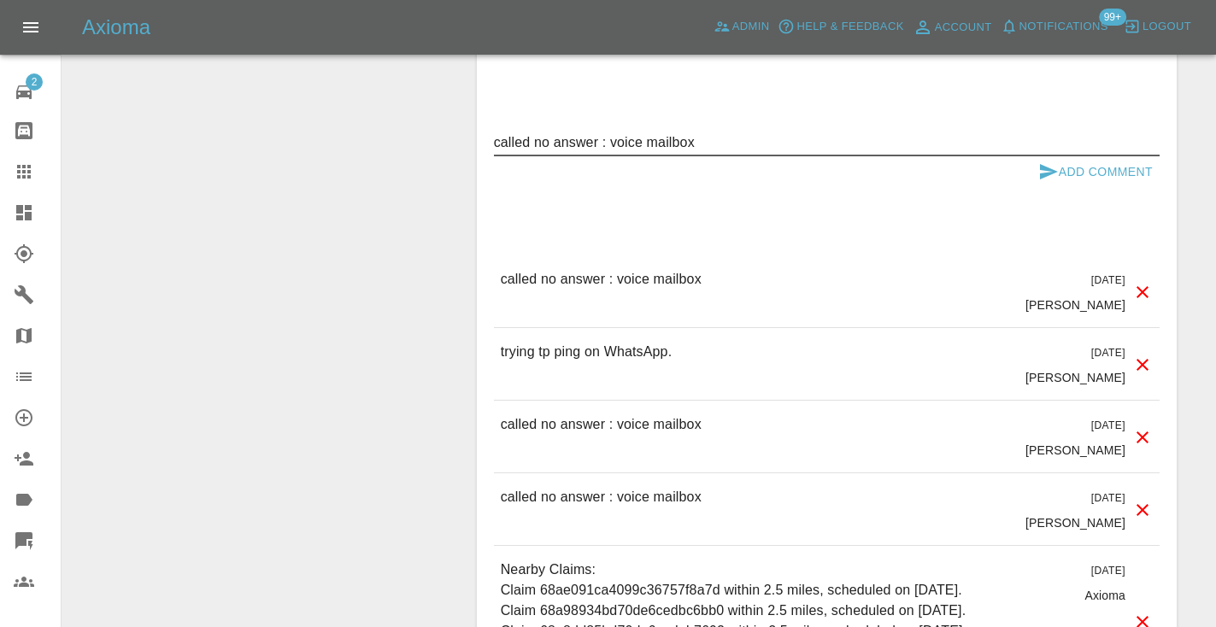
type textarea "called no answer : voice mailbox"
click at [1057, 173] on icon "submit" at bounding box center [1049, 172] width 21 height 21
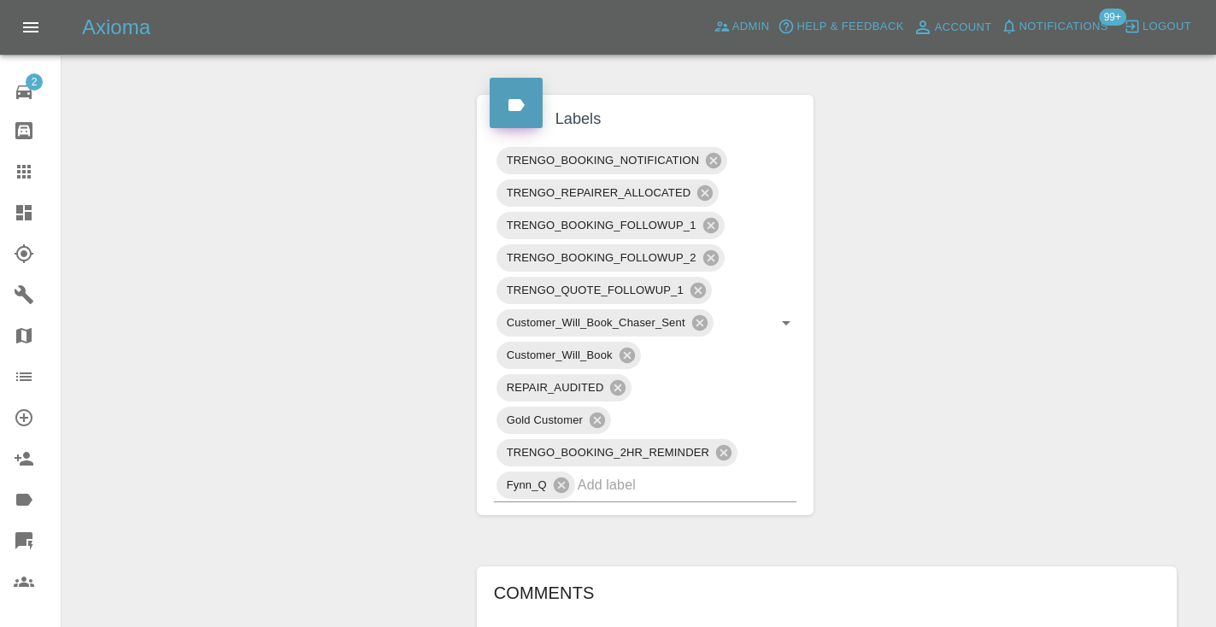
scroll to position [981, 0]
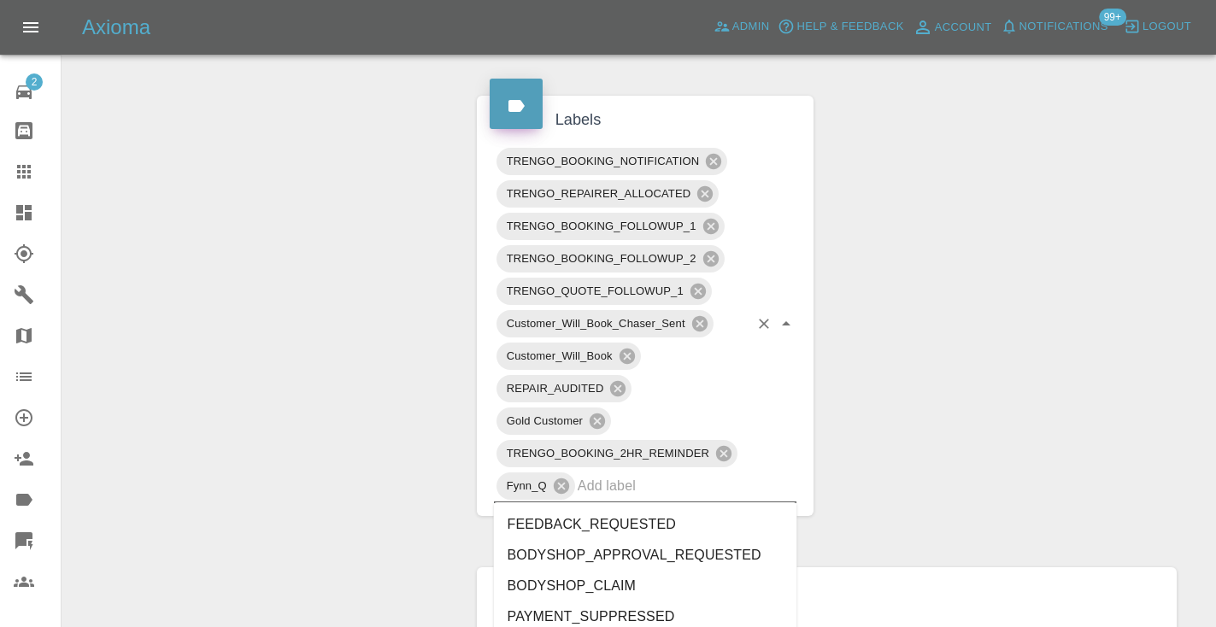
click at [632, 491] on input "text" at bounding box center [664, 486] width 172 height 26
type input "no_re"
click at [561, 585] on li "NO_RESPONSE_FROM_CUSTOMER" at bounding box center [645, 586] width 303 height 31
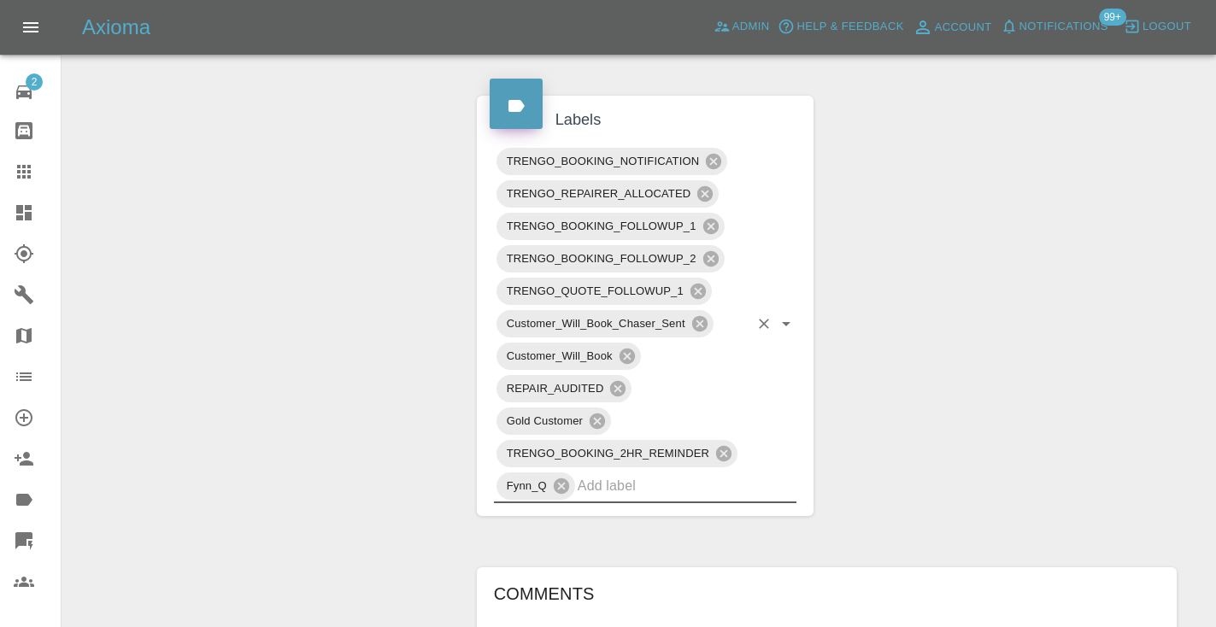
click at [346, 379] on div "Change Repairer Modify Claim Modify Quote Rollback Submit Payment Archive" at bounding box center [263, 341] width 376 height 2276
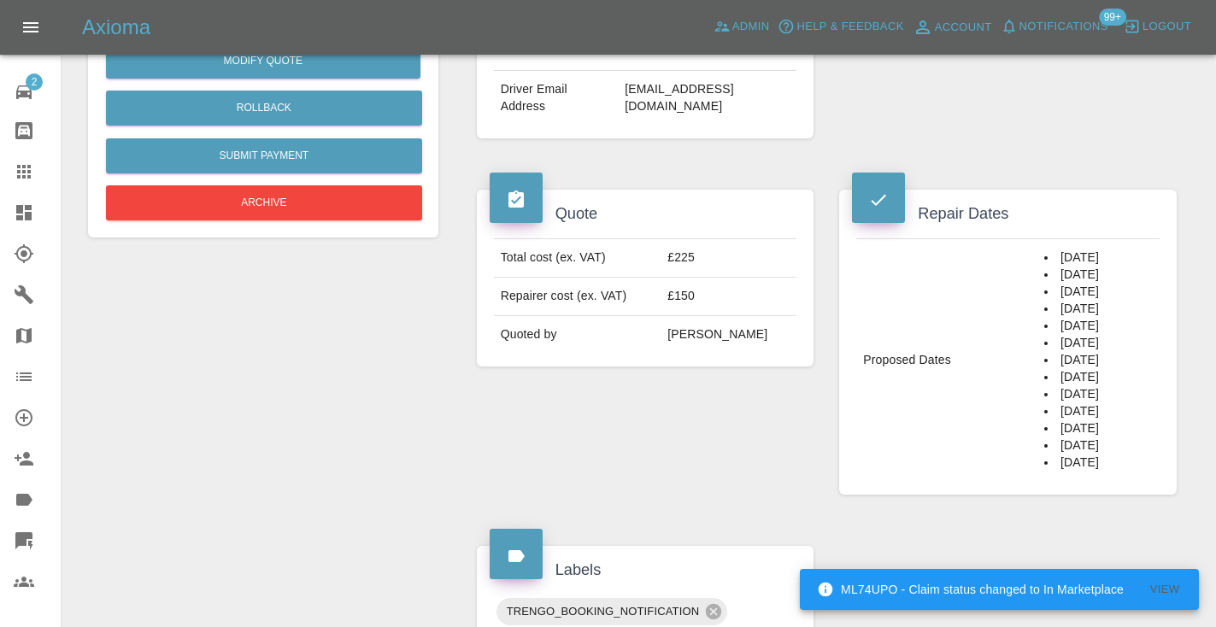
scroll to position [516, 0]
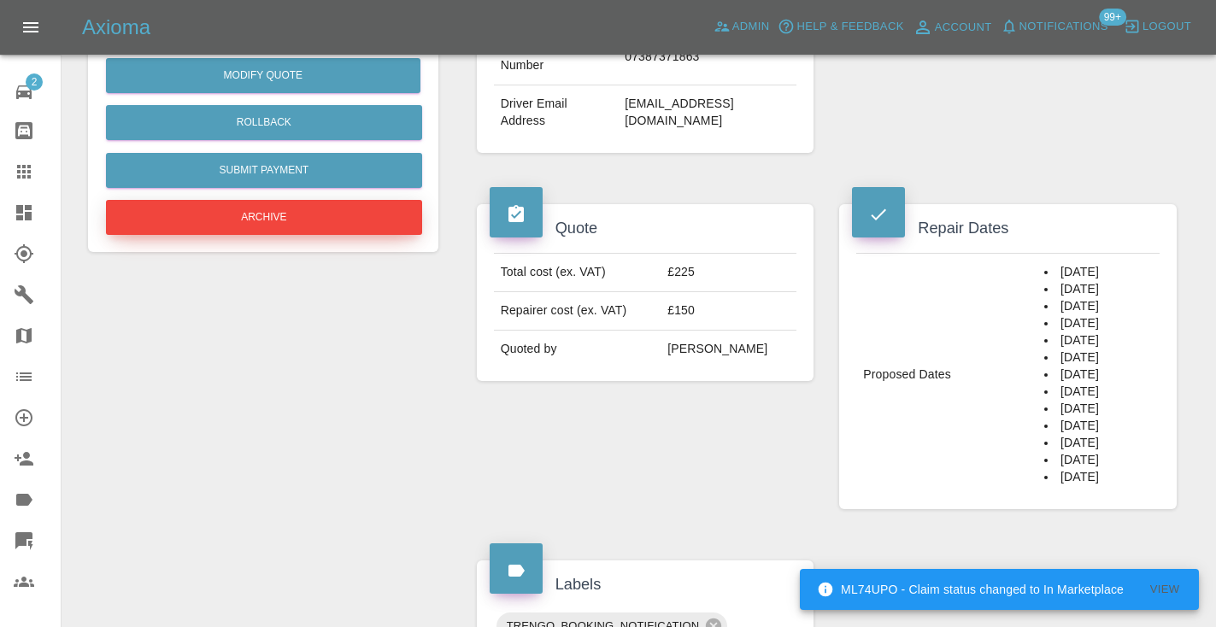
click at [236, 215] on button "Archive" at bounding box center [264, 217] width 316 height 35
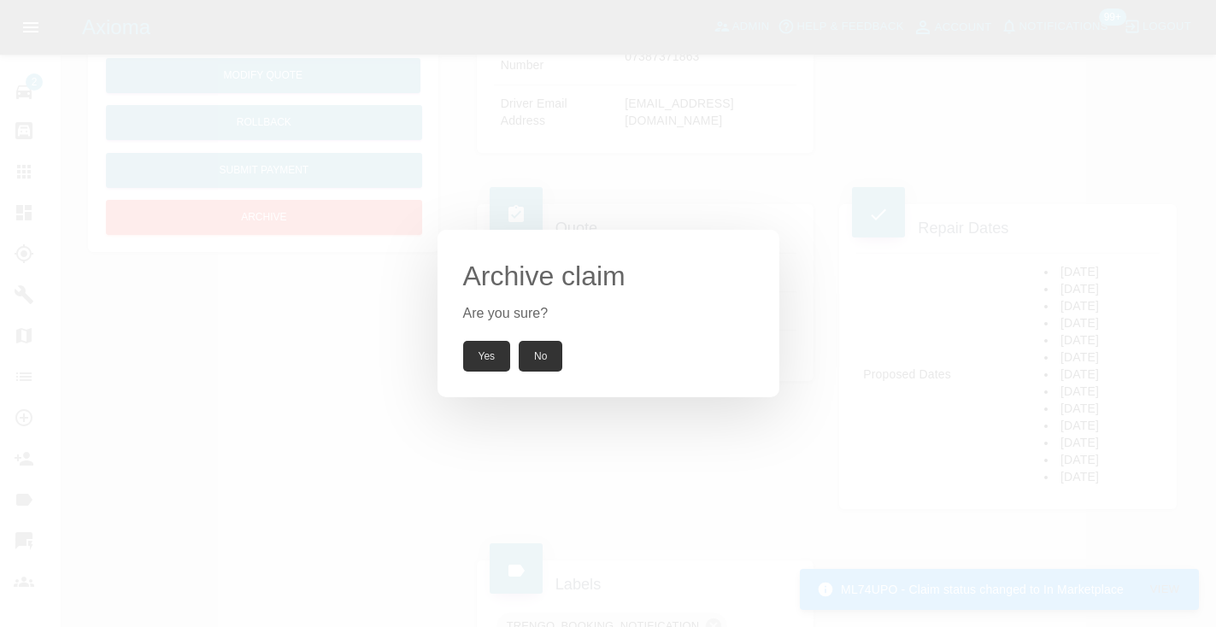
click at [483, 365] on button "Yes" at bounding box center [487, 356] width 48 height 31
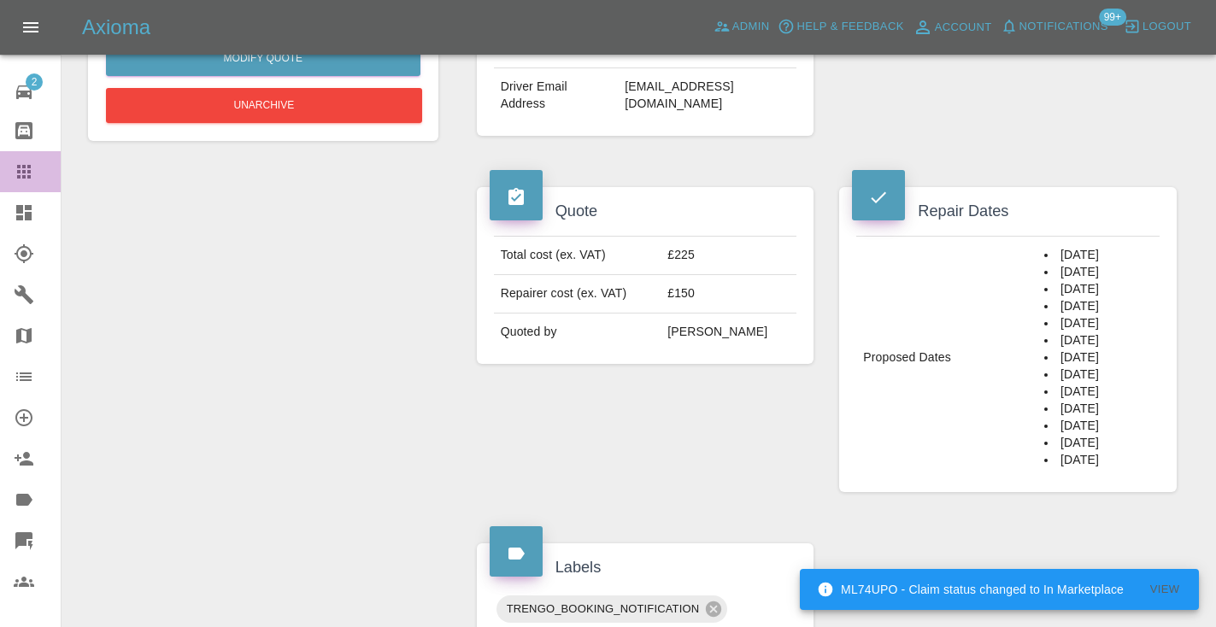
click at [25, 175] on icon at bounding box center [24, 172] width 14 height 14
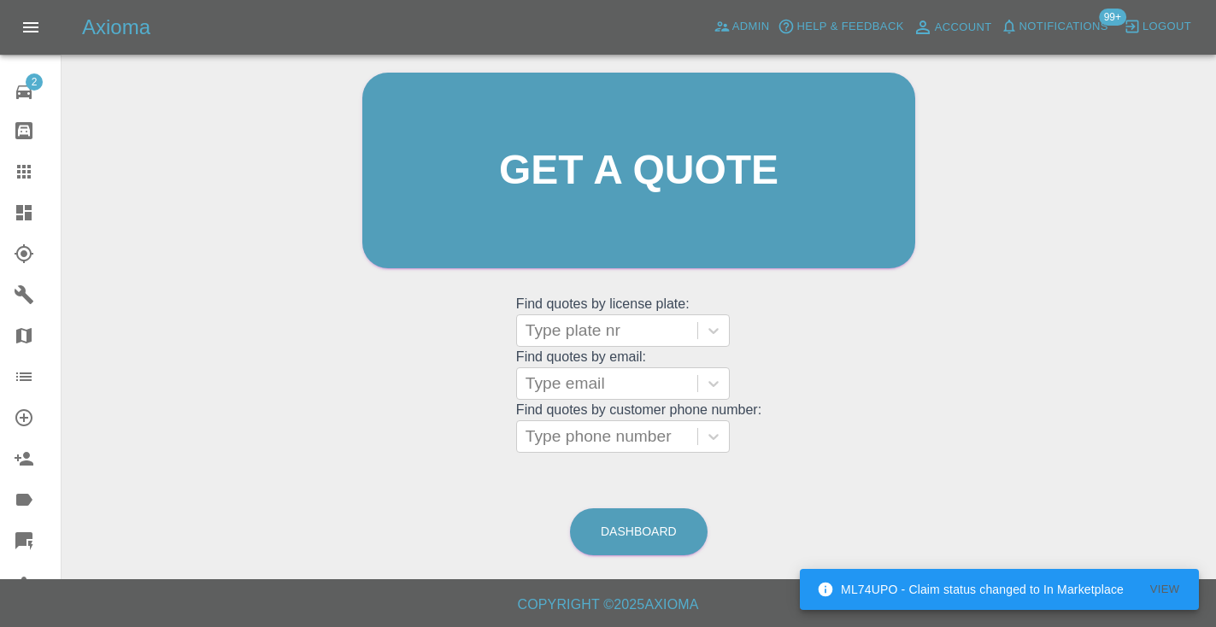
scroll to position [172, 0]
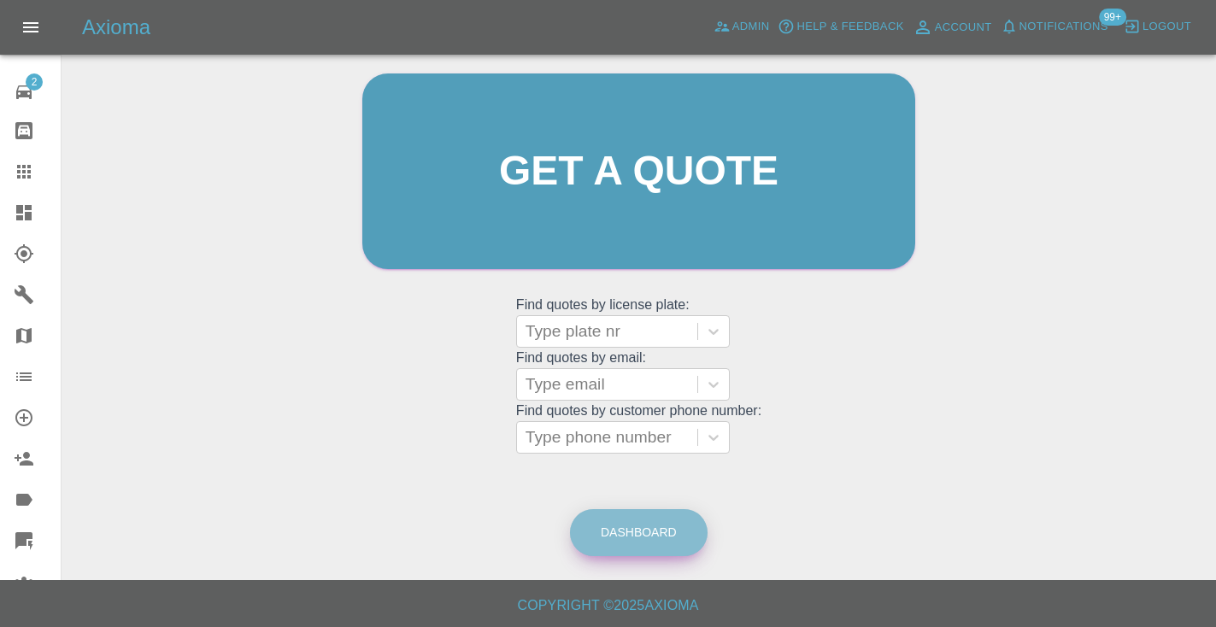
click at [629, 525] on link "Dashboard" at bounding box center [639, 532] width 138 height 47
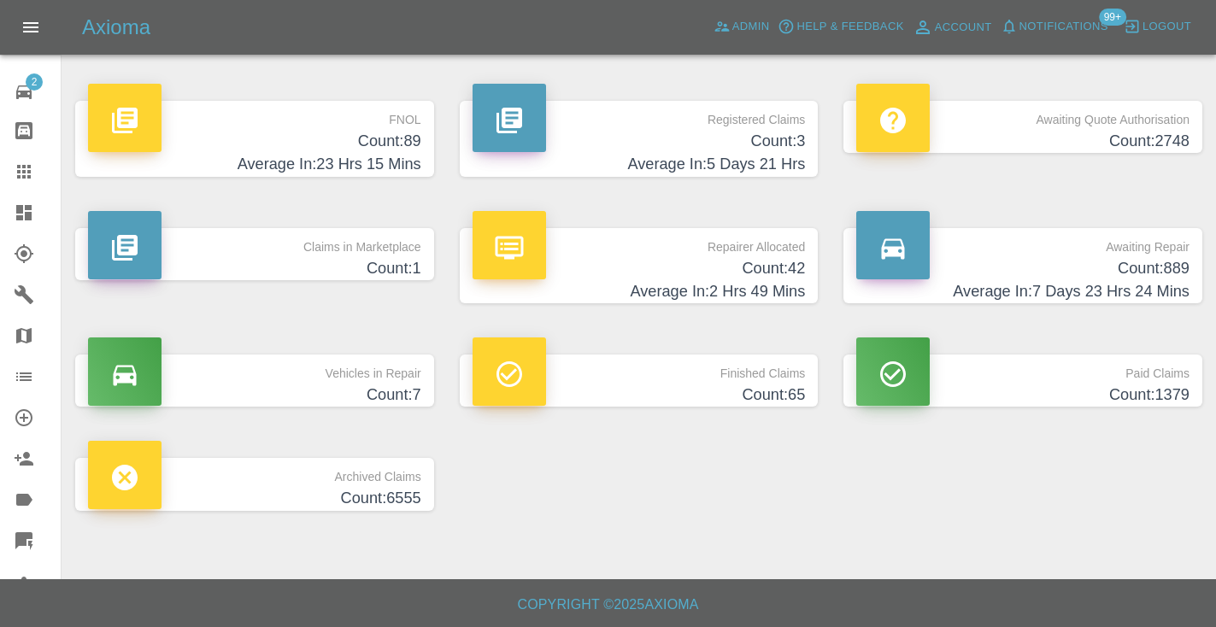
click at [1128, 273] on h4 "Count: 889" at bounding box center [1022, 268] width 333 height 23
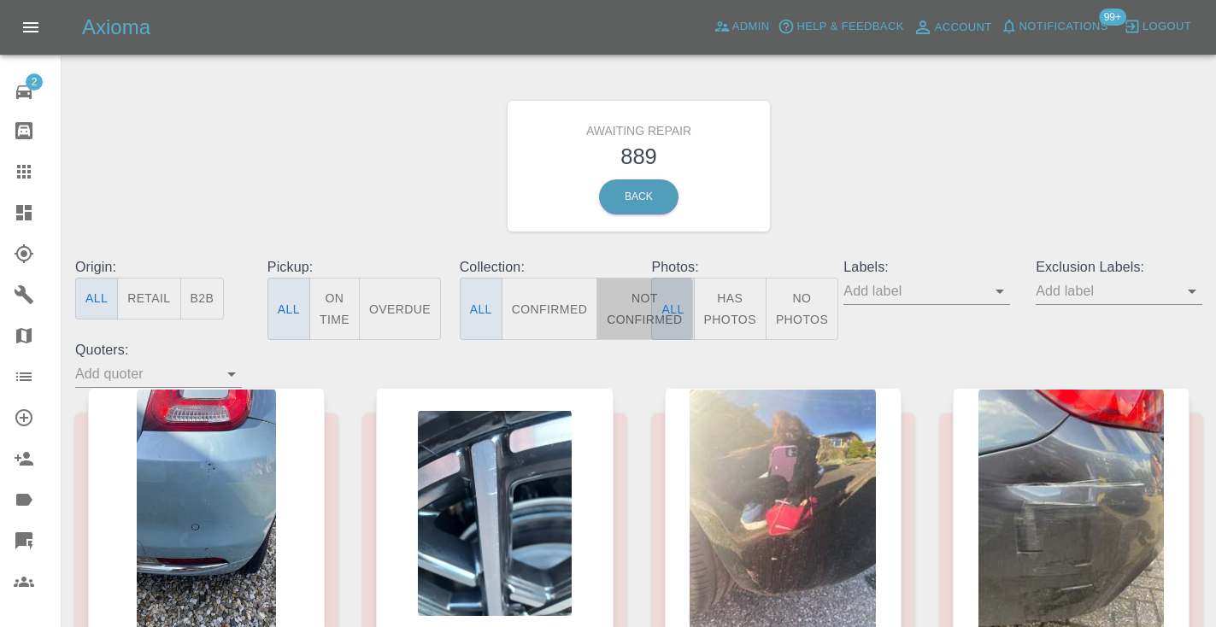
click at [636, 313] on button "Not Confirmed" at bounding box center [645, 309] width 96 height 62
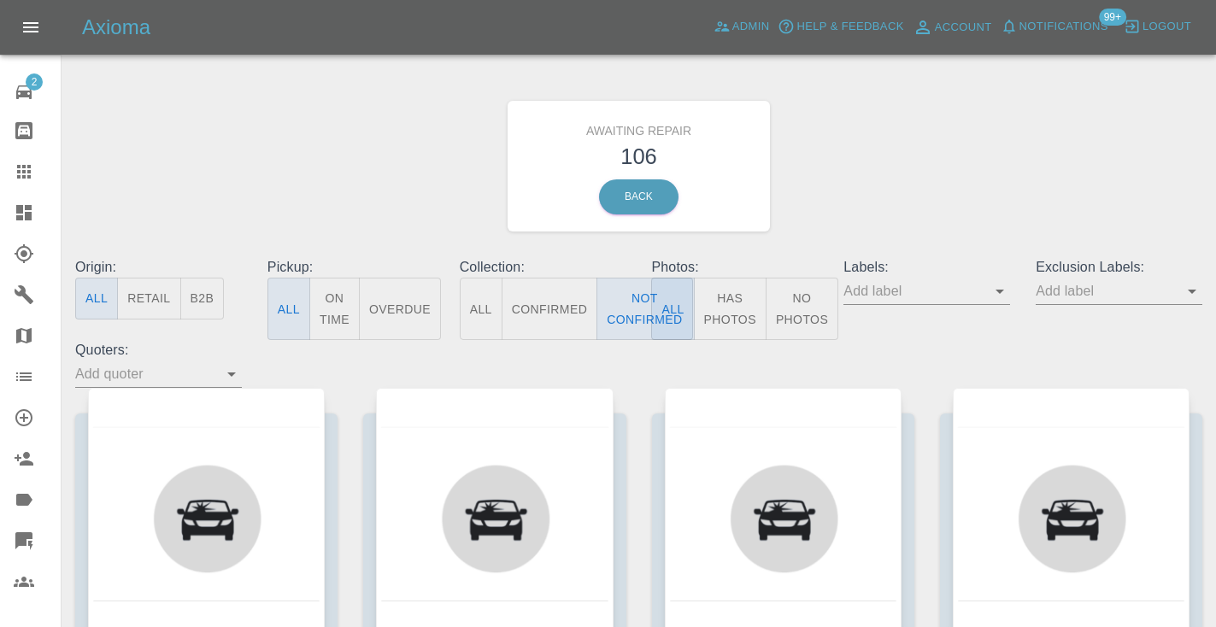
click at [919, 203] on div "Awaiting Repair 106 Back" at bounding box center [638, 166] width 1153 height 182
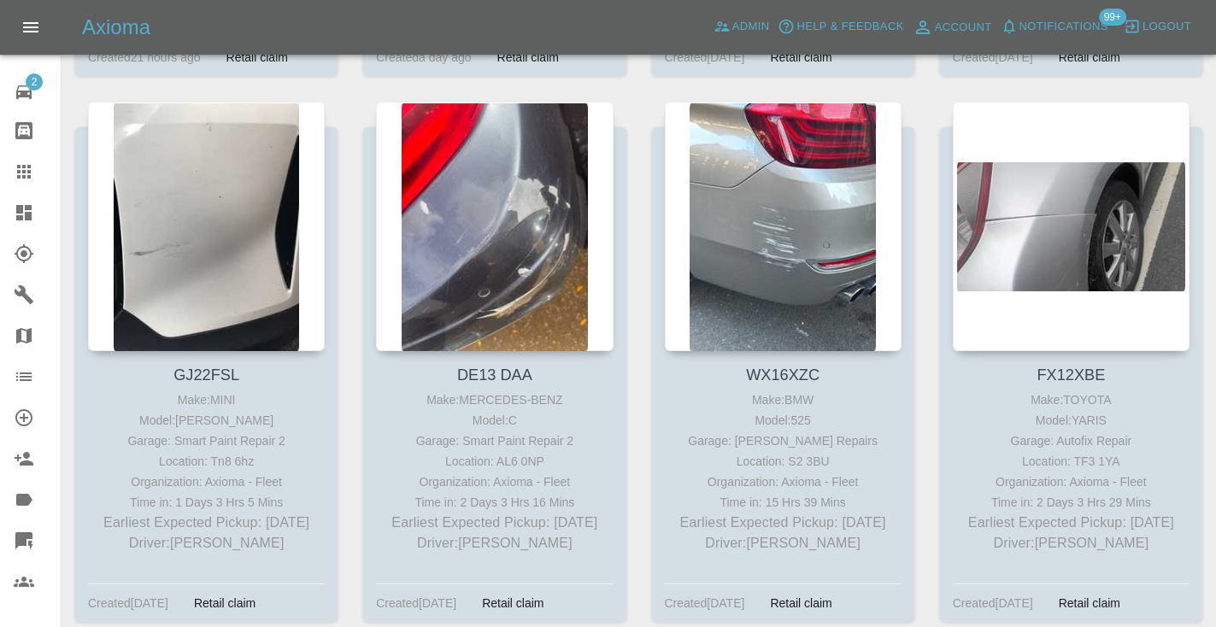
scroll to position [2484, 0]
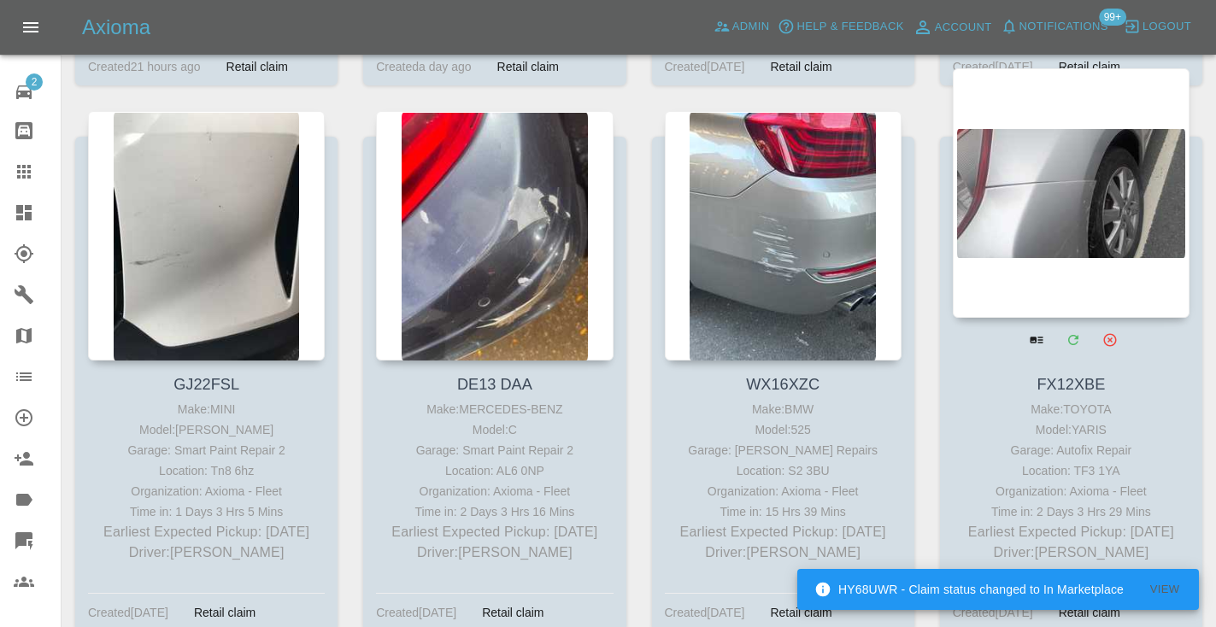
click at [1043, 200] on div at bounding box center [1071, 193] width 237 height 250
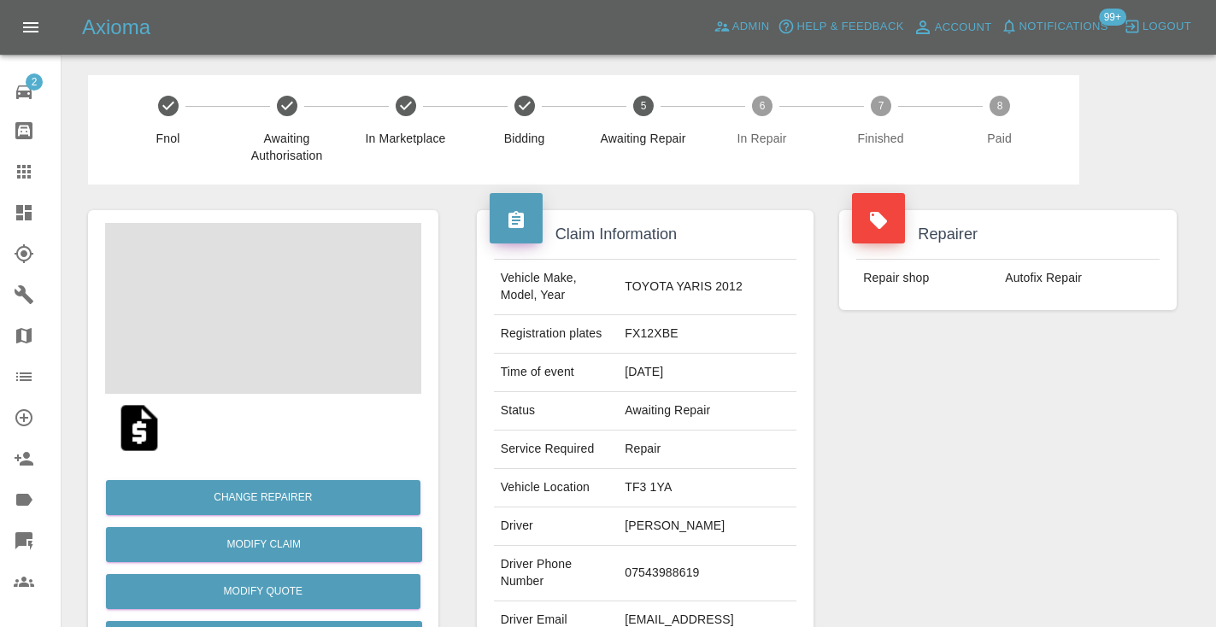
click at [707, 548] on td "07543988619" at bounding box center [707, 574] width 179 height 56
copy td "07543988619"
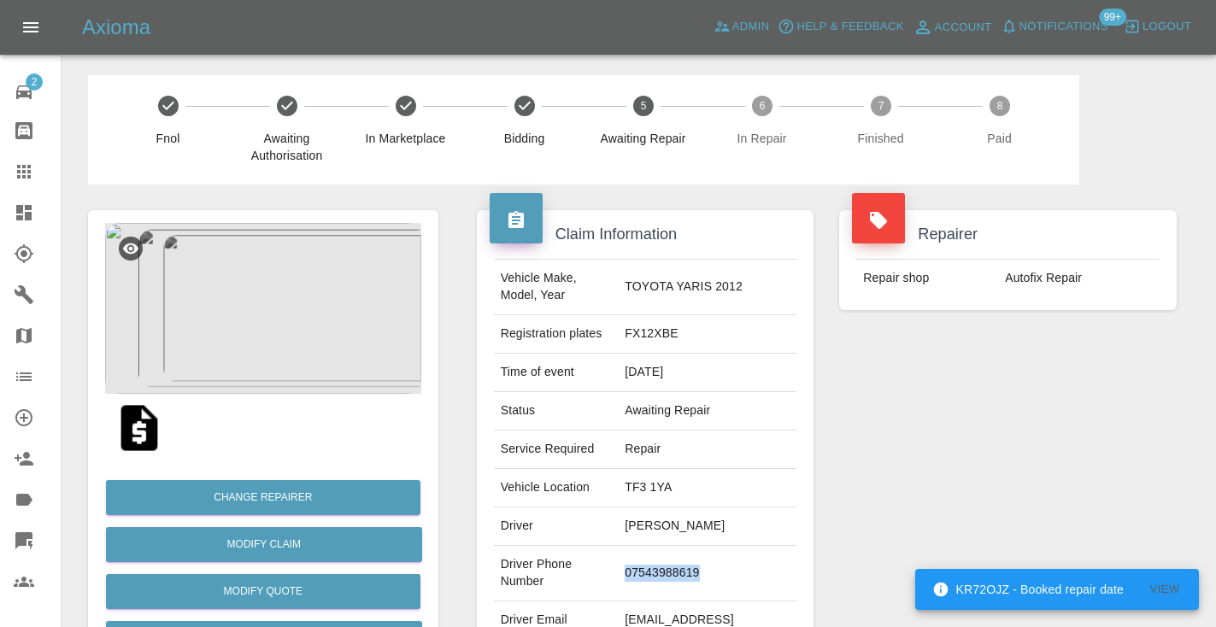
click at [996, 445] on div "Repairer Repair shop Autofix Repair" at bounding box center [1008, 440] width 363 height 510
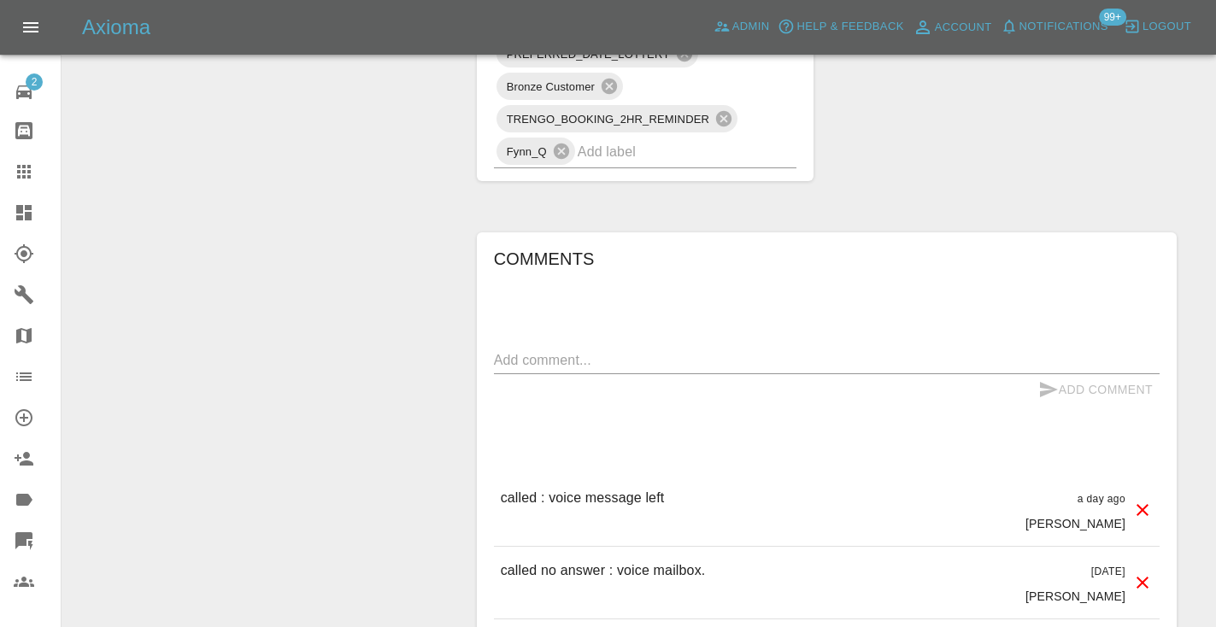
scroll to position [1313, 0]
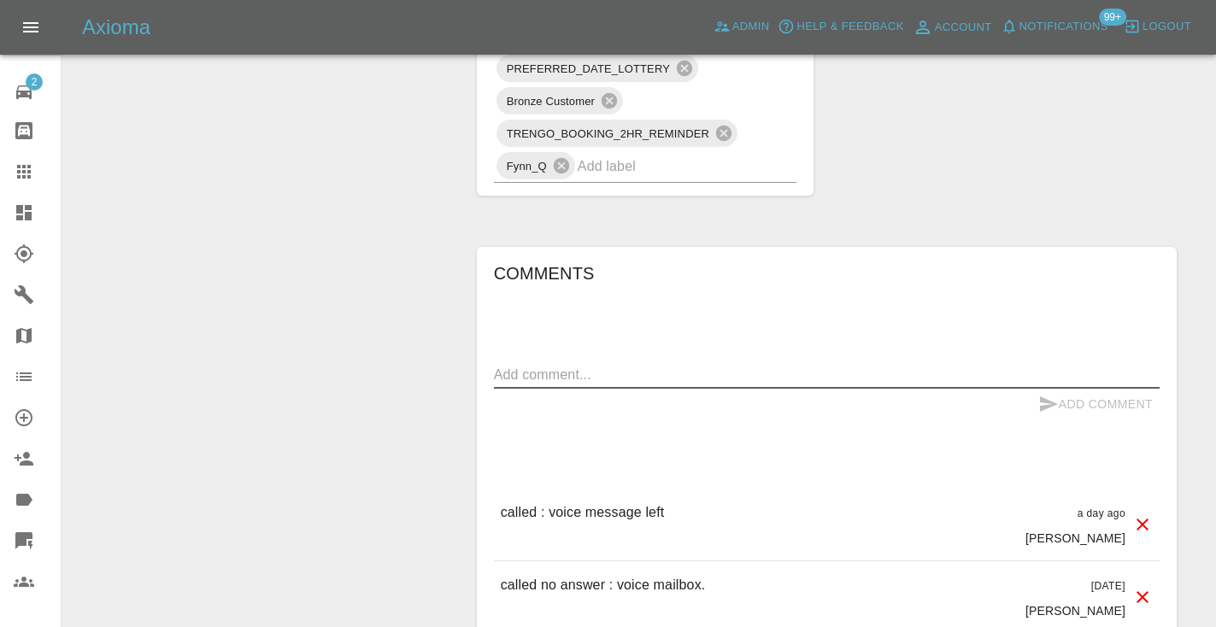
click at [567, 365] on textarea at bounding box center [827, 375] width 666 height 20
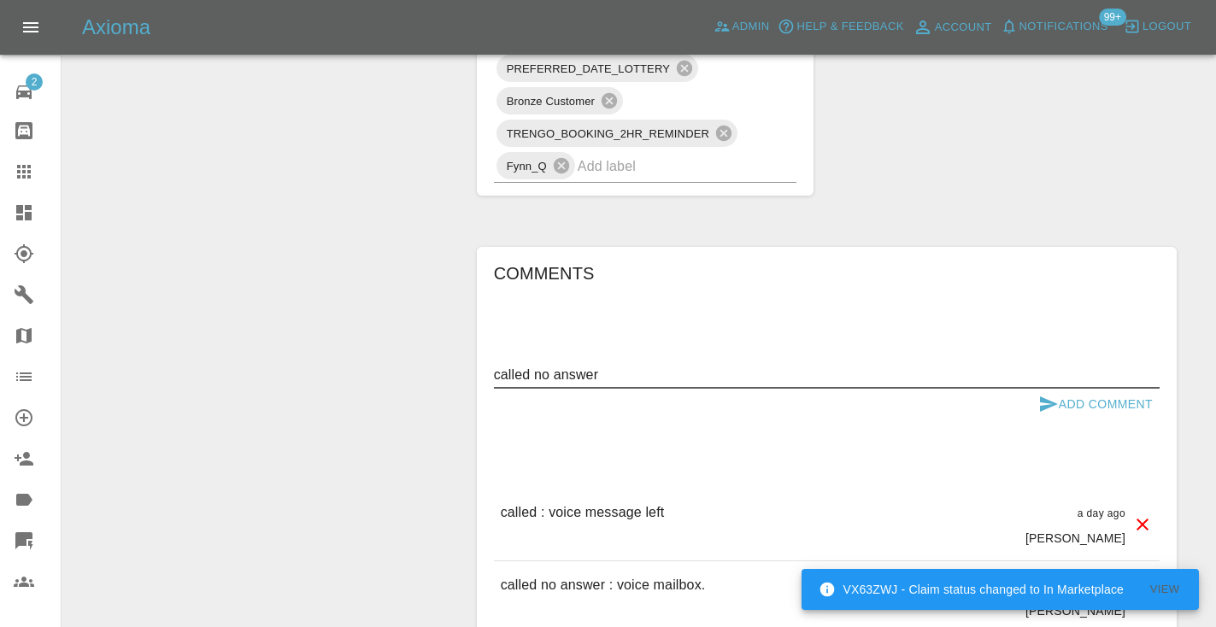
type textarea "called no answer"
click at [1045, 394] on icon "submit" at bounding box center [1049, 404] width 21 height 21
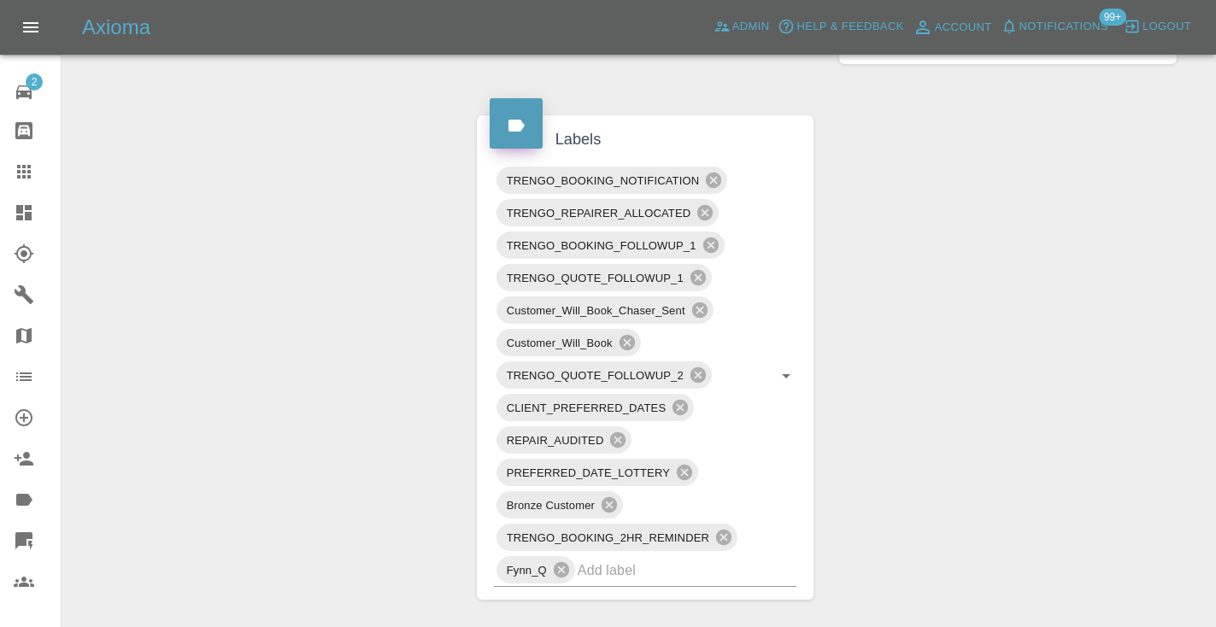
scroll to position [863, 0]
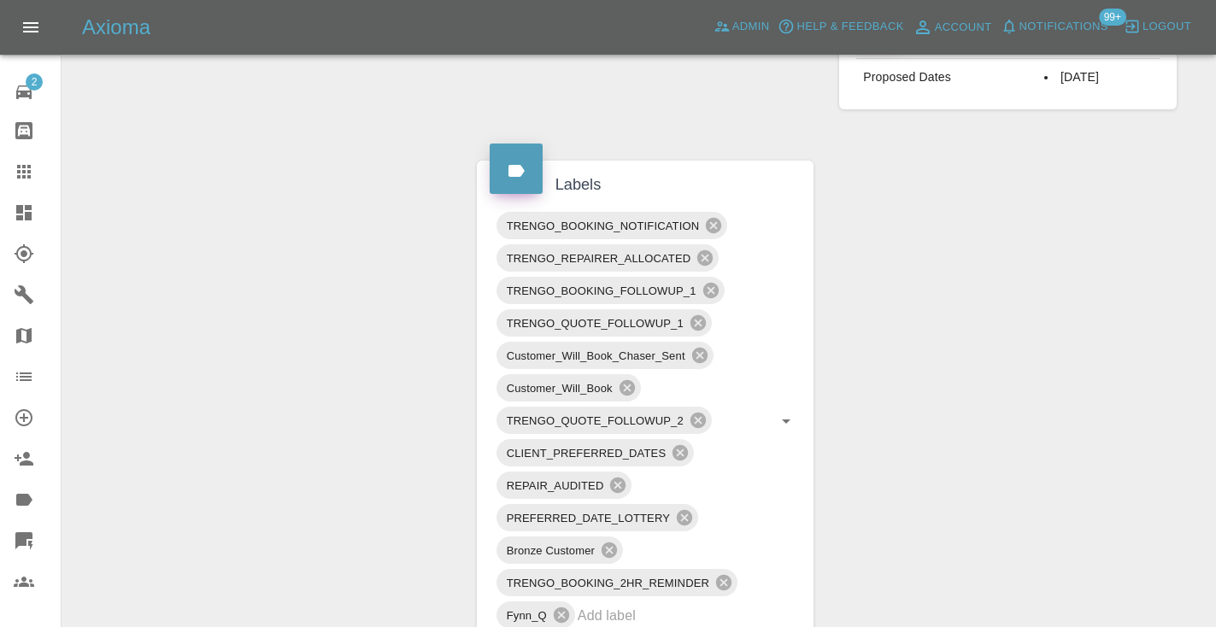
click at [38, 171] on div at bounding box center [38, 172] width 48 height 21
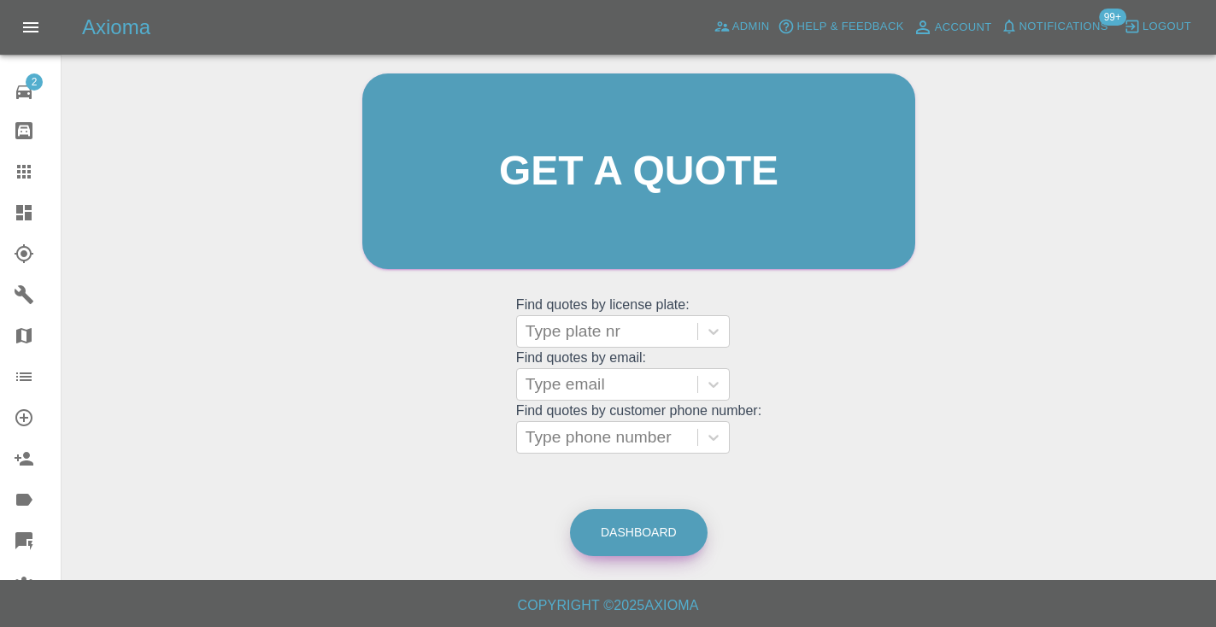
click at [648, 535] on link "Dashboard" at bounding box center [639, 532] width 138 height 47
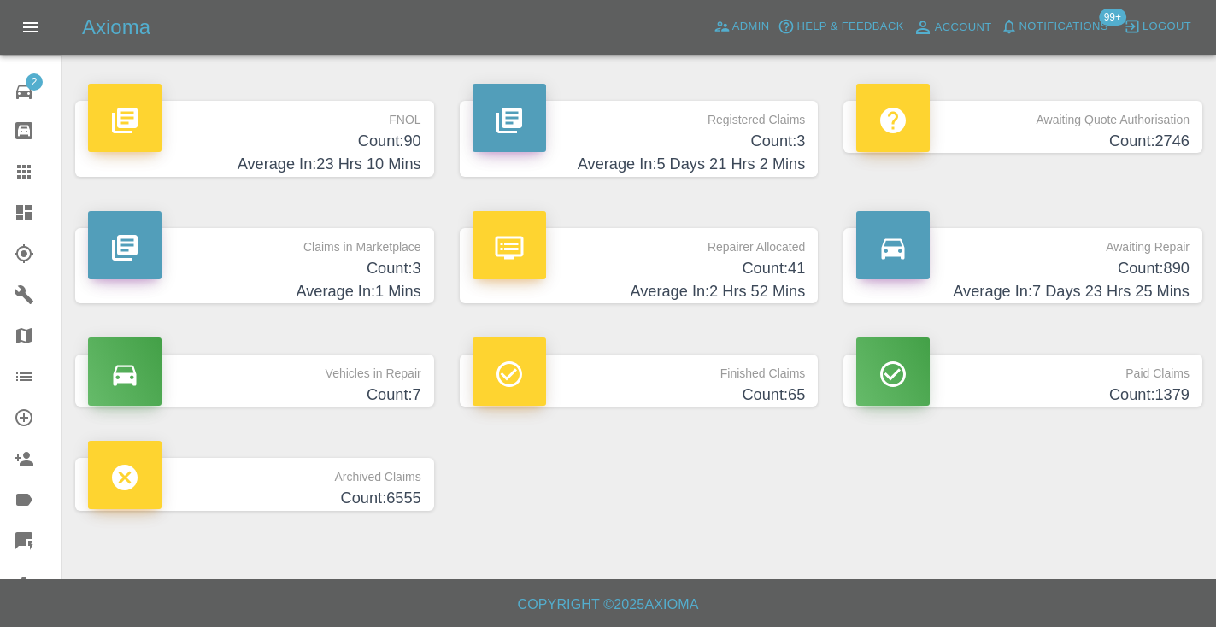
click at [1179, 277] on h4 "Count: 890" at bounding box center [1022, 268] width 333 height 23
